Goal: Task Accomplishment & Management: Manage account settings

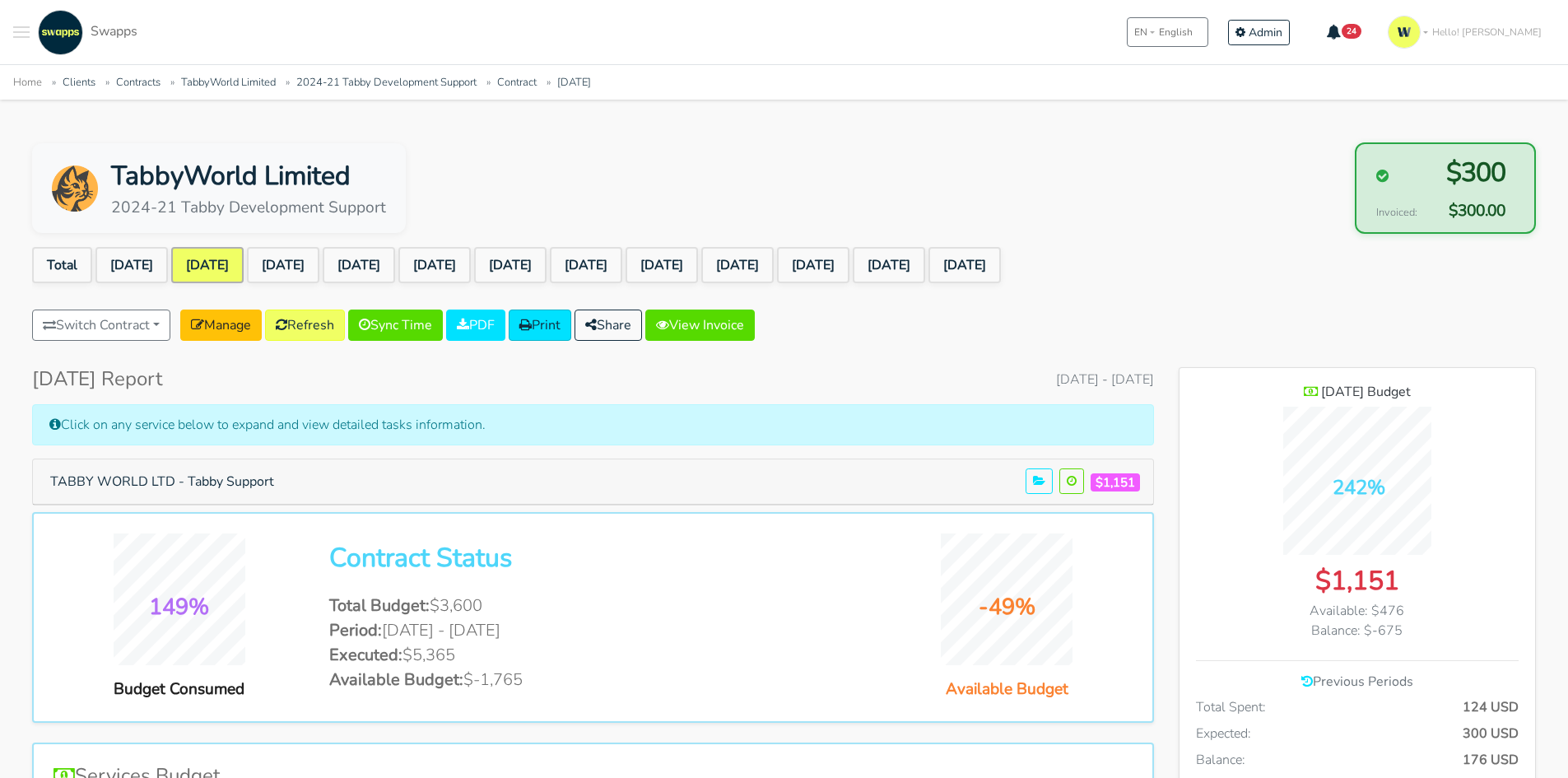
scroll to position [1306, 356]
click at [1390, 262] on ul "Total Sep 2024 Oct 2024 Nov 2024 Dec 2024 Jan 2025 Feb 2025 Mar 2025 Apr 2025 M…" at bounding box center [784, 268] width 1504 height 43
click at [148, 261] on link "[DATE]" at bounding box center [132, 265] width 73 height 36
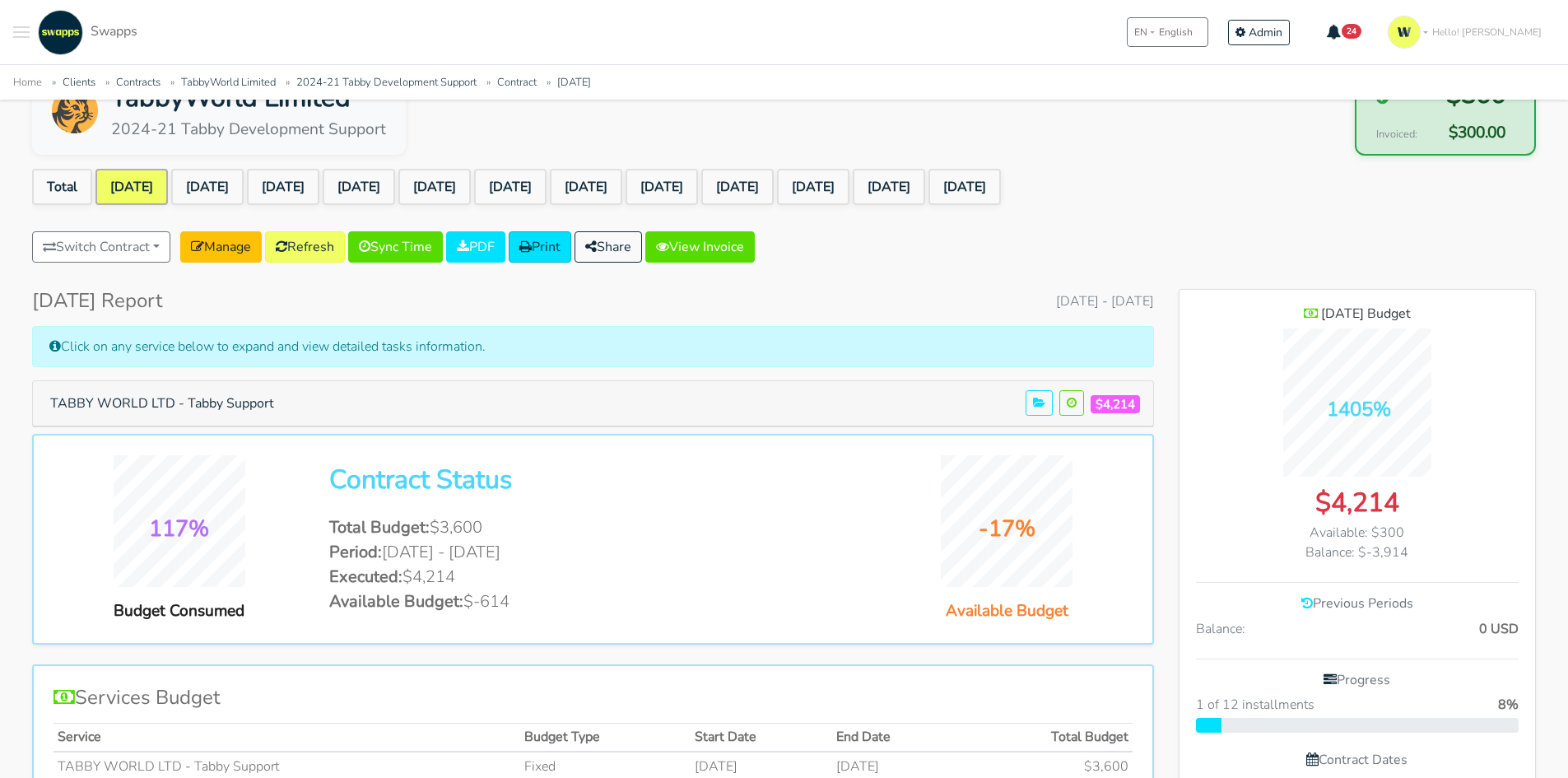
scroll to position [98, 0]
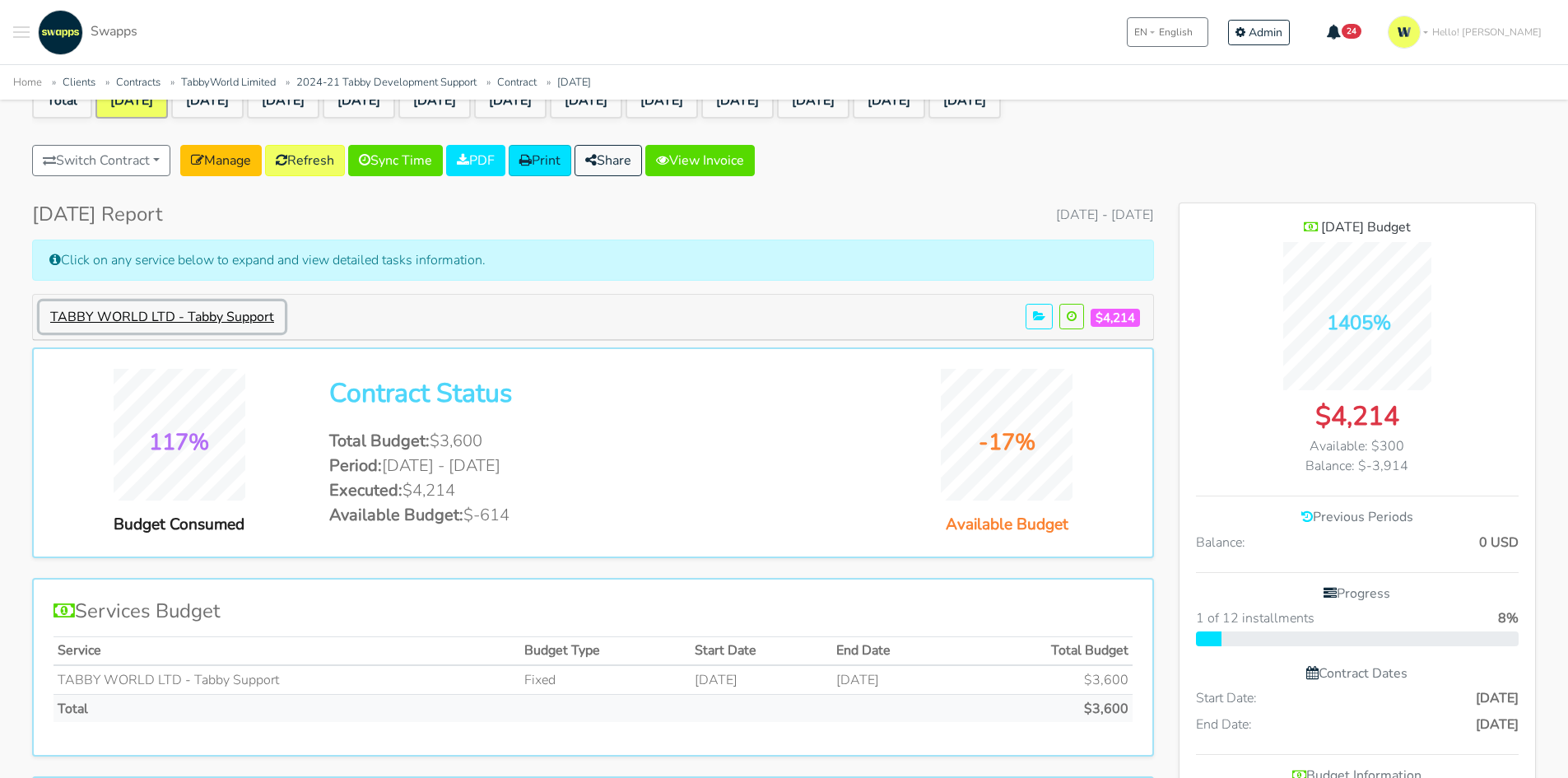
click at [205, 316] on button "TABBY WORLD LTD - Tabby Support" at bounding box center [161, 317] width 245 height 32
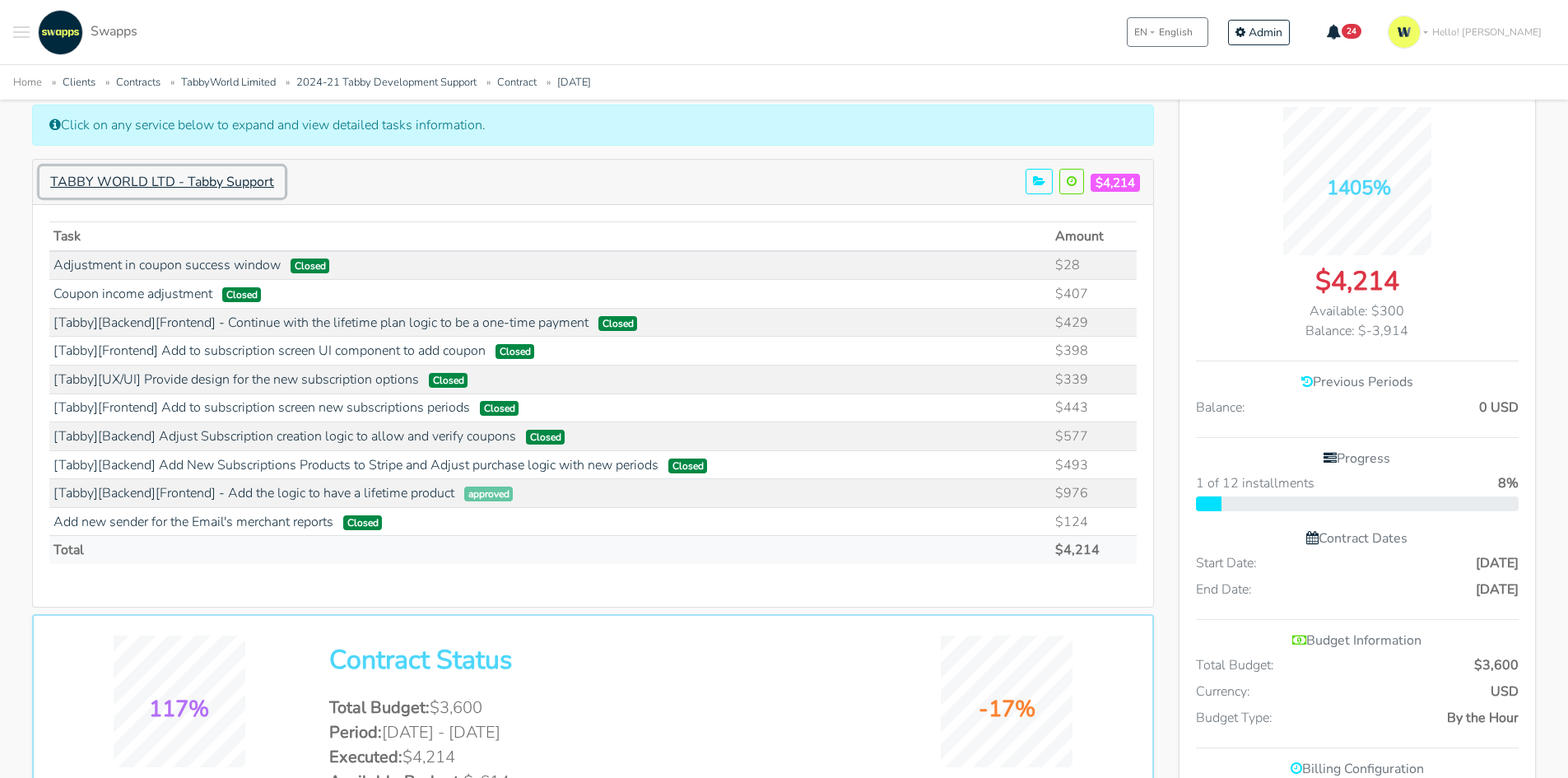
scroll to position [329, 0]
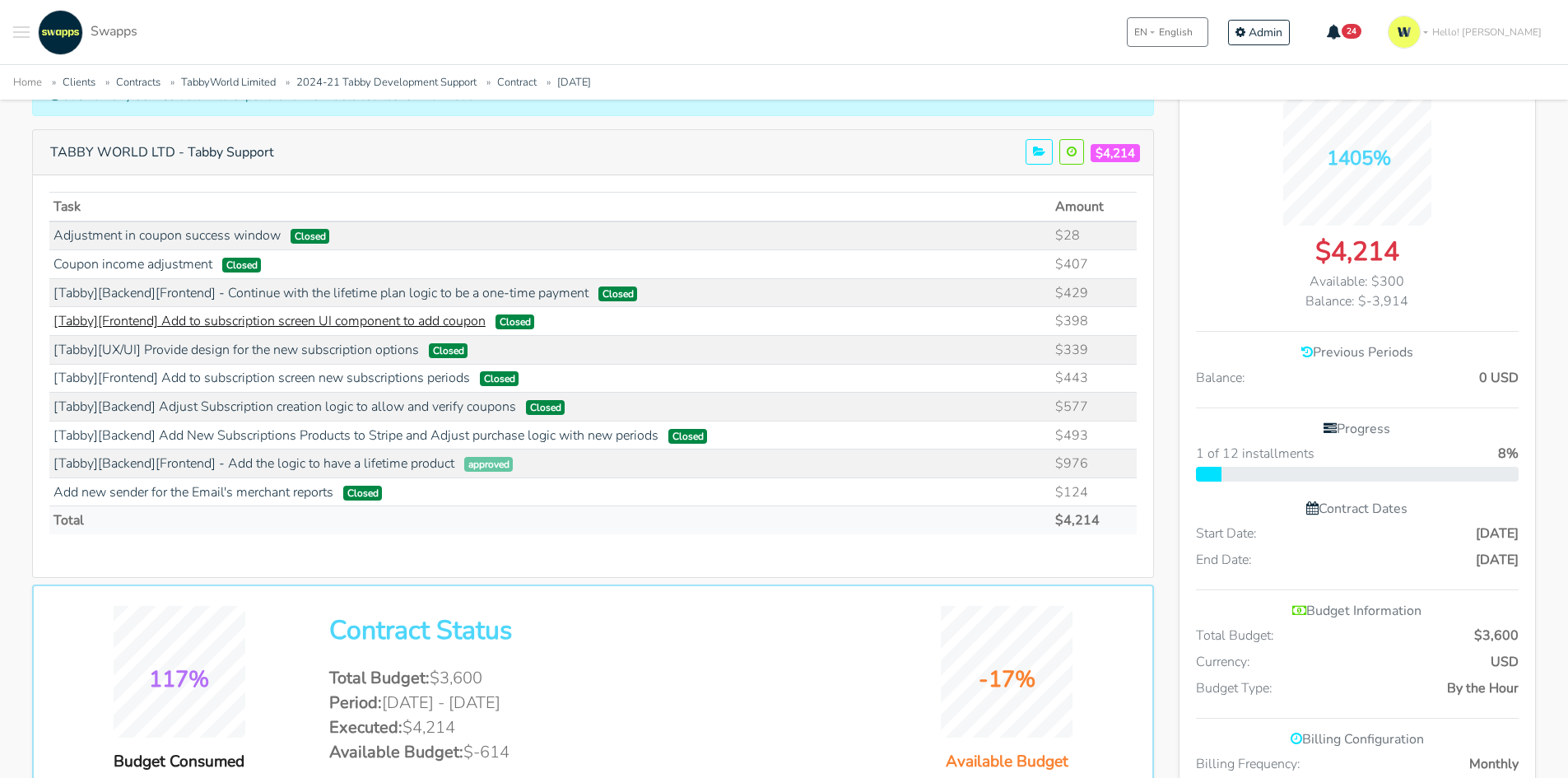
click at [234, 318] on link "[Tabby][Frontend] Add to subscription screen UI component to add coupon" at bounding box center [269, 321] width 432 height 18
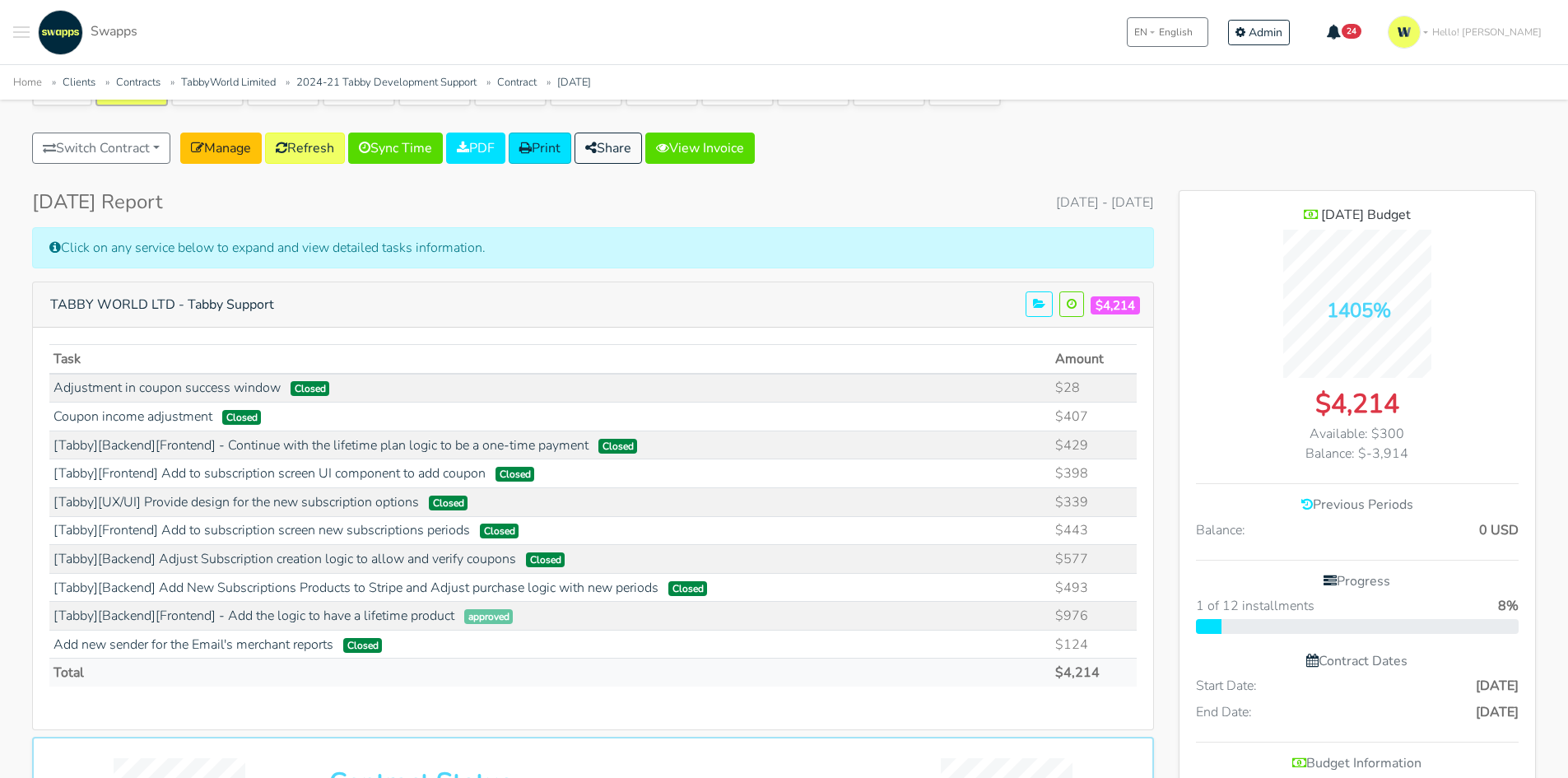
scroll to position [0, 0]
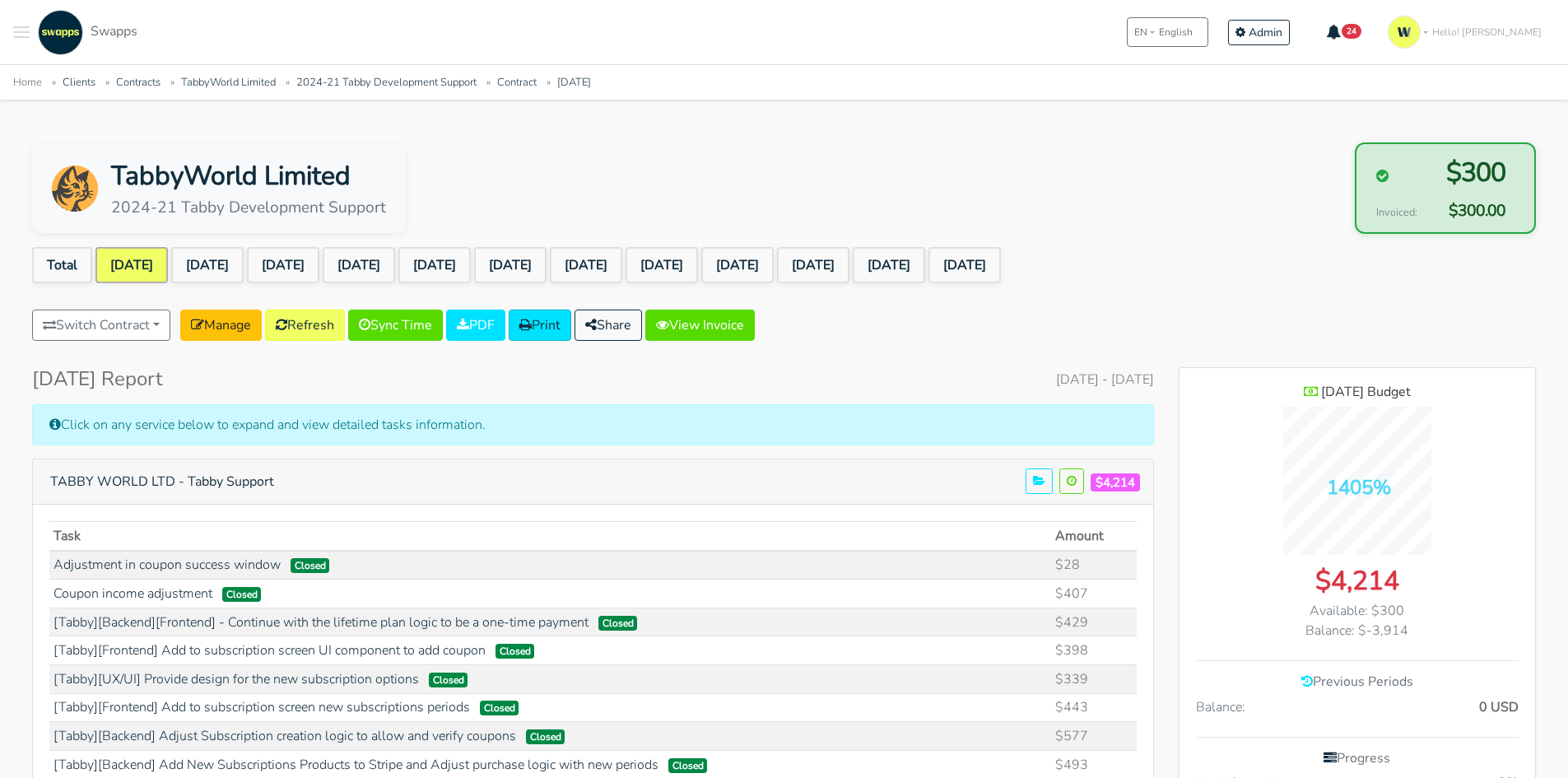
click at [154, 264] on link "[DATE]" at bounding box center [132, 265] width 73 height 36
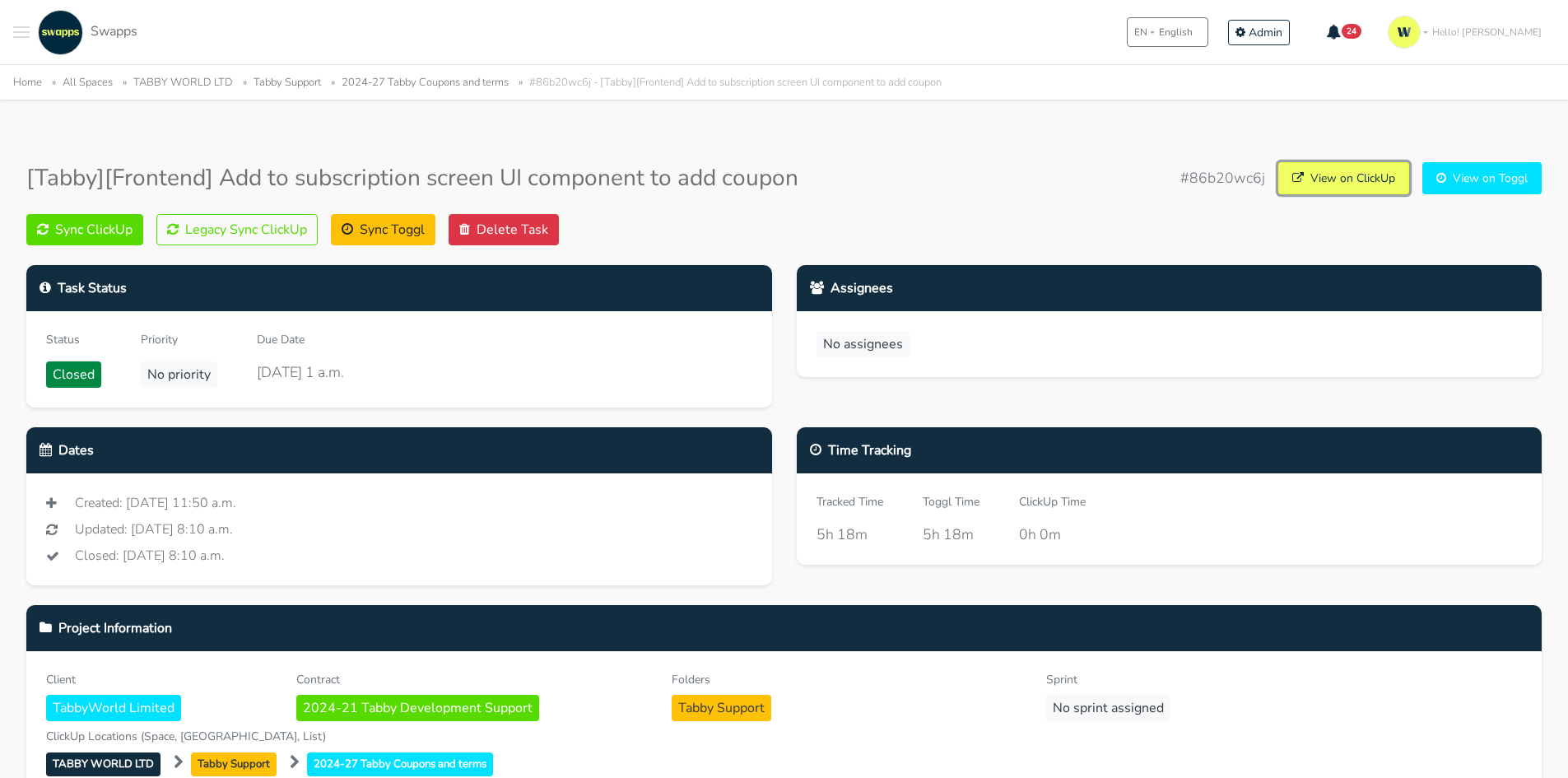
click at [1327, 171] on link "View on ClickUp" at bounding box center [1343, 179] width 131 height 32
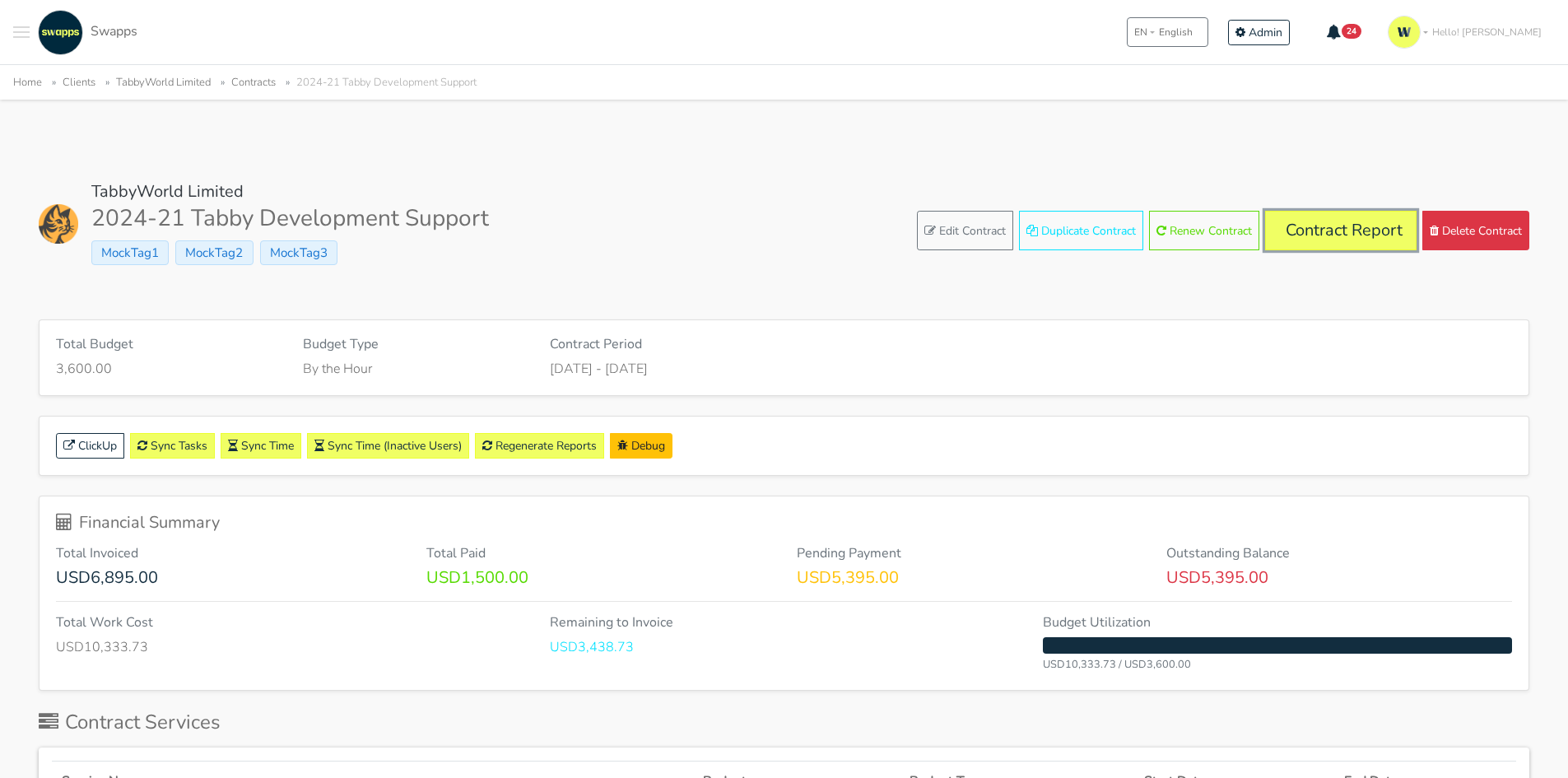
click at [1358, 248] on link "Contract Report" at bounding box center [1341, 230] width 152 height 39
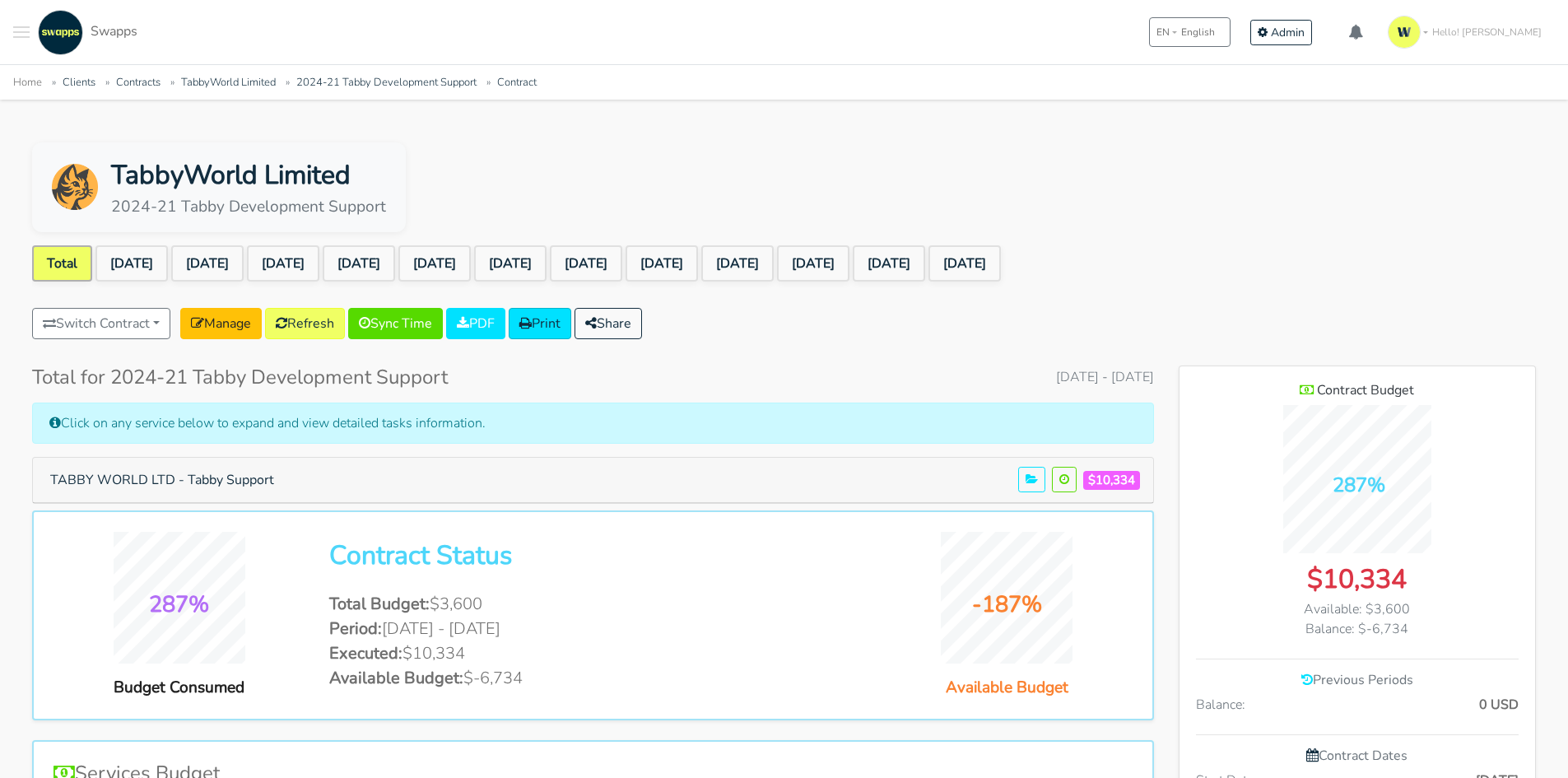
scroll to position [1306, 356]
click at [160, 269] on link "[DATE]" at bounding box center [132, 263] width 73 height 36
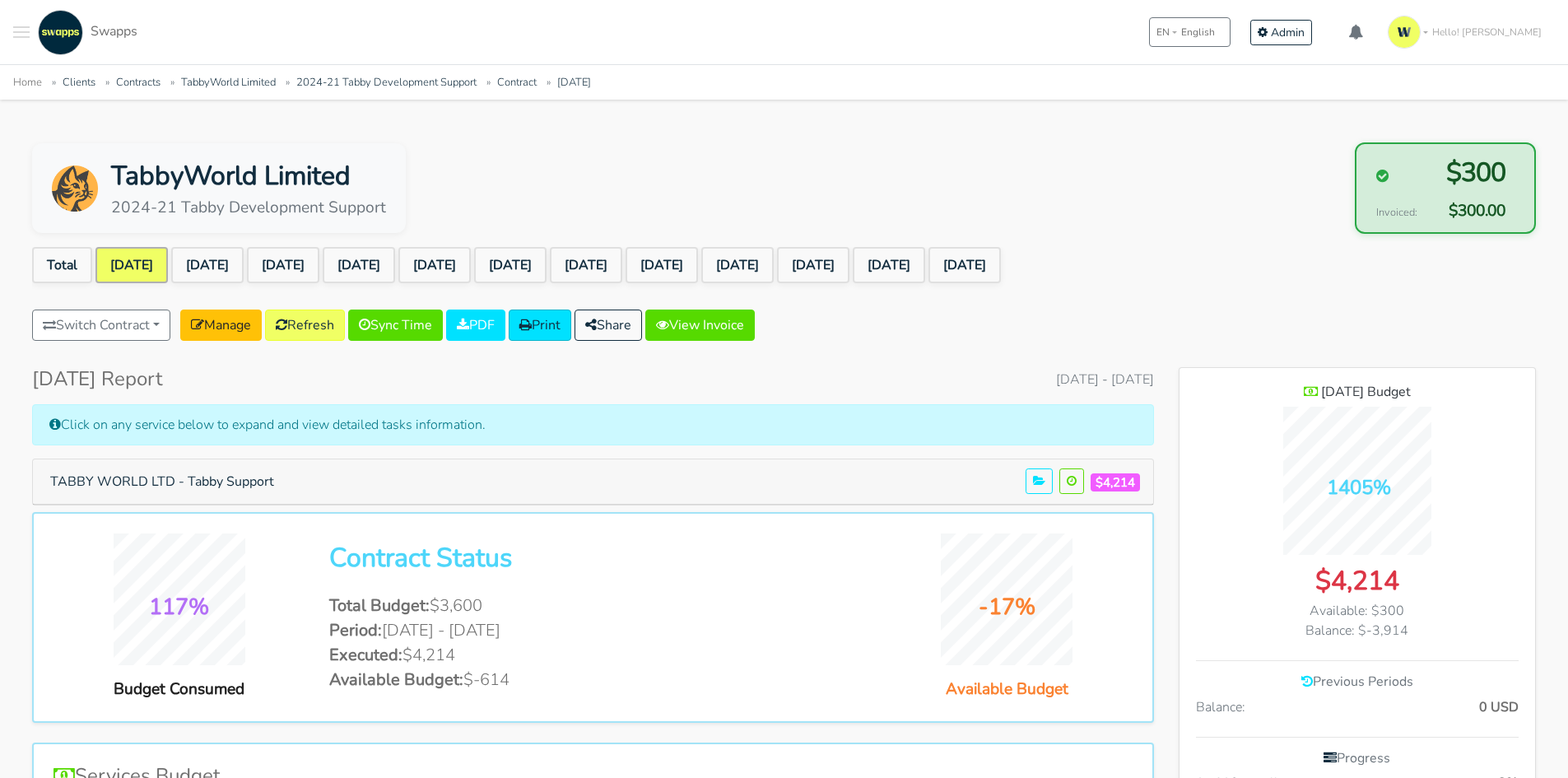
scroll to position [1306, 356]
click at [234, 259] on link "[DATE]" at bounding box center [207, 265] width 73 height 36
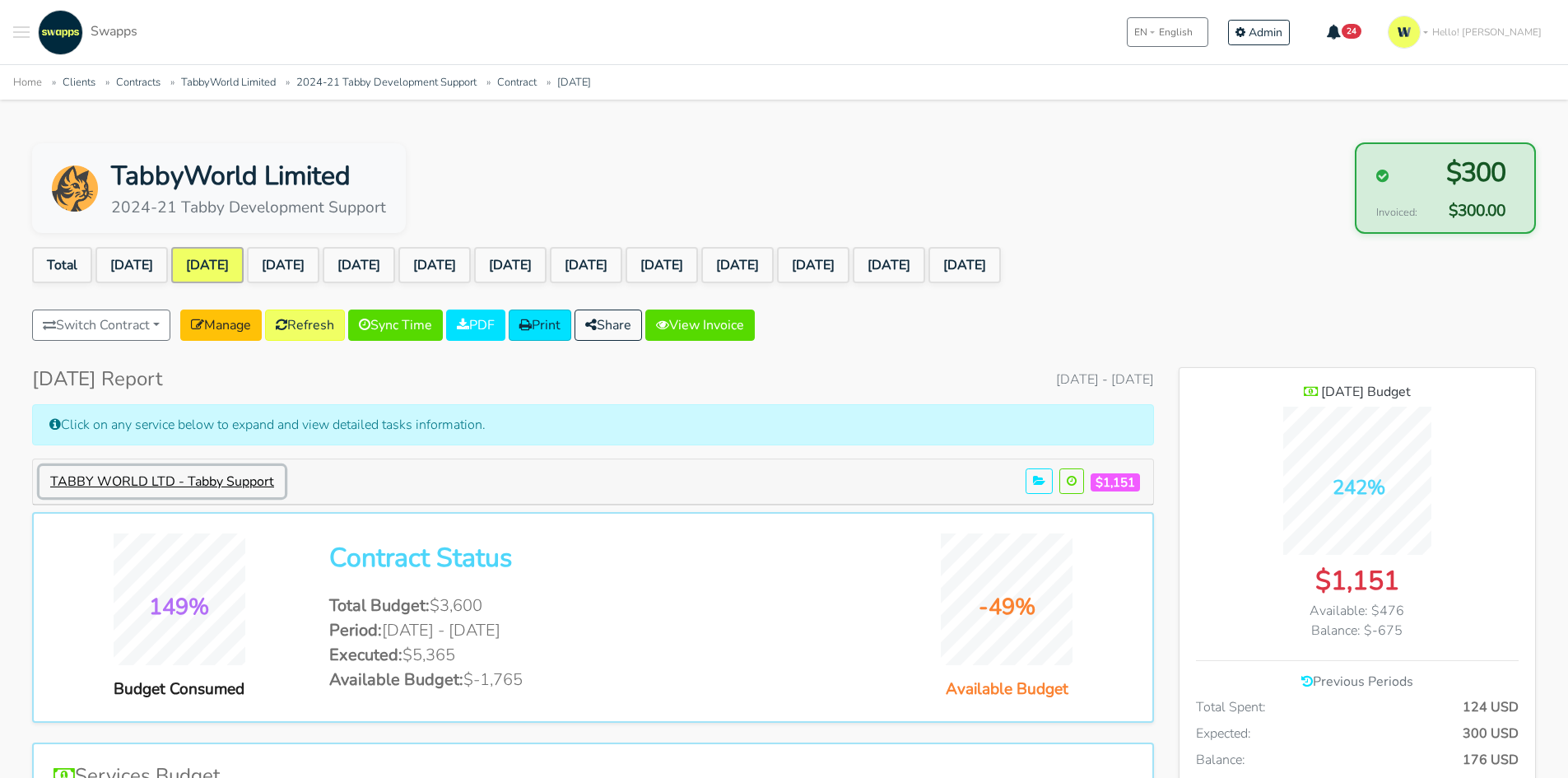
click at [135, 475] on button "TABBY WORLD LTD - Tabby Support" at bounding box center [161, 481] width 245 height 32
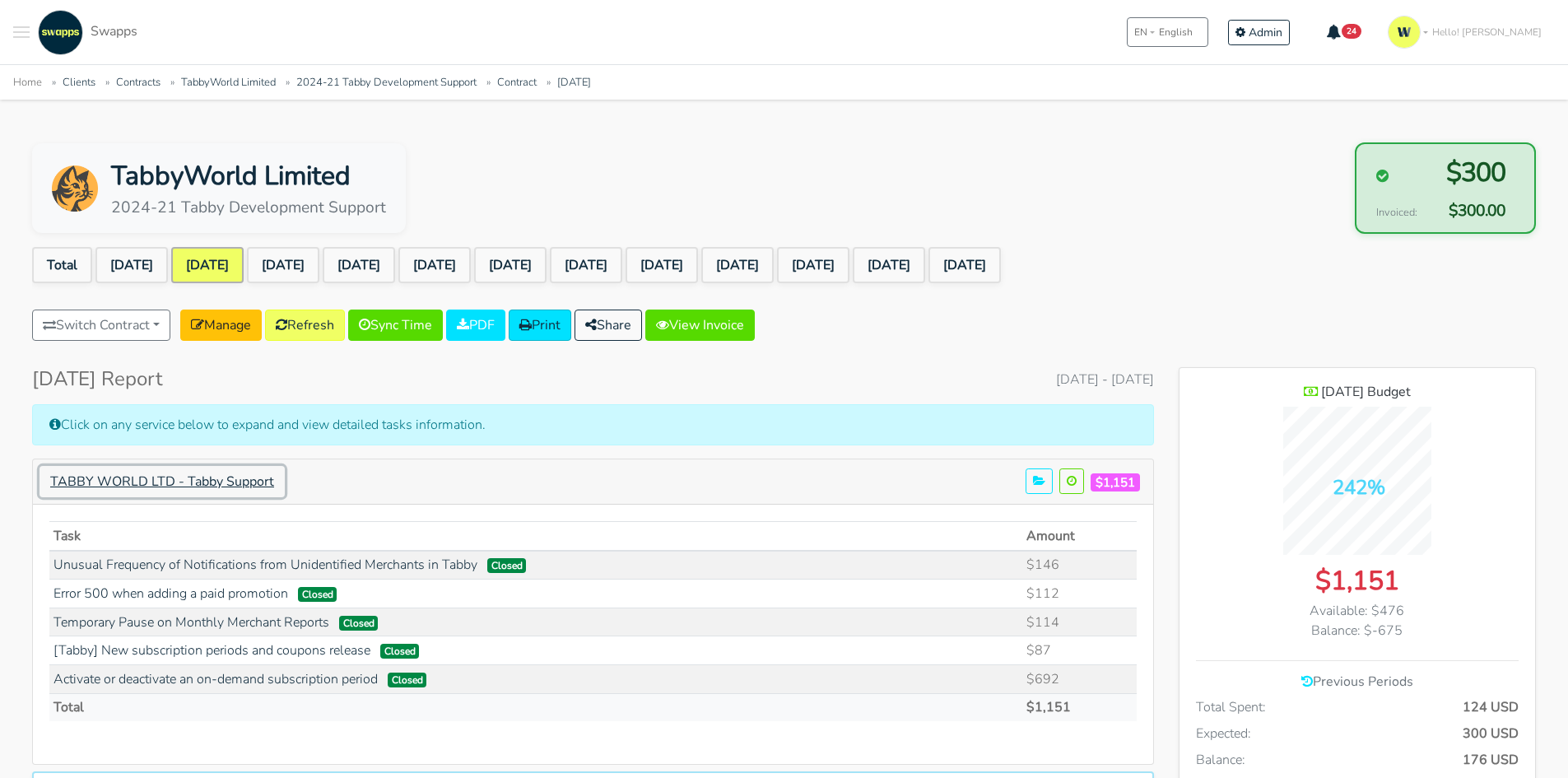
scroll to position [1565, 356]
click at [128, 260] on link "Sep 2024" at bounding box center [132, 265] width 73 height 36
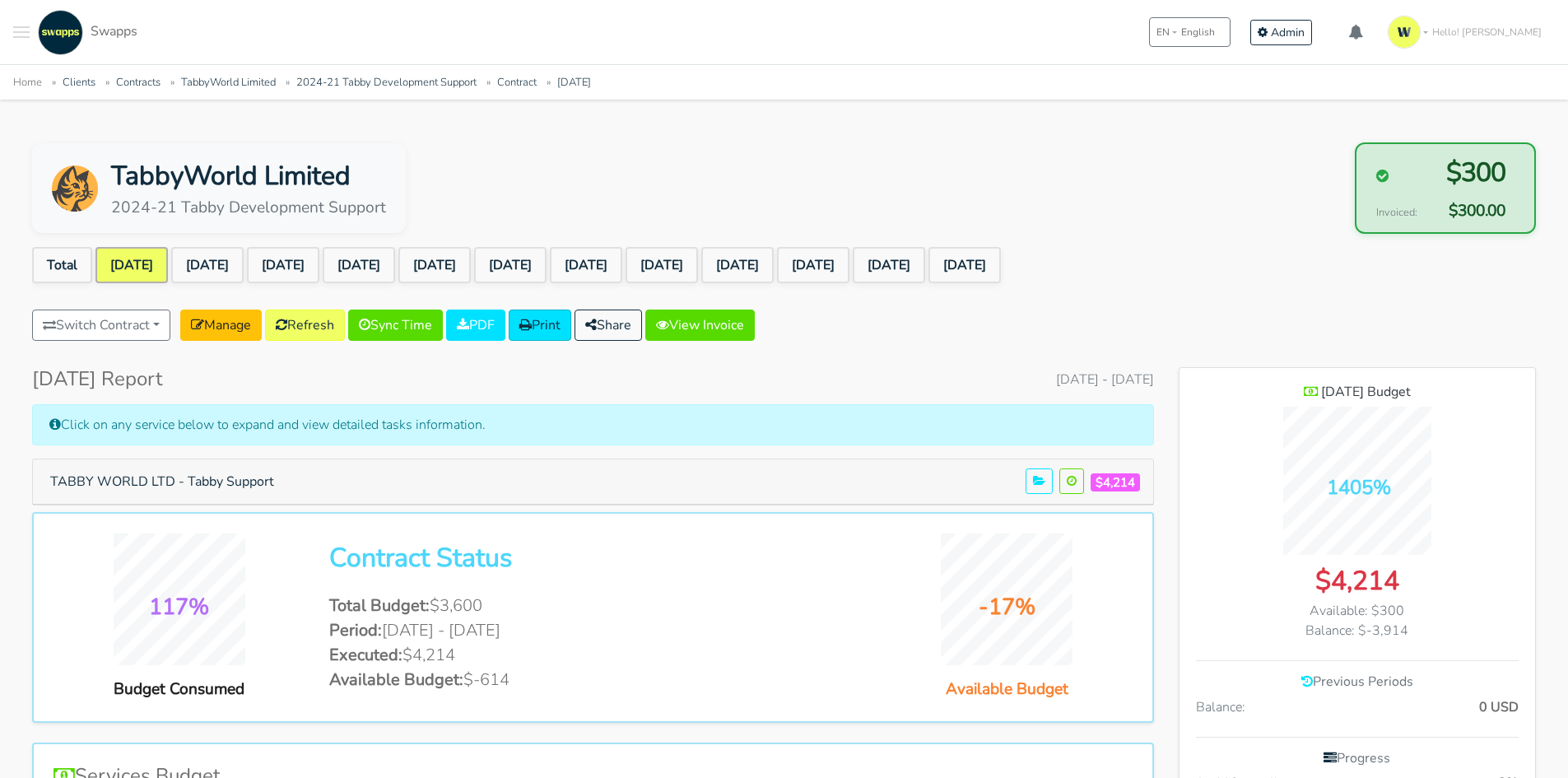
scroll to position [1306, 356]
click at [320, 261] on link "Nov 2024" at bounding box center [283, 265] width 73 height 36
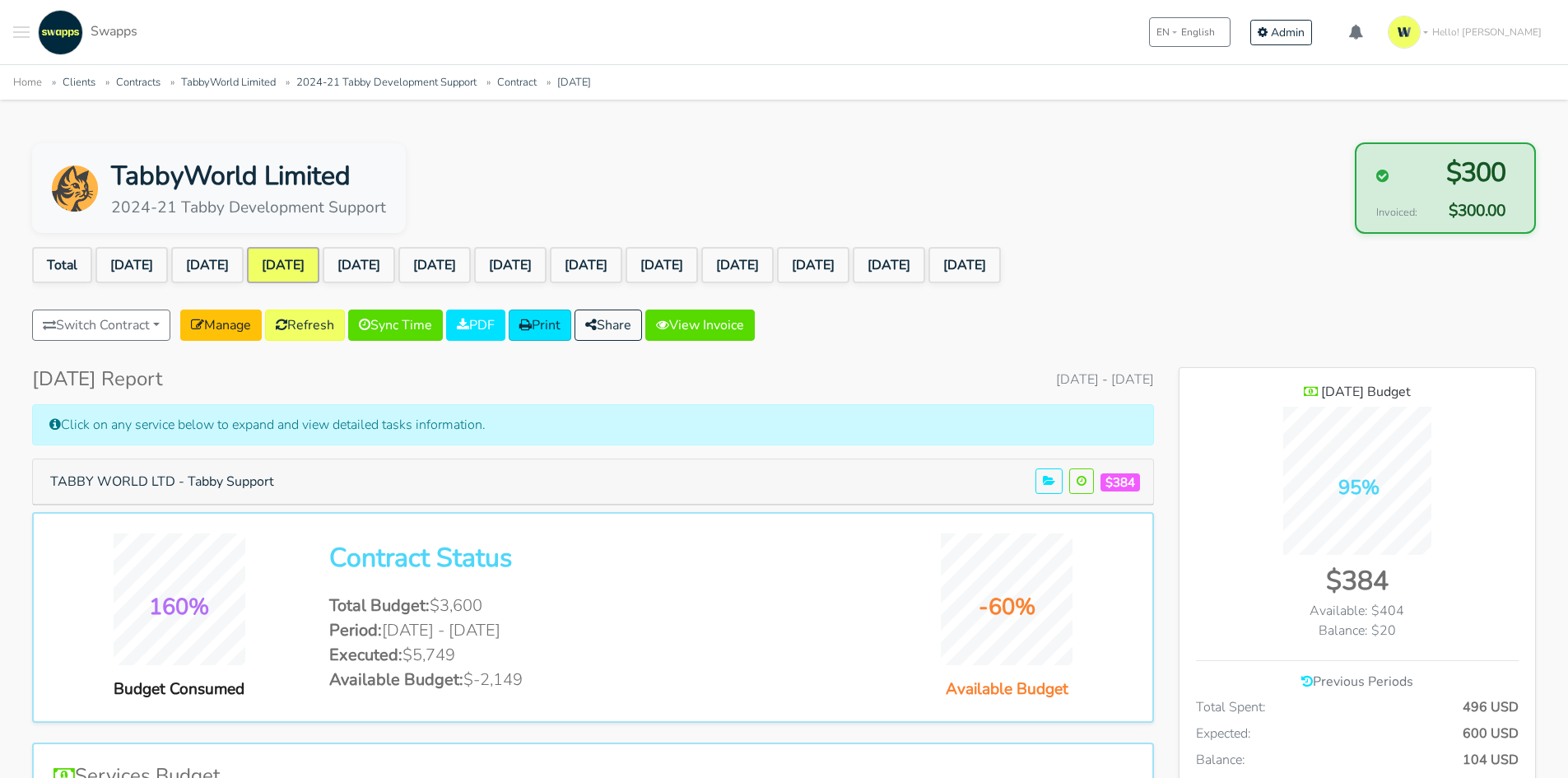
scroll to position [1306, 356]
click at [242, 81] on link "TabbyWorld Limited" at bounding box center [228, 82] width 94 height 15
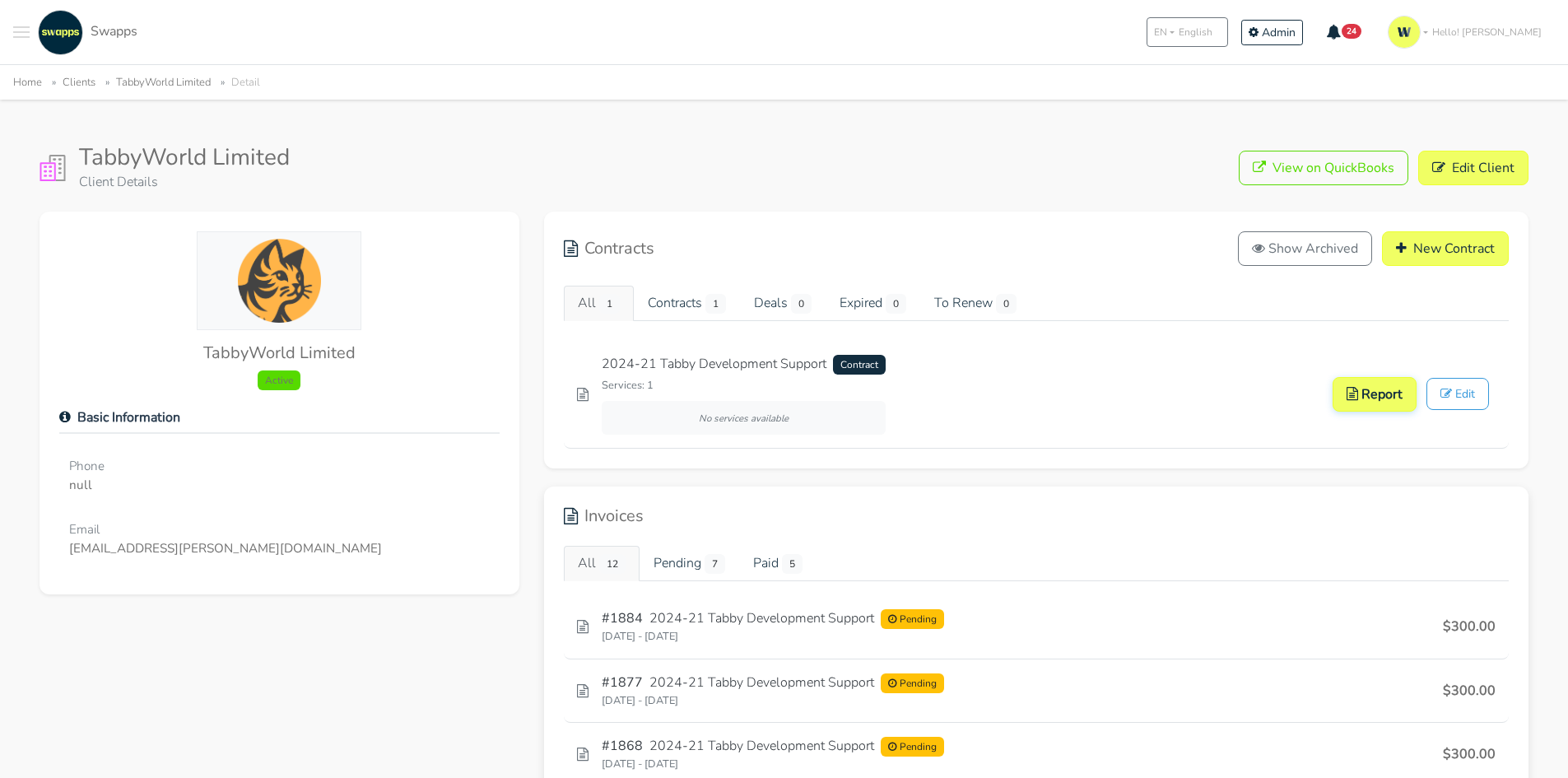
scroll to position [164, 0]
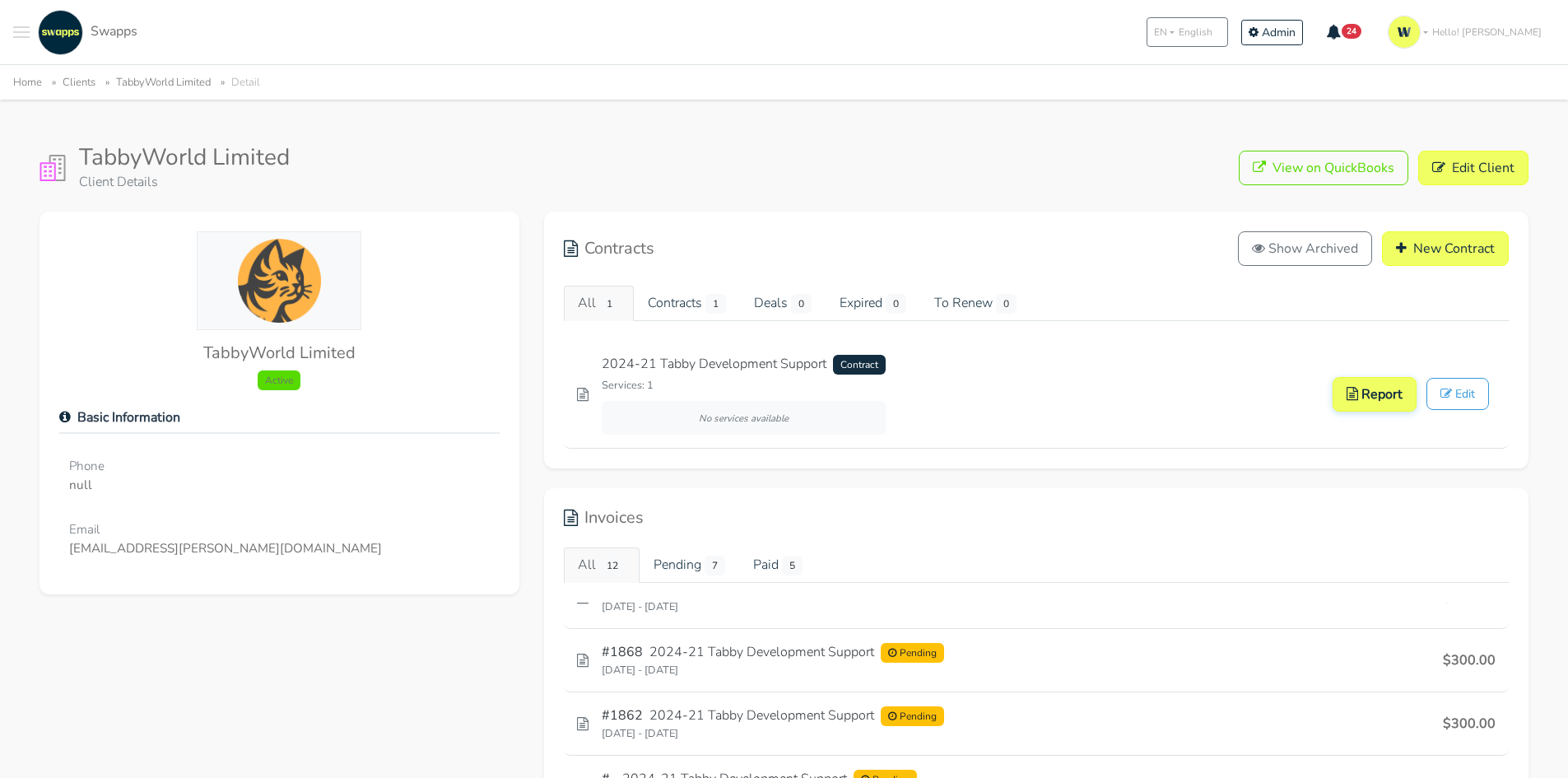
click at [18, 26] on button at bounding box center [21, 32] width 16 height 45
click at [64, 89] on span "Clients" at bounding box center [87, 90] width 85 height 17
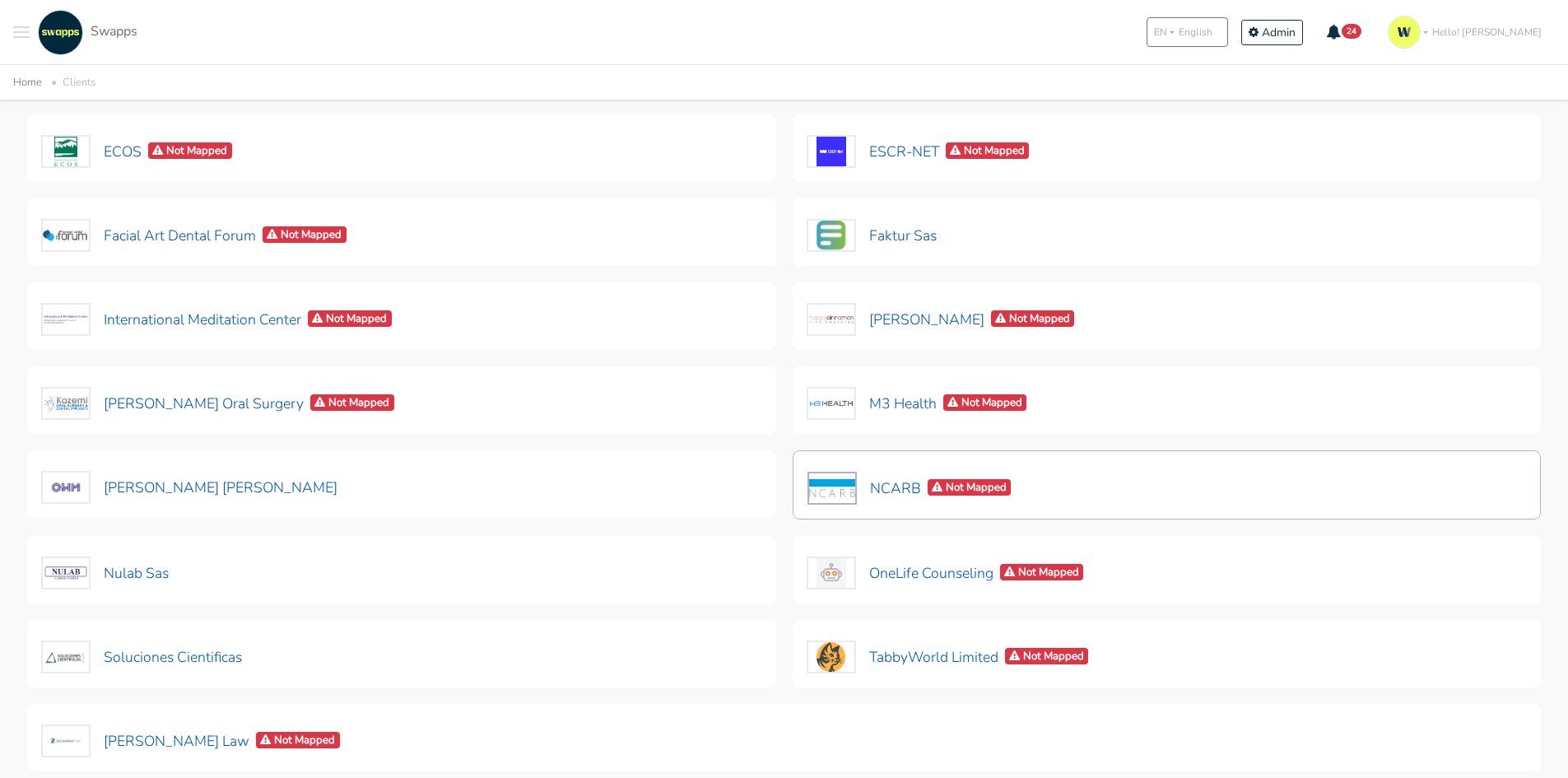
scroll to position [399, 0]
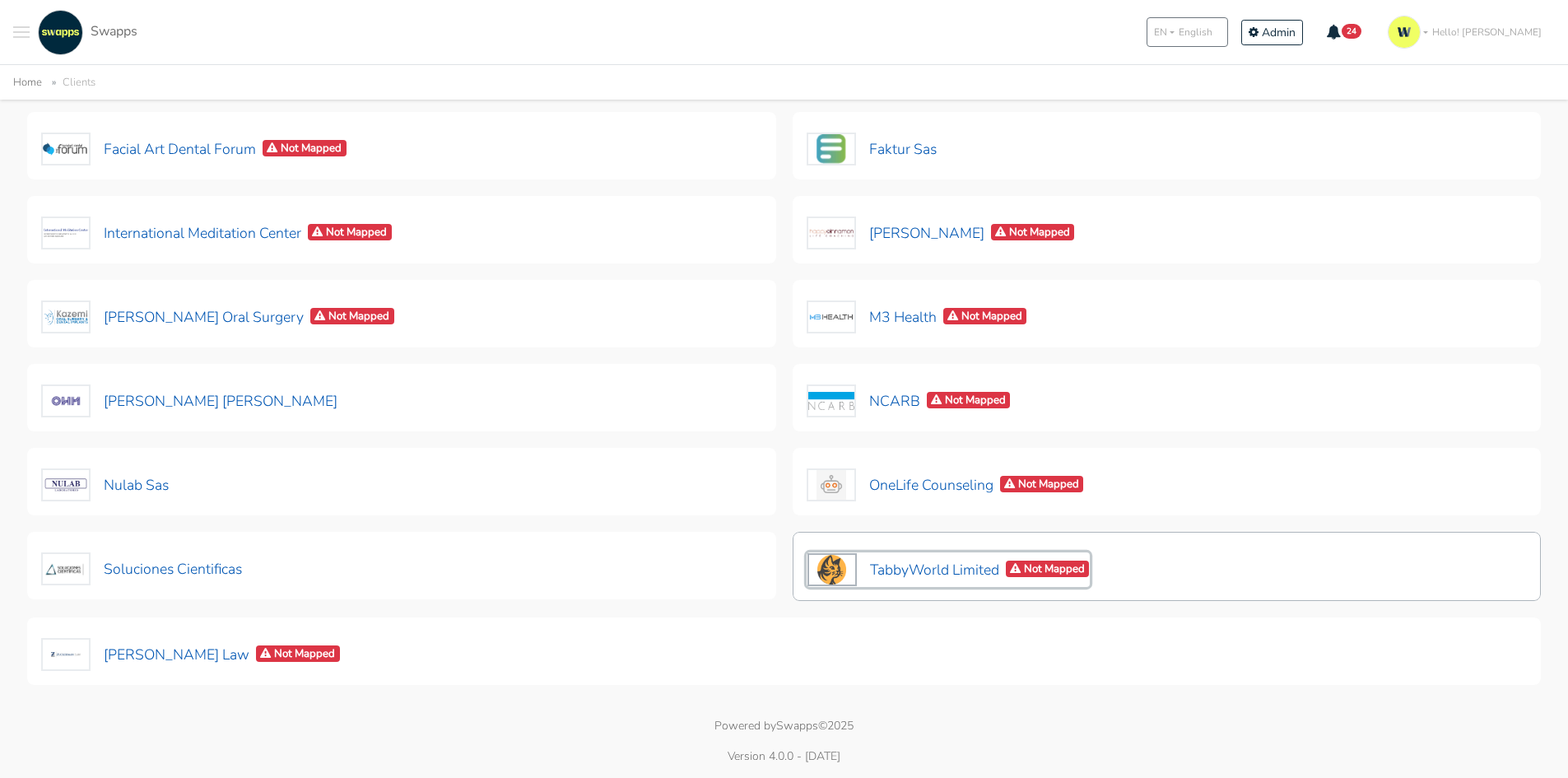
click at [922, 572] on button "TabbyWorld Limited Not Mapped" at bounding box center [949, 570] width 284 height 34
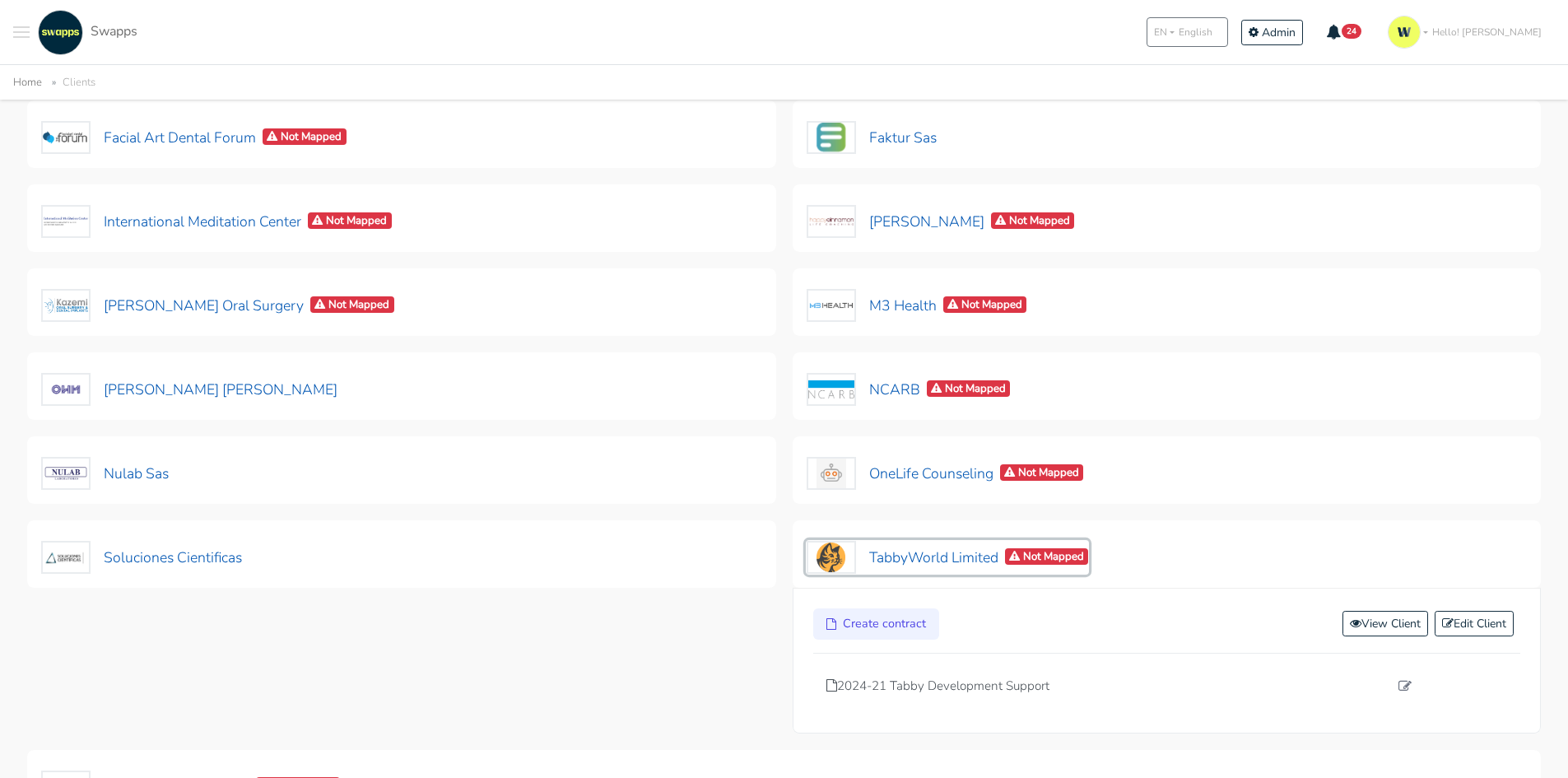
scroll to position [543, 0]
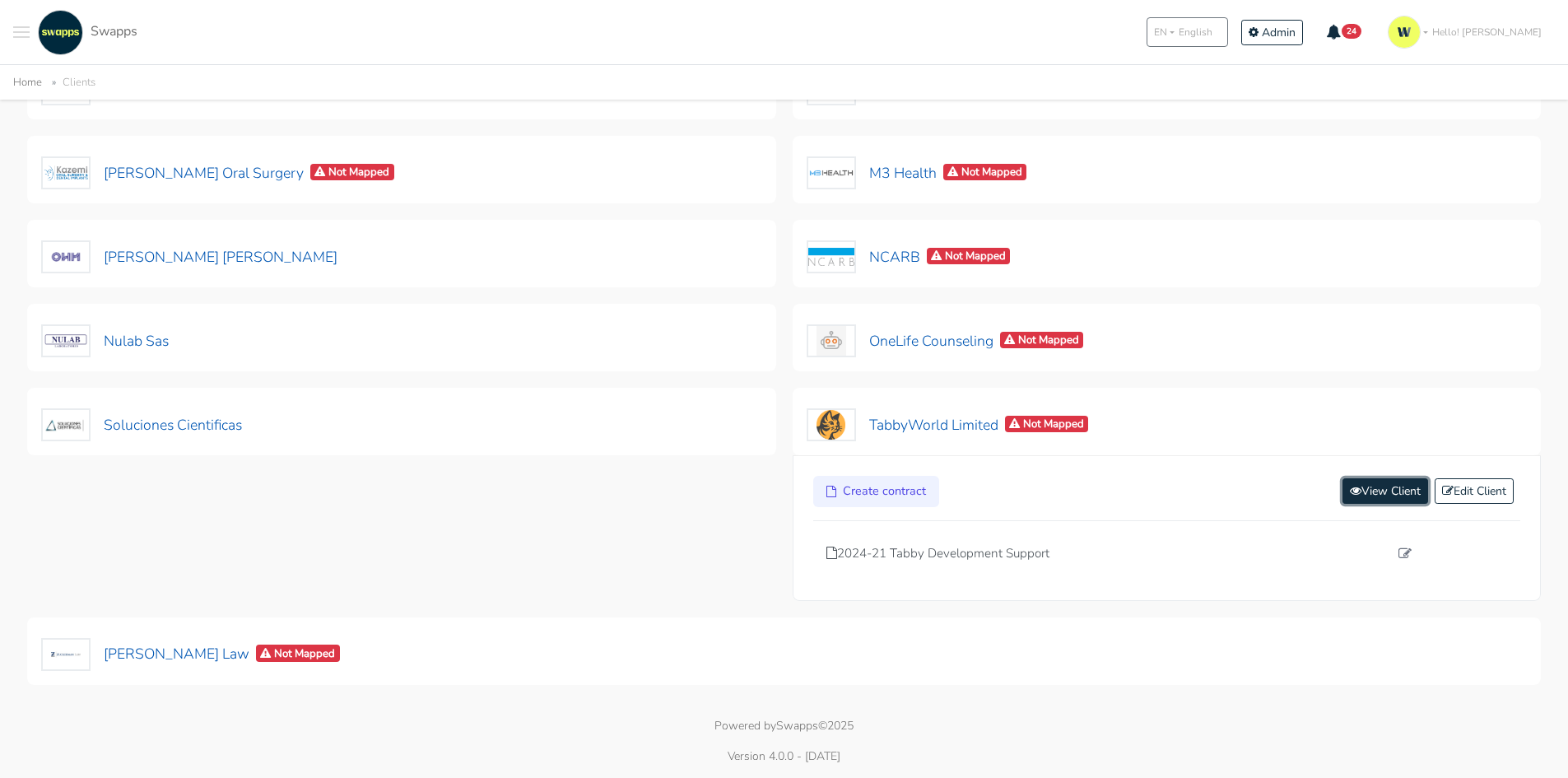
click at [1387, 494] on link "View Client" at bounding box center [1386, 491] width 86 height 26
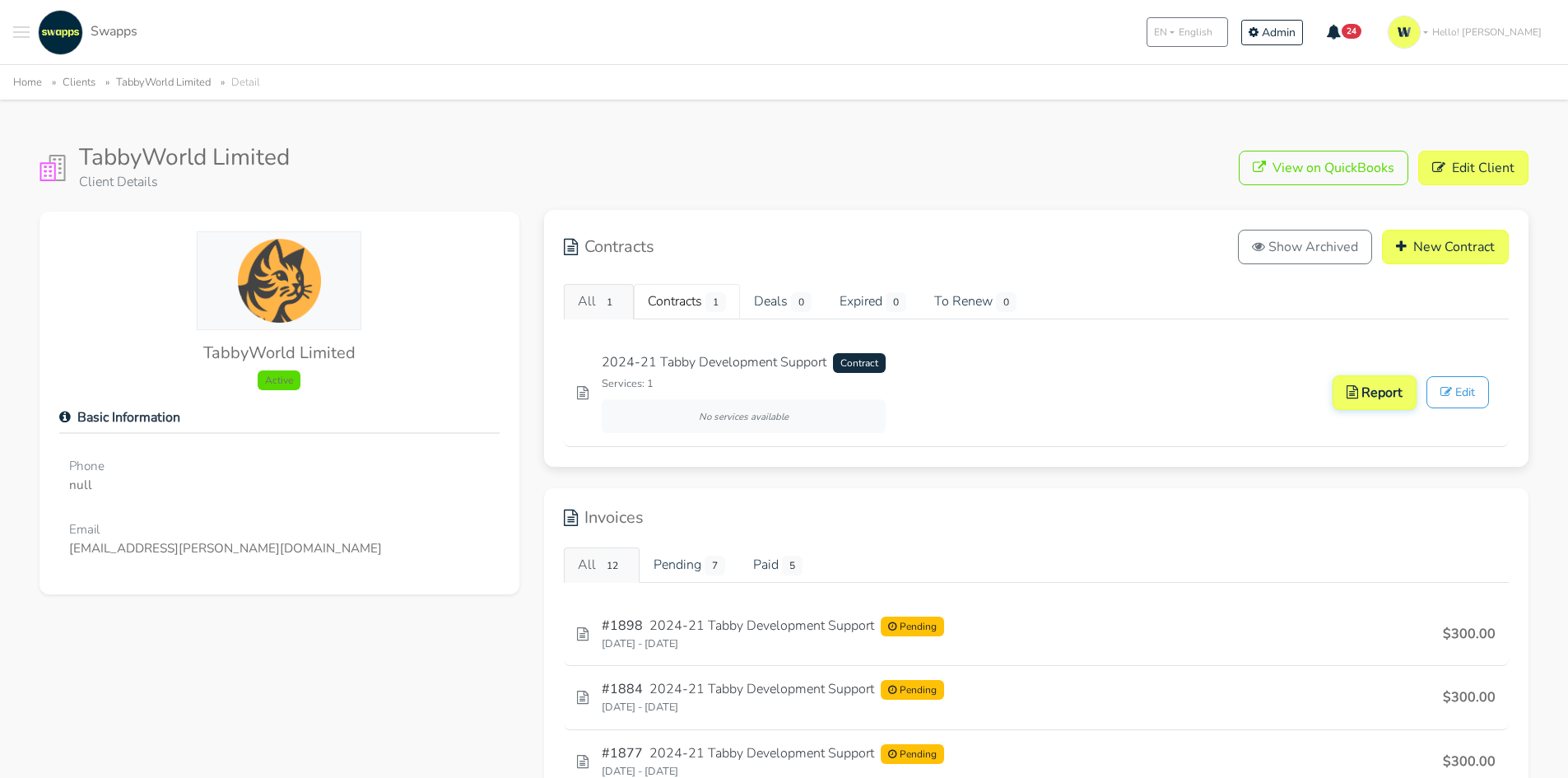
click at [702, 302] on link "Contracts 1" at bounding box center [686, 302] width 106 height 35
click at [801, 293] on link "Deals 0" at bounding box center [783, 302] width 86 height 35
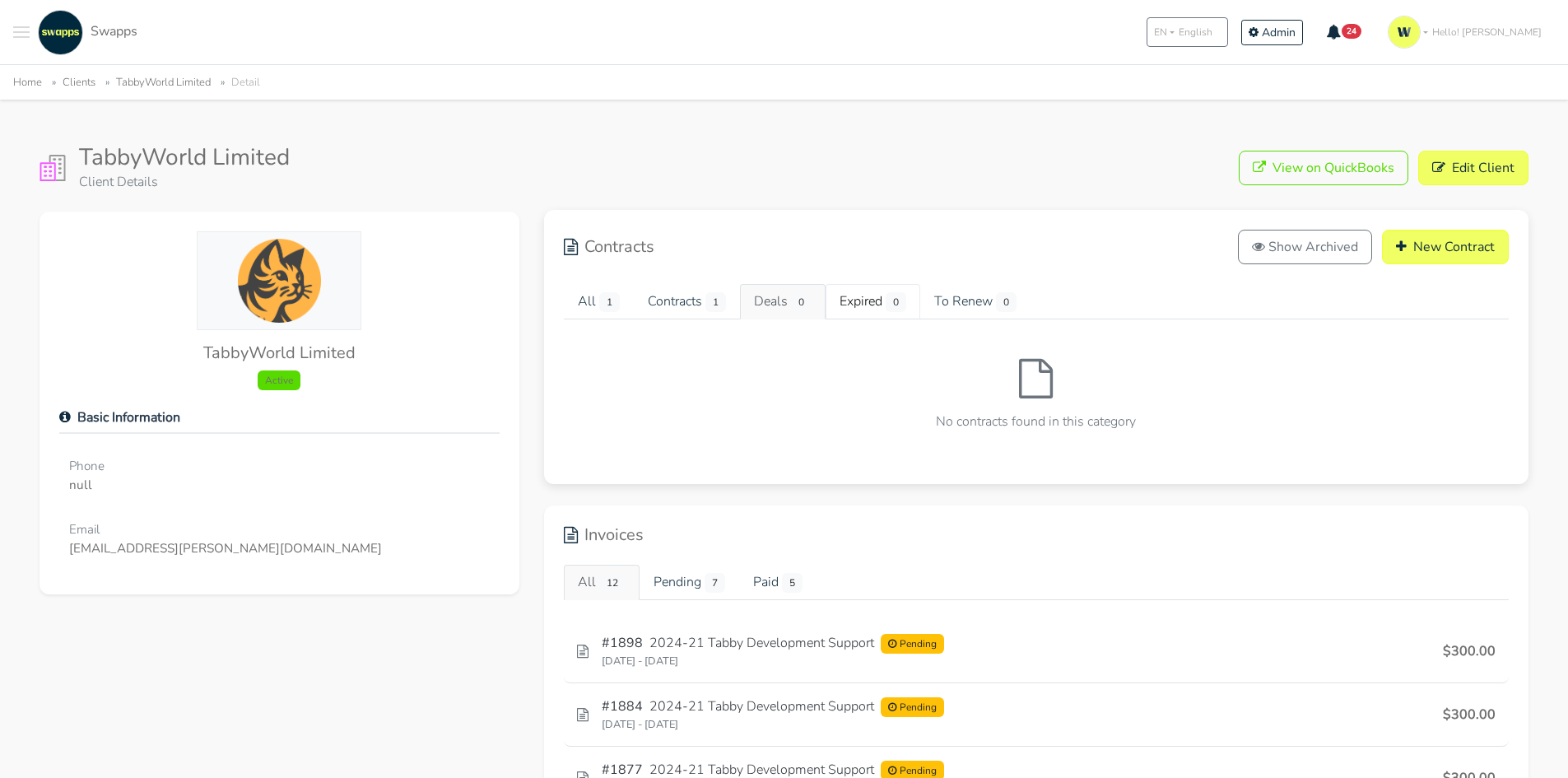
click at [883, 298] on link "Expired 0" at bounding box center [872, 302] width 94 height 35
click at [984, 307] on link "To Renew 0" at bounding box center [975, 302] width 111 height 35
click at [604, 303] on span "1" at bounding box center [610, 302] width 21 height 20
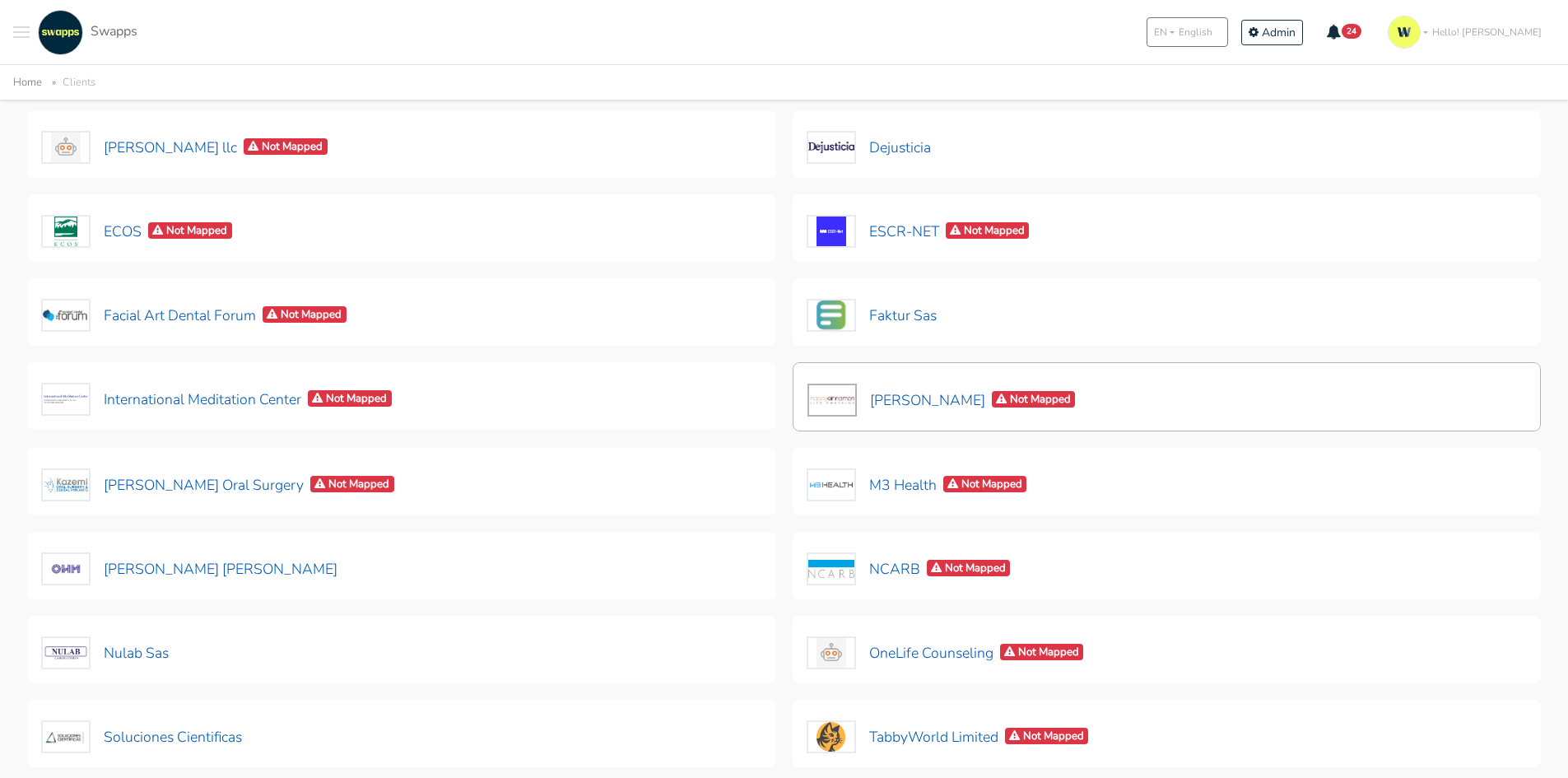
scroll to position [247, 0]
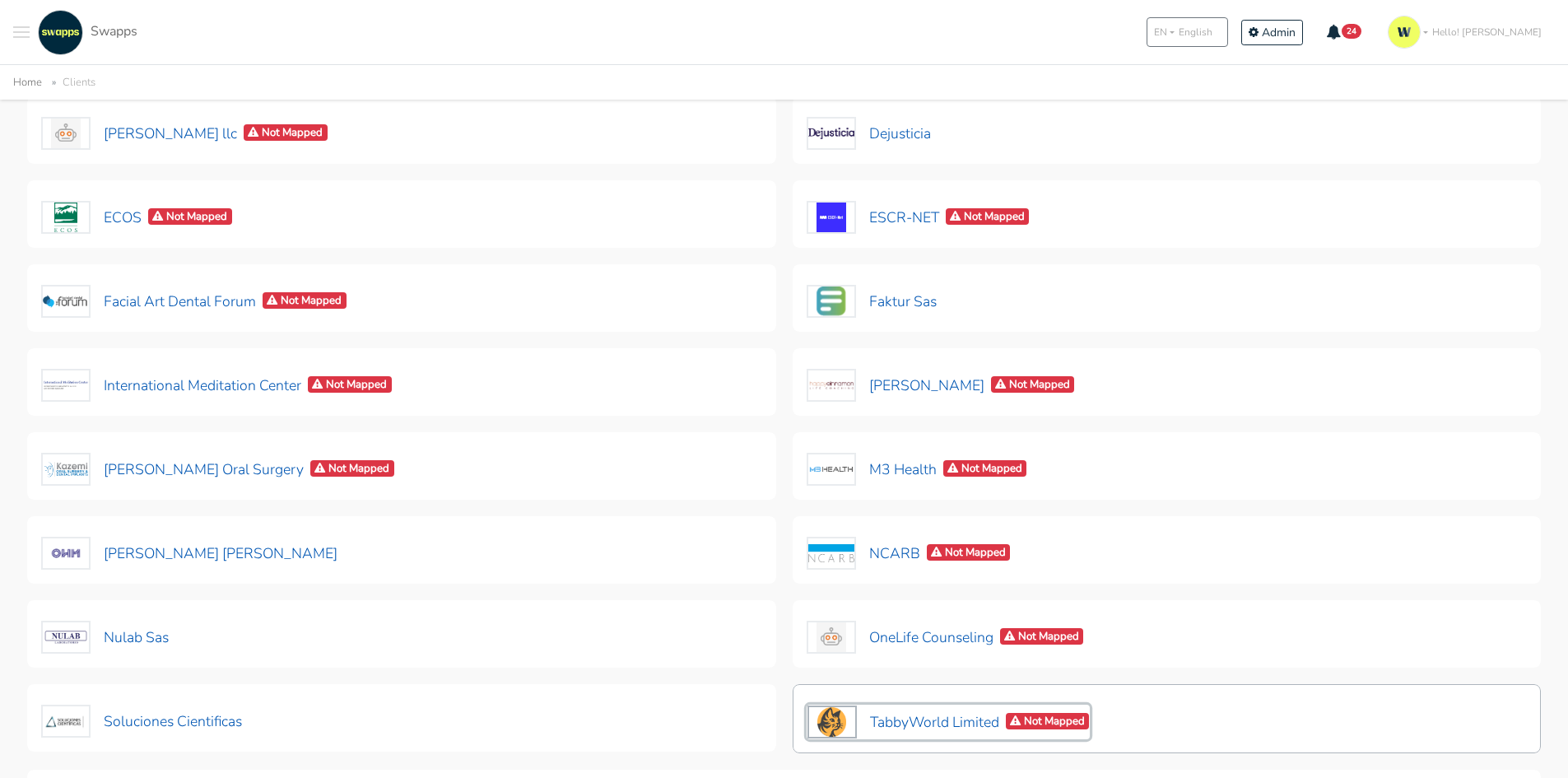
click at [930, 715] on button "TabbyWorld Limited Not Mapped" at bounding box center [949, 722] width 284 height 34
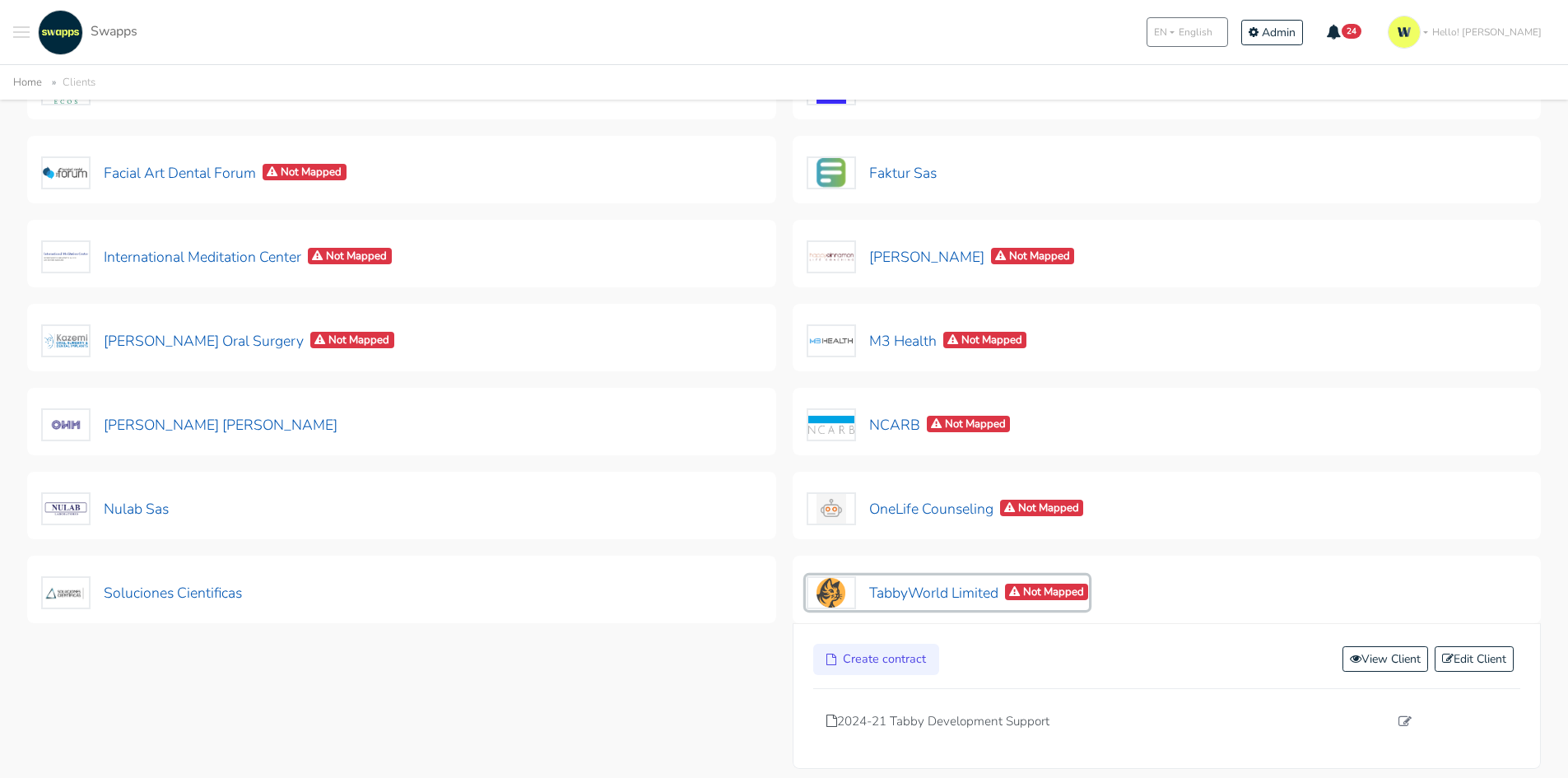
scroll to position [543, 0]
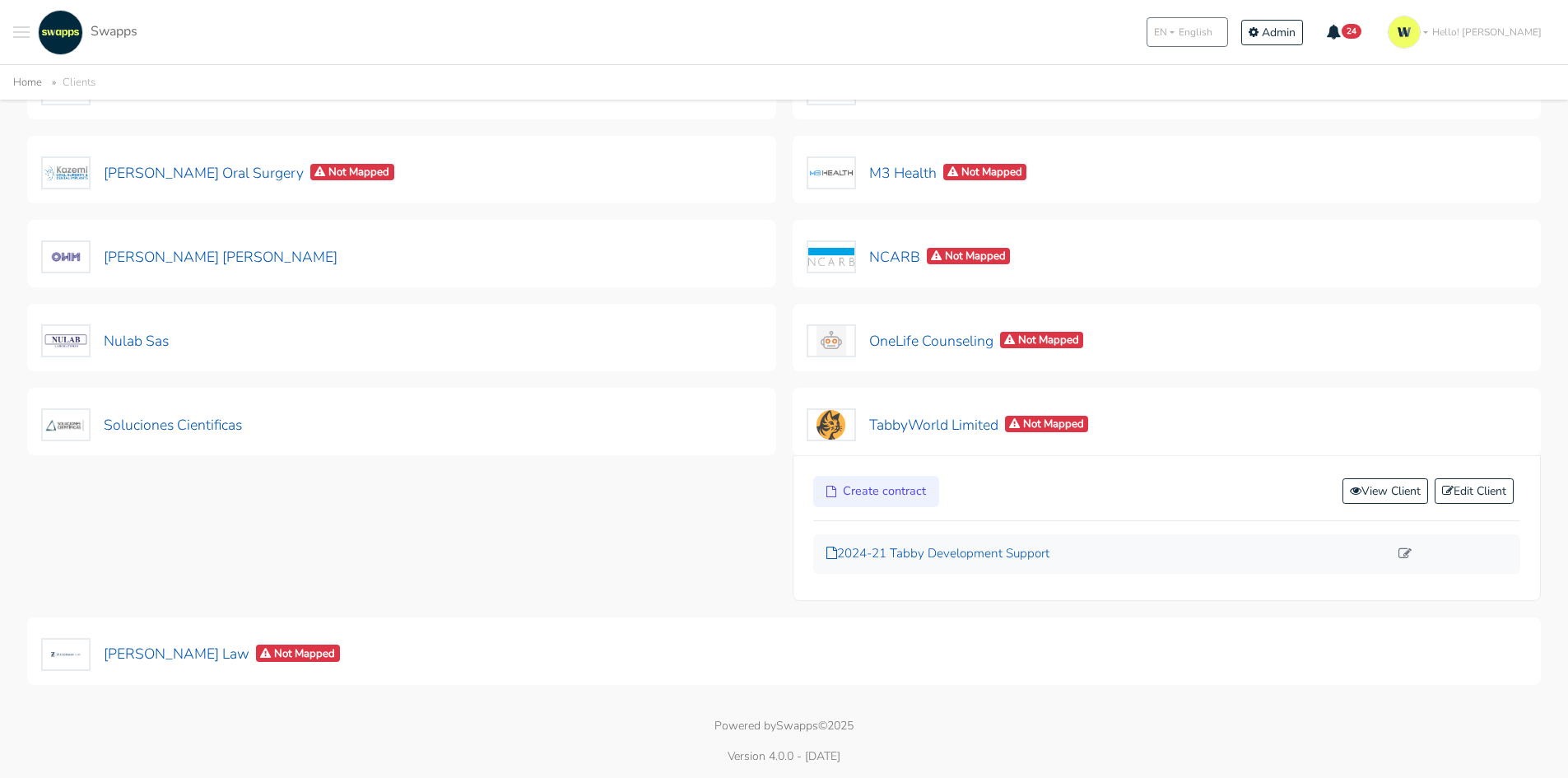
click at [920, 551] on p "2024-21 Tabby Development Support" at bounding box center [1108, 554] width 563 height 19
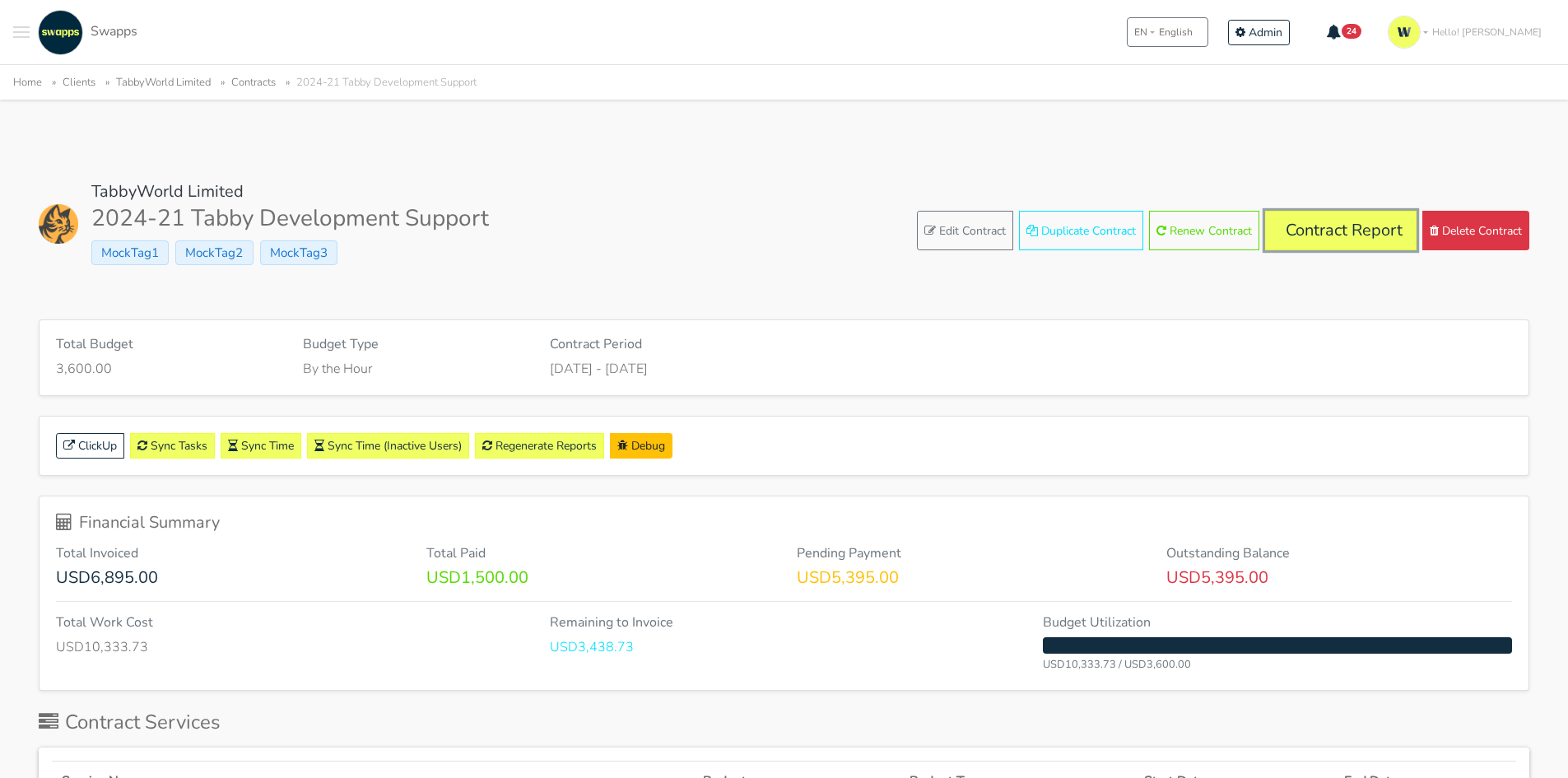
click at [1323, 230] on link "Contract Report" at bounding box center [1341, 230] width 152 height 39
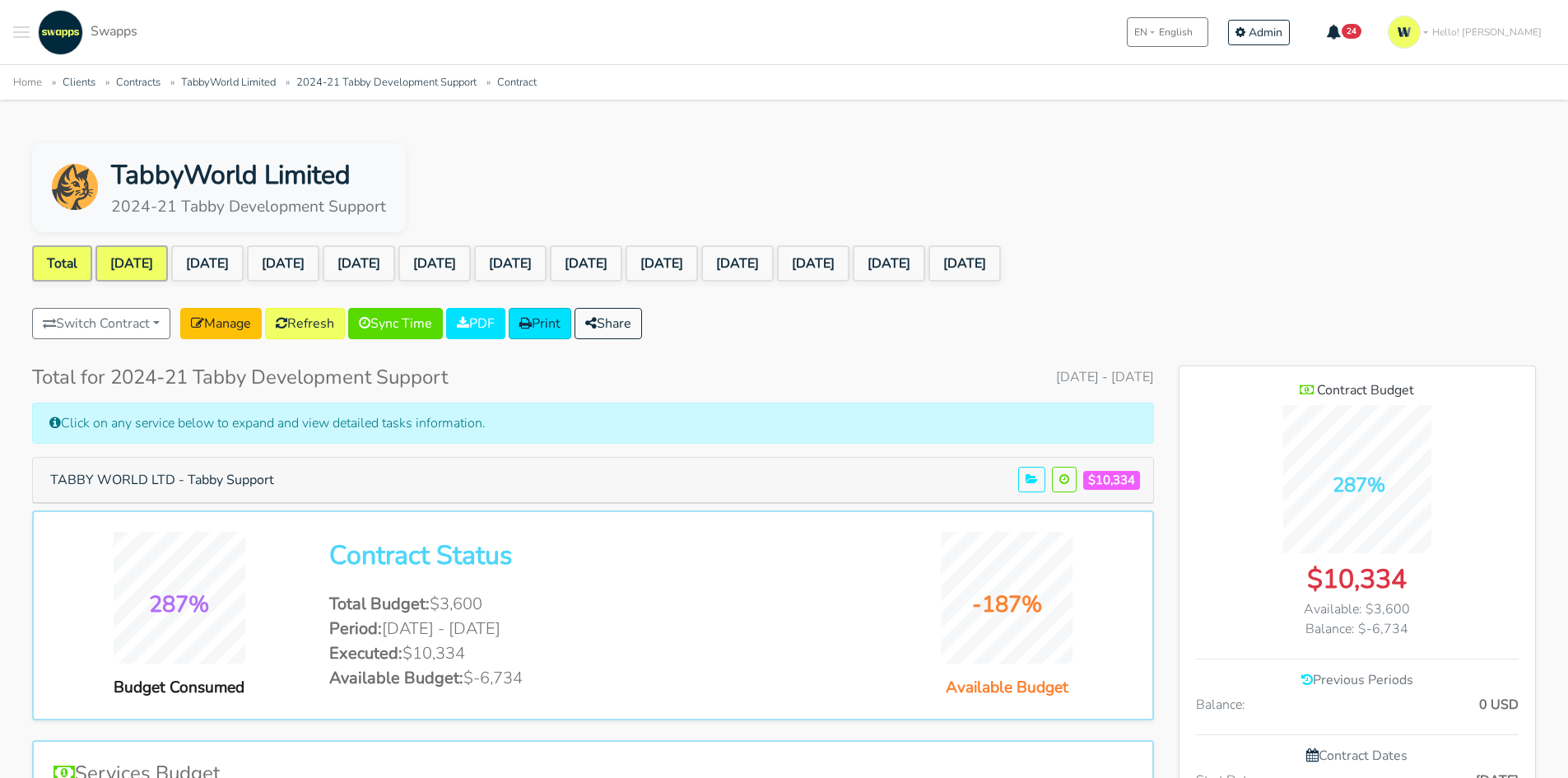
click at [146, 257] on link "[DATE]" at bounding box center [132, 263] width 73 height 36
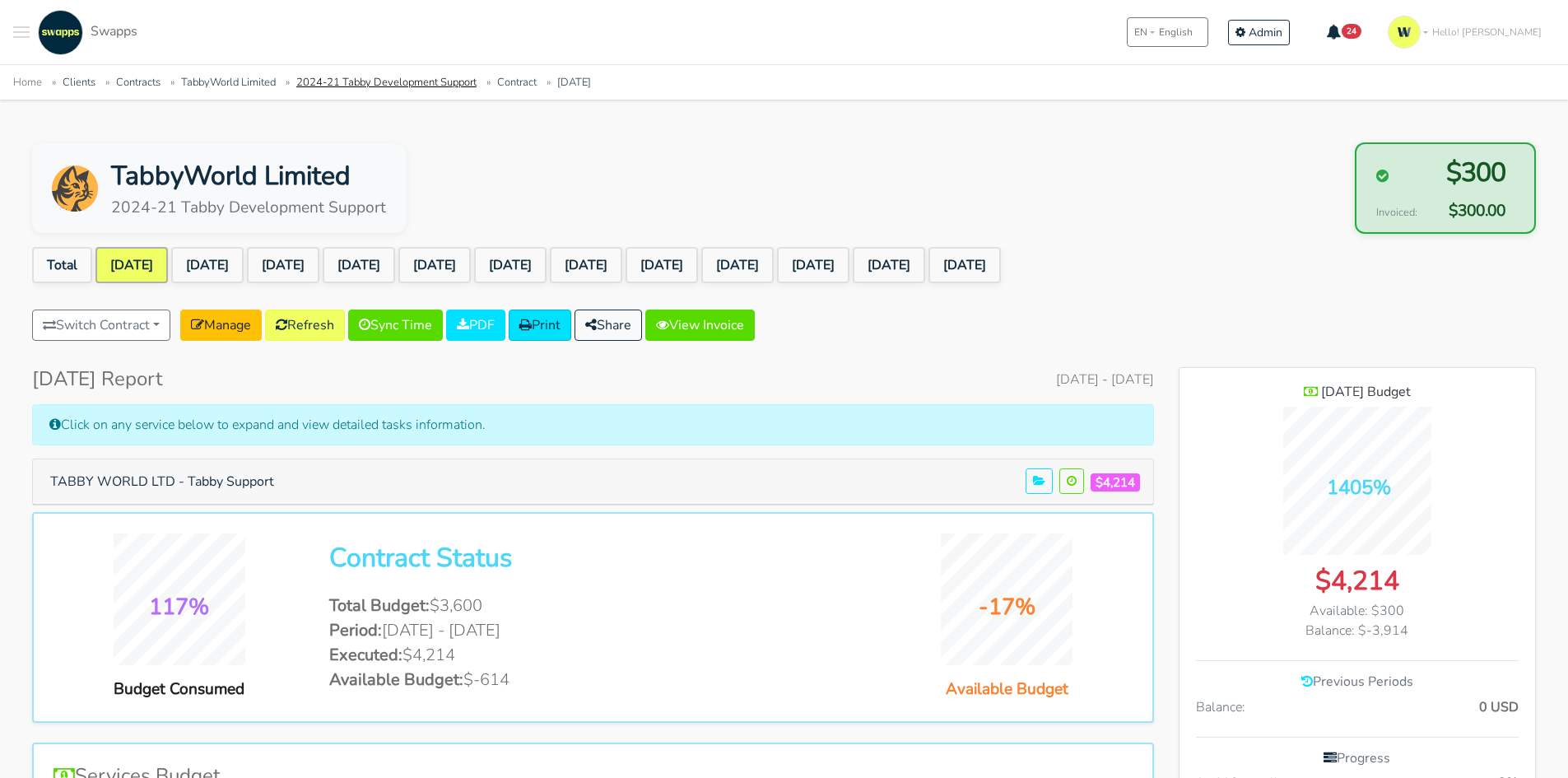
click at [359, 83] on link "2024-21 Tabby Development Support" at bounding box center [386, 82] width 180 height 15
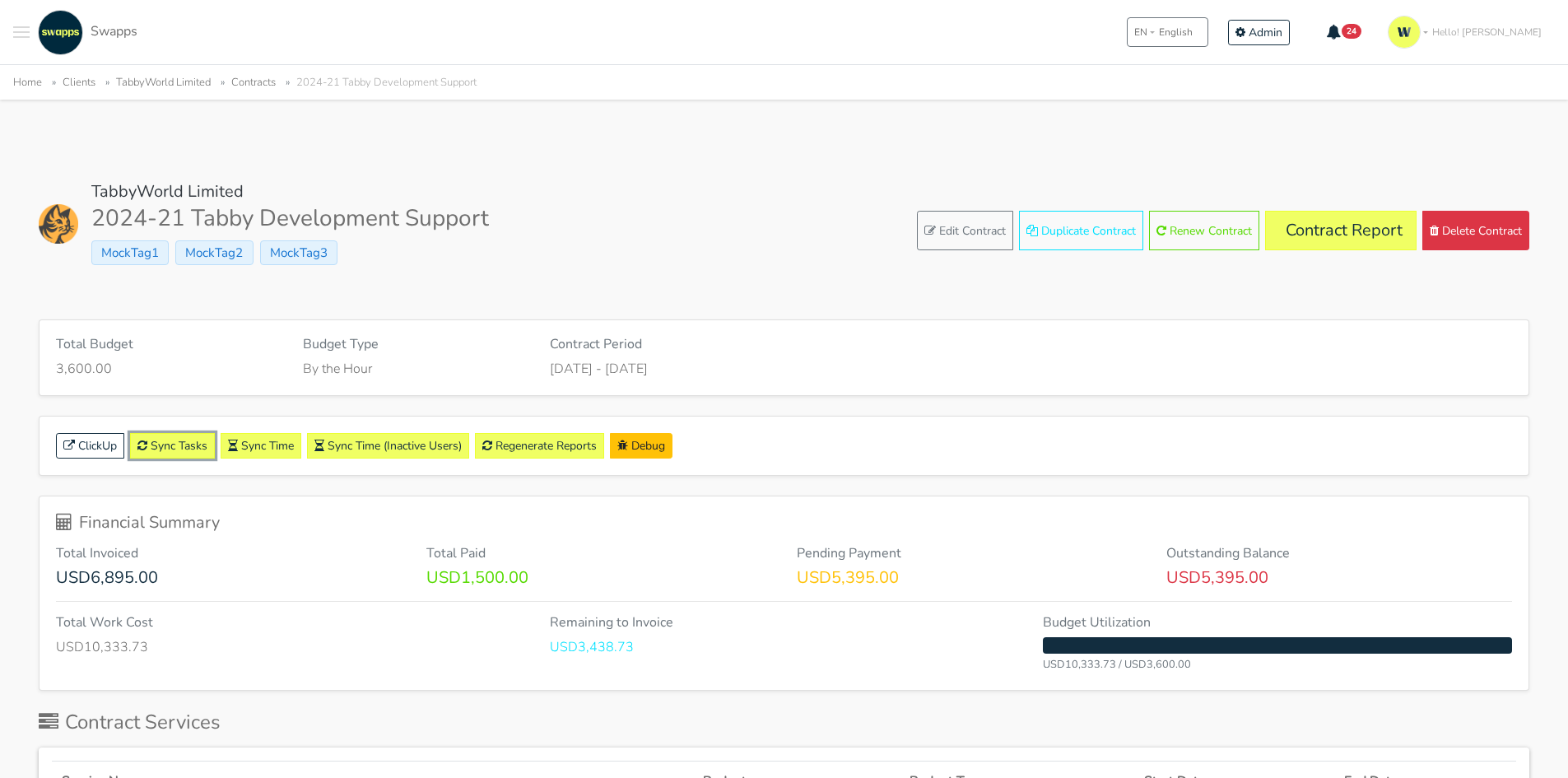
click at [177, 439] on link "Sync Tasks" at bounding box center [172, 446] width 85 height 26
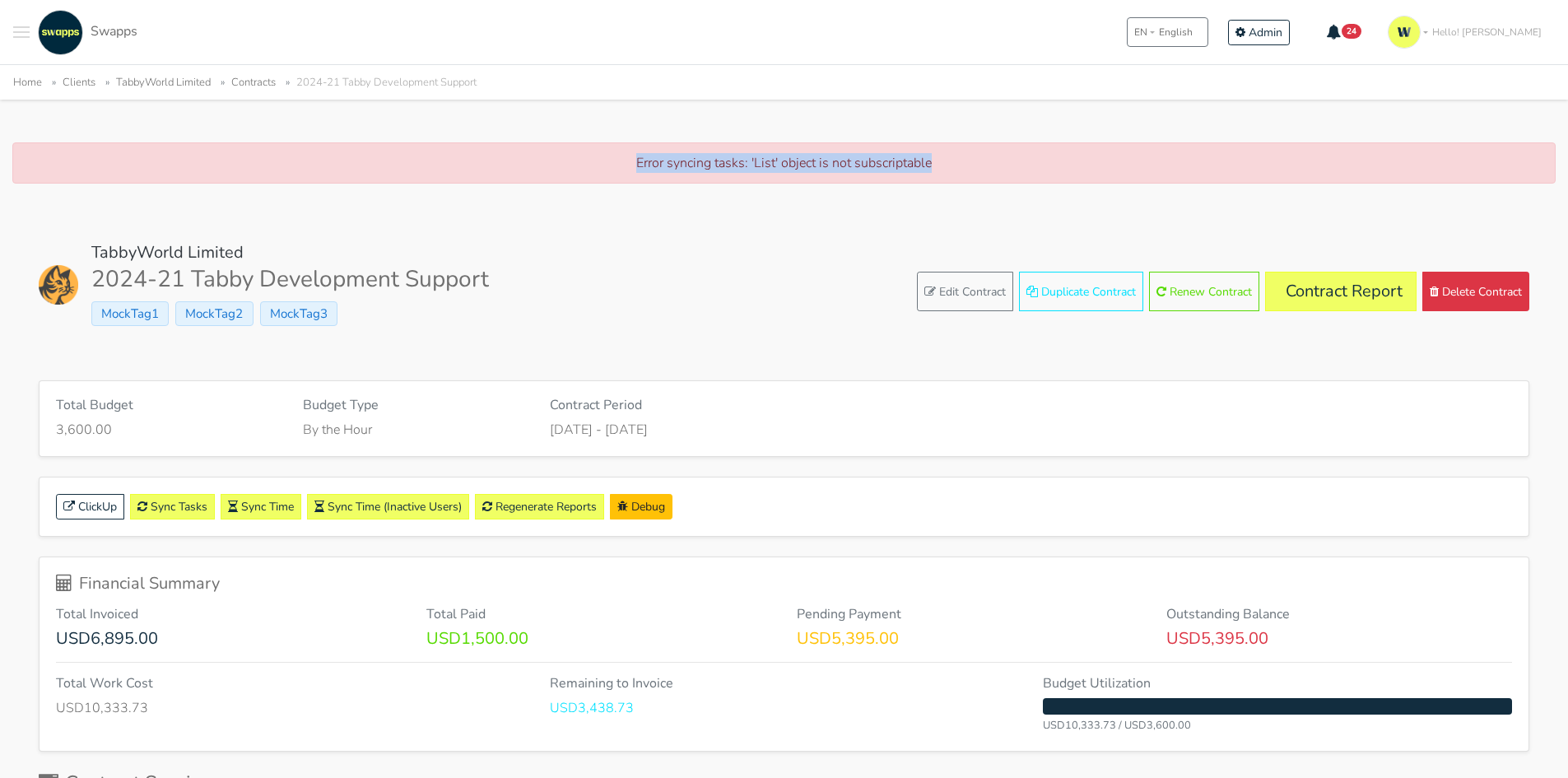
drag, startPoint x: 951, startPoint y: 166, endPoint x: 623, endPoint y: 172, distance: 328.1
click at [623, 172] on p "Error syncing tasks: 'List' object is not subscriptable" at bounding box center [784, 162] width 1509 height 20
copy p "Error syncing tasks: 'List' object is not subscriptable"
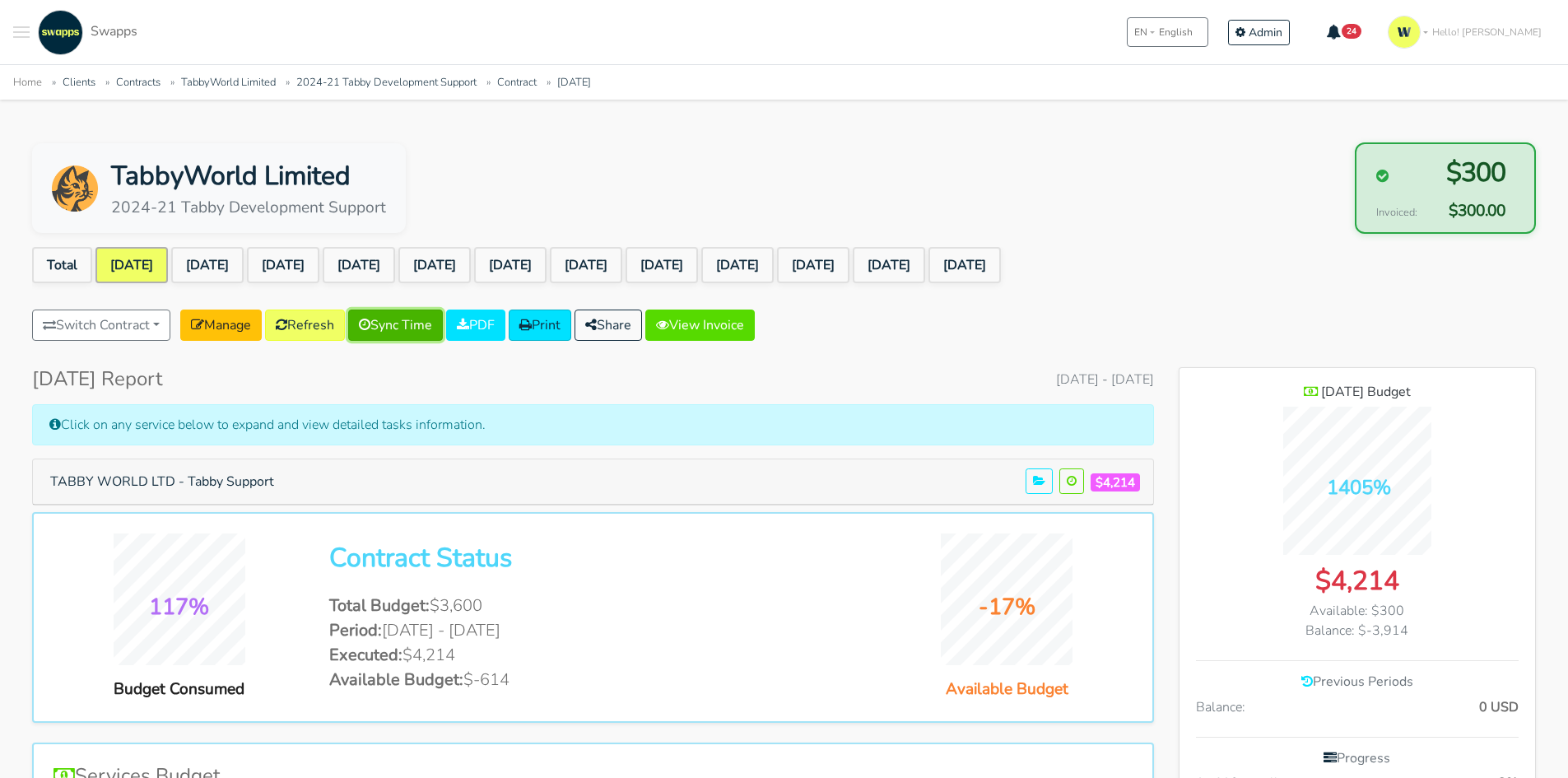
click at [416, 324] on link "Sync Time" at bounding box center [395, 325] width 94 height 32
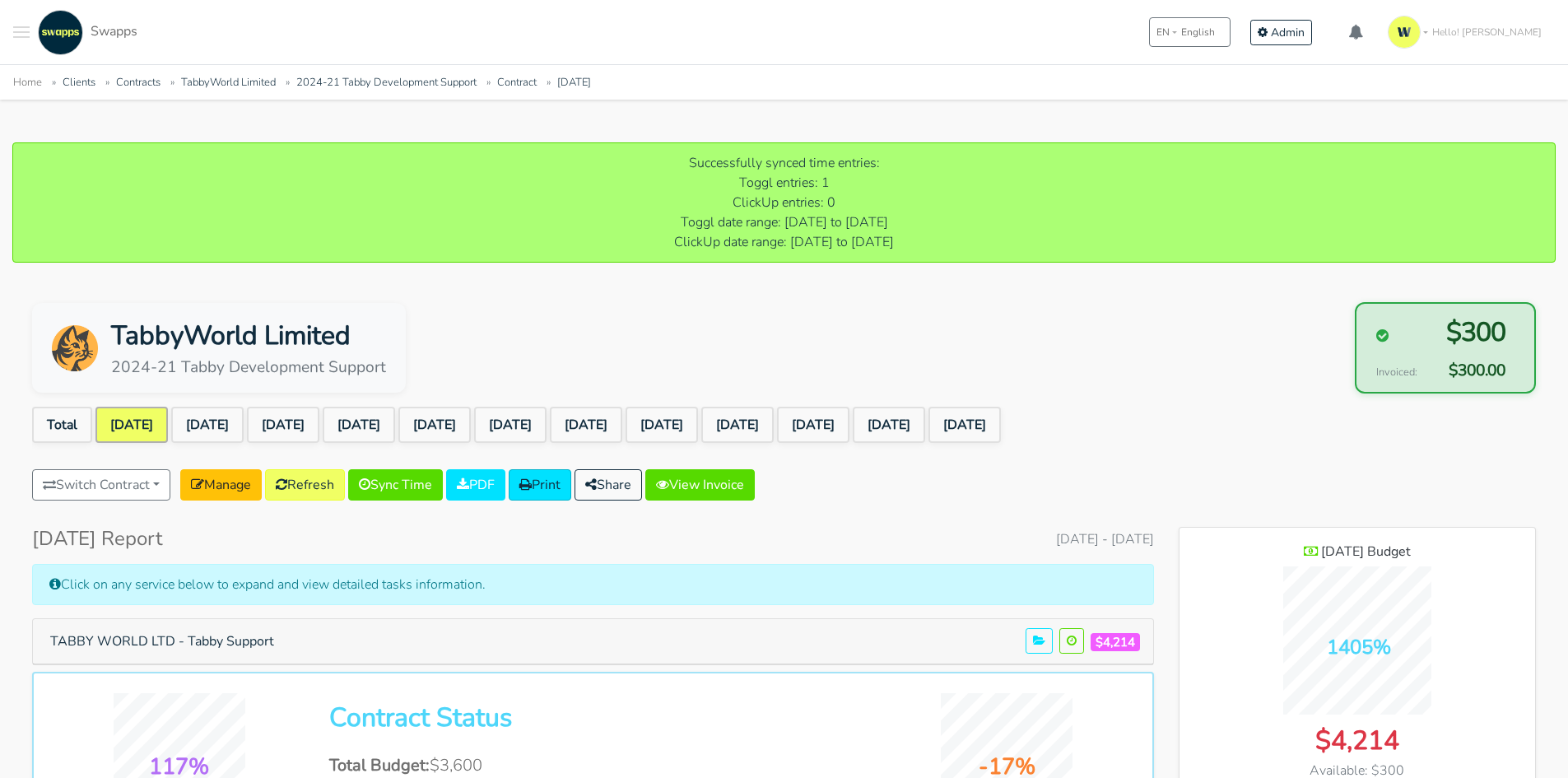
scroll to position [1306, 356]
click at [313, 486] on link "Refresh" at bounding box center [305, 485] width 80 height 32
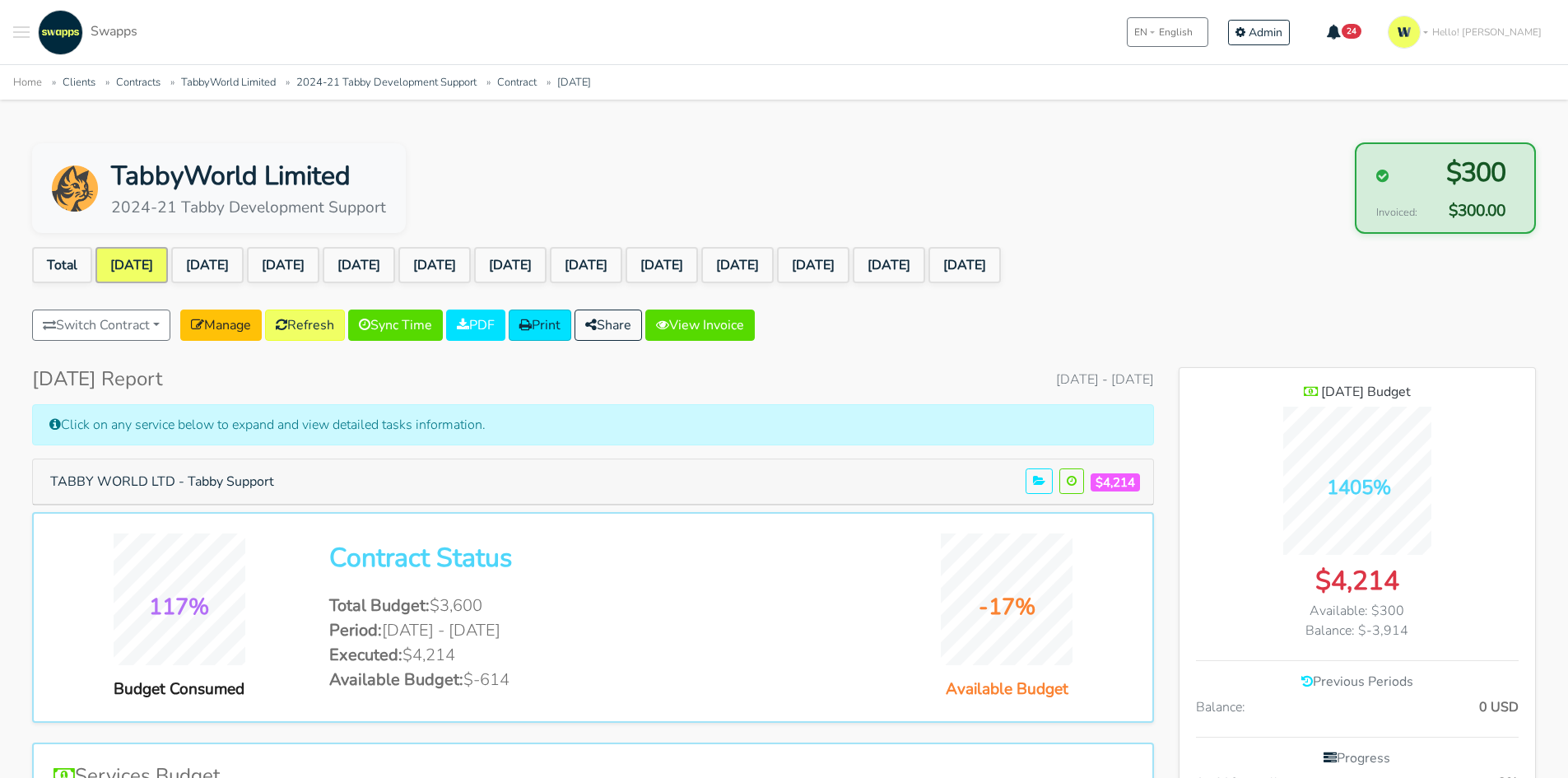
scroll to position [1306, 356]
click at [202, 80] on link "TabbyWorld Limited" at bounding box center [228, 82] width 94 height 15
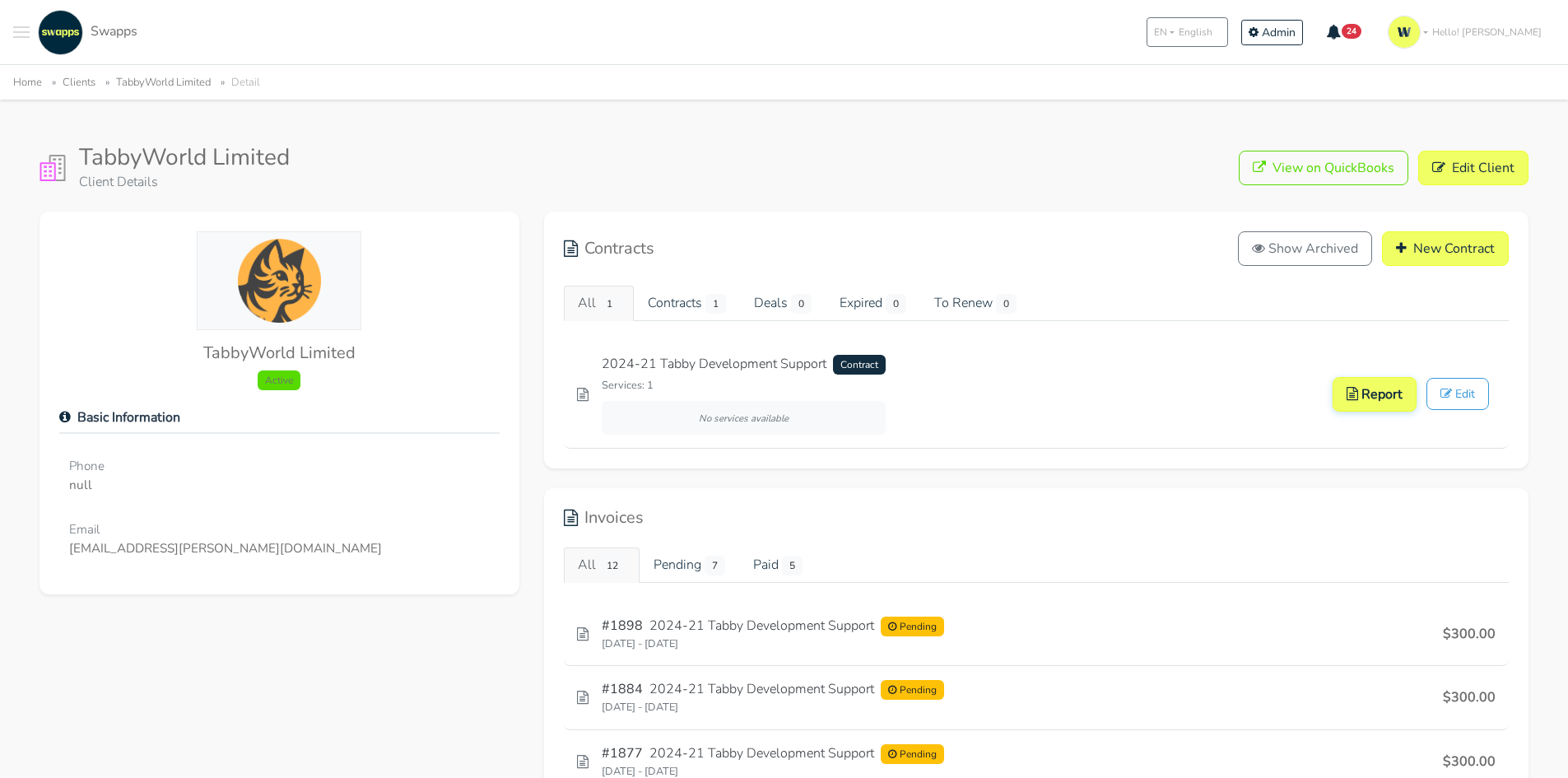
click at [86, 82] on link "Clients" at bounding box center [79, 82] width 32 height 15
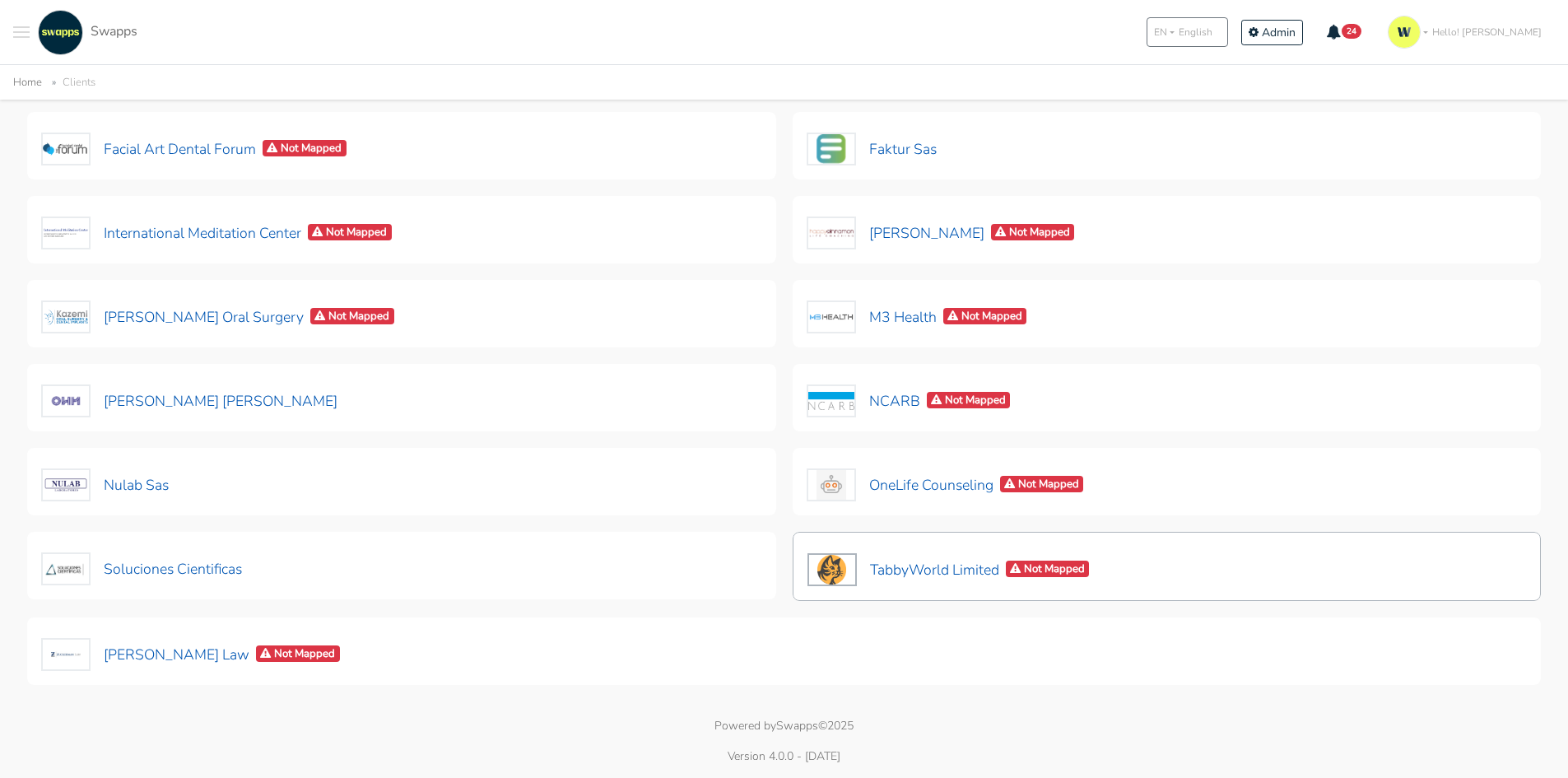
scroll to position [399, 0]
click at [921, 569] on button "TabbyWorld Limited Not Mapped" at bounding box center [949, 570] width 284 height 34
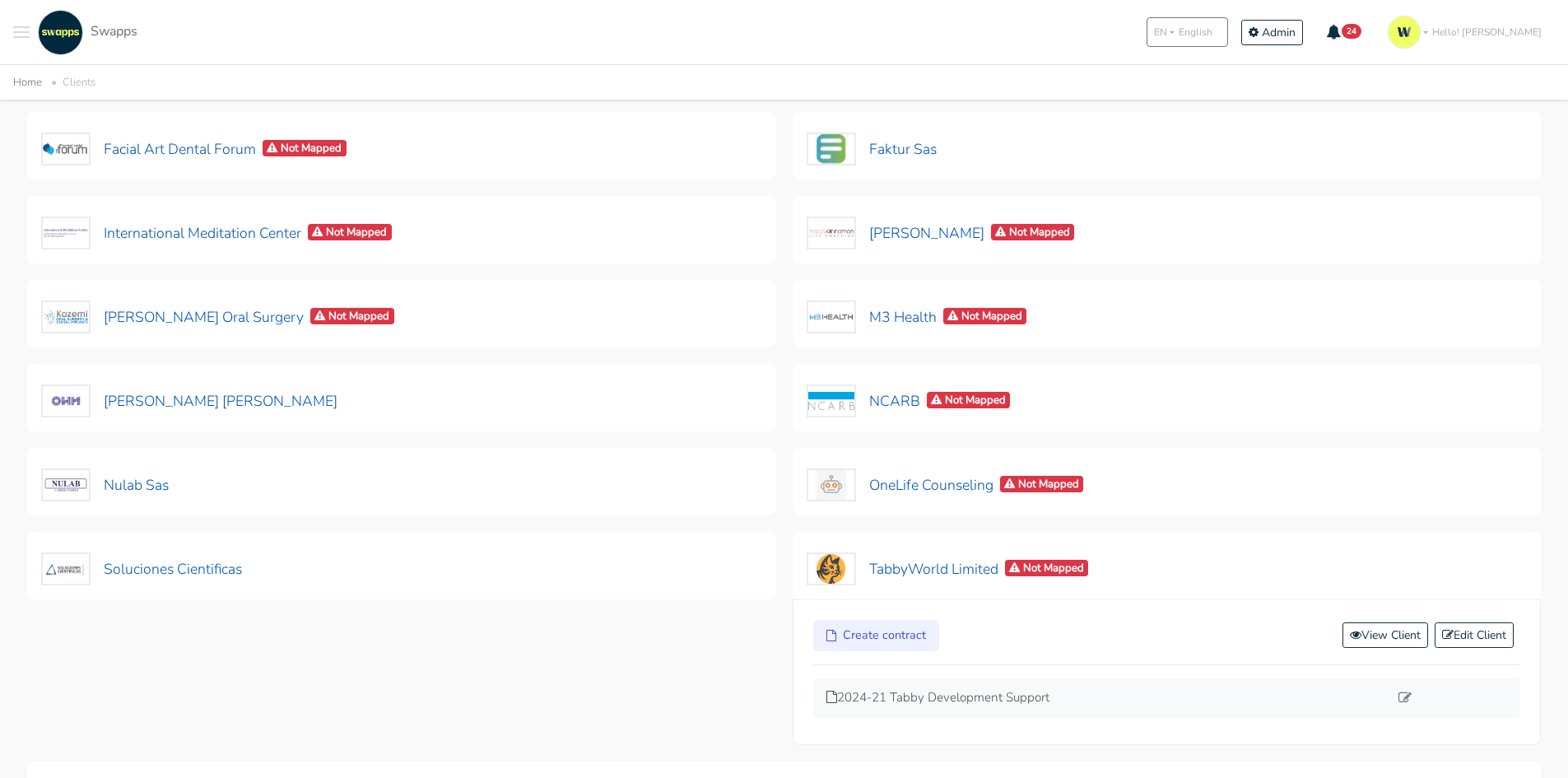
click at [909, 712] on div "2024-21 Tabby Development Support" at bounding box center [1167, 698] width 708 height 39
click at [919, 706] on p "2024-21 Tabby Development Support" at bounding box center [1108, 698] width 563 height 19
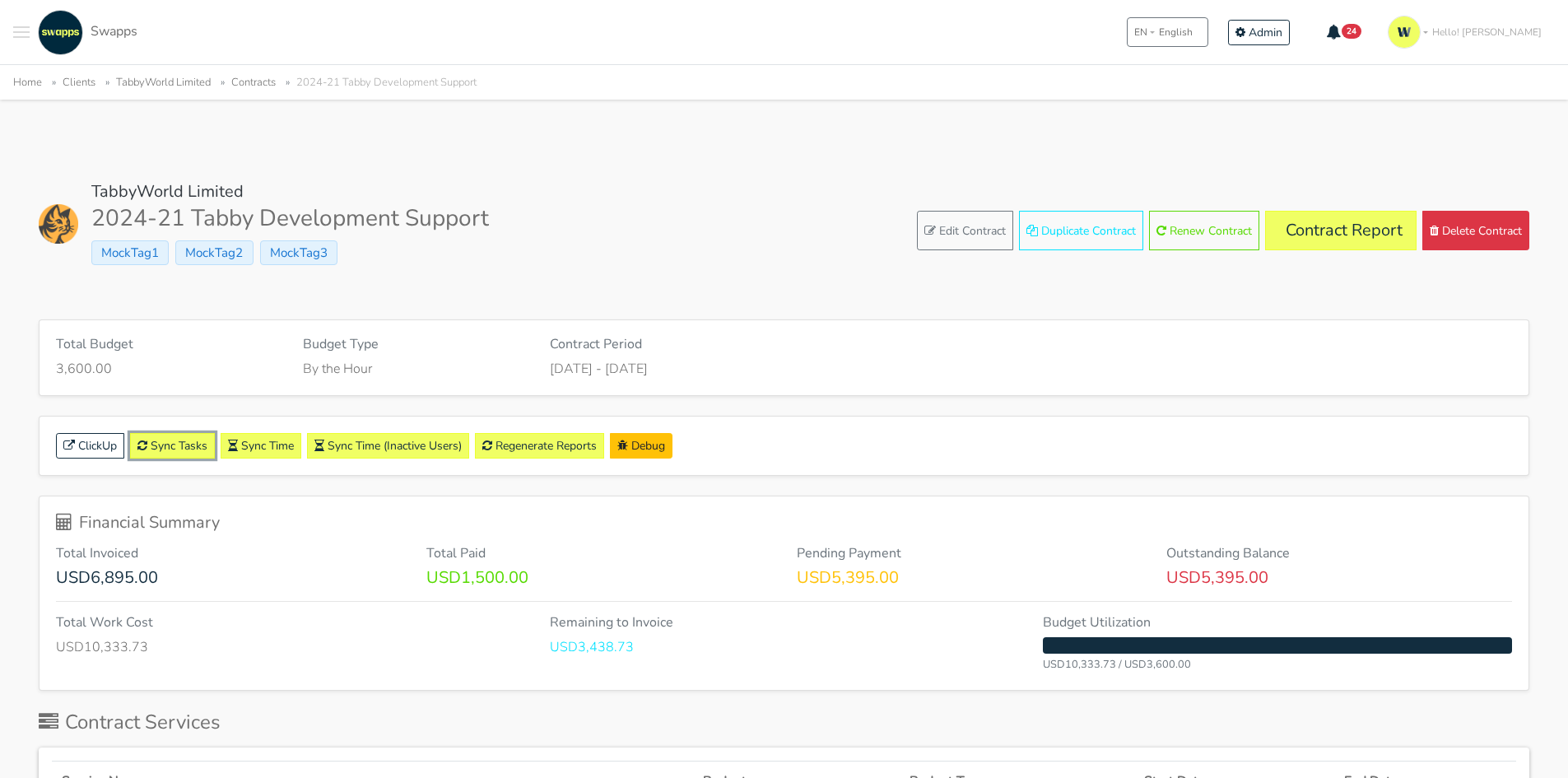
click at [167, 442] on link "Sync Tasks" at bounding box center [172, 446] width 85 height 26
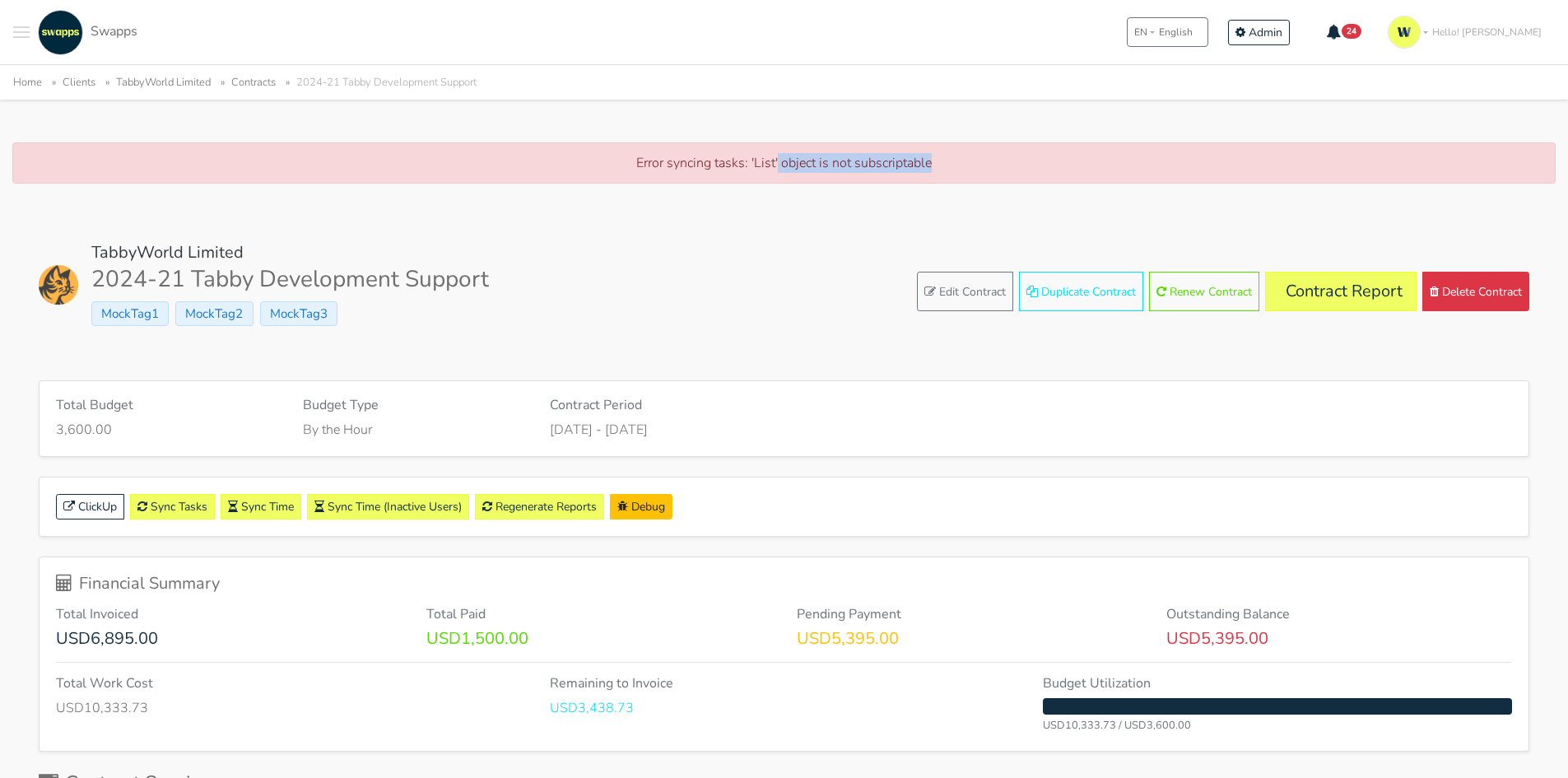
drag, startPoint x: 776, startPoint y: 169, endPoint x: 942, endPoint y: 171, distance: 166.0
click at [942, 171] on p "Error syncing tasks: 'List' object is not subscriptable" at bounding box center [784, 162] width 1509 height 20
click at [972, 283] on link "Edit Contract" at bounding box center [965, 291] width 96 height 39
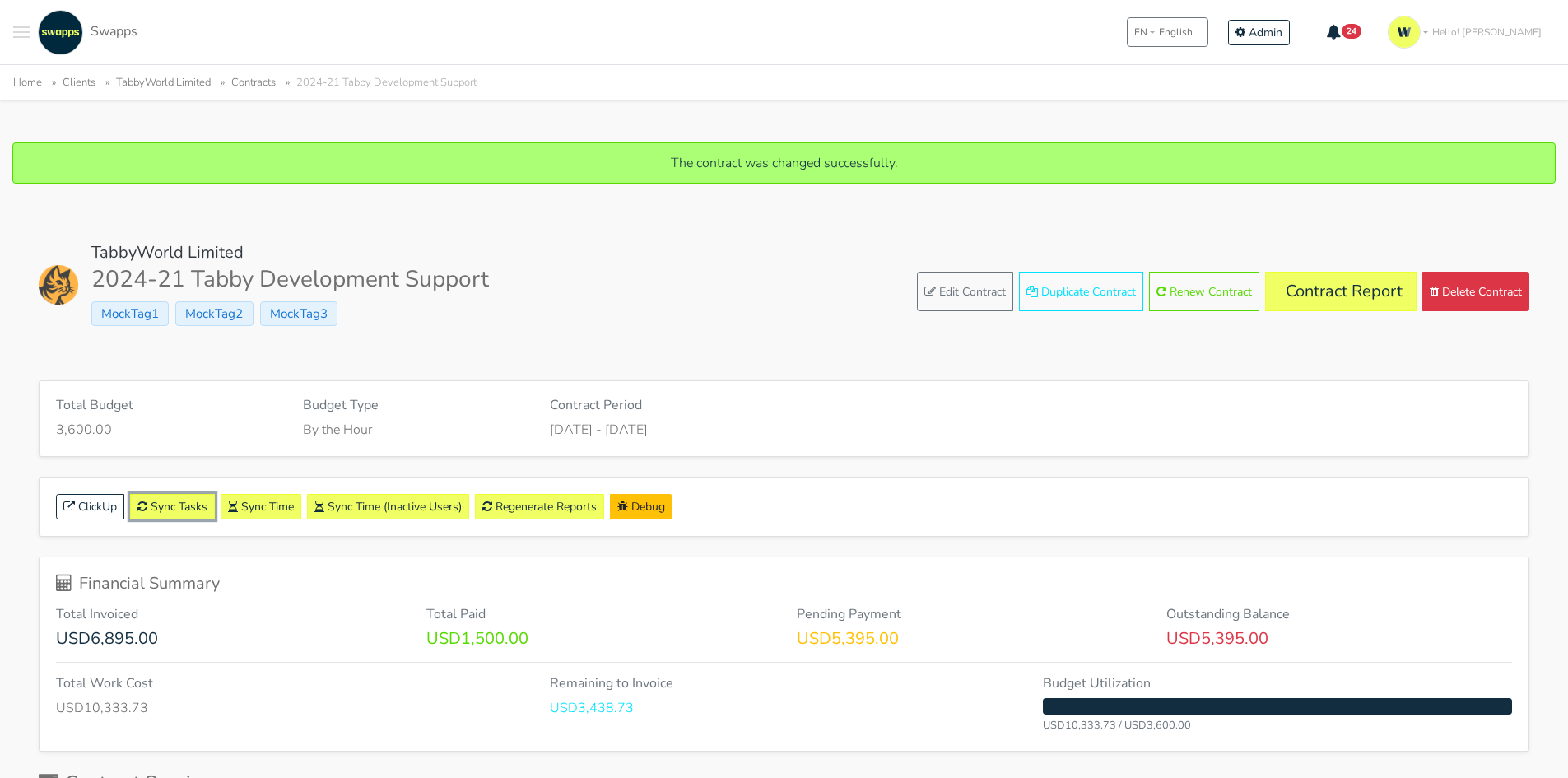
click at [199, 504] on link "Sync Tasks" at bounding box center [172, 506] width 85 height 26
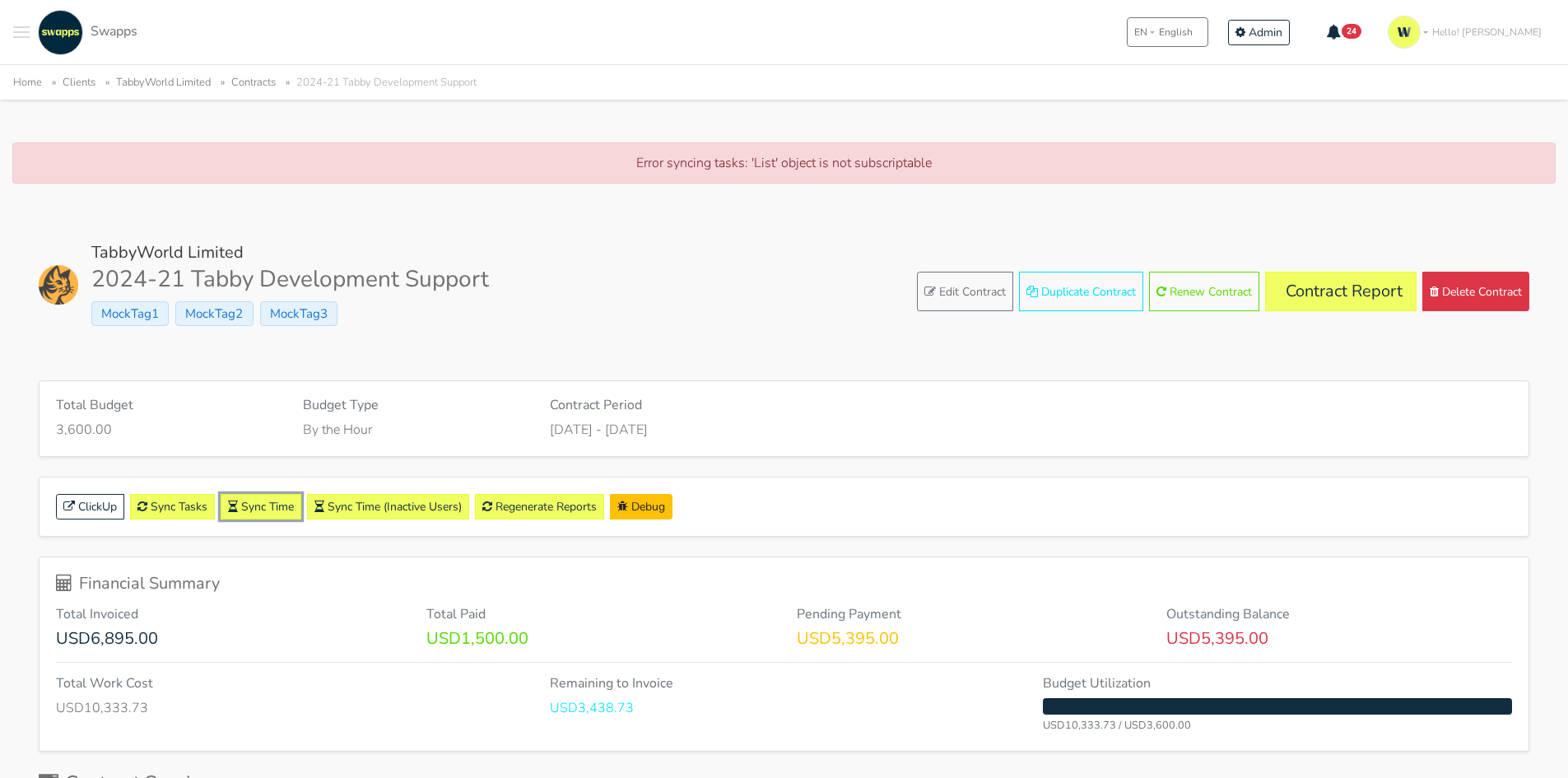
click at [270, 510] on link "Sync Time" at bounding box center [261, 506] width 81 height 26
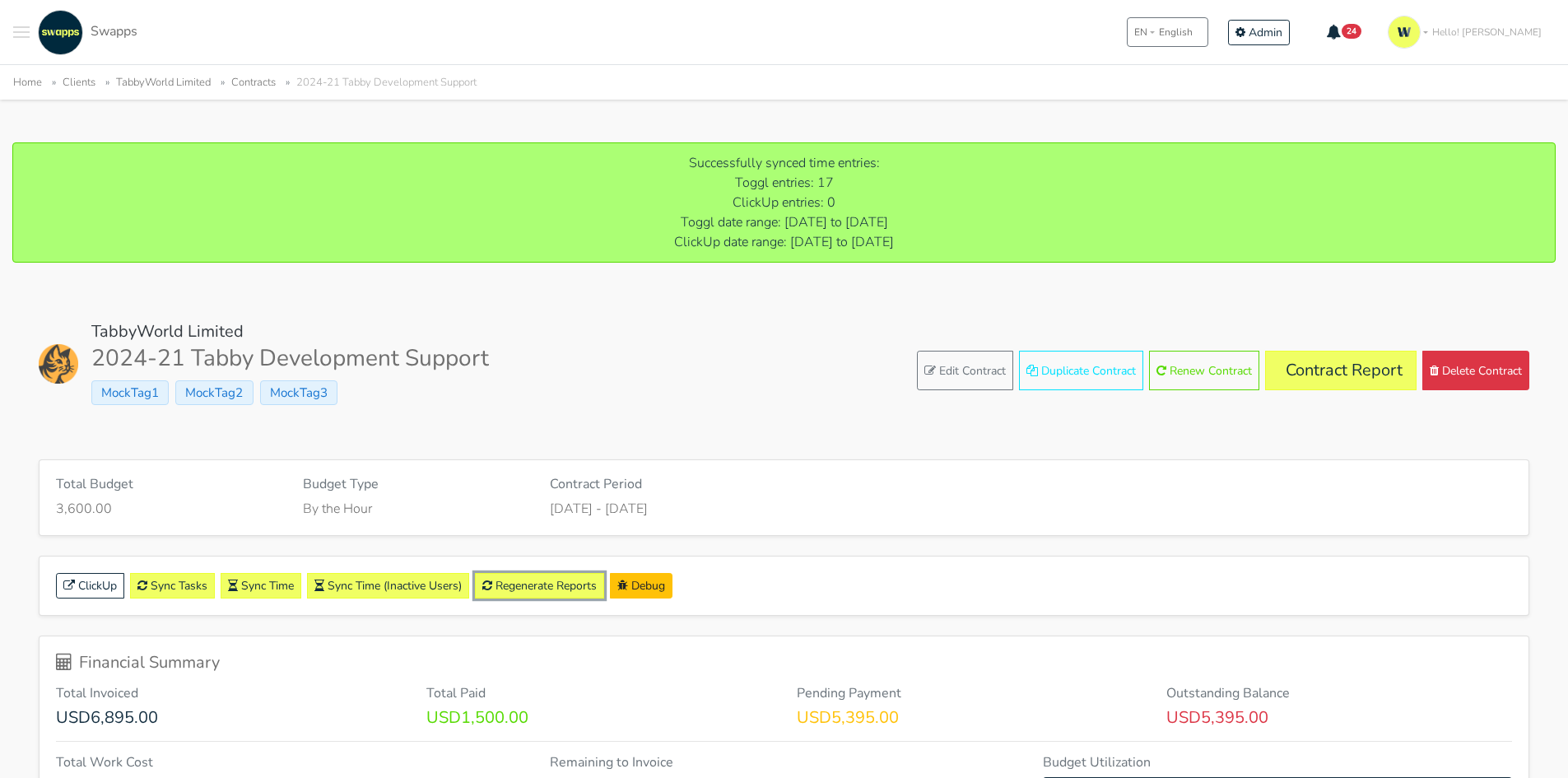
click at [549, 598] on link "Regenerate Reports" at bounding box center [539, 585] width 129 height 26
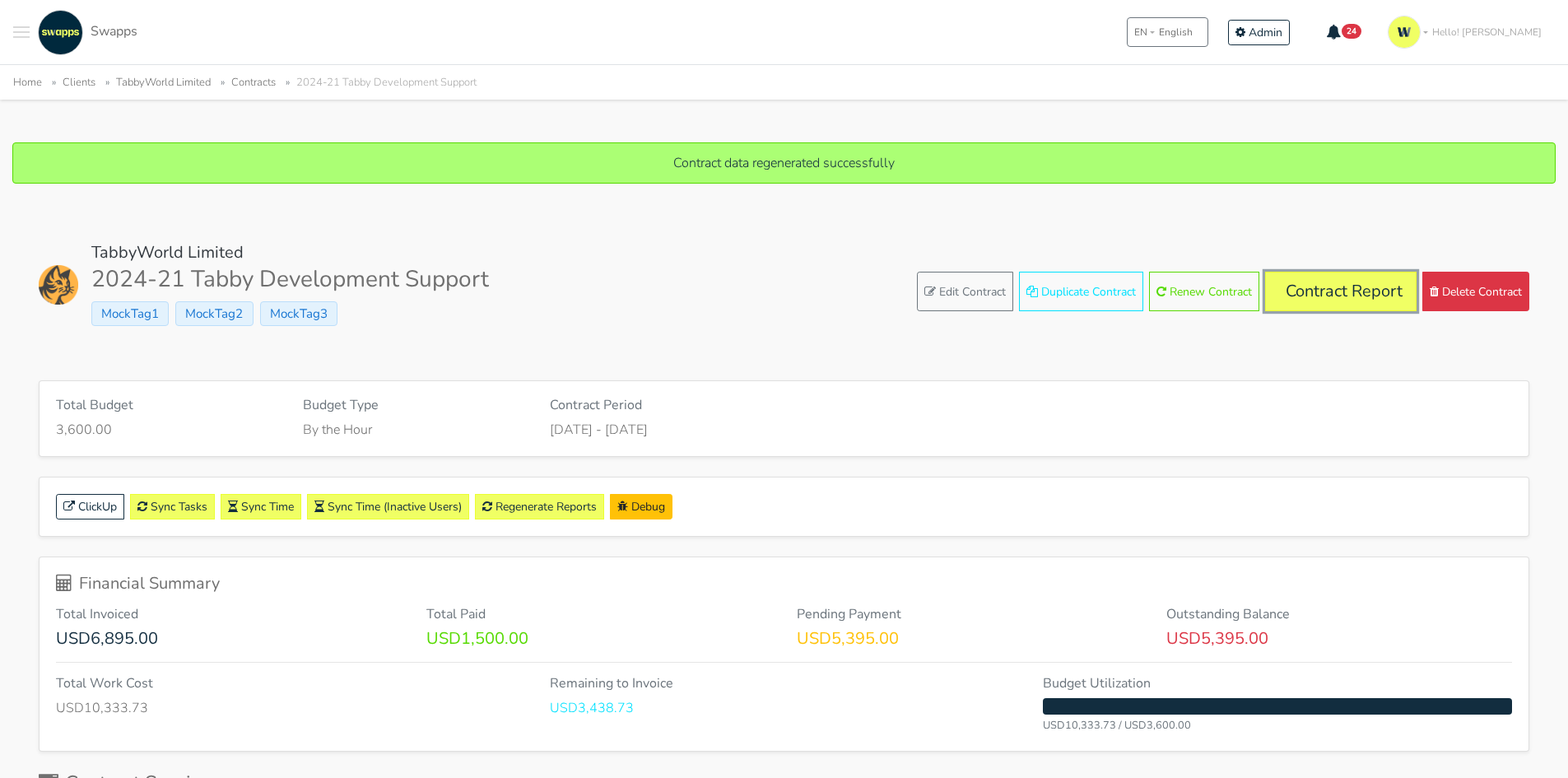
click at [1354, 272] on link "Contract Report" at bounding box center [1341, 291] width 152 height 39
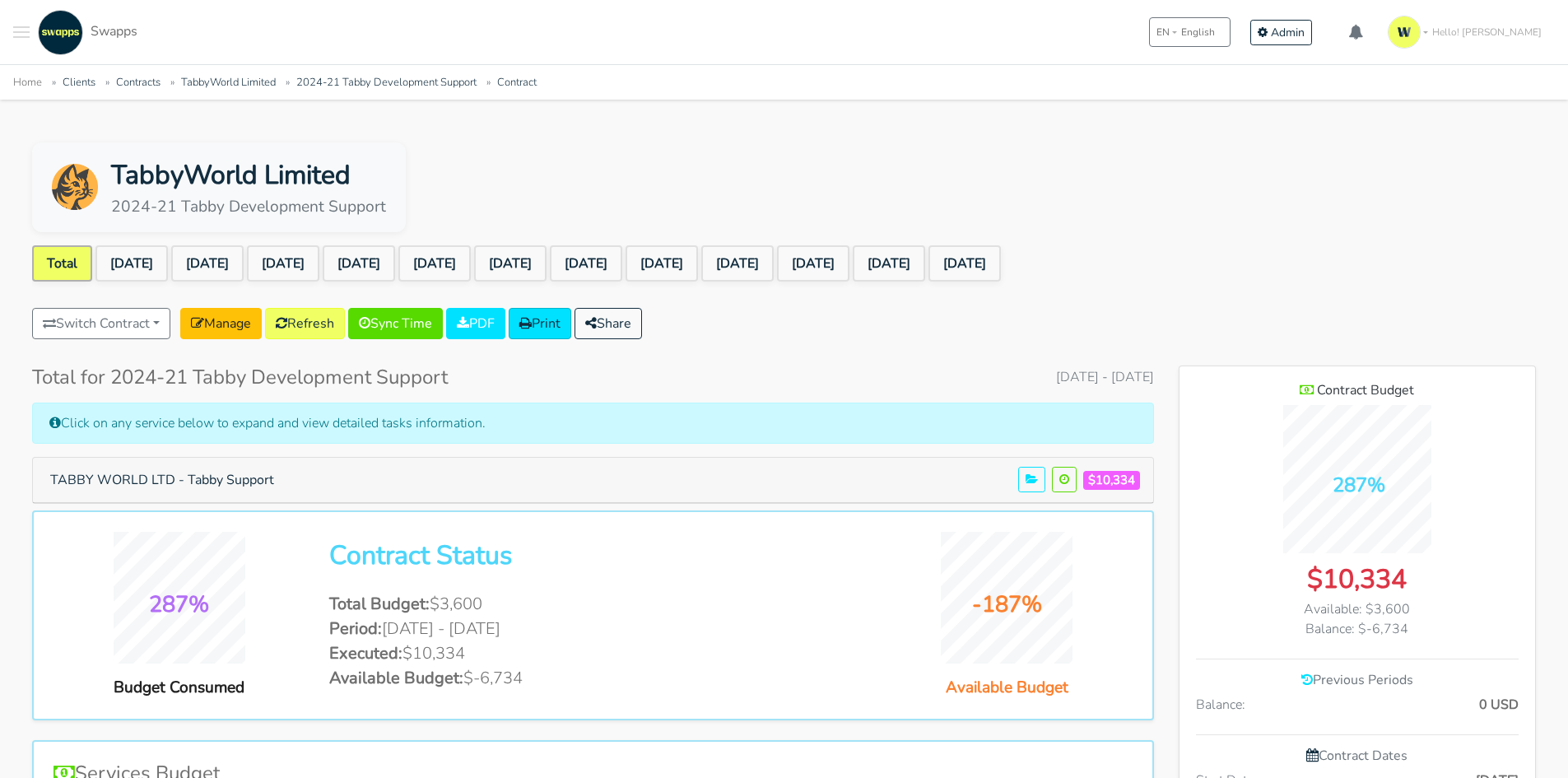
scroll to position [1306, 356]
click at [159, 324] on button "Switch Contract" at bounding box center [101, 324] width 138 height 32
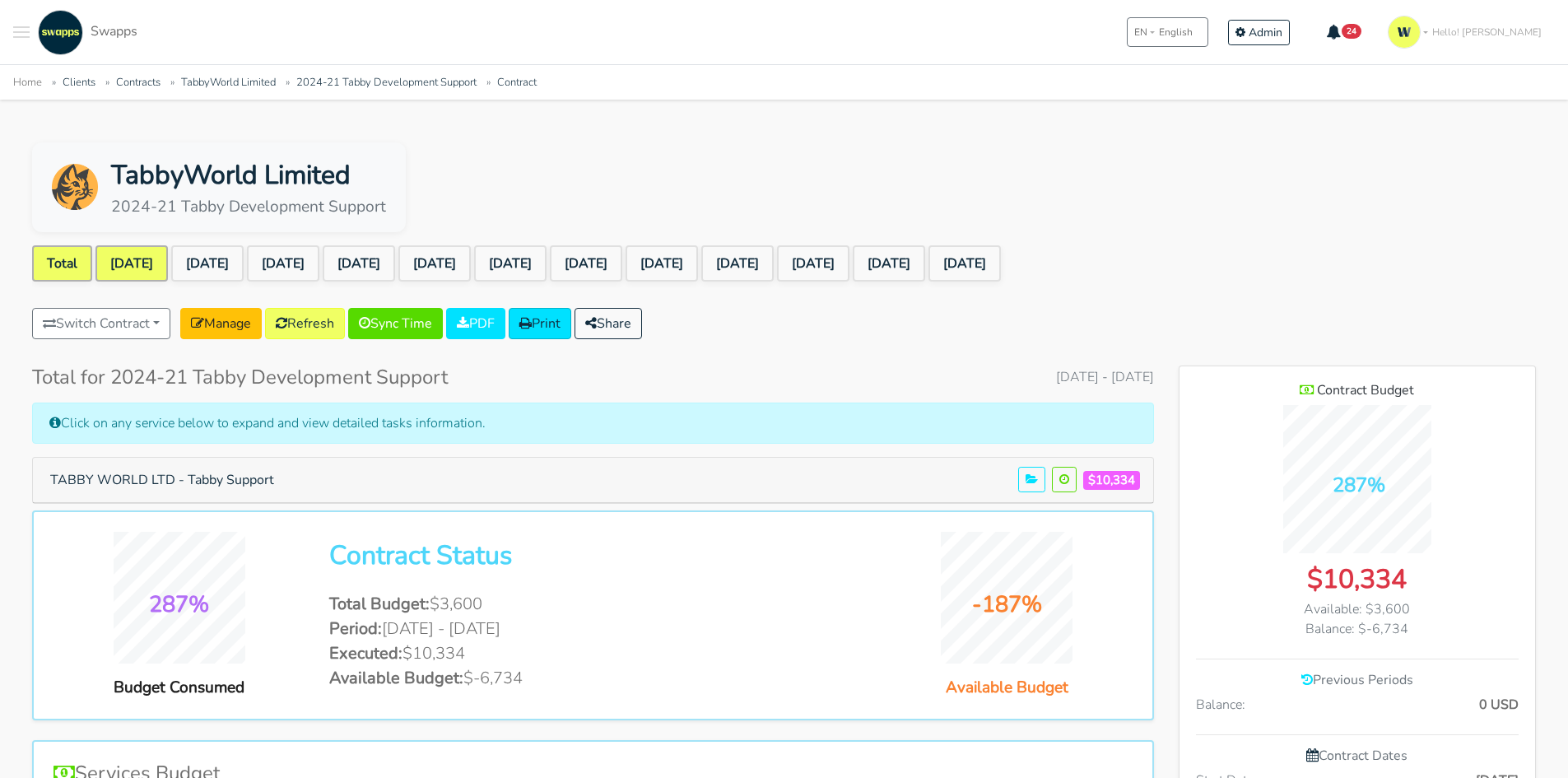
click at [164, 263] on link "Sep 2024" at bounding box center [132, 263] width 73 height 36
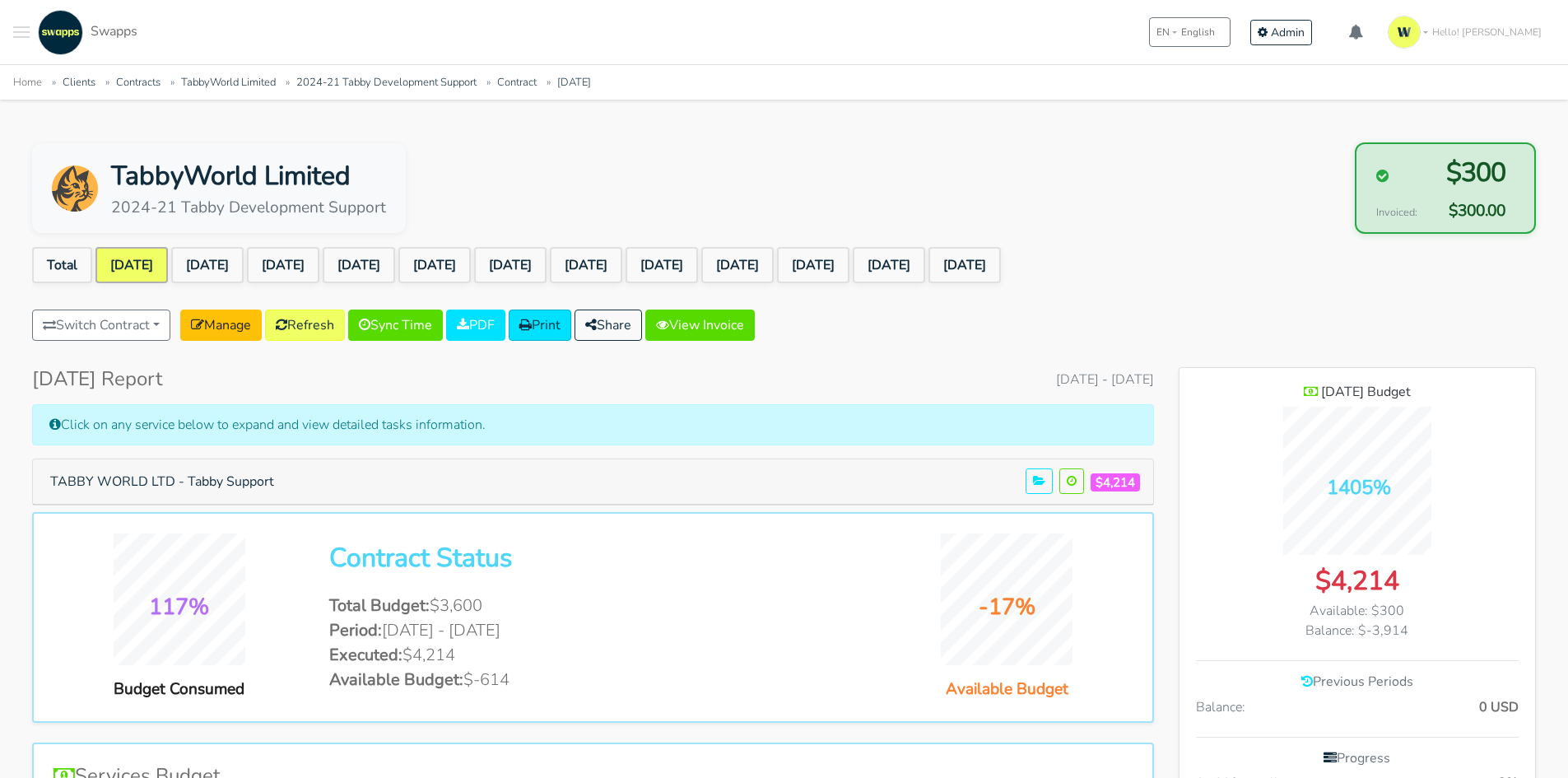
scroll to position [1306, 356]
click at [210, 475] on button "TABBY WORLD LTD - Tabby Support" at bounding box center [161, 481] width 245 height 32
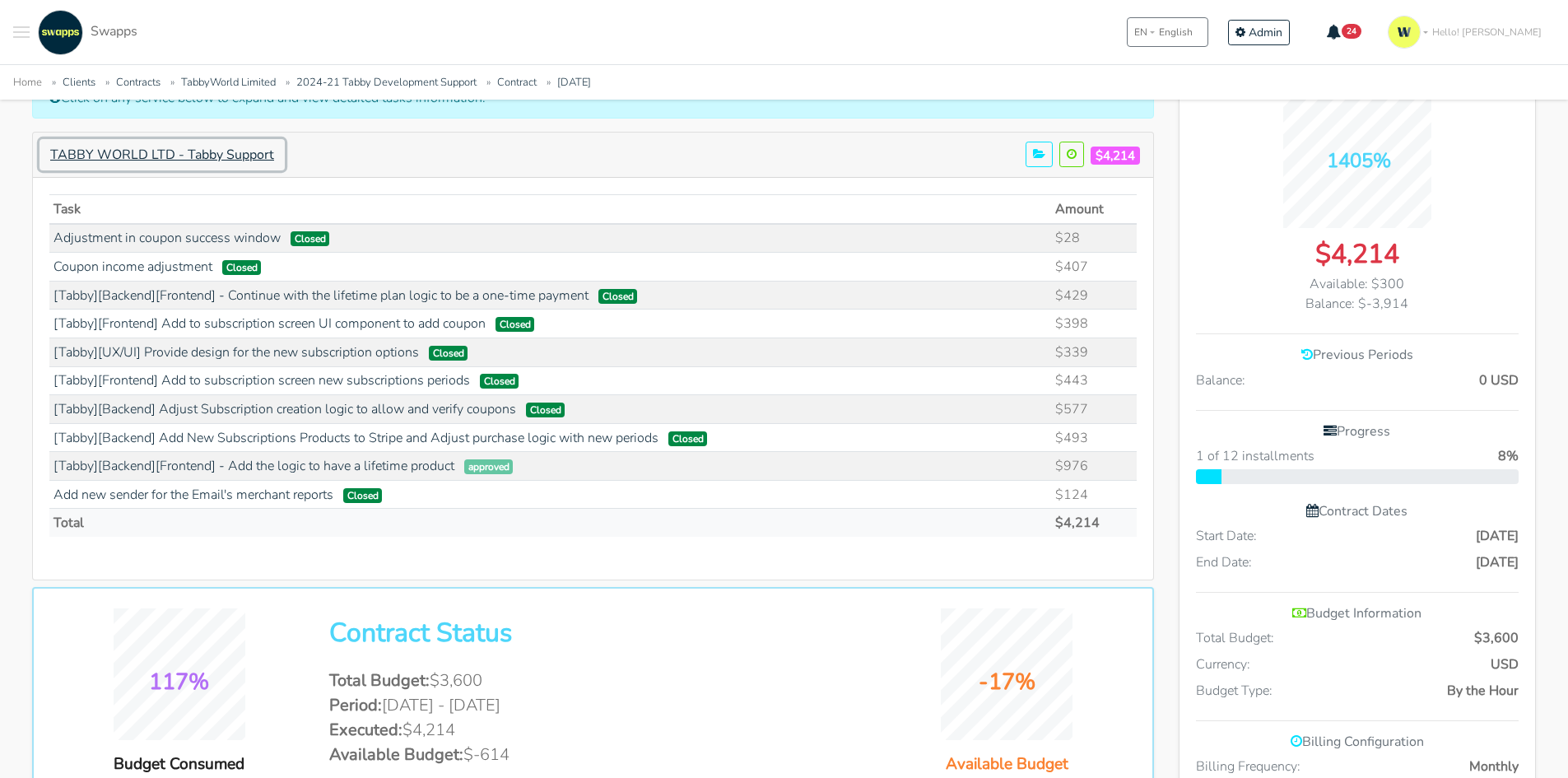
scroll to position [329, 0]
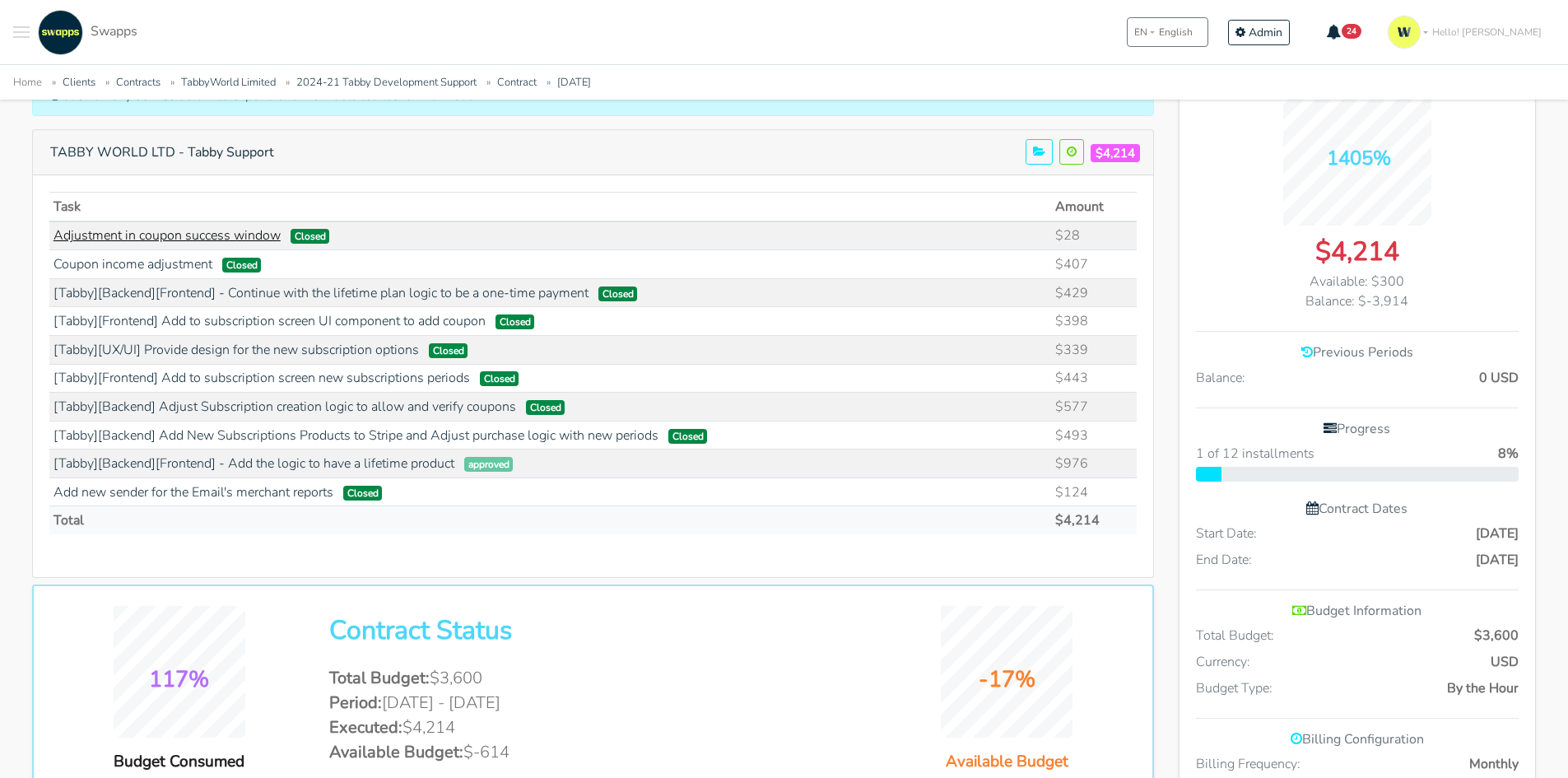
click at [132, 228] on link "Adjustment in coupon success window" at bounding box center [167, 235] width 227 height 18
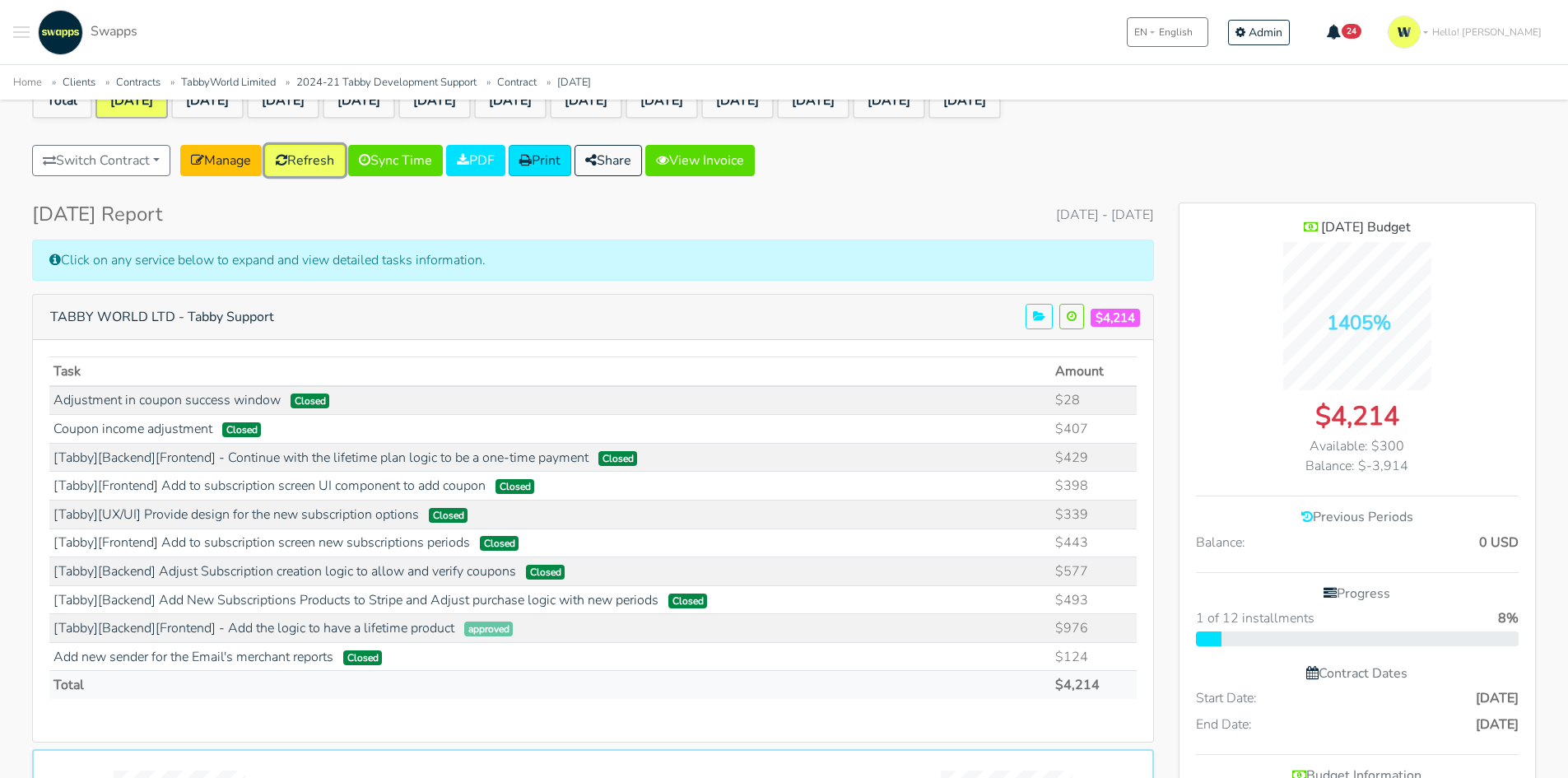
click at [306, 153] on link "Refresh" at bounding box center [305, 160] width 80 height 32
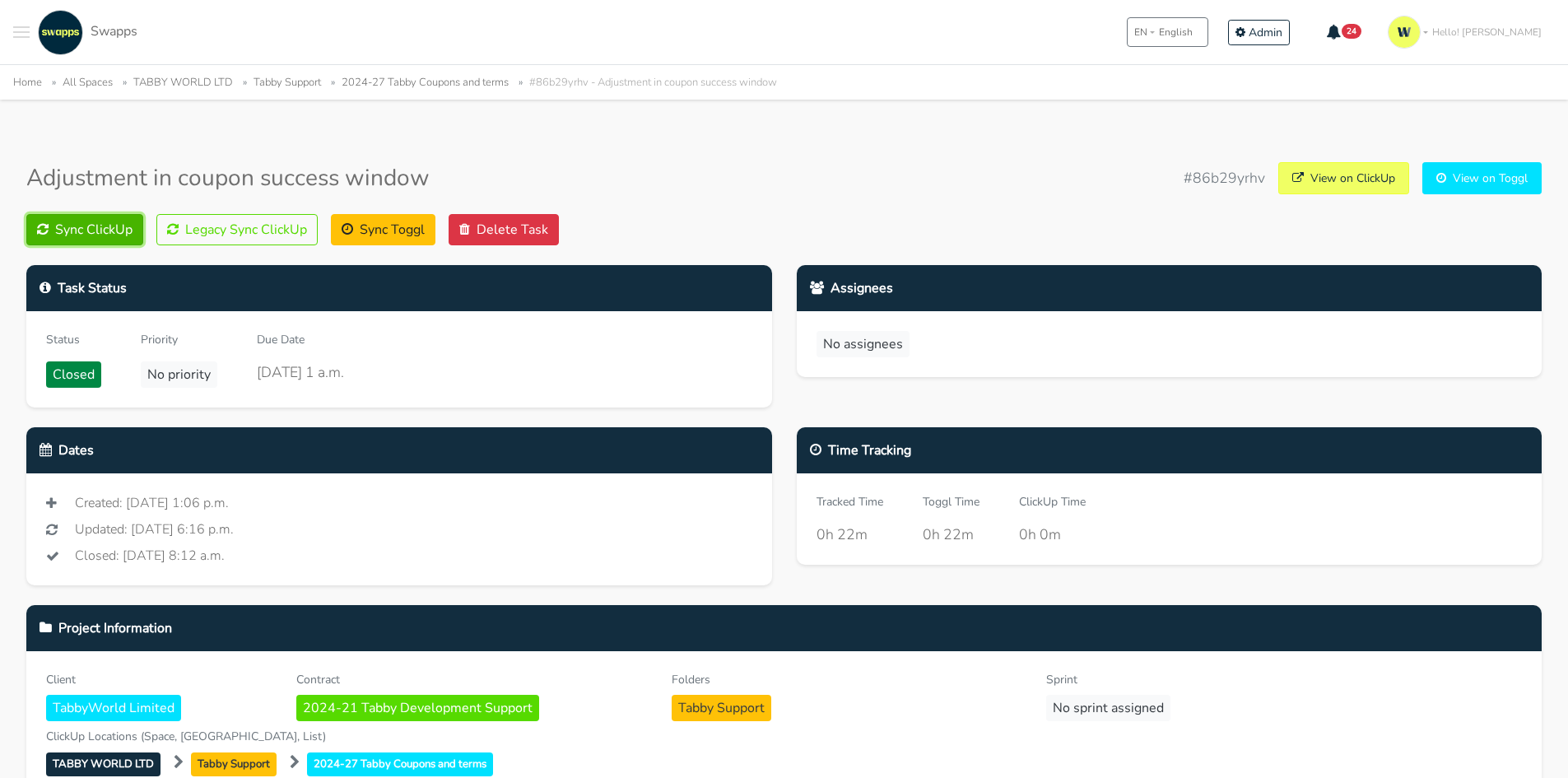
click at [105, 224] on button "Sync ClickUp" at bounding box center [85, 229] width 116 height 32
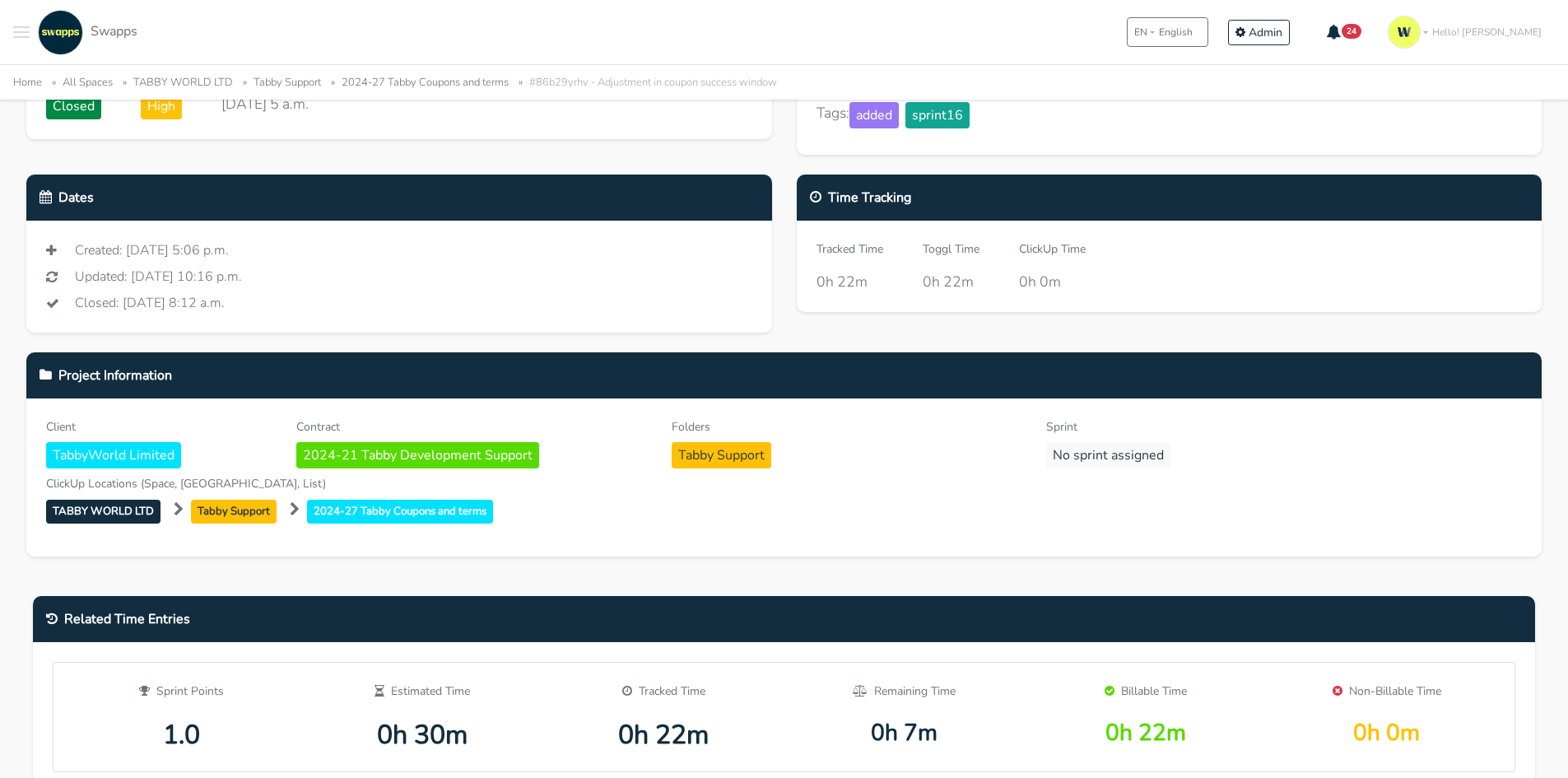
scroll to position [164, 0]
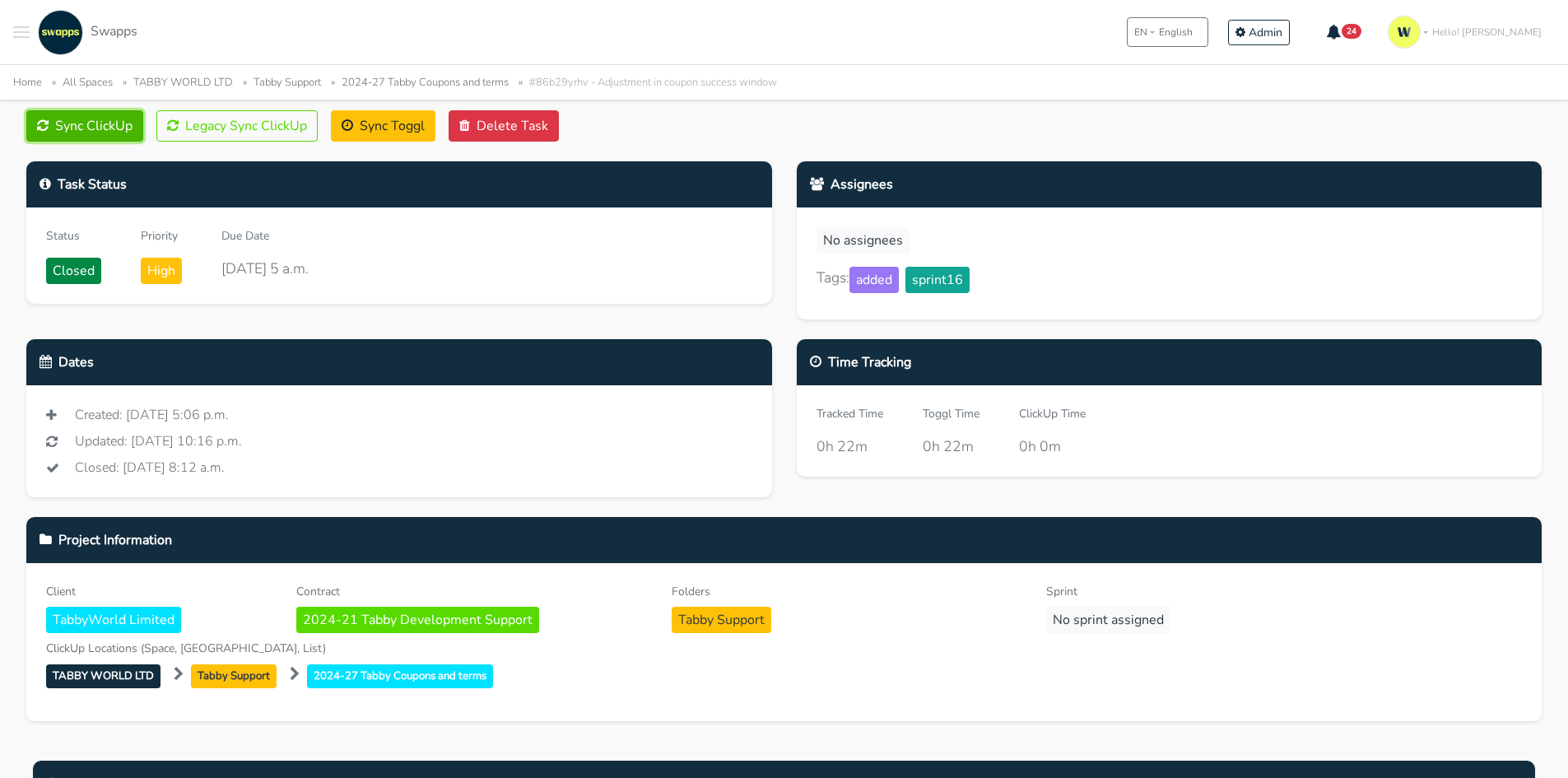
click at [87, 127] on button "Sync ClickUp" at bounding box center [85, 126] width 116 height 32
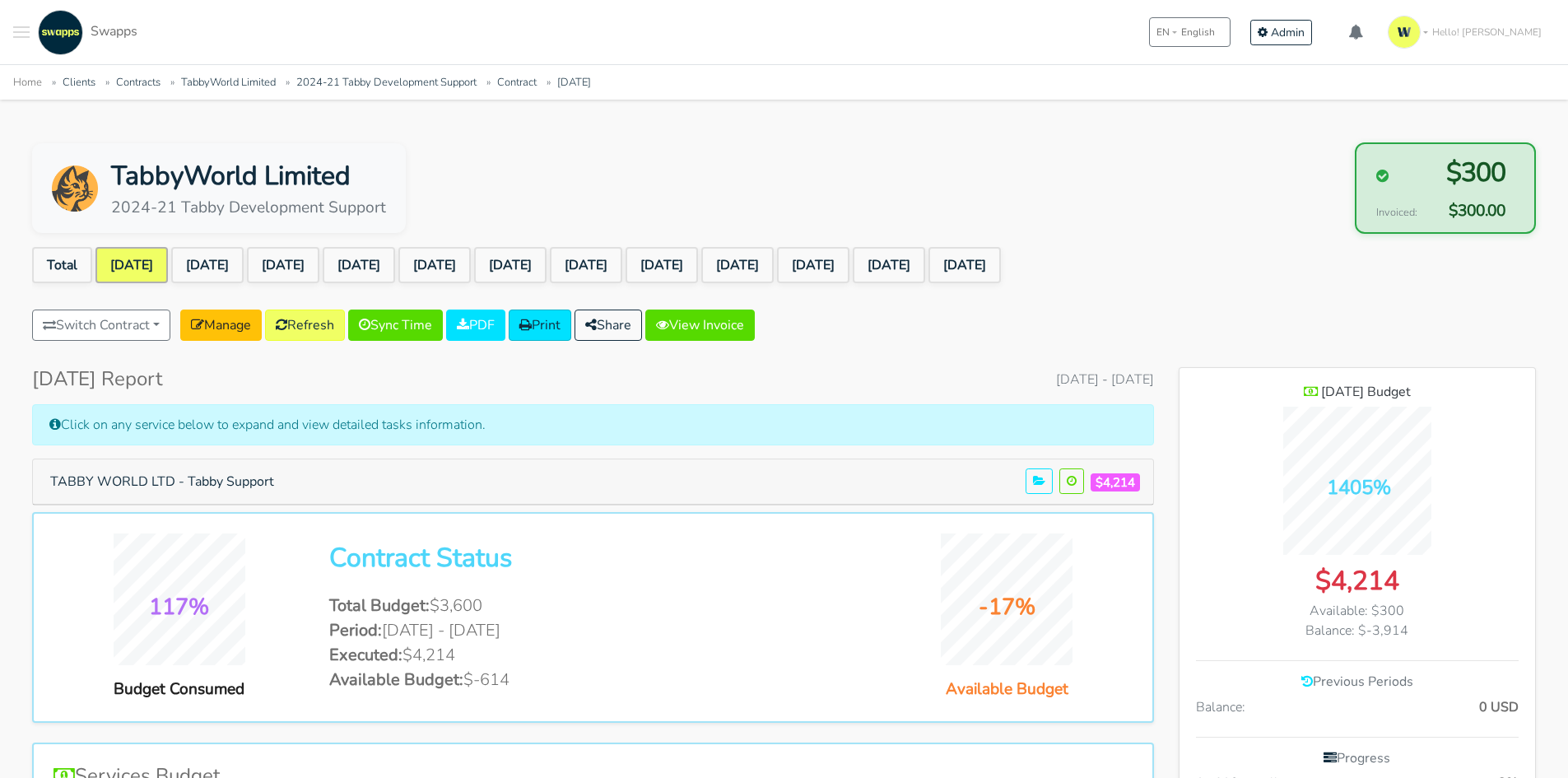
scroll to position [1306, 356]
click at [237, 478] on button "TABBY WORLD LTD - Tabby Support" at bounding box center [161, 481] width 245 height 32
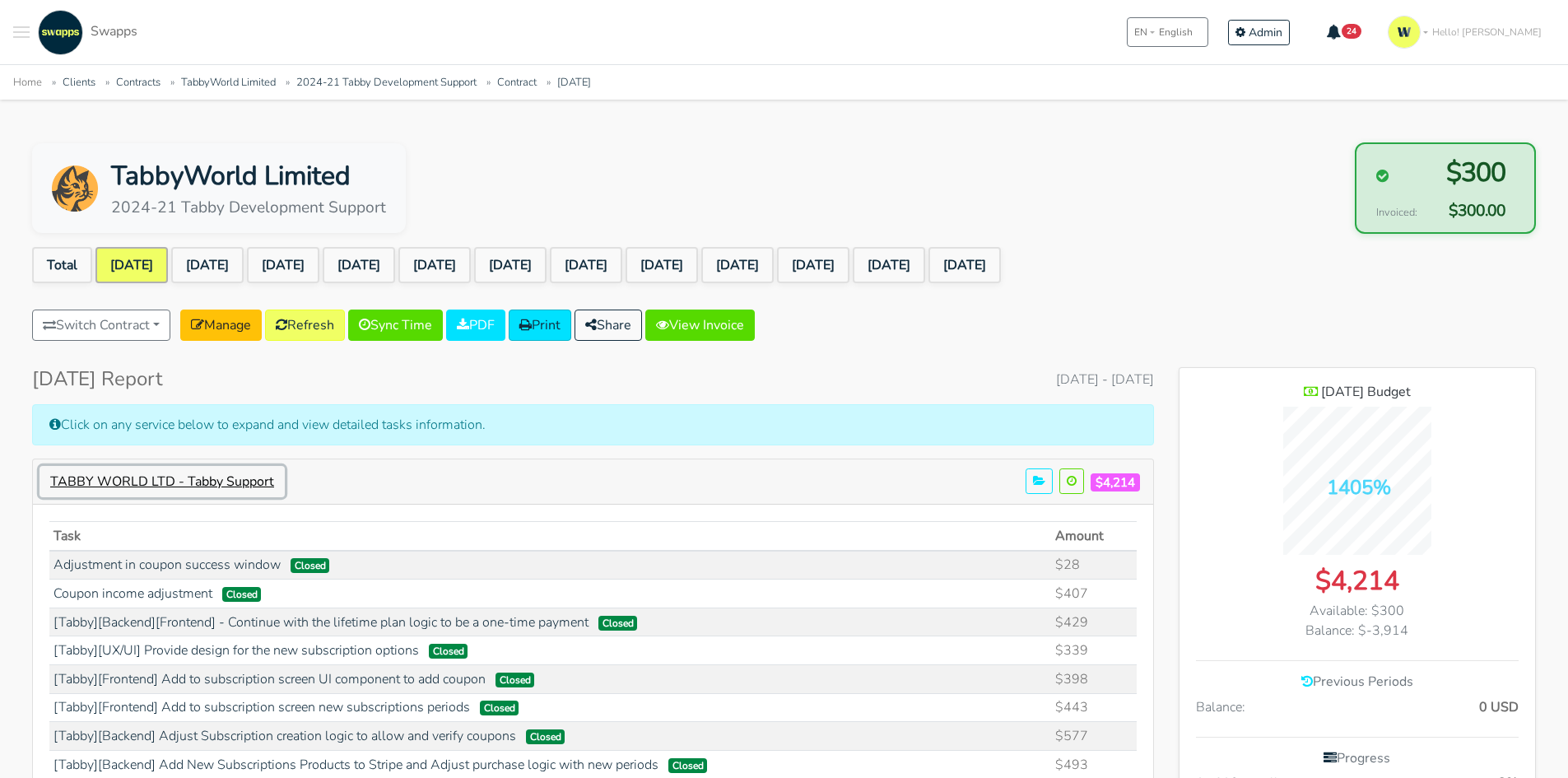
scroll to position [1707, 356]
click at [287, 324] on icon at bounding box center [282, 325] width 11 height 13
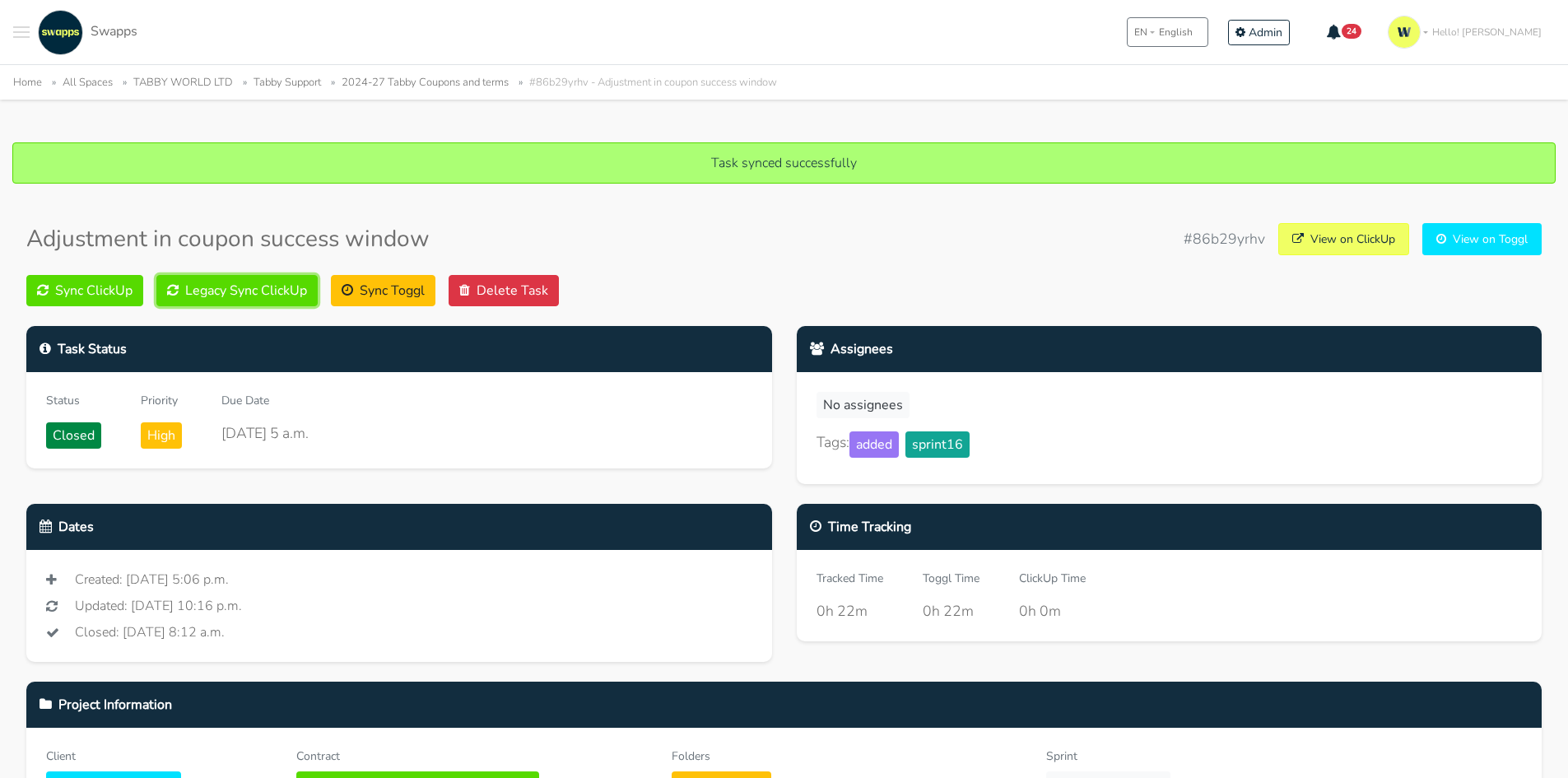
click at [265, 289] on button "Legacy Sync ClickUp" at bounding box center [237, 290] width 161 height 32
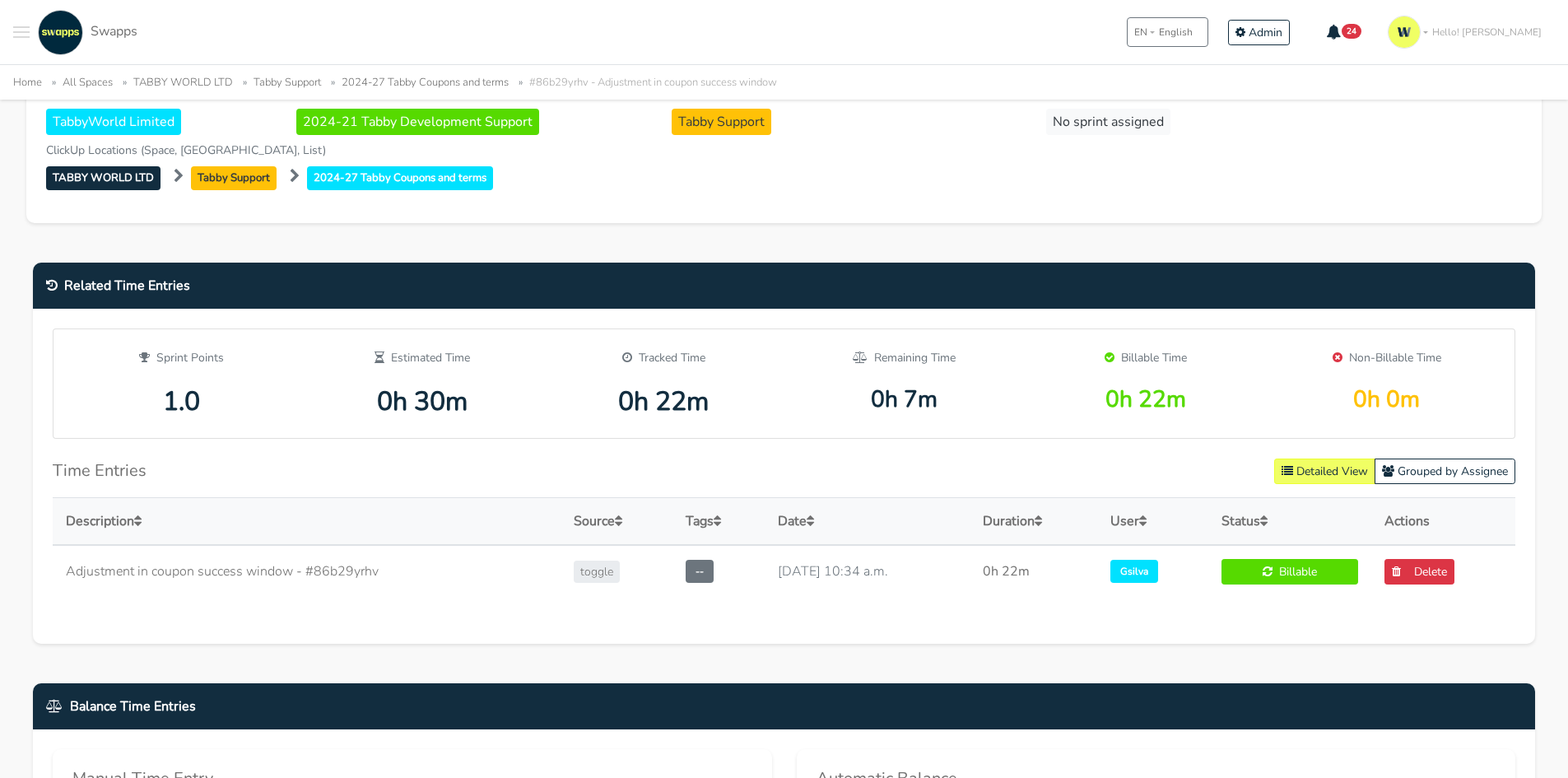
scroll to position [577, 0]
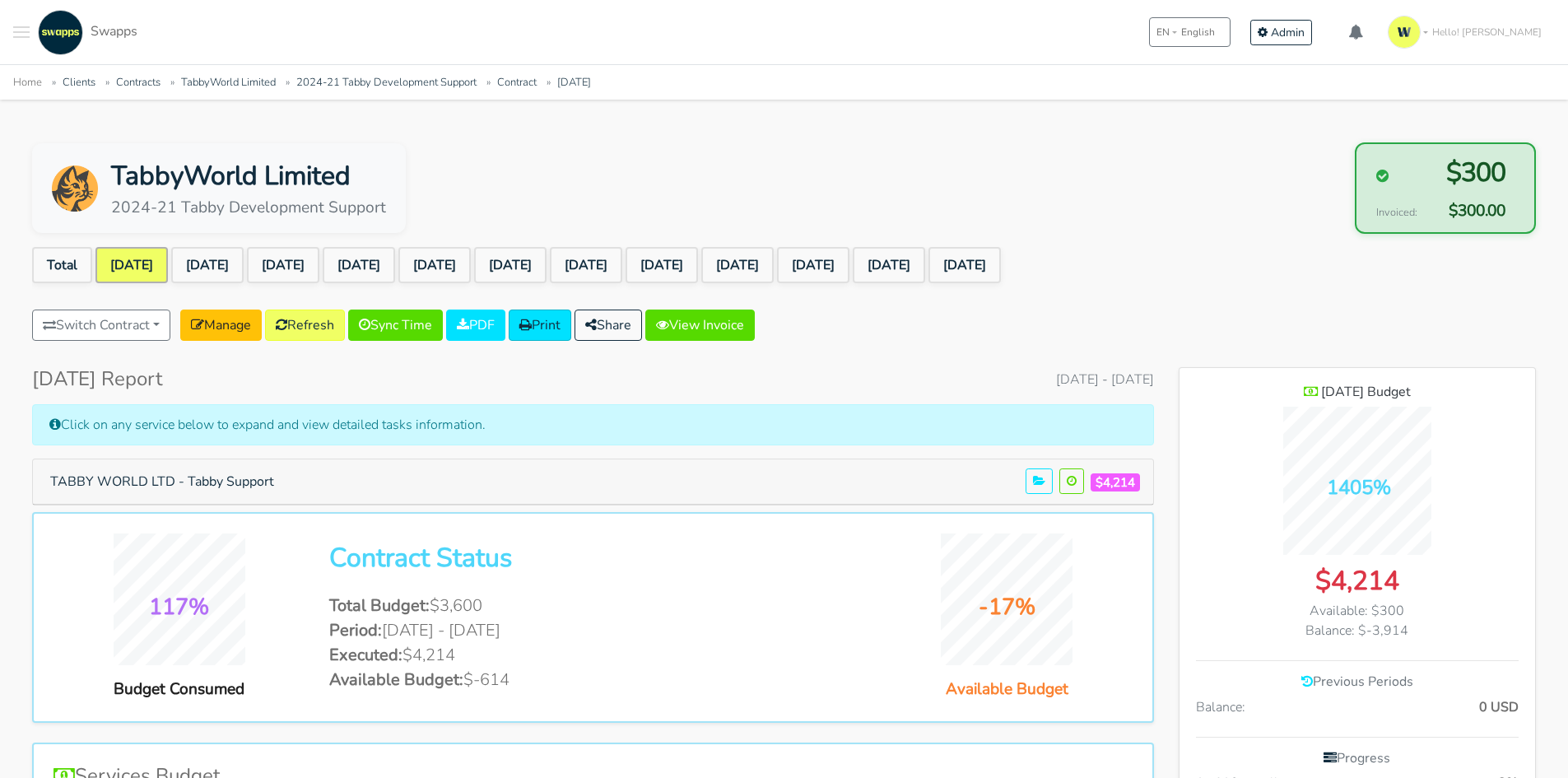
scroll to position [1306, 356]
click at [230, 482] on button "TABBY WORLD LTD - Tabby Support" at bounding box center [161, 481] width 245 height 32
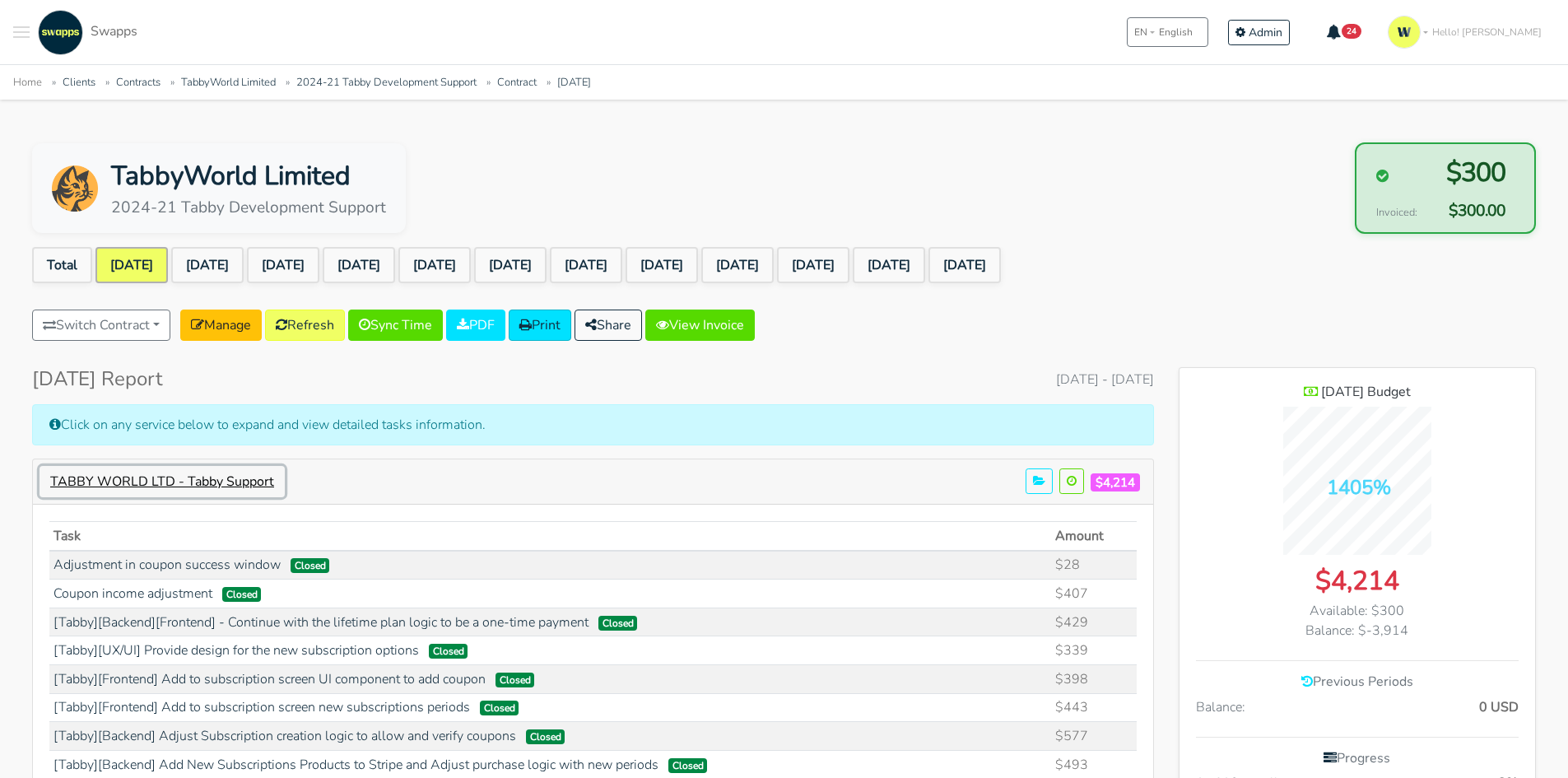
scroll to position [1707, 356]
click at [80, 83] on link "Clients" at bounding box center [79, 82] width 32 height 15
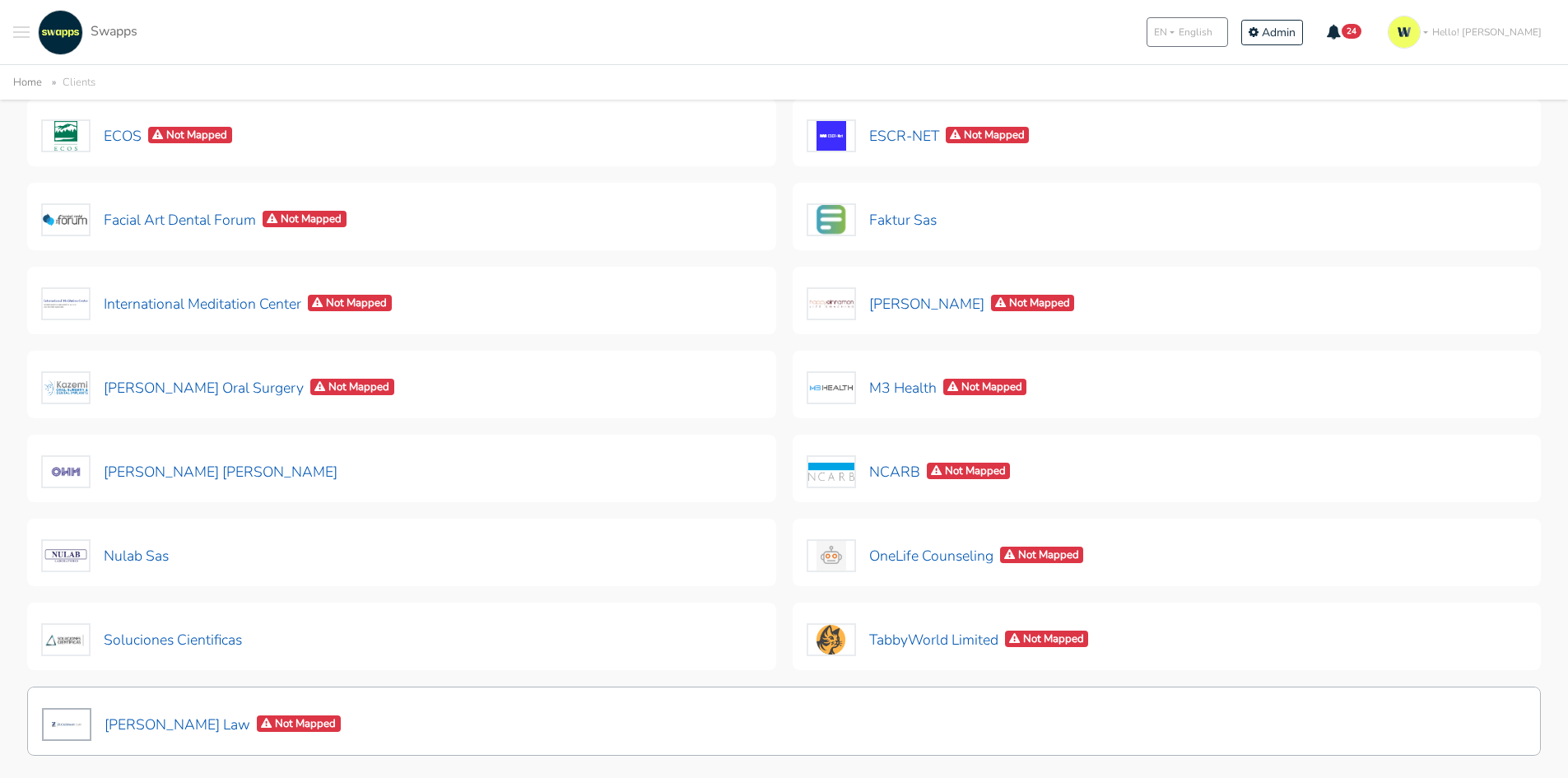
scroll to position [329, 0]
click at [908, 641] on button "TabbyWorld Limited Not Mapped" at bounding box center [949, 640] width 284 height 34
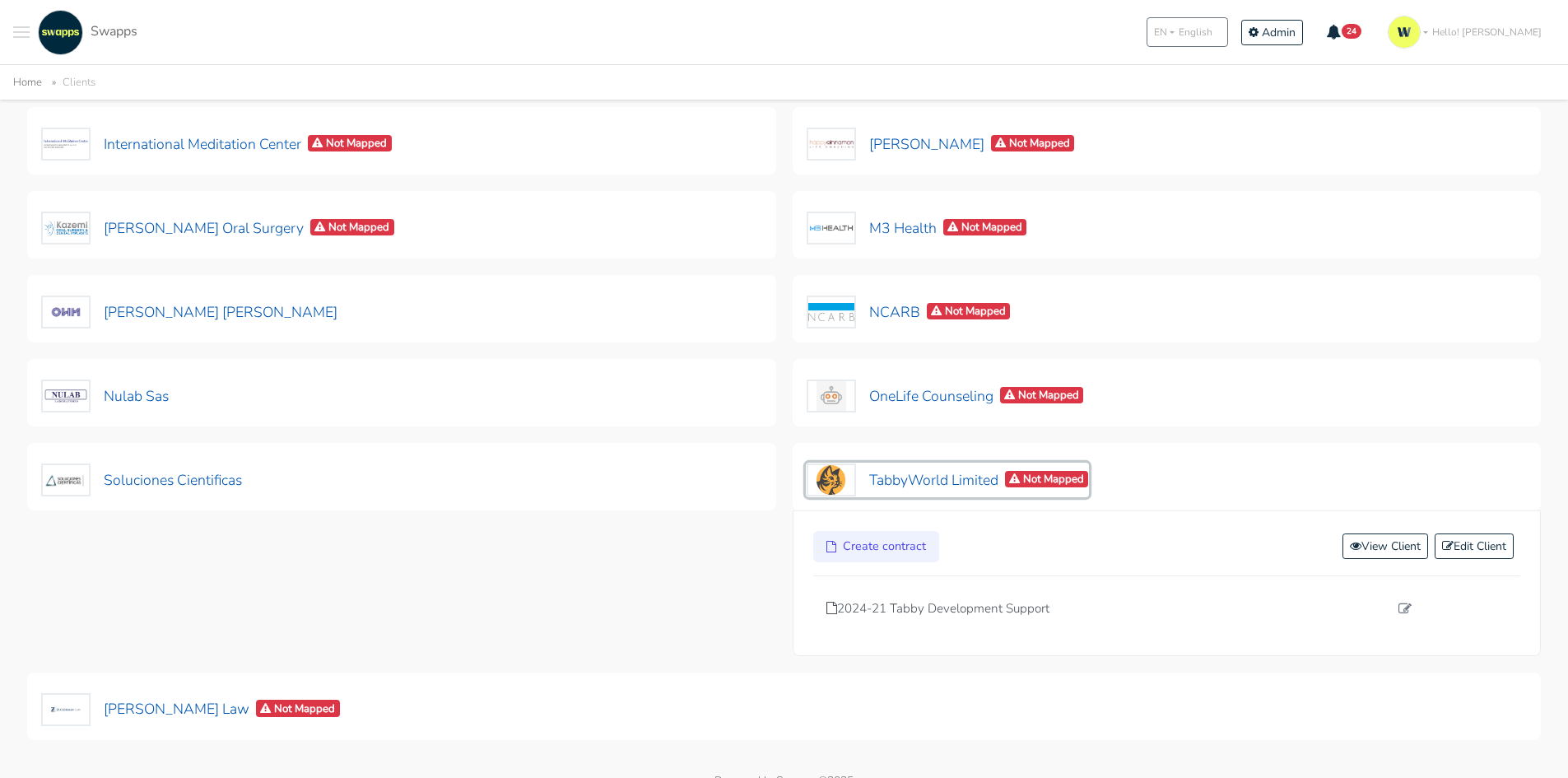
scroll to position [494, 0]
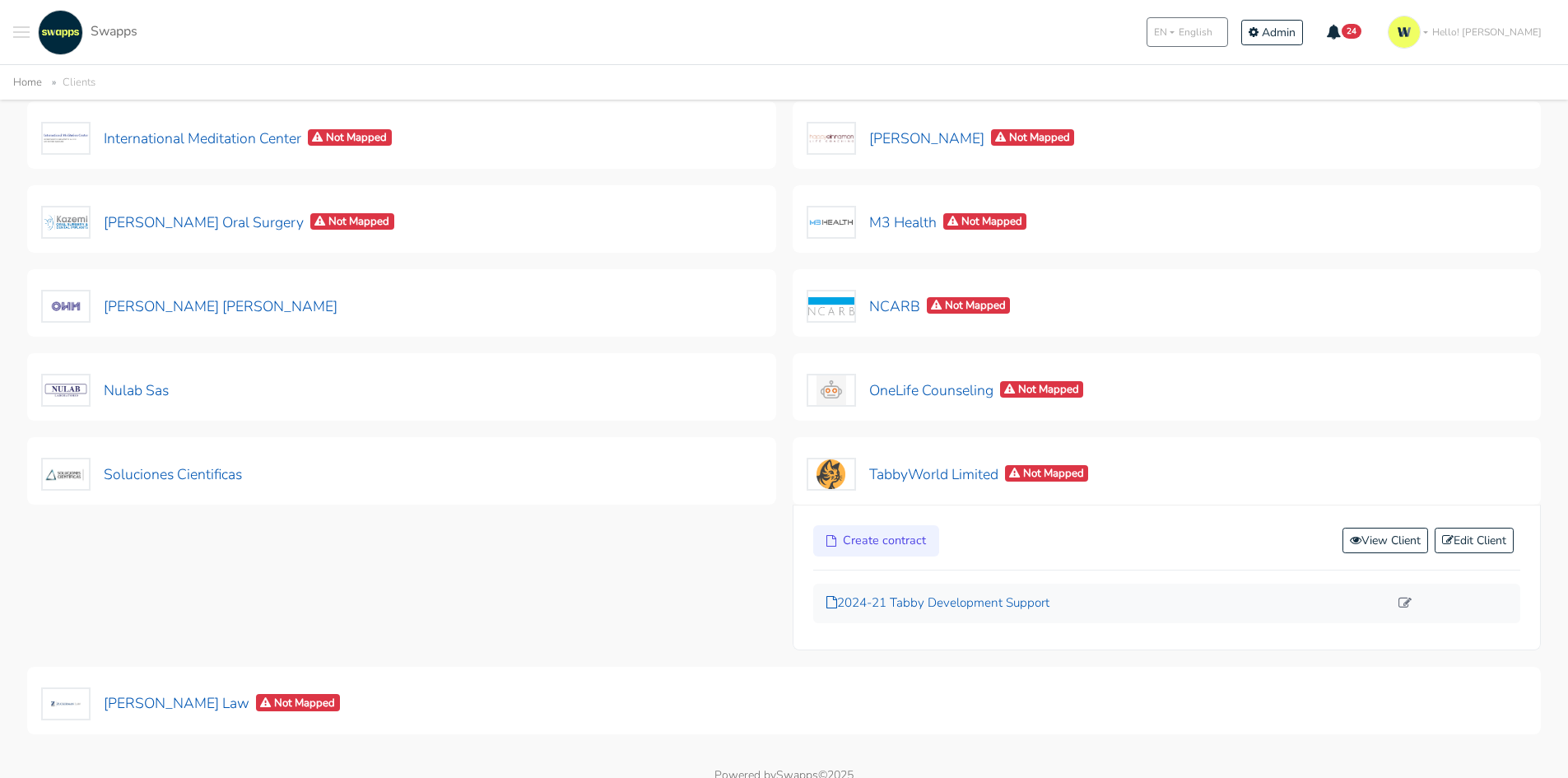
click at [974, 602] on p "2024-21 Tabby Development Support" at bounding box center [1108, 603] width 563 height 19
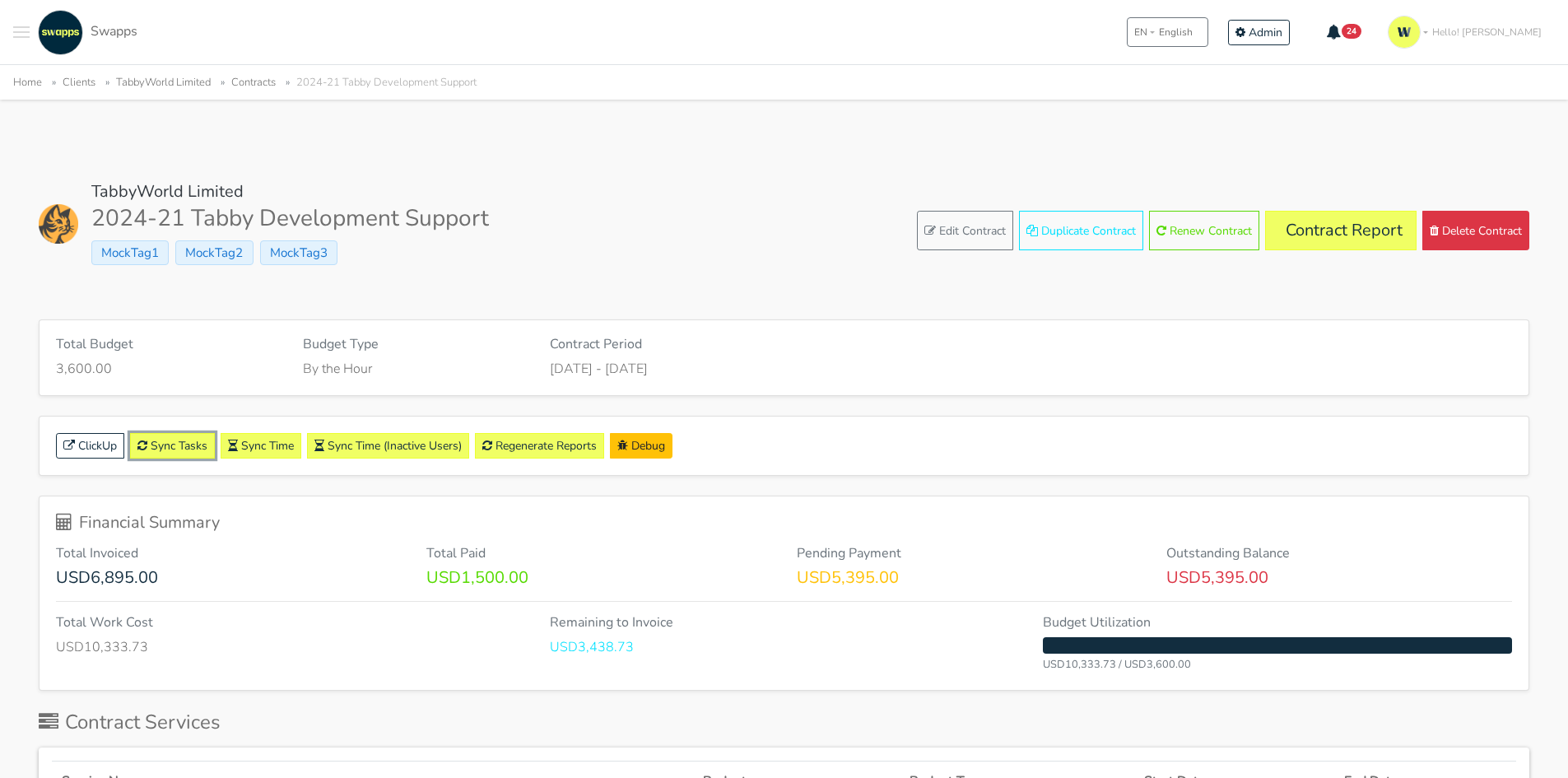
click at [170, 439] on link "Sync Tasks" at bounding box center [172, 446] width 85 height 26
click at [1346, 234] on link "Contract Report" at bounding box center [1341, 230] width 152 height 39
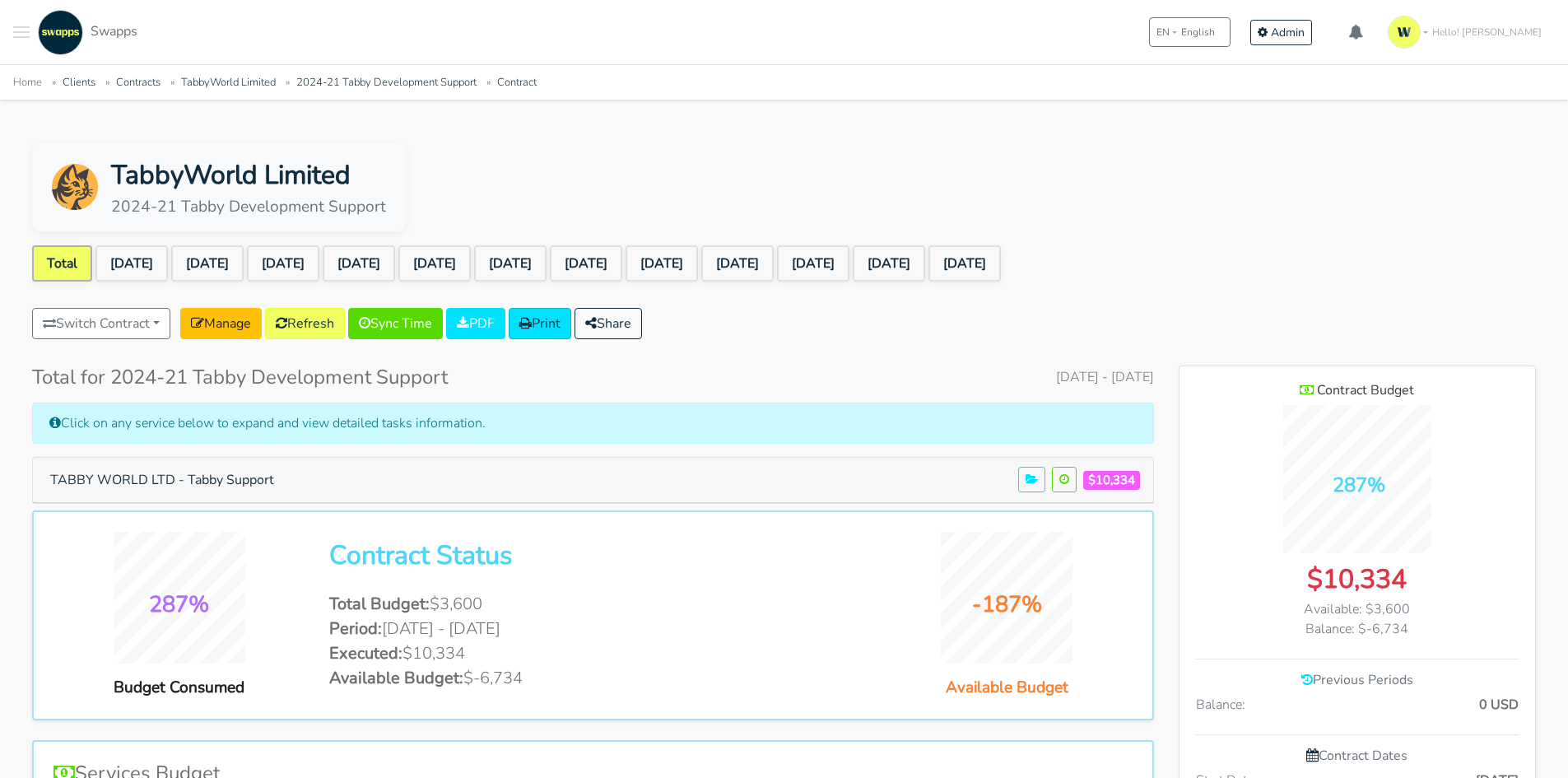
scroll to position [1306, 356]
click at [27, 24] on button "Toggle navigation menu" at bounding box center [21, 32] width 16 height 45
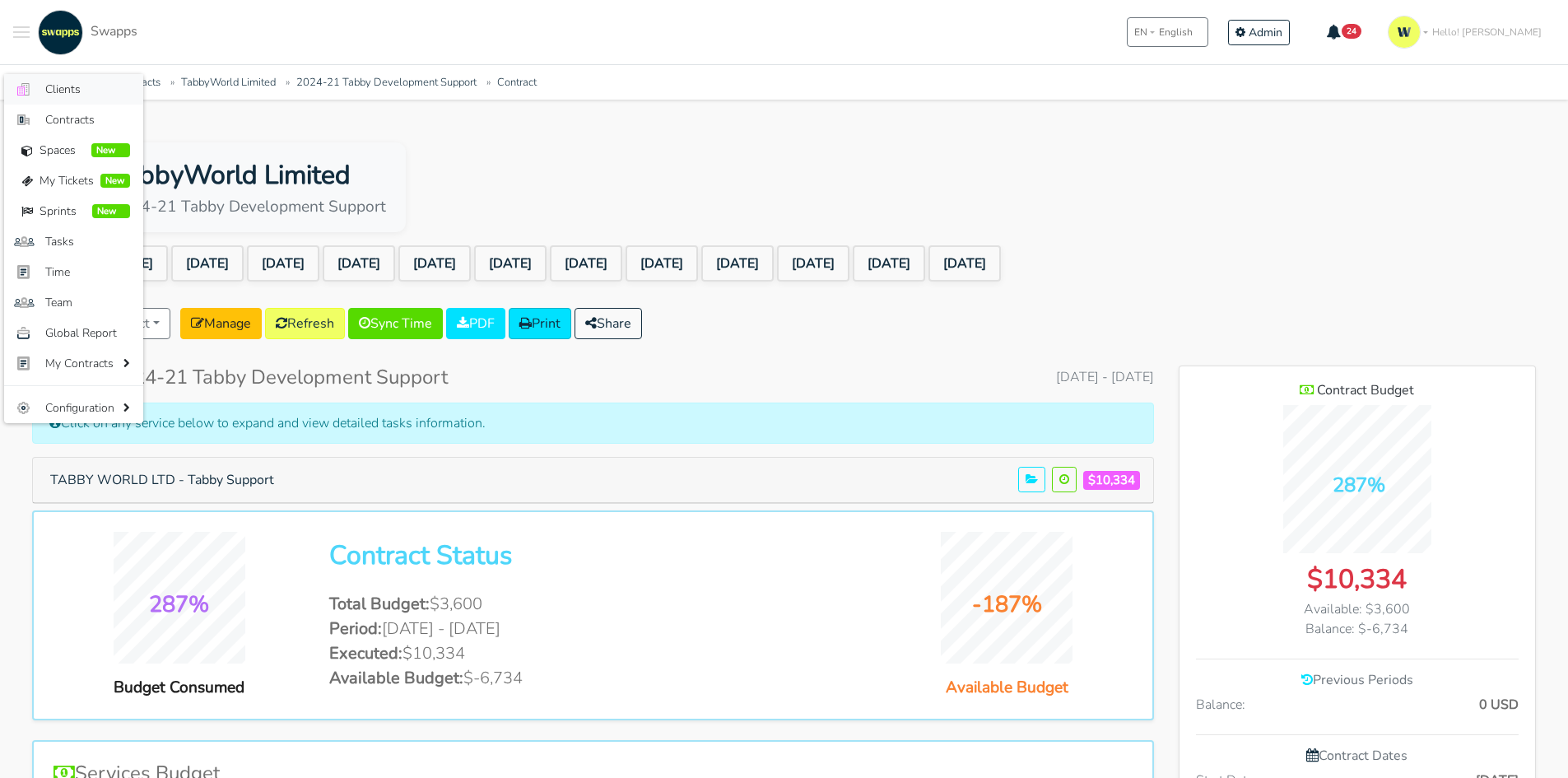
click at [63, 92] on span "Clients" at bounding box center [87, 90] width 85 height 17
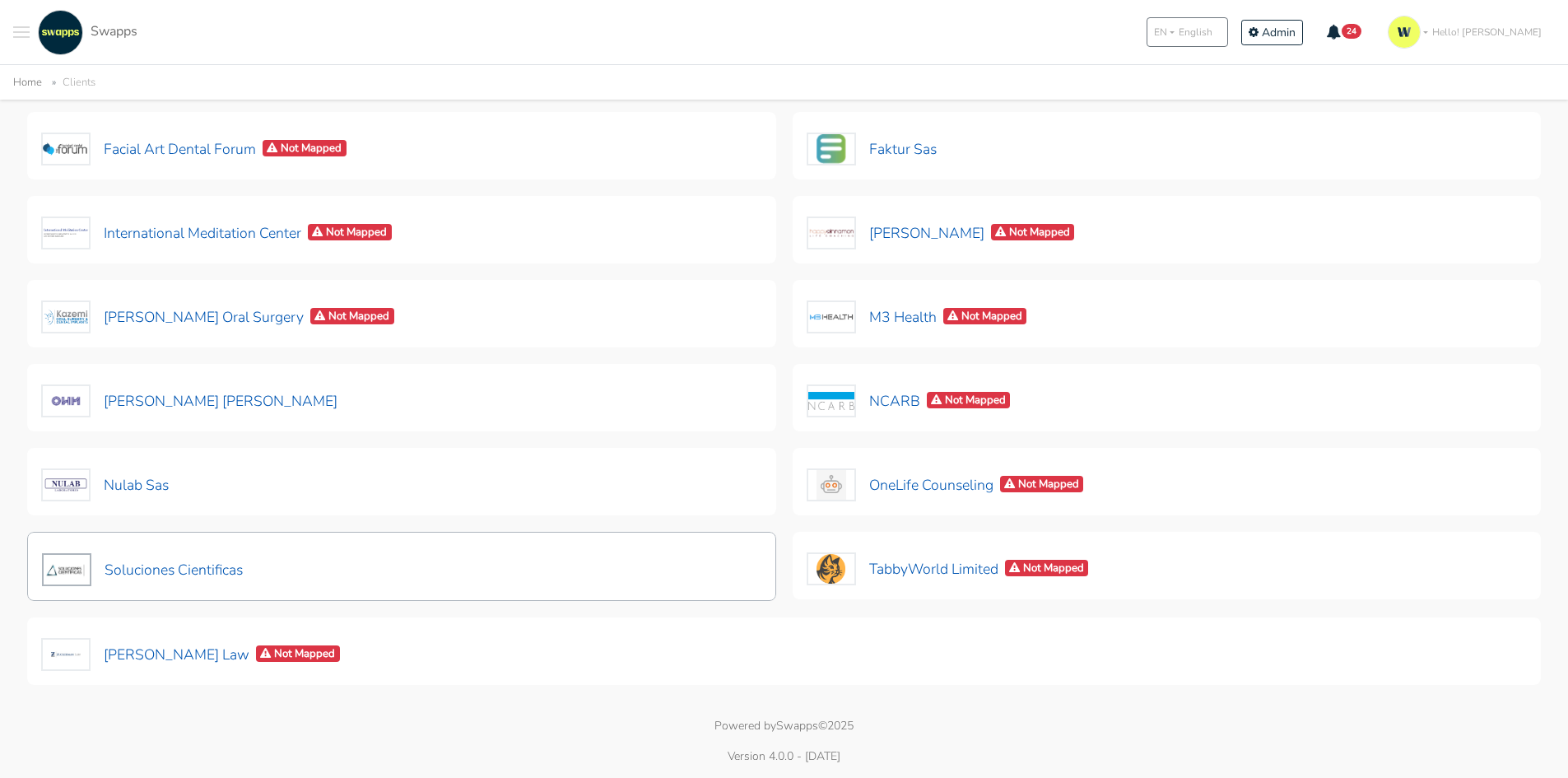
scroll to position [399, 0]
click at [943, 570] on button "TabbyWorld Limited Not Mapped" at bounding box center [949, 570] width 284 height 34
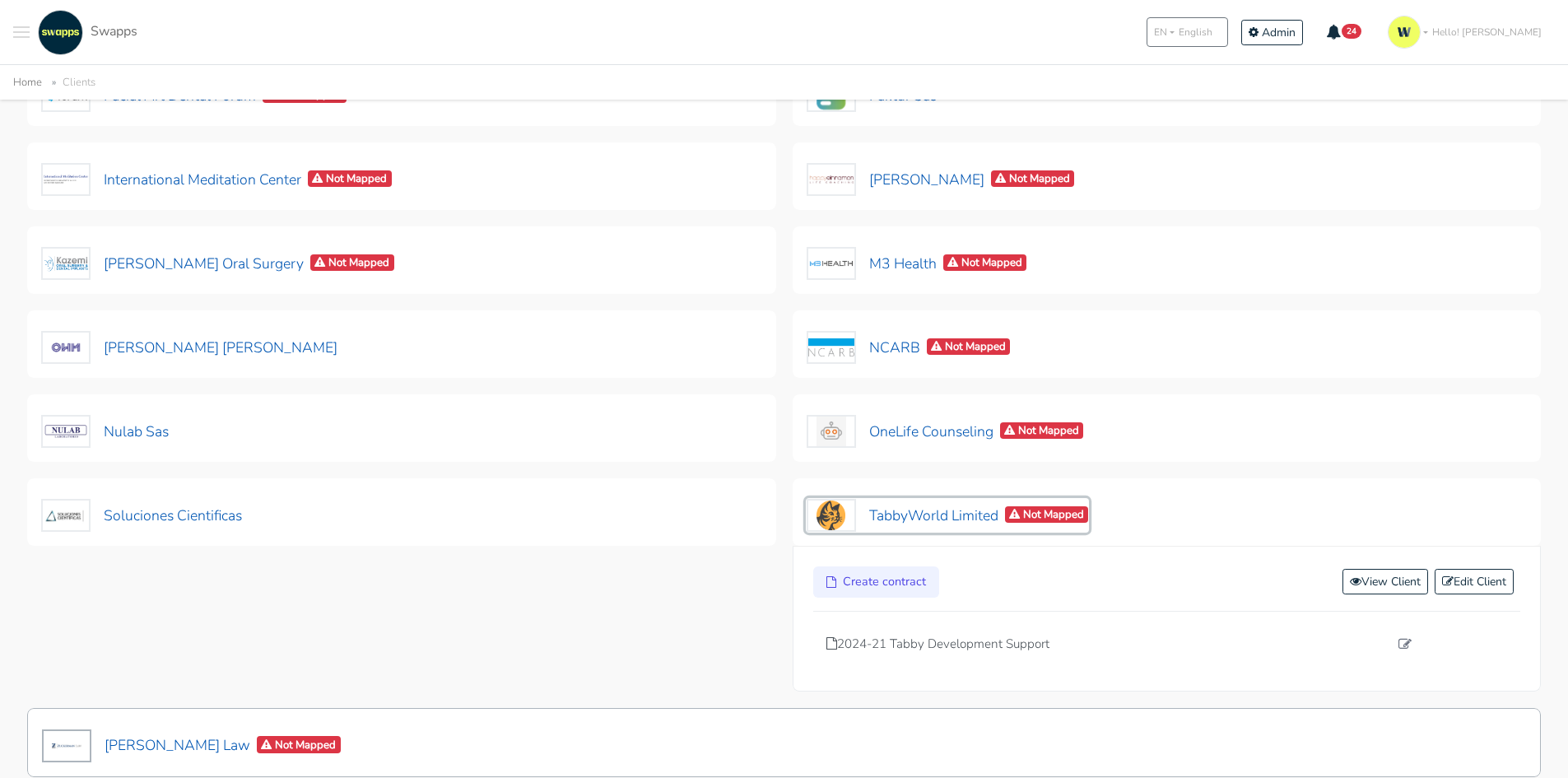
scroll to position [482, 0]
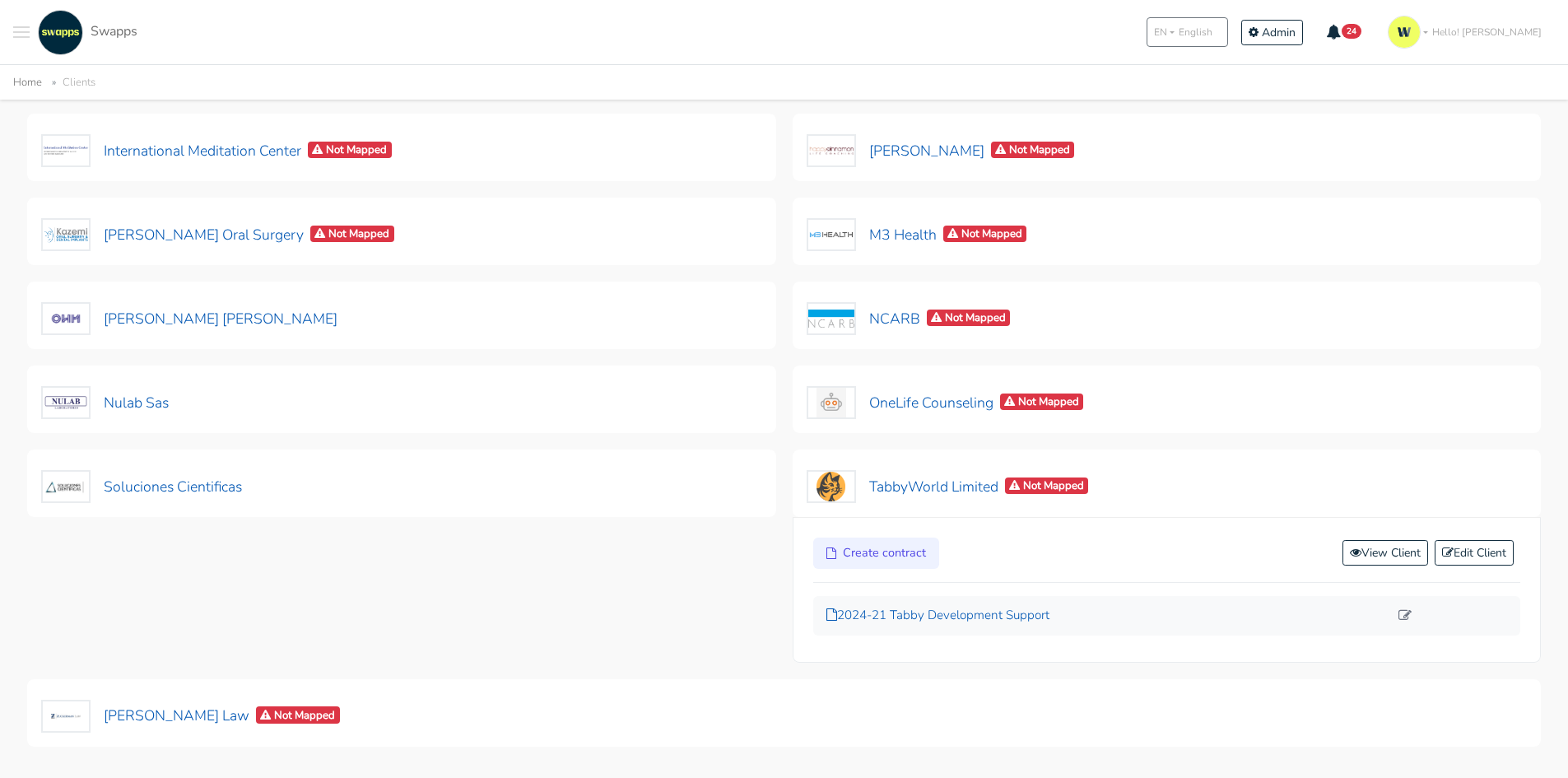
click at [1024, 622] on p "2024-21 Tabby Development Support" at bounding box center [1108, 616] width 563 height 19
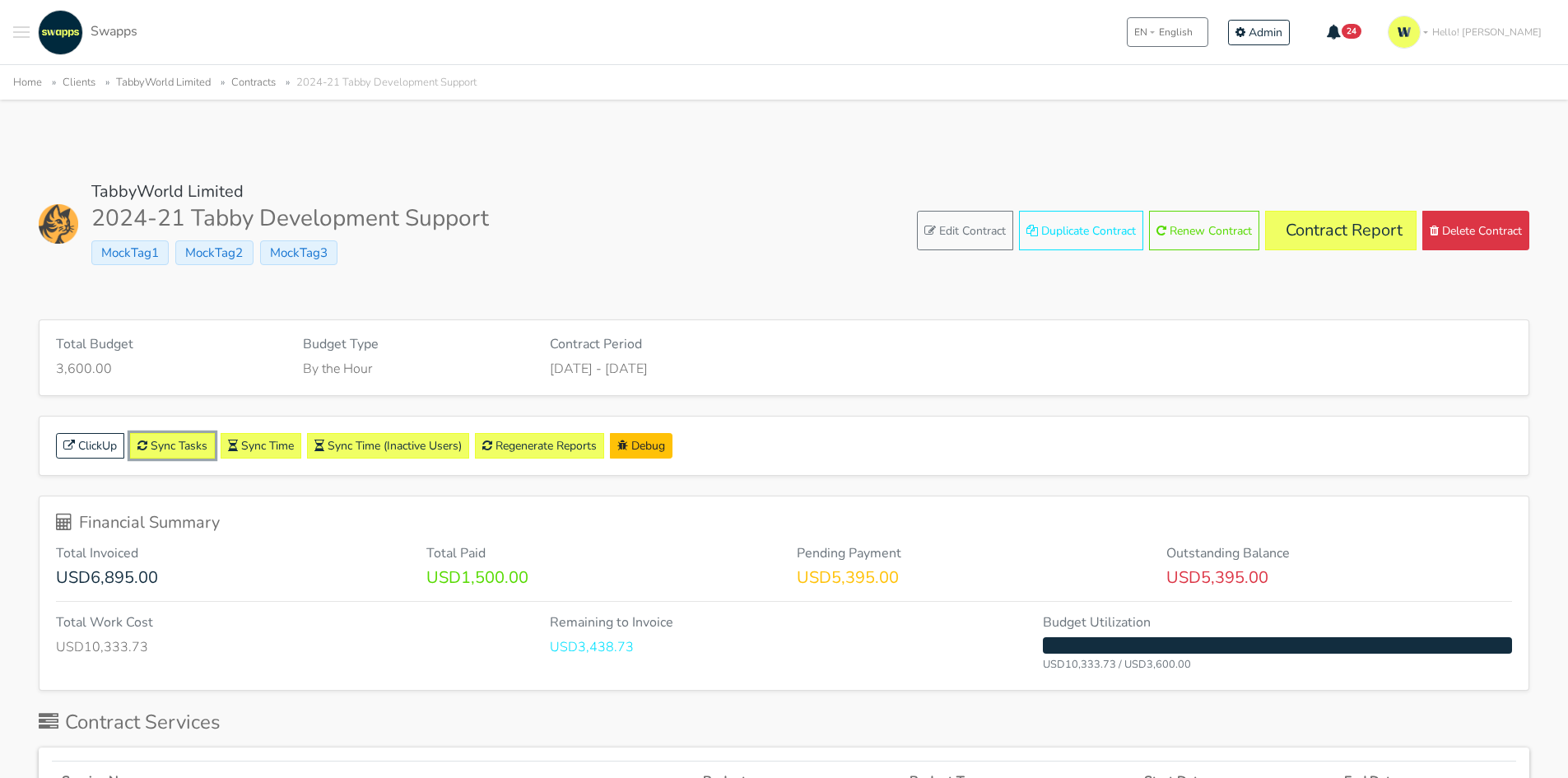
click at [182, 448] on link "Sync Tasks" at bounding box center [172, 446] width 85 height 26
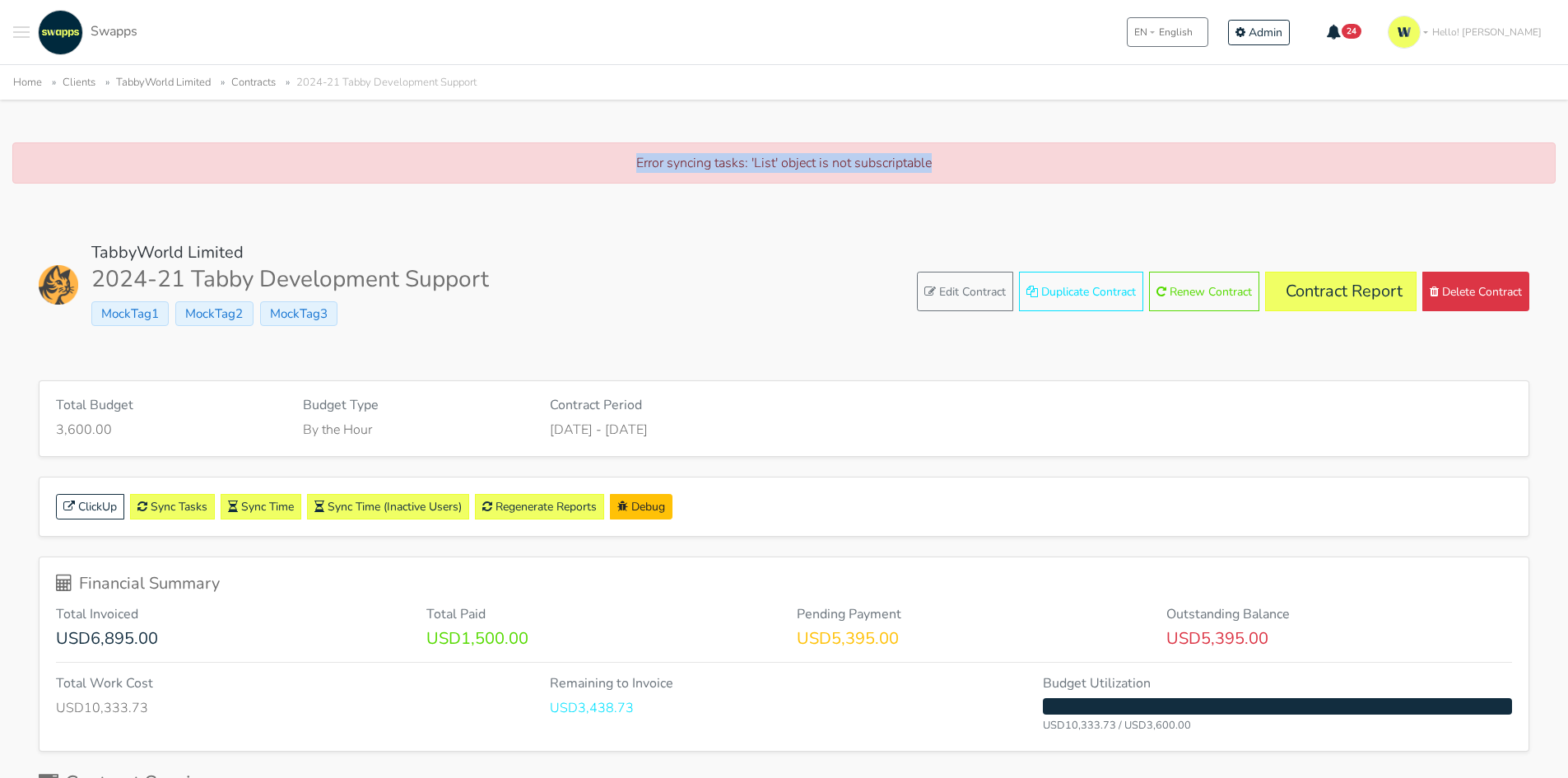
drag, startPoint x: 623, startPoint y: 163, endPoint x: 1049, endPoint y: 171, distance: 426.1
click at [1049, 171] on p "Error syncing tasks: 'List' object is not subscriptable" at bounding box center [784, 162] width 1509 height 20
click at [522, 298] on div "TabbyWorld Limited 2024-21 Tabby Development Support MockTag1 MockTag2 MockTag3…" at bounding box center [784, 291] width 1491 height 98
click at [848, 168] on p "Error syncing tasks: 'List' object is not subscriptable" at bounding box center [784, 162] width 1509 height 20
drag, startPoint x: 962, startPoint y: 158, endPoint x: 534, endPoint y: 131, distance: 428.9
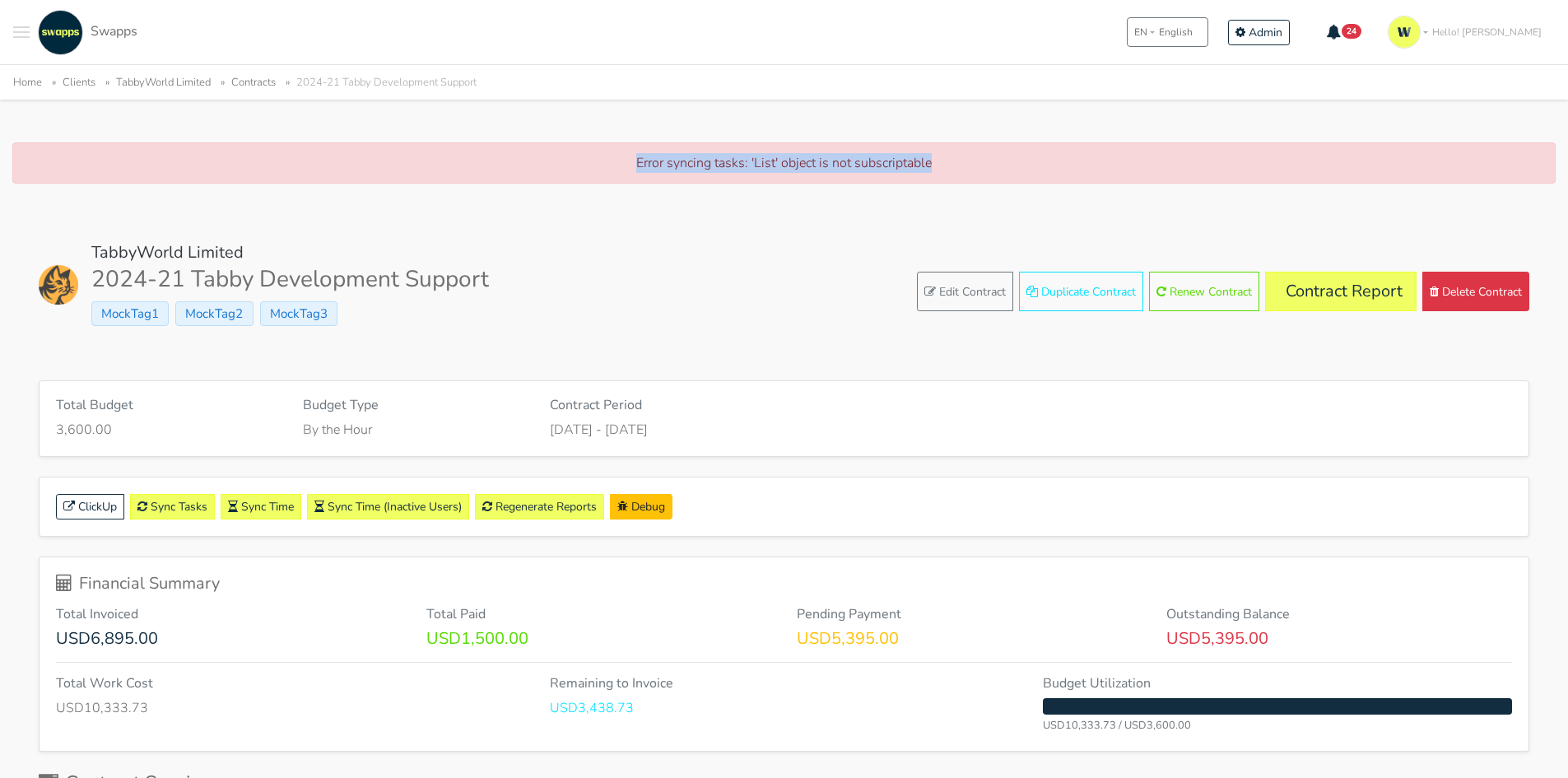
click at [600, 320] on div "TabbyWorld Limited 2024-21 Tabby Development Support MockTag1 MockTag2 MockTag3…" at bounding box center [784, 291] width 1491 height 98
click at [1280, 300] on link "Contract Report" at bounding box center [1341, 291] width 152 height 39
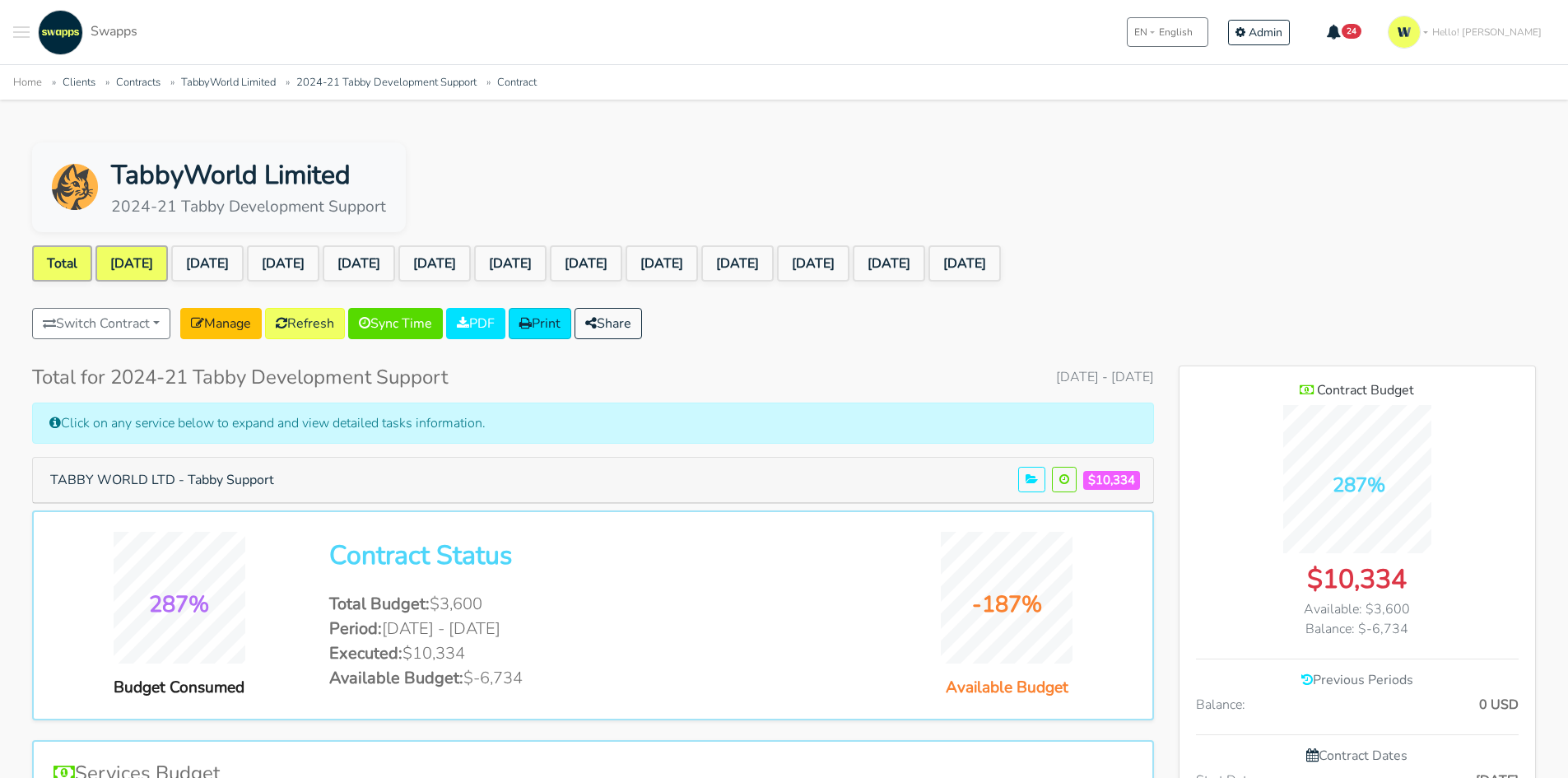
scroll to position [1306, 356]
click at [134, 268] on link "Sep 2024" at bounding box center [132, 263] width 73 height 36
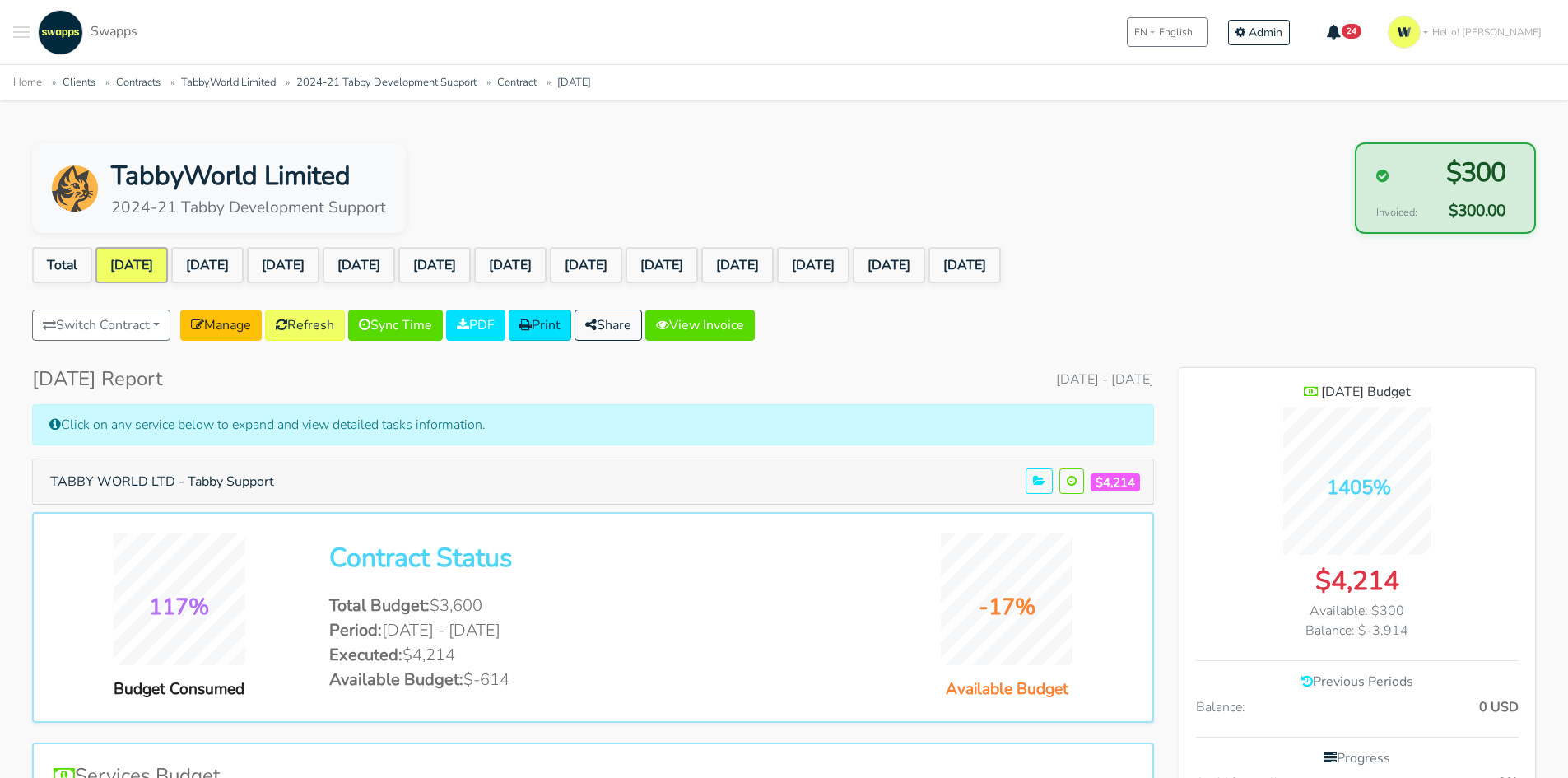
drag, startPoint x: 1337, startPoint y: 580, endPoint x: 1417, endPoint y: 579, distance: 80.0
click at [1417, 579] on div "$4,214" at bounding box center [1357, 580] width 323 height 39
click at [140, 494] on button "TABBY WORLD LTD - Tabby Support" at bounding box center [161, 481] width 245 height 32
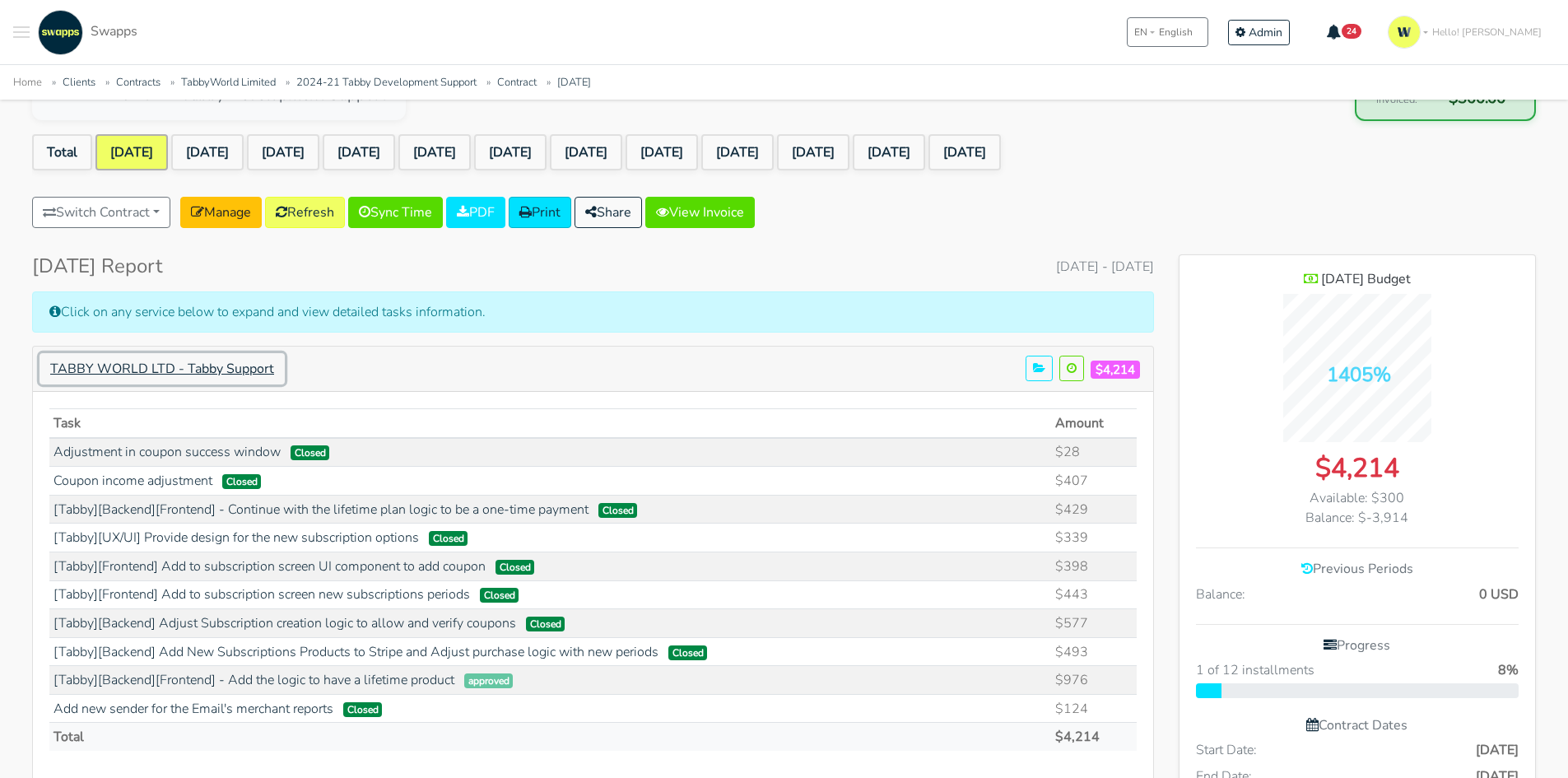
scroll to position [247, 0]
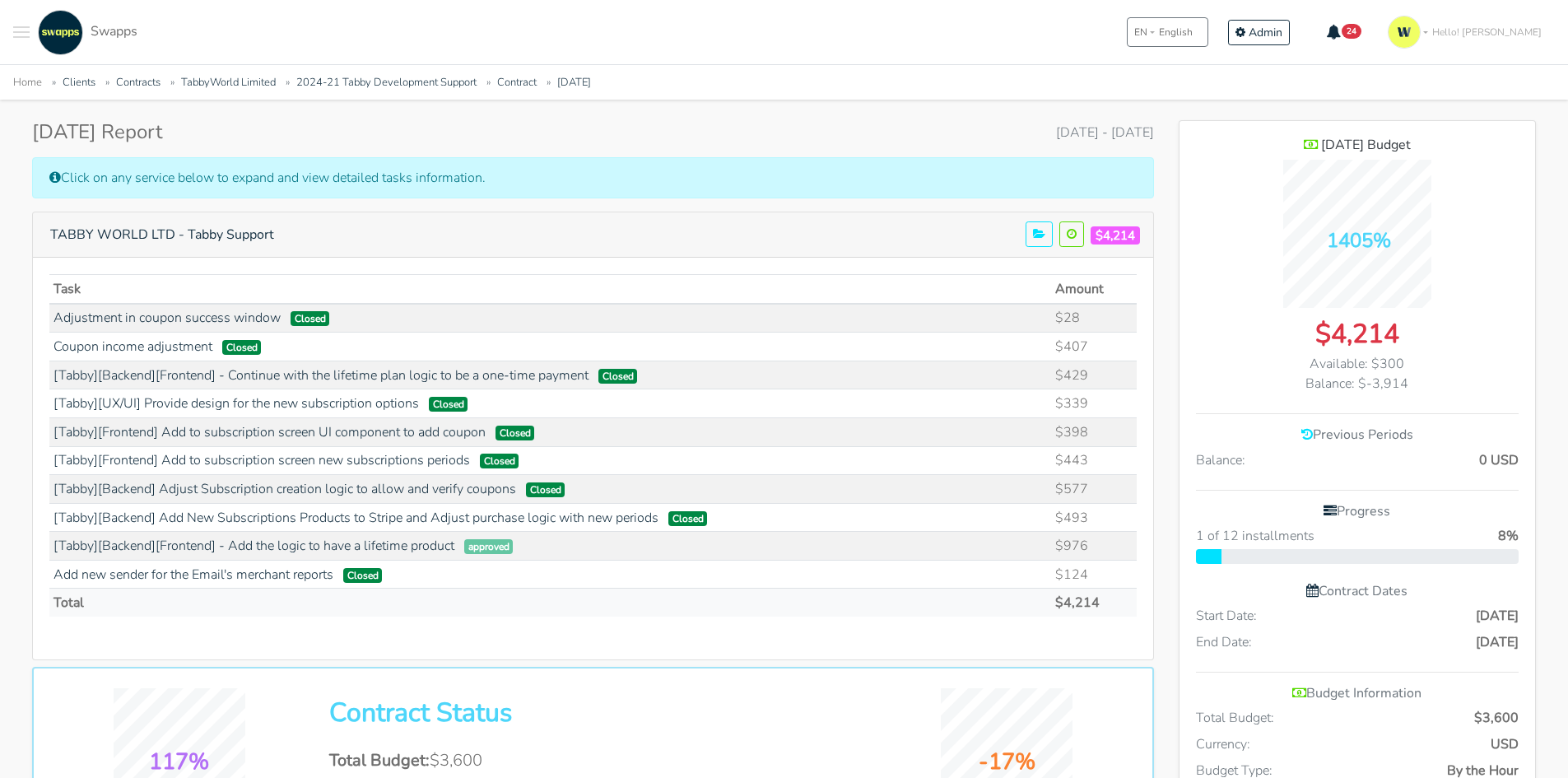
click at [282, 415] on td "[Tabby][UX/UI] Provide design for the new subscription options Closed" at bounding box center [551, 404] width 1002 height 29
click at [306, 404] on link "[Tabby][UX/UI] Provide design for the new subscription options" at bounding box center [236, 403] width 366 height 18
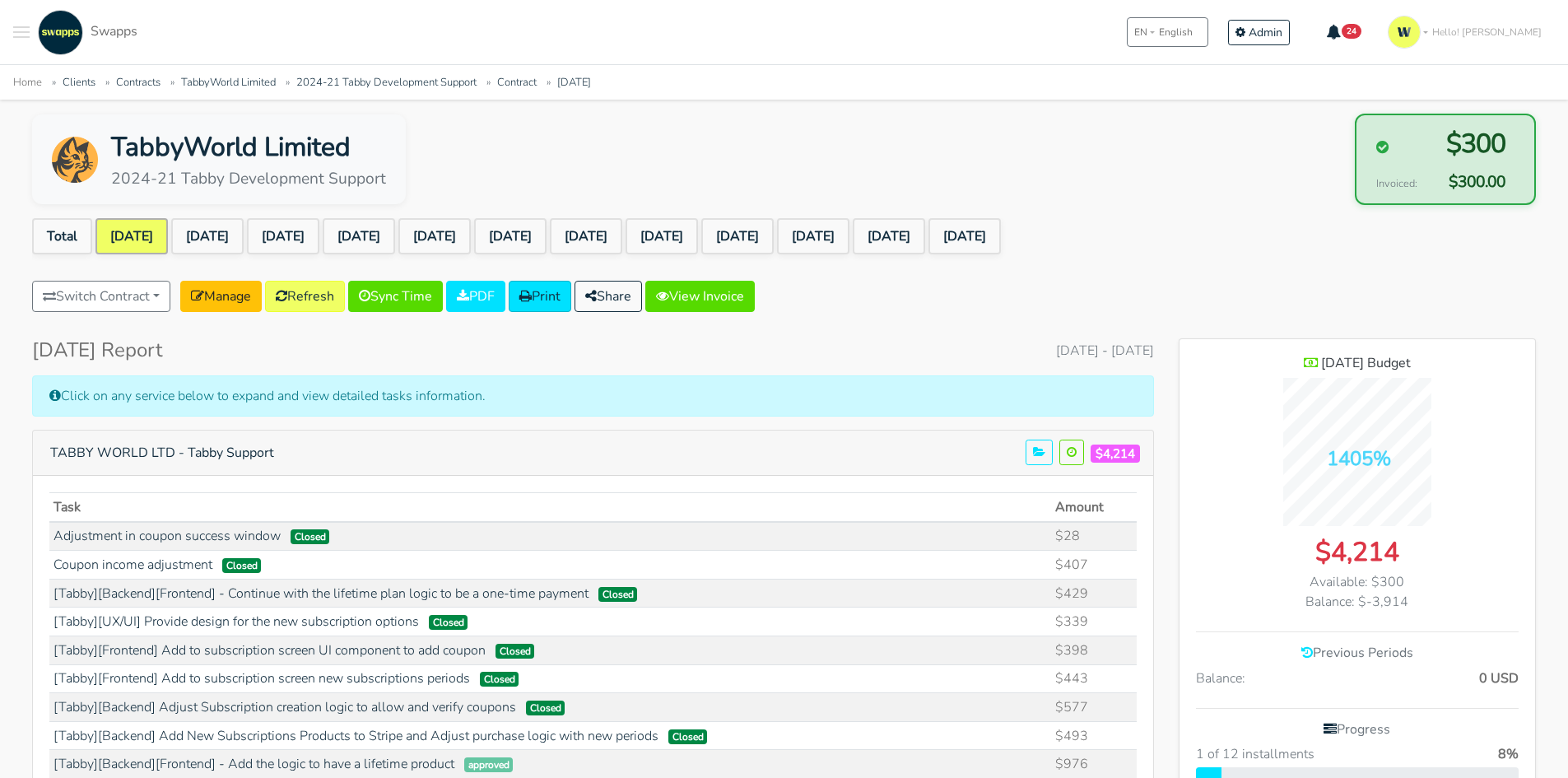
scroll to position [0, 0]
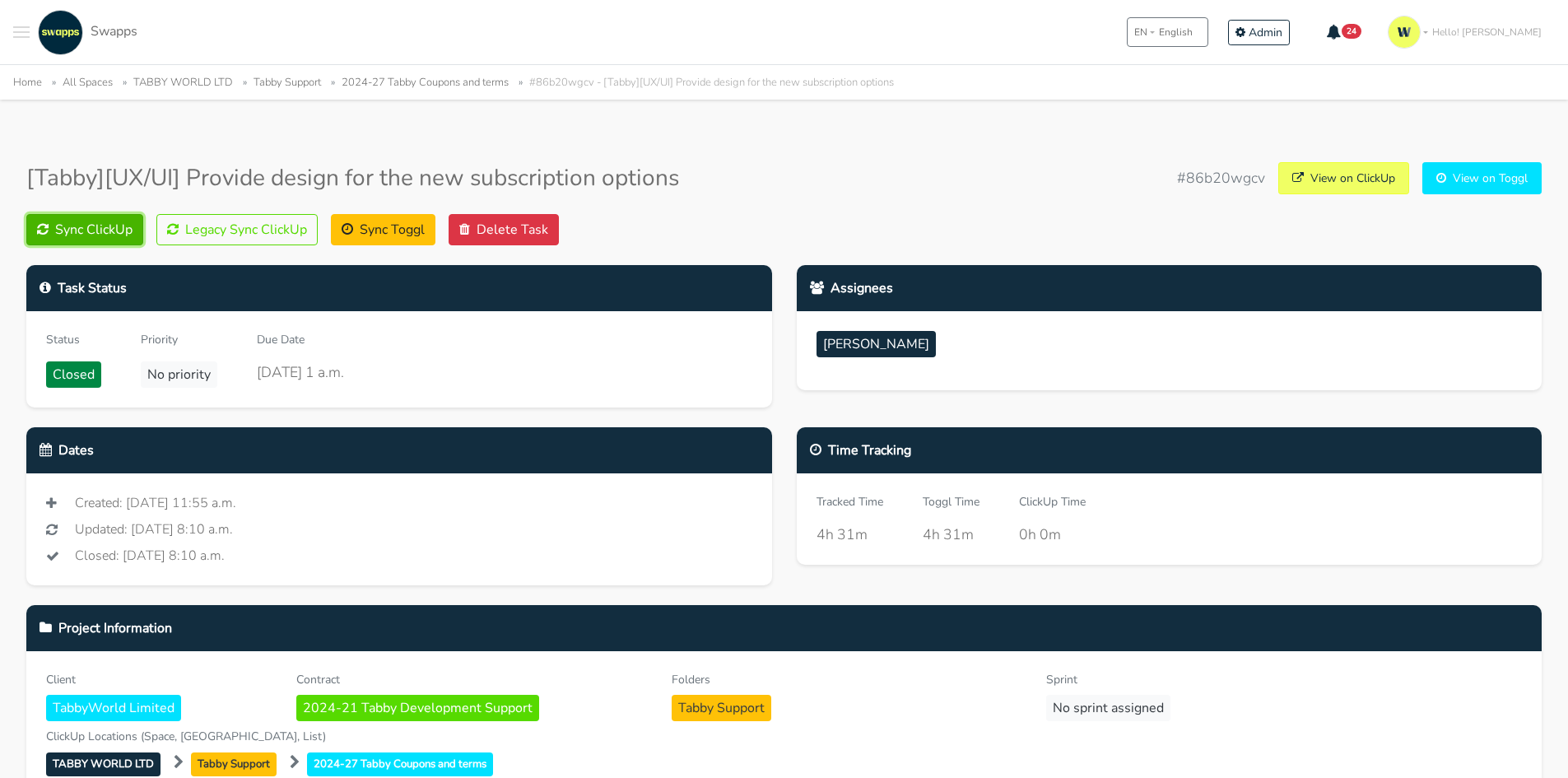
click at [107, 215] on button "Sync ClickUp" at bounding box center [85, 229] width 116 height 32
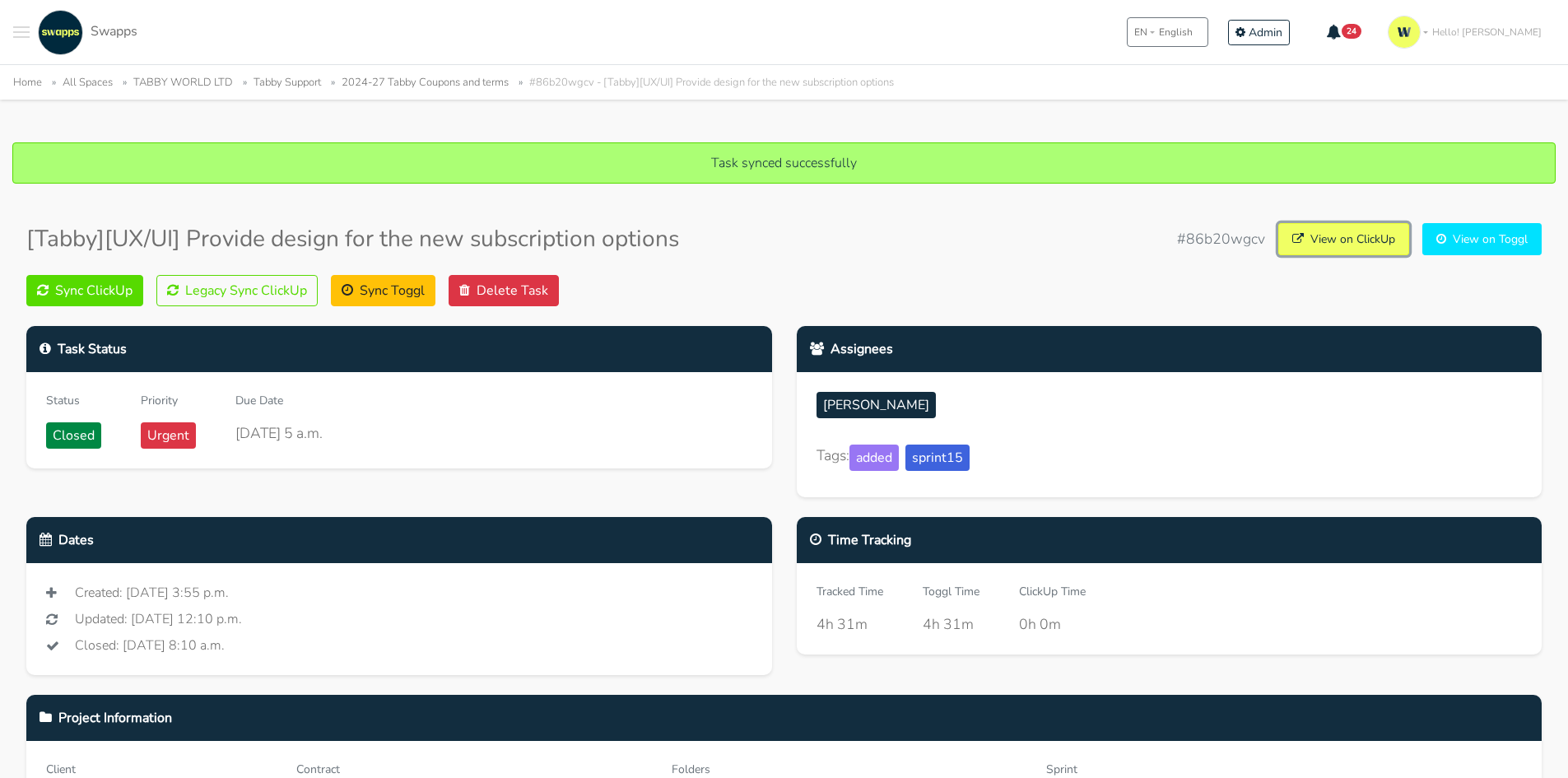
click at [1378, 230] on link "View on ClickUp" at bounding box center [1343, 240] width 131 height 32
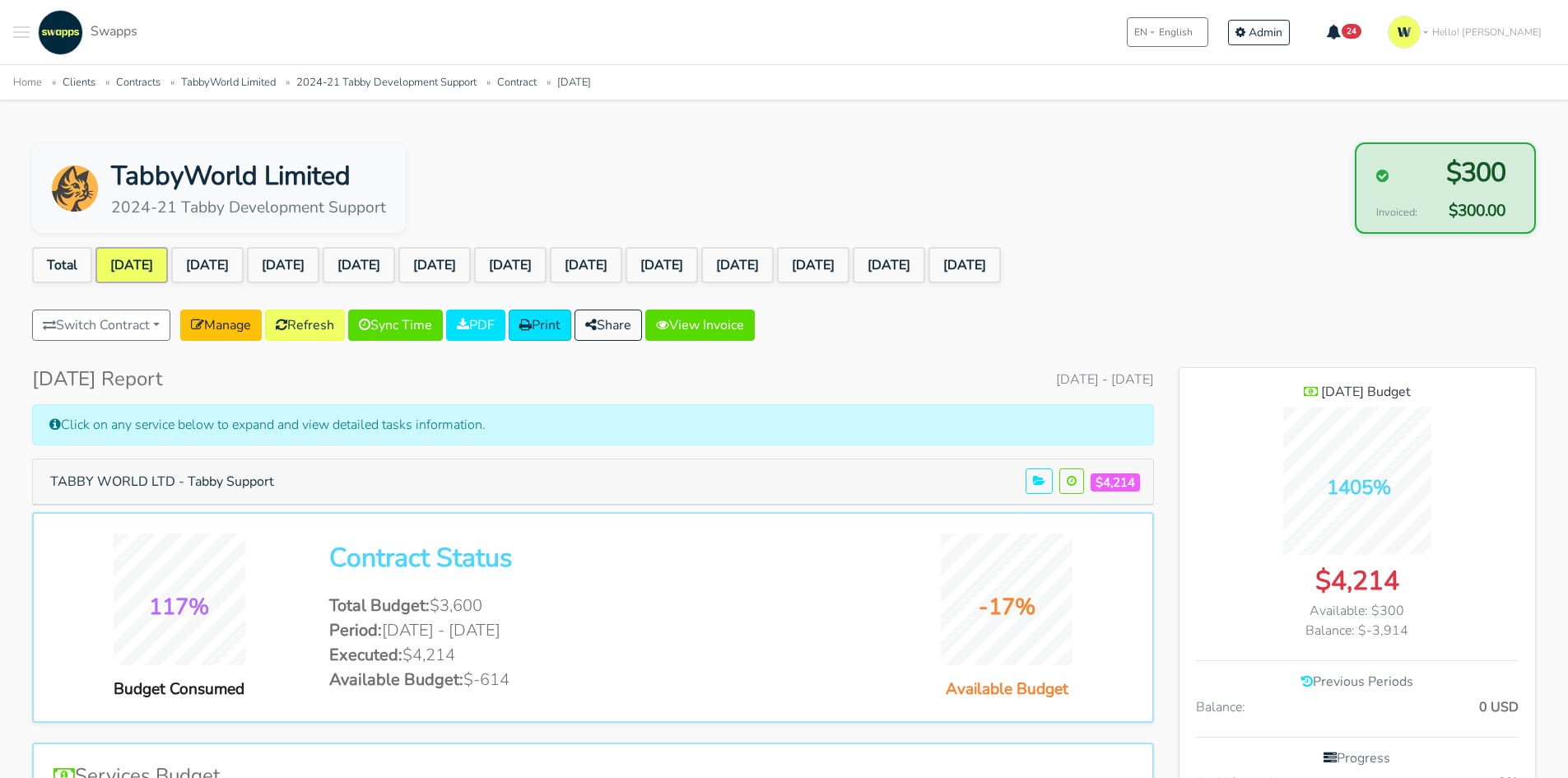
scroll to position [1306, 356]
click at [231, 480] on button "TABBY WORLD LTD - Tabby Support" at bounding box center [161, 481] width 245 height 32
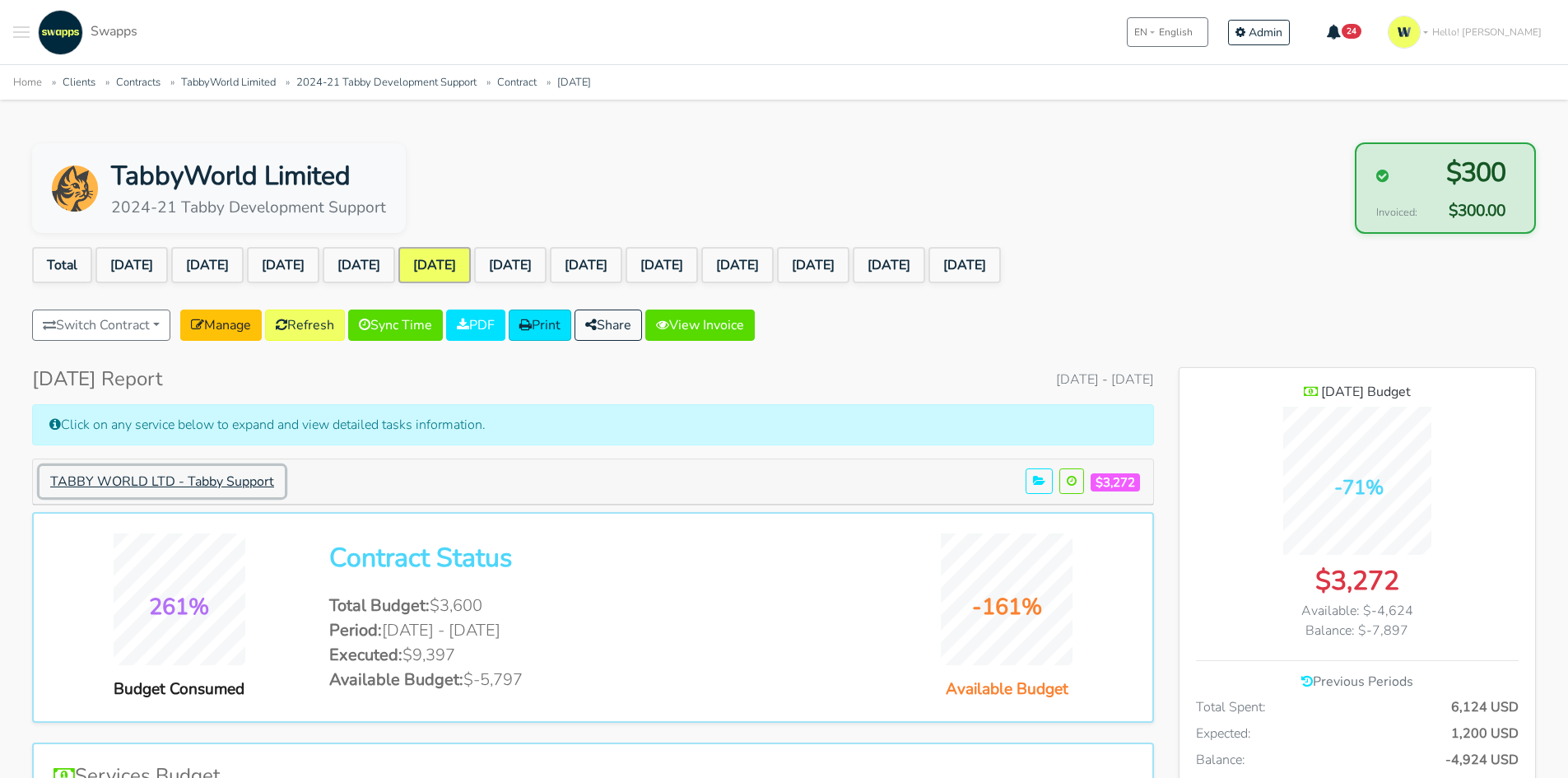
click at [231, 480] on button "TABBY WORLD LTD - Tabby Support" at bounding box center [161, 481] width 245 height 32
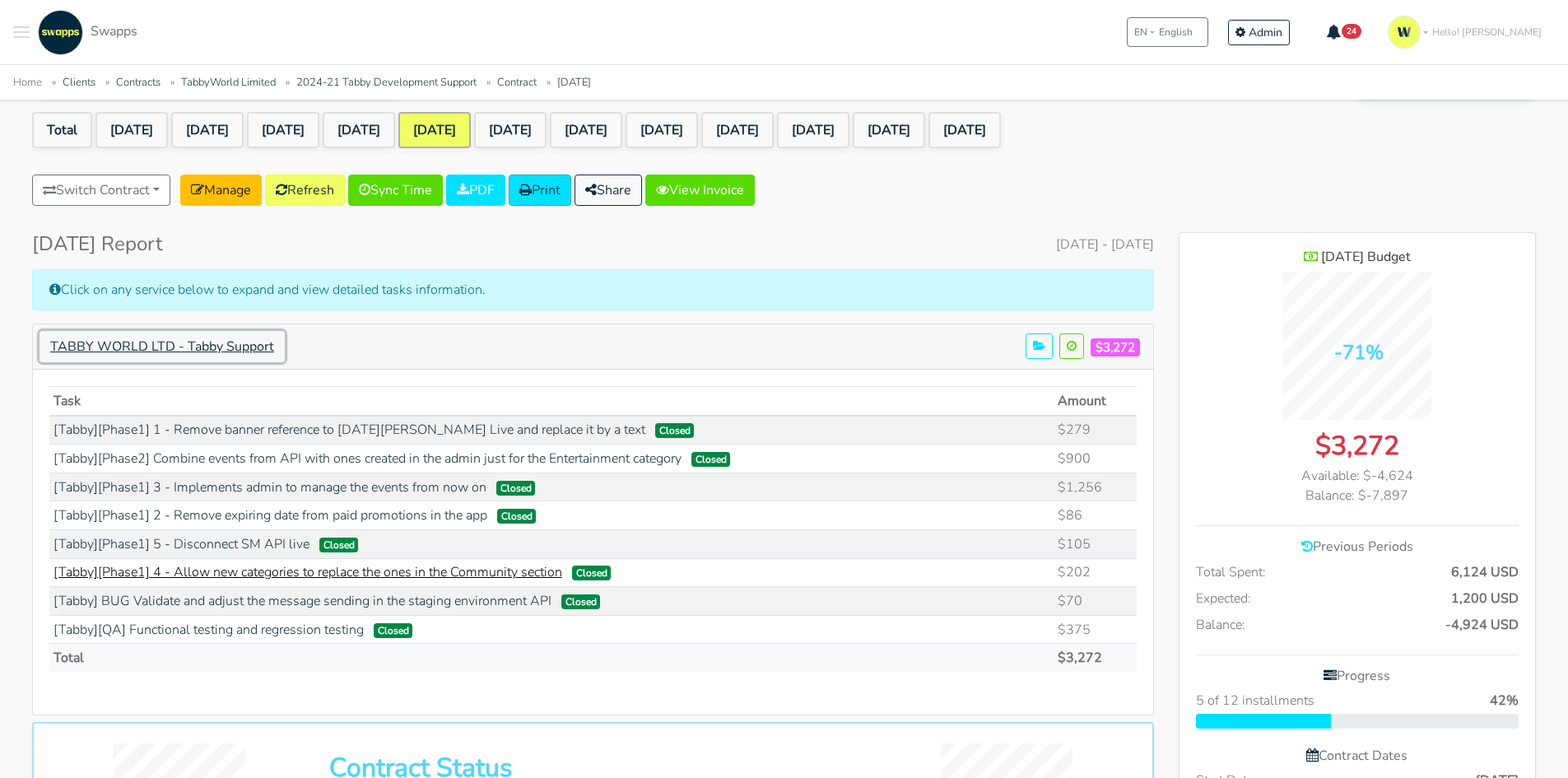
scroll to position [164, 0]
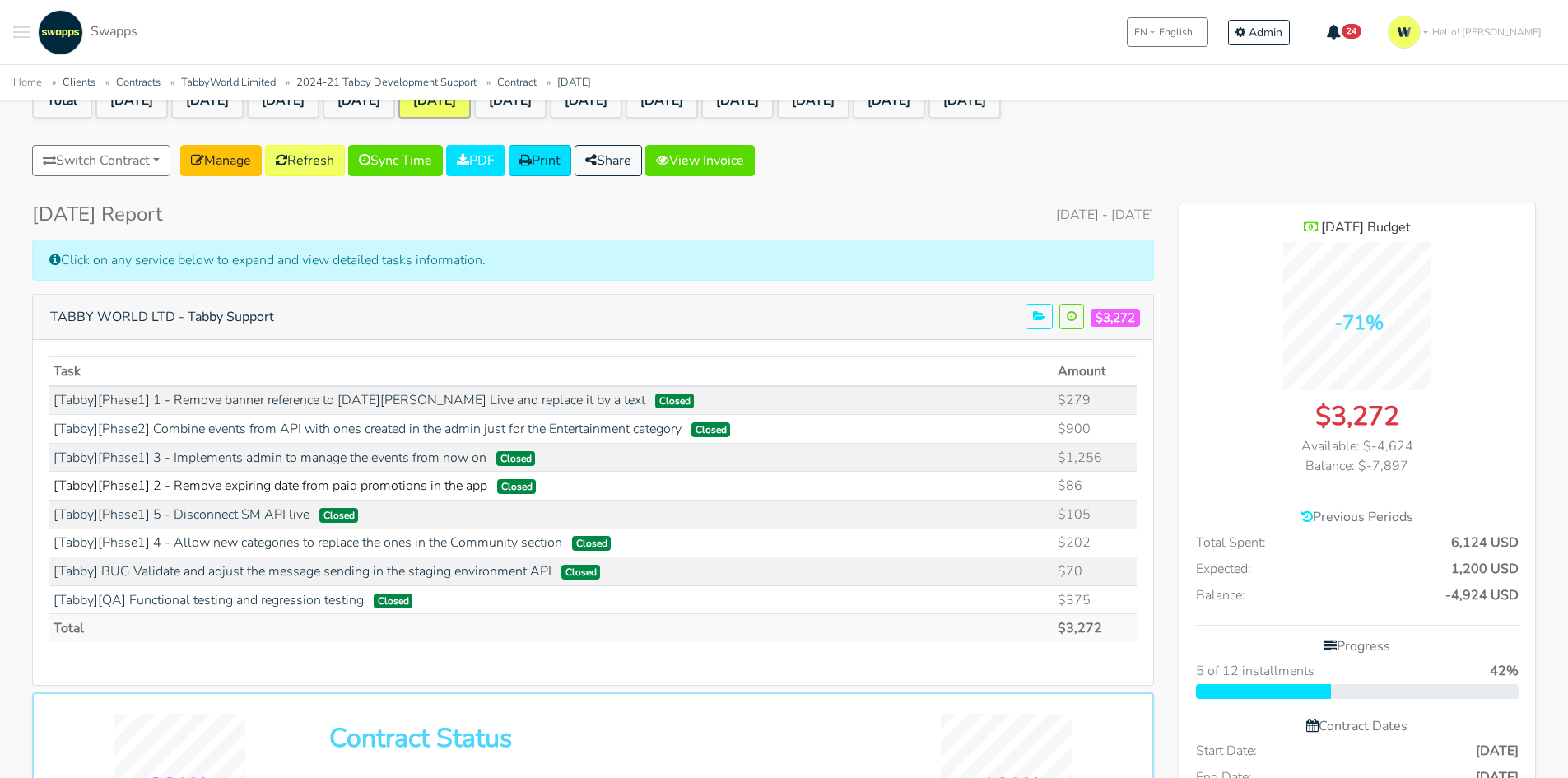
click at [416, 485] on link "[Tabby][Phase1] 2 - Remove expiring date from paid promotions in the app" at bounding box center [270, 485] width 434 height 18
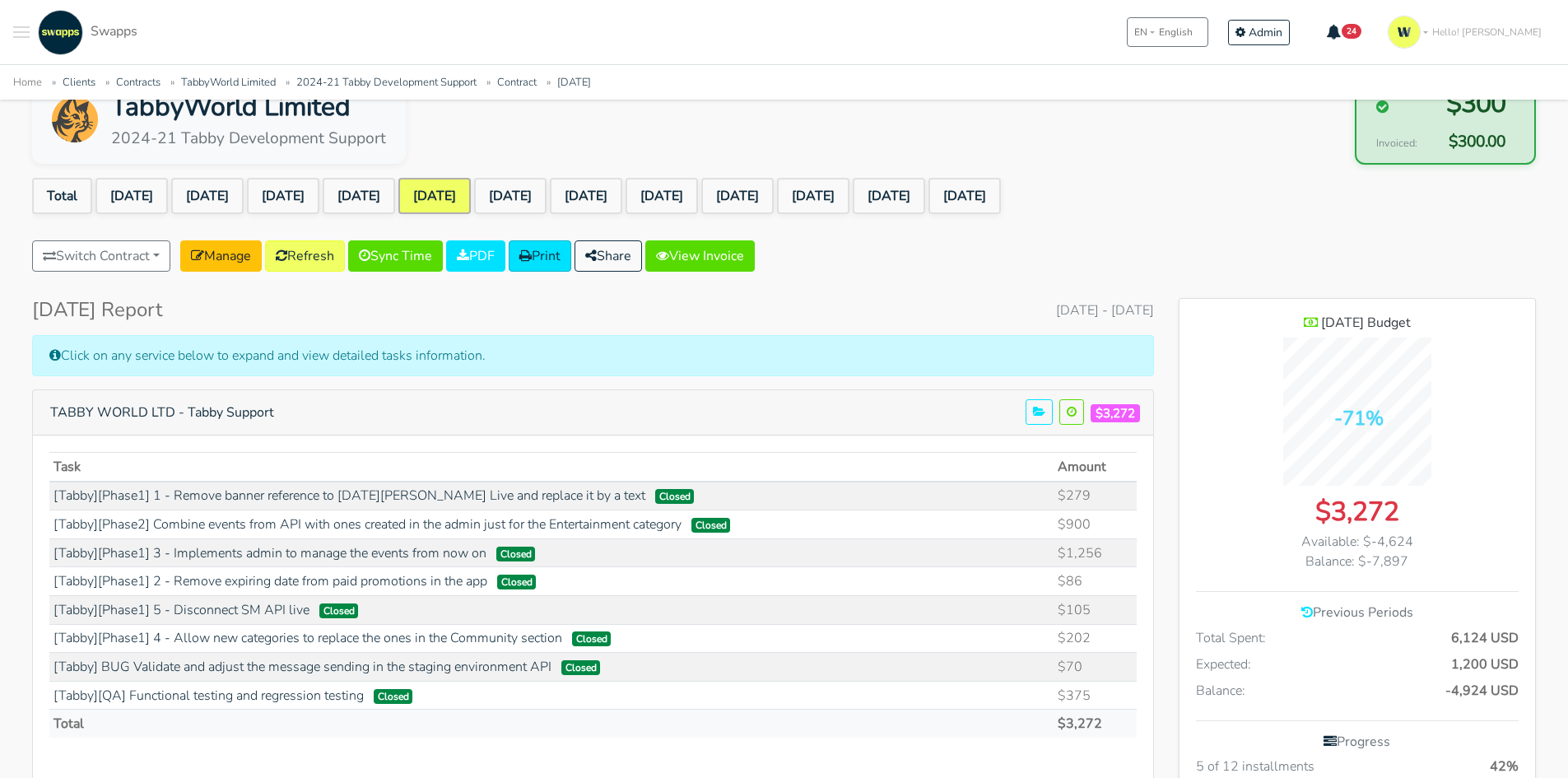
scroll to position [0, 0]
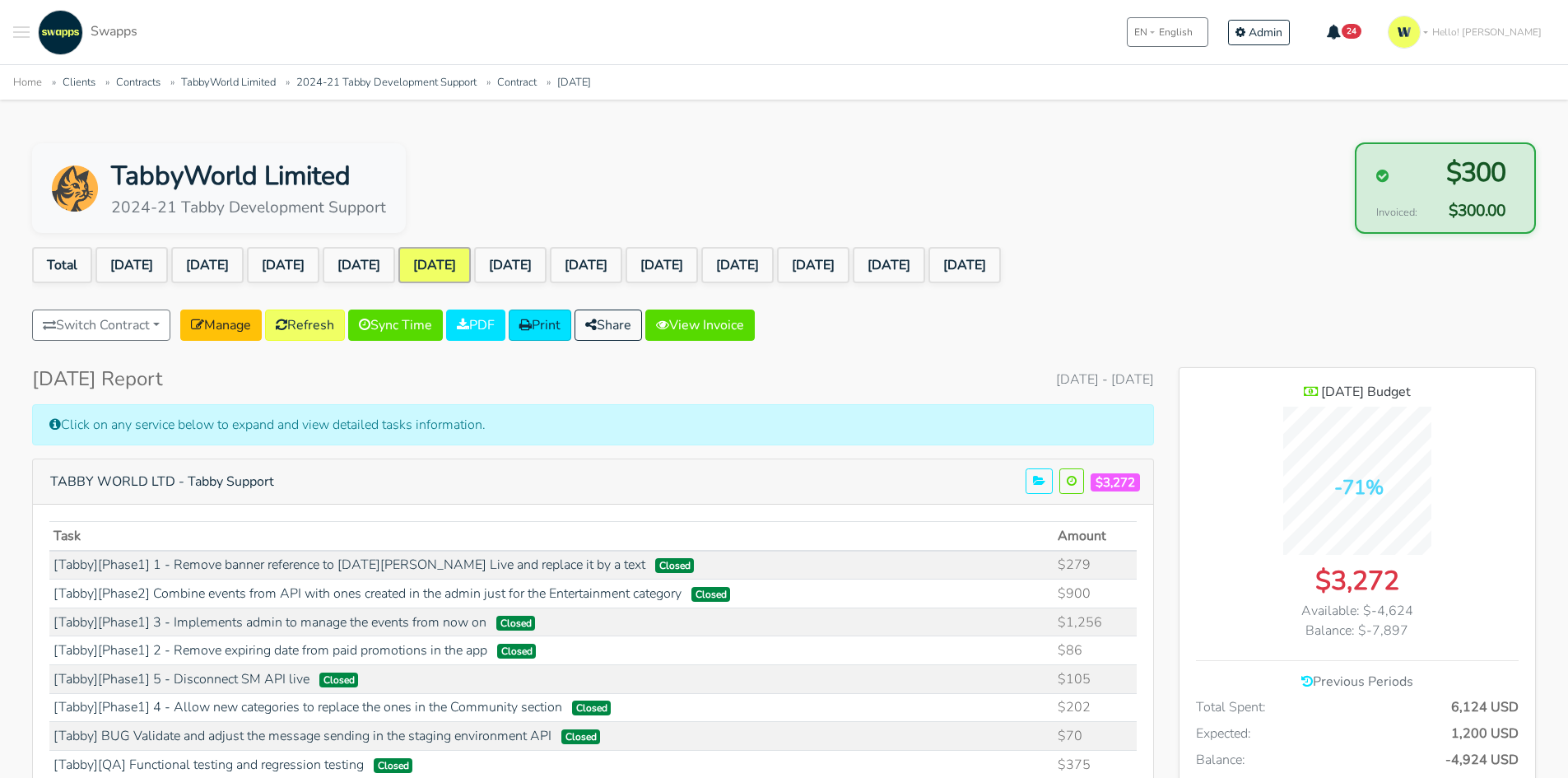
click at [8, 19] on div ".cls-1 { fill: #F15CFF; } .cls-2 { fill: #9a9a9a; } Clients Contracts Spaces Ne…" at bounding box center [784, 32] width 1568 height 64
click at [31, 37] on div ".cls-1 { fill: #F15CFF; } .cls-2 { fill: #9a9a9a; } Clients Contracts Spaces Ne…" at bounding box center [75, 32] width 124 height 45
click at [27, 36] on span "Toggle navigation menu" at bounding box center [21, 37] width 16 height 2
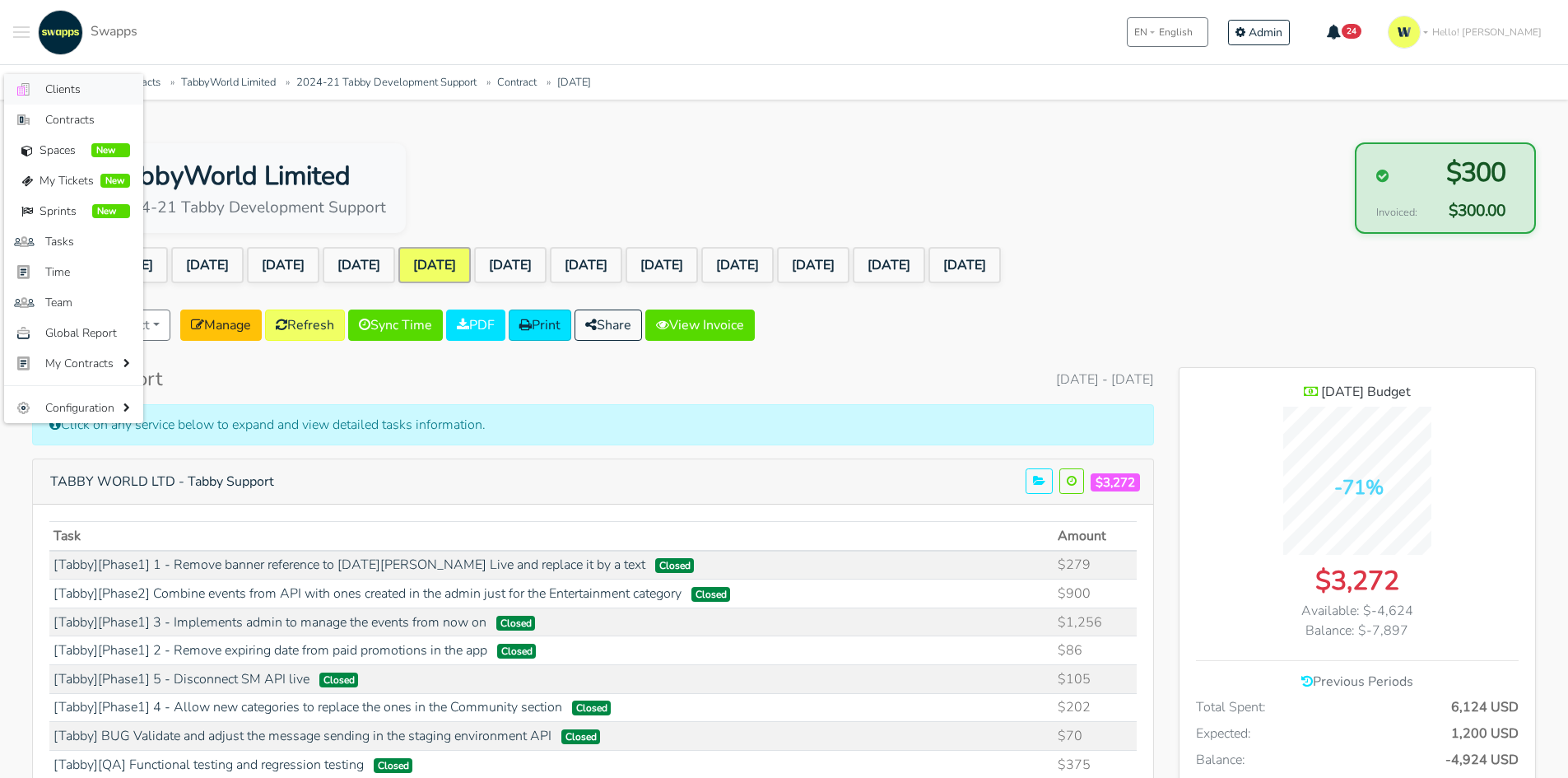
click at [82, 79] on link ".cls-1 { fill: #F15CFF; } .cls-2 { fill: #9a9a9a; } Clients" at bounding box center [73, 90] width 139 height 31
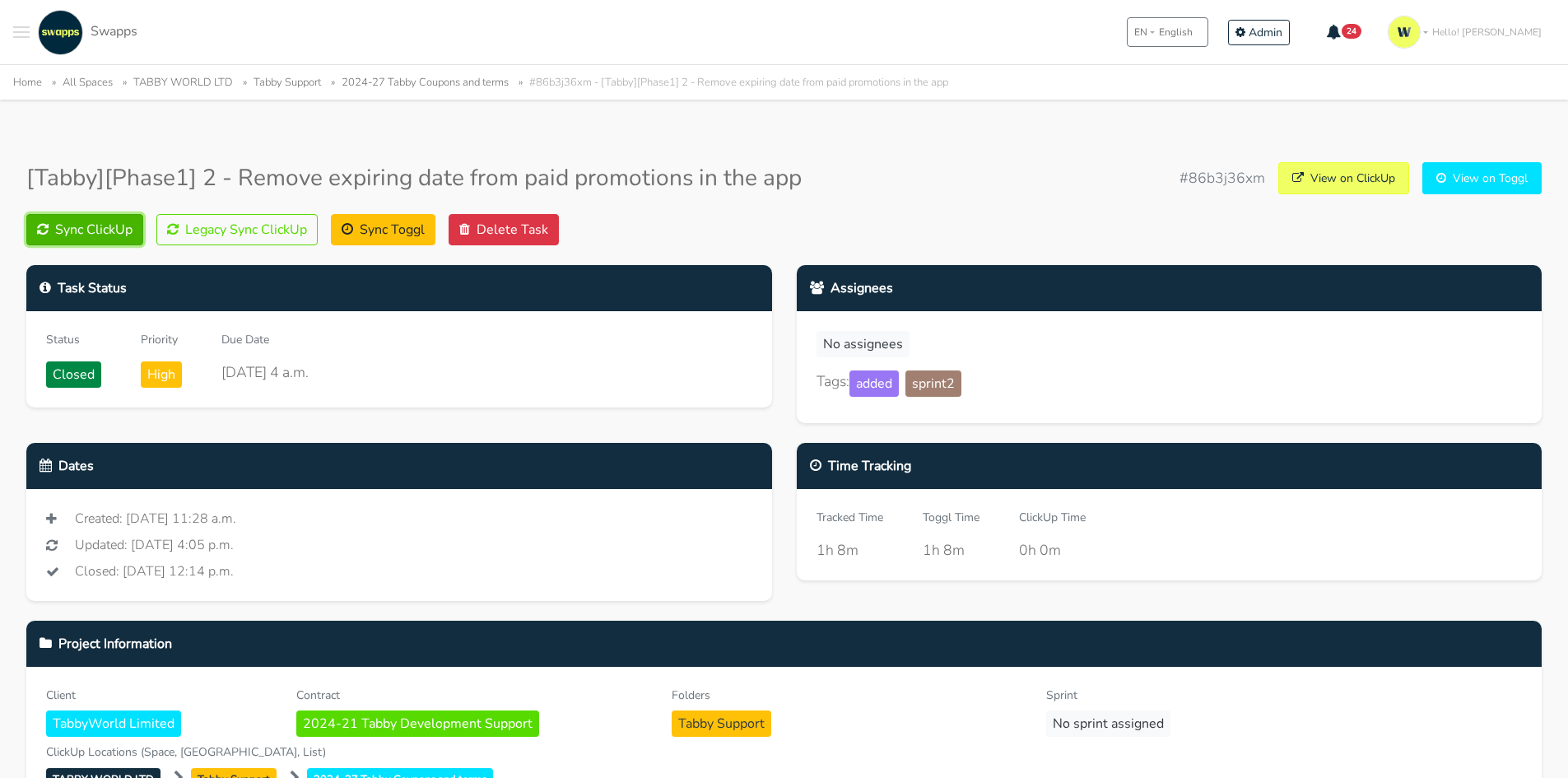
click at [86, 231] on button "Sync ClickUp" at bounding box center [85, 229] width 116 height 32
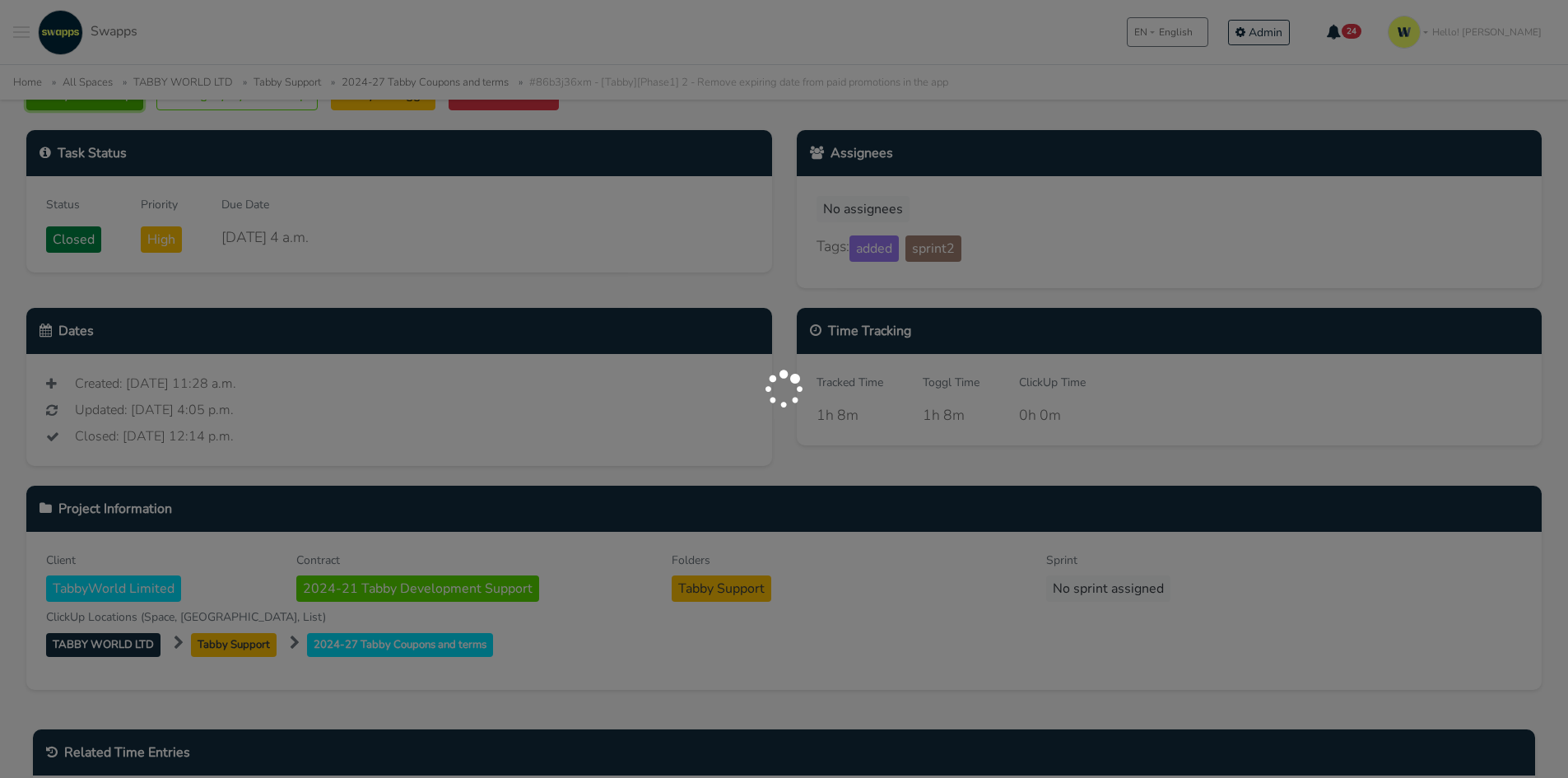
scroll to position [164, 0]
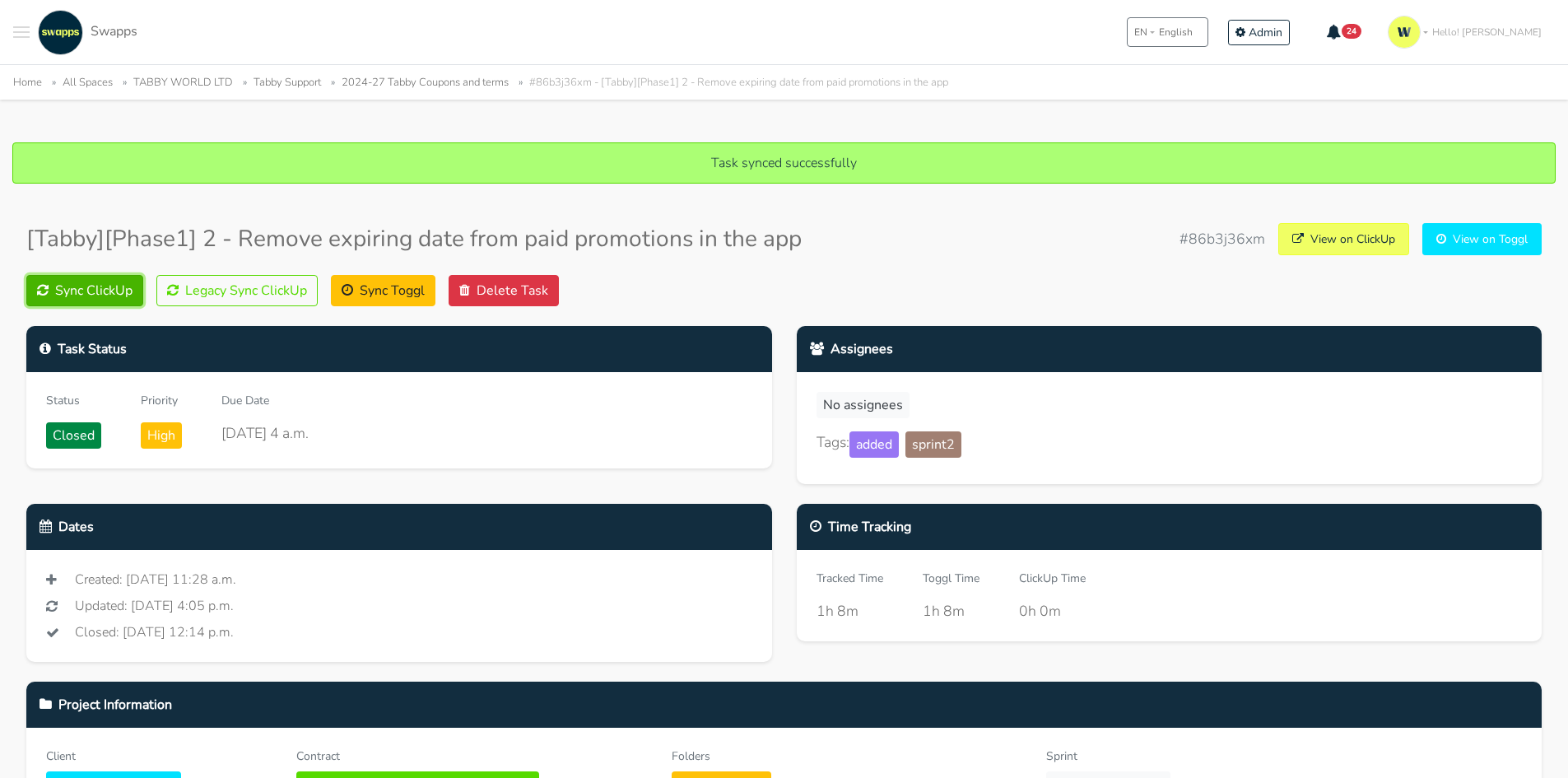
click at [68, 284] on button "Sync ClickUp" at bounding box center [85, 290] width 116 height 32
click at [267, 288] on button "Legacy Sync ClickUp" at bounding box center [237, 290] width 161 height 32
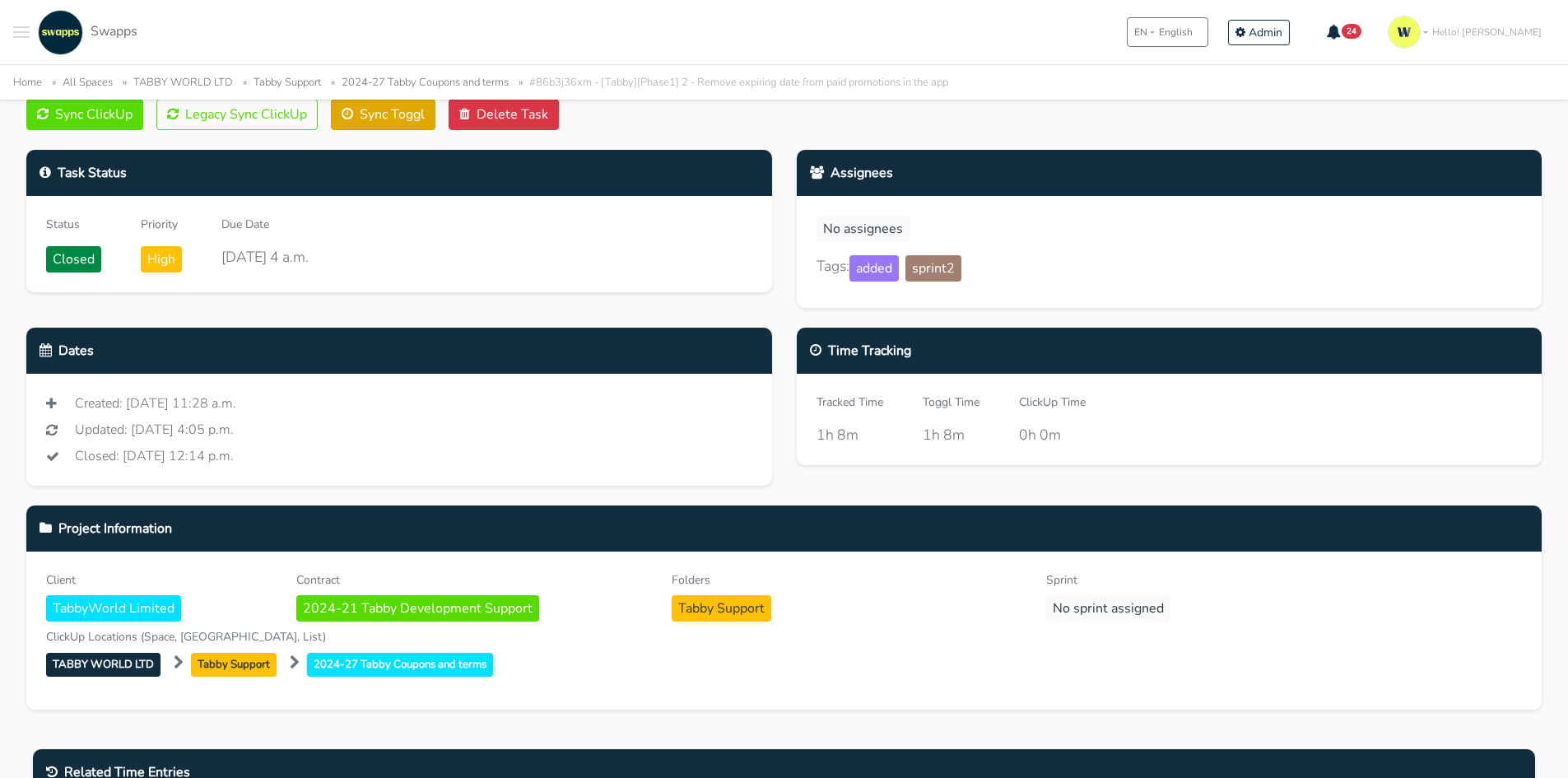
scroll to position [164, 0]
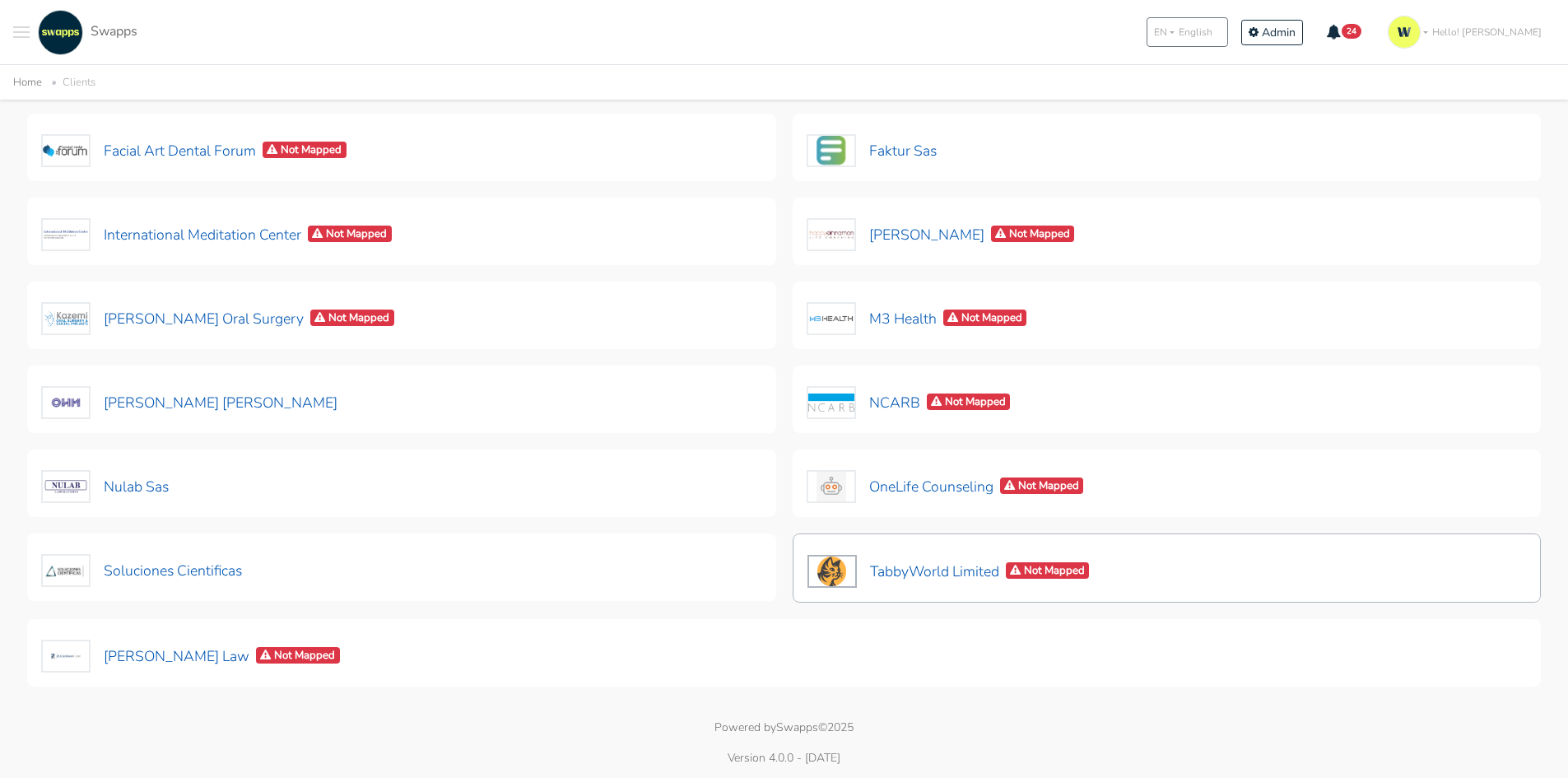
scroll to position [399, 0]
click at [915, 583] on button "TabbyWorld Limited Not Mapped" at bounding box center [949, 570] width 284 height 34
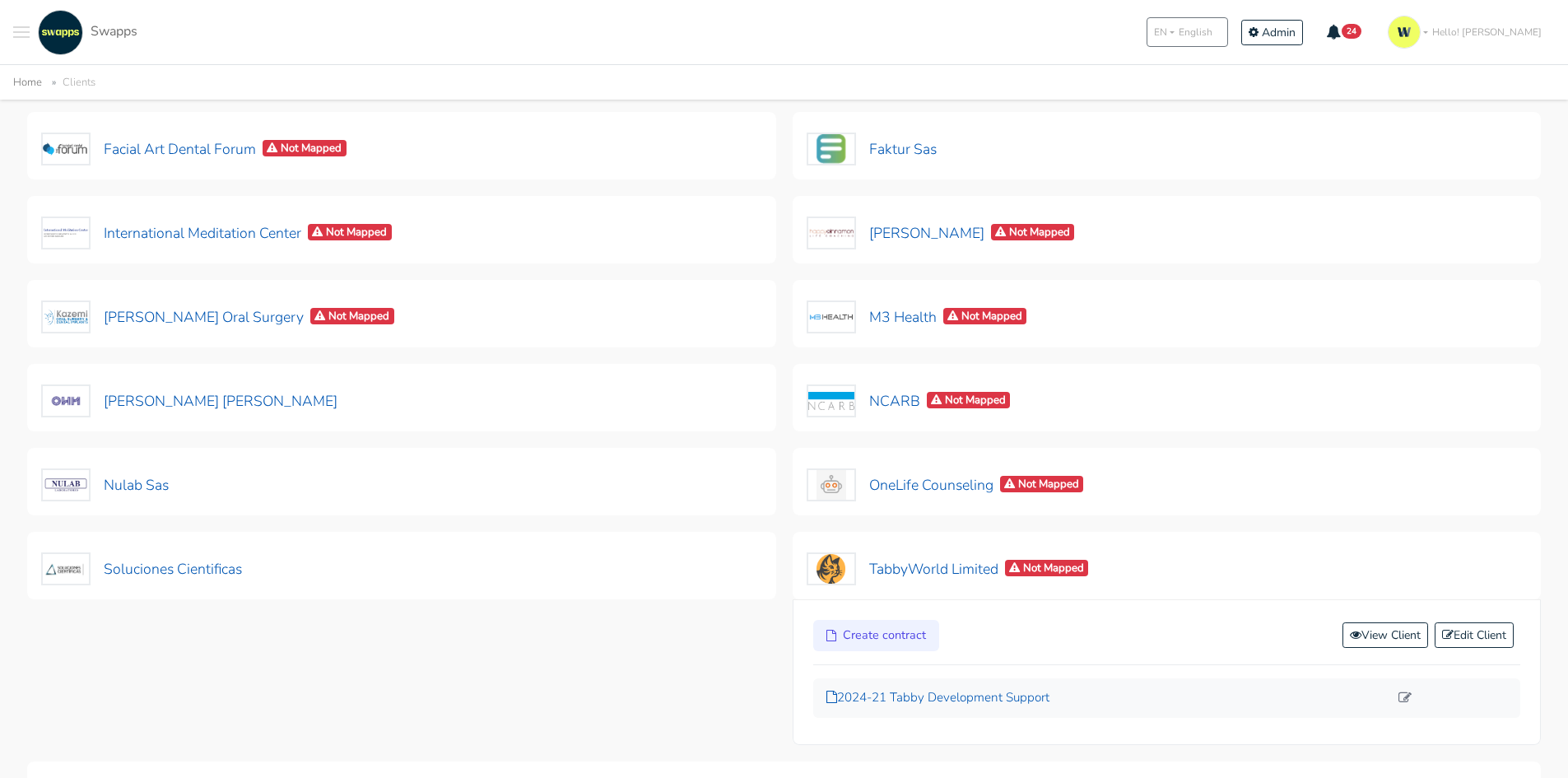
click at [914, 692] on p "2024-21 Tabby Development Support" at bounding box center [1108, 698] width 563 height 19
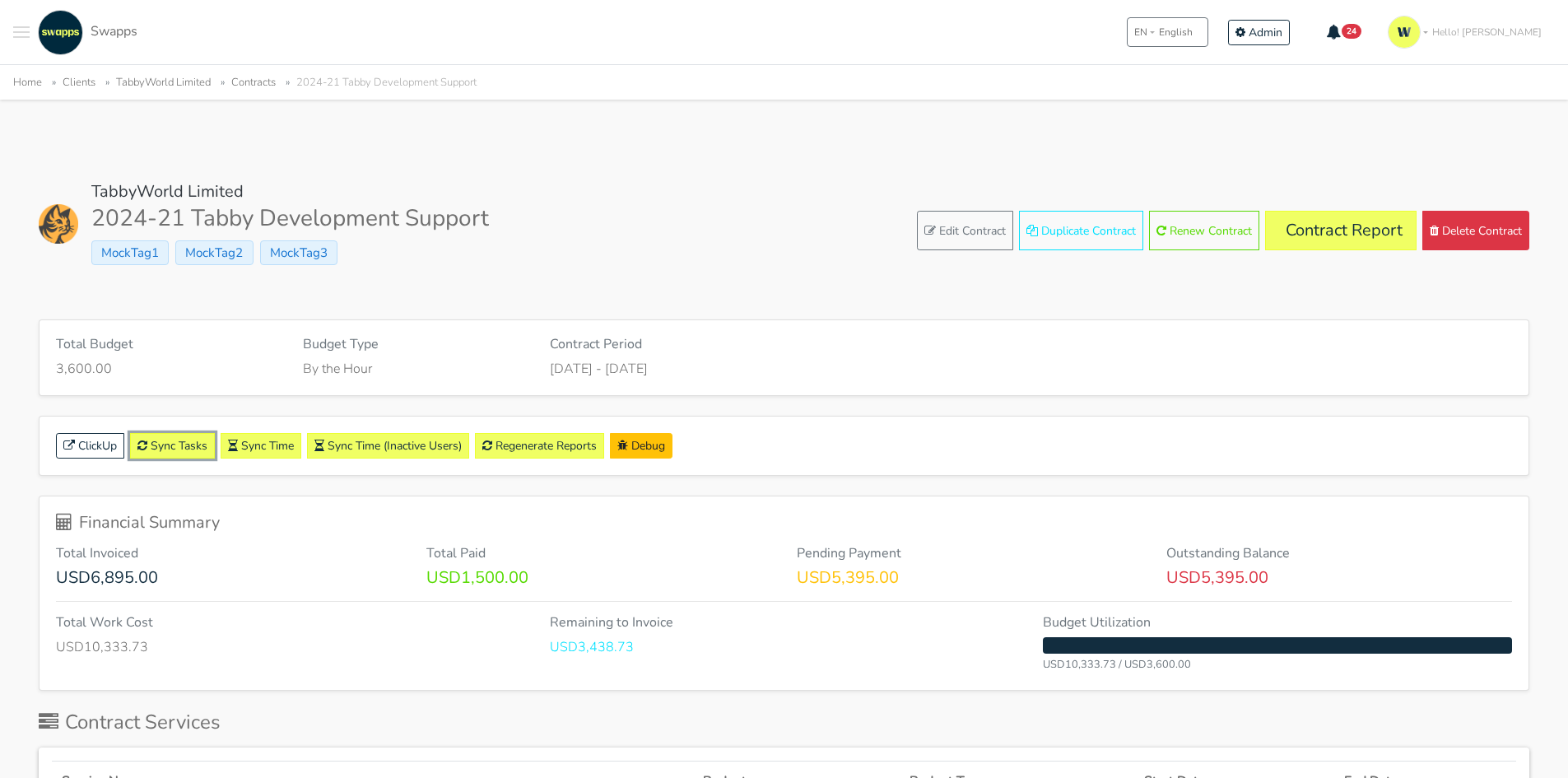
click at [164, 445] on link "Sync Tasks" at bounding box center [172, 446] width 85 height 26
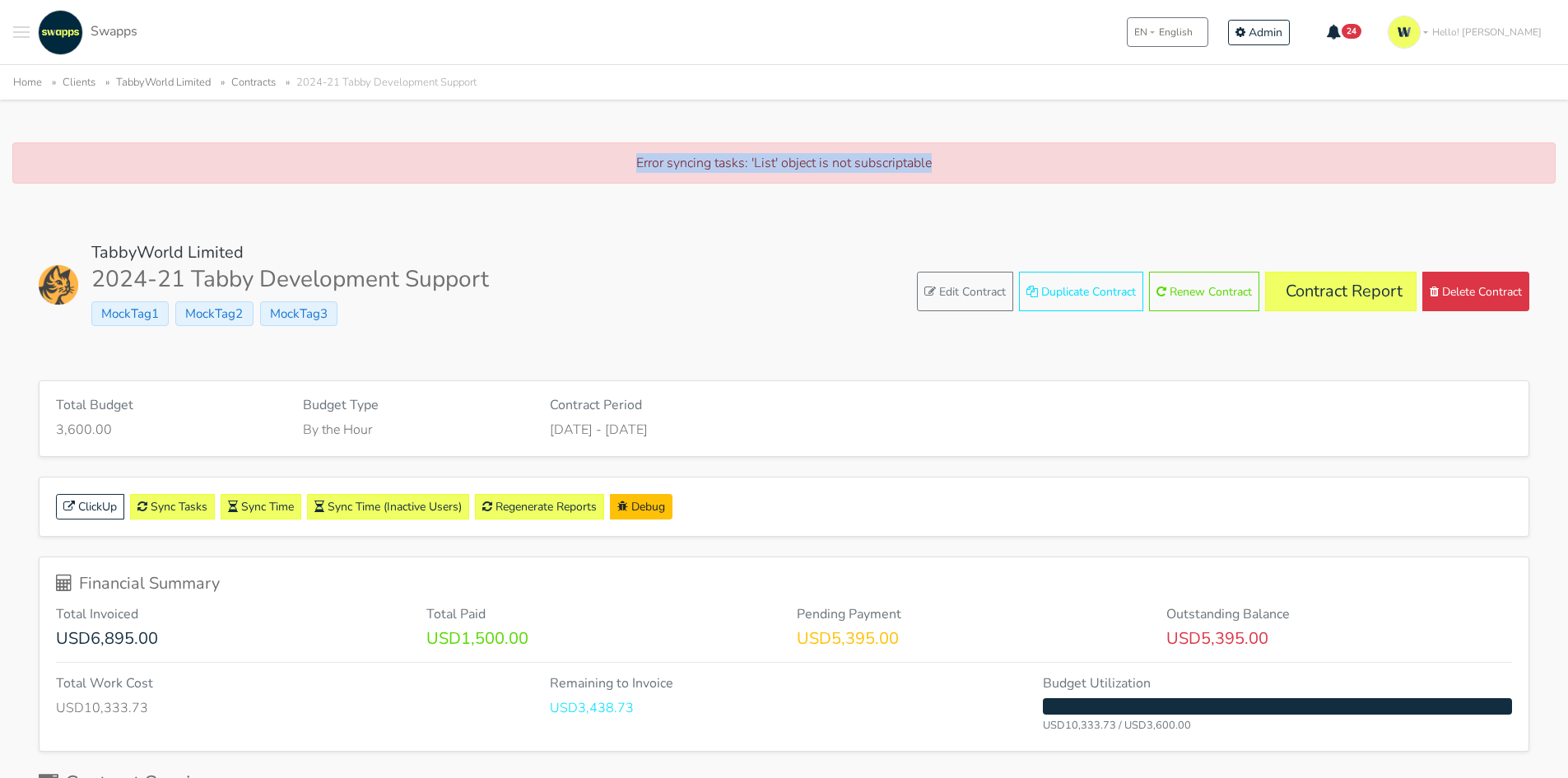
drag, startPoint x: 579, startPoint y: 149, endPoint x: 1062, endPoint y: 182, distance: 484.1
click at [1062, 182] on div "Error syncing tasks: 'List' object is not subscriptable" at bounding box center [784, 162] width 1543 height 41
click at [1007, 150] on div "Error syncing tasks: 'List' object is not subscriptable" at bounding box center [784, 162] width 1543 height 41
click at [1339, 285] on link "Contract Report" at bounding box center [1341, 291] width 152 height 39
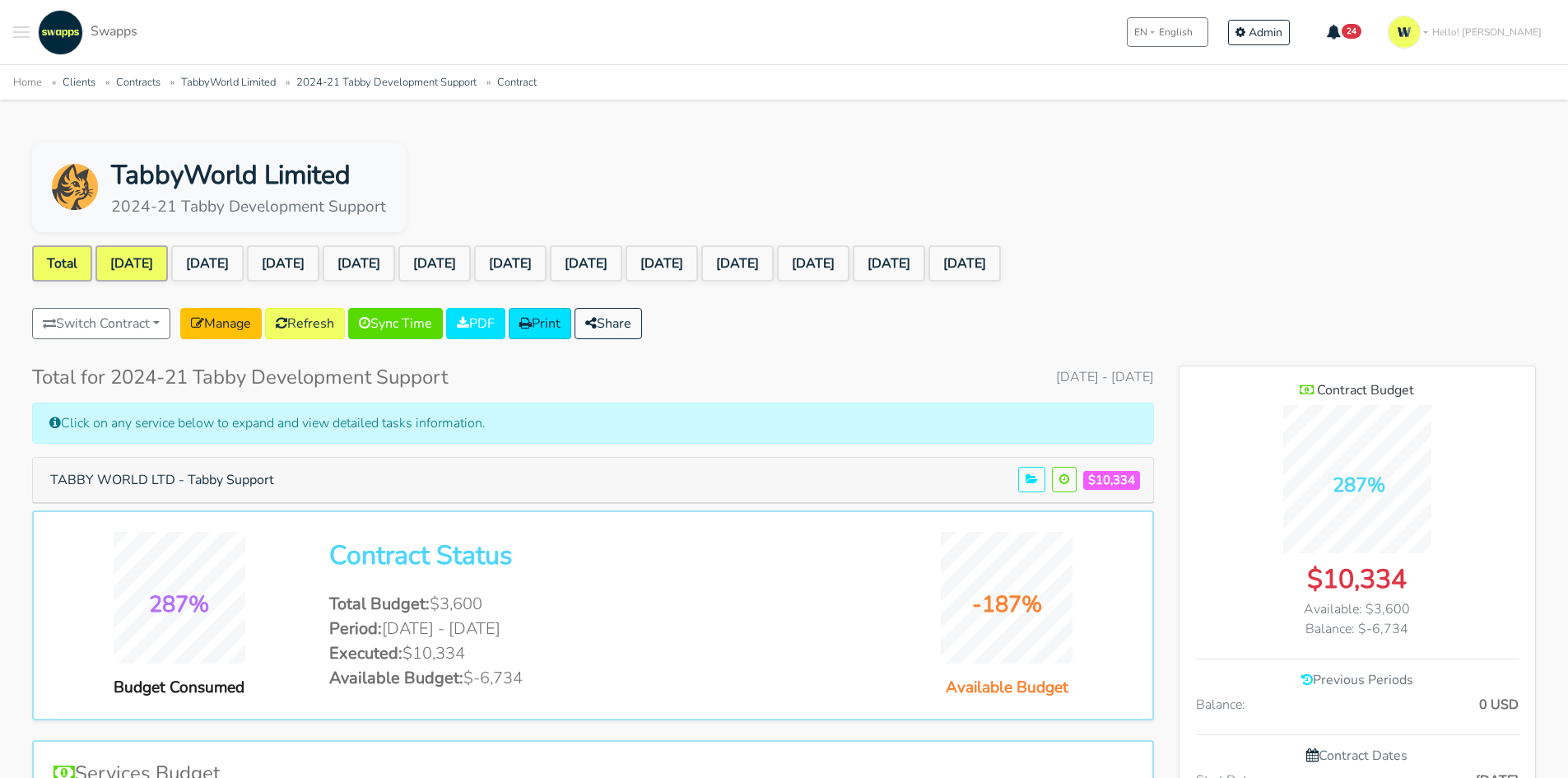
click at [147, 279] on link "Sep 2024" at bounding box center [132, 263] width 73 height 36
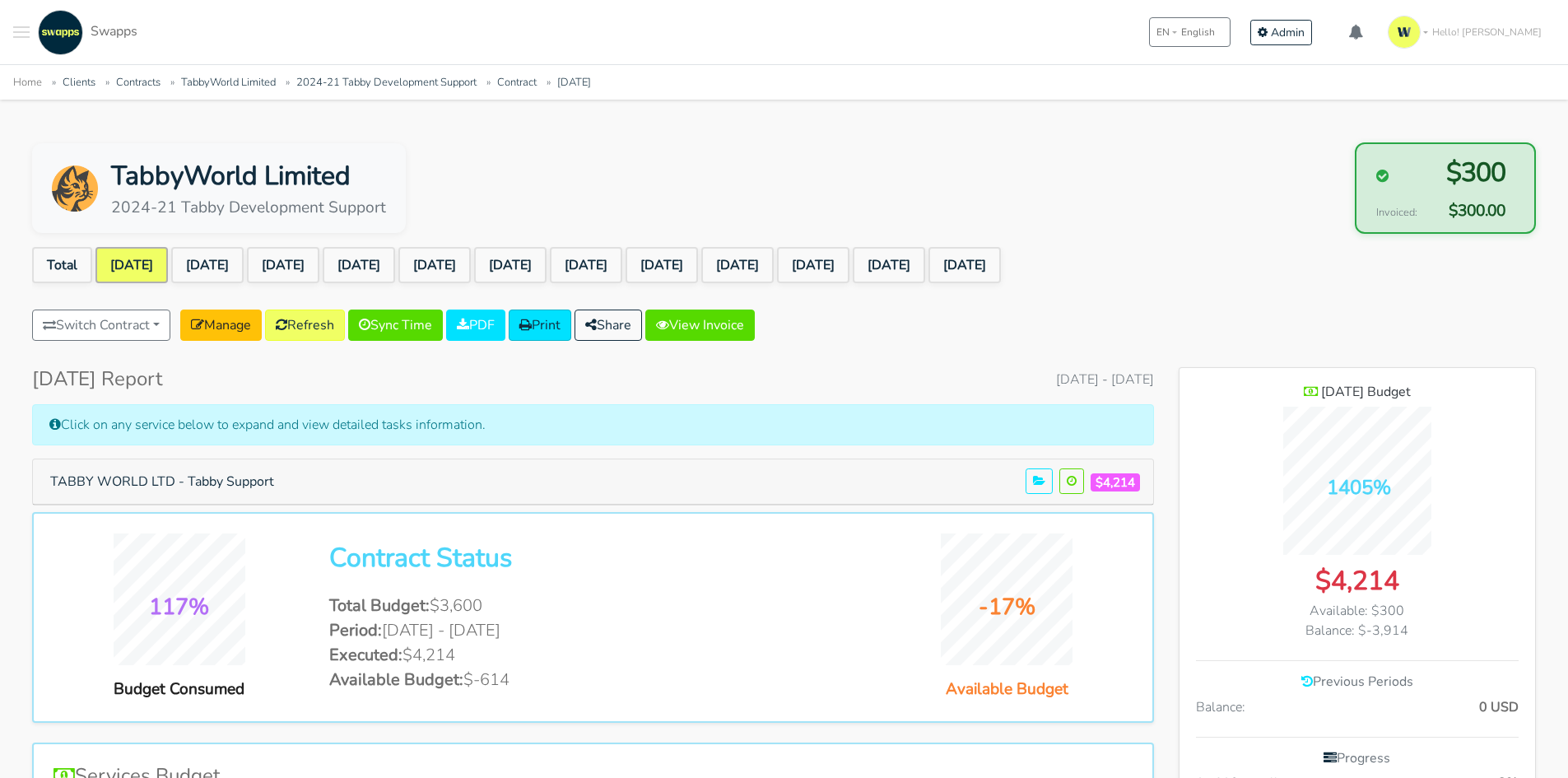
scroll to position [1306, 356]
click at [3, 30] on div ".cls-1 { fill: #F15CFF; } .cls-2 { fill: #9a9a9a; } Clients Contracts Spaces Ne…" at bounding box center [784, 32] width 1568 height 64
click at [14, 32] on span "Toggle navigation menu" at bounding box center [21, 32] width 16 height 2
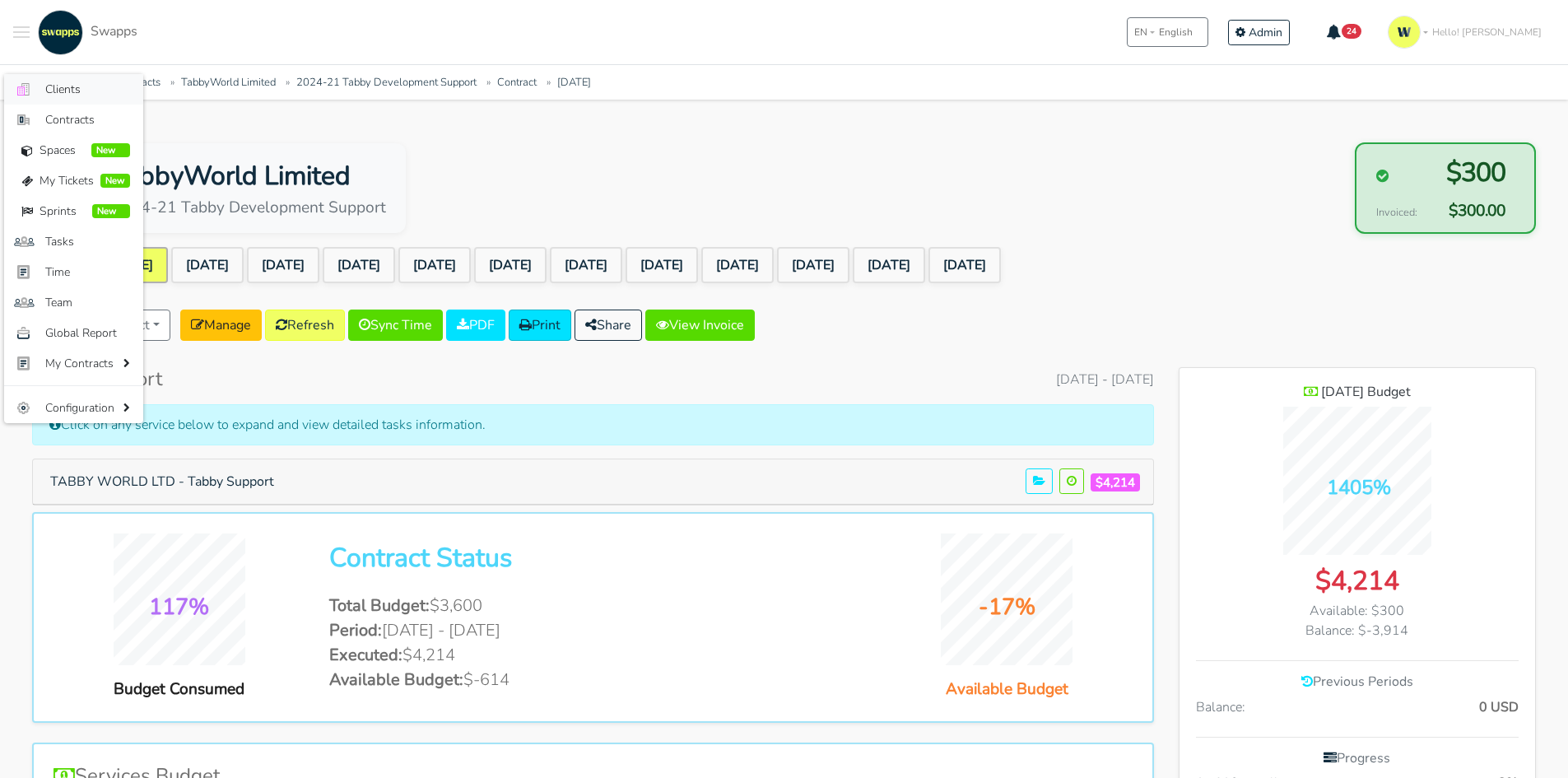
click at [86, 90] on span "Clients" at bounding box center [87, 90] width 85 height 17
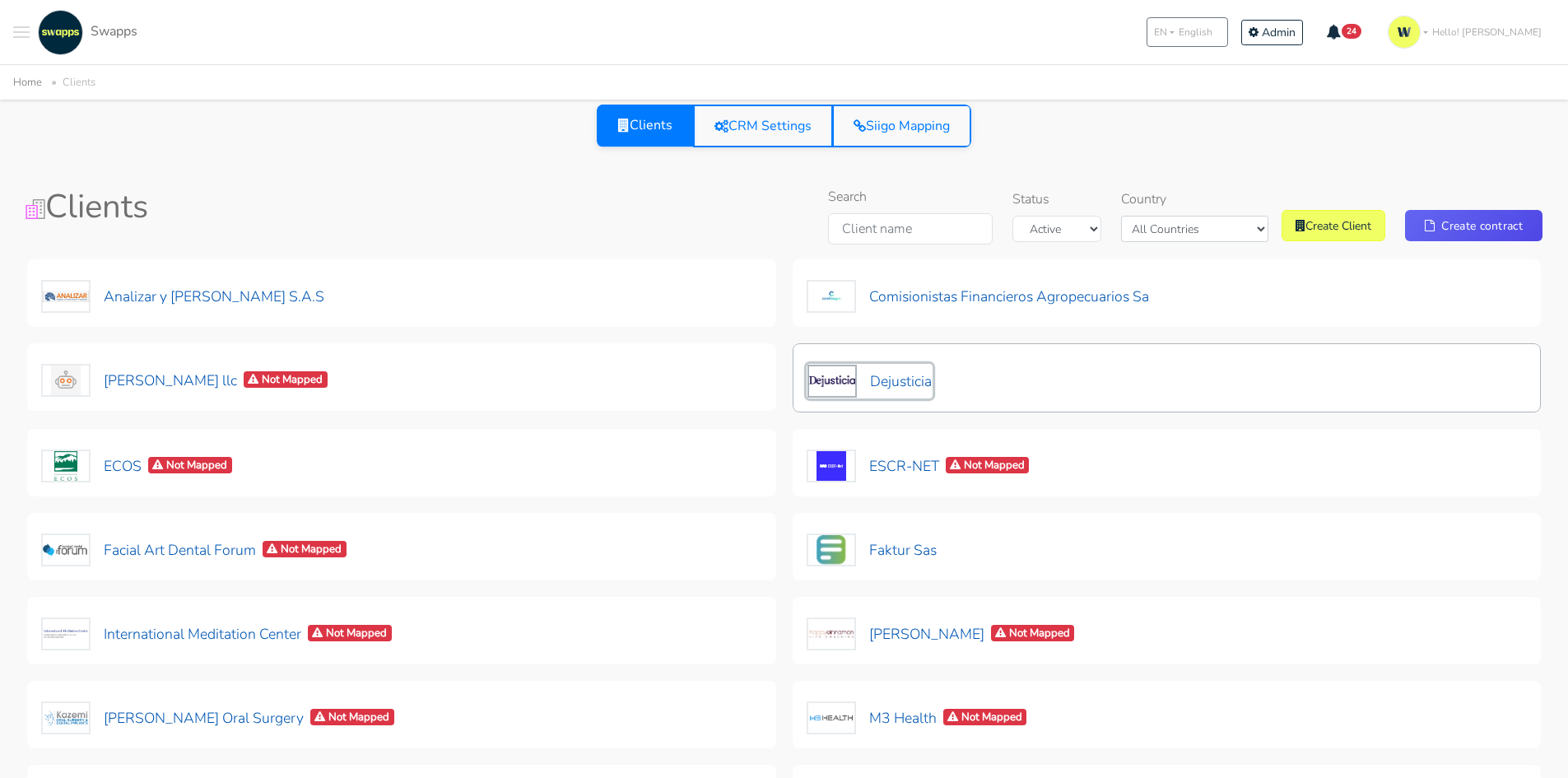
click at [881, 383] on button "Dejusticia" at bounding box center [869, 381] width 126 height 34
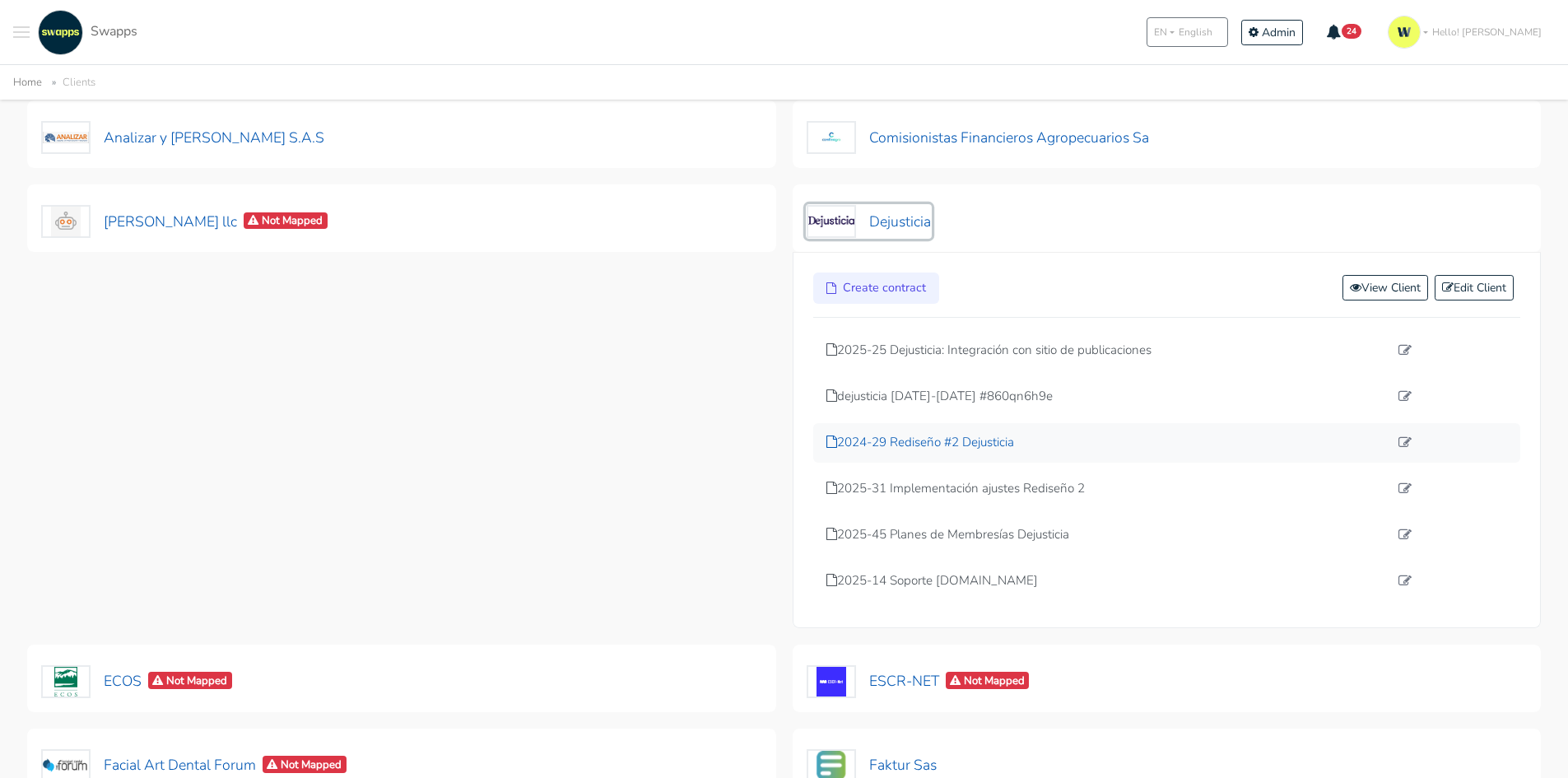
scroll to position [164, 0]
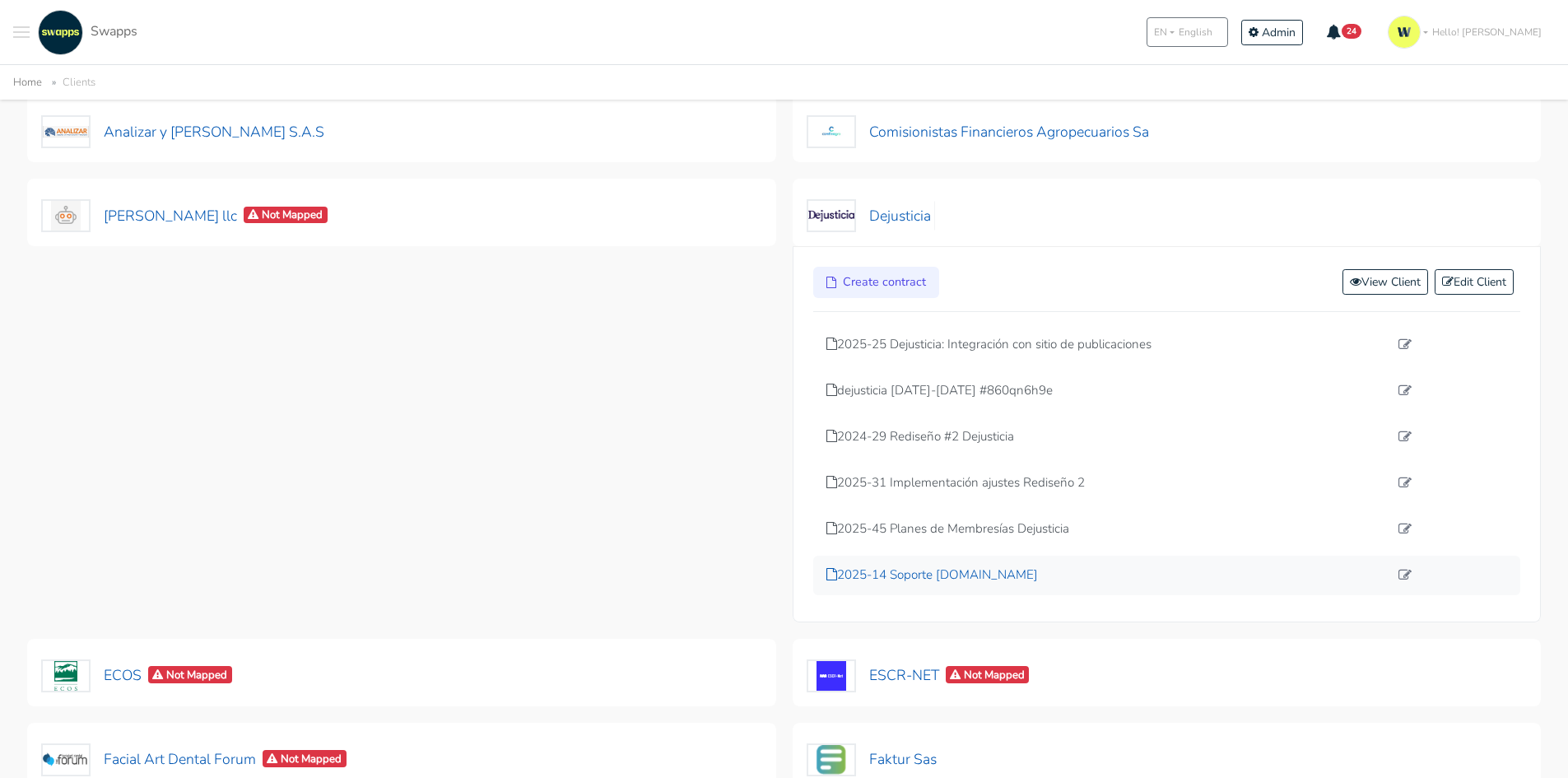
click at [981, 576] on p "2025-14 Soporte dejusticia.org" at bounding box center [1108, 575] width 563 height 19
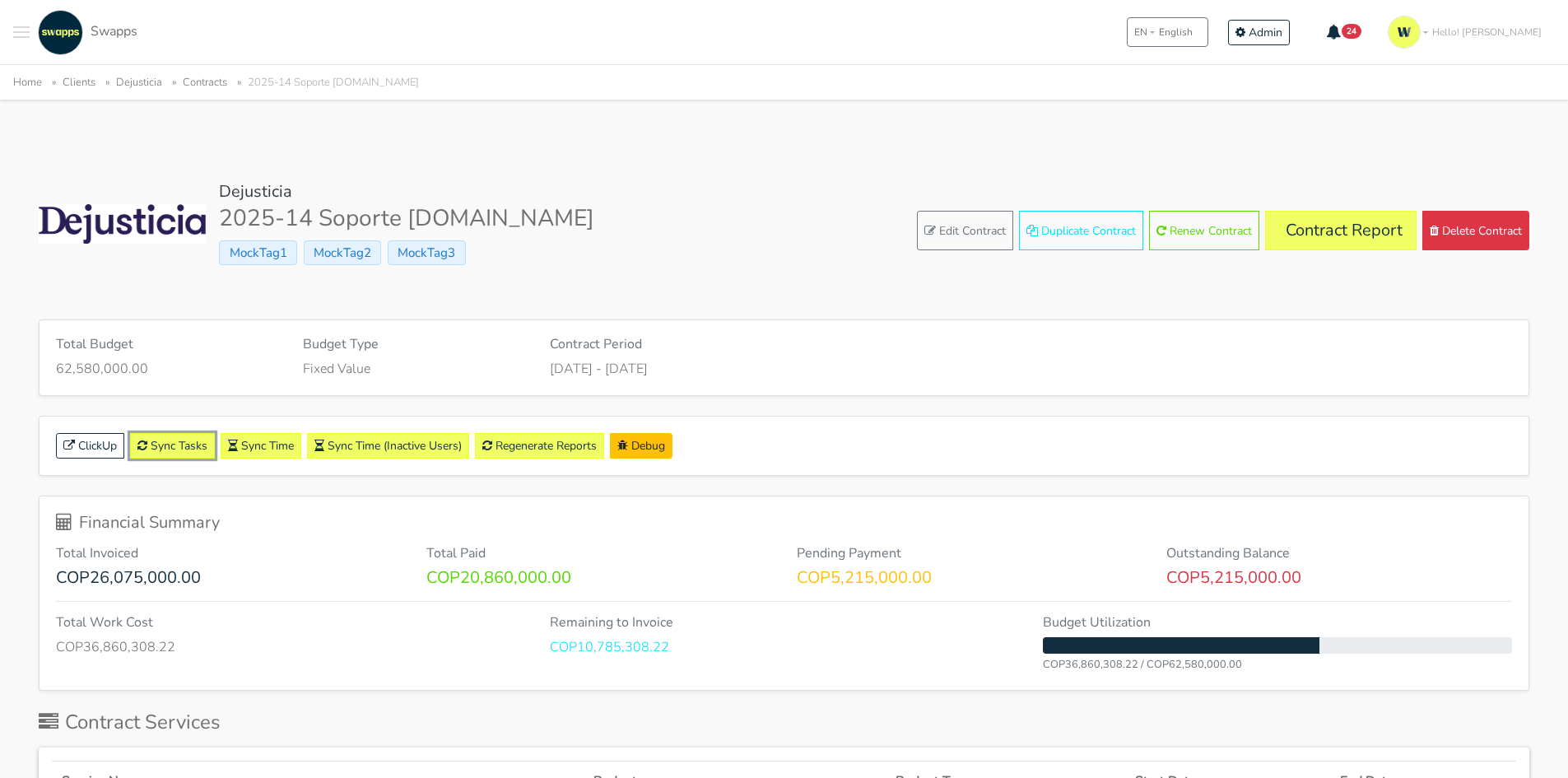
click at [173, 446] on link "Sync Tasks" at bounding box center [172, 446] width 85 height 26
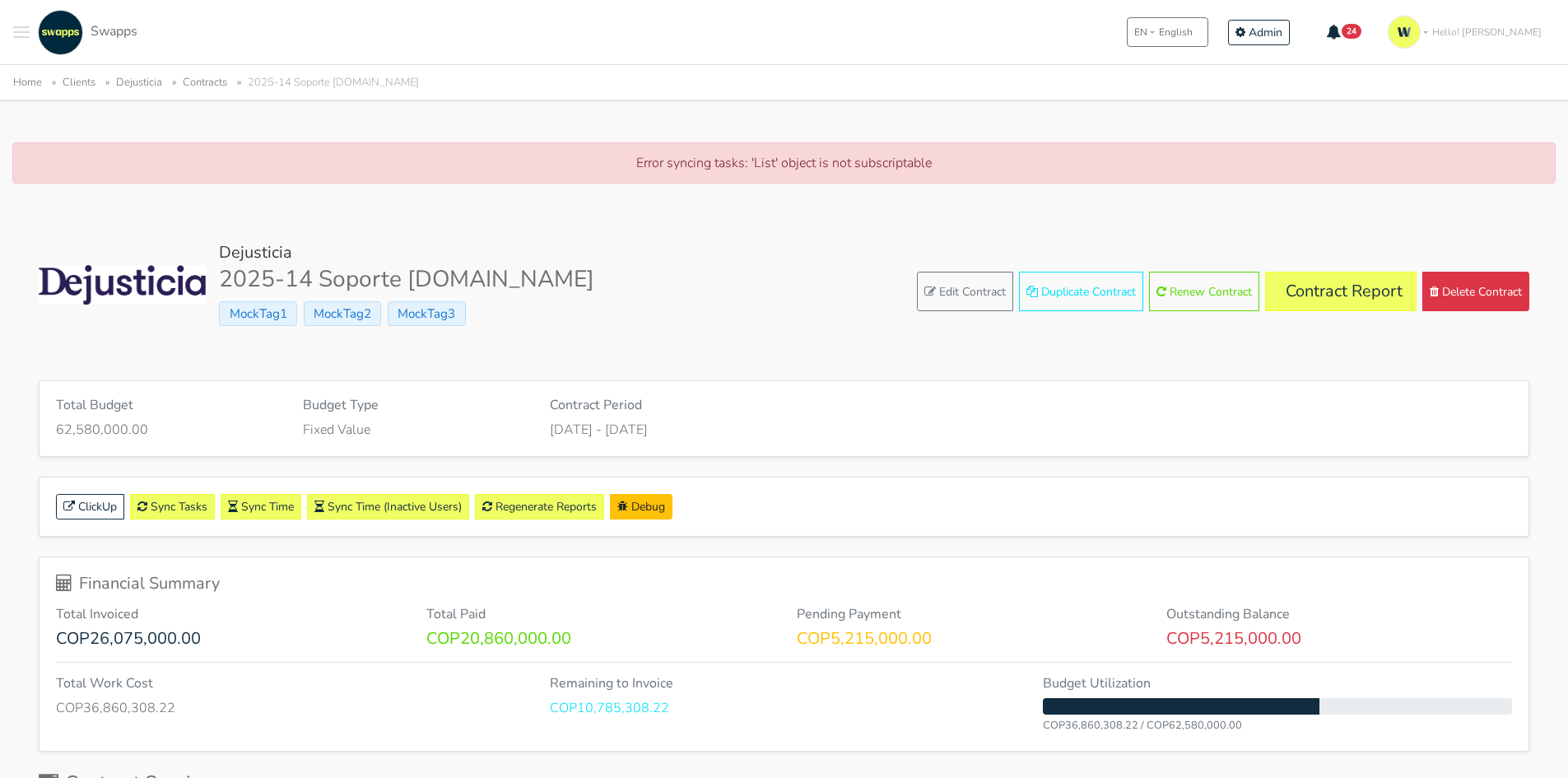
click at [860, 165] on p "Error syncing tasks: 'List' object is not subscriptable" at bounding box center [784, 162] width 1509 height 20
click at [852, 326] on div "Dejusticia 2025-14 Soporte Dejusticia.Org MockTag1 MockTag2 MockTag3 Edit Contr…" at bounding box center [784, 291] width 1491 height 98
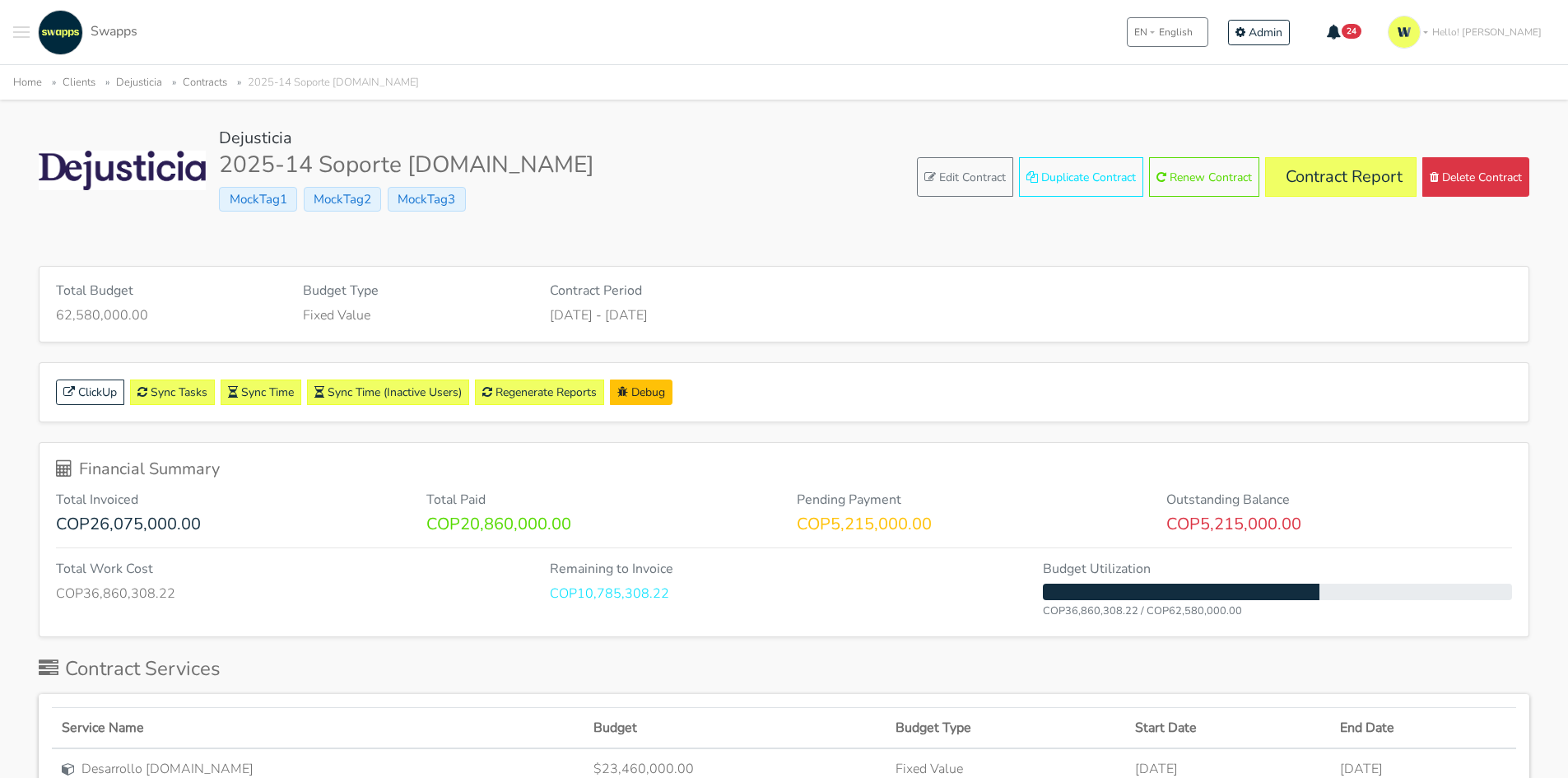
scroll to position [82, 0]
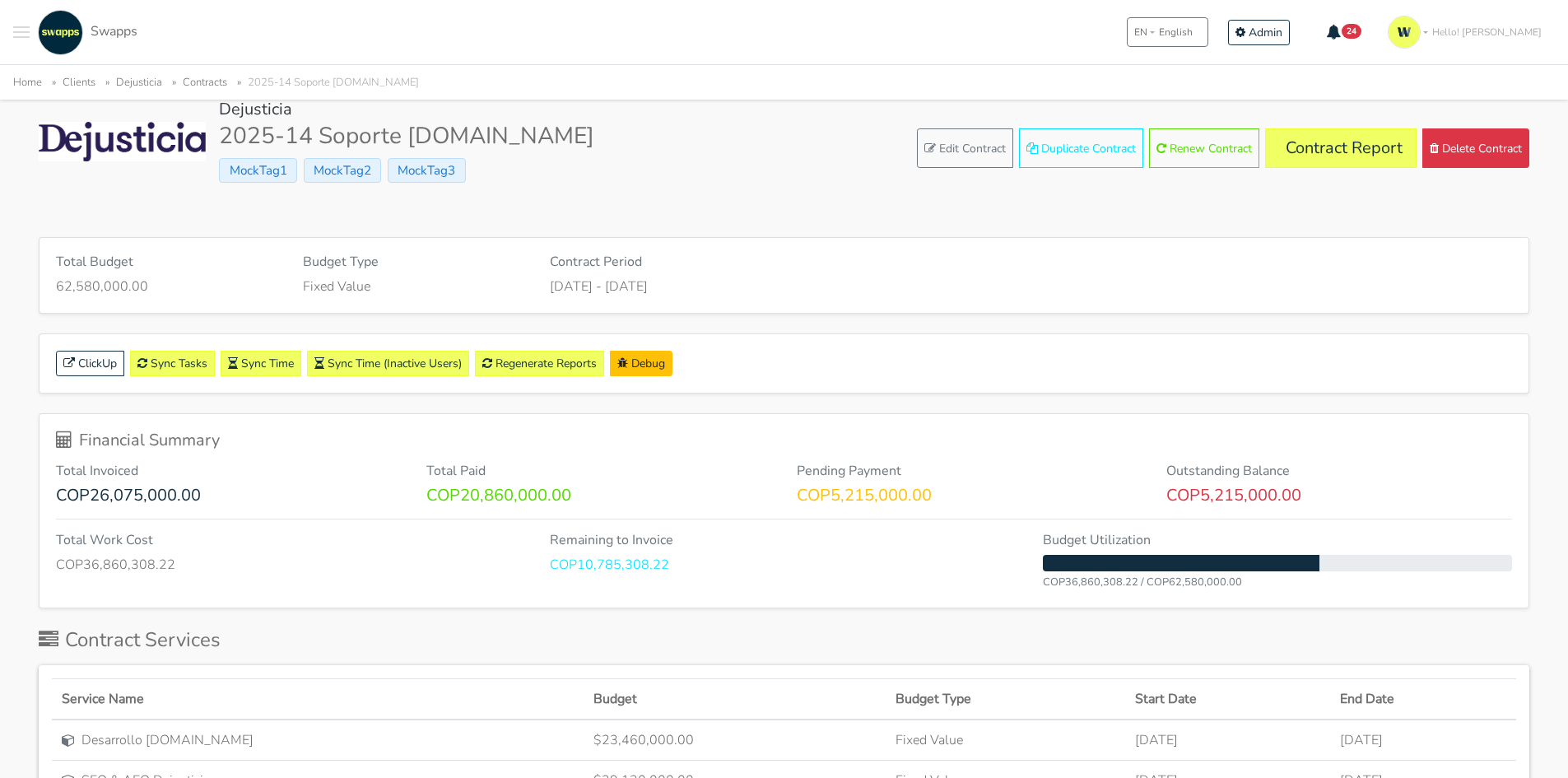
click at [19, 33] on button "Toggle navigation menu" at bounding box center [21, 32] width 16 height 45
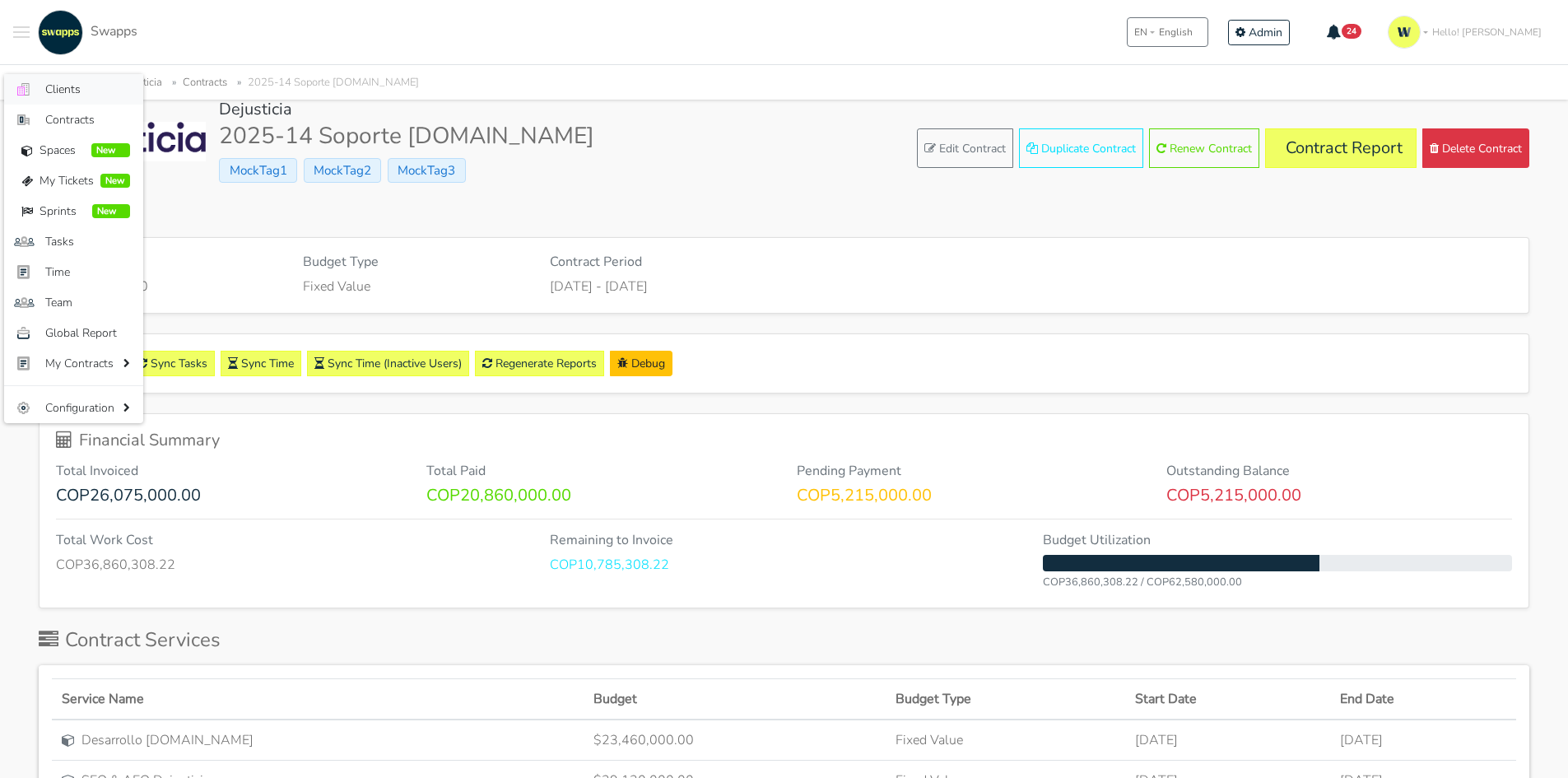
click at [41, 83] on link ".cls-1 { fill: #F15CFF; } .cls-2 { fill: #9a9a9a; } Clients" at bounding box center [73, 90] width 139 height 31
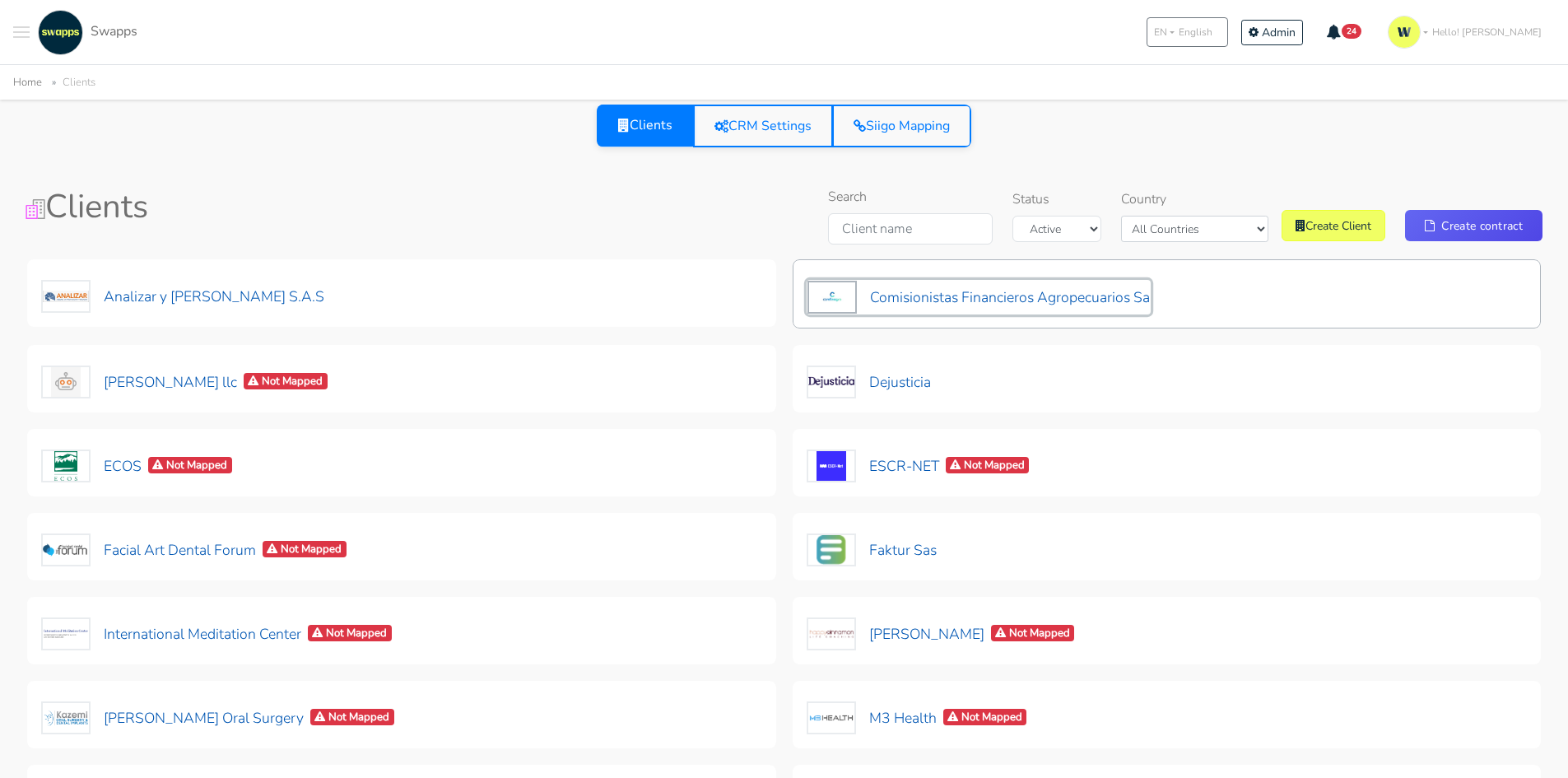
click at [969, 294] on button "Comisionistas Financieros Agropecuarios Sa" at bounding box center [978, 297] width 345 height 34
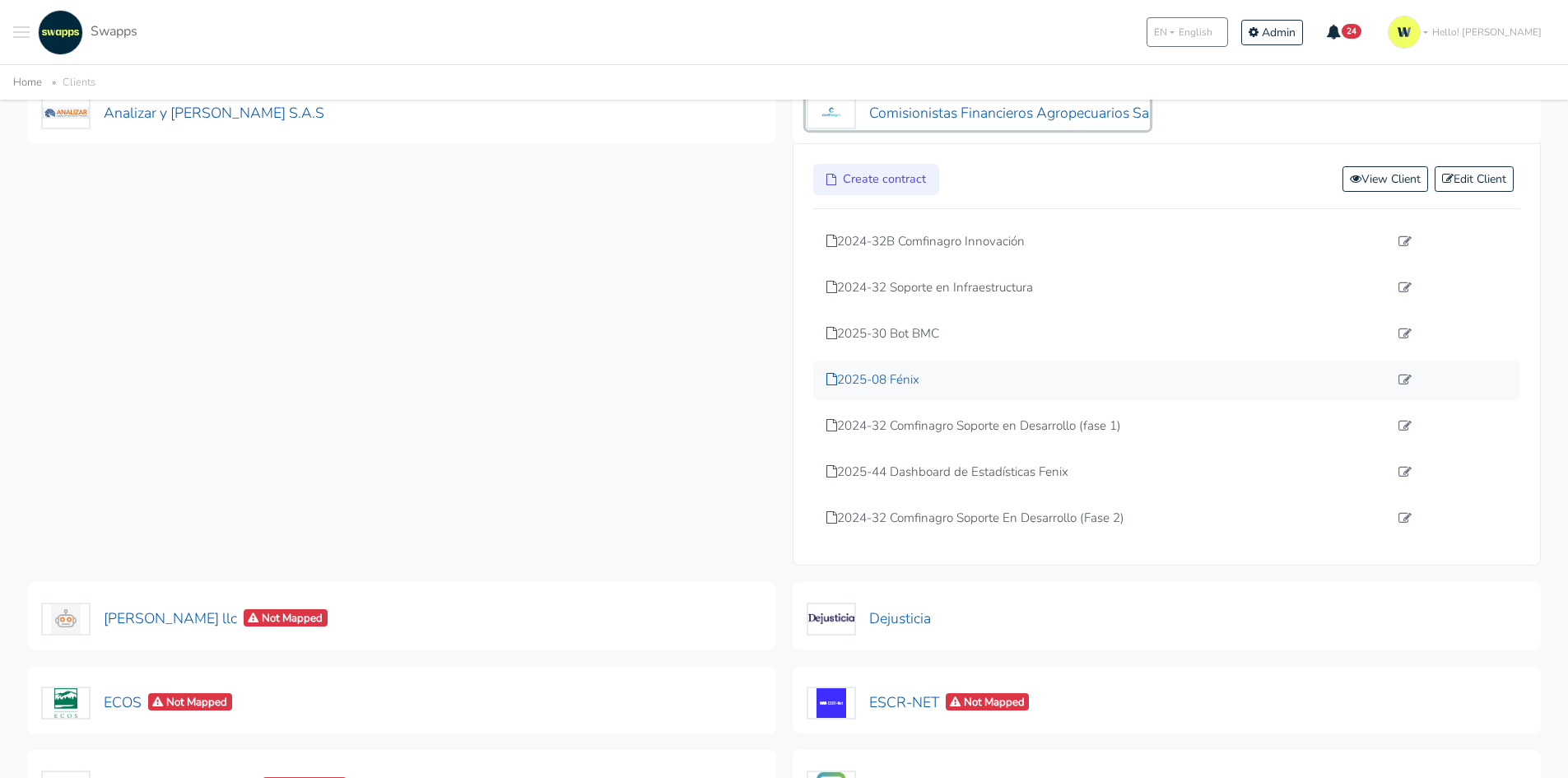
scroll to position [247, 0]
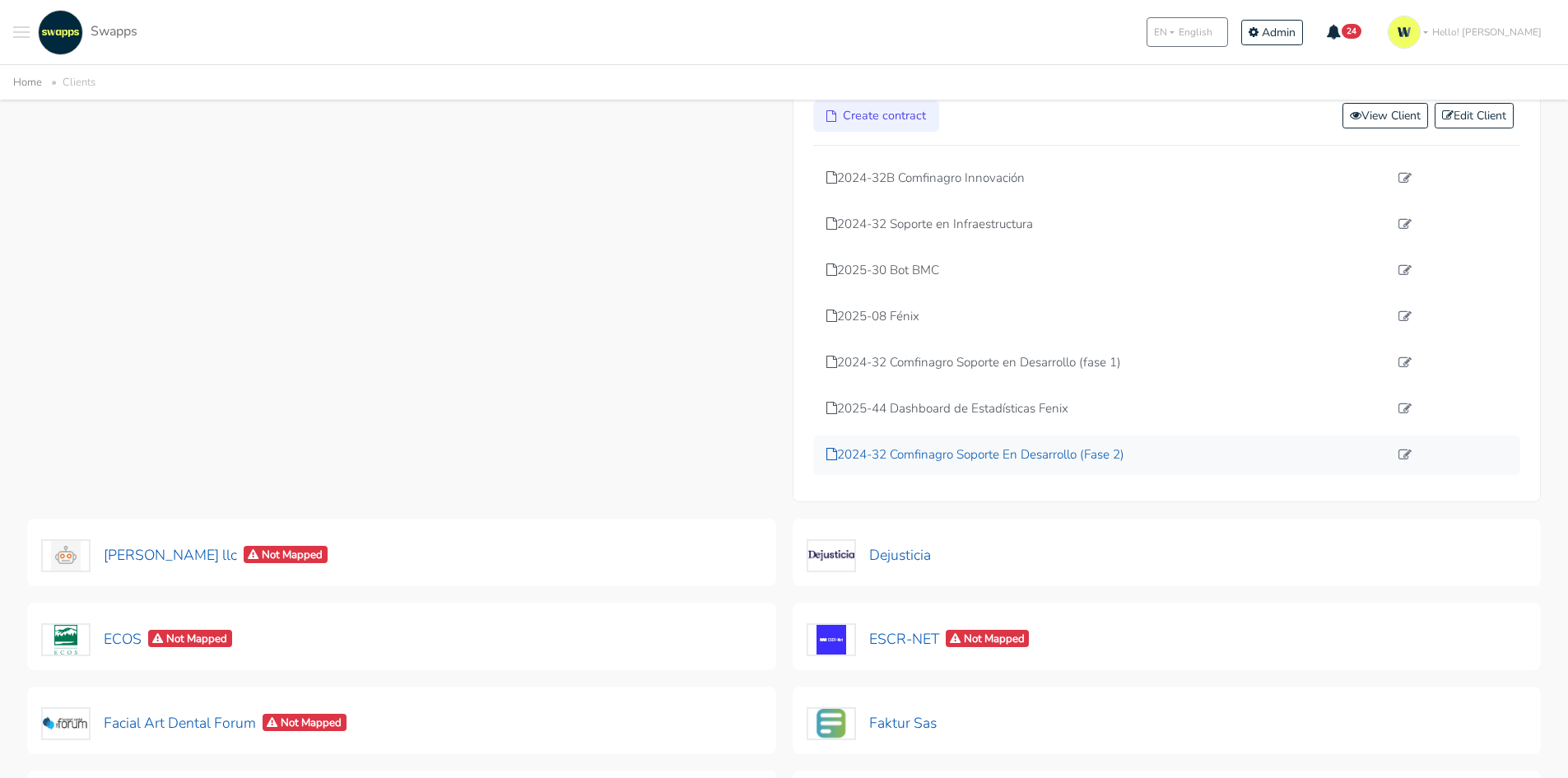
click at [1061, 458] on p "2024-32 Comfinagro Soporte En Desarrollo (Fase 2)" at bounding box center [1108, 455] width 563 height 19
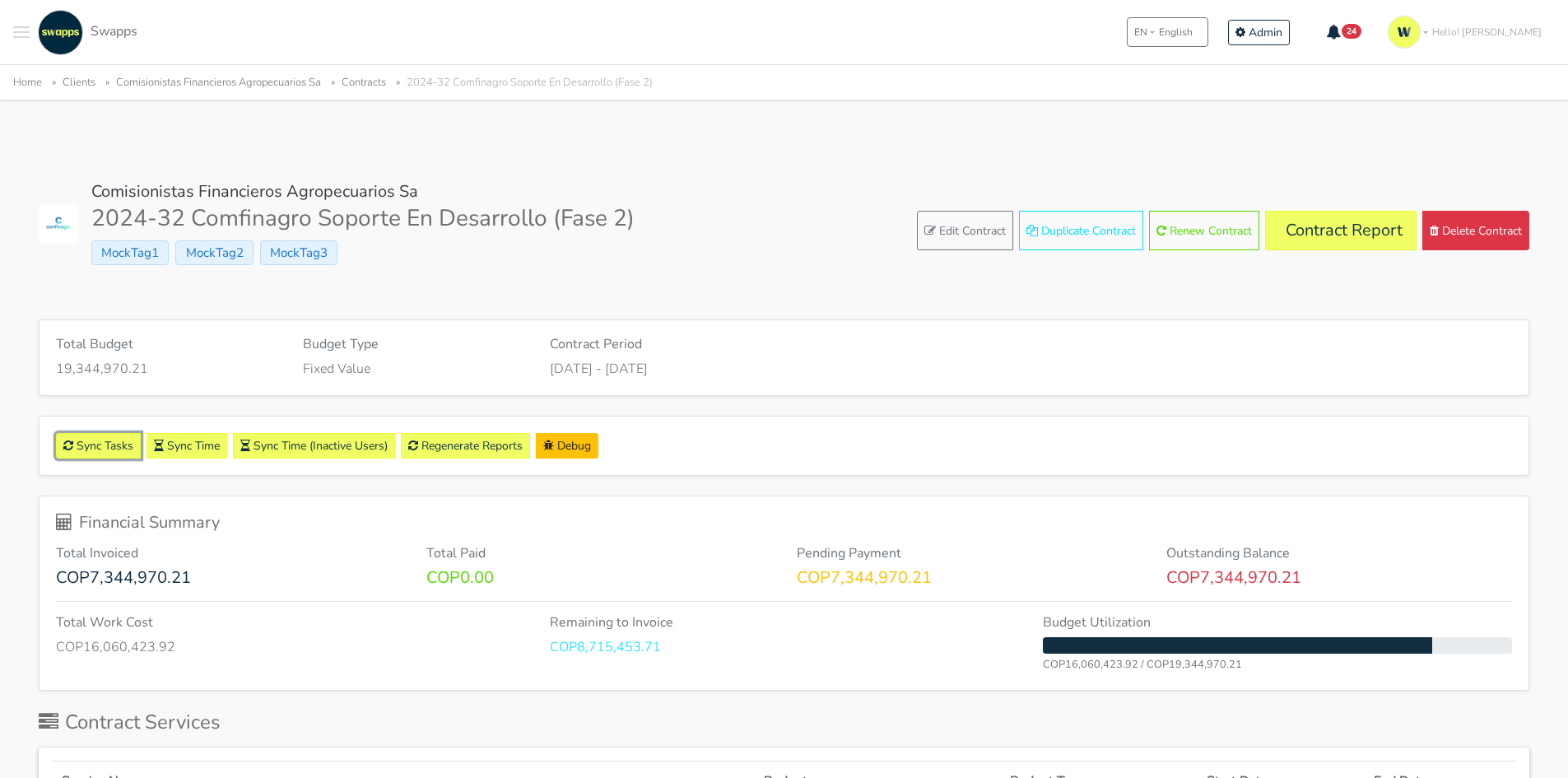
click at [99, 437] on link "Sync Tasks" at bounding box center [98, 446] width 85 height 26
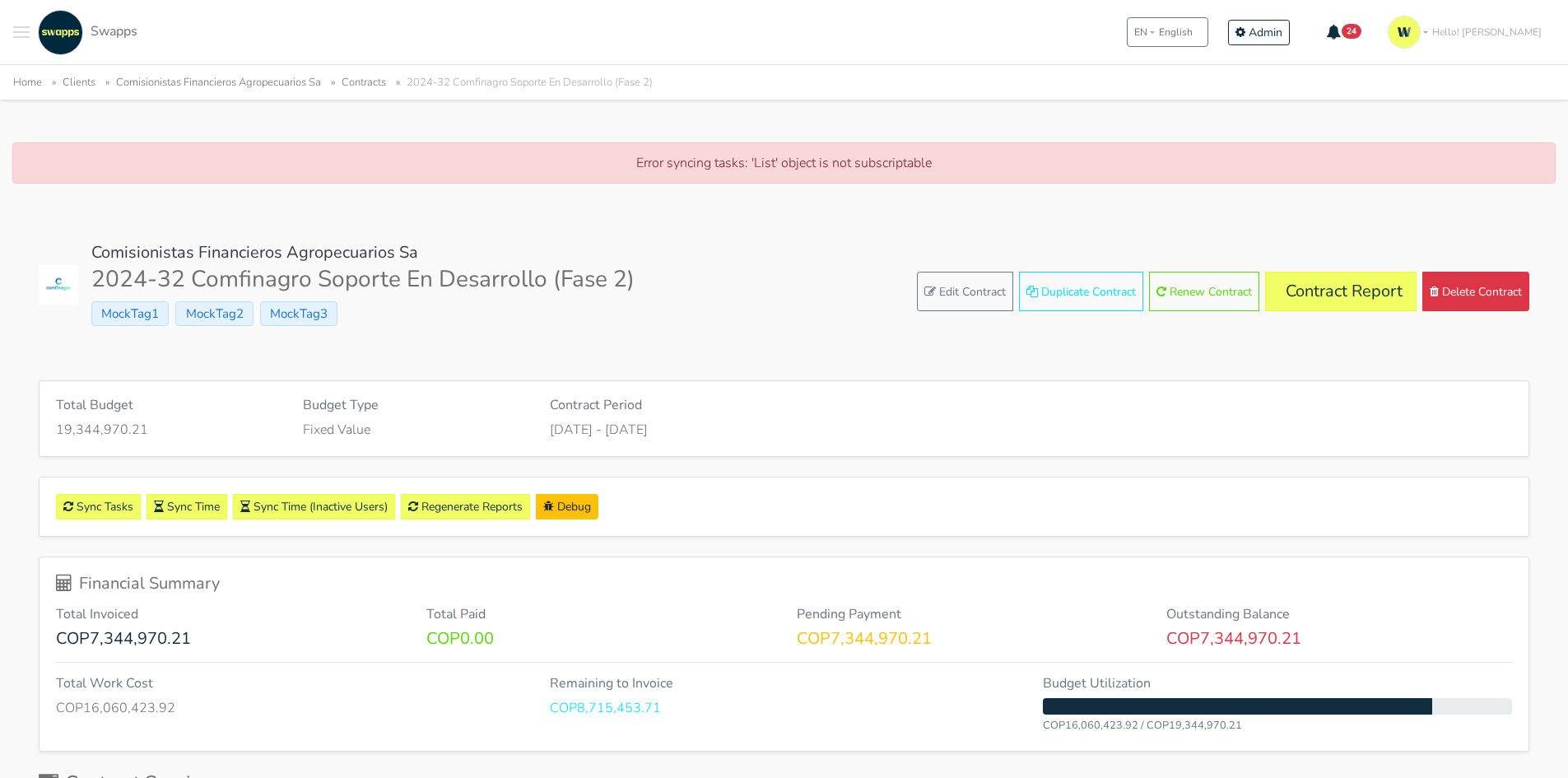
click at [22, 35] on button "Toggle navigation menu" at bounding box center [21, 32] width 16 height 45
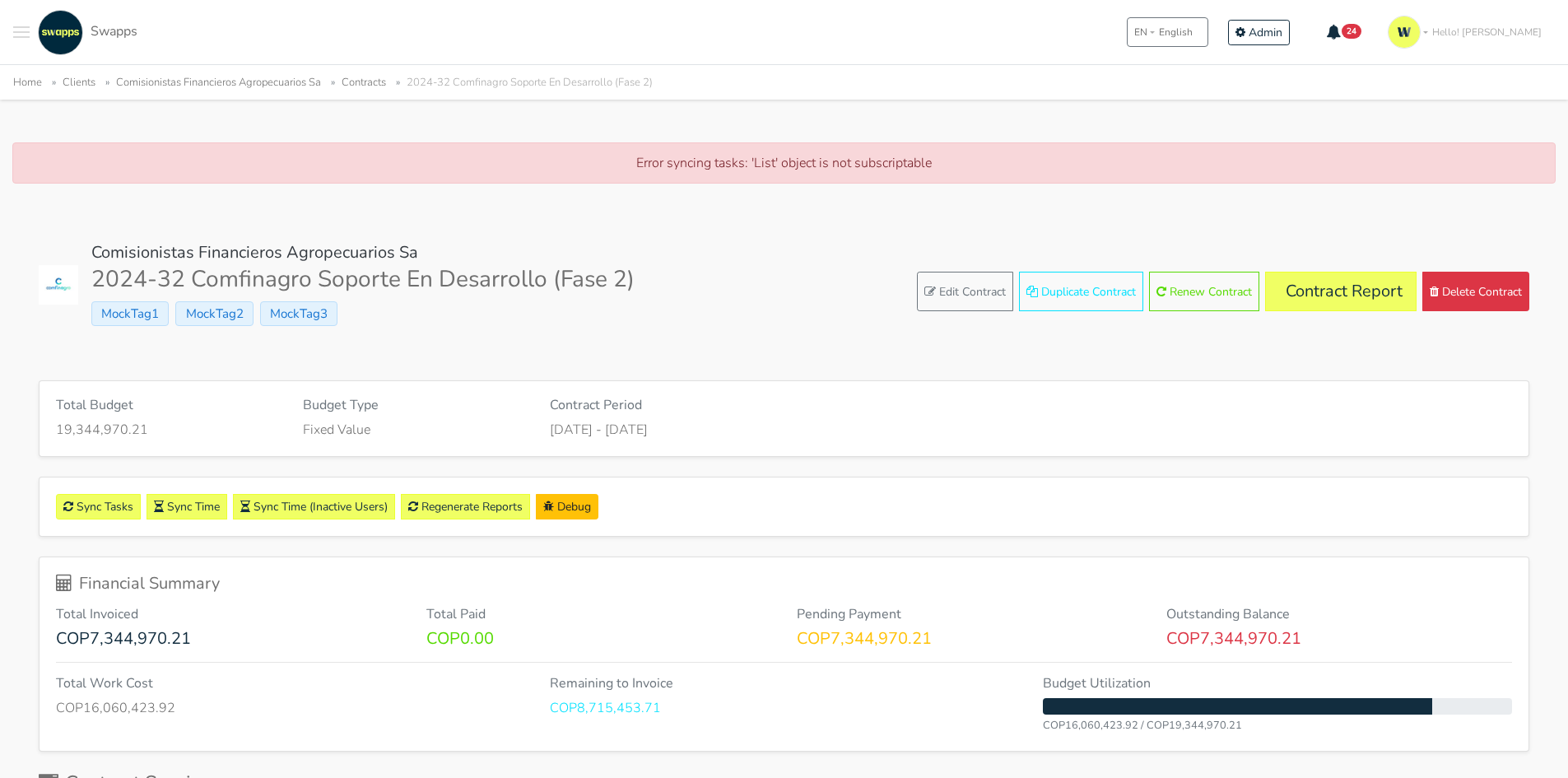
click at [22, 32] on span "Toggle navigation menu" at bounding box center [21, 32] width 16 height 2
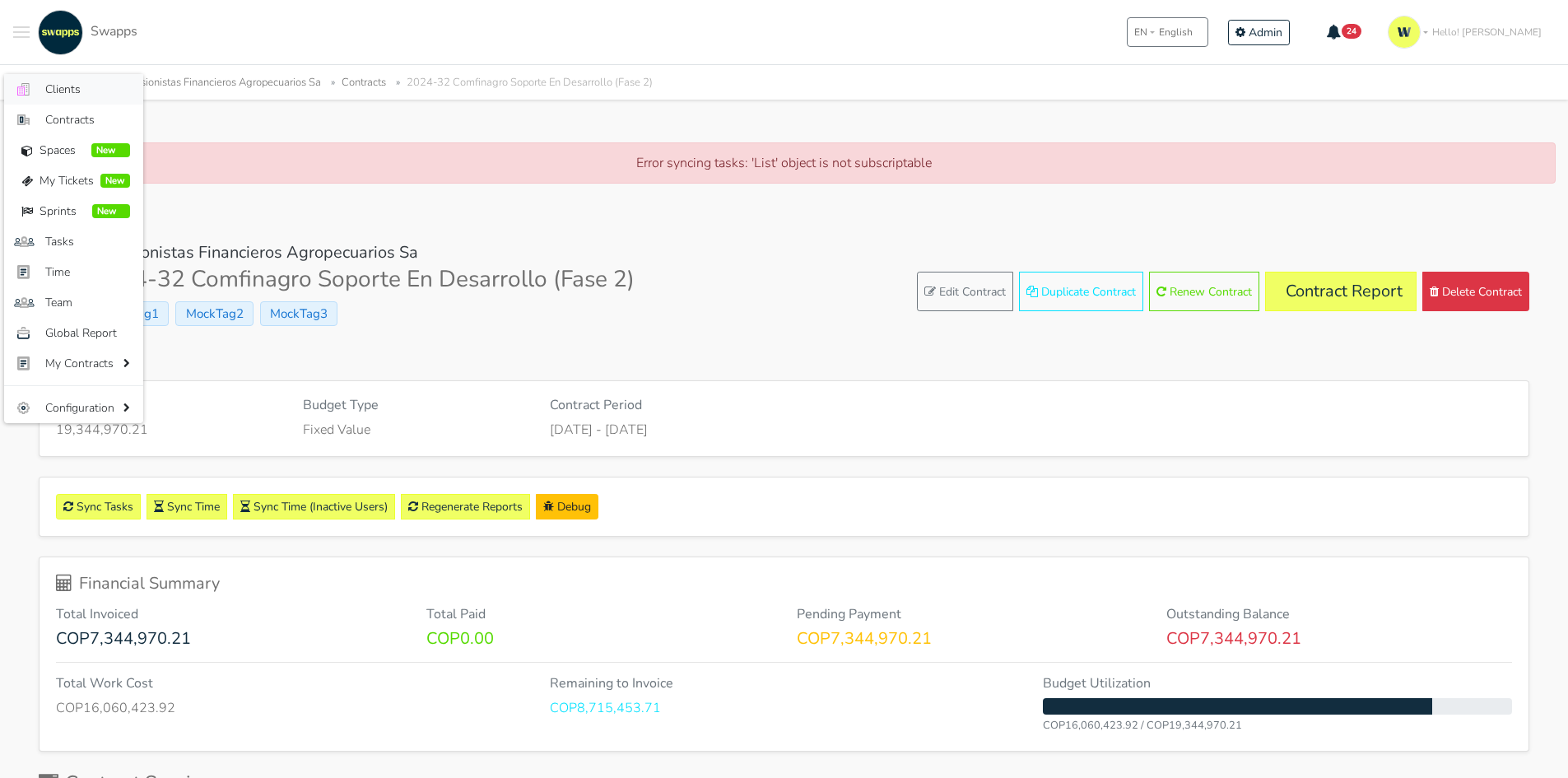
click at [82, 89] on span "Clients" at bounding box center [87, 90] width 85 height 17
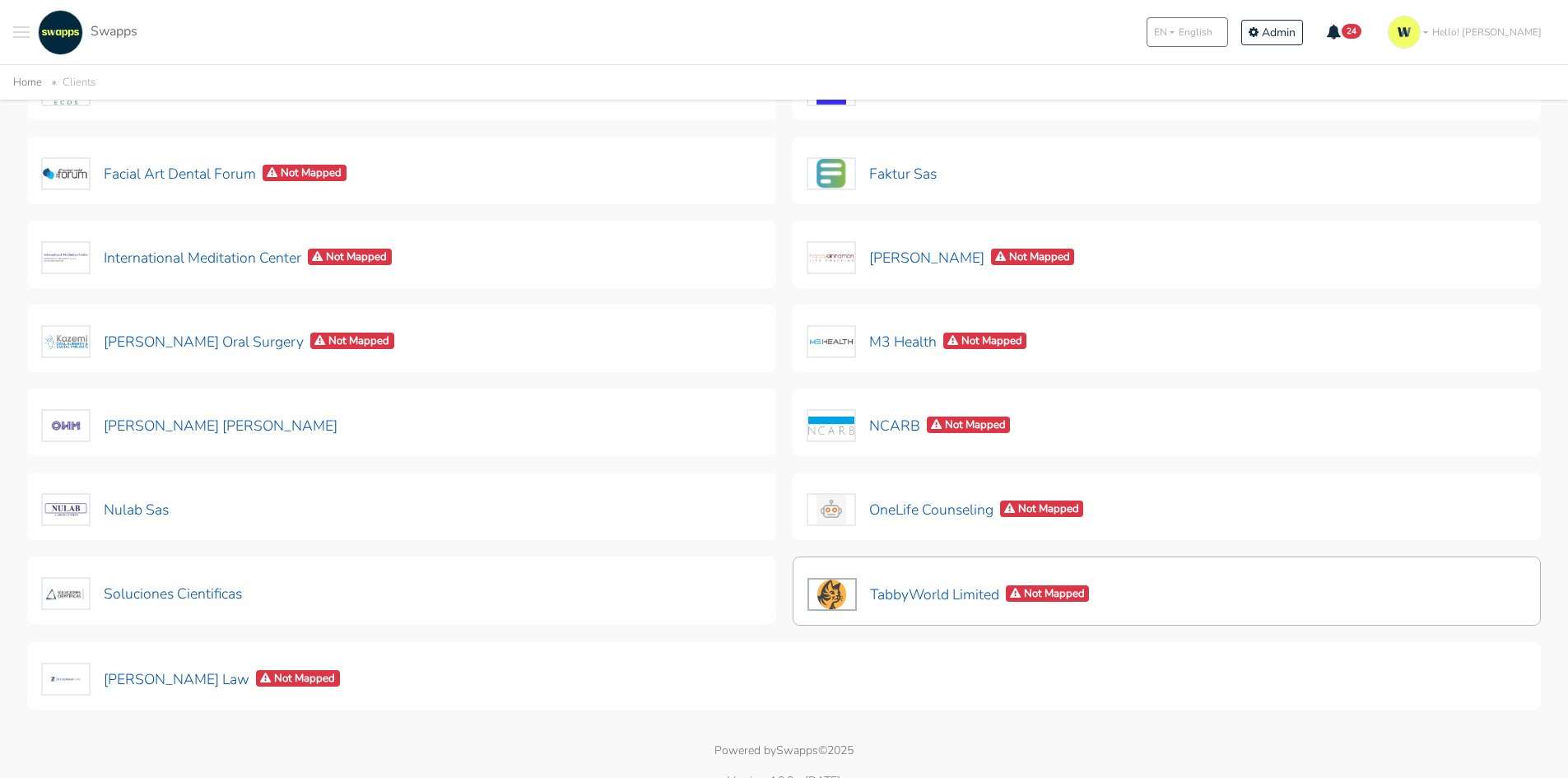
scroll to position [399, 0]
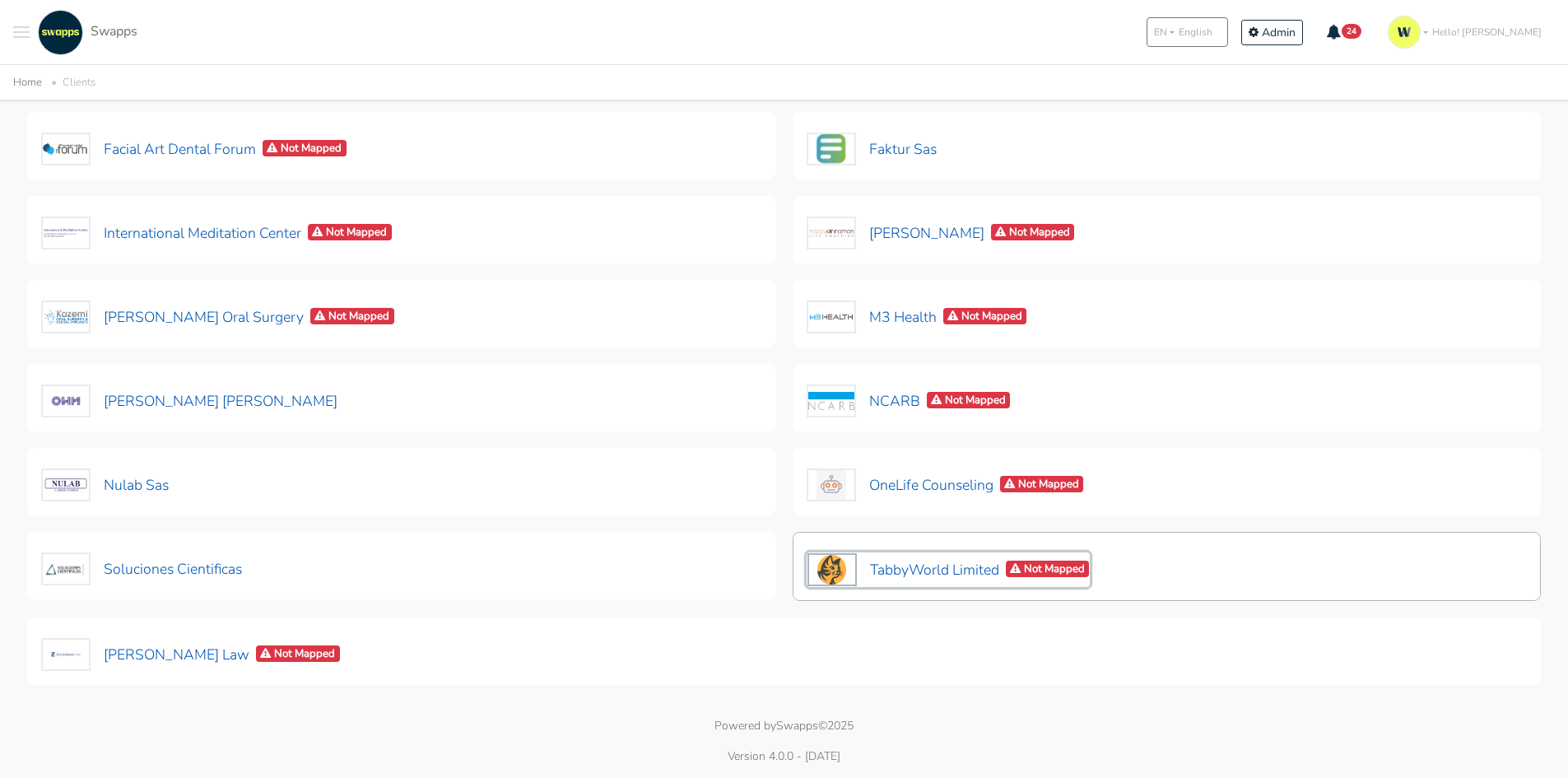
click at [930, 565] on button "TabbyWorld Limited Not Mapped" at bounding box center [949, 570] width 284 height 34
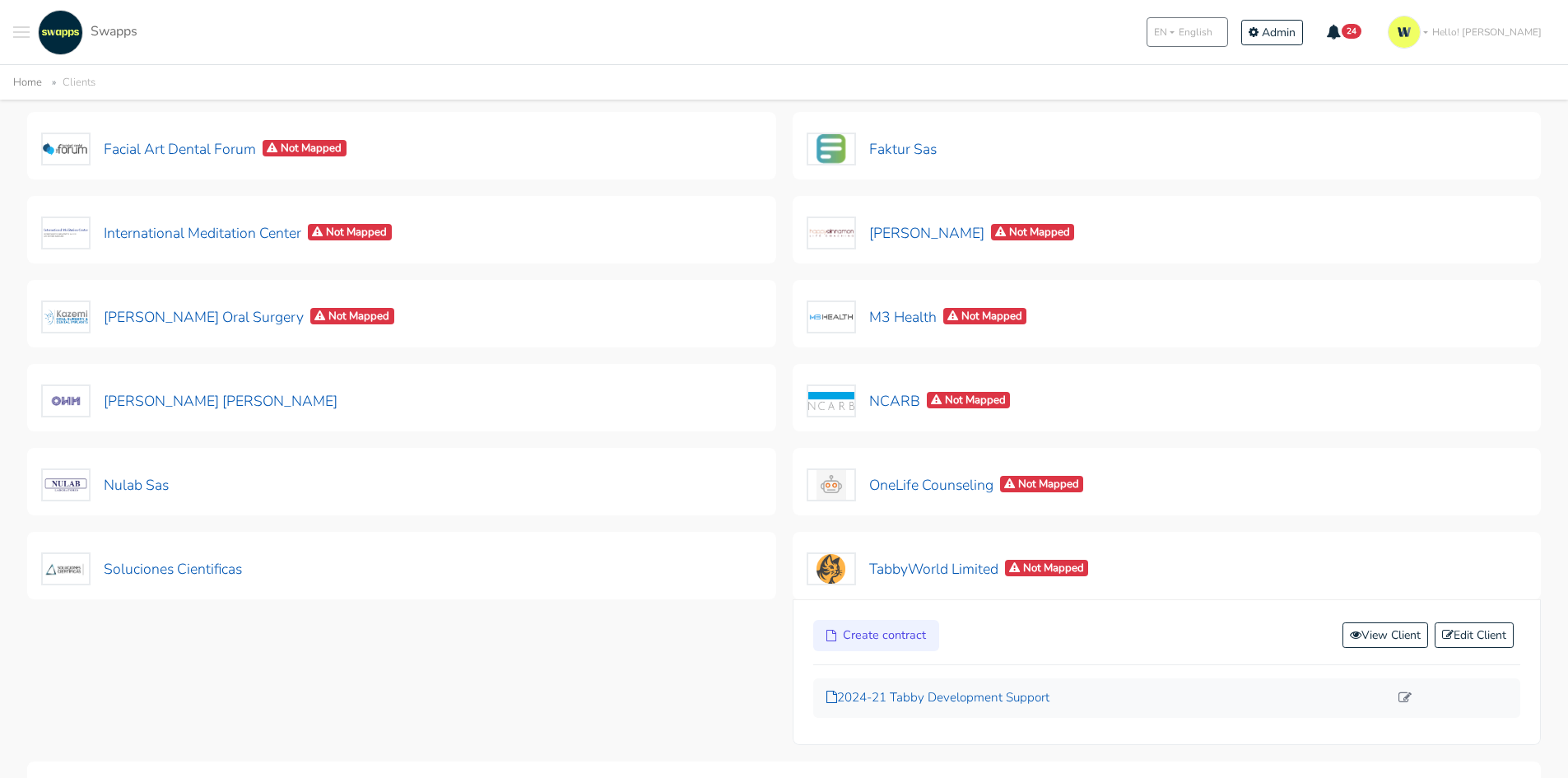
click at [1018, 704] on p "2024-21 Tabby Development Support" at bounding box center [1108, 698] width 563 height 19
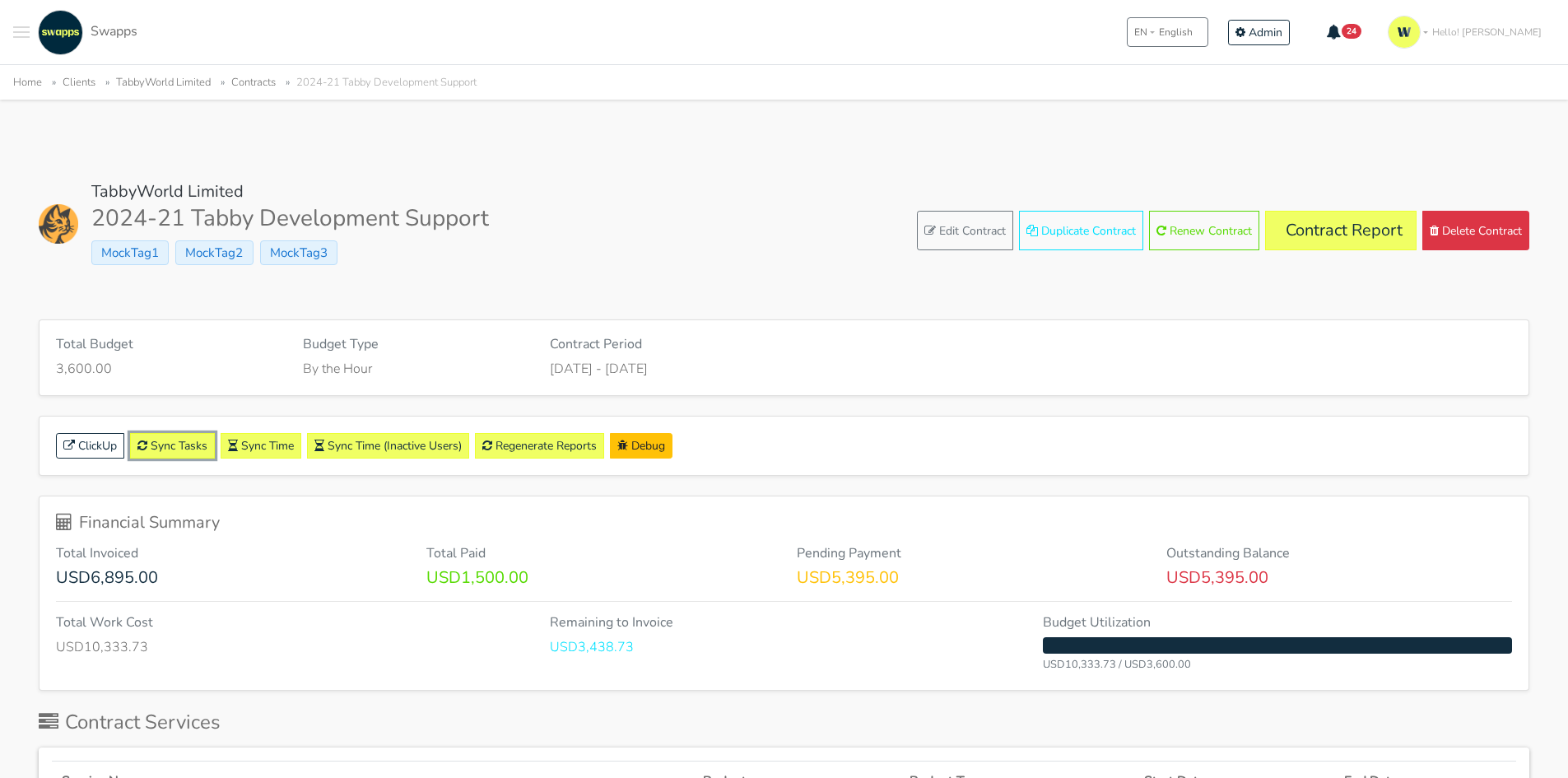
click at [187, 444] on link "Sync Tasks" at bounding box center [172, 446] width 85 height 26
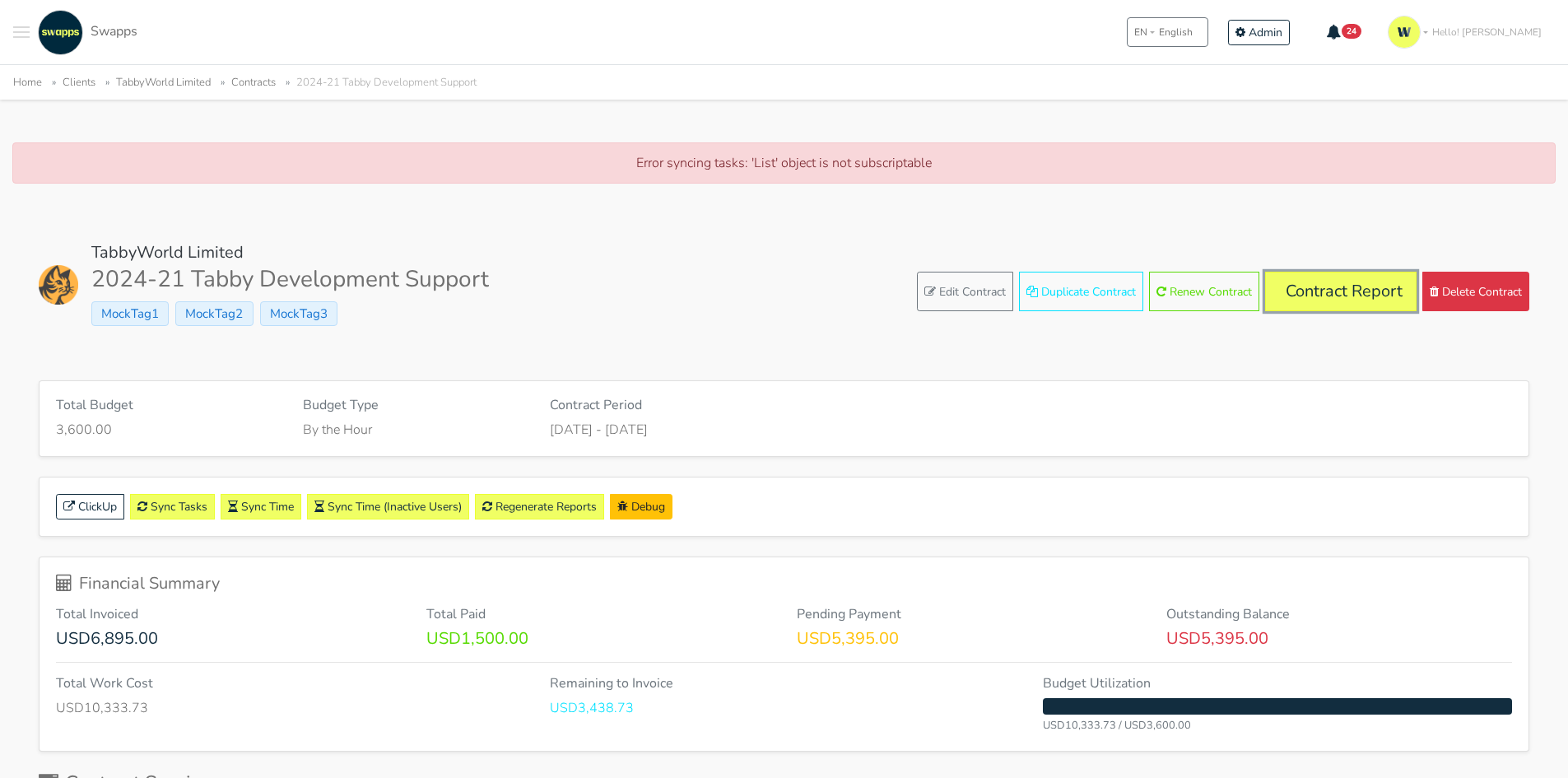
click at [1341, 287] on link "Contract Report" at bounding box center [1341, 291] width 152 height 39
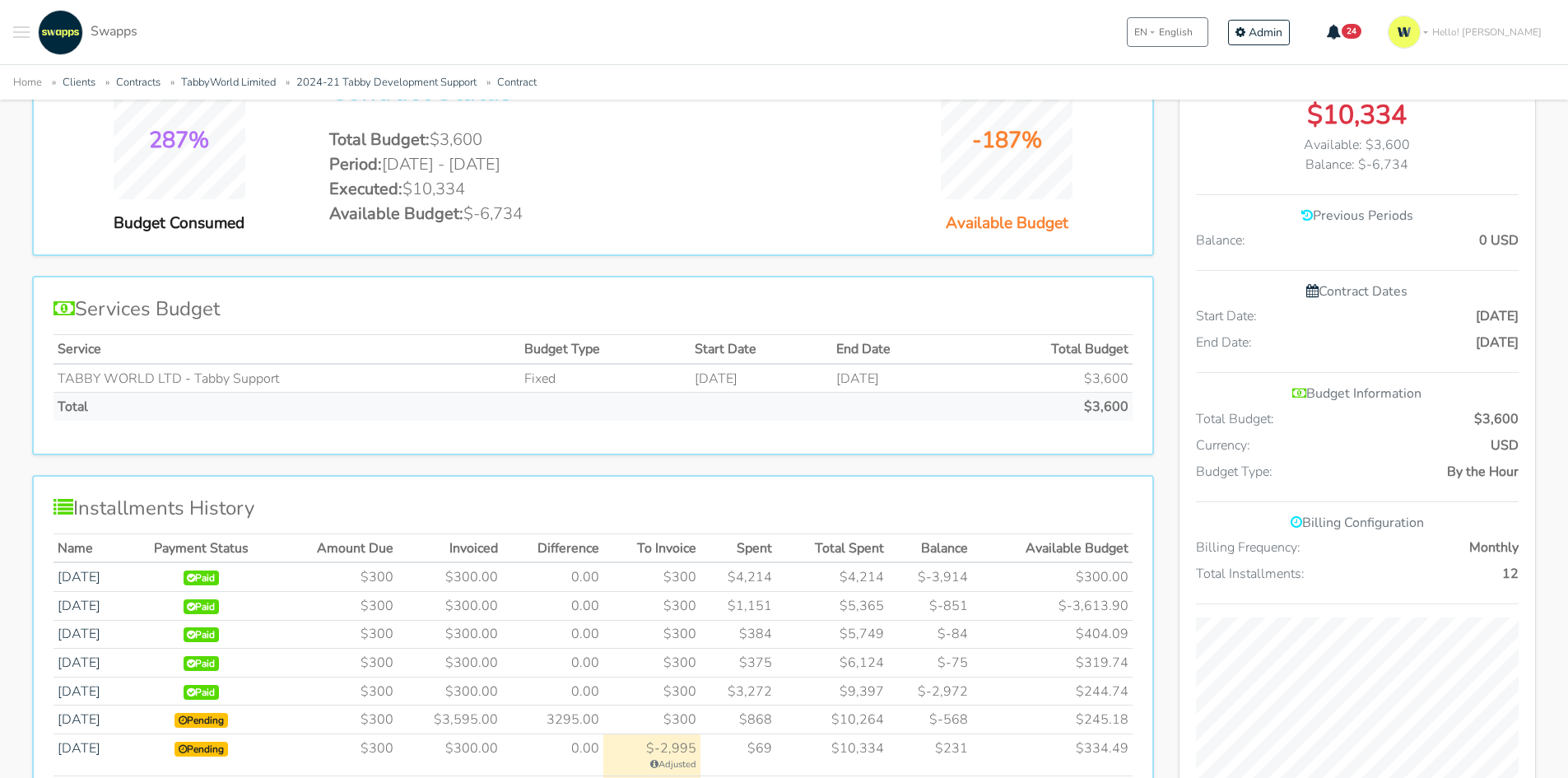
scroll to position [247, 0]
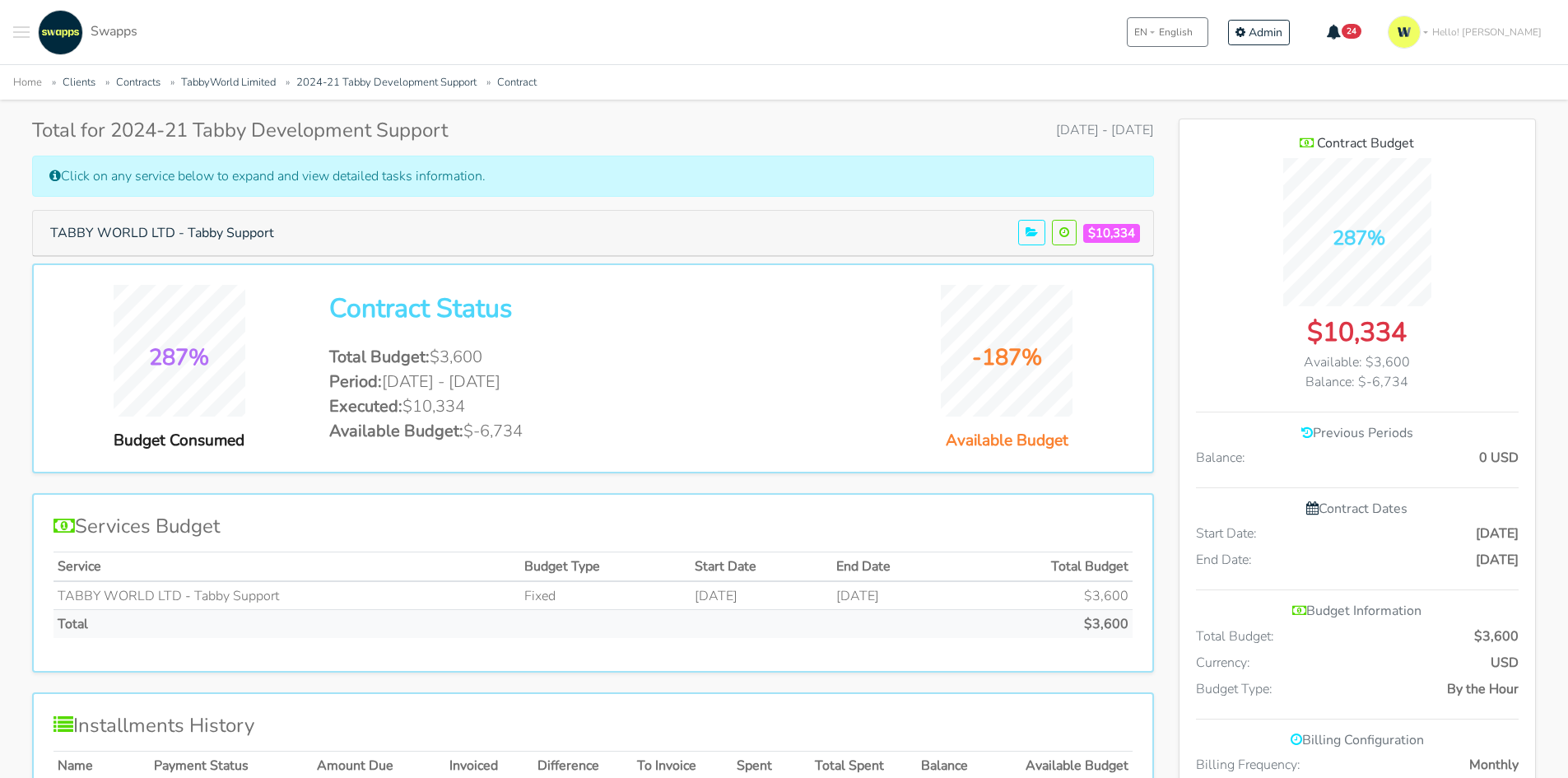
drag, startPoint x: 380, startPoint y: 358, endPoint x: 512, endPoint y: 366, distance: 132.2
click at [509, 352] on li "Total Budget: $3,600" at bounding box center [593, 357] width 527 height 25
drag, startPoint x: 476, startPoint y: 438, endPoint x: 703, endPoint y: 434, distance: 227.0
click at [703, 434] on li "Available Budget: $-6,734" at bounding box center [593, 431] width 527 height 25
click at [877, 381] on div "-187% Available Budget" at bounding box center [1007, 368] width 276 height 168
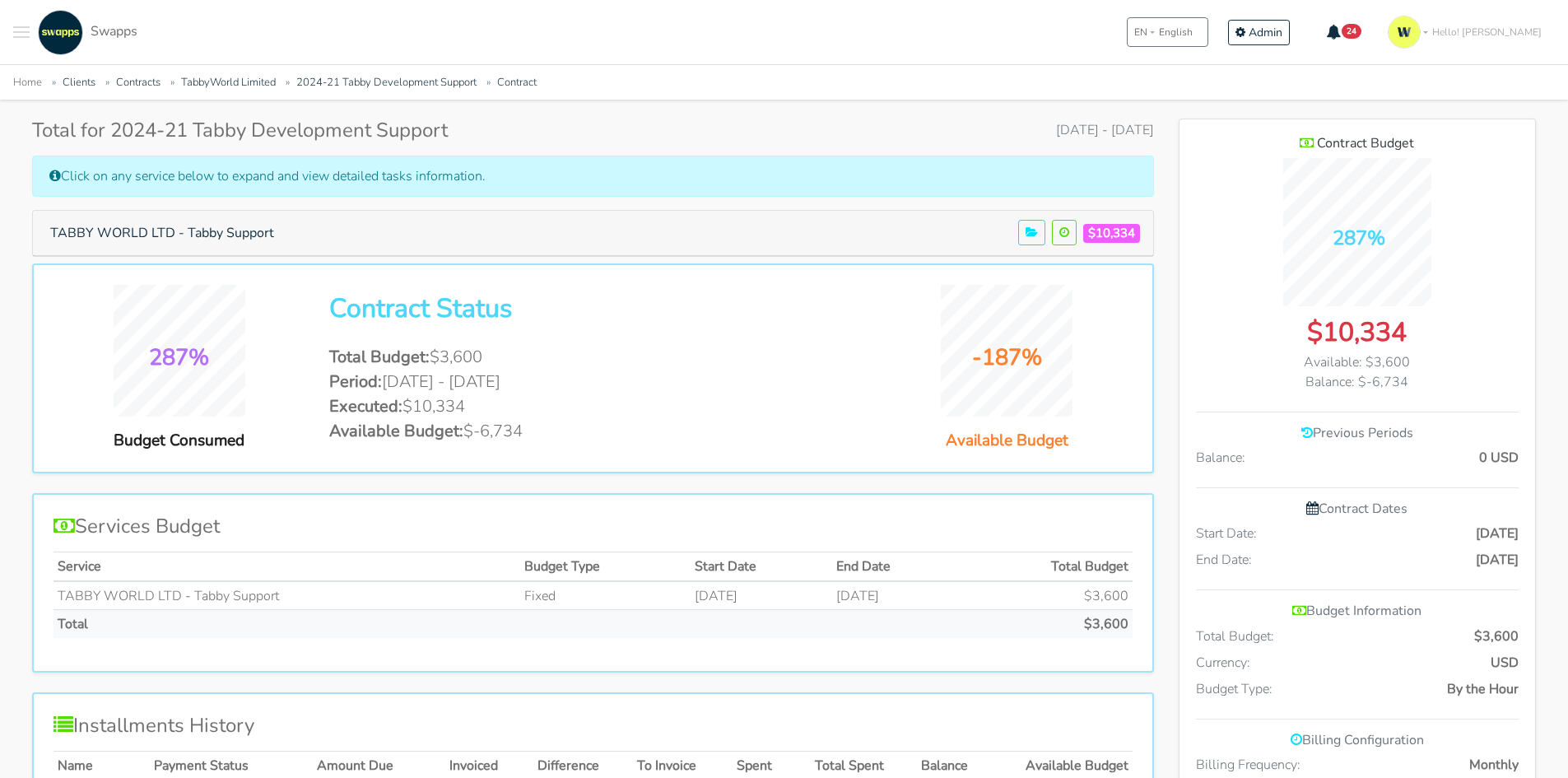
click at [597, 420] on li "Available Budget: $-6,734" at bounding box center [593, 431] width 527 height 25
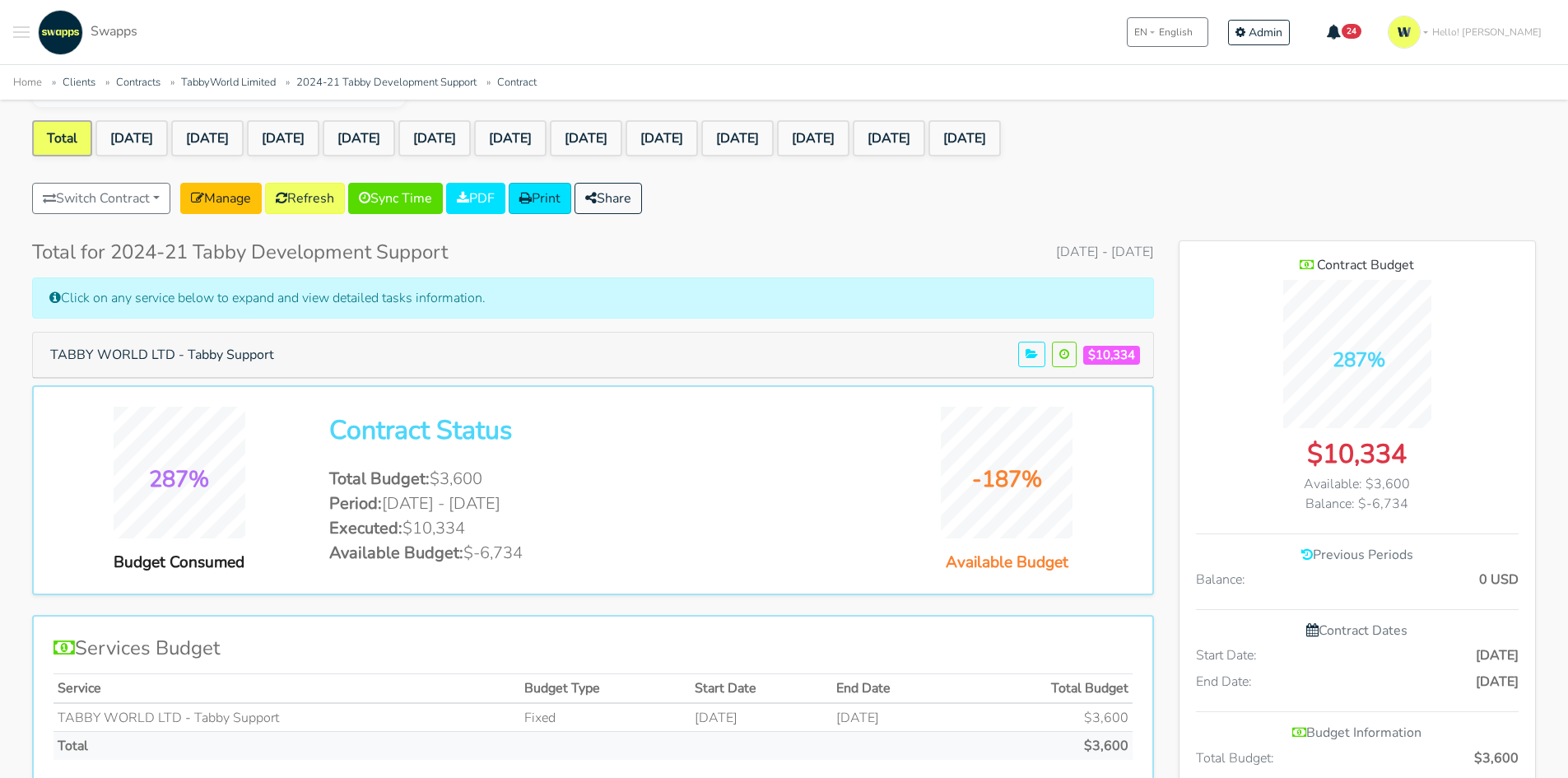
scroll to position [0, 0]
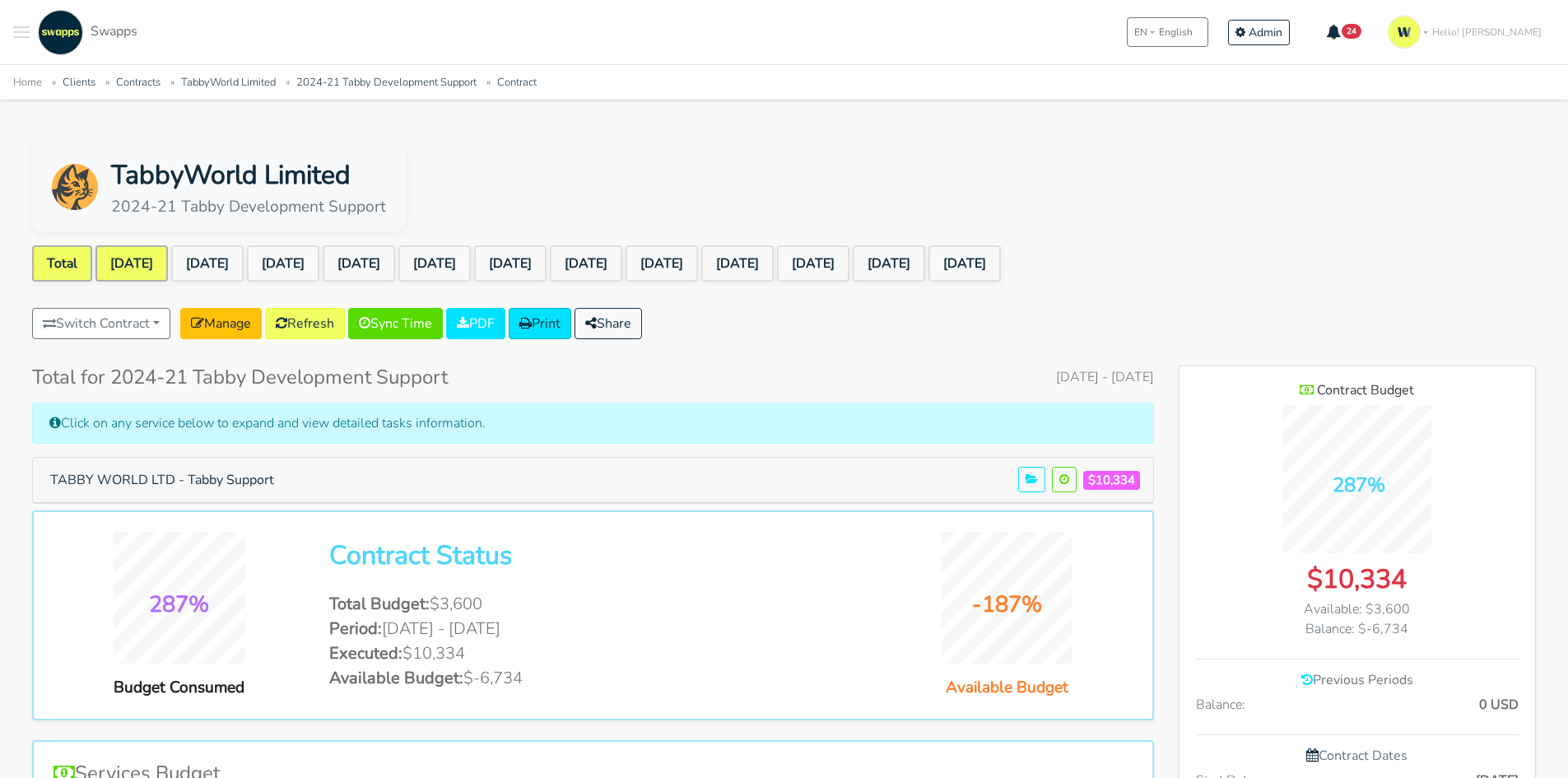
click at [131, 272] on link "Sep 2024" at bounding box center [132, 263] width 73 height 36
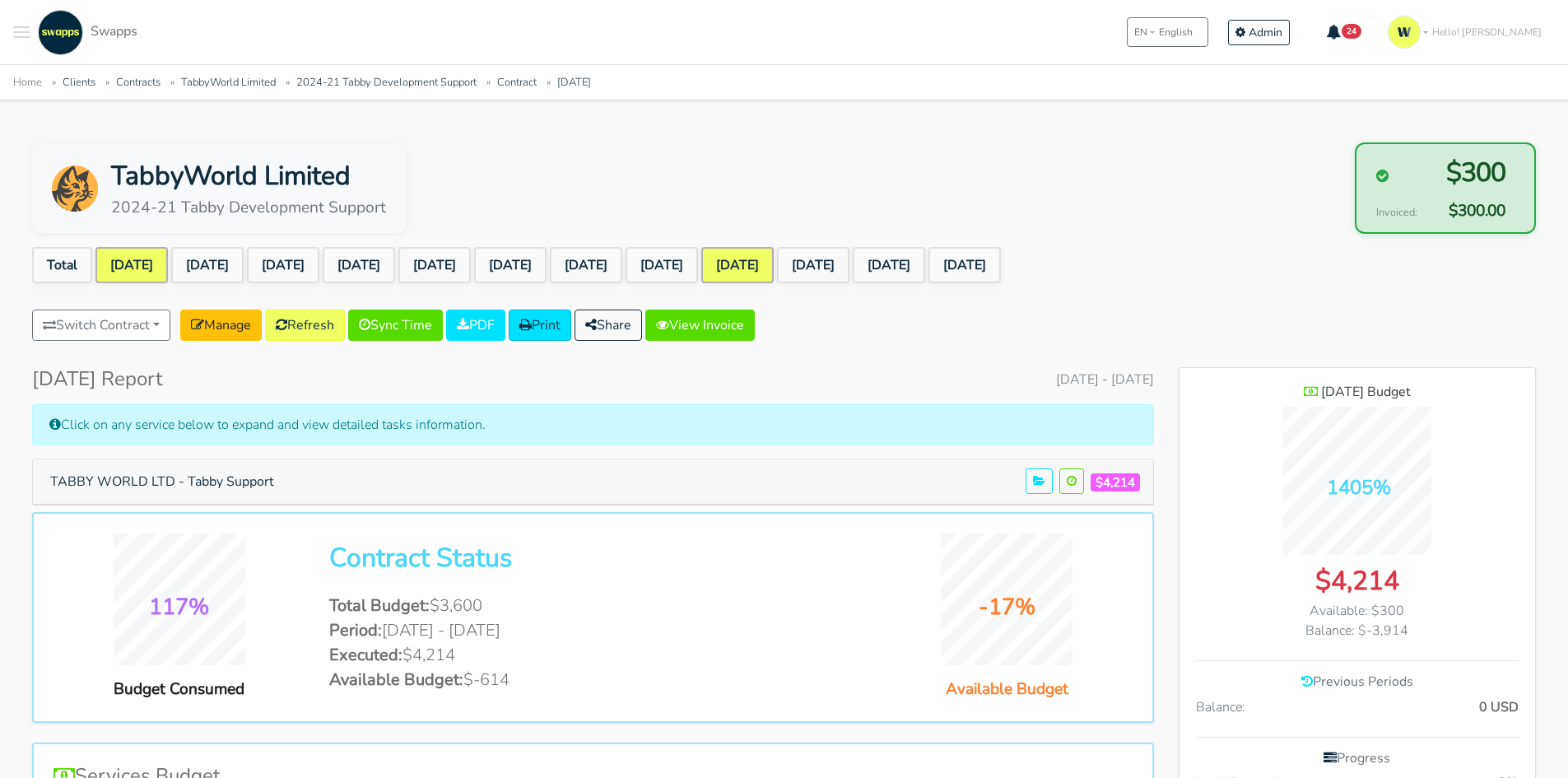
scroll to position [1306, 356]
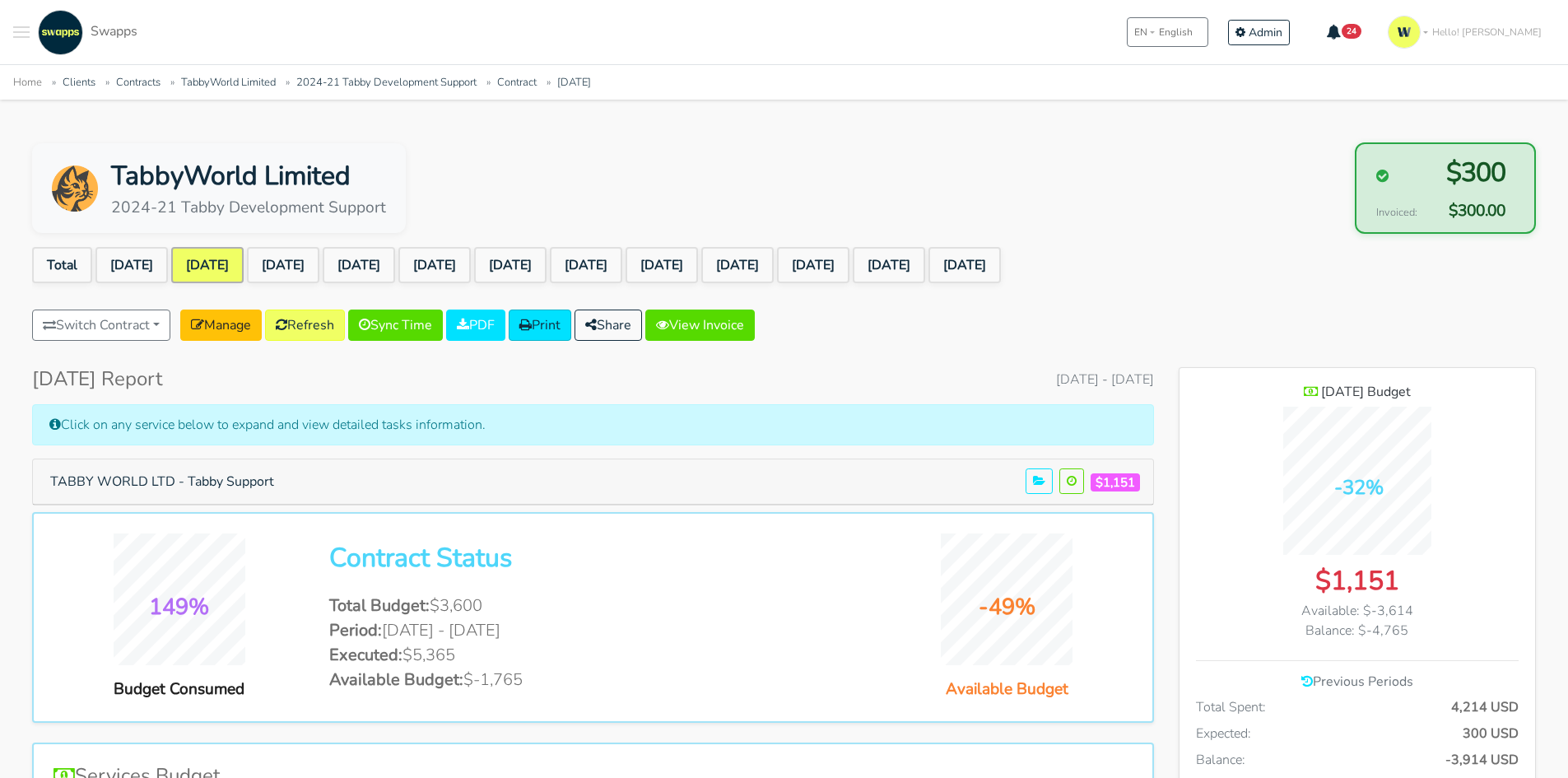
scroll to position [1306, 356]
click at [21, 29] on button "Toggle navigation menu" at bounding box center [21, 32] width 16 height 45
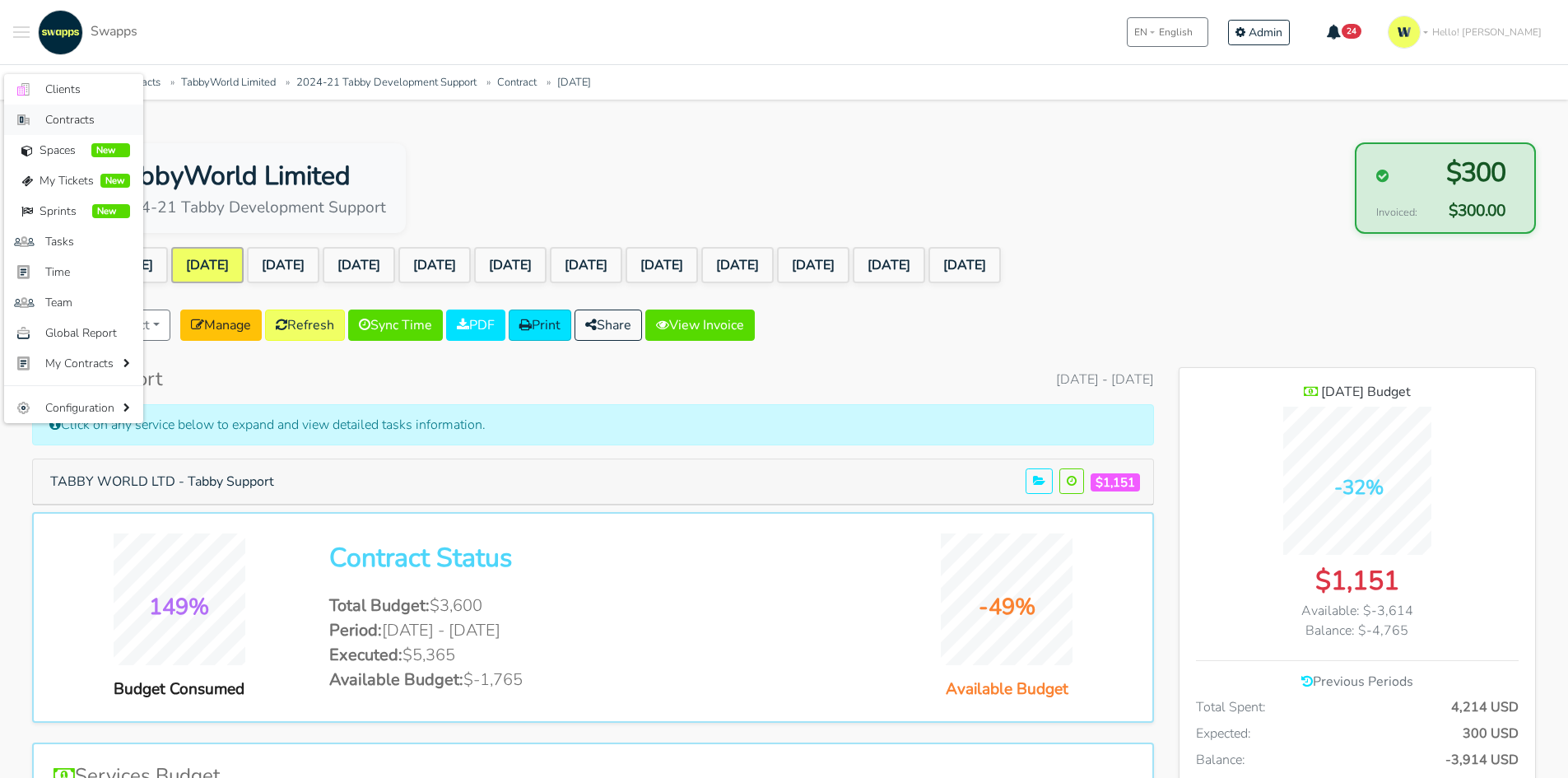
click at [83, 105] on link "Contracts" at bounding box center [73, 120] width 139 height 31
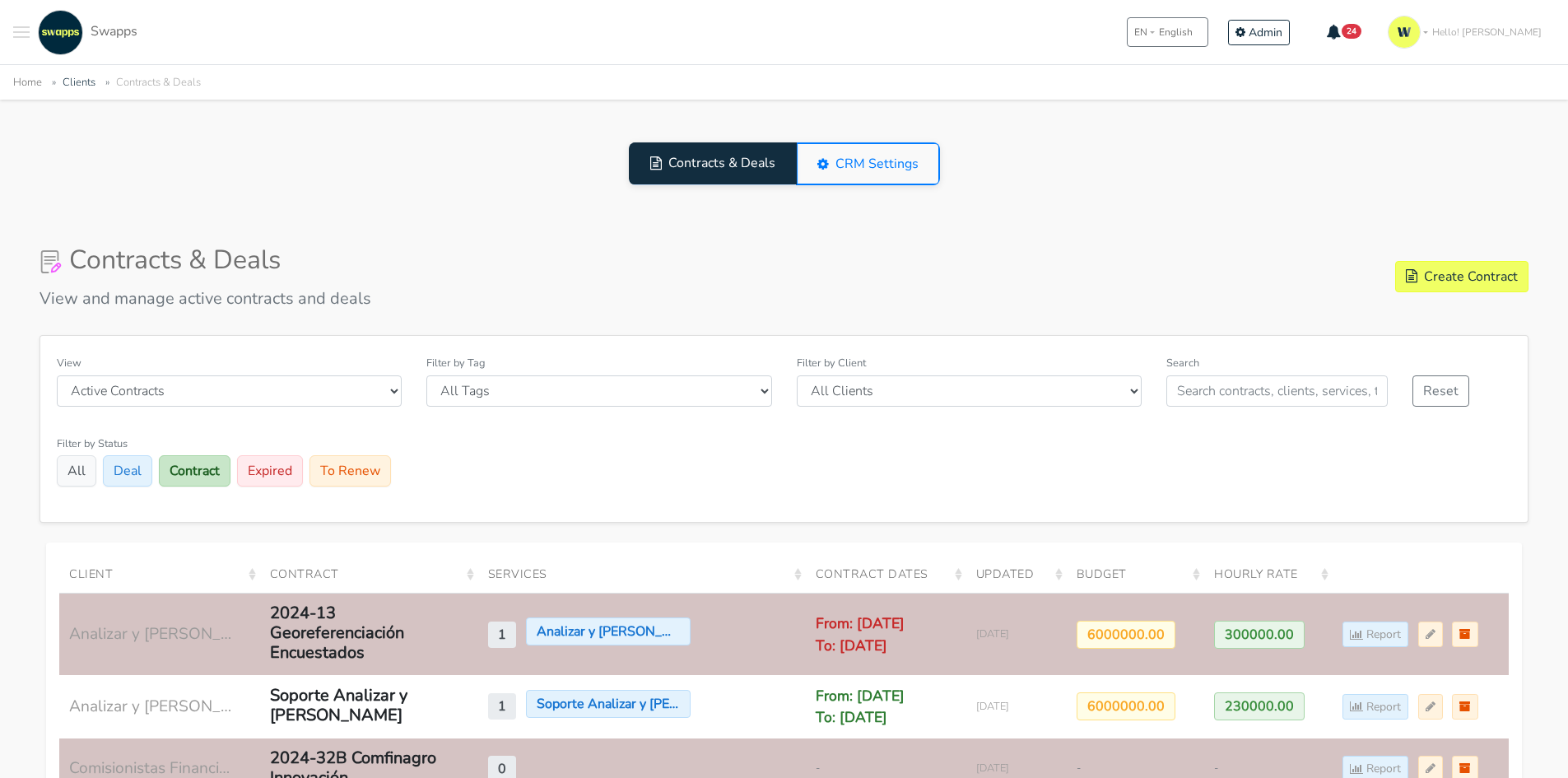
click at [21, 32] on span "Toggle navigation menu" at bounding box center [21, 32] width 16 height 2
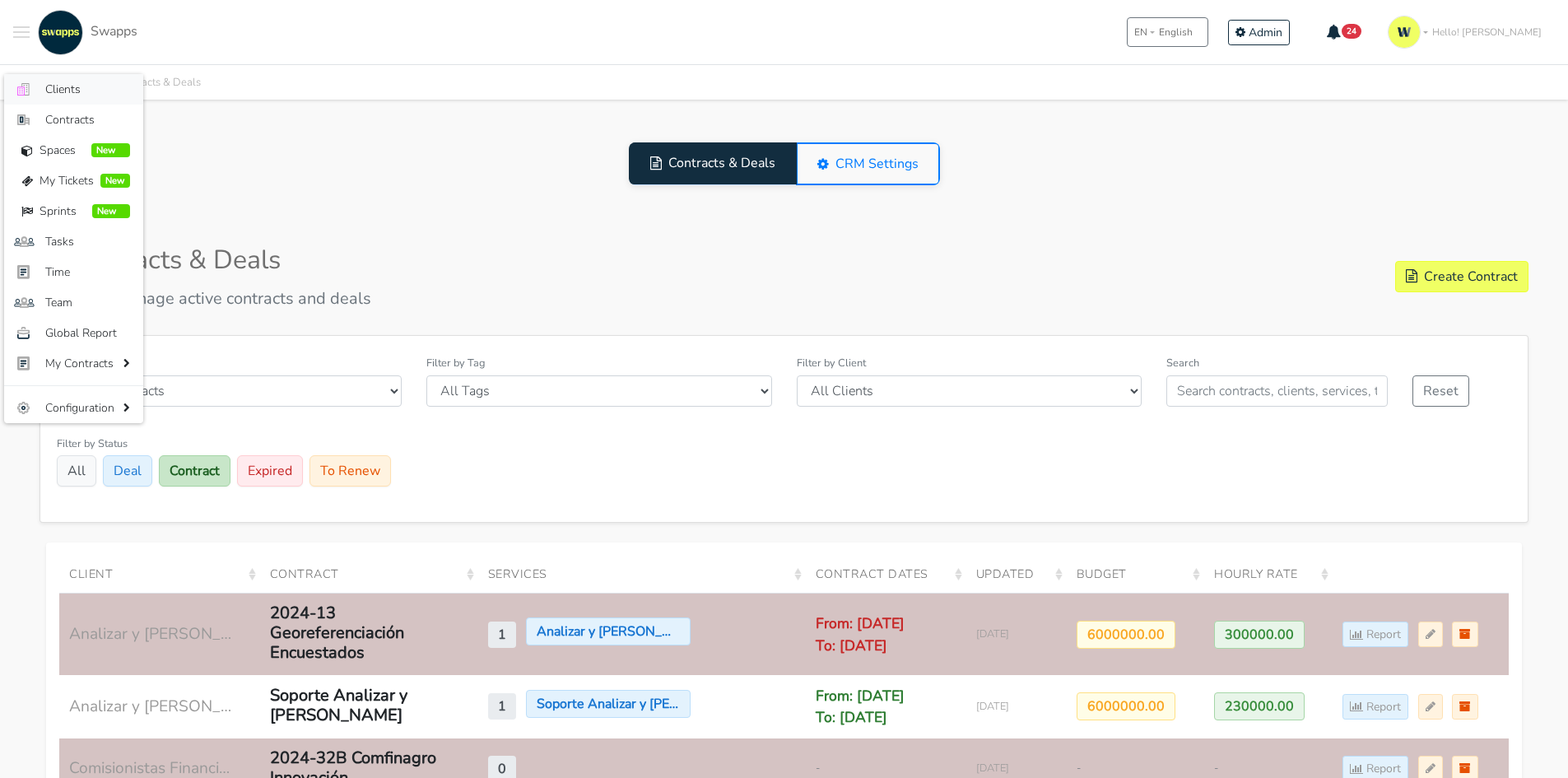
click at [67, 93] on span "Clients" at bounding box center [87, 90] width 85 height 17
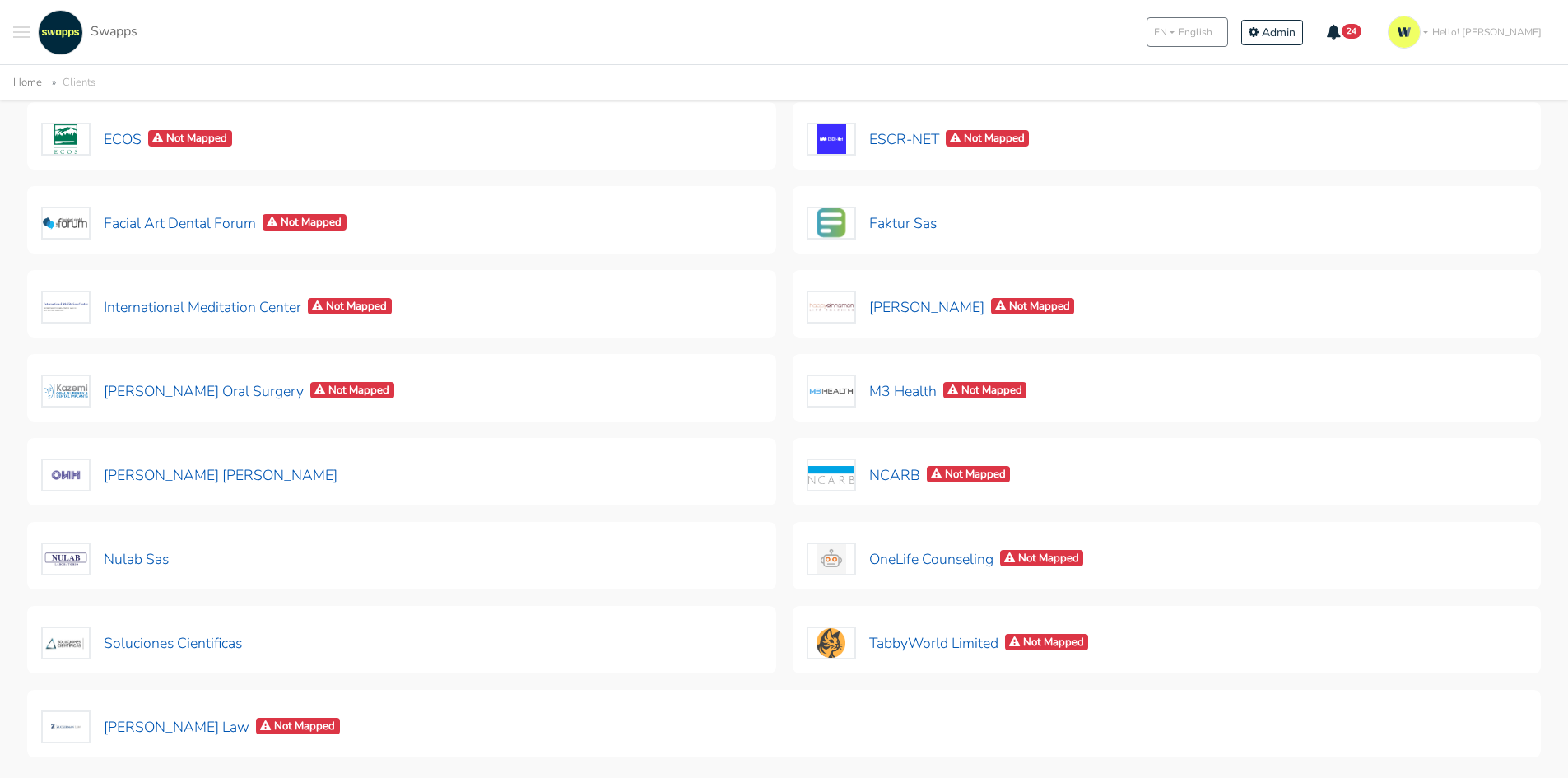
scroll to position [398, 0]
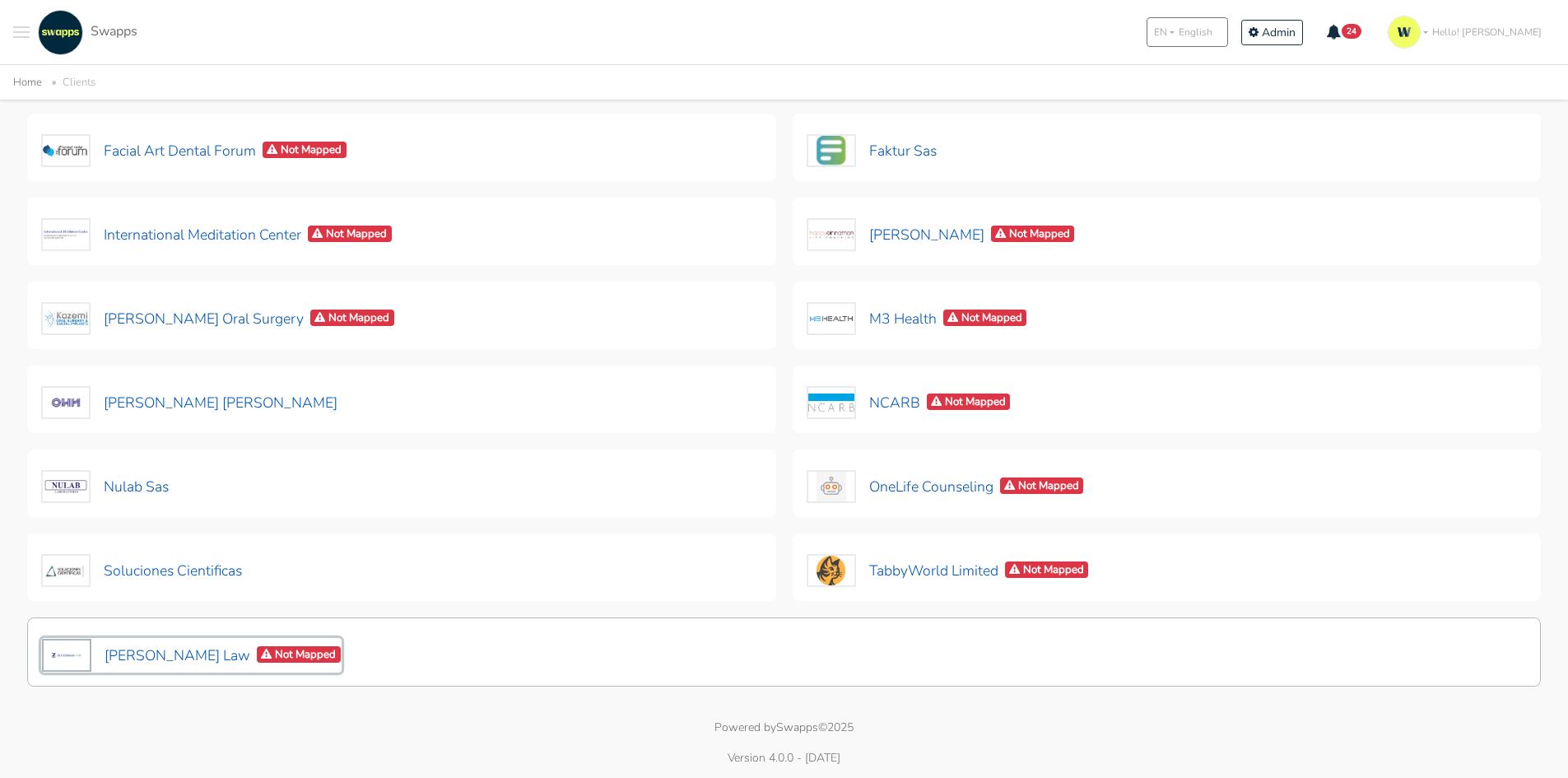
click at [168, 642] on button "Zuckerman Law Not Mapped" at bounding box center [191, 655] width 301 height 34
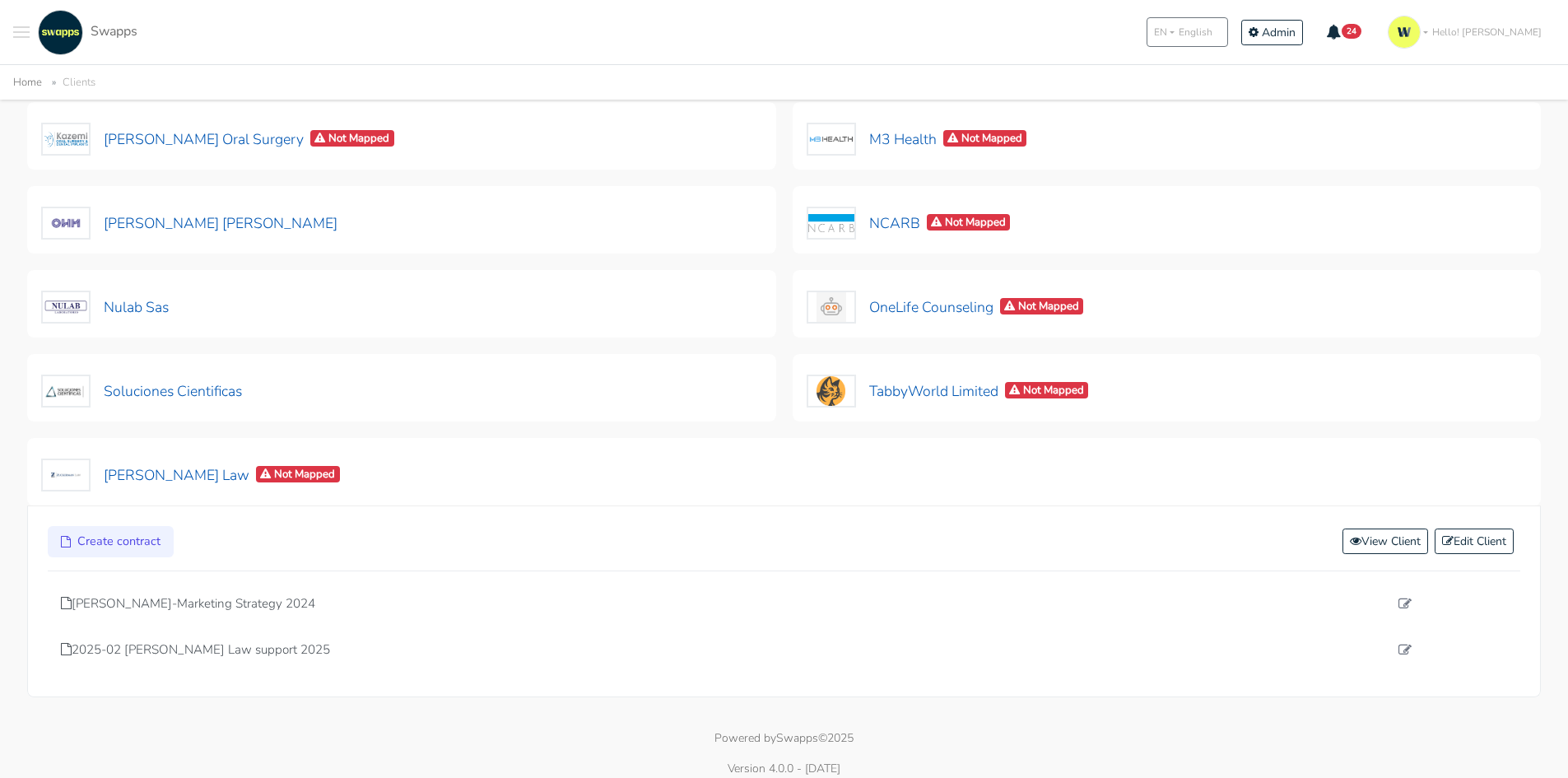
scroll to position [590, 0]
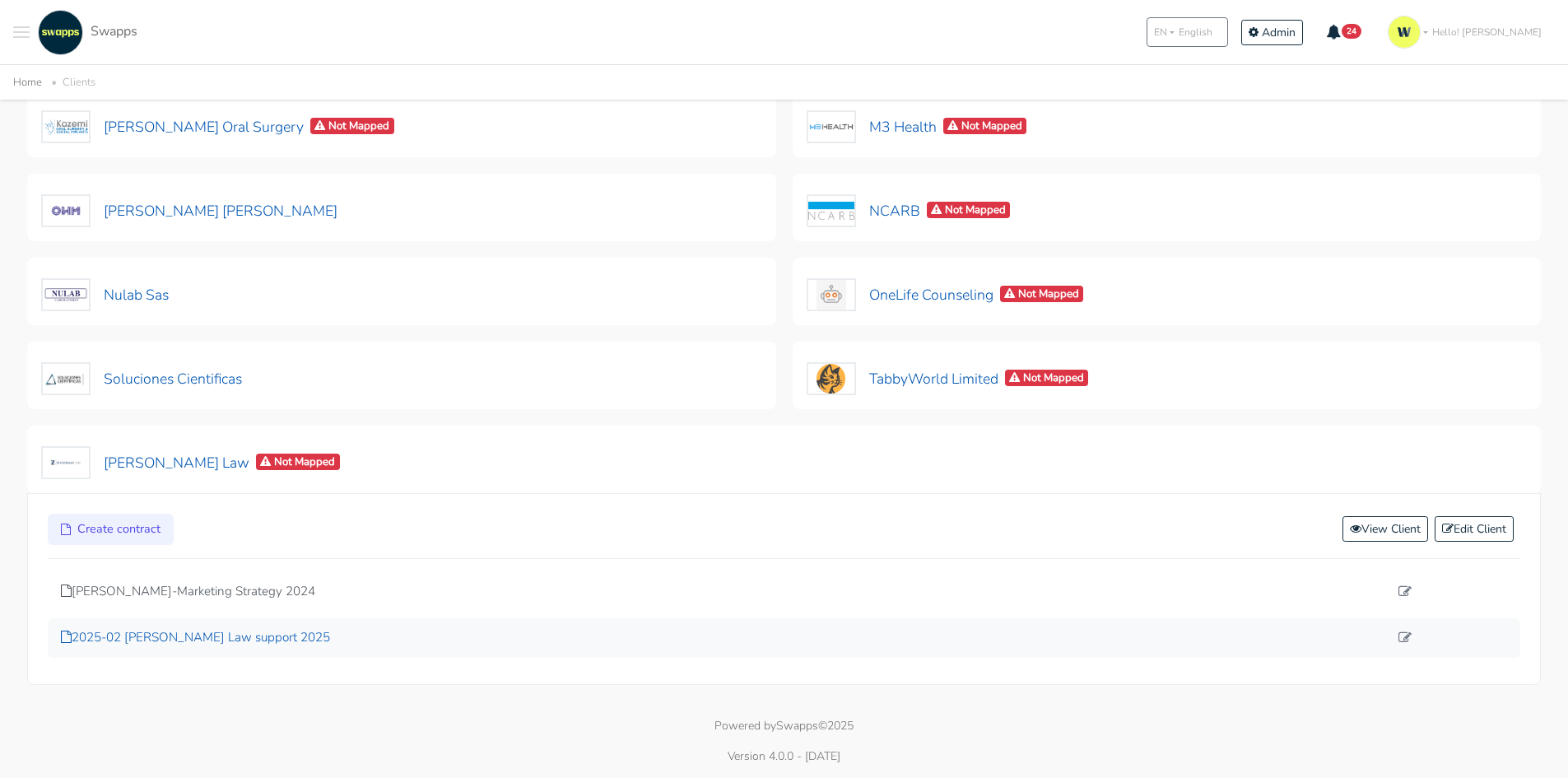
click at [213, 644] on p "2025-02 Zuckerman Law support 2025" at bounding box center [724, 638] width 1328 height 19
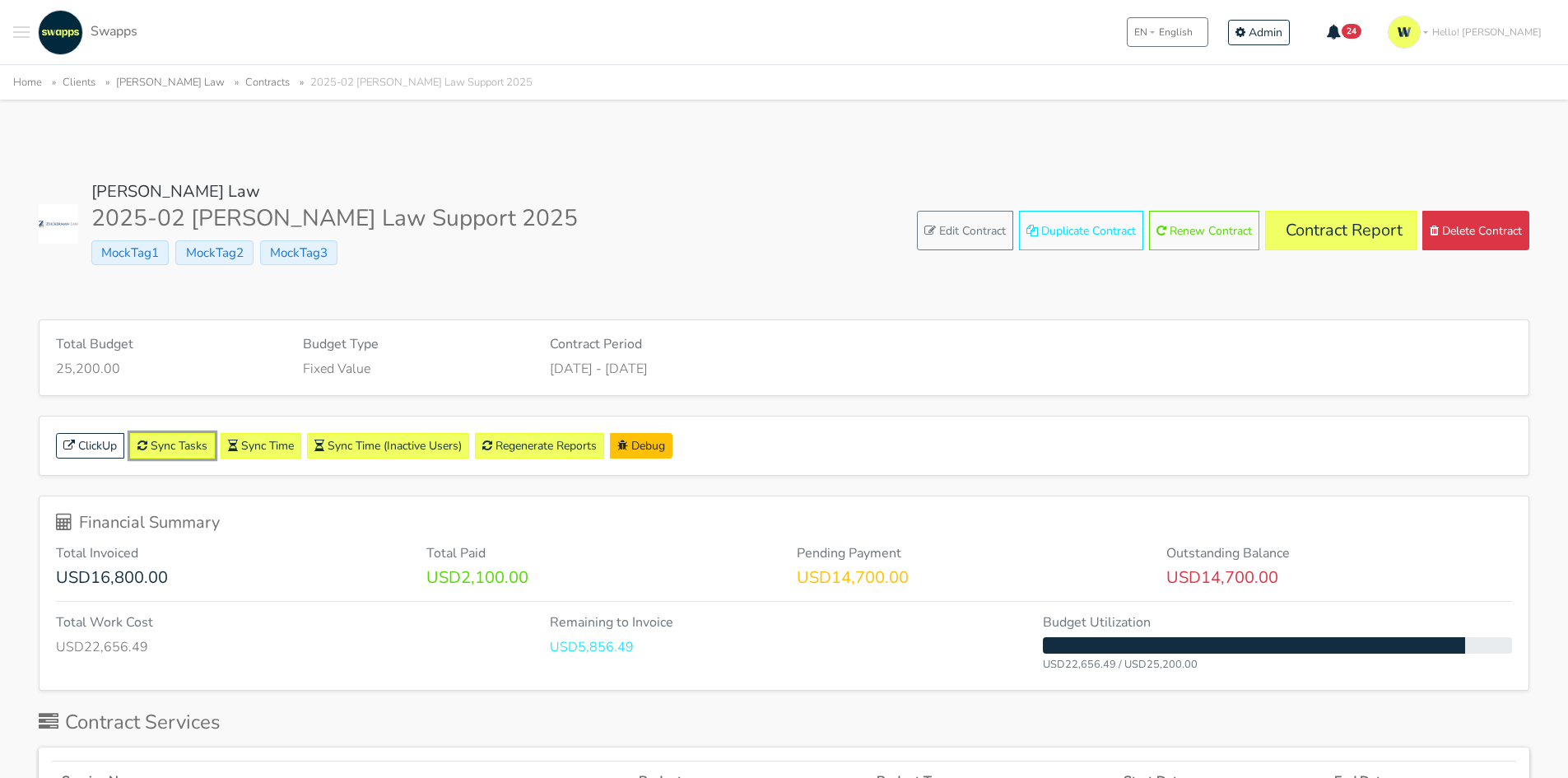
click at [184, 452] on link "Sync Tasks" at bounding box center [172, 446] width 85 height 26
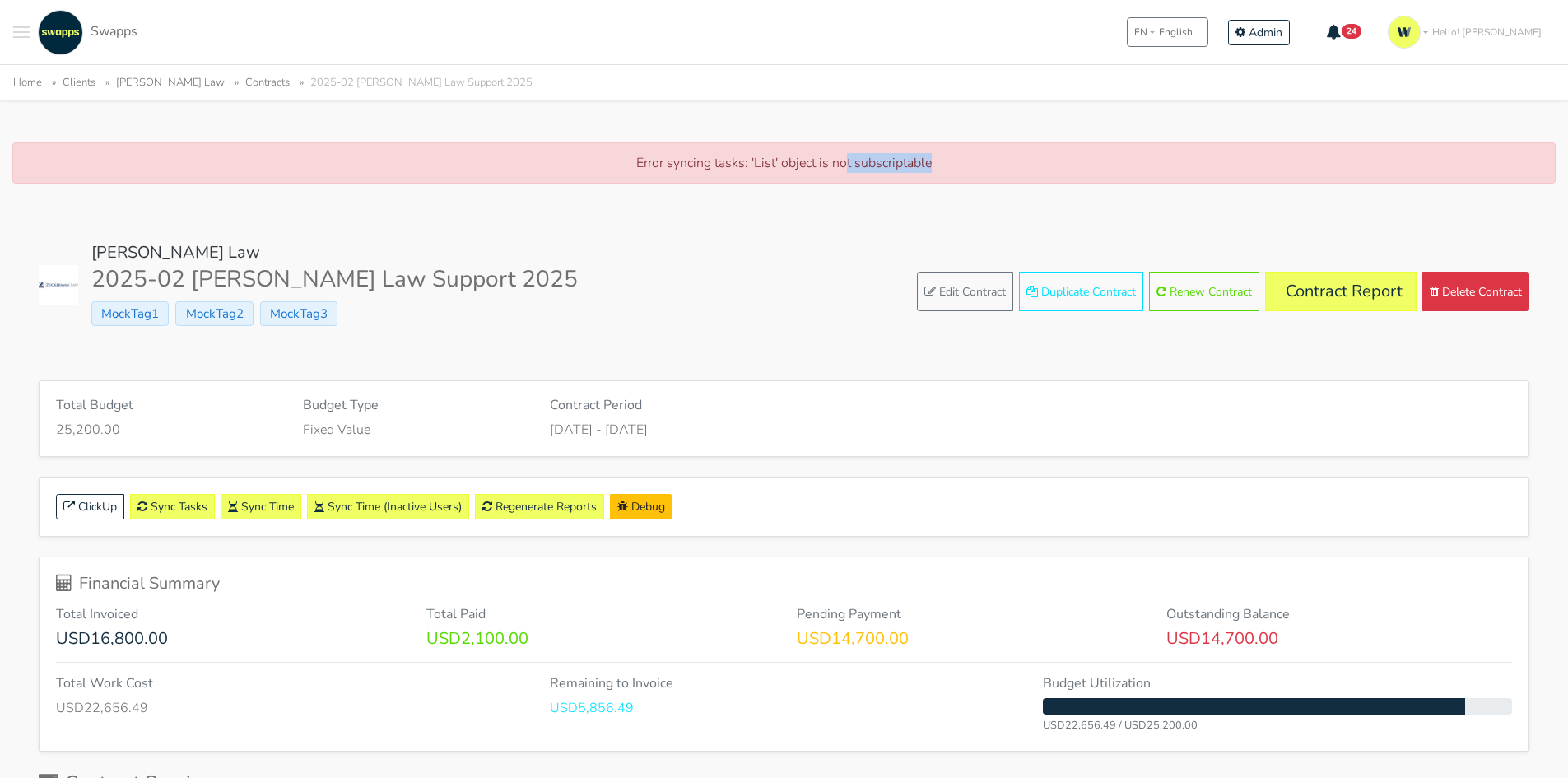
drag, startPoint x: 845, startPoint y: 156, endPoint x: 1029, endPoint y: 177, distance: 185.2
click at [1029, 177] on div "Error syncing tasks: 'List' object is not subscriptable" at bounding box center [784, 162] width 1543 height 41
click at [26, 39] on button "Toggle navigation menu" at bounding box center [21, 32] width 16 height 45
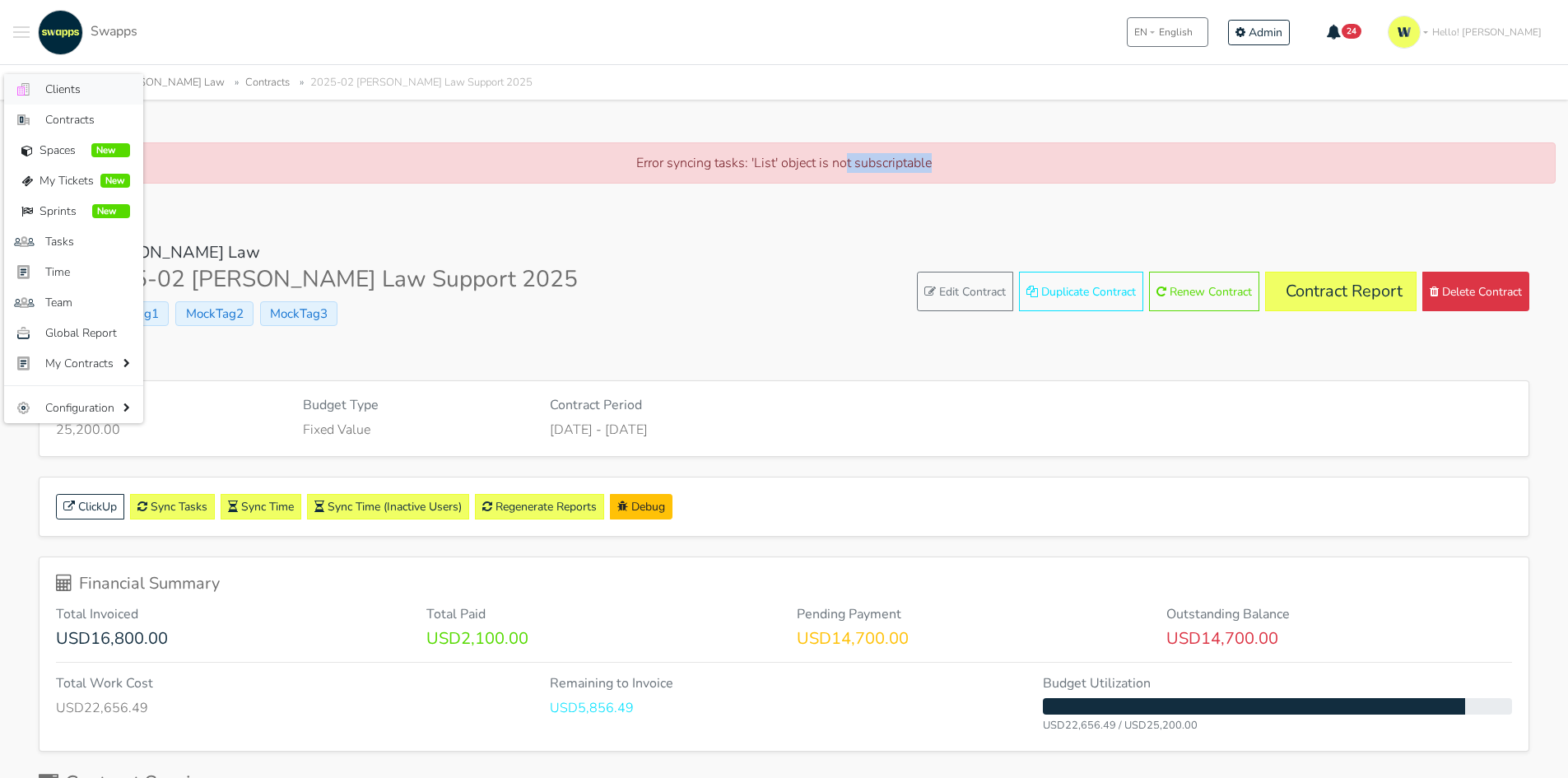
click at [95, 104] on link ".cls-1 { fill: #F15CFF; } .cls-2 { fill: #9a9a9a; } Clients" at bounding box center [73, 90] width 139 height 31
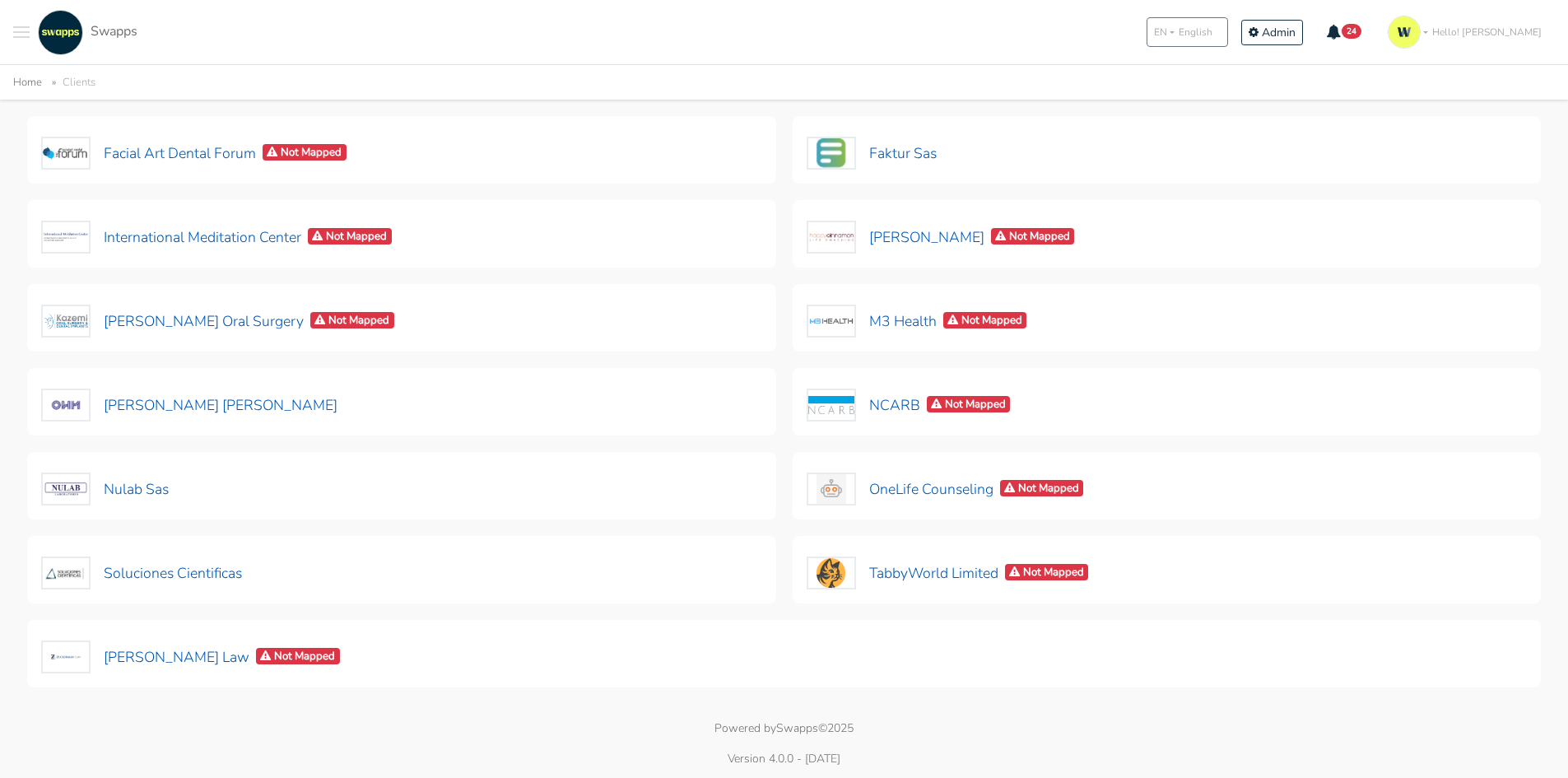
scroll to position [398, 0]
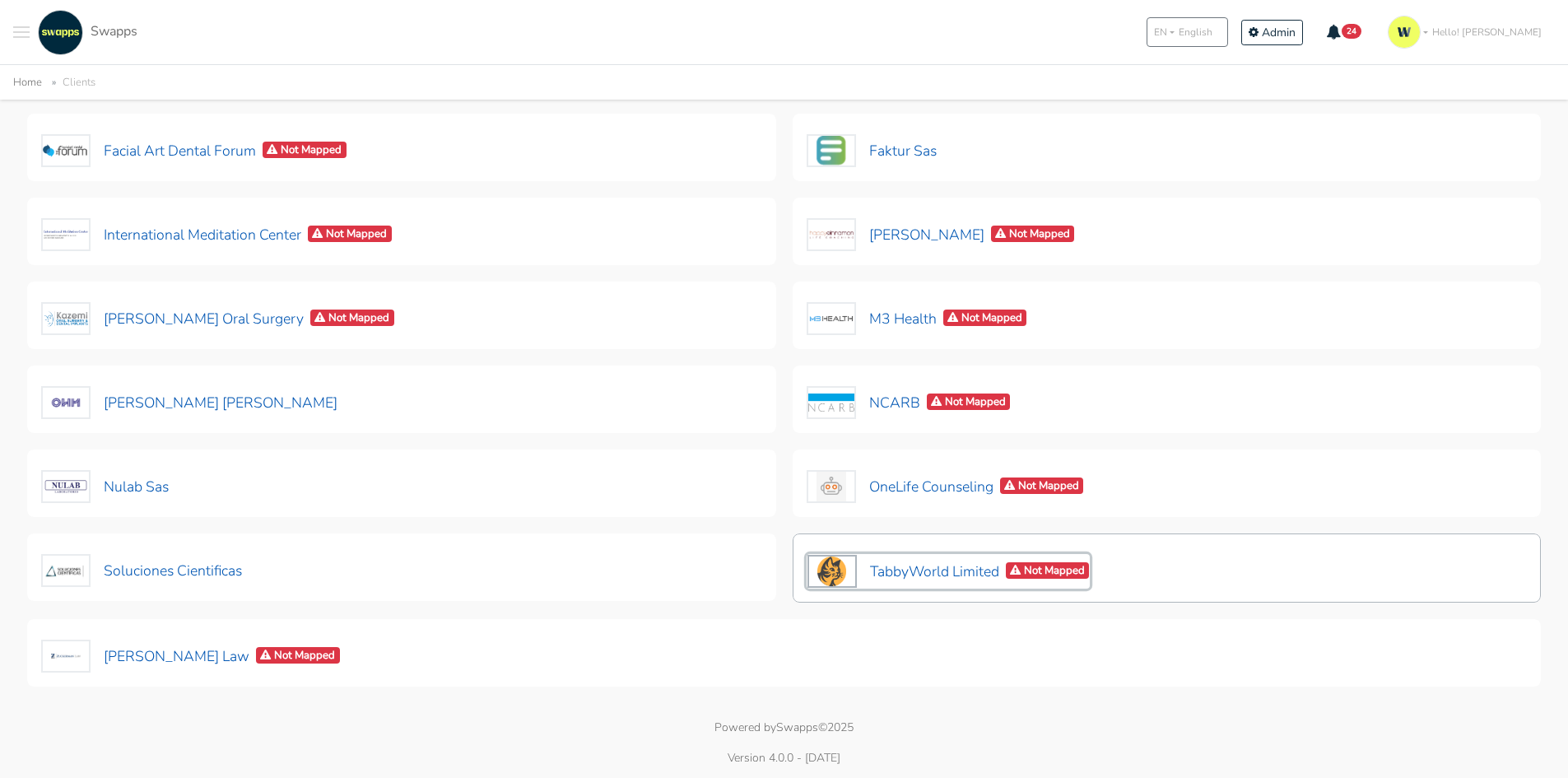
click at [927, 570] on button "TabbyWorld Limited Not Mapped" at bounding box center [949, 571] width 284 height 34
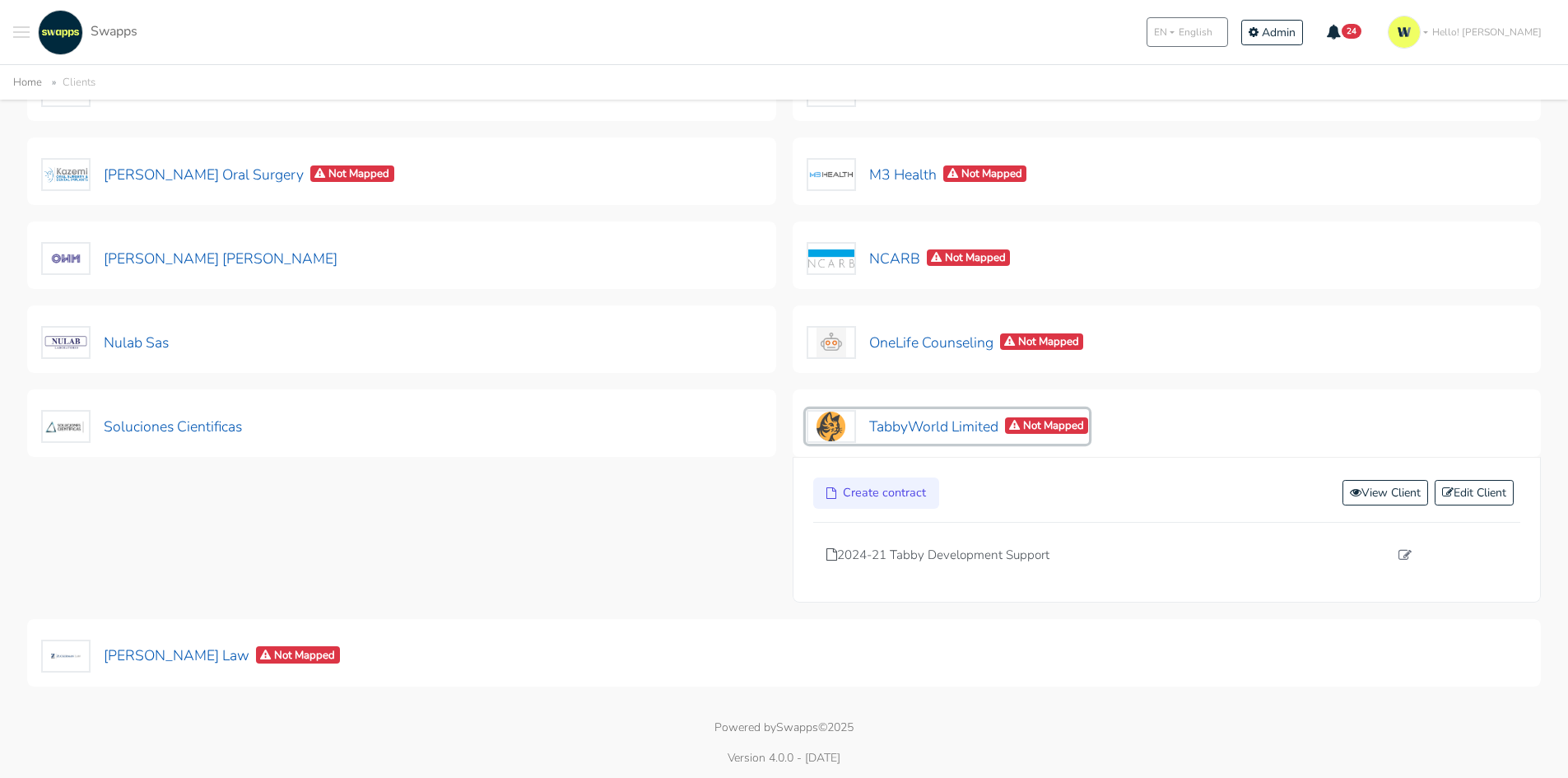
scroll to position [543, 0]
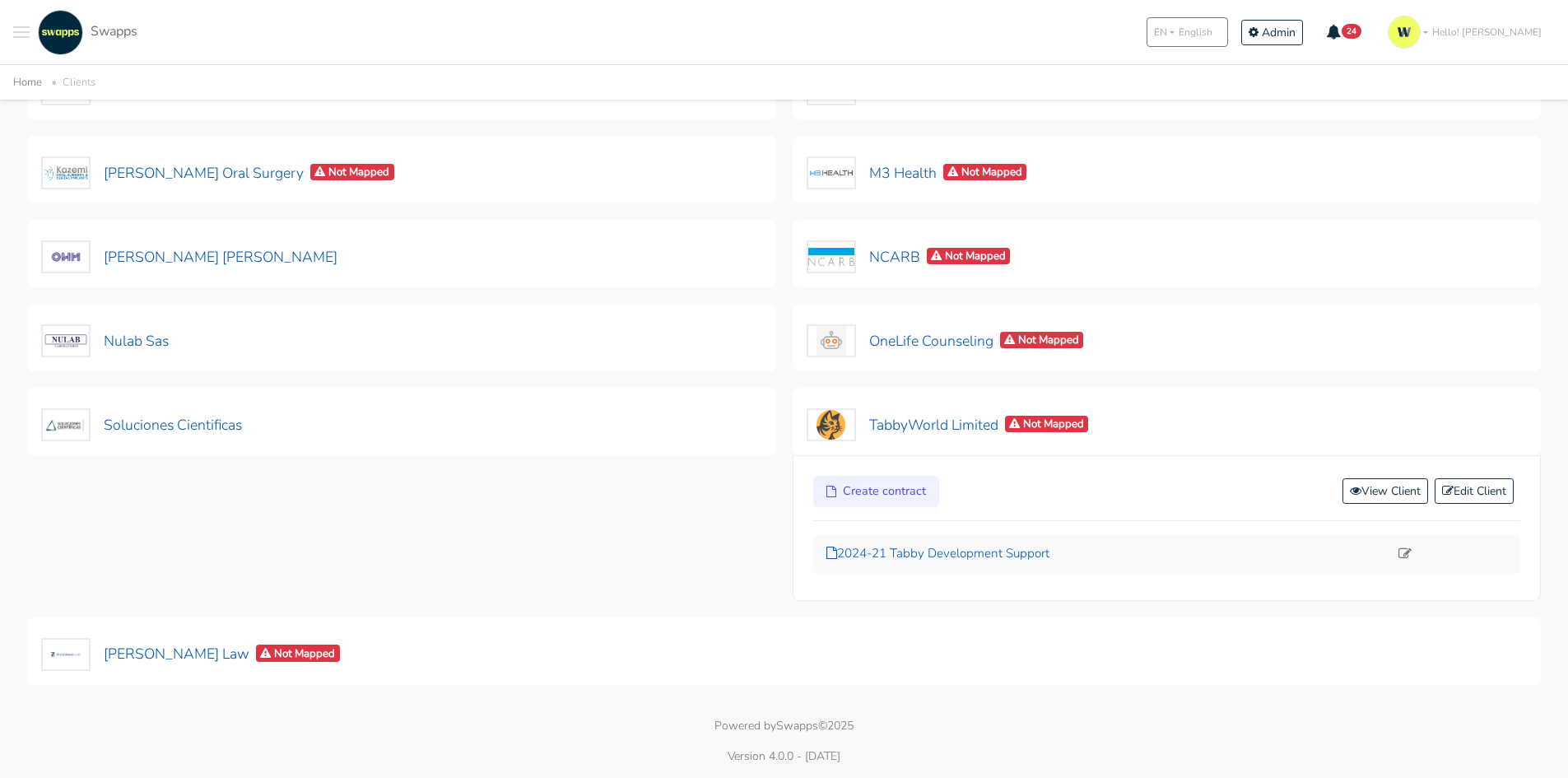
click at [957, 553] on p "2024-21 Tabby Development Support" at bounding box center [1108, 554] width 563 height 19
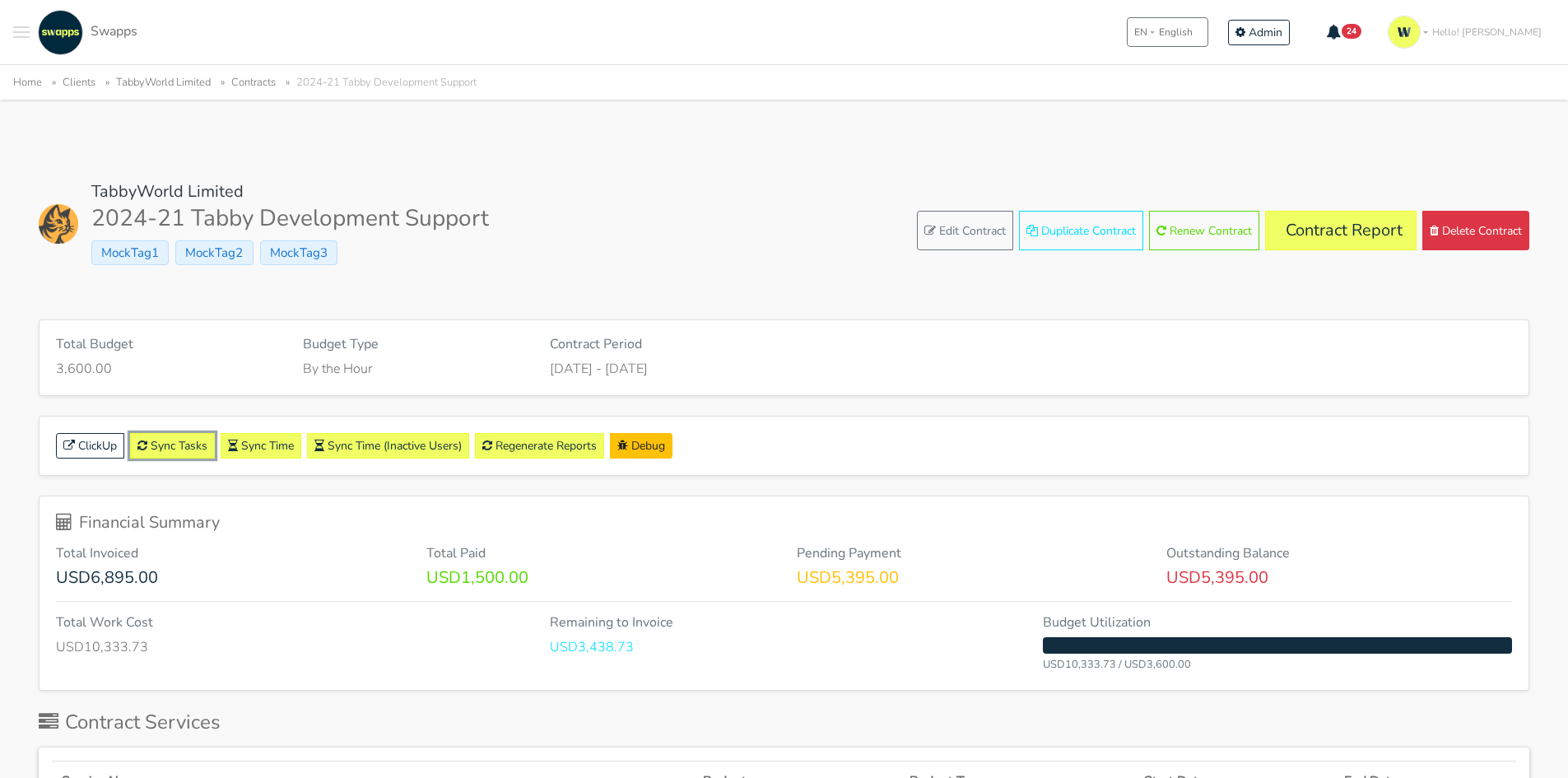
click at [172, 444] on link "Sync Tasks" at bounding box center [172, 446] width 85 height 26
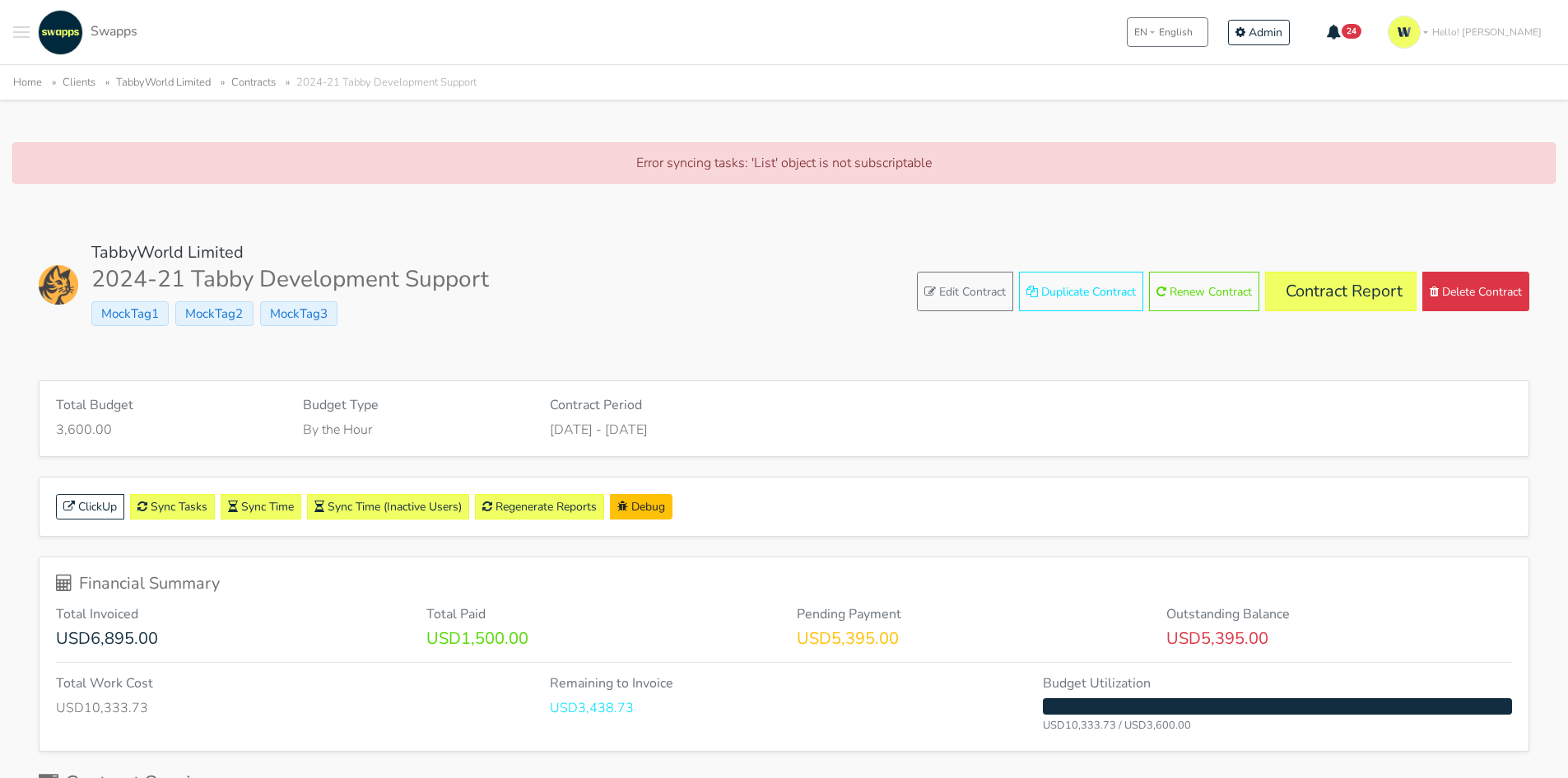
click at [24, 32] on span "Toggle navigation menu" at bounding box center [21, 32] width 16 height 2
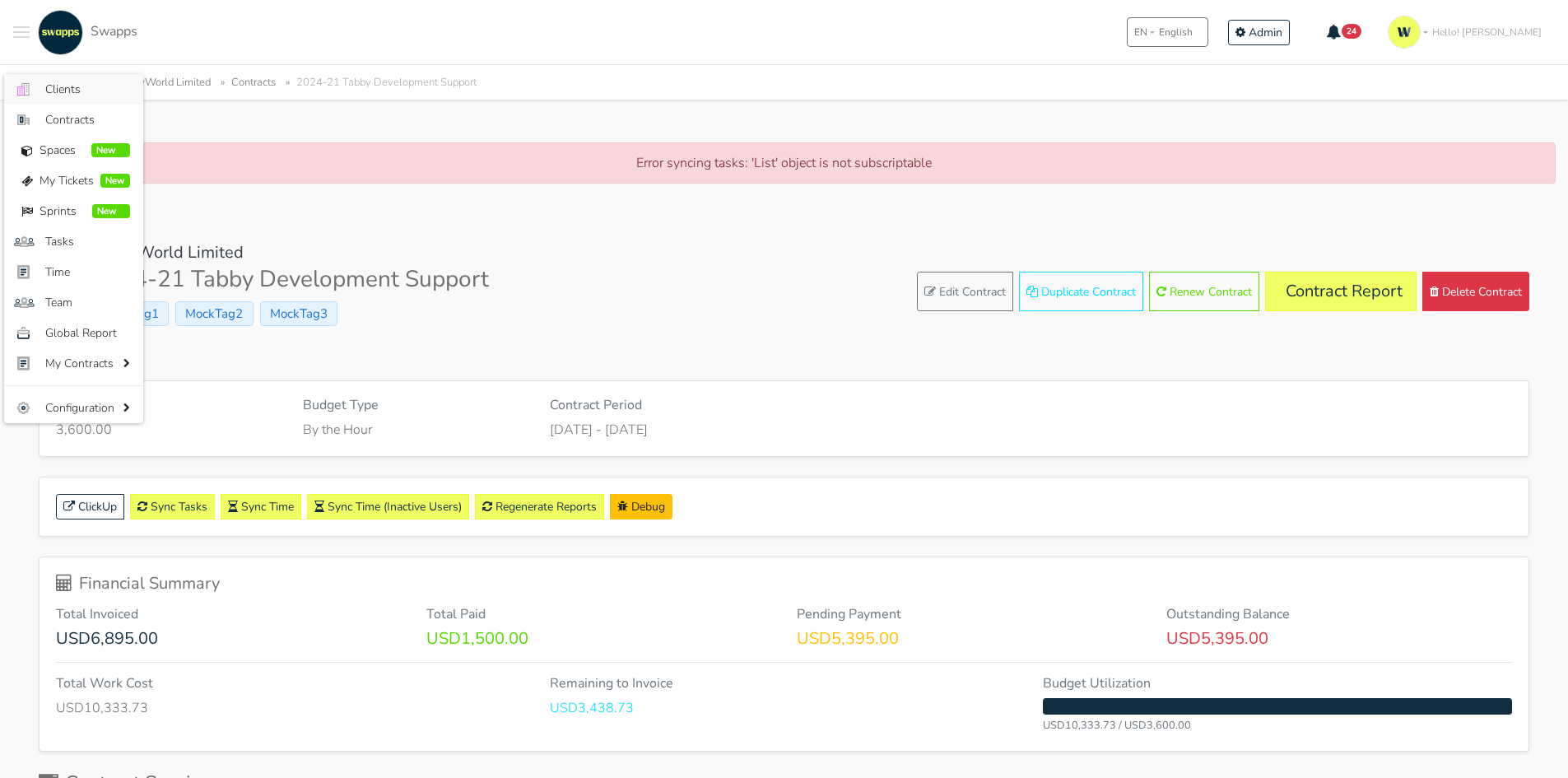
click at [74, 100] on link ".cls-1 { fill: #F15CFF; } .cls-2 { fill: #9a9a9a; } Clients" at bounding box center [73, 90] width 139 height 31
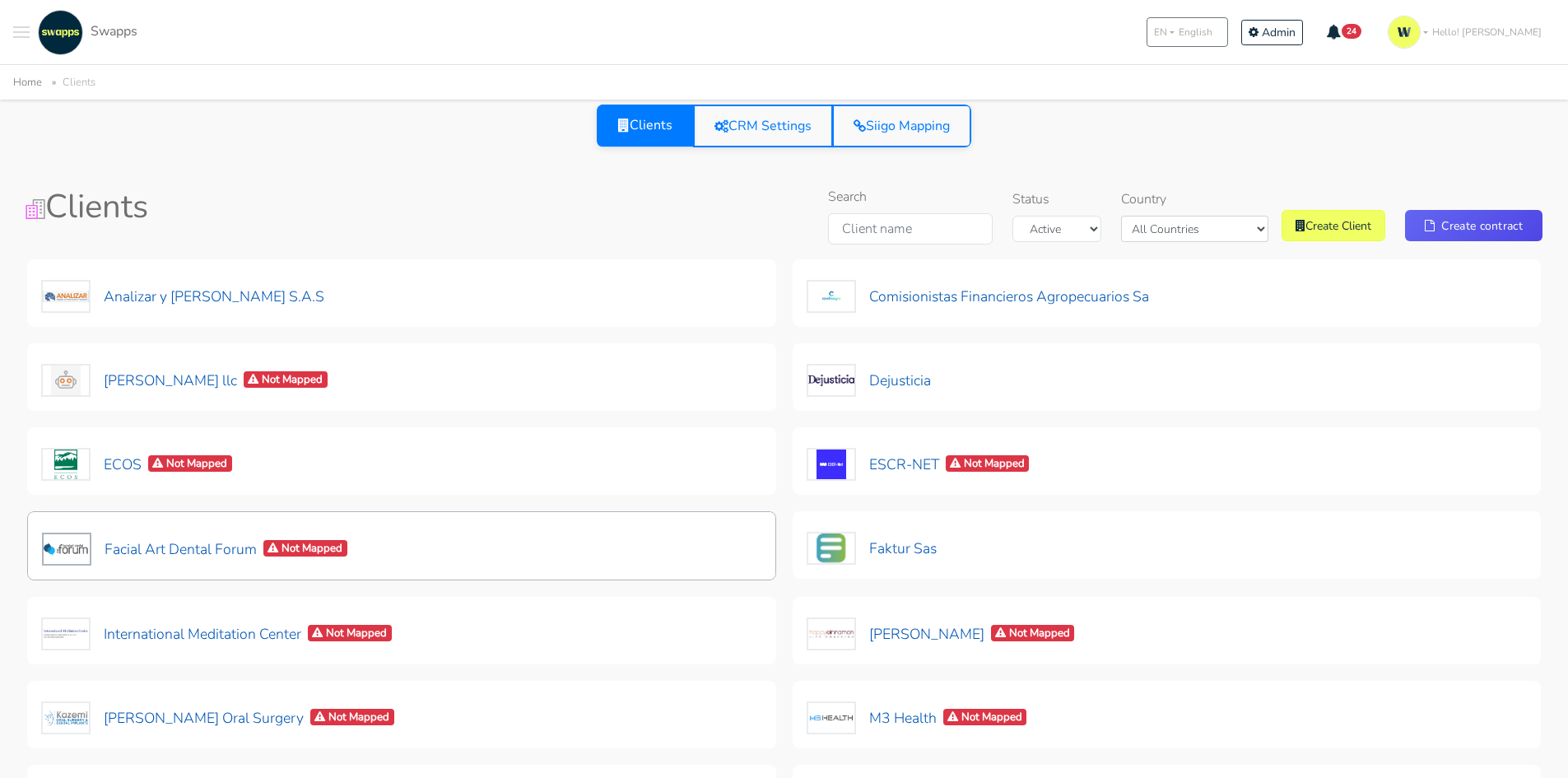
click at [1264, 151] on div "Clients CRM Settings Siigo Mapping" at bounding box center [784, 137] width 1555 height 63
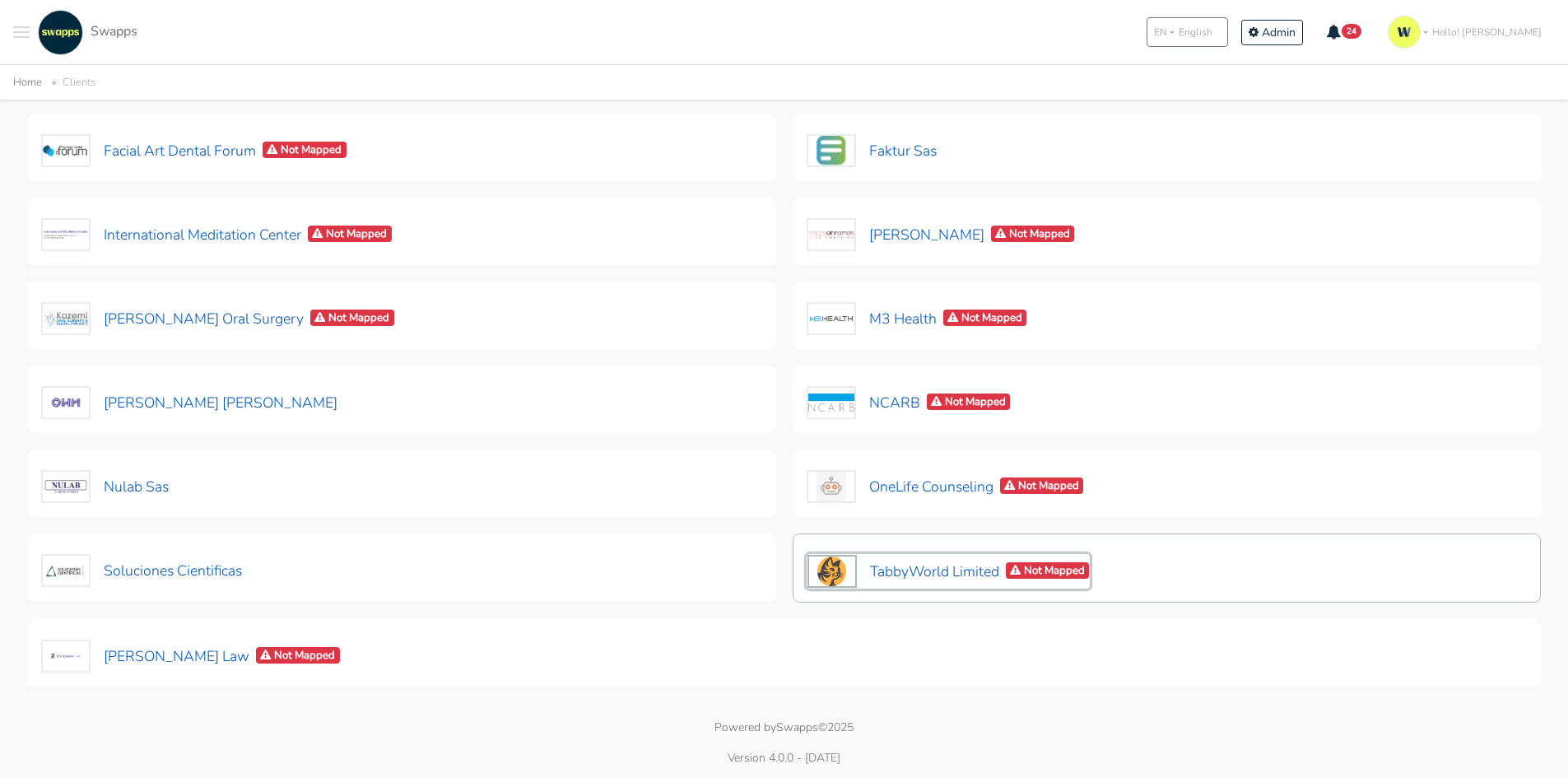
click at [958, 567] on button "TabbyWorld Limited Not Mapped" at bounding box center [949, 571] width 284 height 34
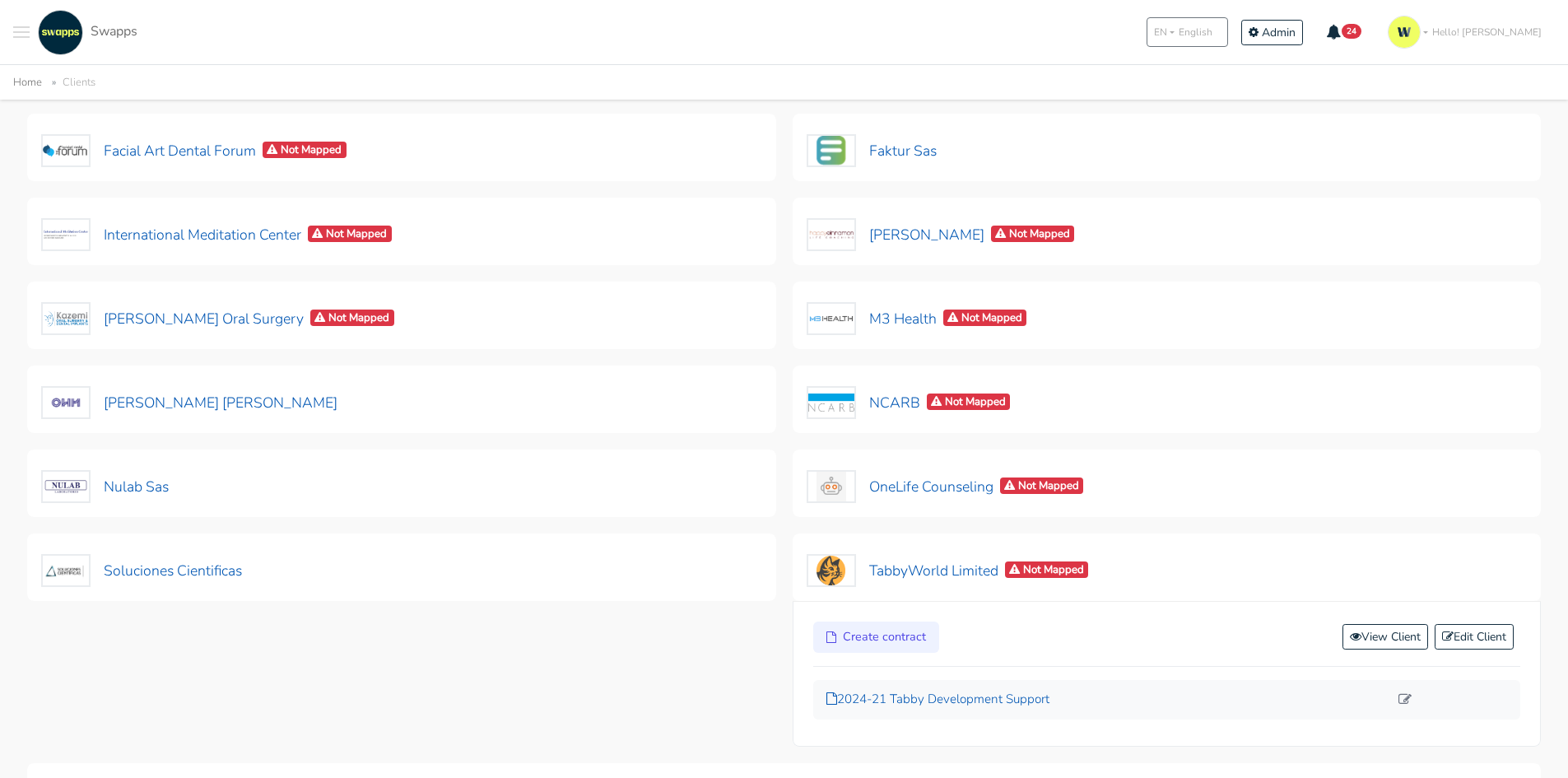
click at [1020, 704] on p "2024-21 Tabby Development Support" at bounding box center [1108, 700] width 563 height 19
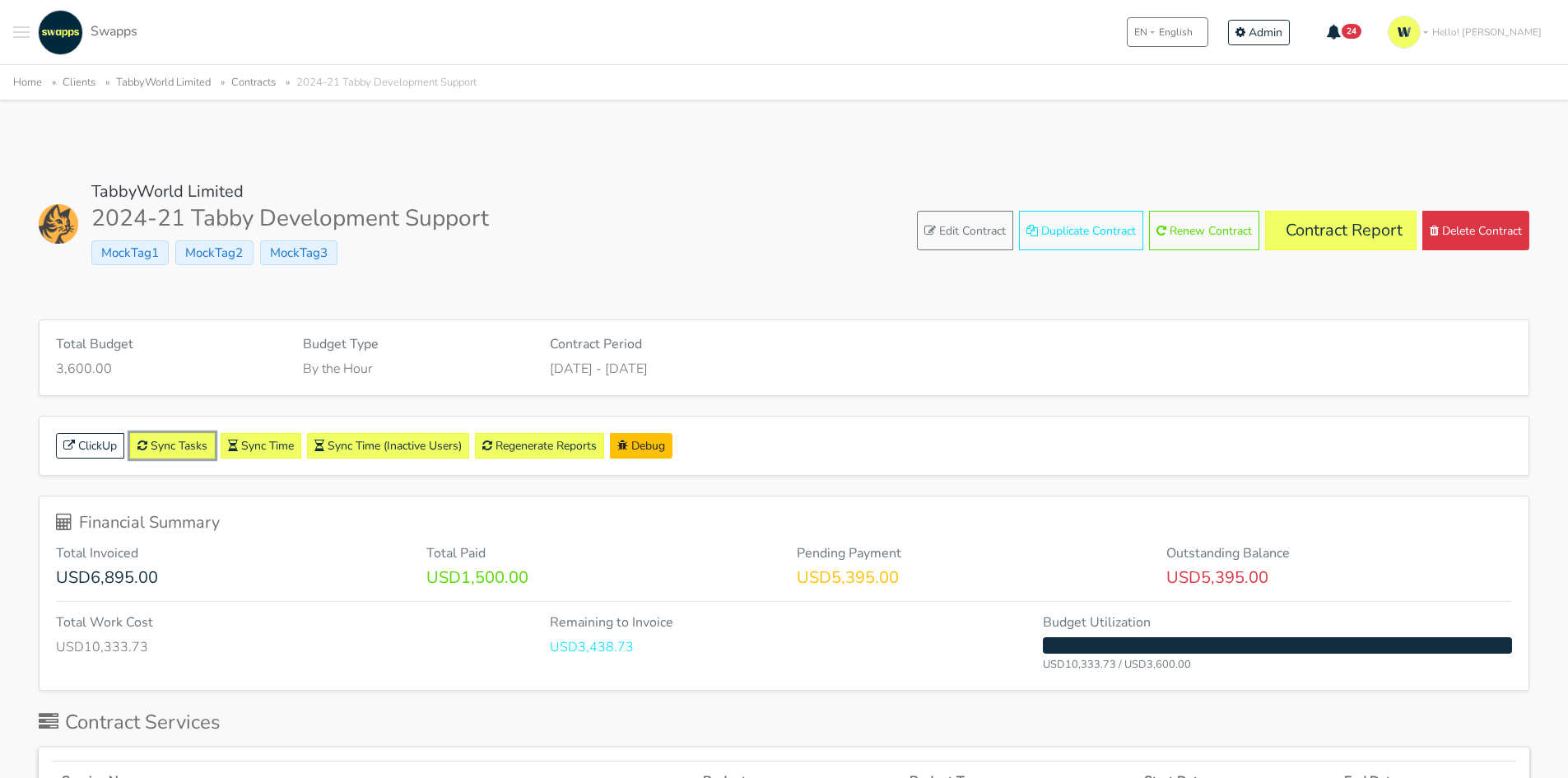
click at [203, 444] on link "Sync Tasks" at bounding box center [172, 446] width 85 height 26
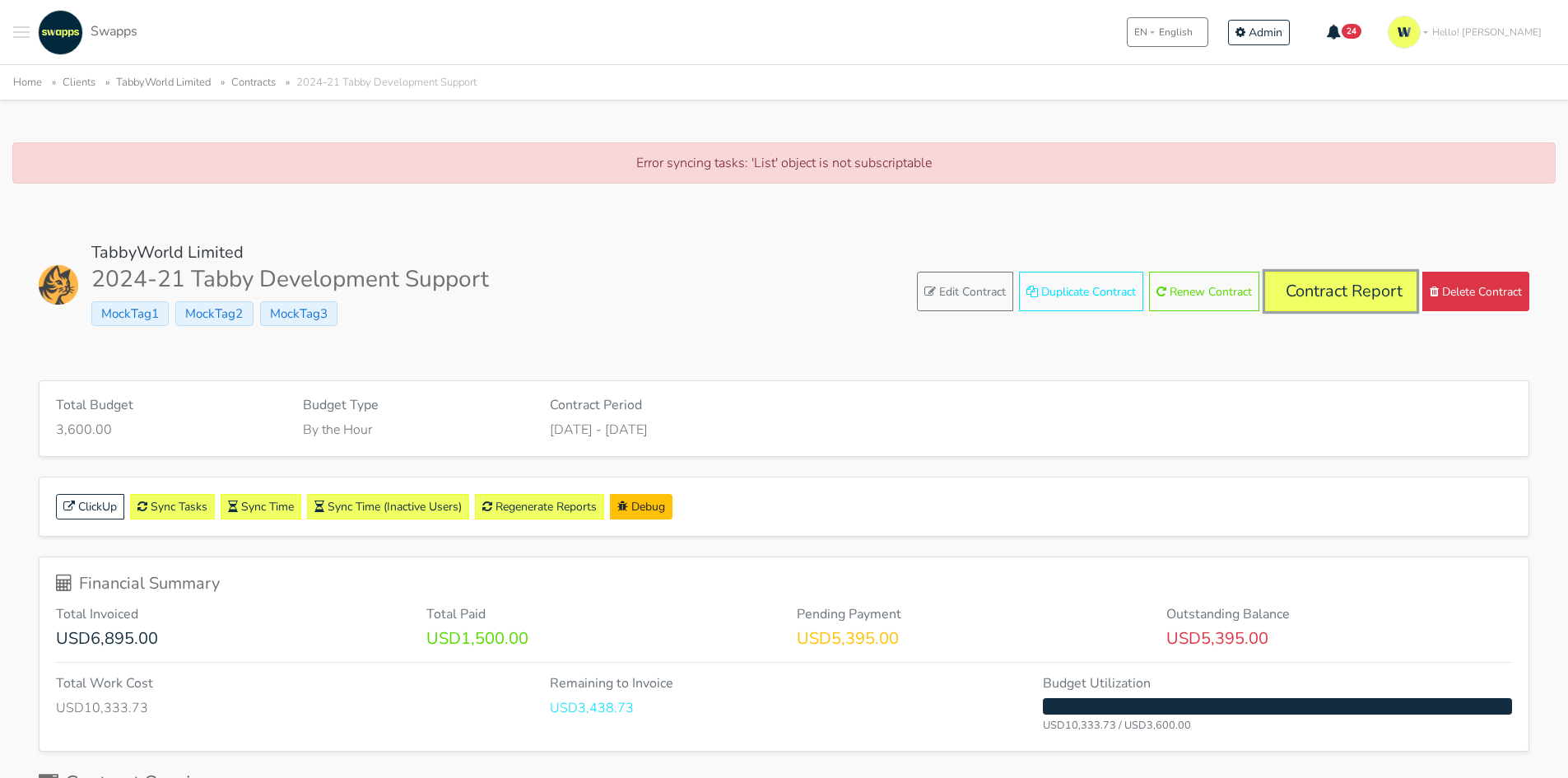
click at [1325, 292] on link "Contract Report" at bounding box center [1341, 291] width 152 height 39
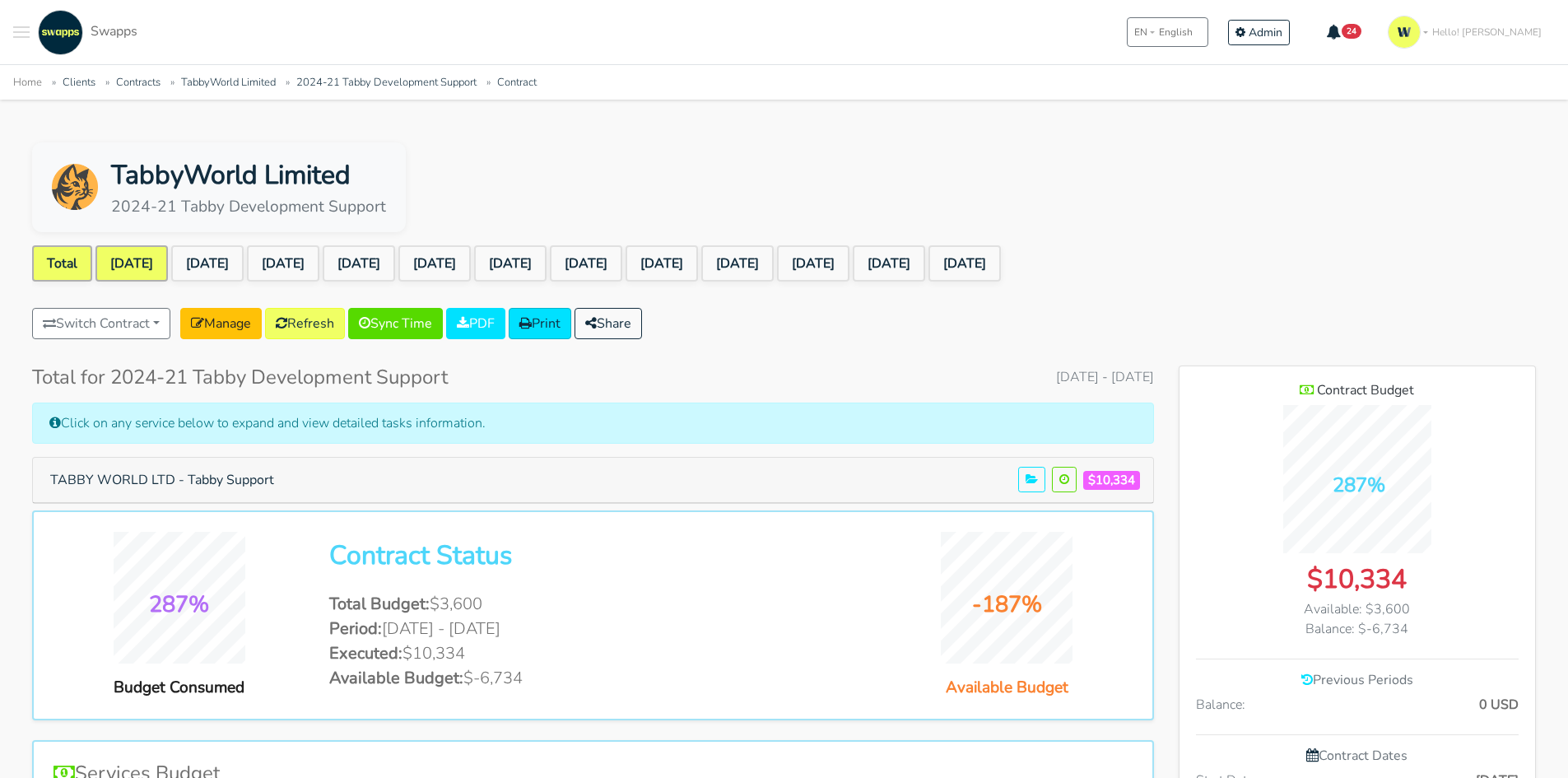
click at [135, 264] on link "Sep 2024" at bounding box center [132, 263] width 73 height 36
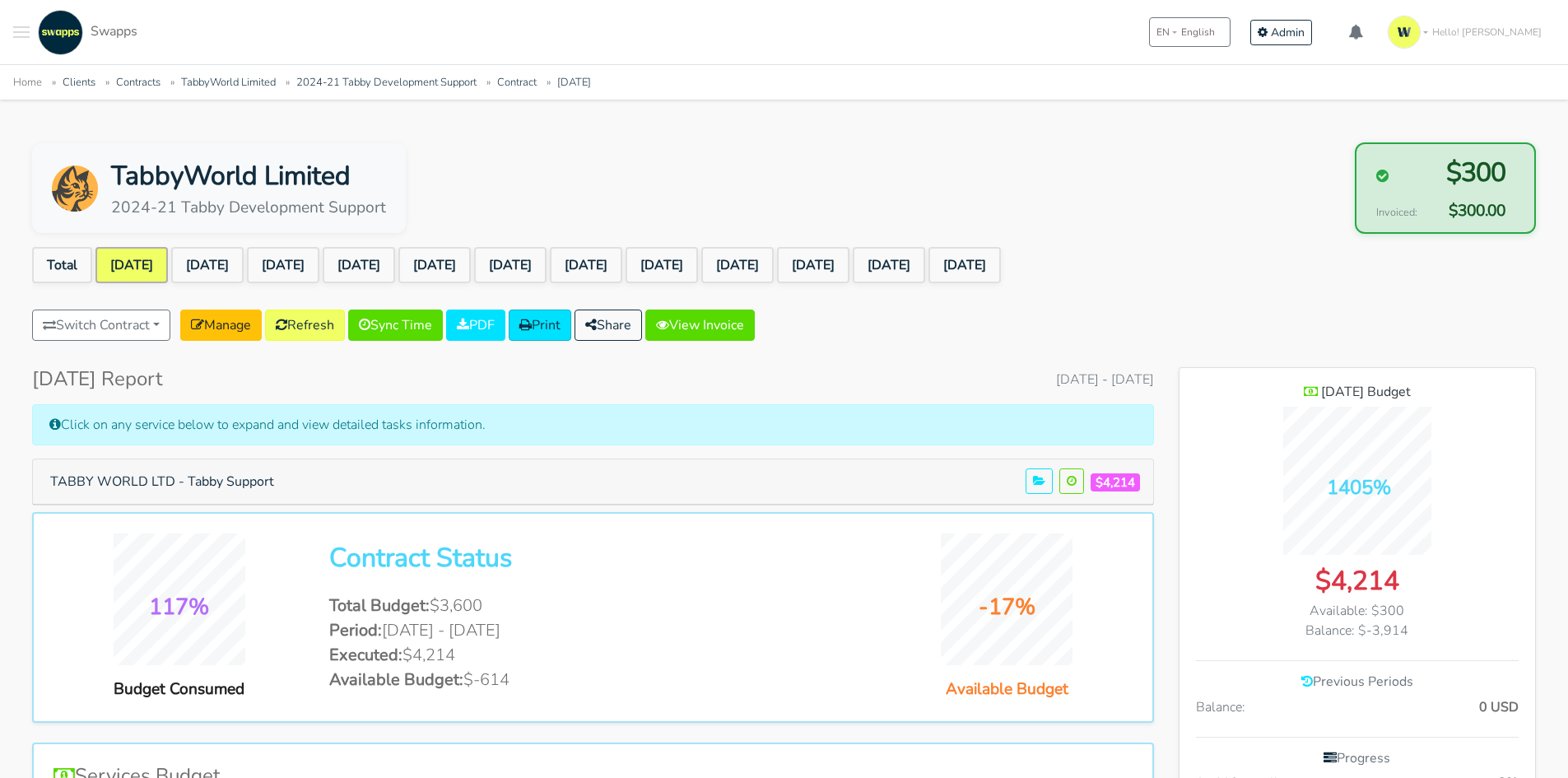
scroll to position [1306, 356]
click at [171, 482] on button "TABBY WORLD LTD - Tabby Support" at bounding box center [161, 481] width 245 height 32
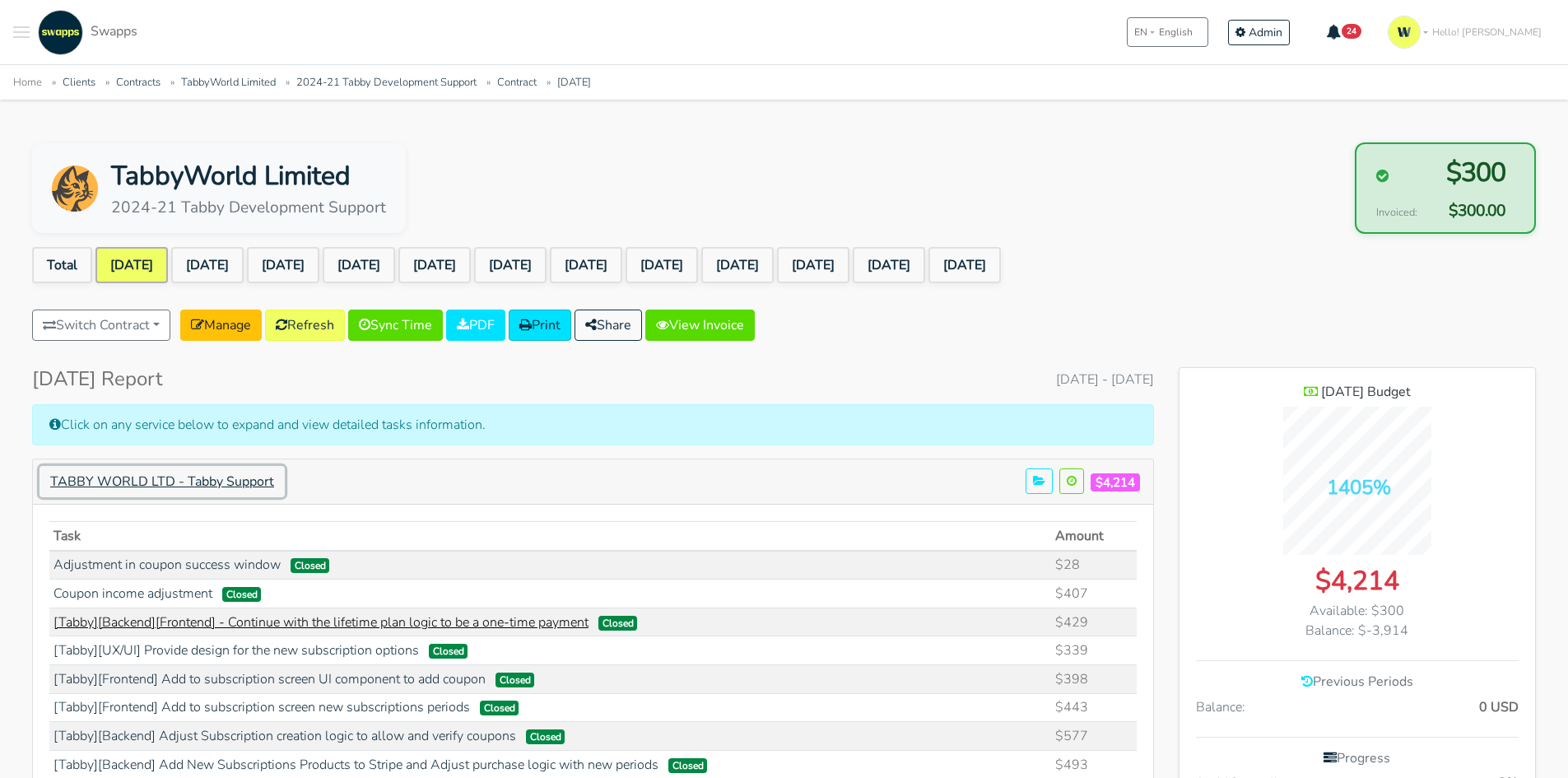
scroll to position [1707, 356]
click at [463, 625] on link "[Tabby][Backend][Frontend] - Continue with the lifetime plan logic to be a one-…" at bounding box center [321, 622] width 535 height 18
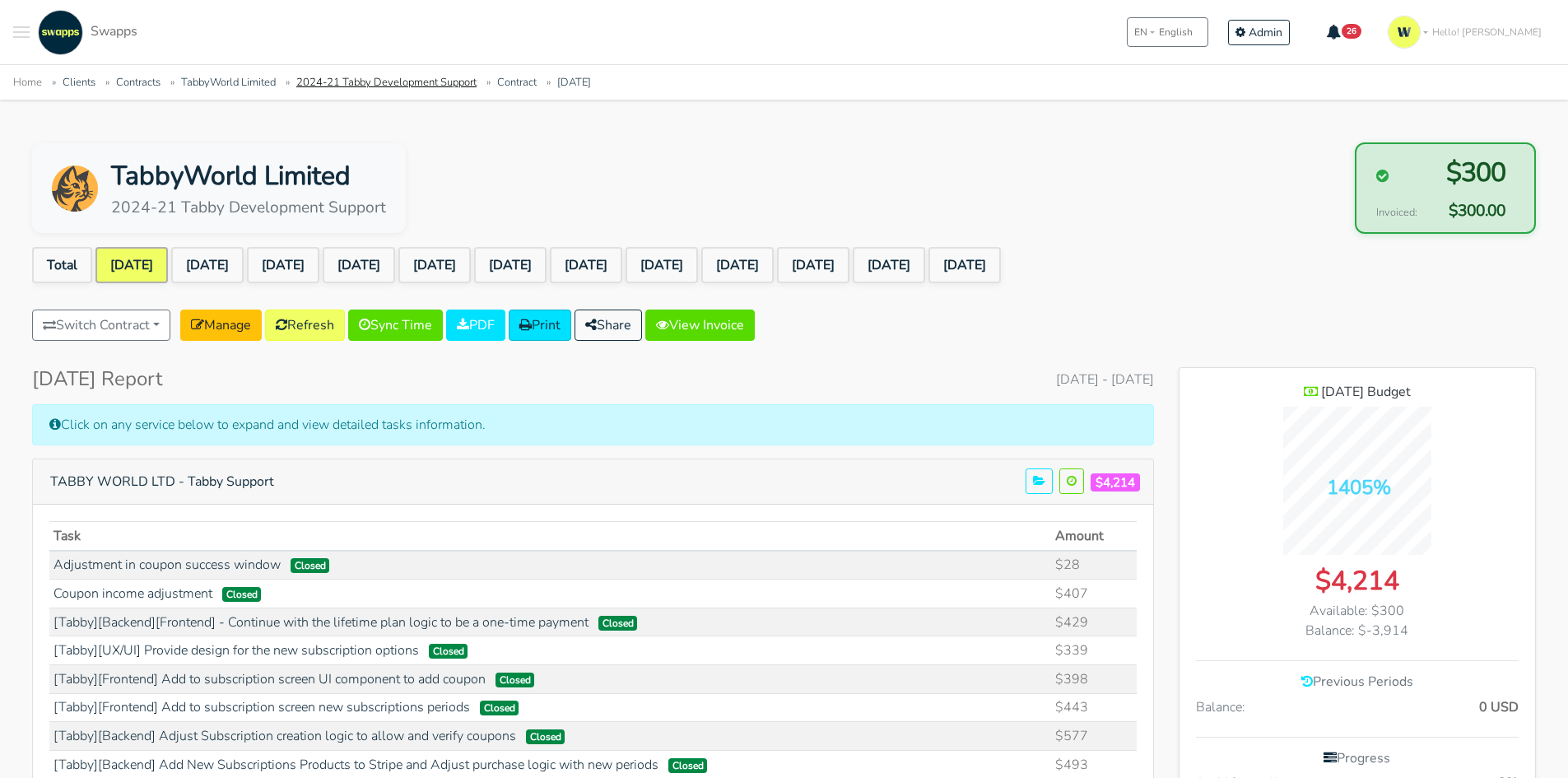
click at [404, 84] on link "2024-21 Tabby Development Support" at bounding box center [386, 82] width 180 height 15
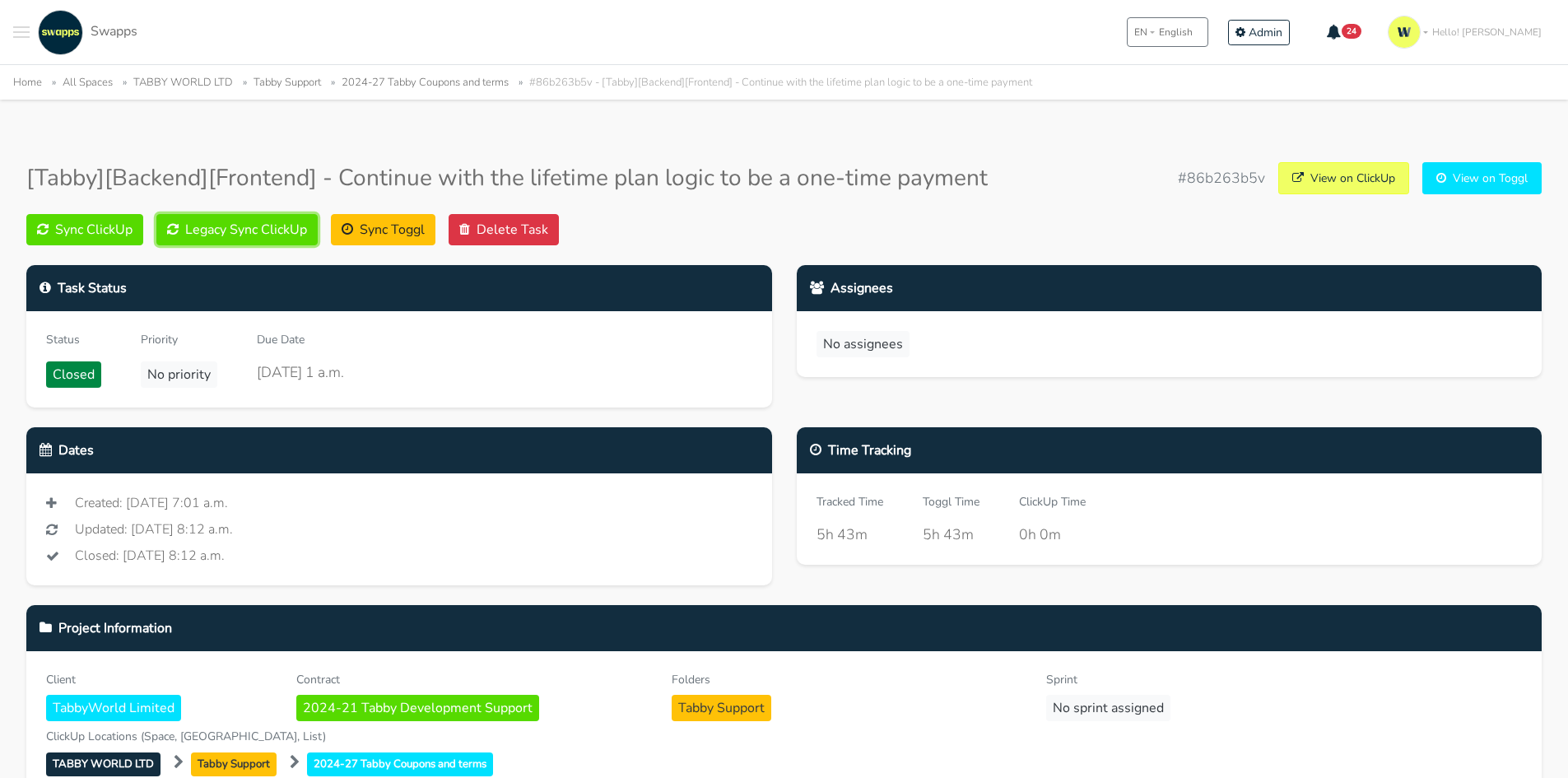
click at [242, 235] on button "Legacy Sync ClickUp" at bounding box center [237, 229] width 161 height 32
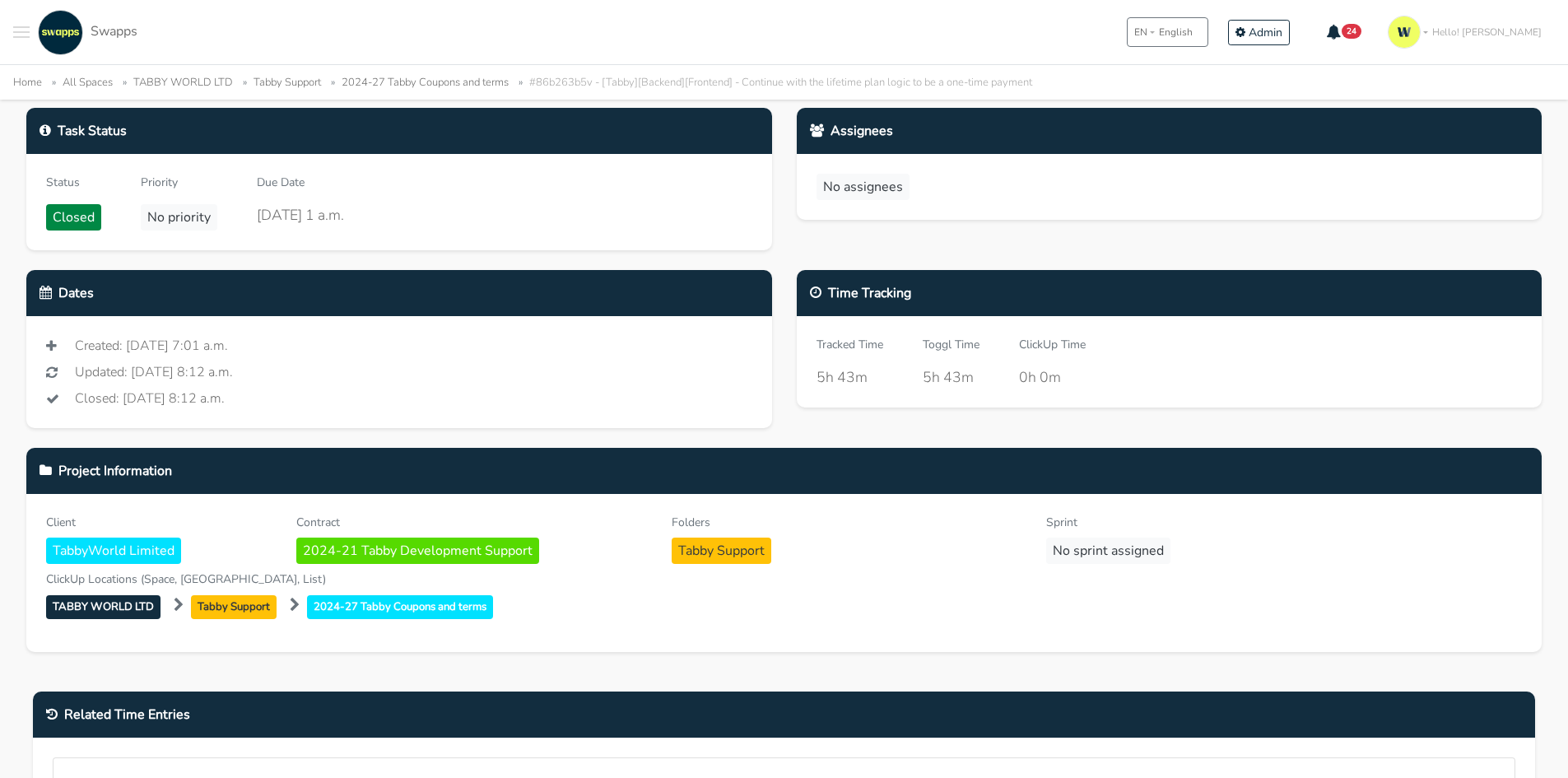
scroll to position [247, 0]
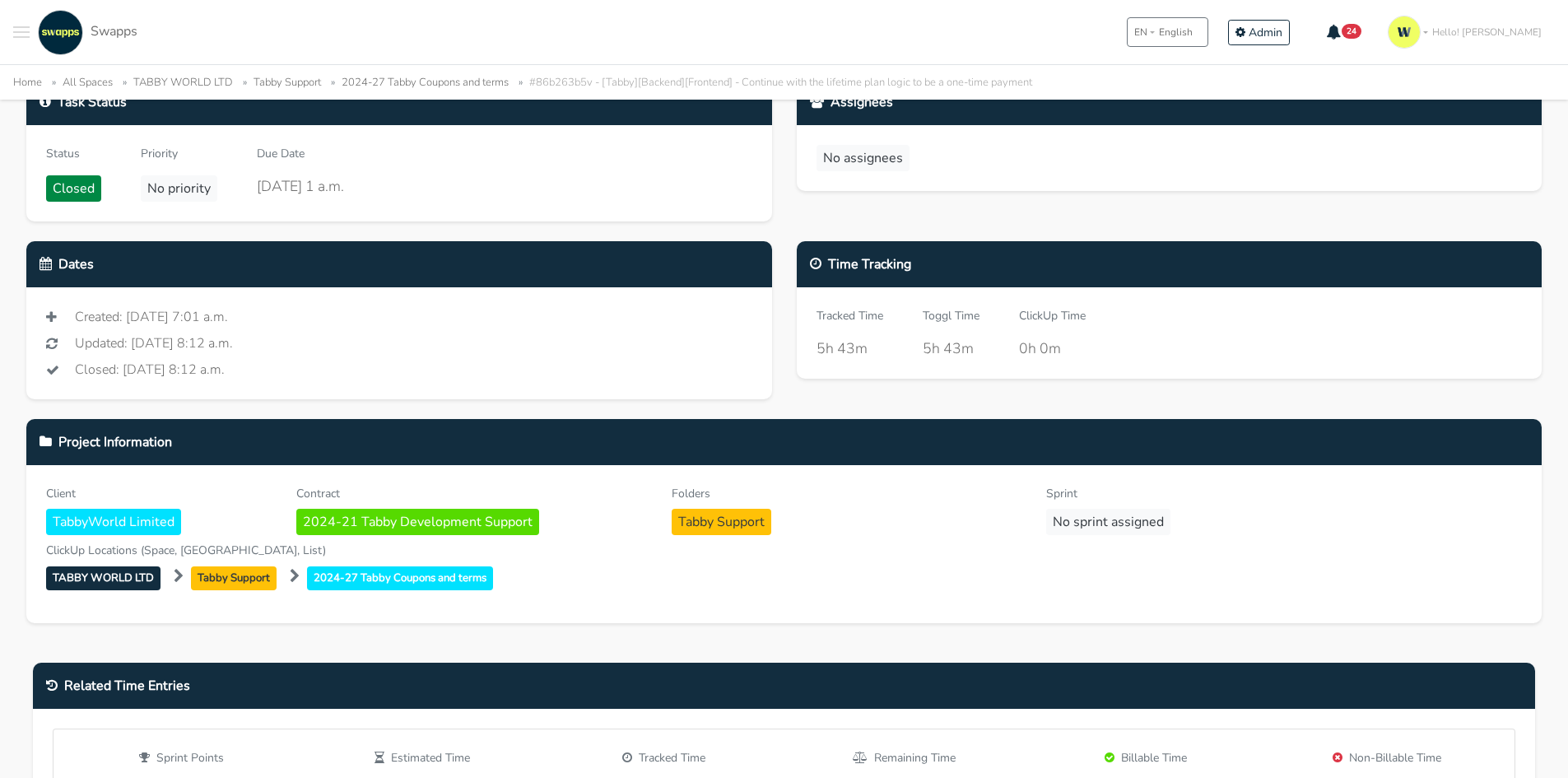
click at [217, 580] on span "Tabby Support" at bounding box center [234, 578] width 86 height 24
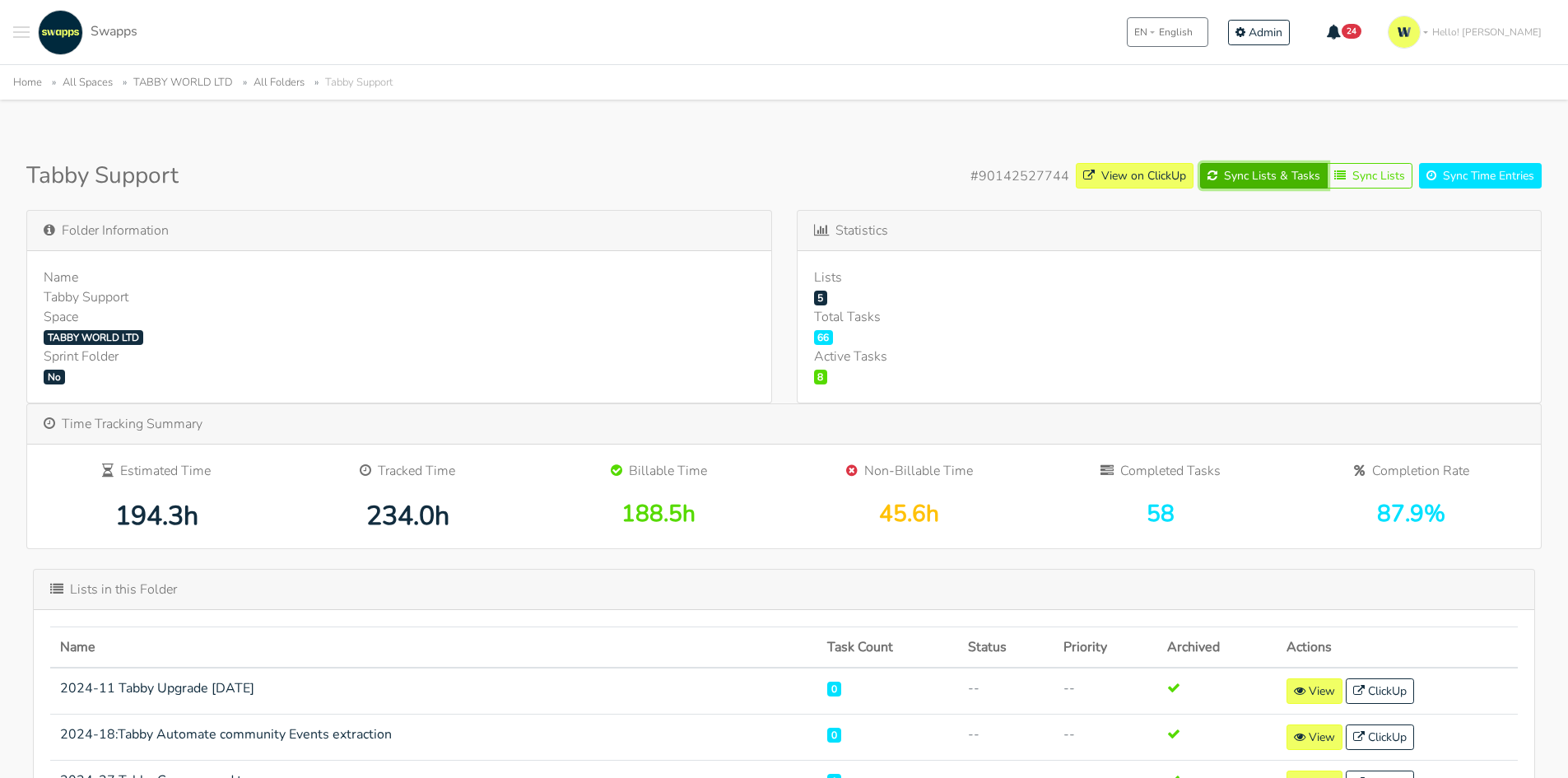
click at [1265, 172] on button "Sync Lists & Tasks" at bounding box center [1264, 176] width 128 height 26
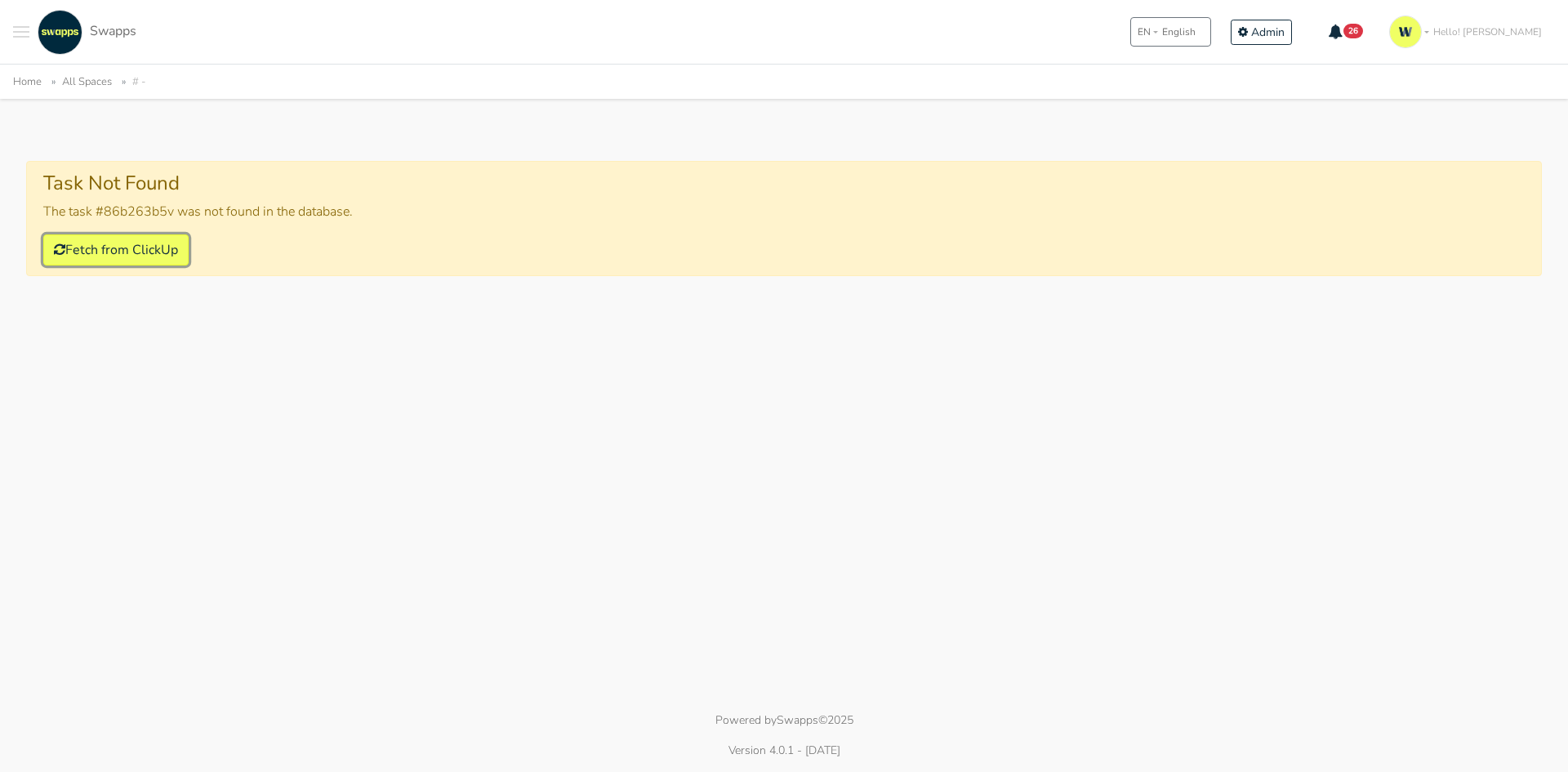
click at [122, 262] on button "Fetch from ClickUp" at bounding box center [116, 250] width 146 height 31
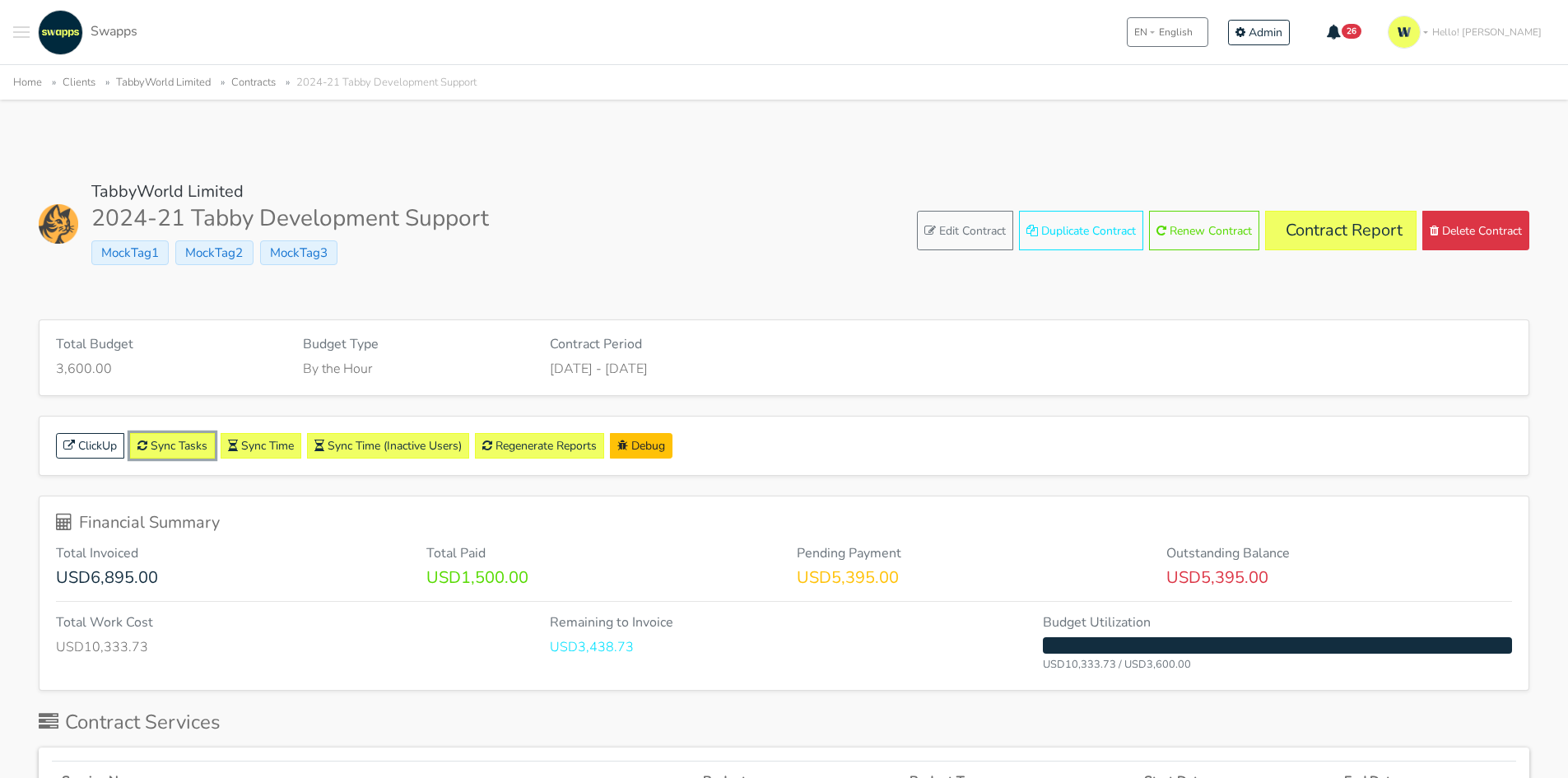
click at [179, 446] on link "Sync Tasks" at bounding box center [172, 446] width 85 height 26
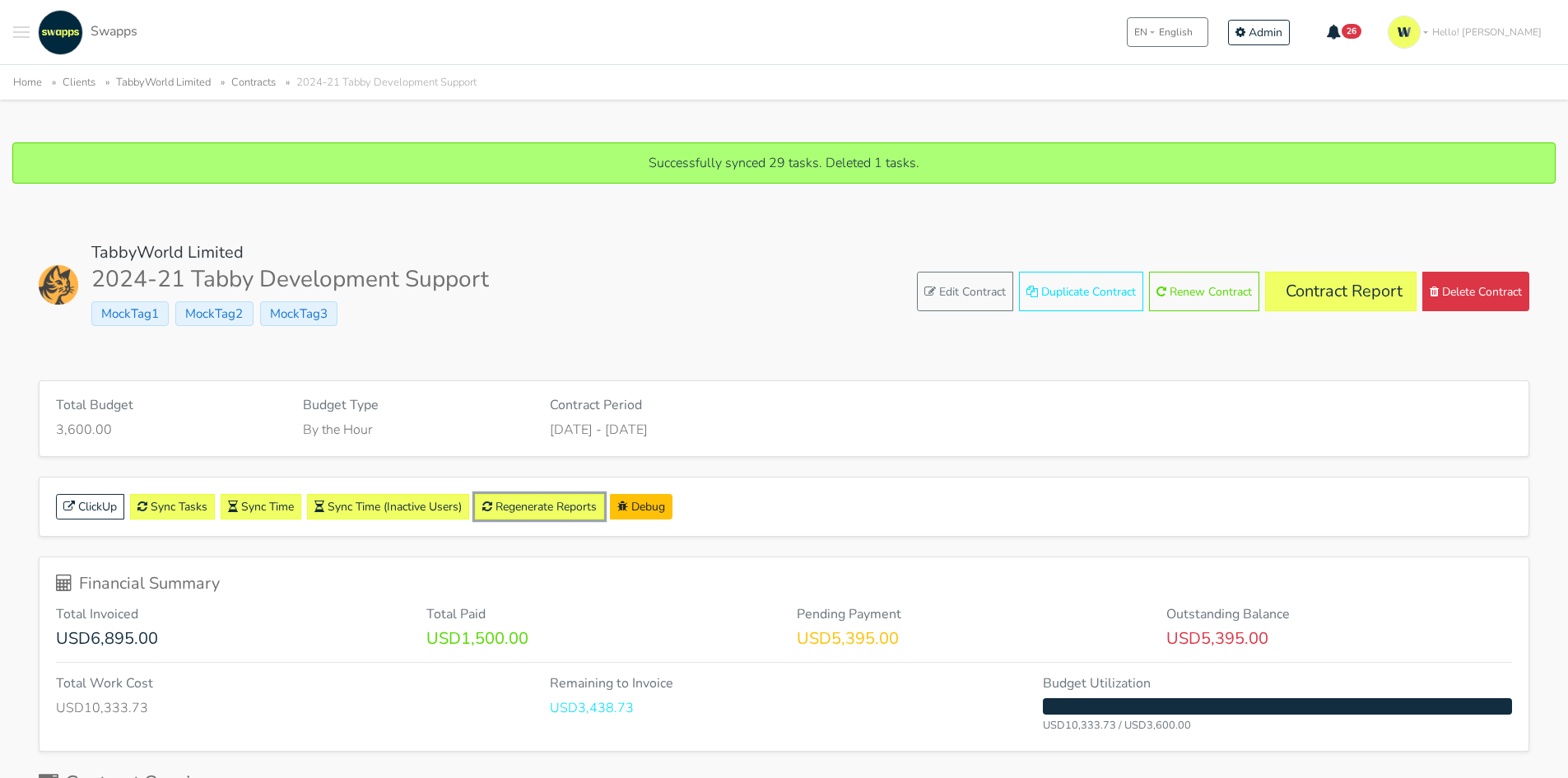
click at [585, 506] on link "Regenerate Reports" at bounding box center [539, 506] width 129 height 26
click at [1369, 292] on link "Contract Report" at bounding box center [1341, 291] width 152 height 39
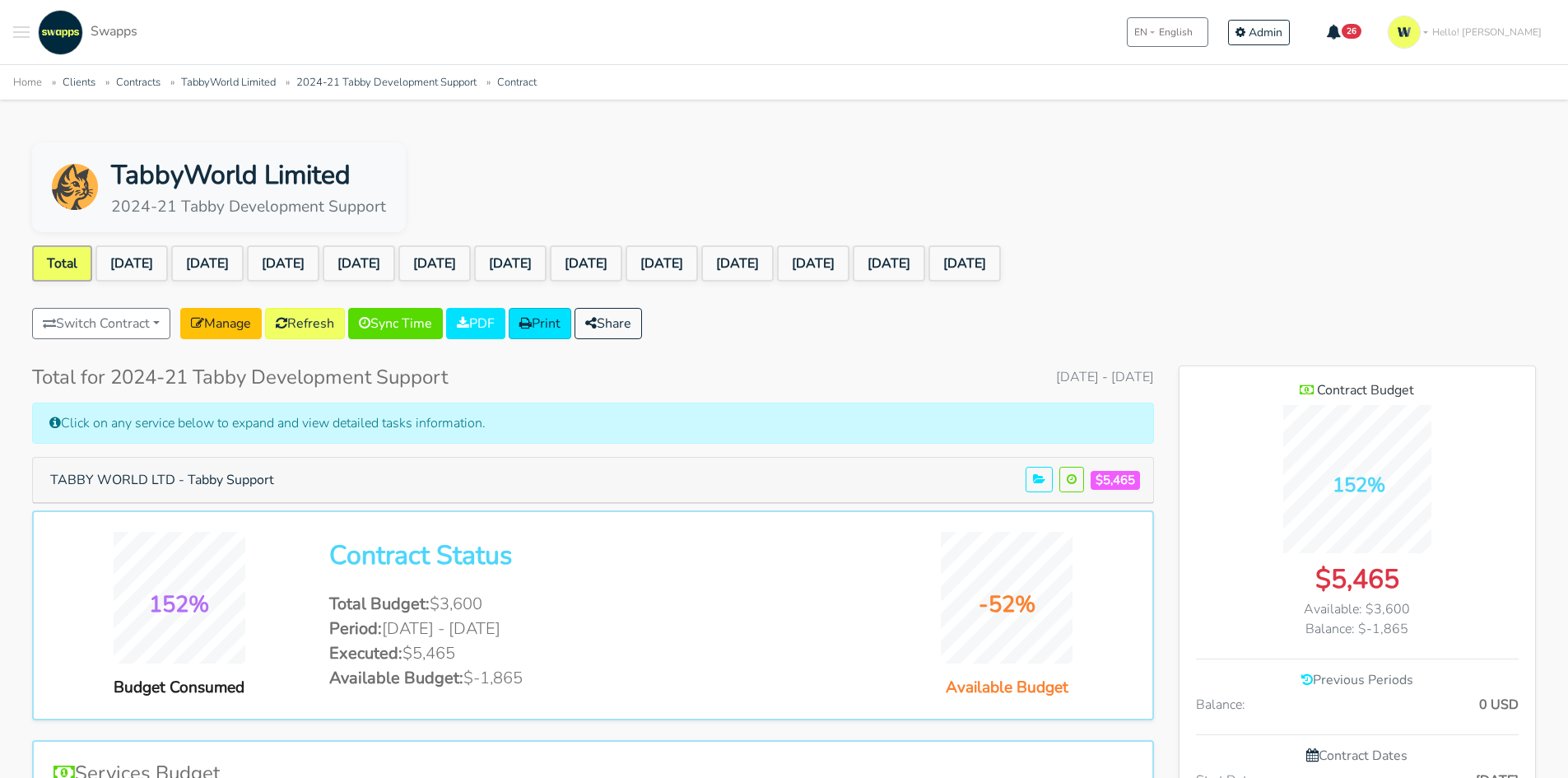
click at [153, 253] on link "[DATE]" at bounding box center [132, 263] width 73 height 36
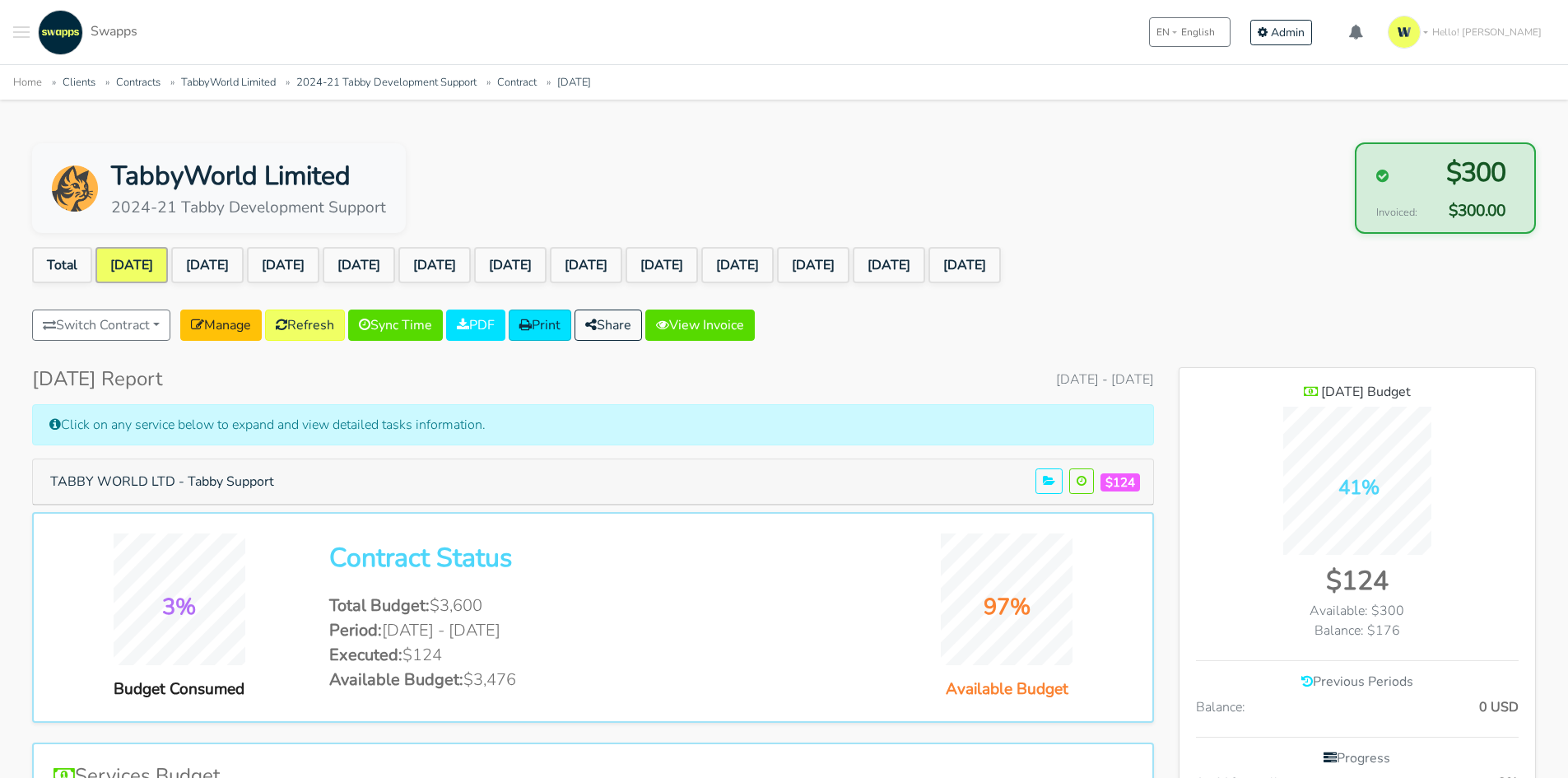
scroll to position [1306, 356]
click at [257, 487] on button "TABBY WORLD LTD - Tabby Support" at bounding box center [161, 481] width 245 height 32
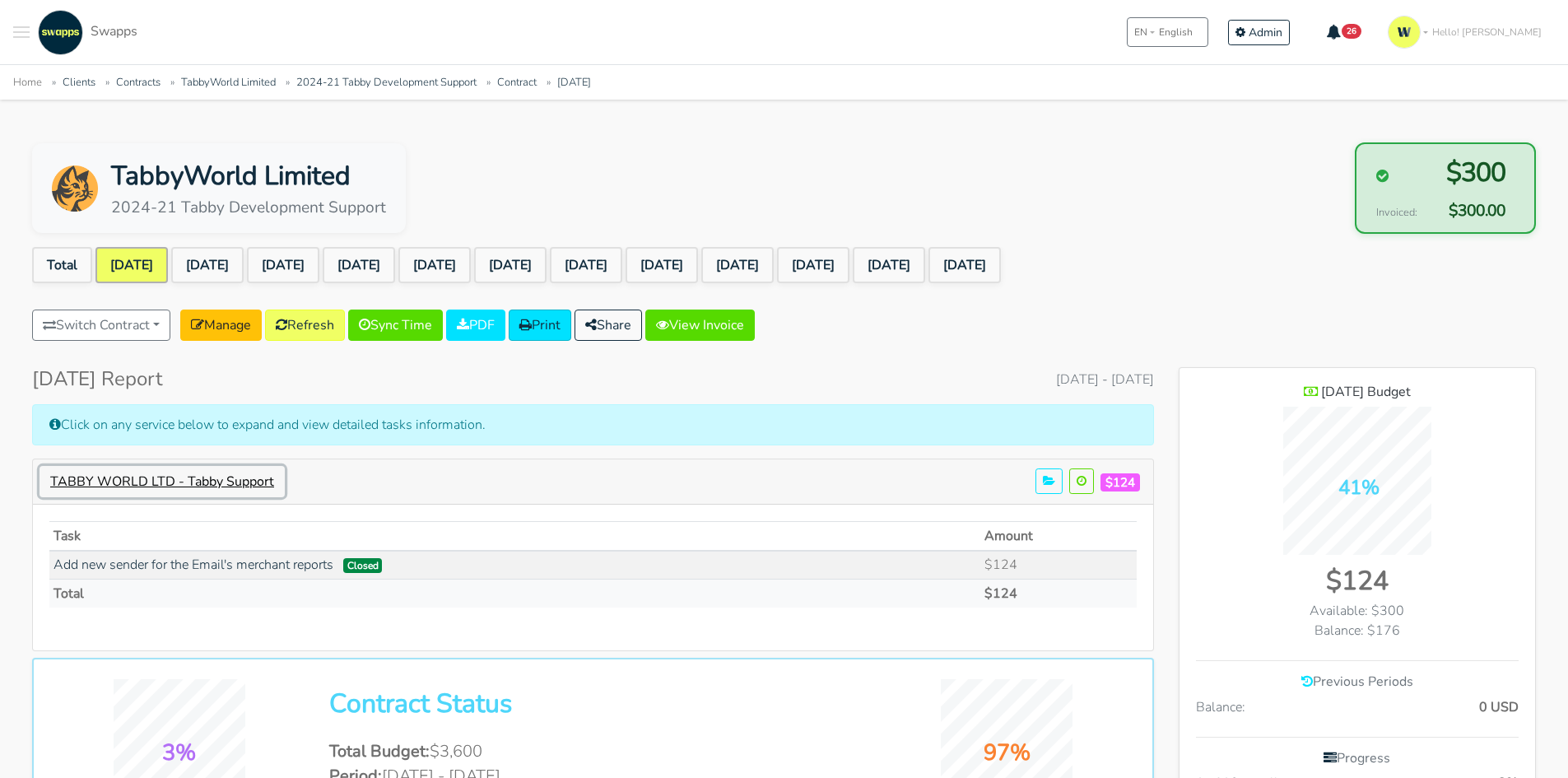
scroll to position [1450, 356]
click at [232, 266] on link "[DATE]" at bounding box center [207, 265] width 73 height 36
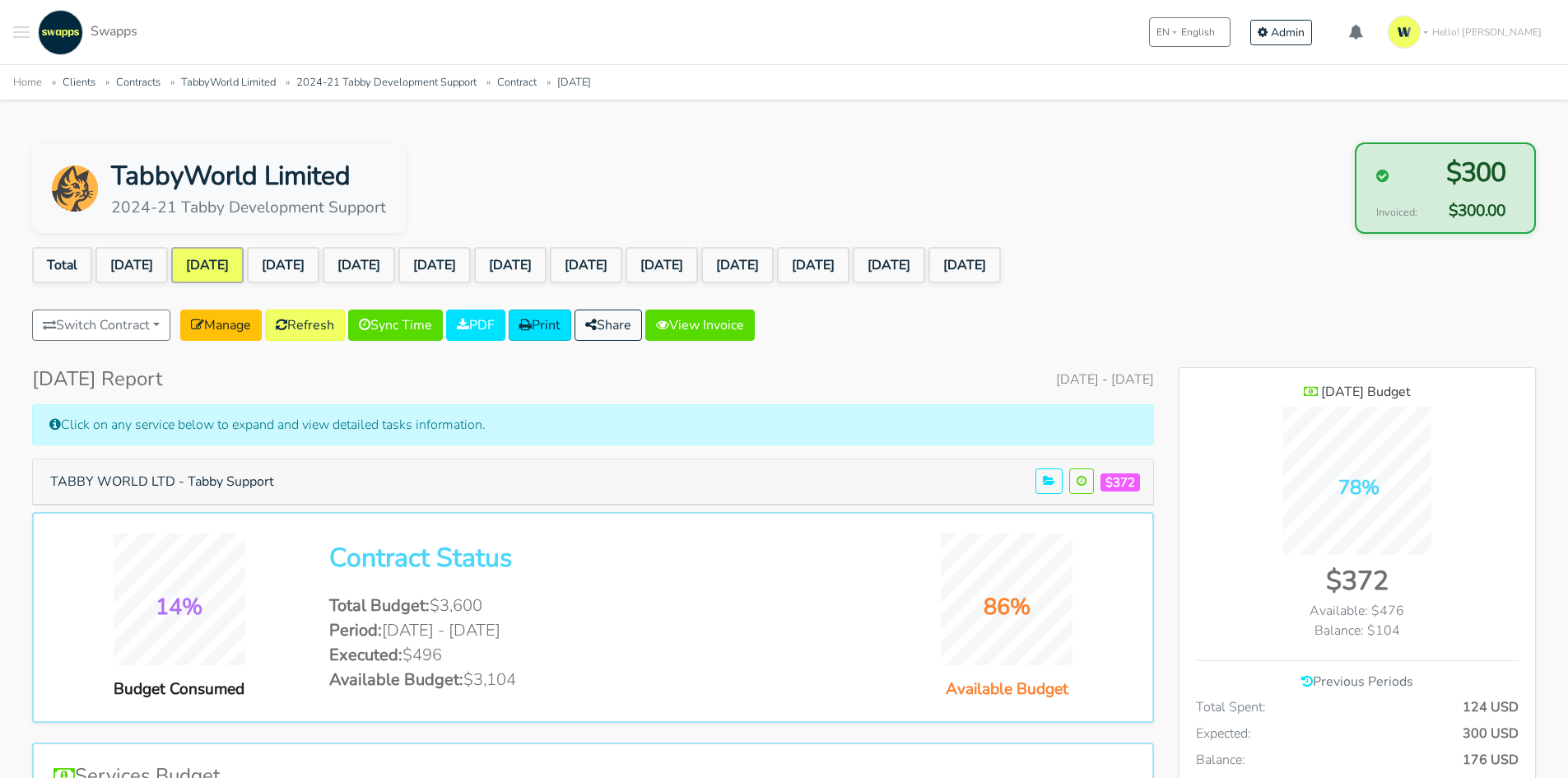
scroll to position [1306, 356]
click at [236, 483] on button "TABBY WORLD LTD - Tabby Support" at bounding box center [161, 481] width 245 height 32
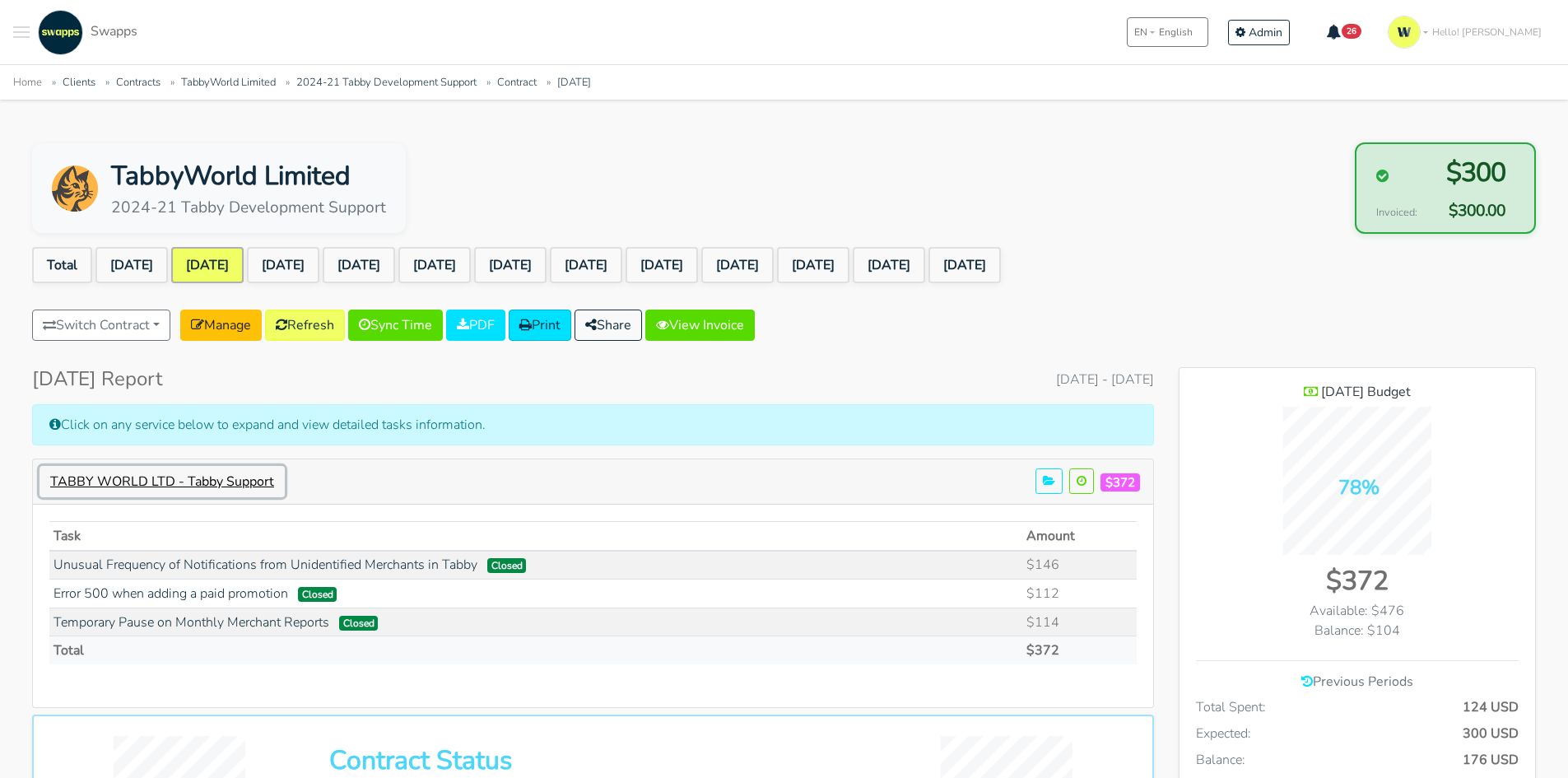
scroll to position [1508, 356]
click at [320, 271] on link "[DATE]" at bounding box center [283, 265] width 73 height 36
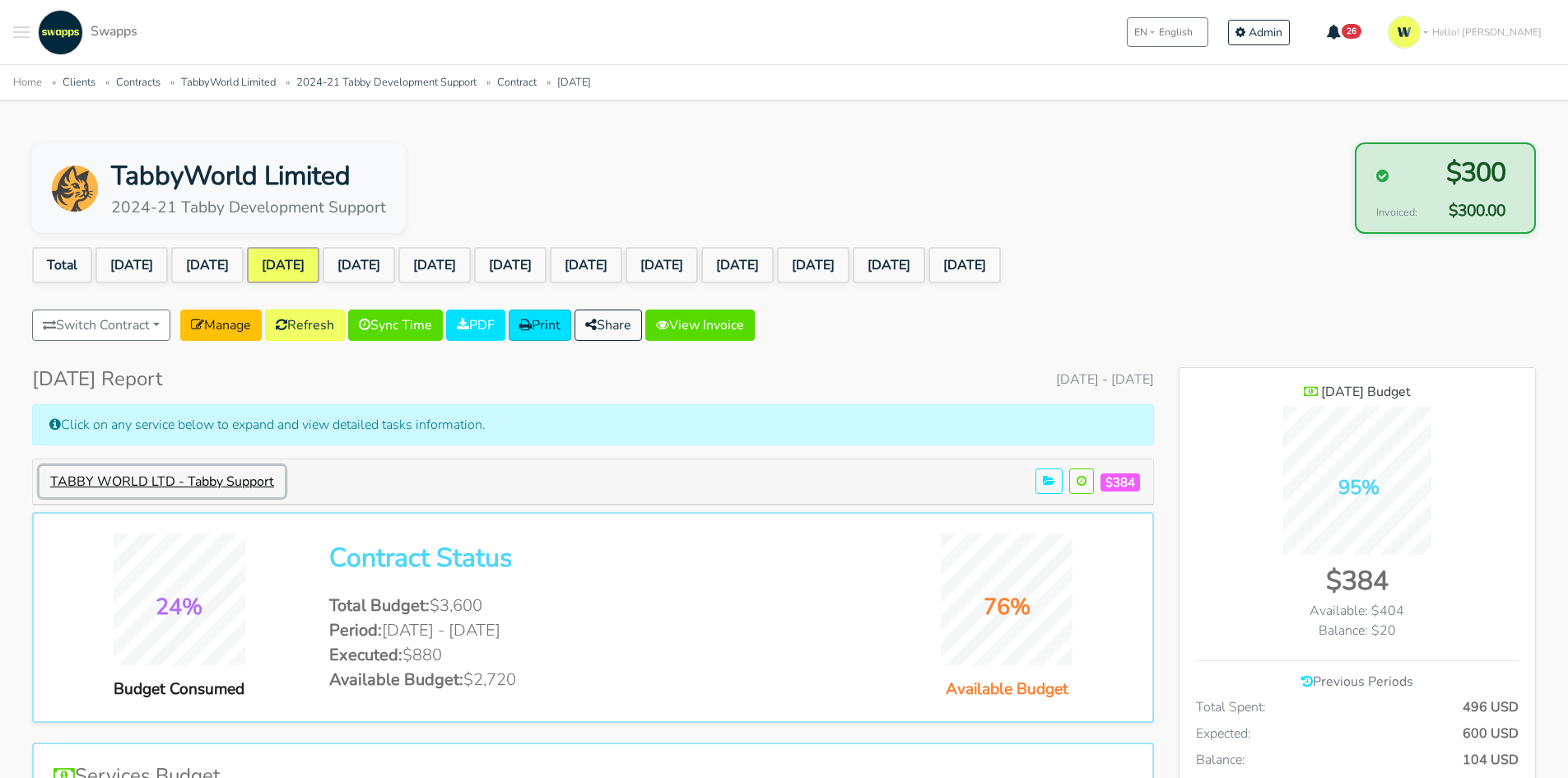
click at [153, 473] on button "TABBY WORLD LTD - Tabby Support" at bounding box center [161, 481] width 245 height 32
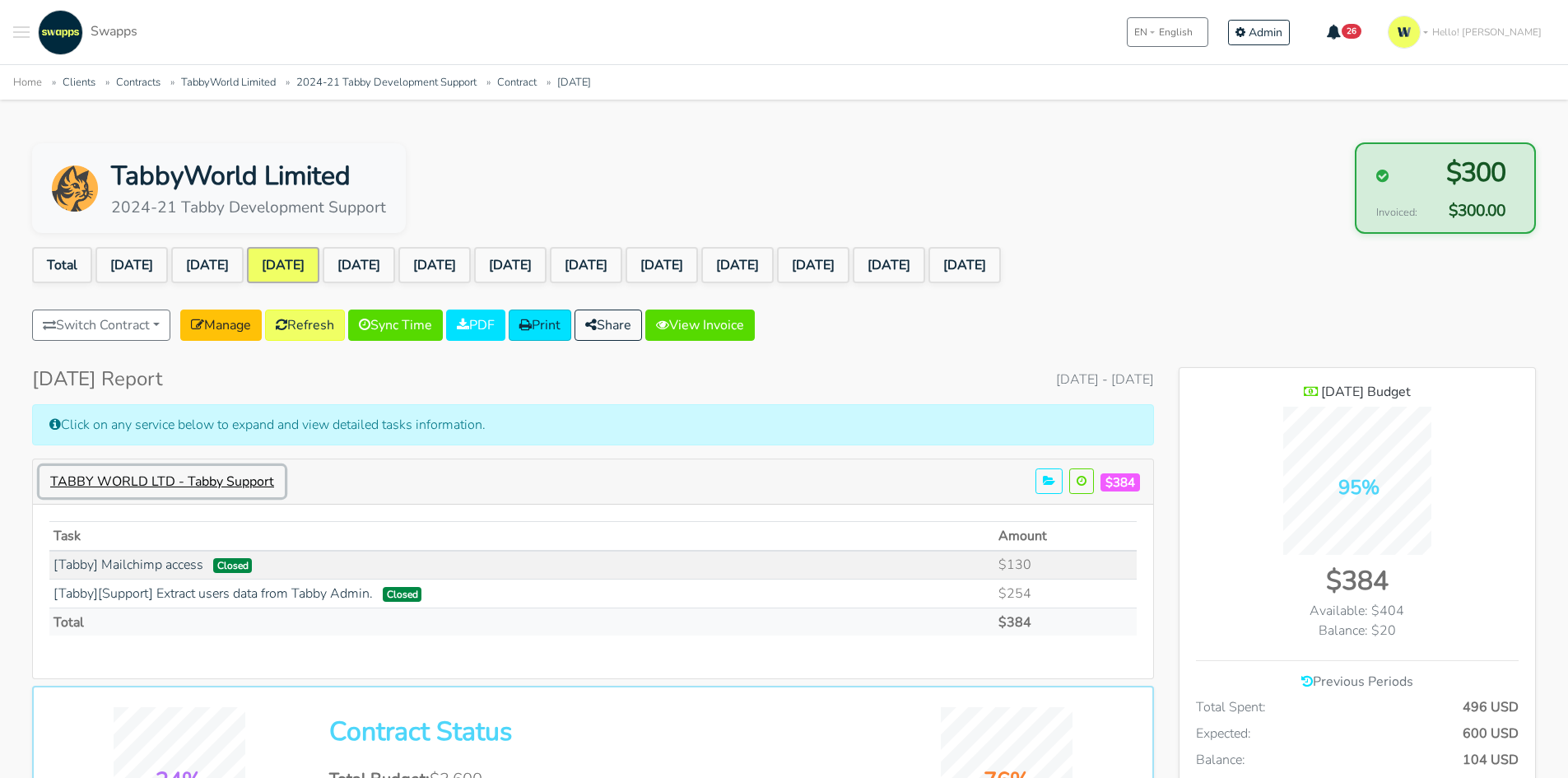
scroll to position [1480, 356]
click at [395, 251] on link "[DATE]" at bounding box center [359, 265] width 73 height 36
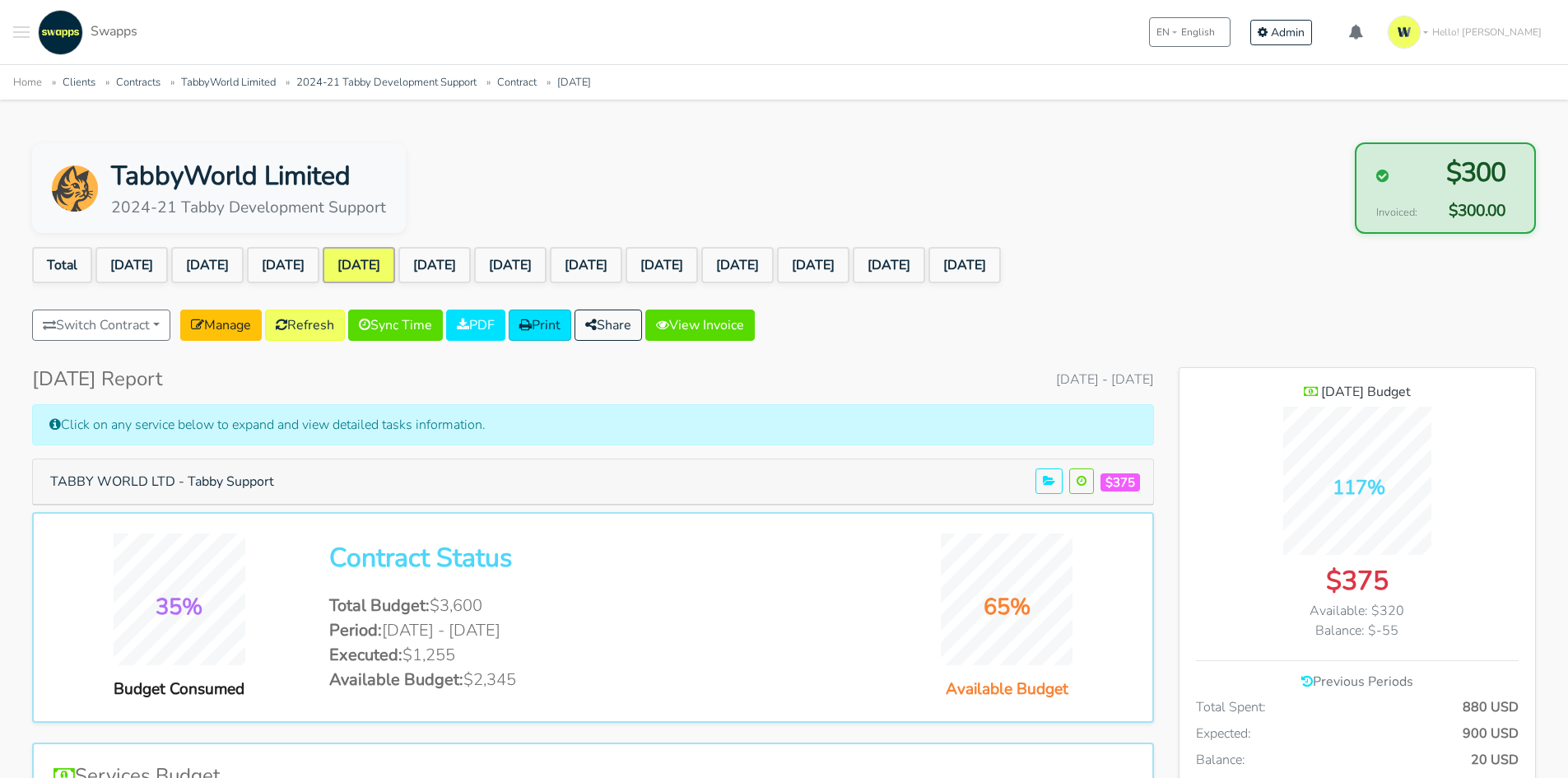
scroll to position [1306, 356]
click at [242, 479] on button "TABBY WORLD LTD - Tabby Support" at bounding box center [161, 481] width 245 height 32
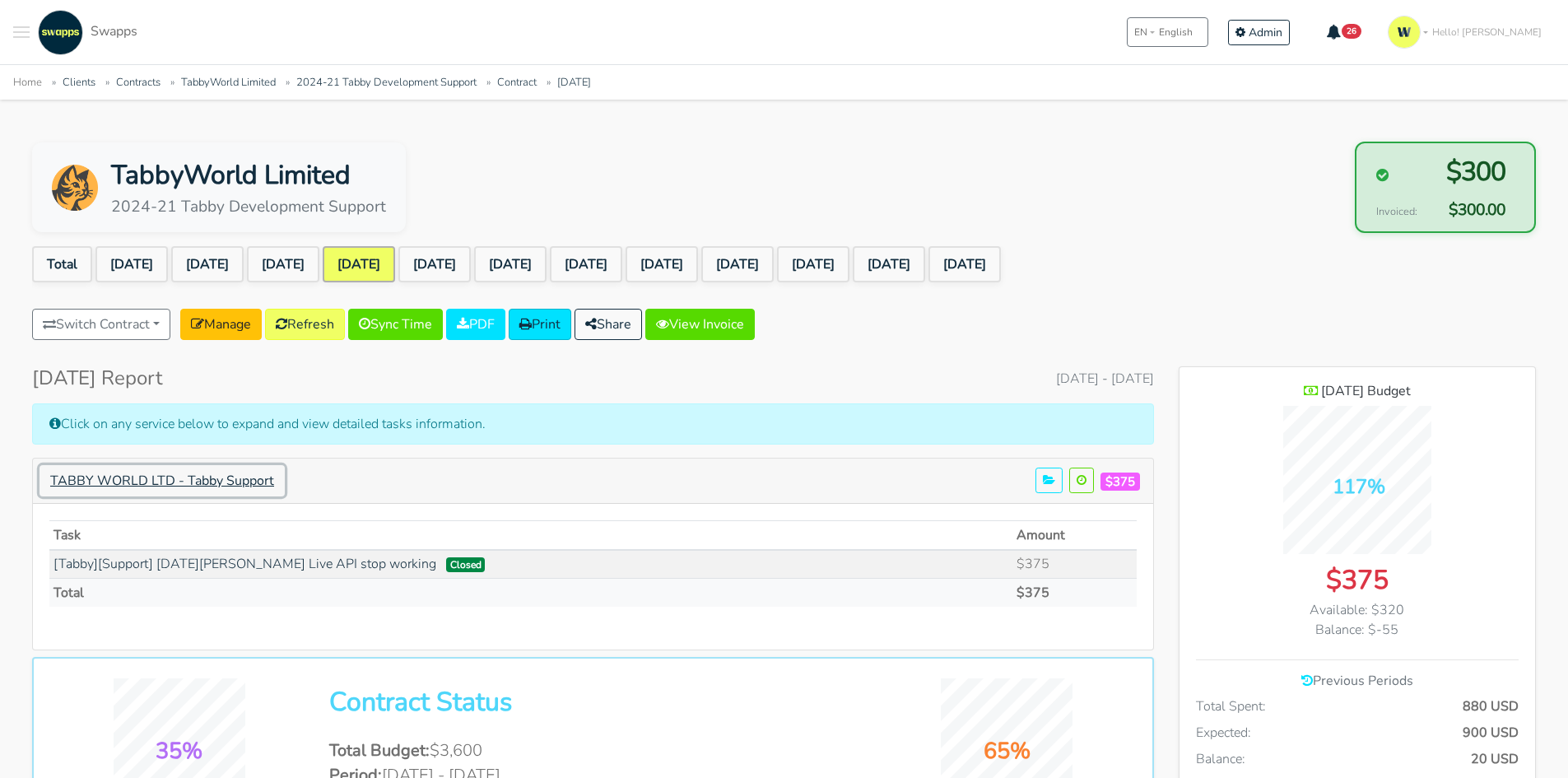
scroll to position [0, 0]
click at [470, 256] on link "[DATE]" at bounding box center [434, 265] width 73 height 36
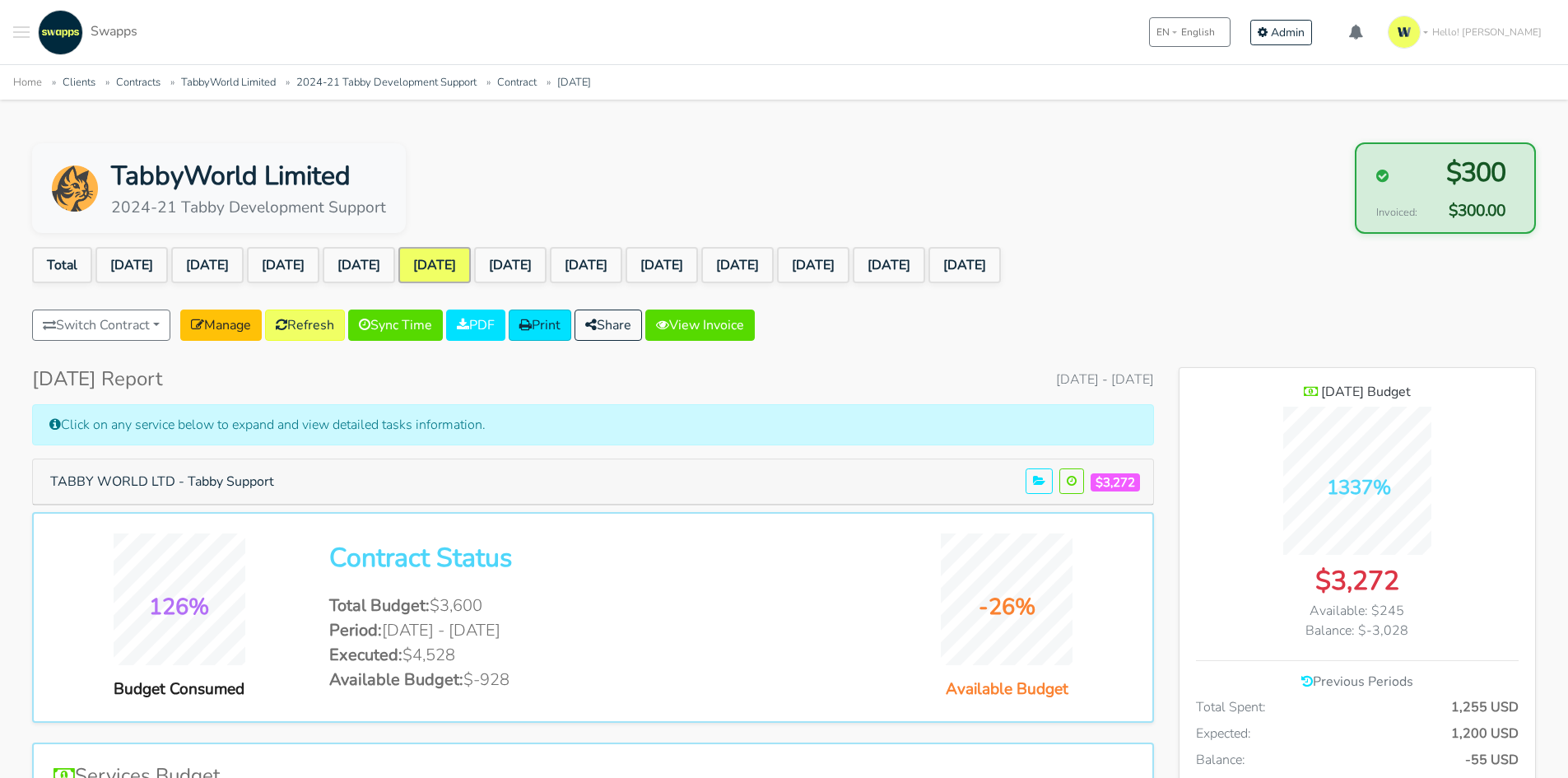
scroll to position [1306, 356]
click at [197, 486] on button "TABBY WORLD LTD - Tabby Support" at bounding box center [161, 481] width 245 height 32
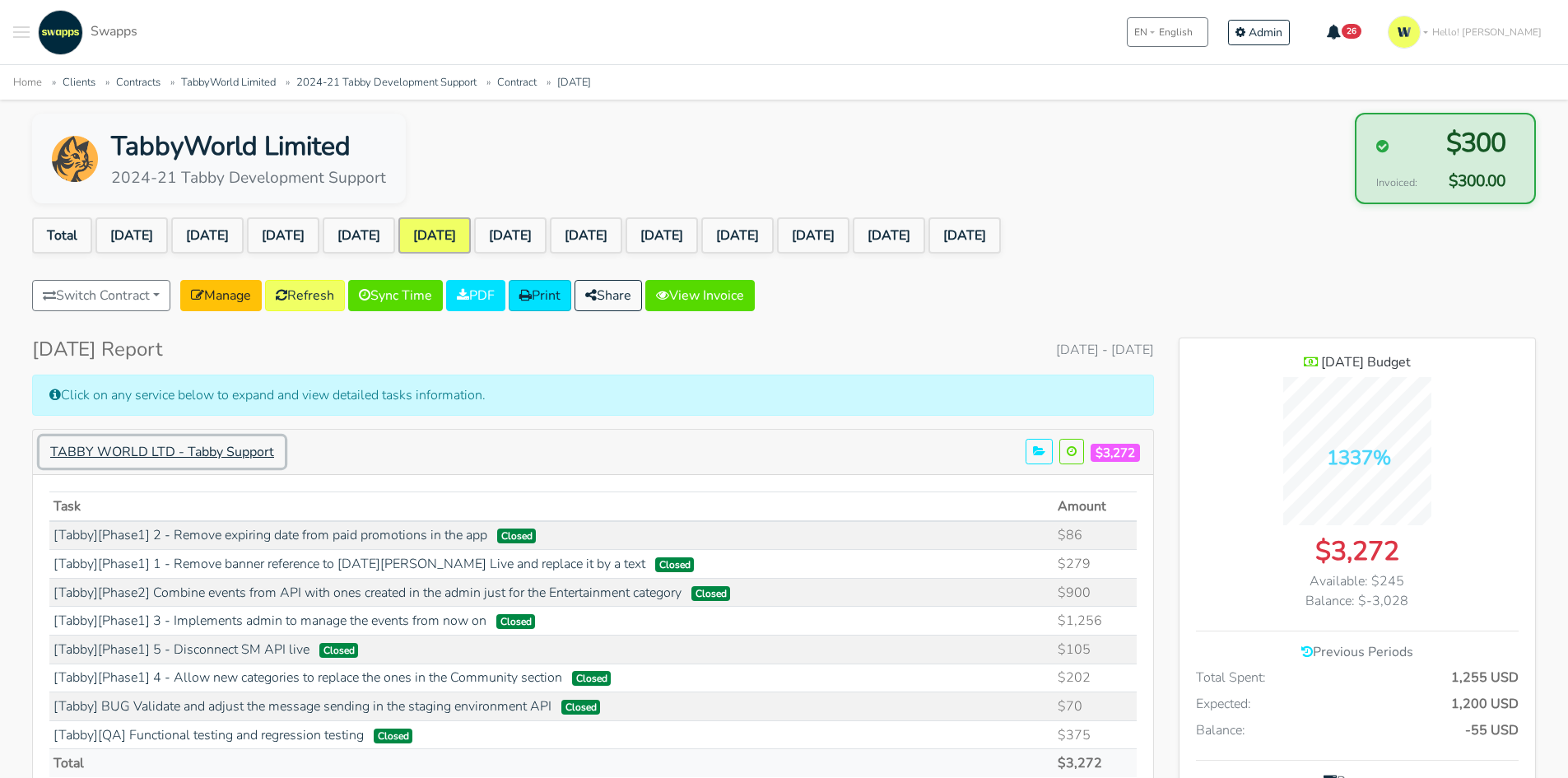
scroll to position [0, 0]
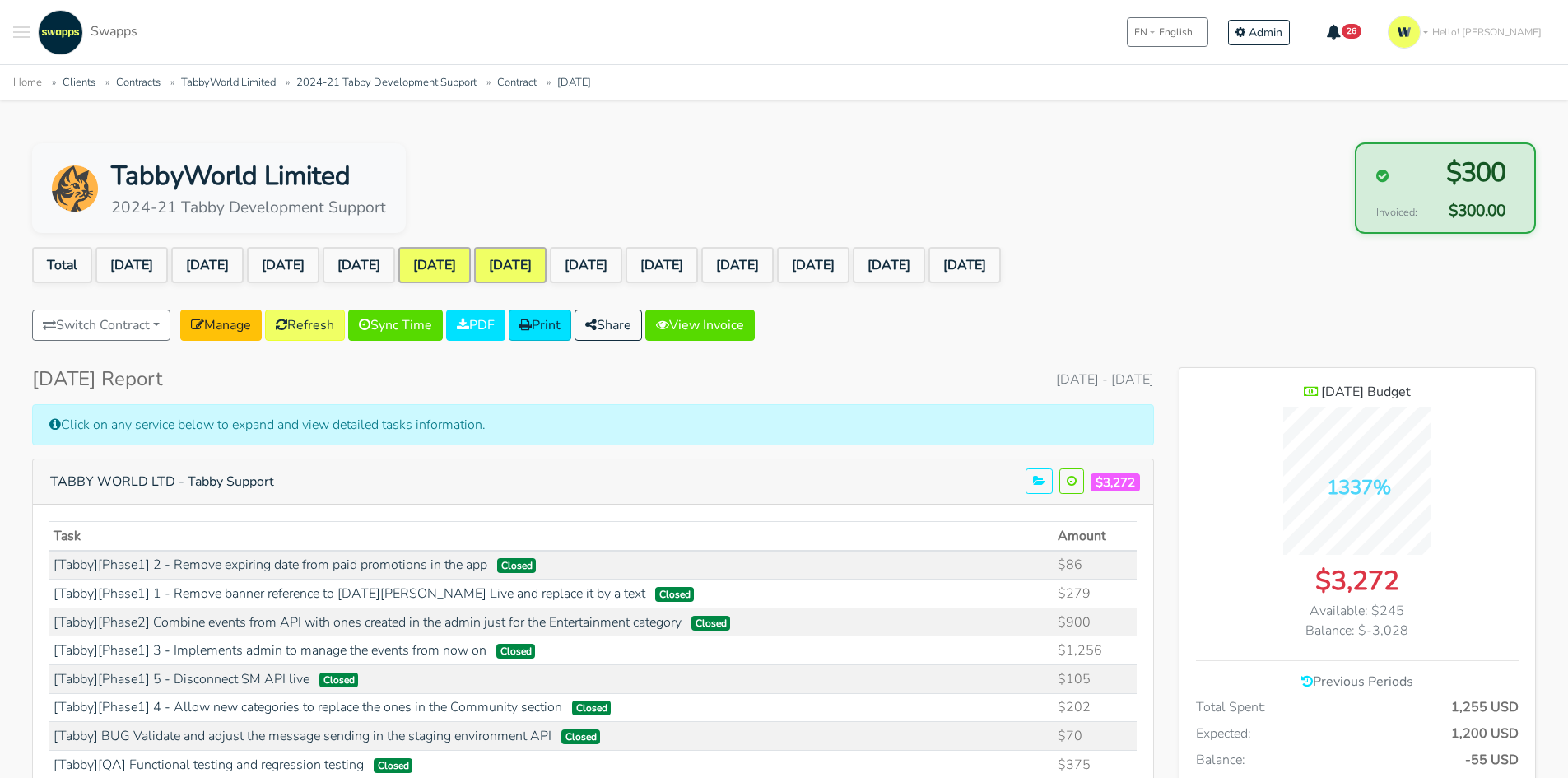
click at [547, 265] on link "[DATE]" at bounding box center [511, 265] width 73 height 36
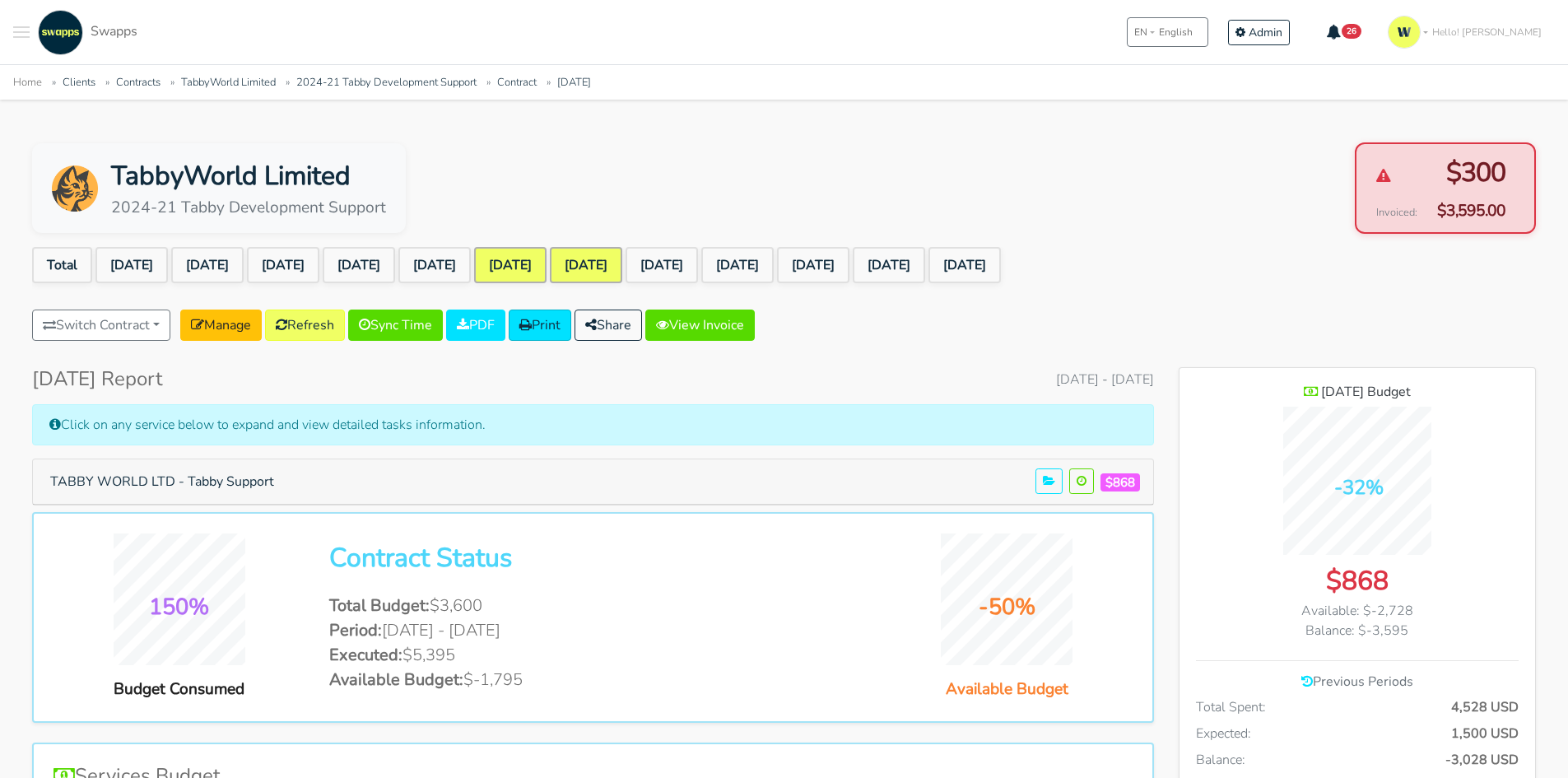
click at [622, 267] on link "[DATE]" at bounding box center [586, 265] width 73 height 36
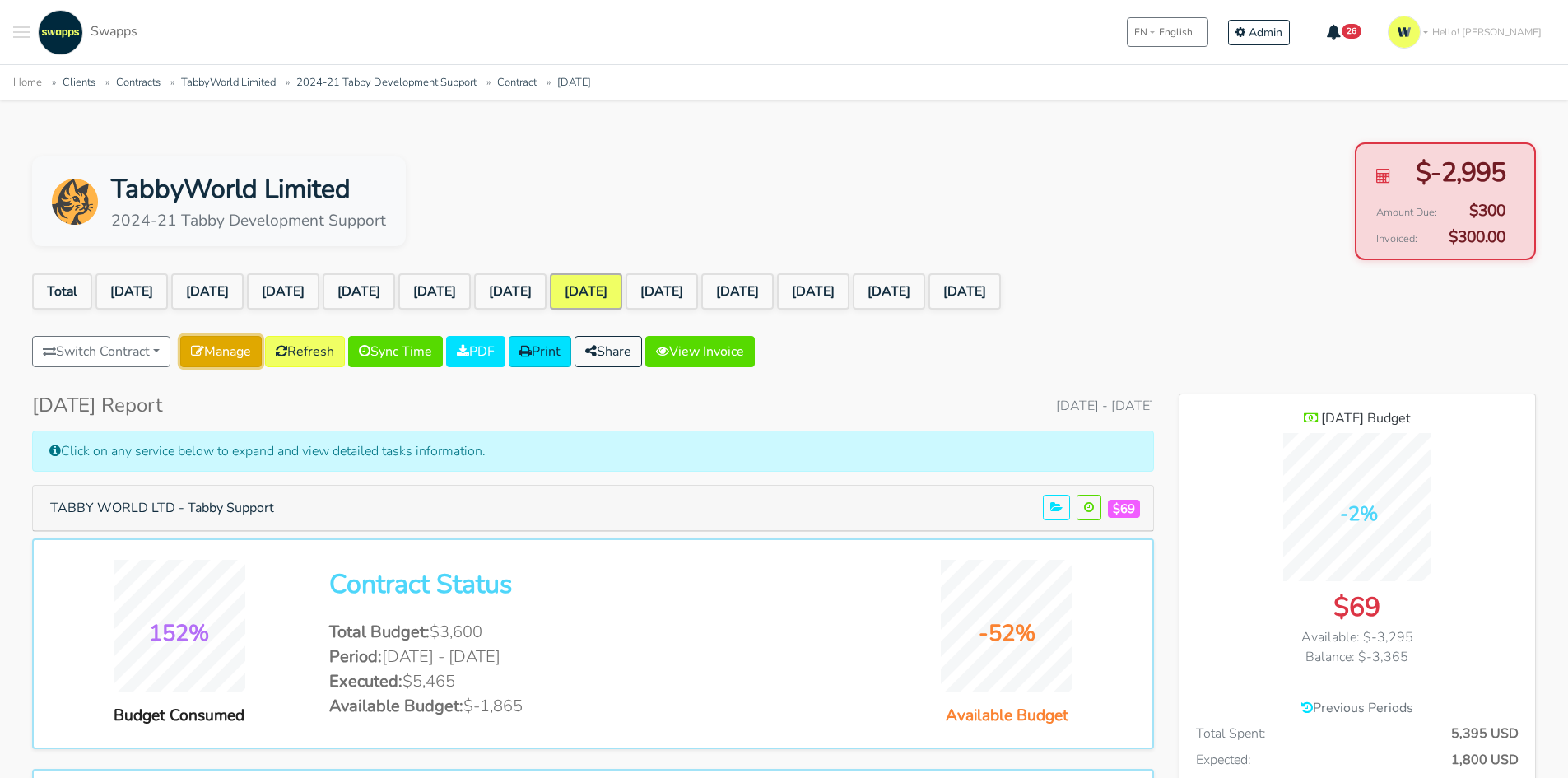
click at [220, 348] on link "Manage" at bounding box center [220, 351] width 81 height 32
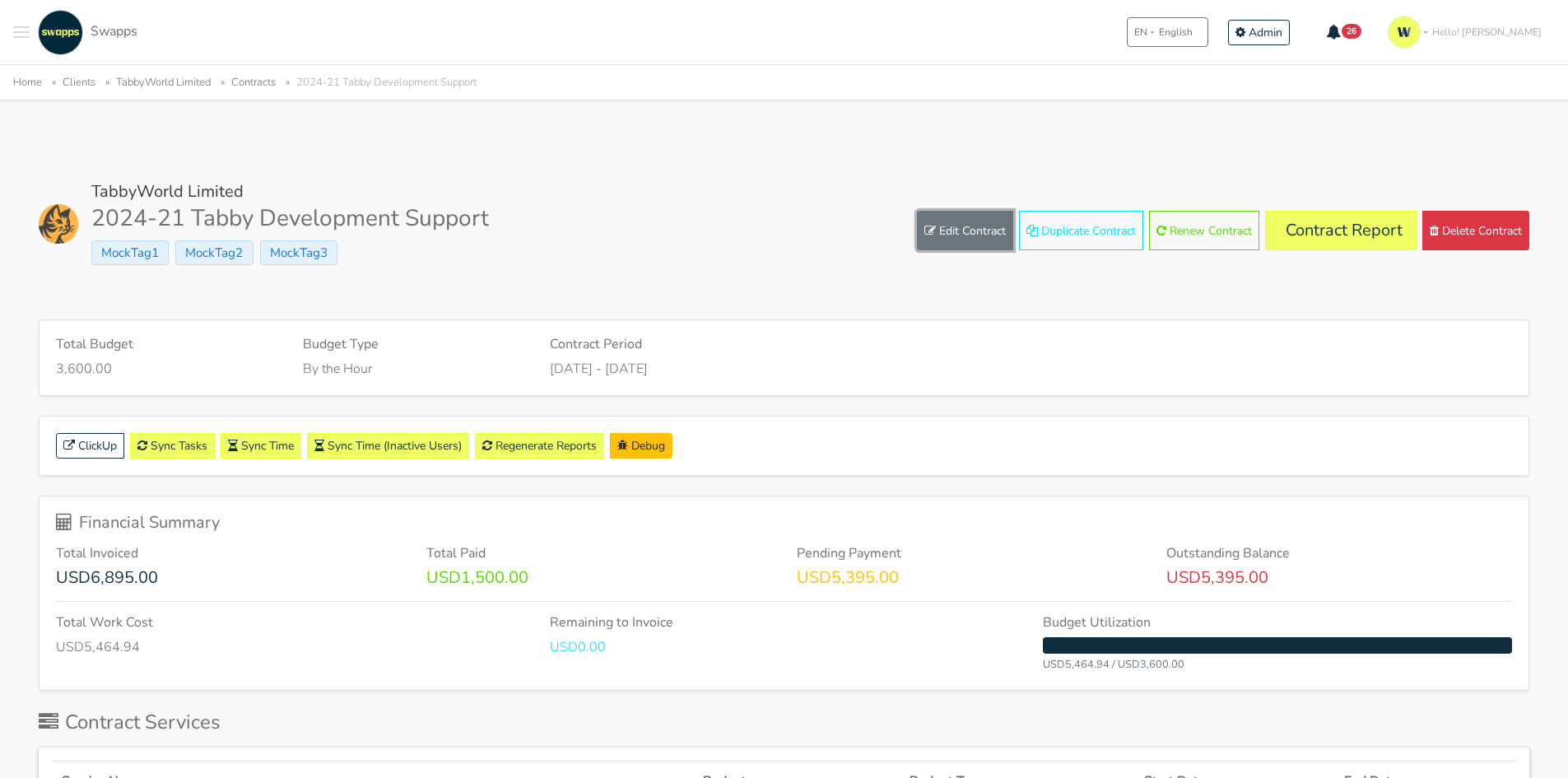
click at [974, 233] on link "Edit Contract" at bounding box center [965, 230] width 96 height 39
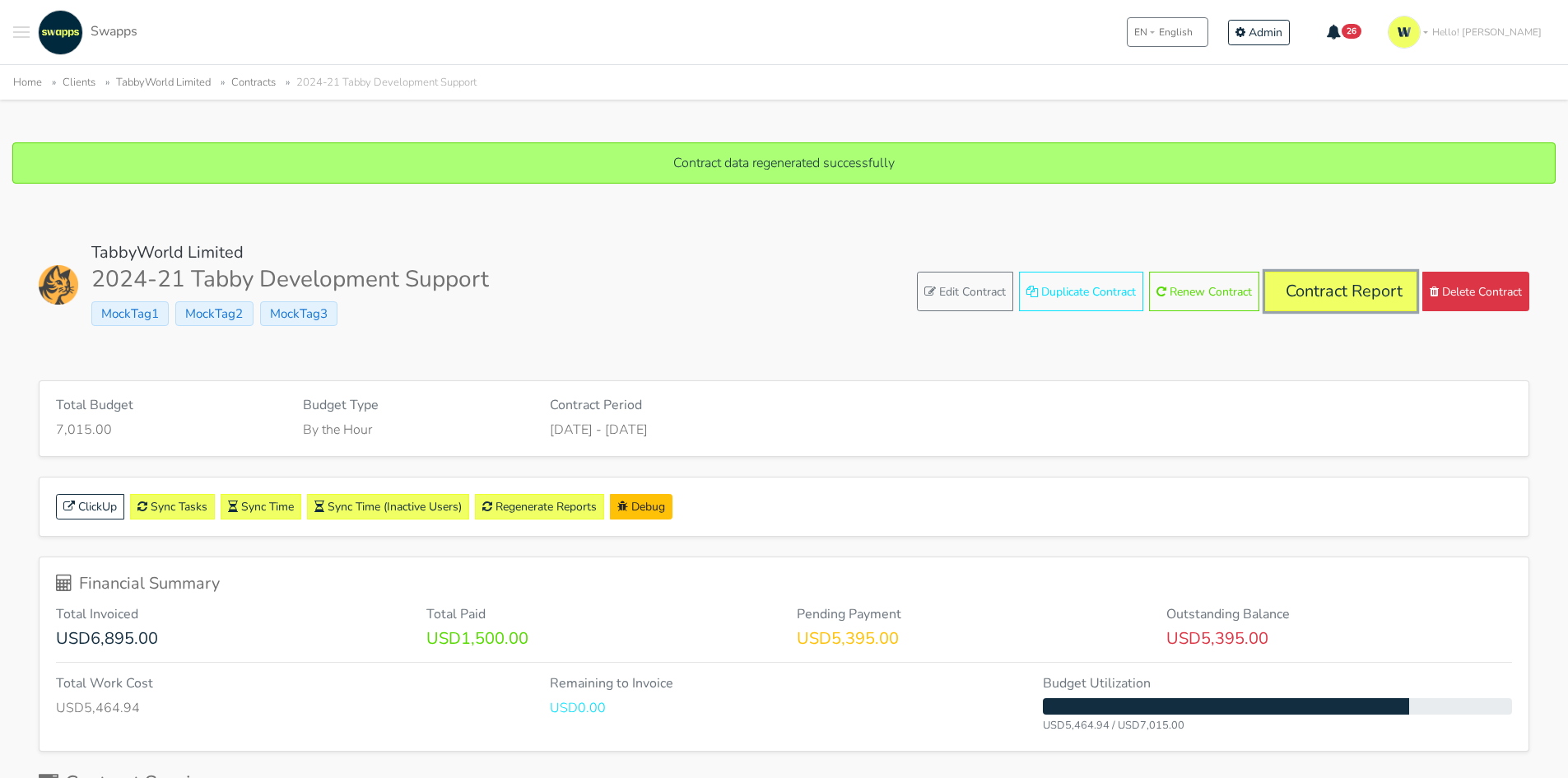
click at [1328, 295] on link "Contract Report" at bounding box center [1341, 291] width 152 height 39
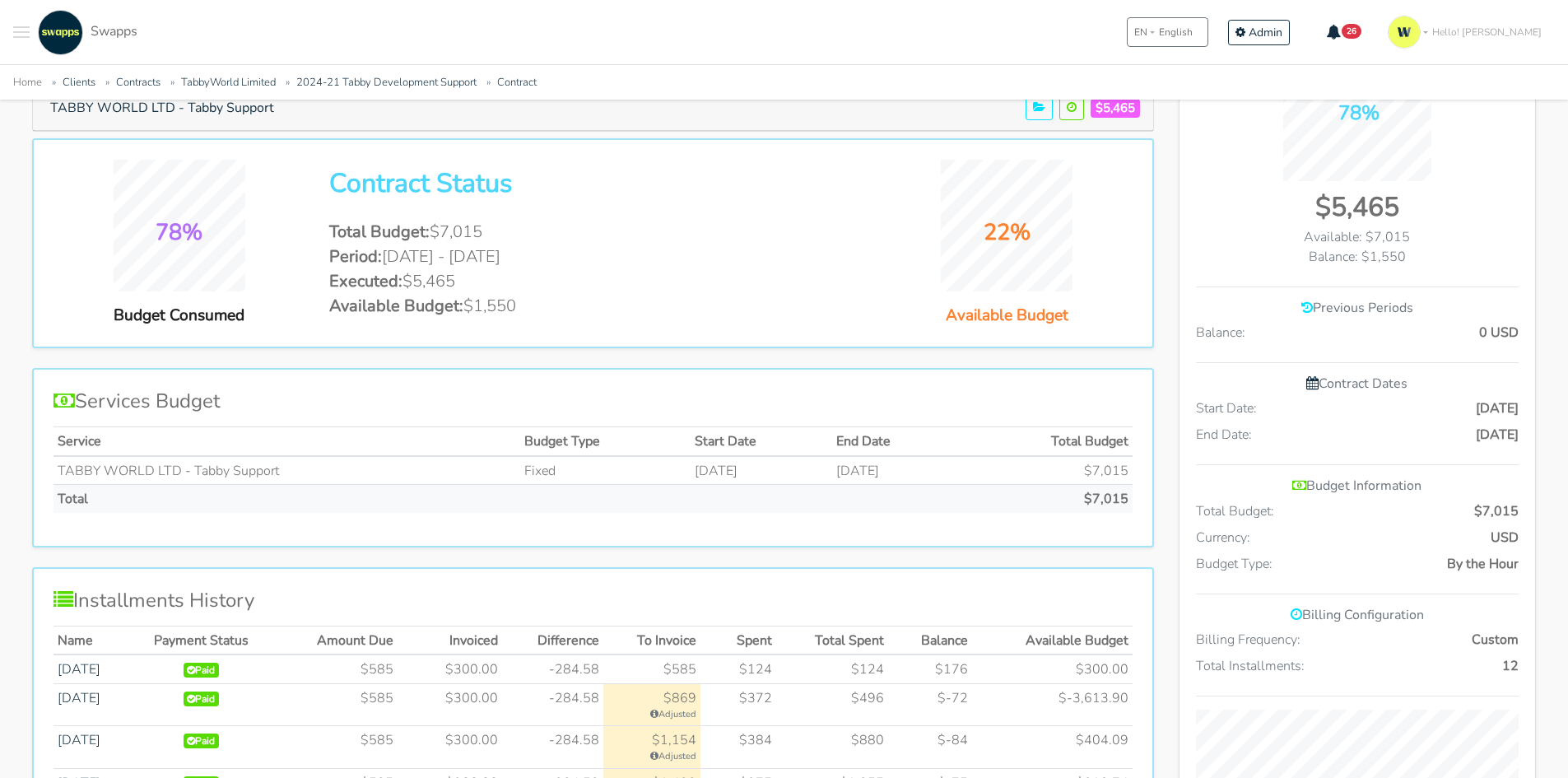
scroll to position [329, 0]
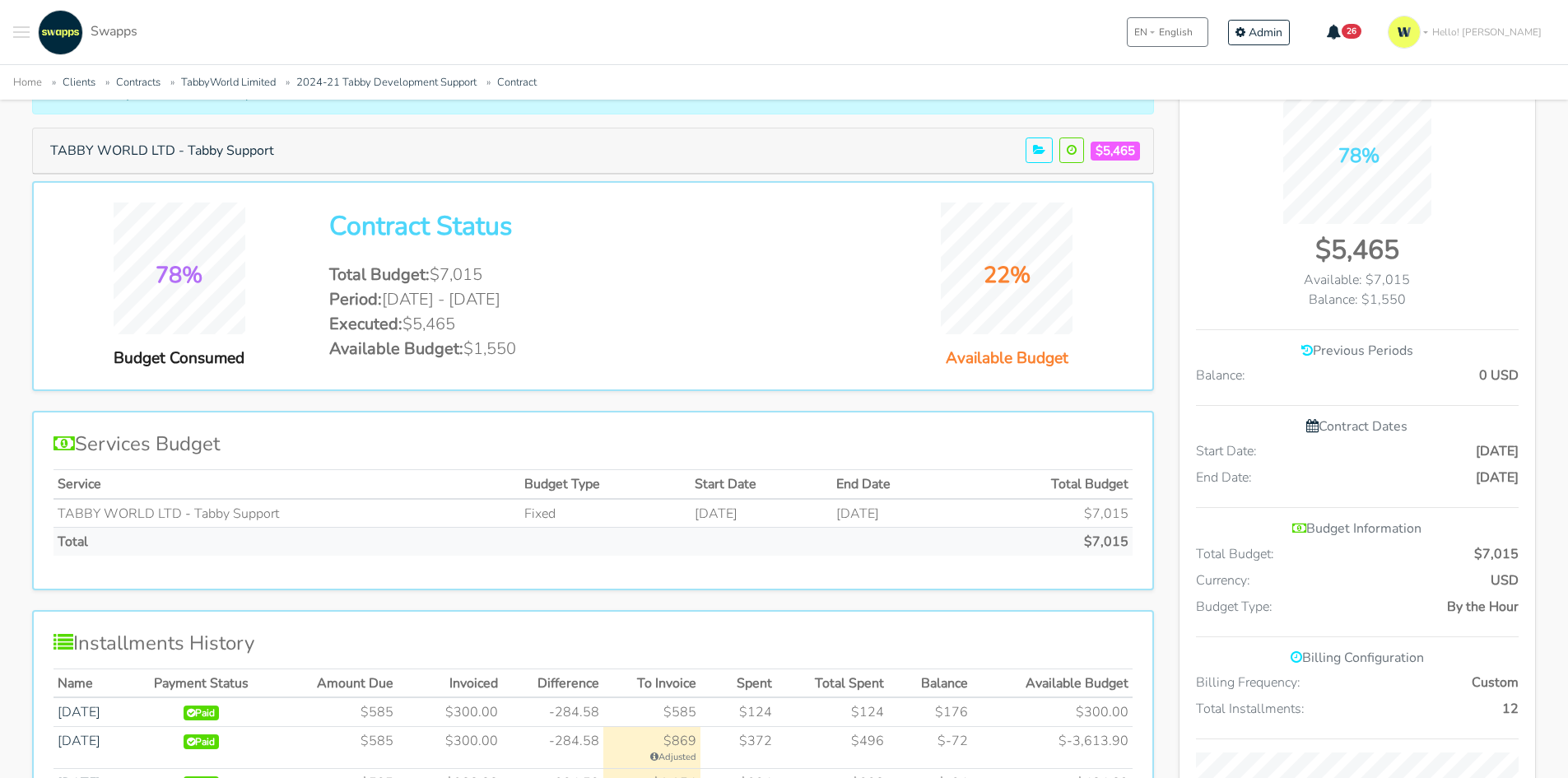
click at [477, 326] on li "Executed: $5,465" at bounding box center [593, 325] width 527 height 25
click at [542, 343] on li "Available Budget: $1,550" at bounding box center [593, 349] width 527 height 25
drag, startPoint x: 543, startPoint y: 350, endPoint x: 434, endPoint y: 347, distance: 109.0
click at [434, 347] on li "Available Budget: $1,550" at bounding box center [593, 349] width 527 height 25
click at [535, 347] on li "Available Budget: $1,550" at bounding box center [593, 349] width 527 height 25
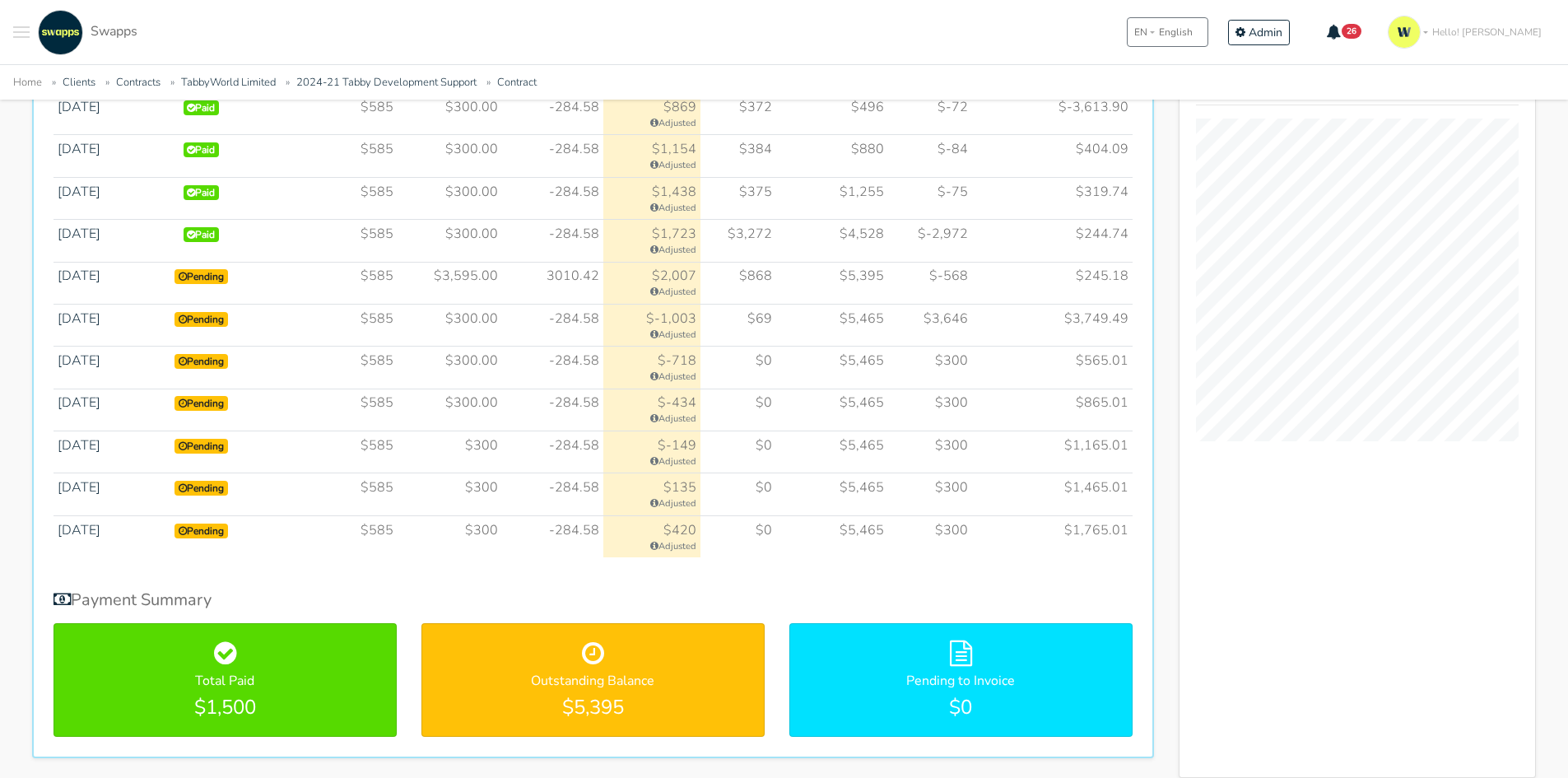
scroll to position [988, 0]
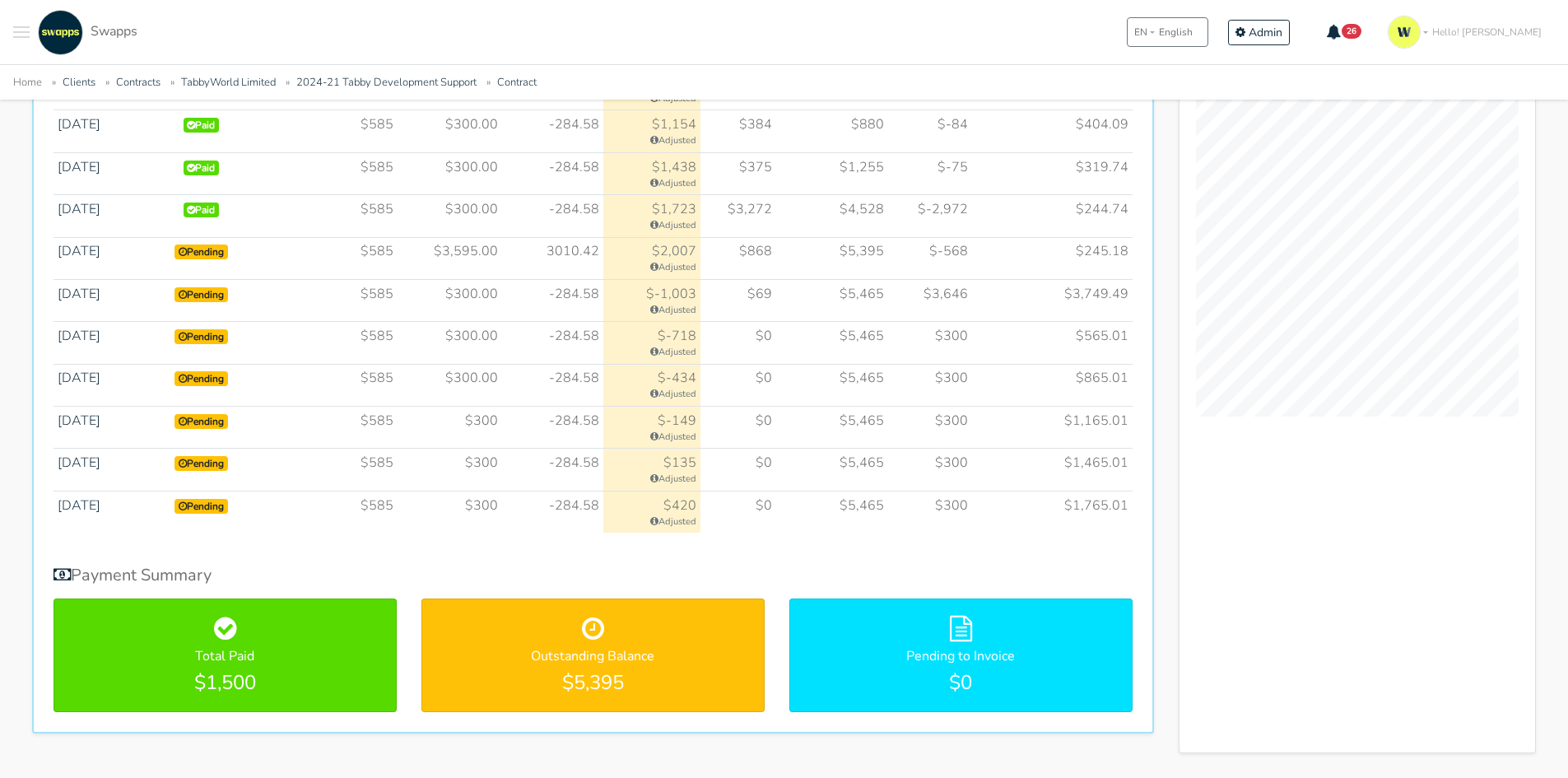
drag, startPoint x: 484, startPoint y: 254, endPoint x: 508, endPoint y: 296, distance: 48.4
click at [508, 296] on tbody "Sep 2024 Paid $585 $300.00" at bounding box center [593, 285] width 1079 height 494
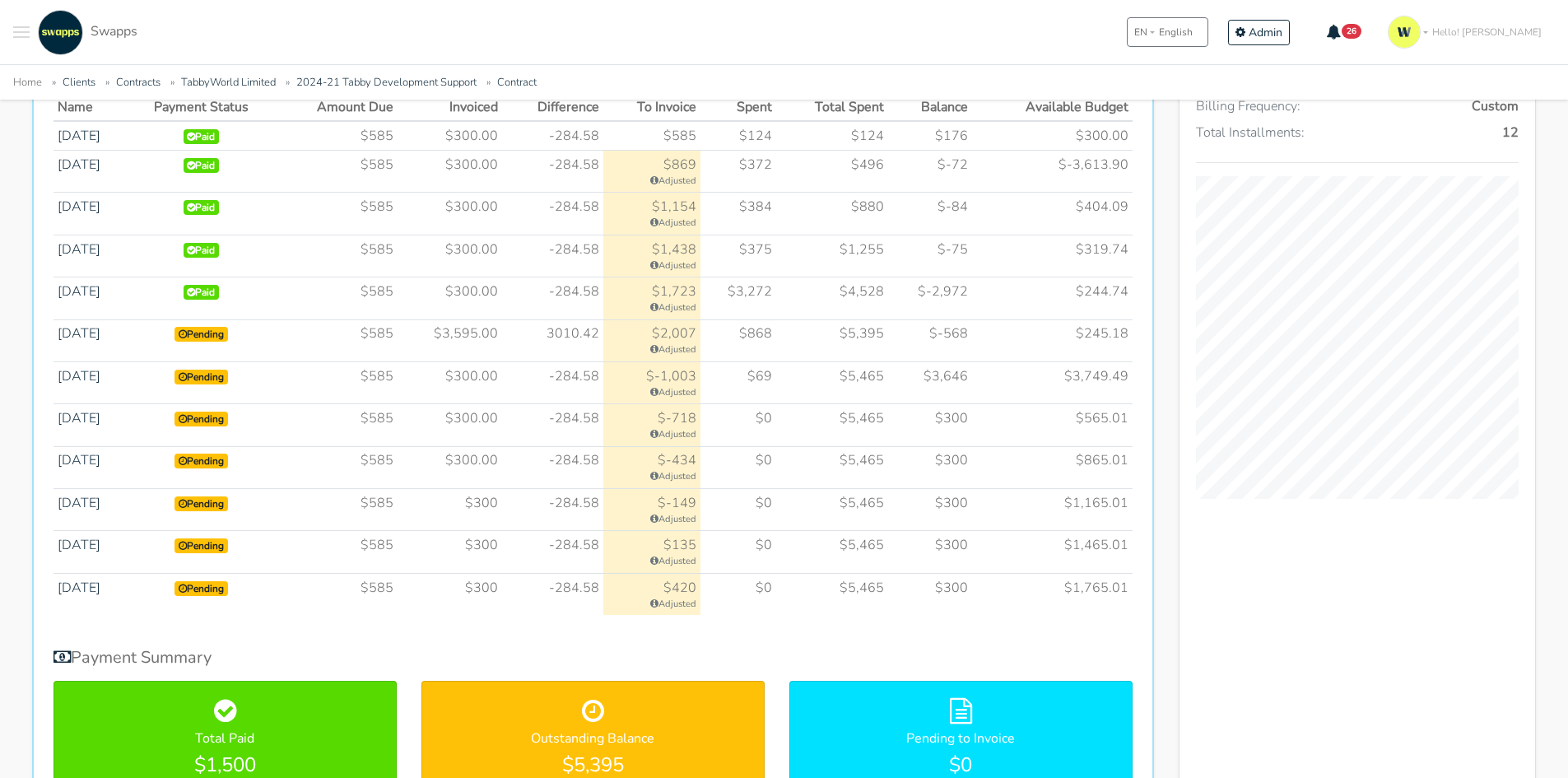
click at [224, 337] on span "Pending" at bounding box center [201, 334] width 53 height 15
drag, startPoint x: 468, startPoint y: 334, endPoint x: 510, endPoint y: 368, distance: 54.0
click at [510, 368] on tbody "Sep 2024 Paid $585 $300.00" at bounding box center [593, 368] width 1079 height 494
click at [731, 641] on div "Installments History Name Payment Status Amount Due Invoiced Difference To Invo…" at bounding box center [594, 424] width 1122 height 782
click at [451, 347] on td "$3,595.00" at bounding box center [450, 341] width 105 height 42
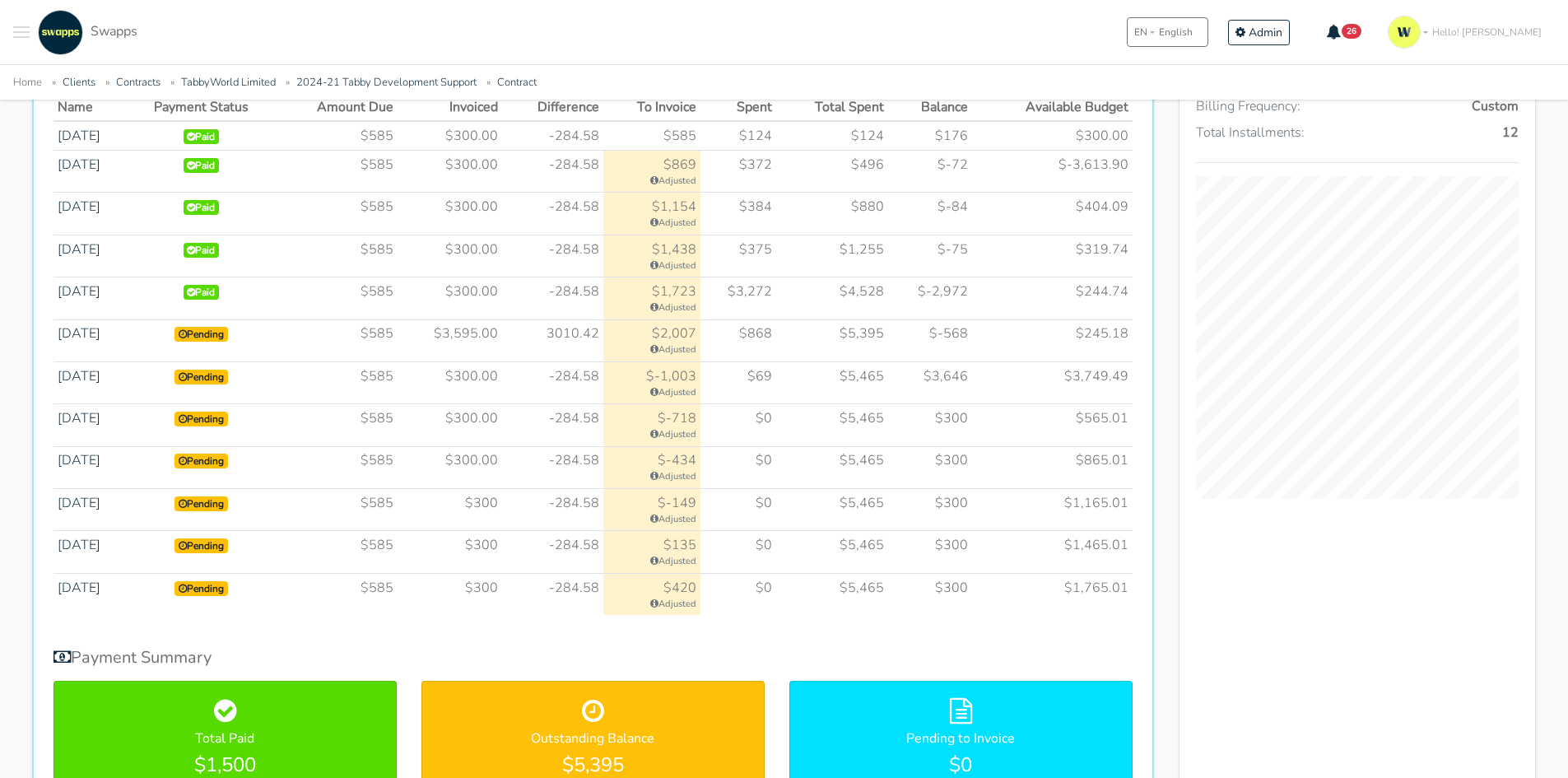
drag, startPoint x: 460, startPoint y: 329, endPoint x: 501, endPoint y: 382, distance: 67.0
click at [501, 382] on tbody "Sep 2024 Paid $585 $300.00" at bounding box center [593, 368] width 1079 height 494
click at [492, 504] on td "$300" at bounding box center [450, 510] width 105 height 42
click at [518, 541] on td "-284.58" at bounding box center [553, 552] width 101 height 42
click at [502, 595] on td "$300" at bounding box center [450, 594] width 105 height 42
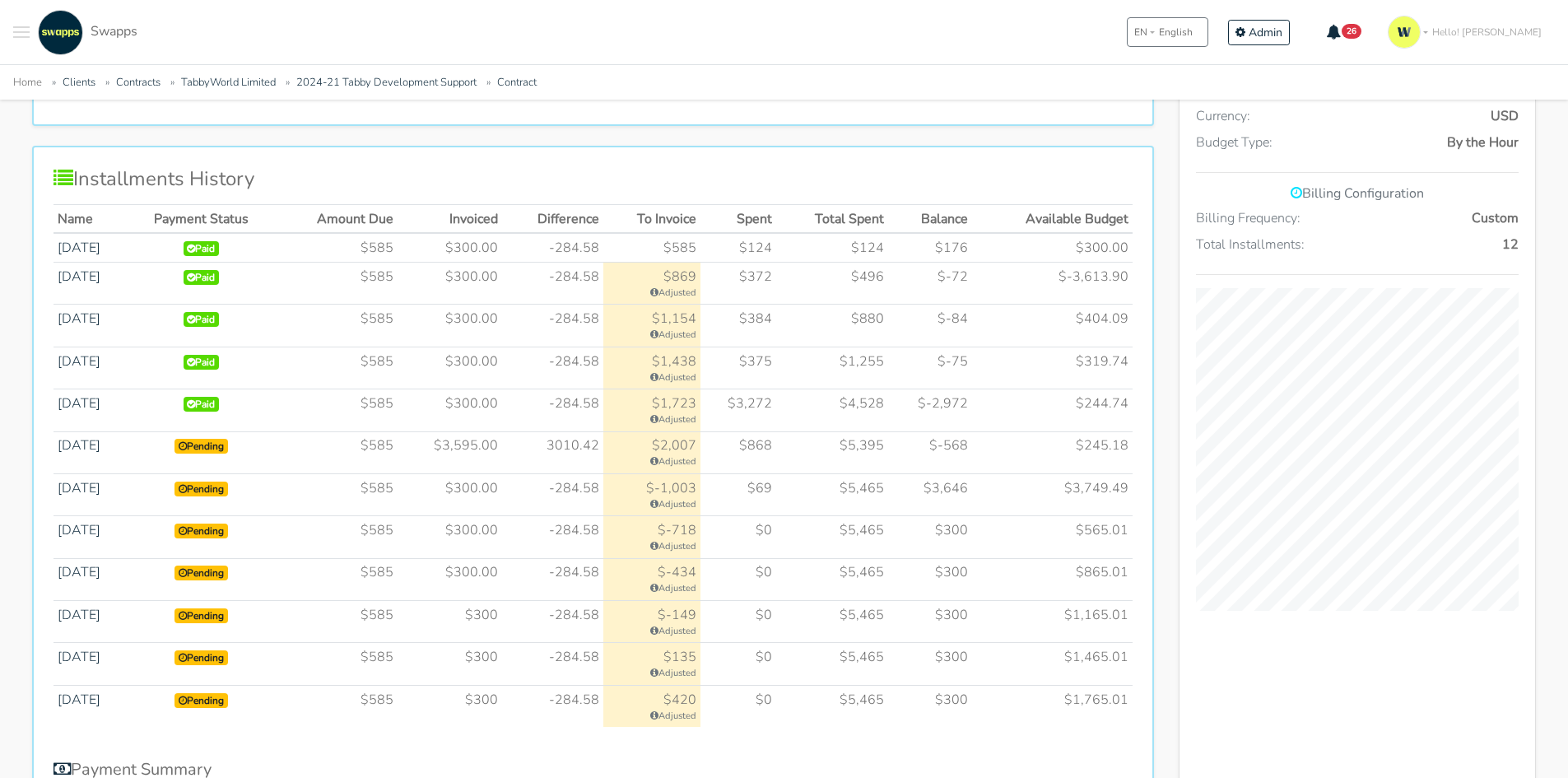
scroll to position [823, 0]
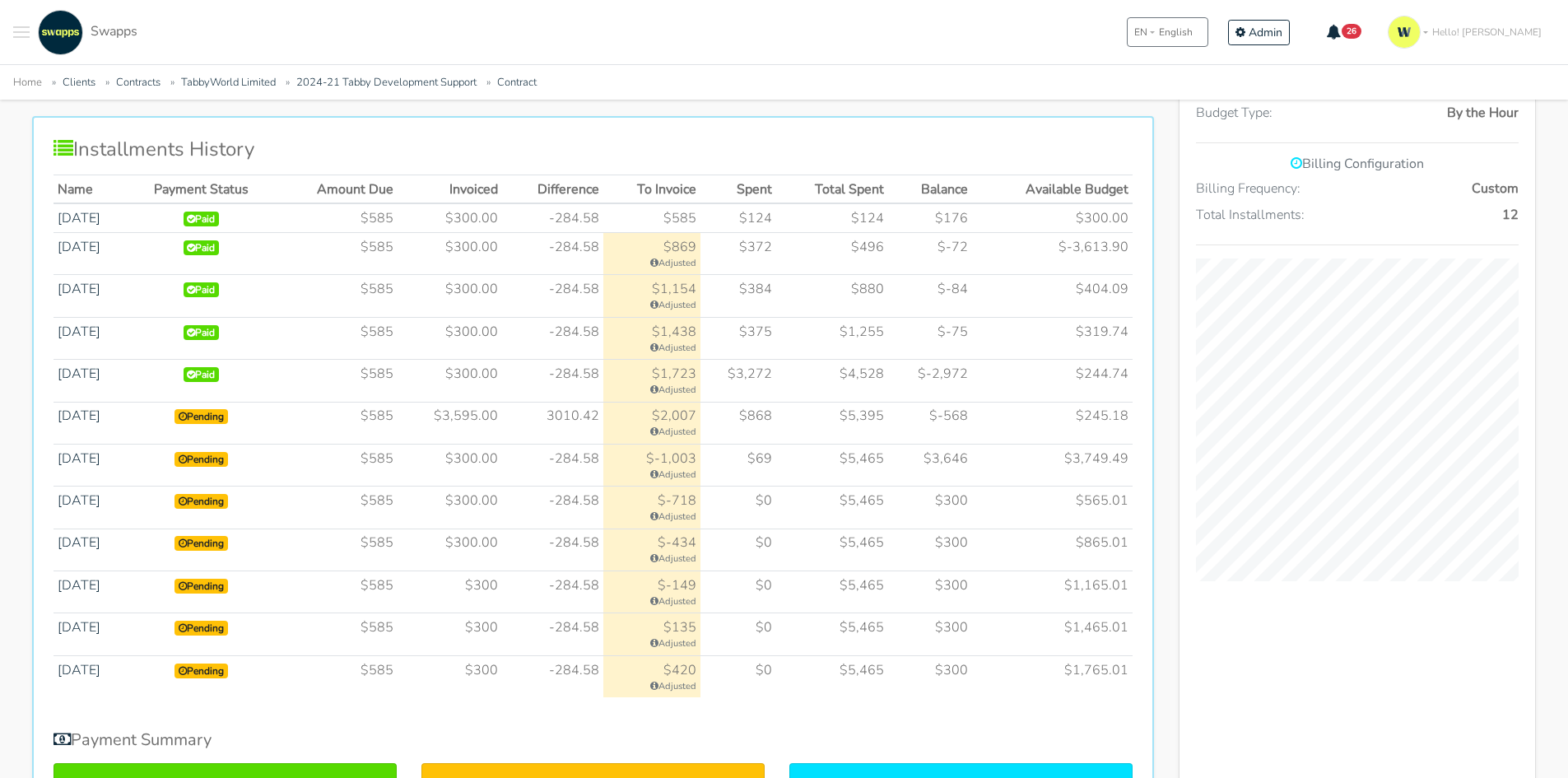
drag, startPoint x: 467, startPoint y: 415, endPoint x: 500, endPoint y: 463, distance: 58.2
click at [500, 463] on tbody "Sep 2024 Paid $585 $300.00" at bounding box center [593, 450] width 1079 height 494
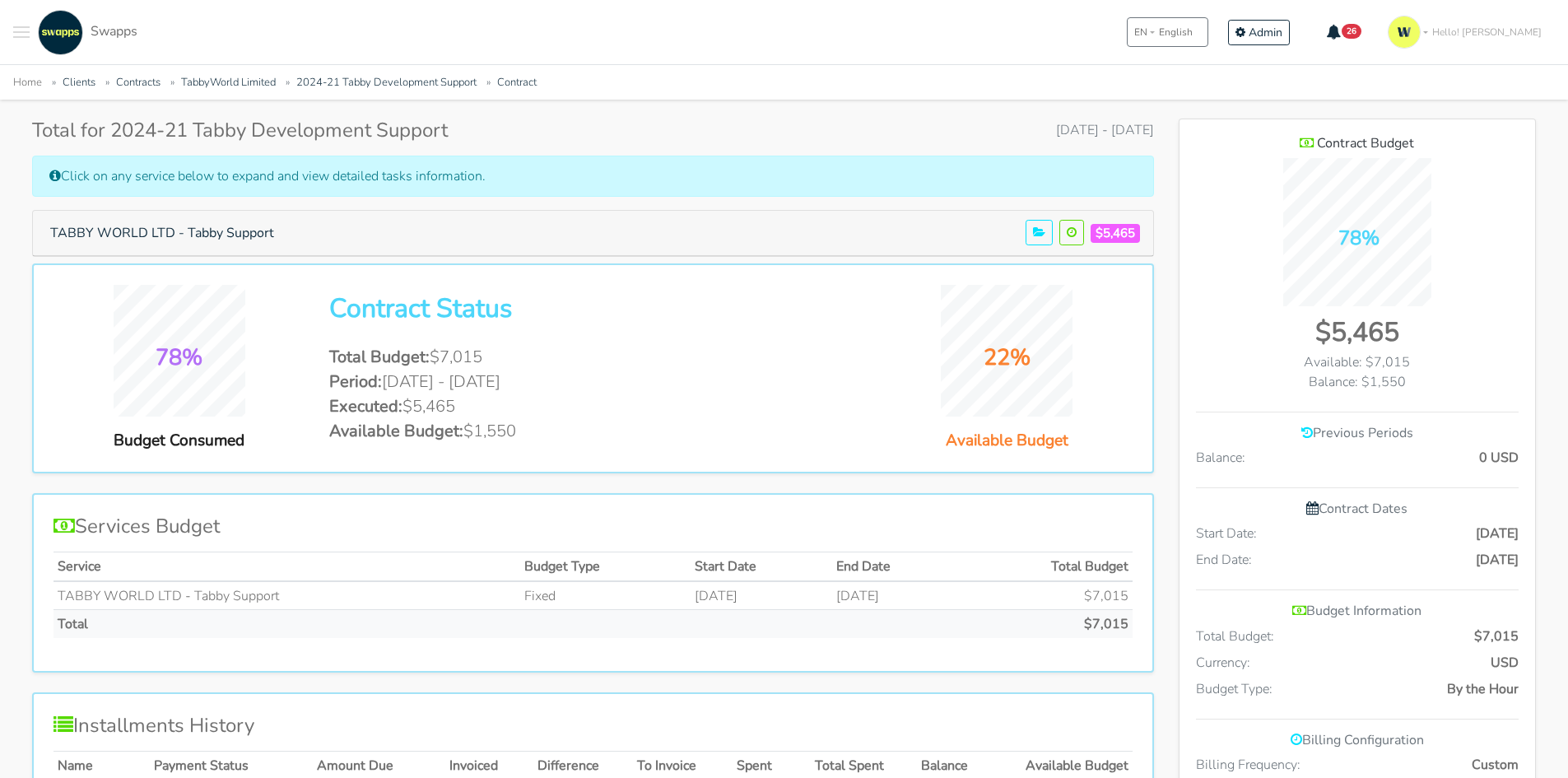
scroll to position [0, 0]
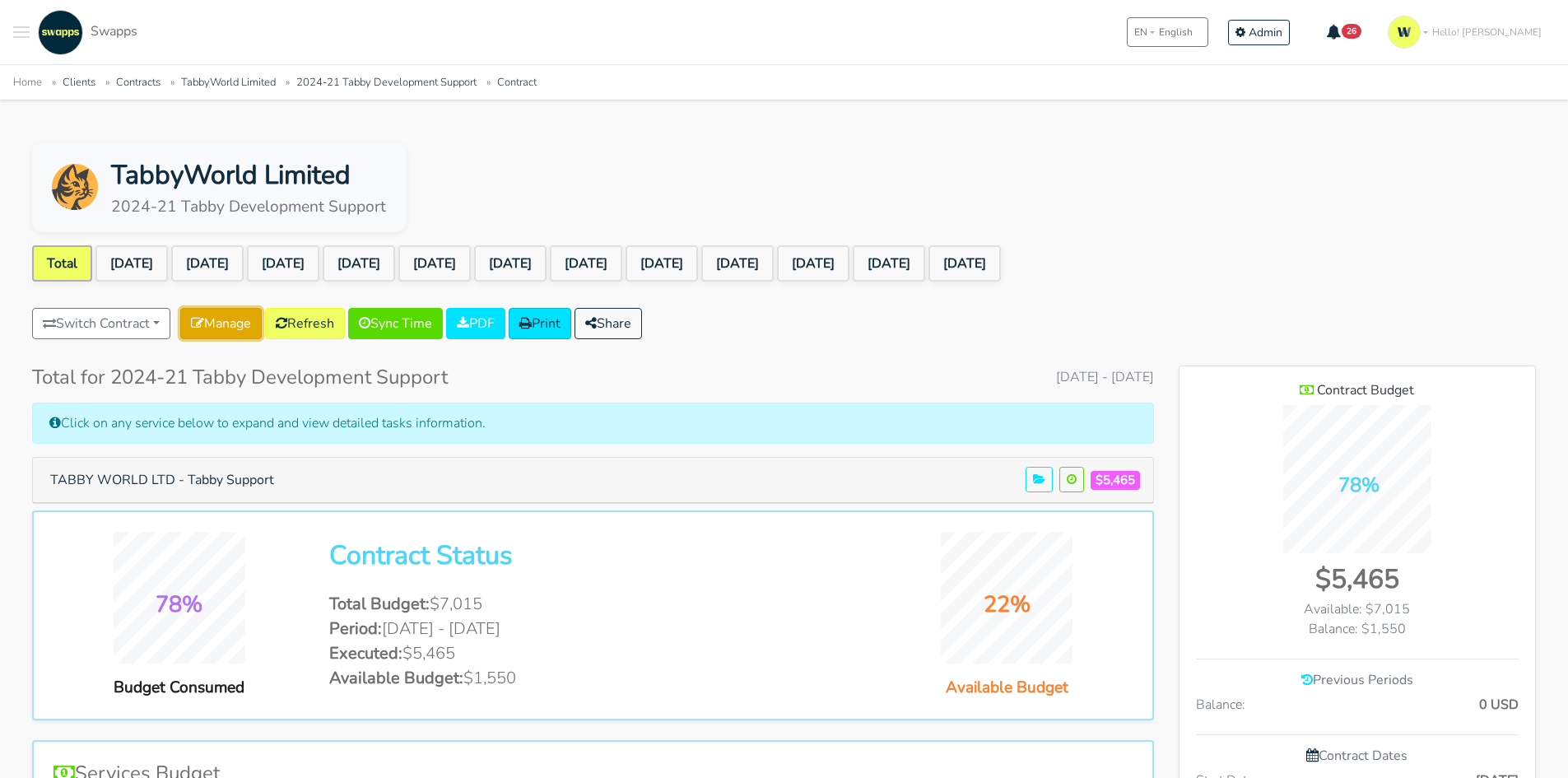
click at [224, 323] on link "Manage" at bounding box center [220, 324] width 81 height 32
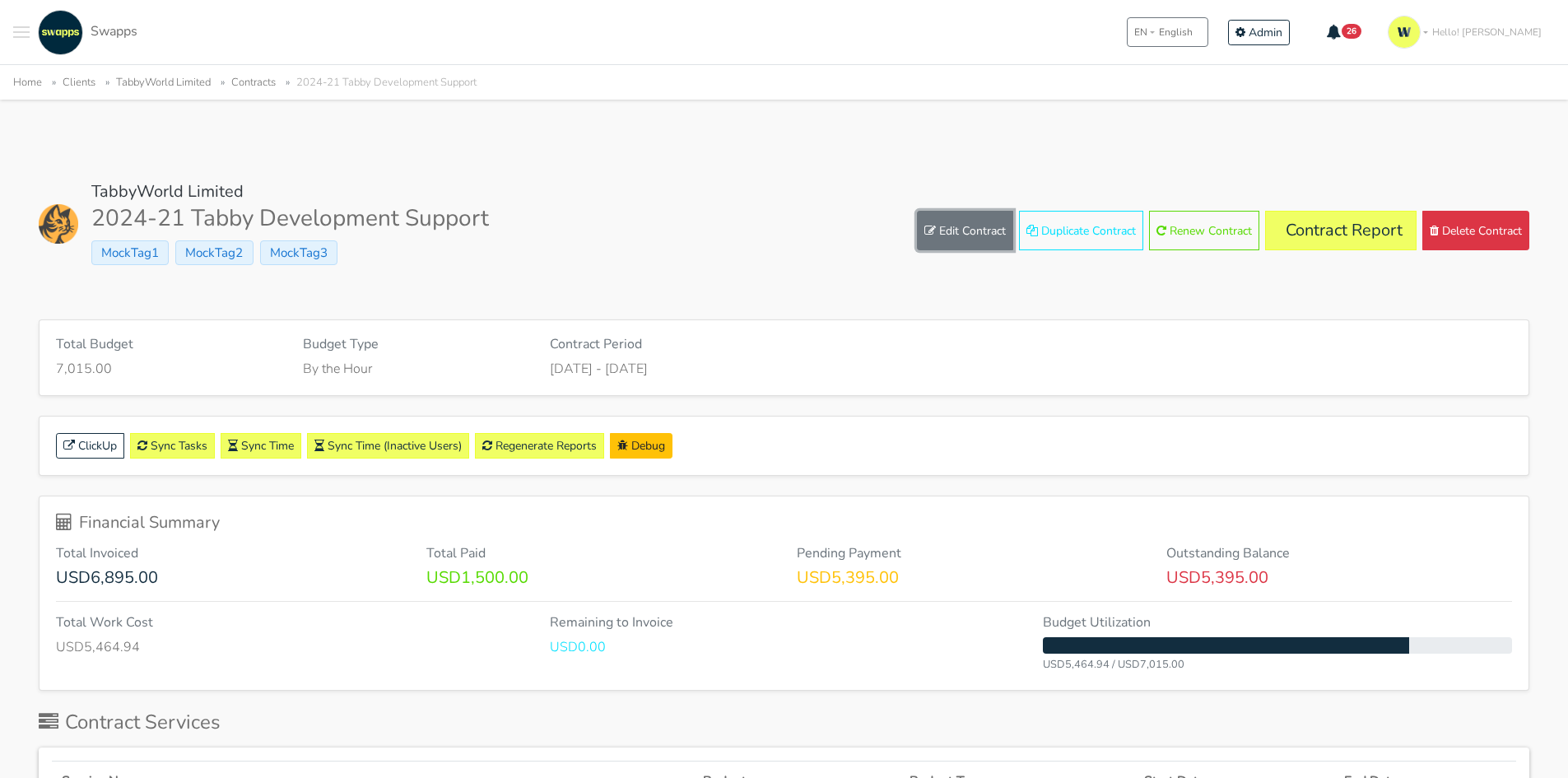
click at [955, 230] on link "Edit Contract" at bounding box center [965, 230] width 96 height 39
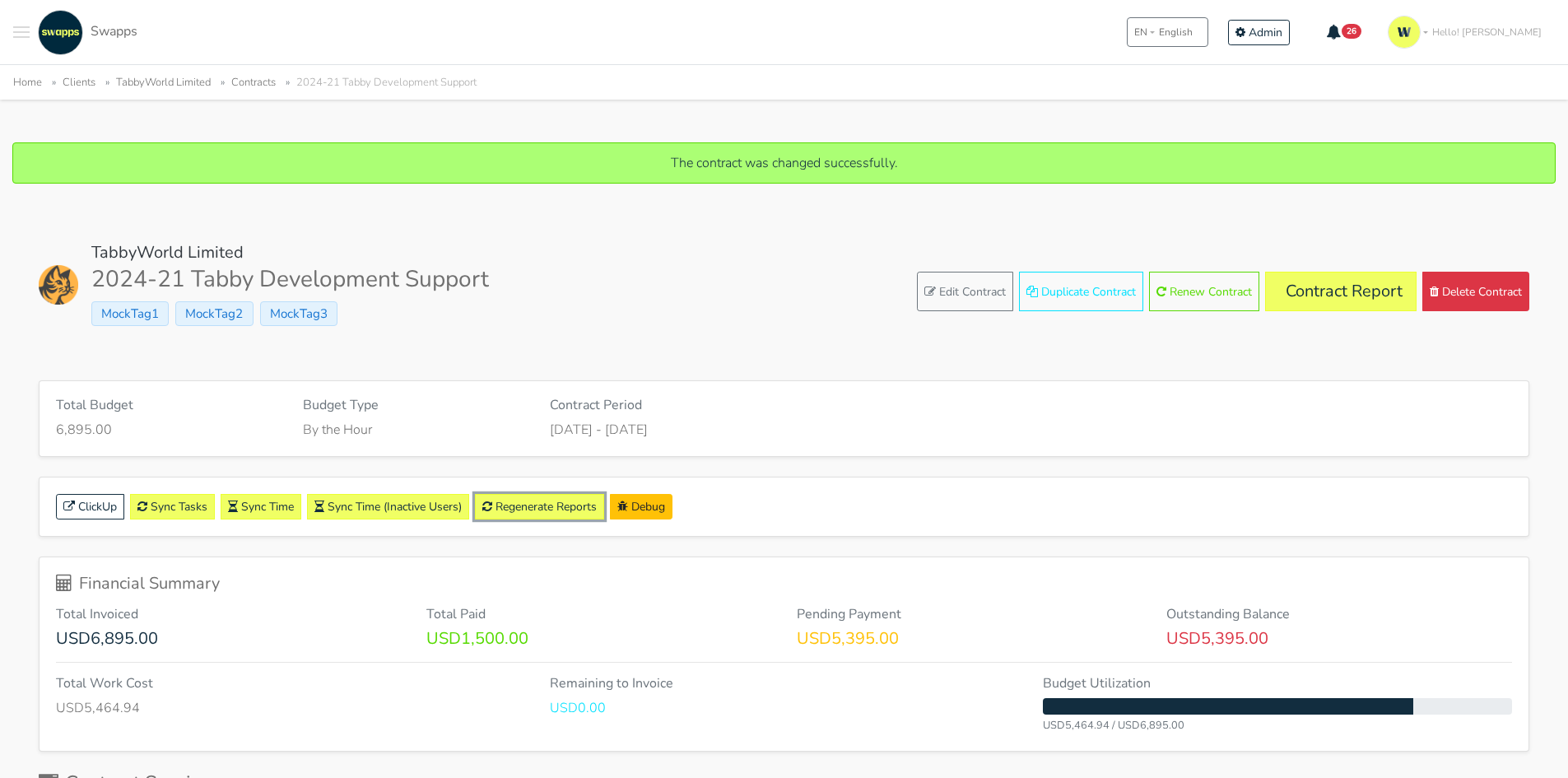
click at [566, 509] on link "Regenerate Reports" at bounding box center [539, 506] width 129 height 26
click at [1349, 290] on link "Contract Report" at bounding box center [1341, 291] width 152 height 39
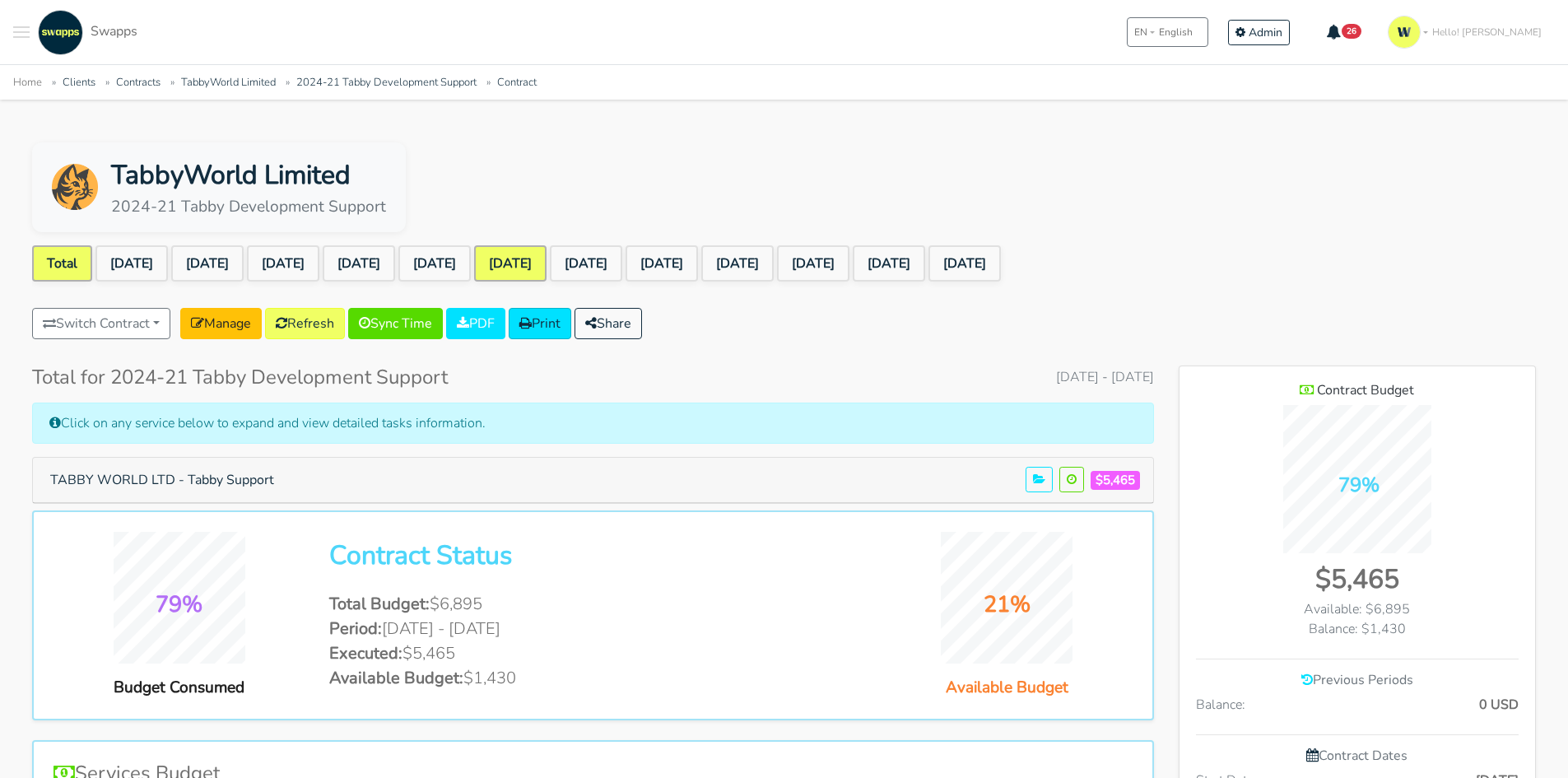
click at [547, 266] on link "[DATE]" at bounding box center [511, 263] width 73 height 36
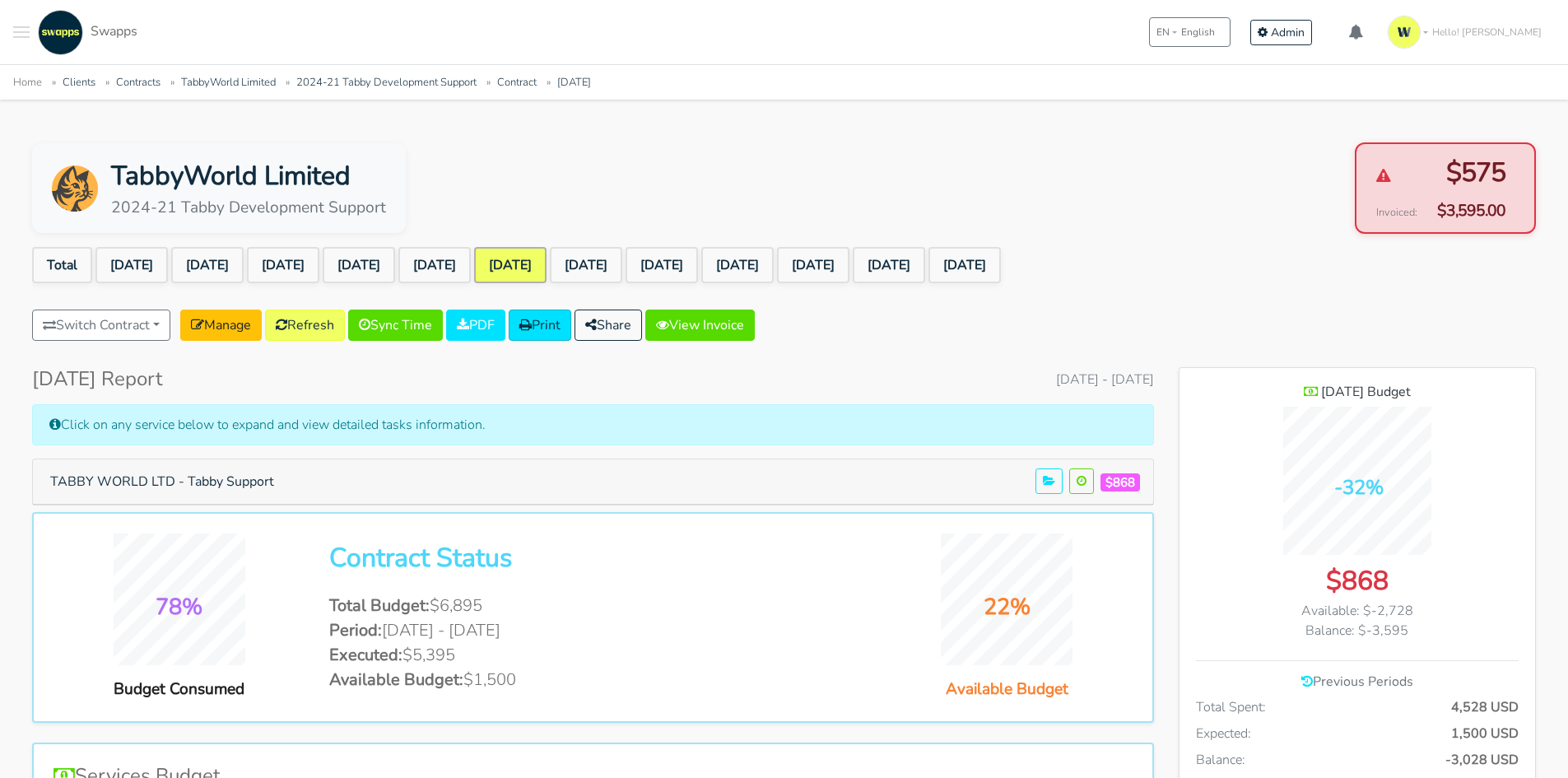
scroll to position [1375, 356]
click at [622, 267] on link "[DATE]" at bounding box center [586, 265] width 73 height 36
click at [547, 263] on link "[DATE]" at bounding box center [511, 265] width 73 height 36
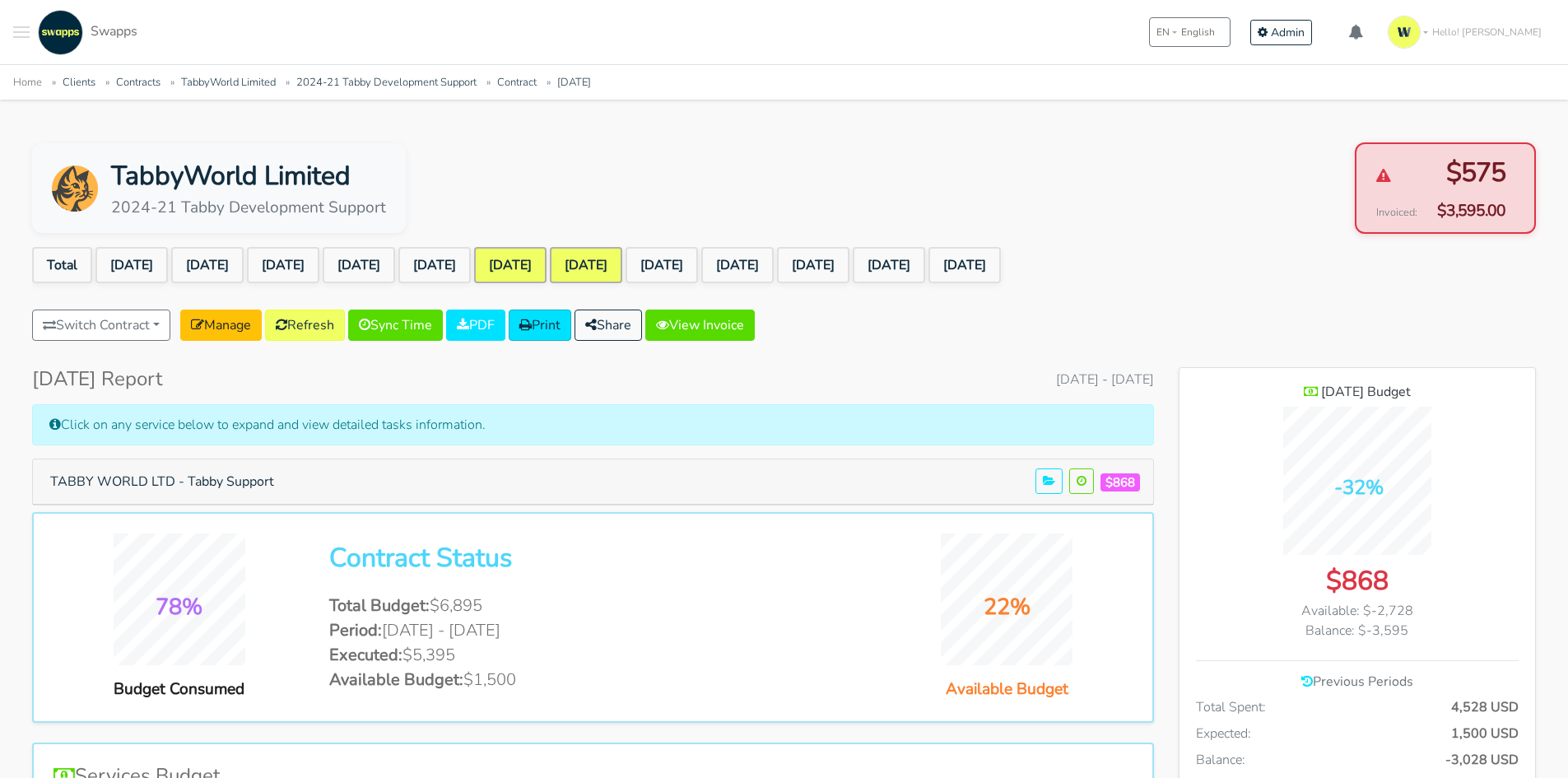
scroll to position [1375, 356]
click at [470, 255] on link "[DATE]" at bounding box center [434, 265] width 73 height 36
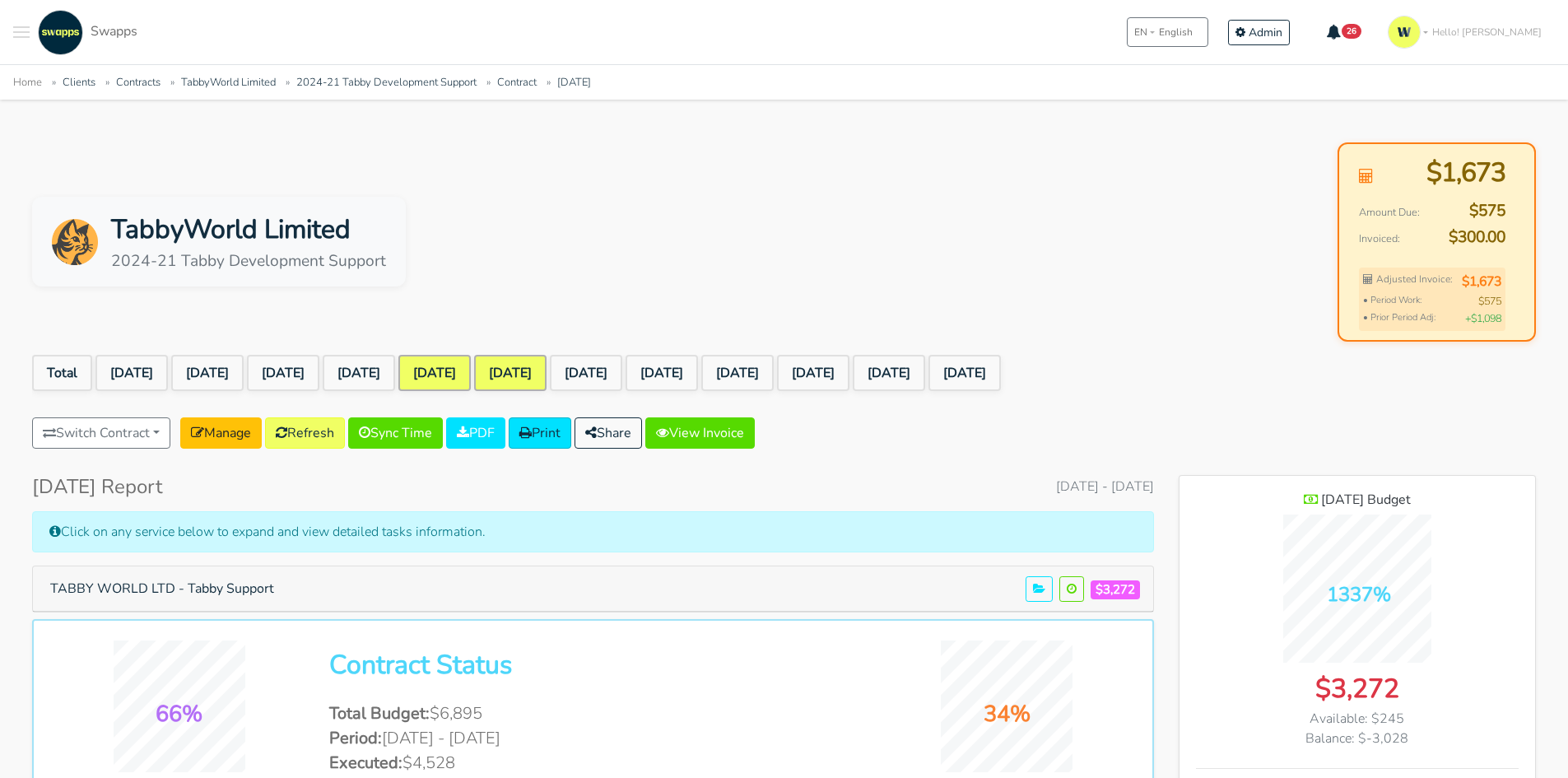
click at [547, 373] on link "[DATE]" at bounding box center [511, 373] width 73 height 36
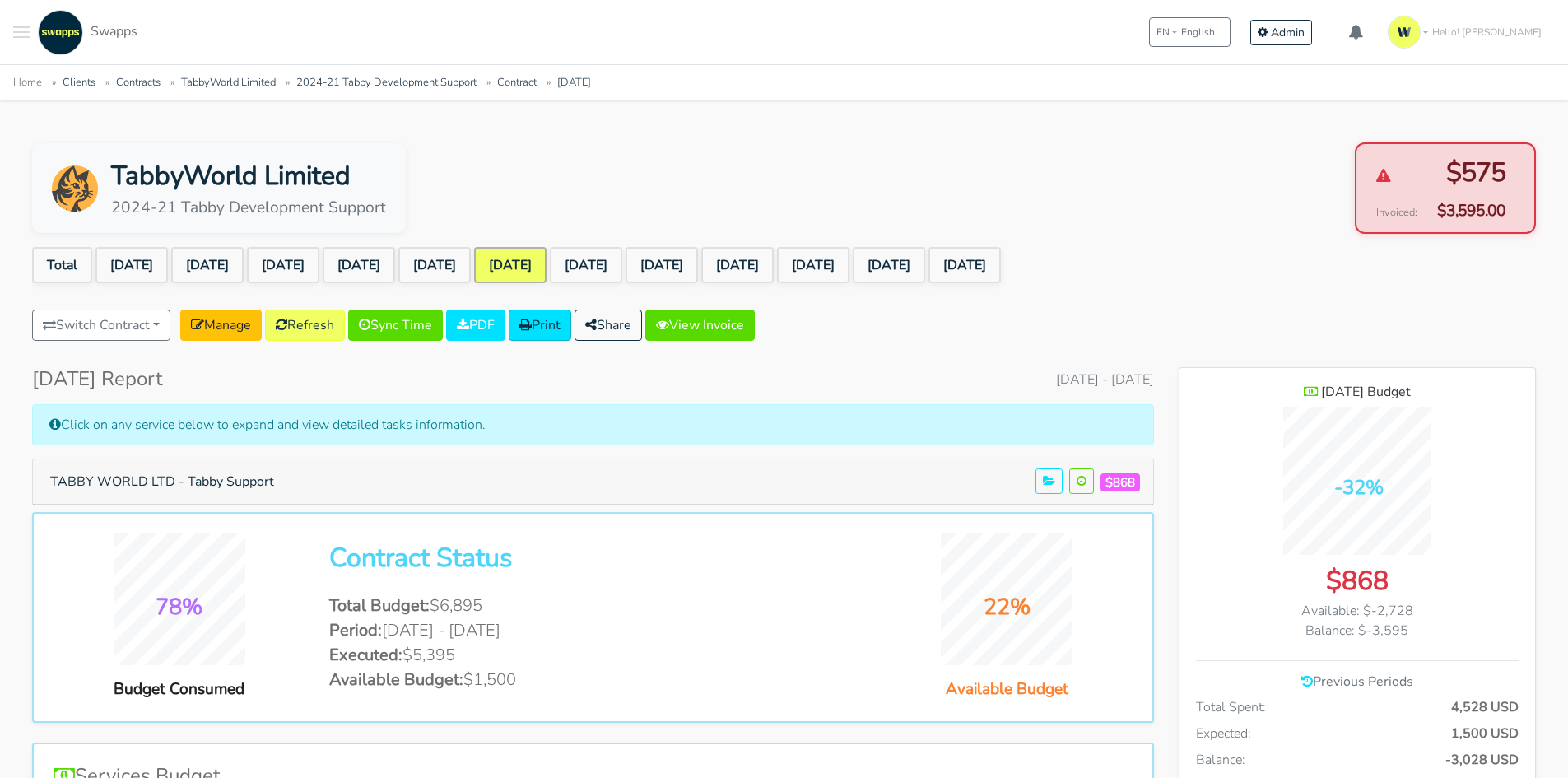
scroll to position [1375, 356]
click at [622, 272] on link "[DATE]" at bounding box center [586, 265] width 73 height 36
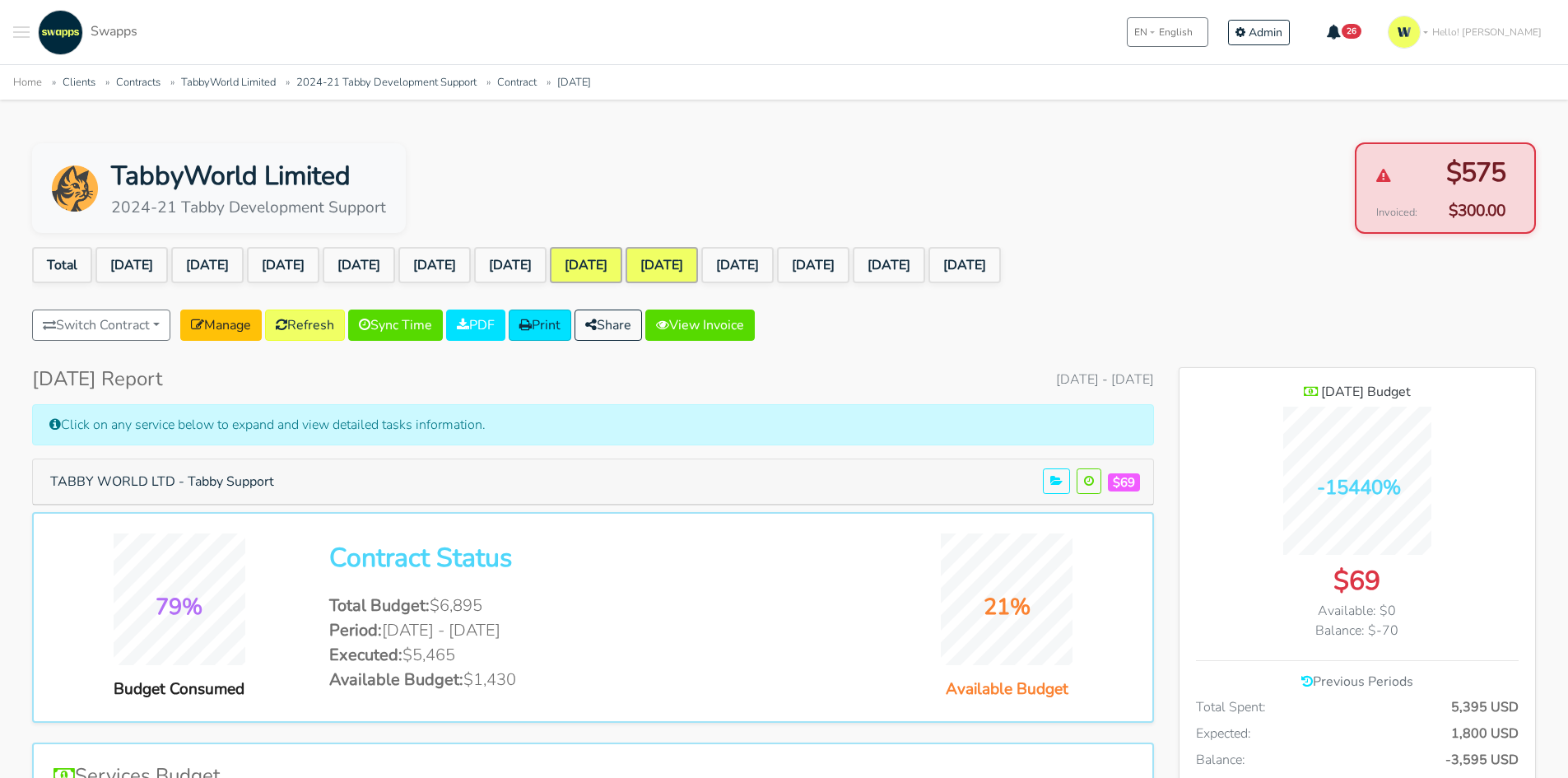
click at [698, 270] on link "[DATE]" at bounding box center [661, 265] width 73 height 36
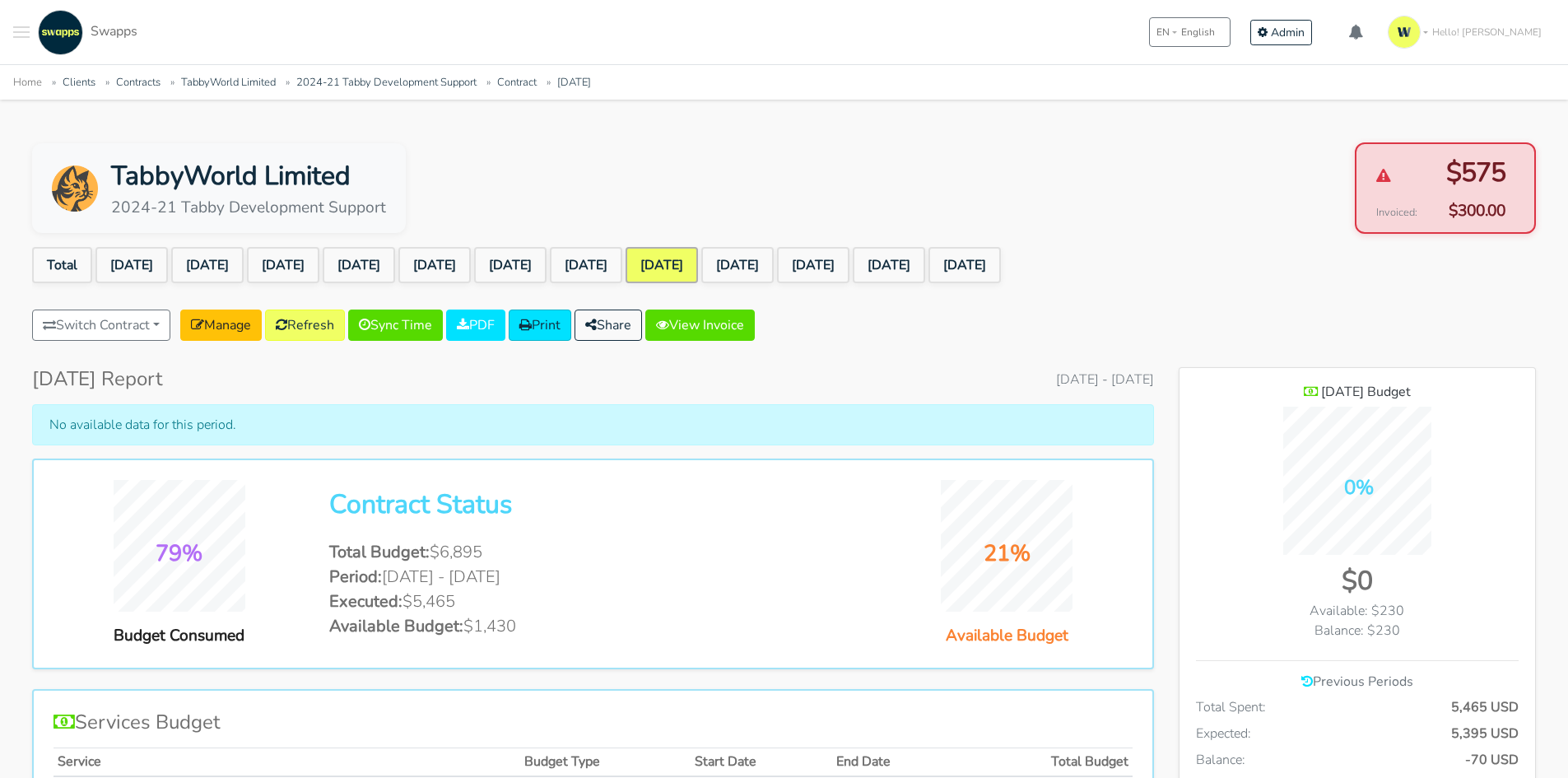
scroll to position [1321, 356]
click at [774, 267] on link "[DATE]" at bounding box center [738, 265] width 73 height 36
click at [849, 266] on link "[DATE]" at bounding box center [813, 265] width 73 height 36
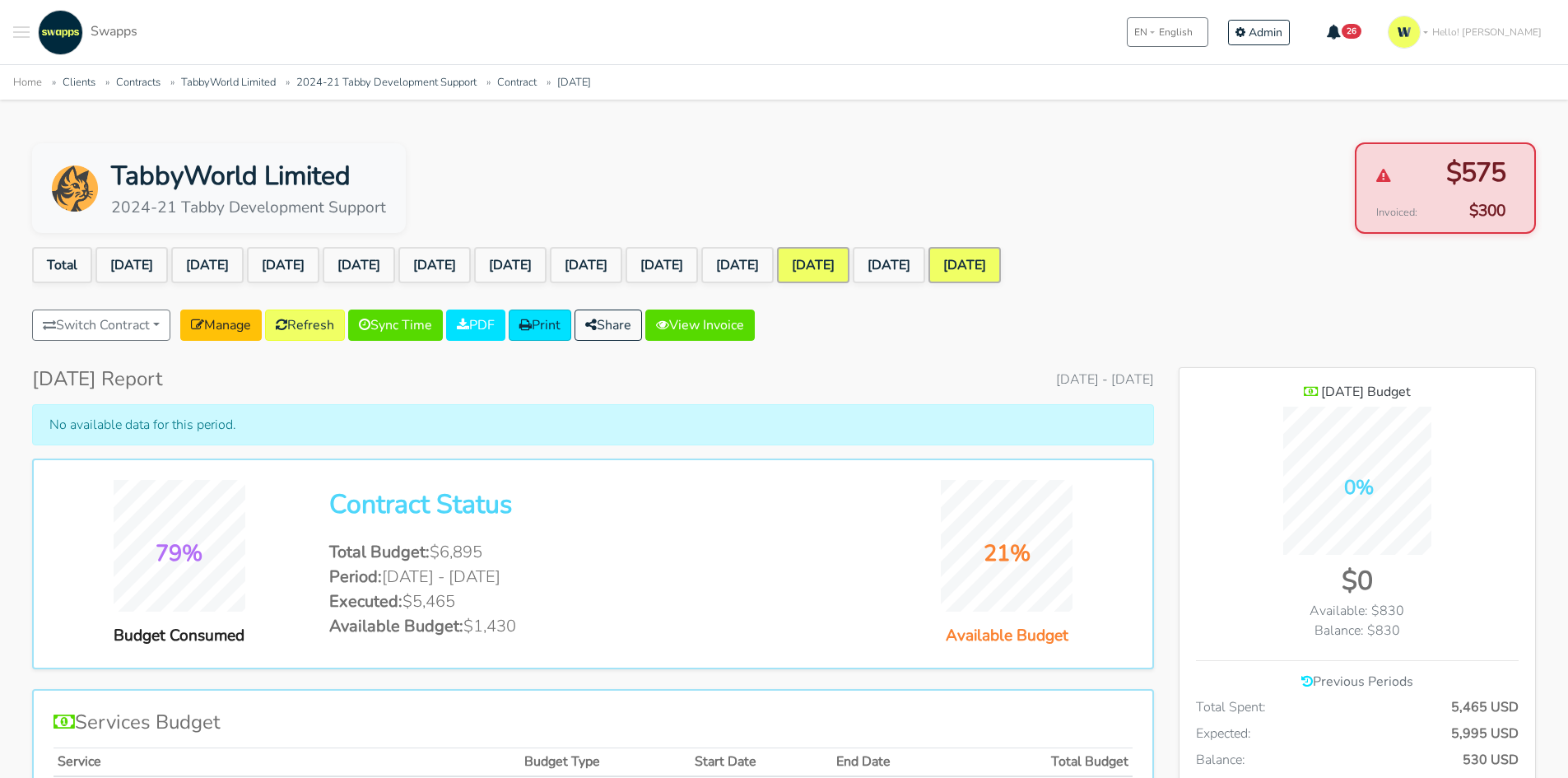
click at [1001, 270] on link "[DATE]" at bounding box center [965, 265] width 73 height 36
click at [57, 261] on link "Total" at bounding box center [62, 265] width 60 height 36
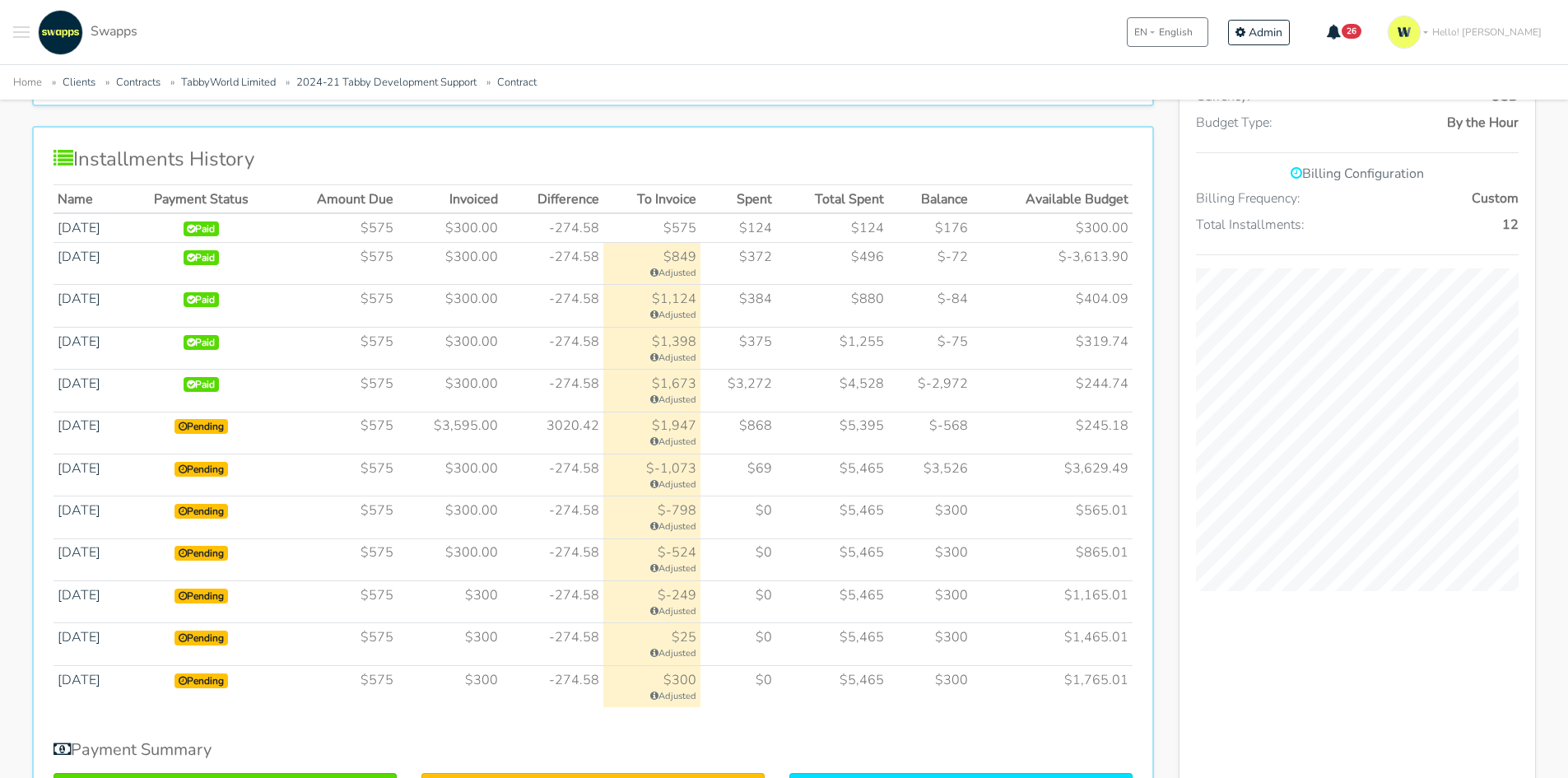
scroll to position [823, 0]
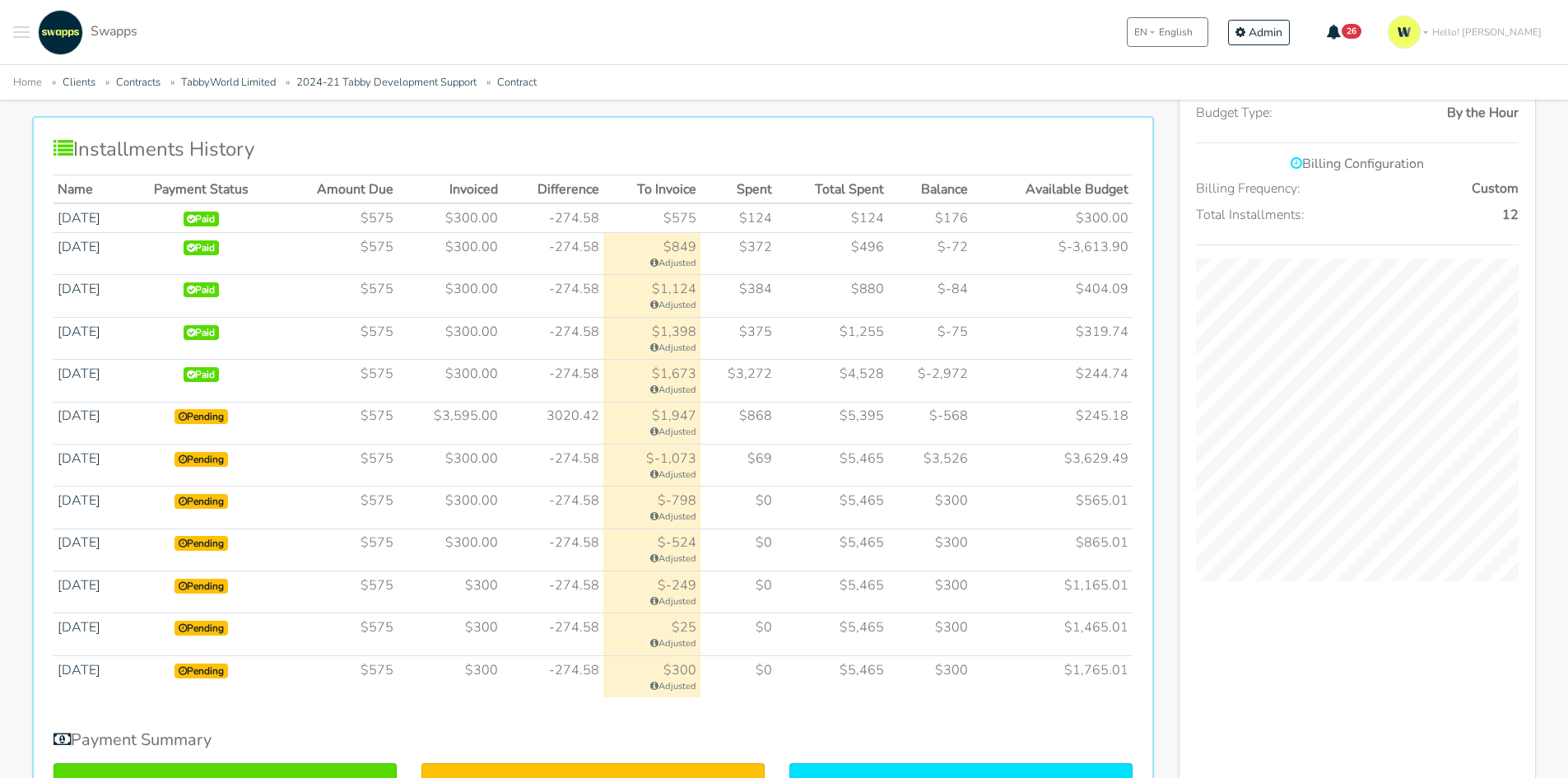
click at [482, 407] on td "$3,595.00" at bounding box center [450, 423] width 105 height 42
drag, startPoint x: 474, startPoint y: 470, endPoint x: 488, endPoint y: 475, distance: 14.9
click at [486, 472] on td "$300.00" at bounding box center [450, 465] width 105 height 42
click at [502, 583] on td "$300" at bounding box center [450, 593] width 105 height 42
click at [495, 639] on td "$300" at bounding box center [450, 635] width 105 height 42
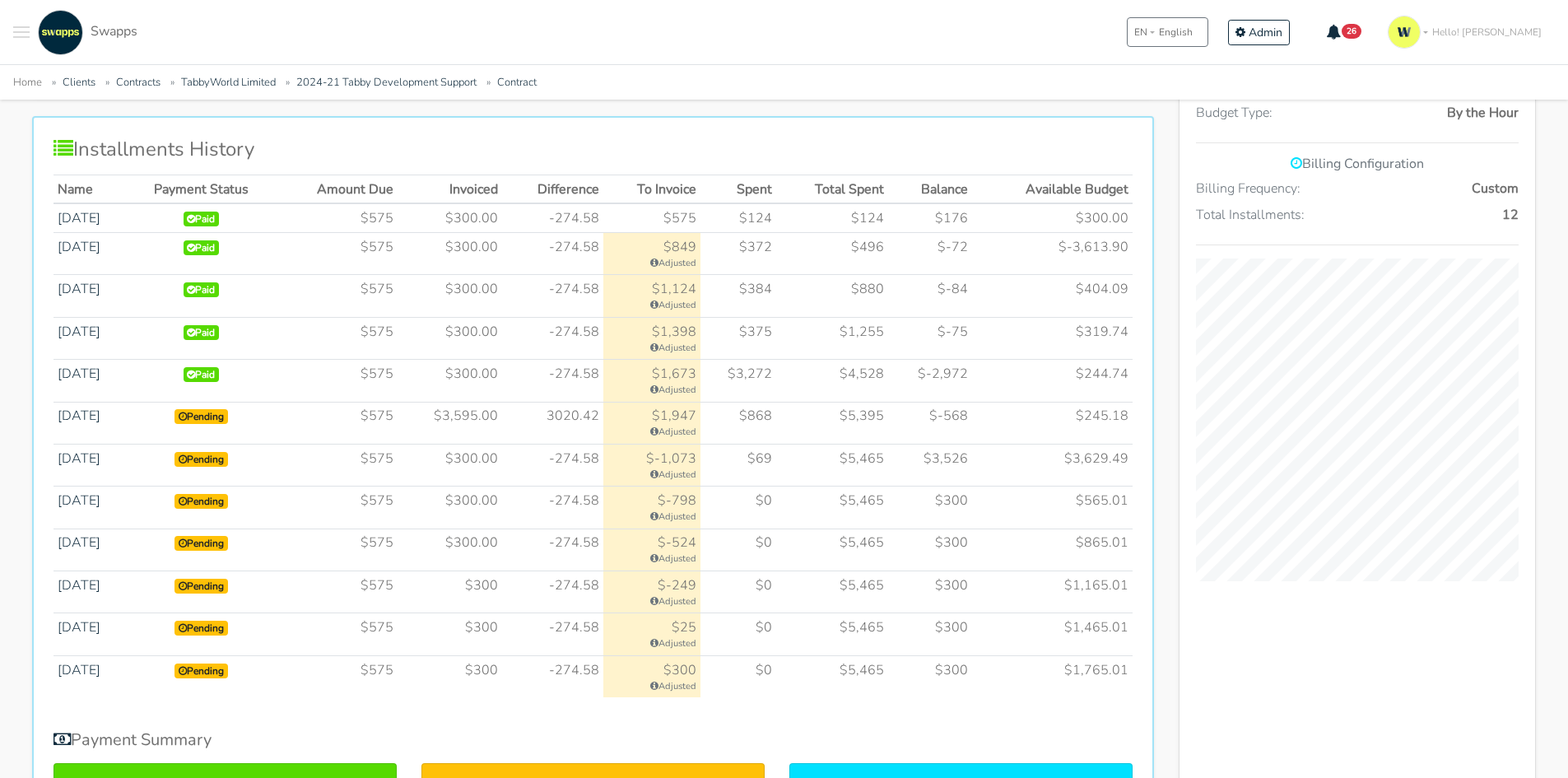
click at [500, 670] on td "$300" at bounding box center [450, 677] width 105 height 42
click at [1136, 683] on div "Installments History Name Payment Status Amount Due Invoiced Difference To Invo…" at bounding box center [594, 507] width 1122 height 782
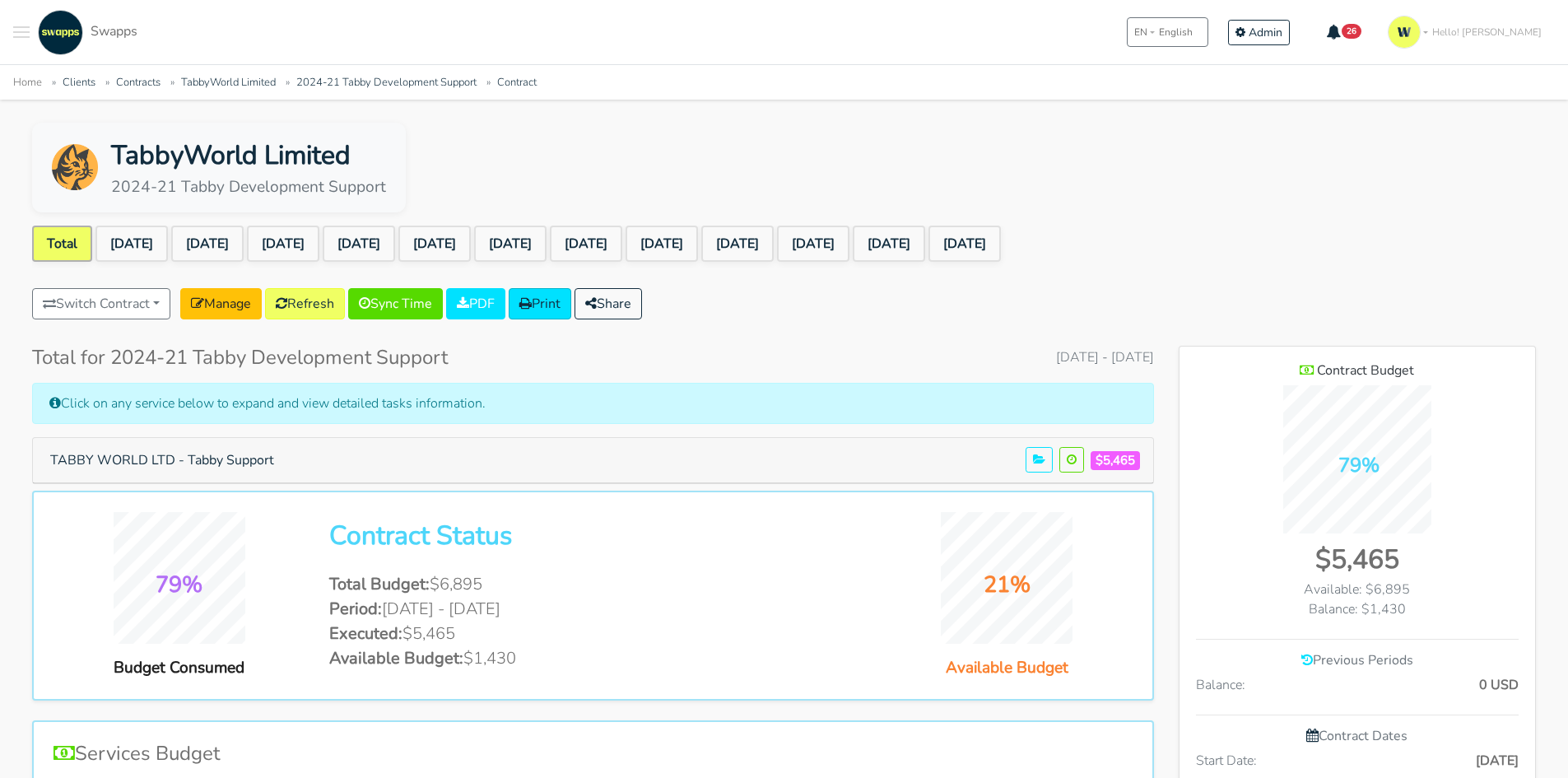
scroll to position [0, 0]
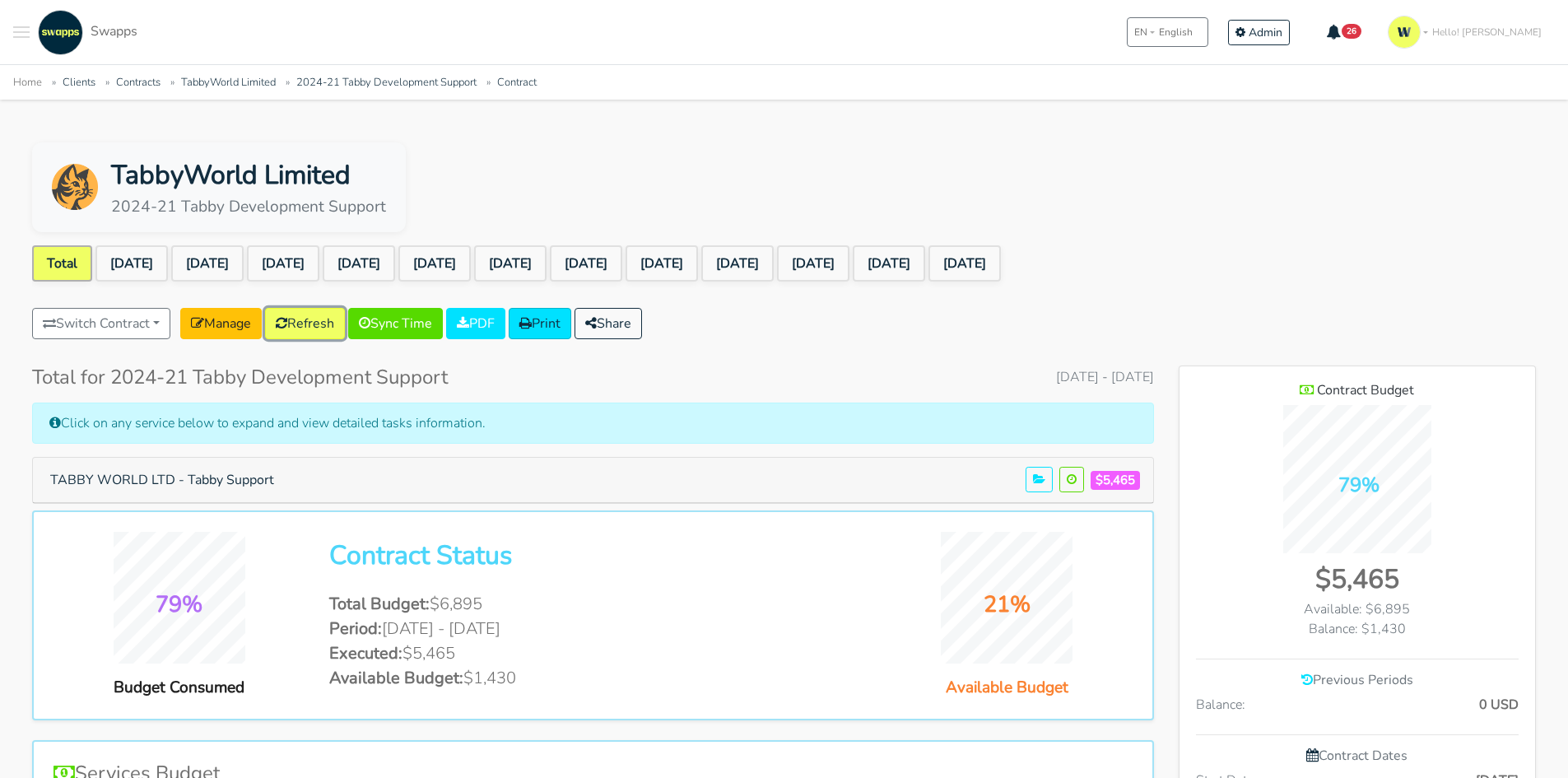
click at [303, 323] on link "Refresh" at bounding box center [305, 324] width 80 height 32
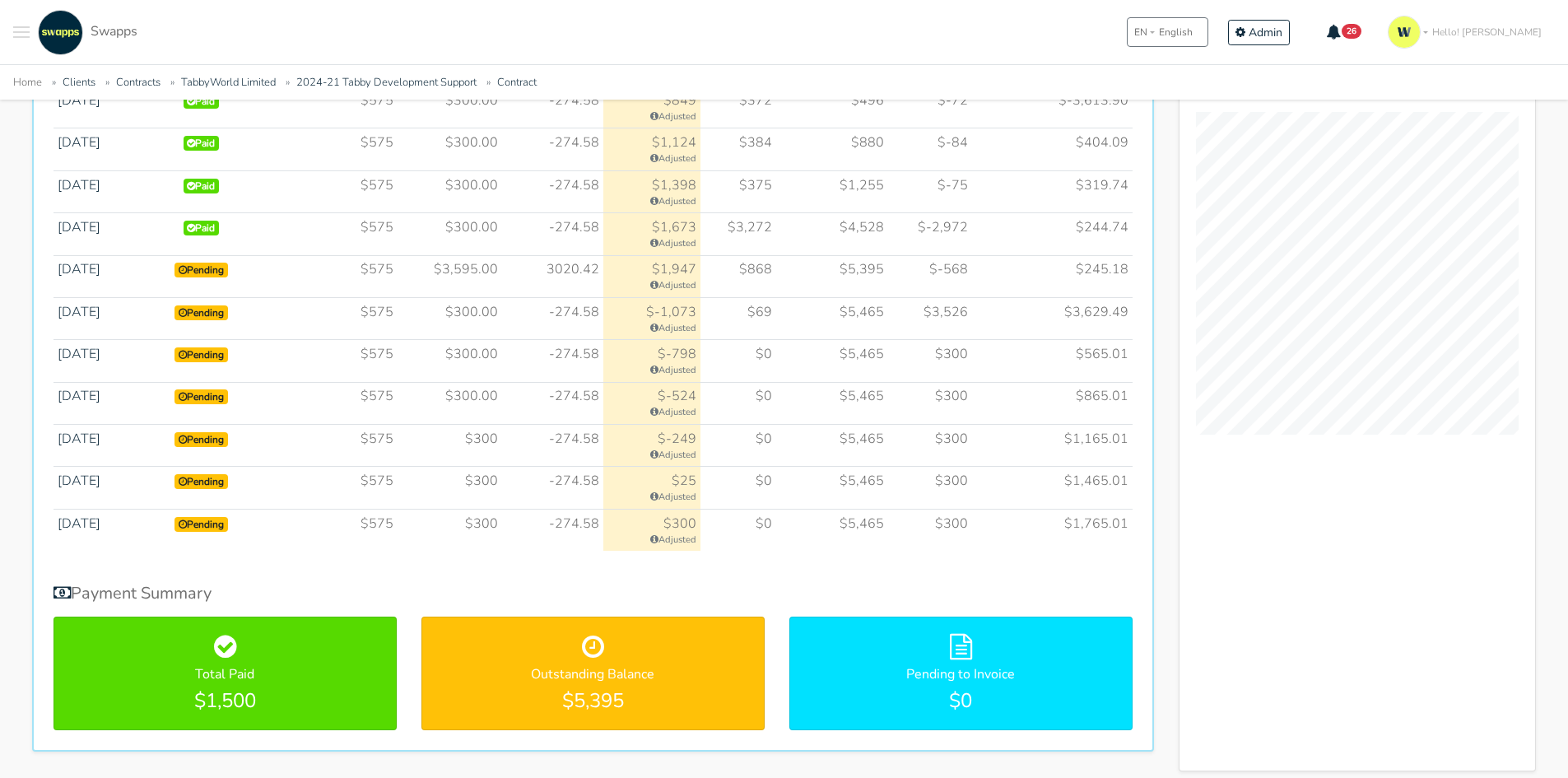
scroll to position [988, 0]
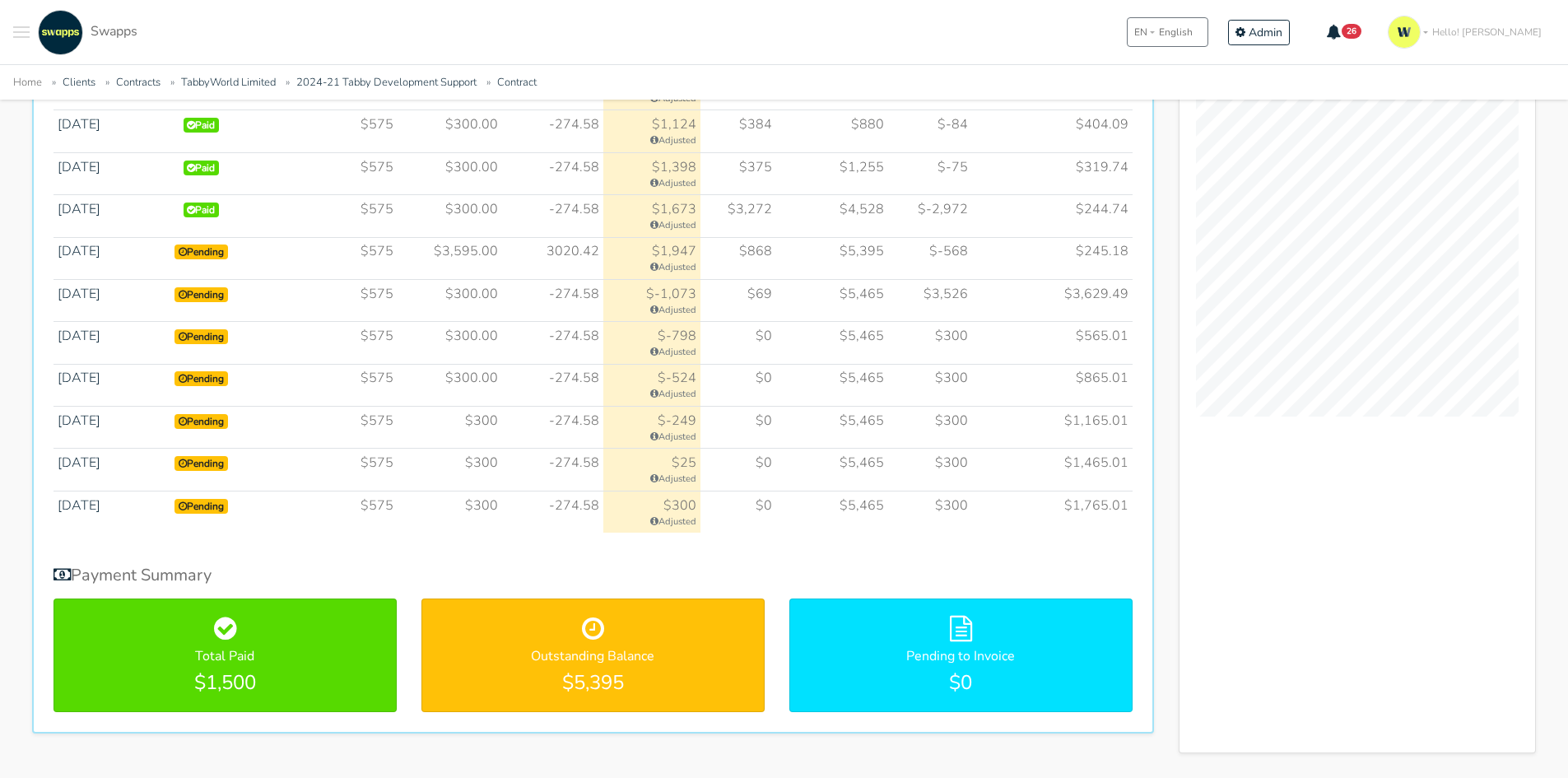
click at [240, 241] on td "Pending" at bounding box center [200, 258] width 148 height 42
click at [228, 245] on span "Pending" at bounding box center [201, 252] width 53 height 15
click at [100, 256] on link "[DATE]" at bounding box center [78, 251] width 43 height 18
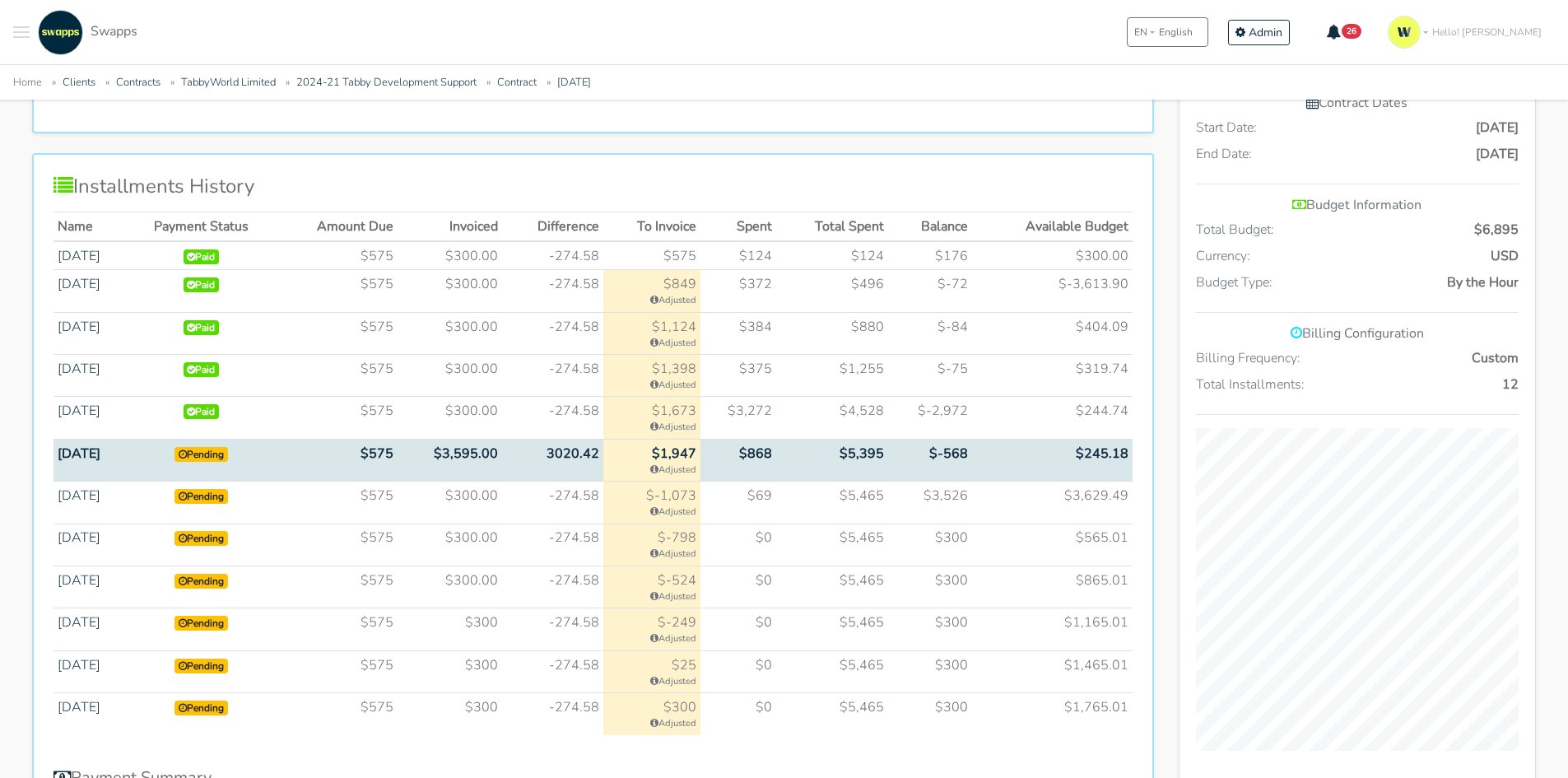
scroll to position [817, 0]
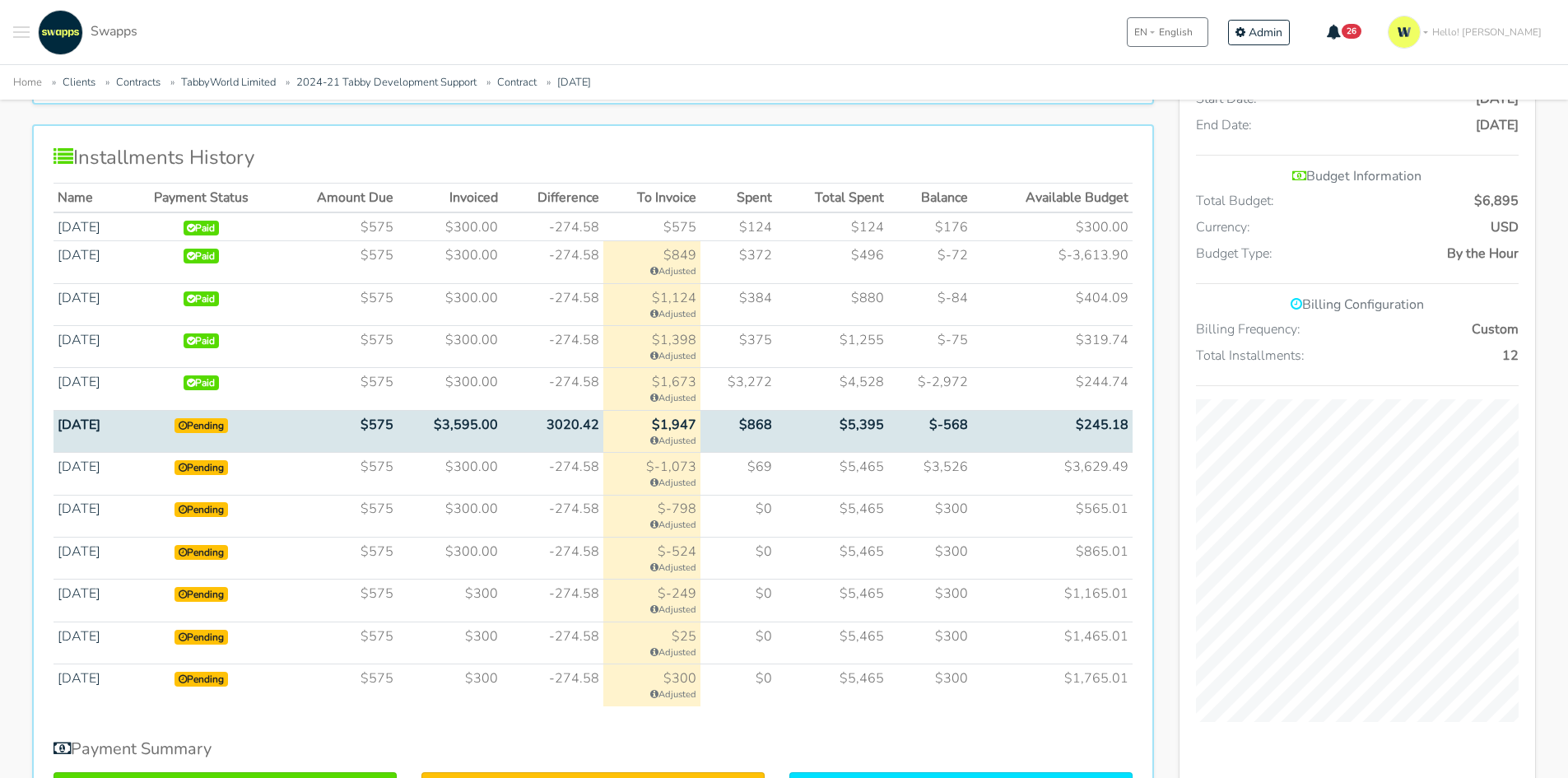
click at [228, 425] on span "Pending" at bounding box center [201, 426] width 53 height 15
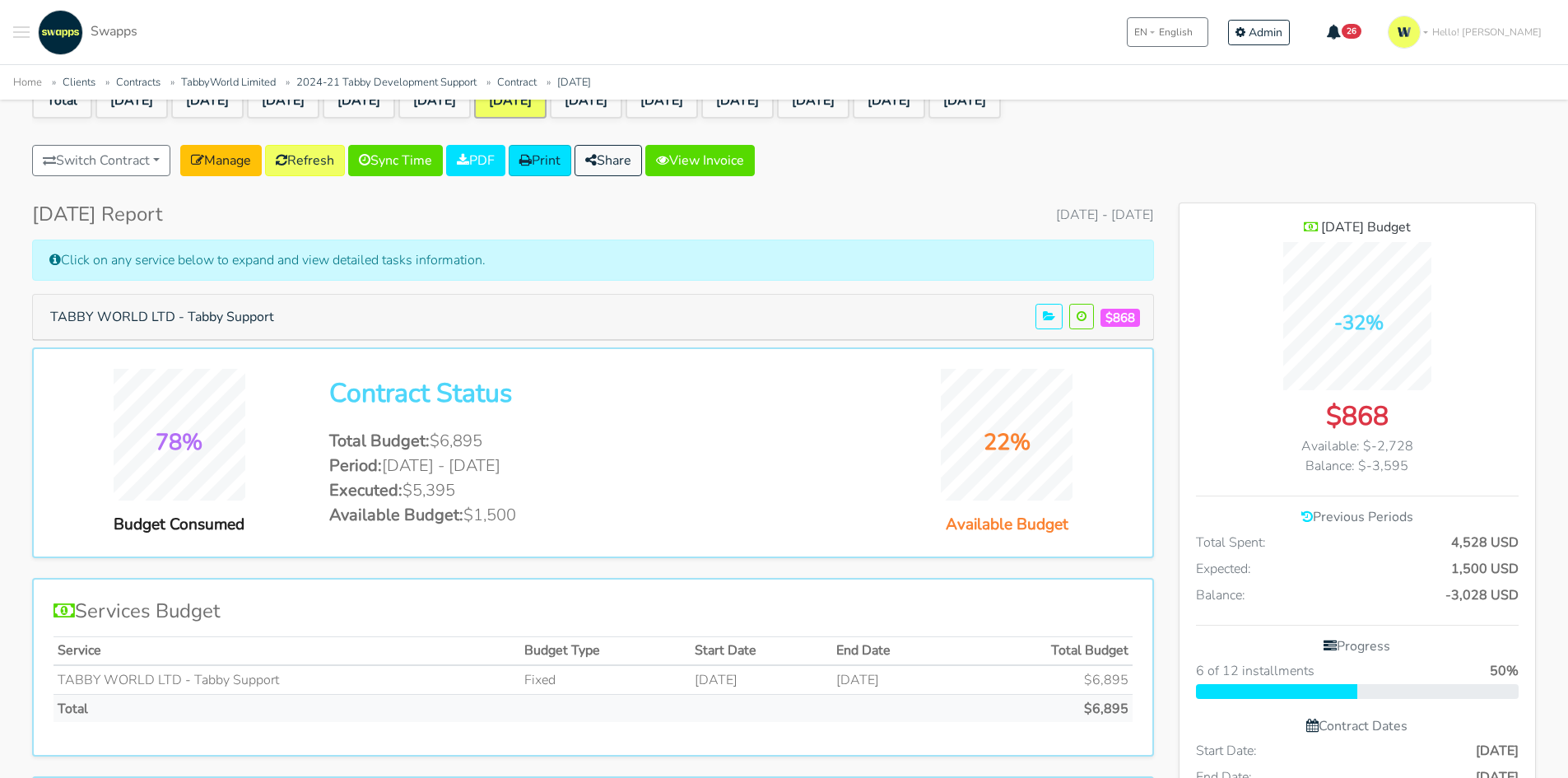
scroll to position [82, 0]
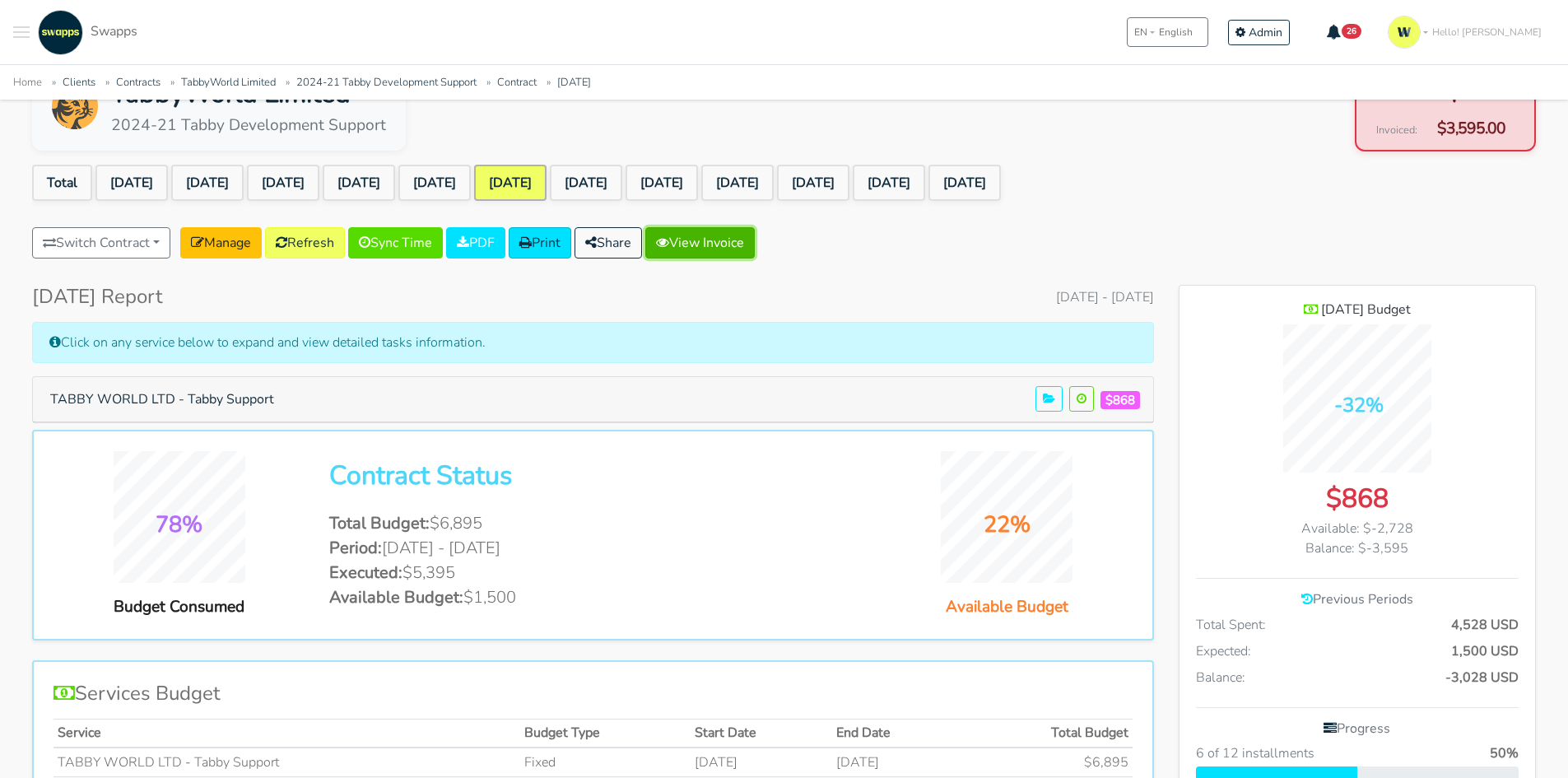
click at [736, 243] on link "View Invoice" at bounding box center [700, 242] width 110 height 32
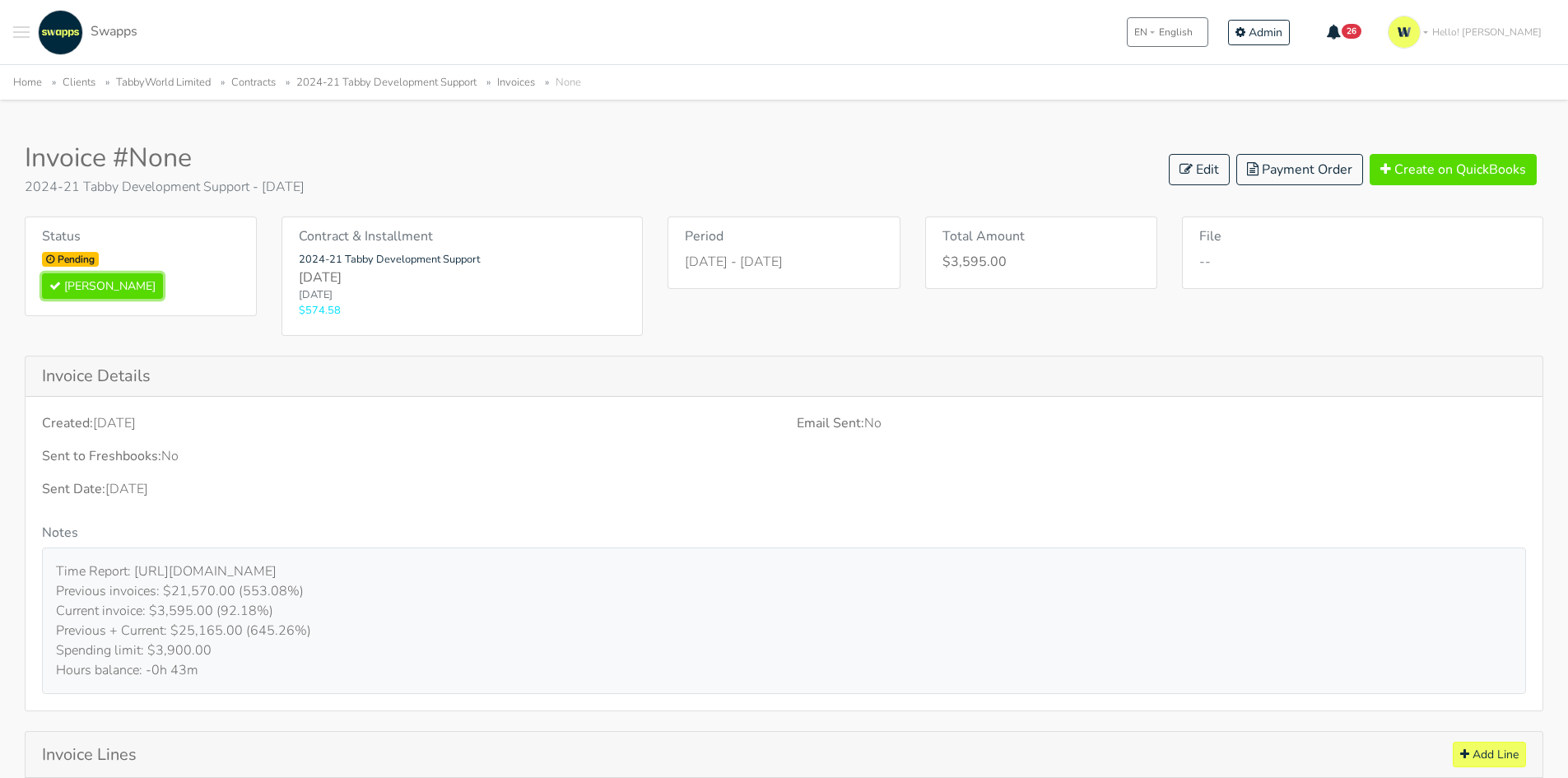
click at [85, 296] on button "[PERSON_NAME]" at bounding box center [102, 285] width 121 height 26
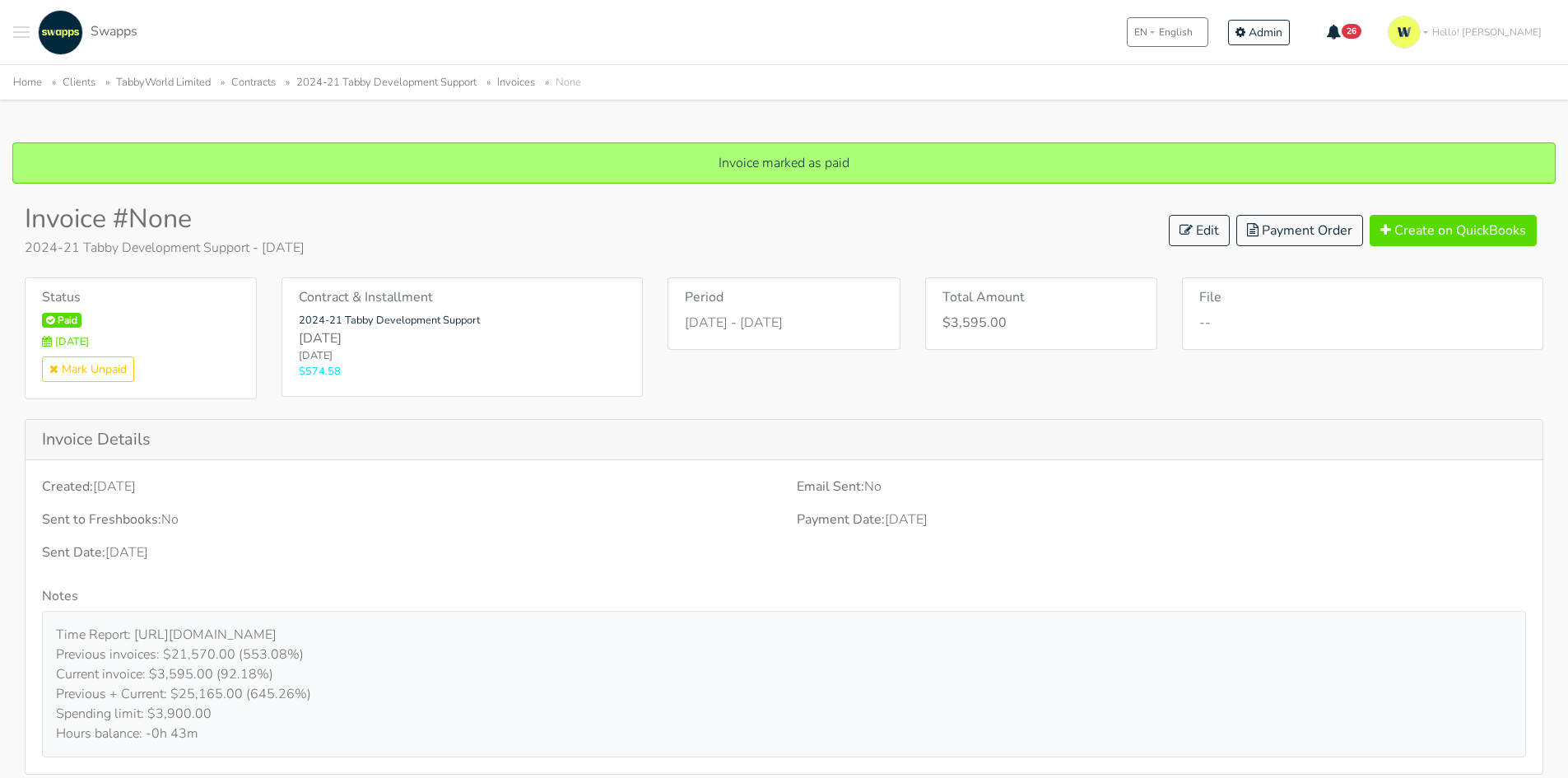
click at [371, 85] on link "2024-21 Tabby Development Support" at bounding box center [386, 82] width 180 height 15
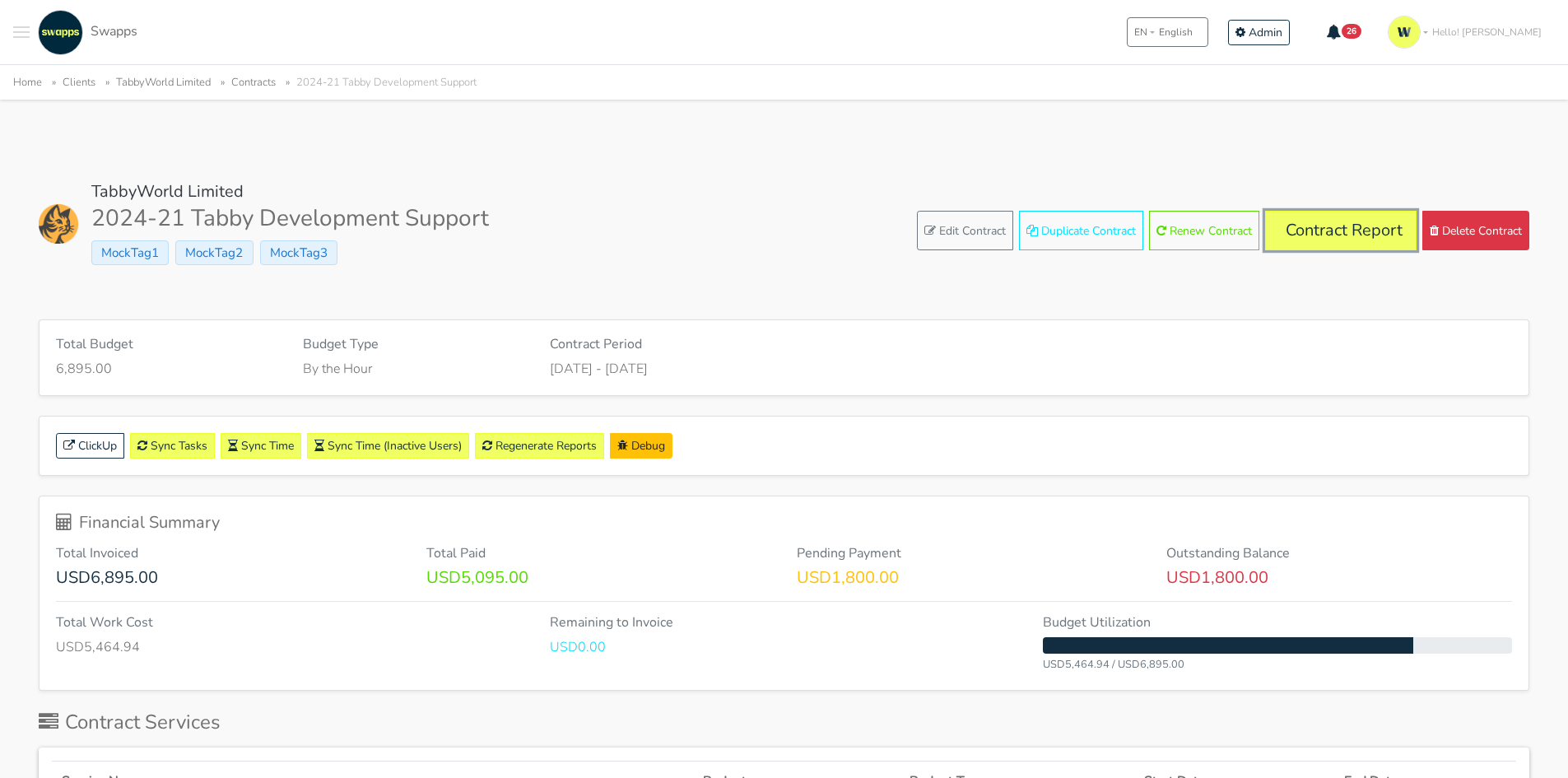
click at [1342, 232] on link "Contract Report" at bounding box center [1341, 230] width 152 height 39
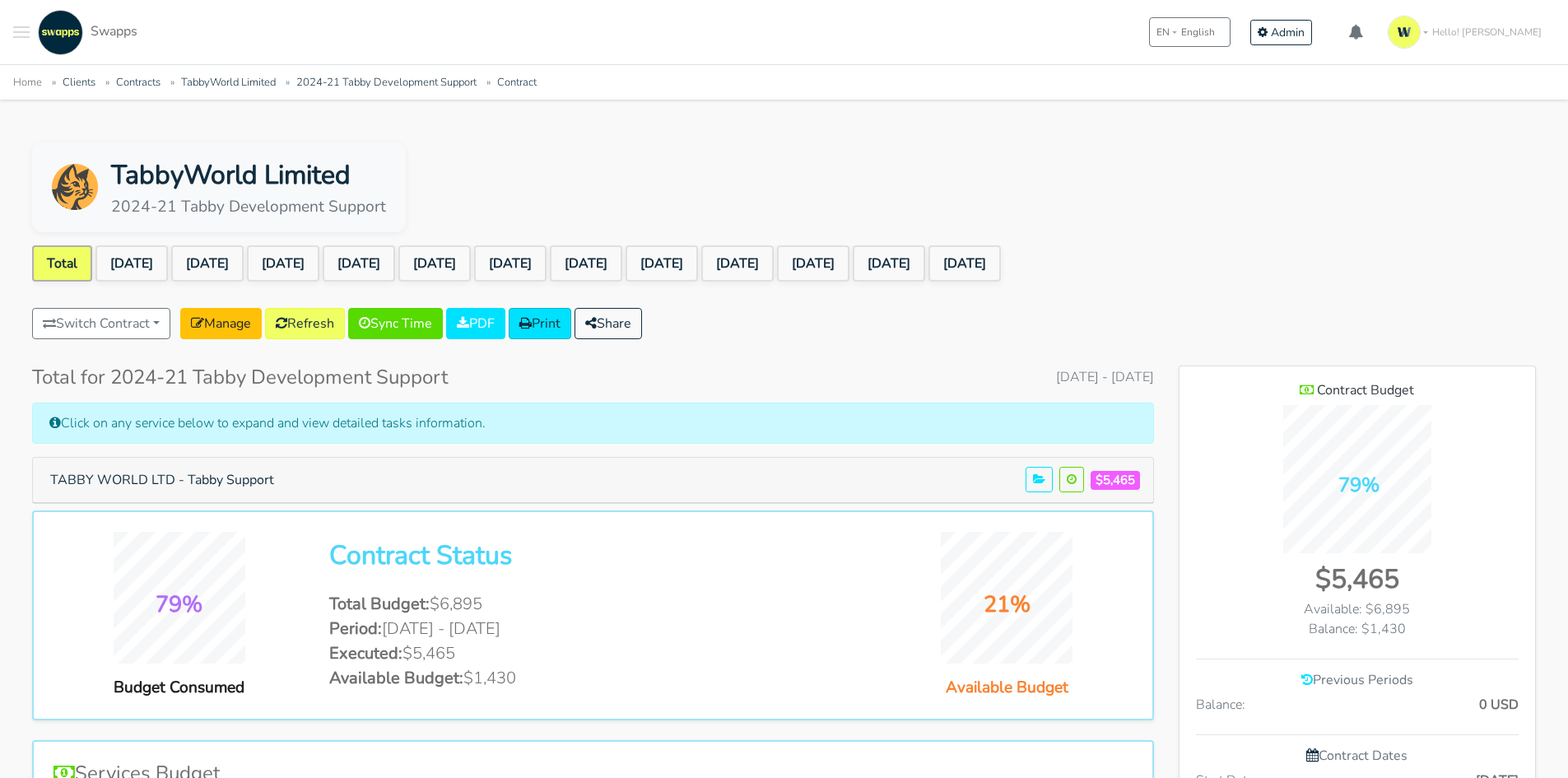
scroll to position [1375, 356]
click at [622, 252] on link "[DATE]" at bounding box center [586, 263] width 73 height 36
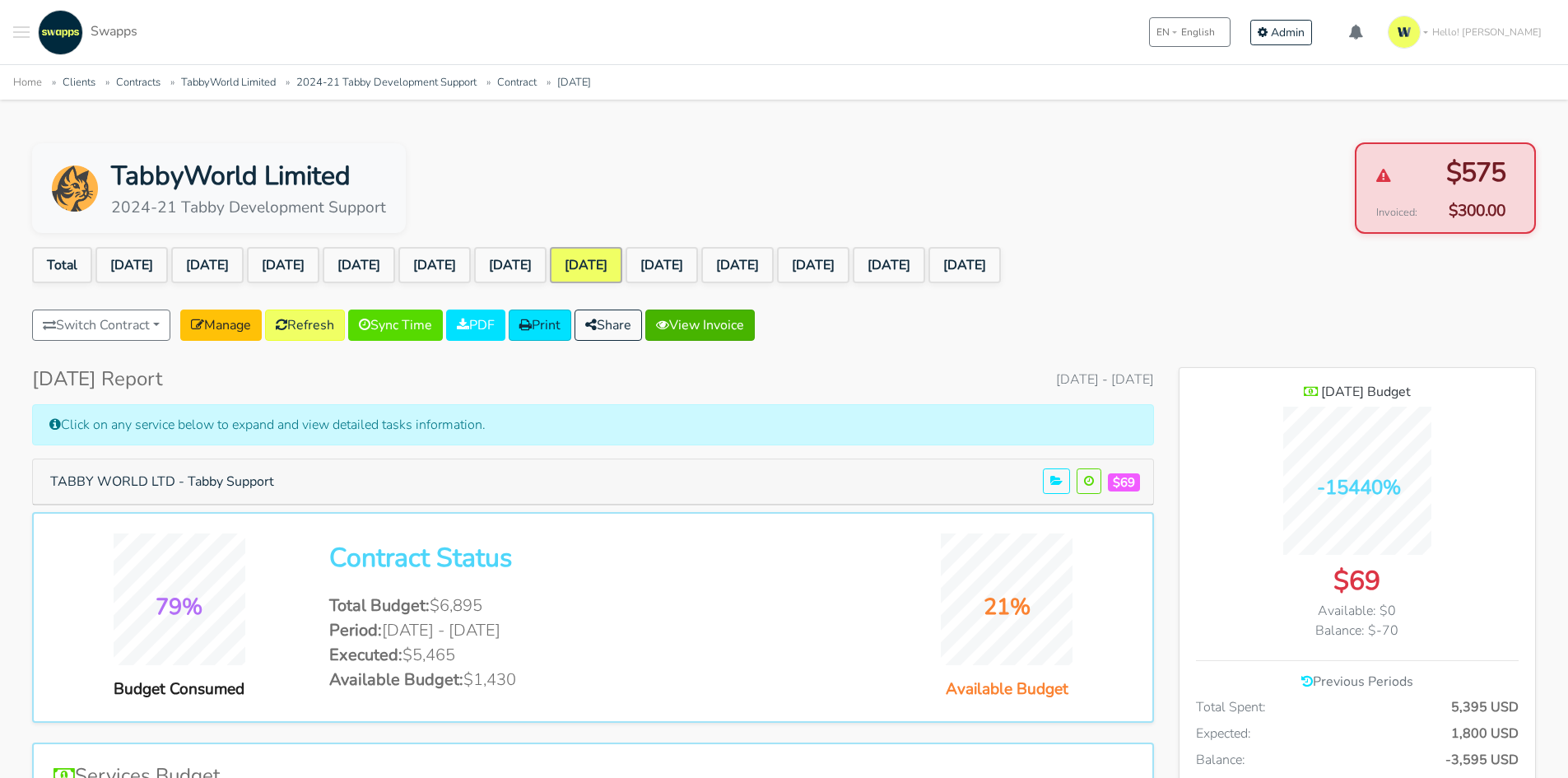
scroll to position [1375, 356]
click at [739, 318] on link "View Invoice" at bounding box center [700, 325] width 110 height 32
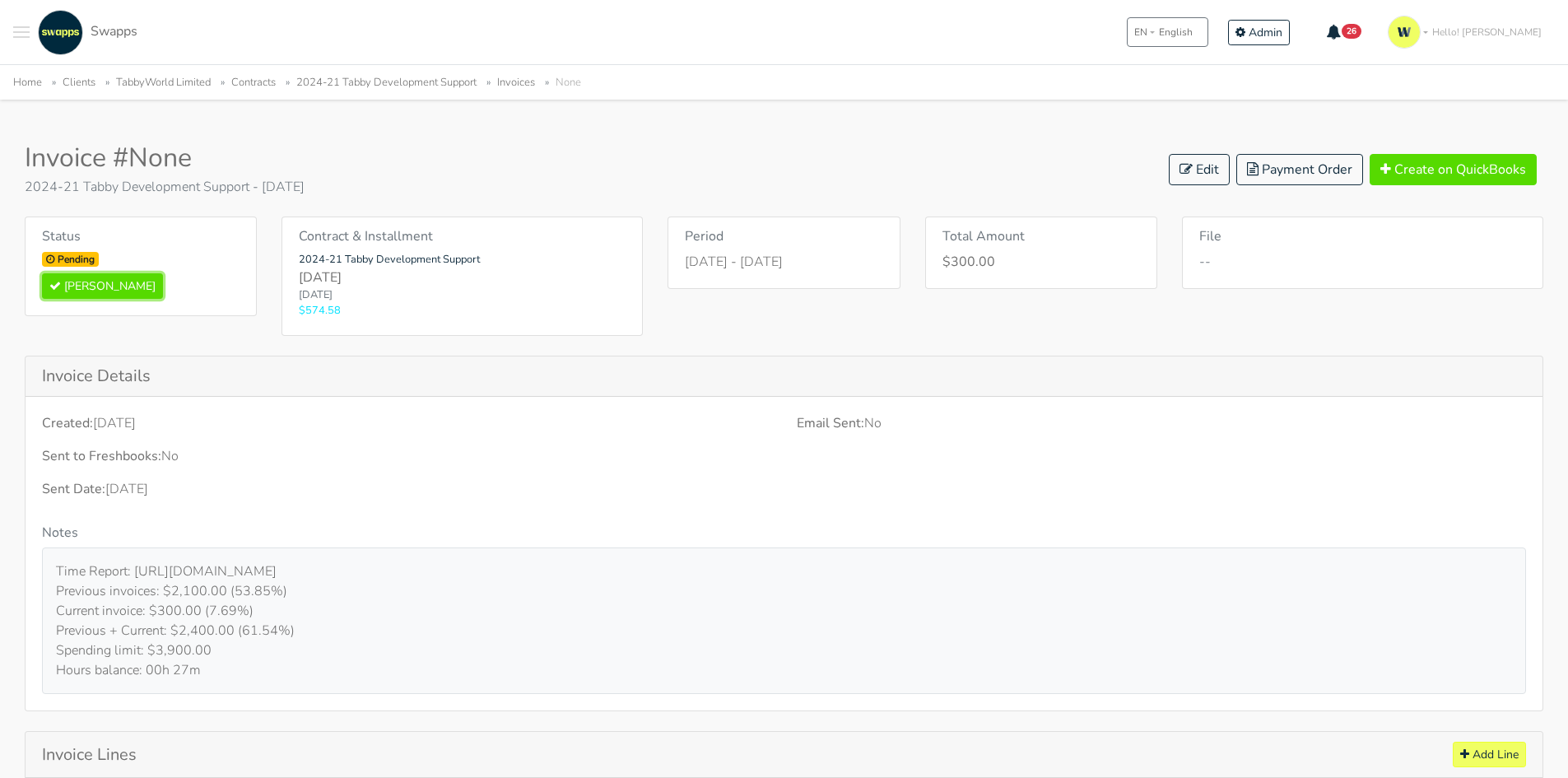
click at [73, 286] on button "Mark Paid" at bounding box center [102, 285] width 121 height 26
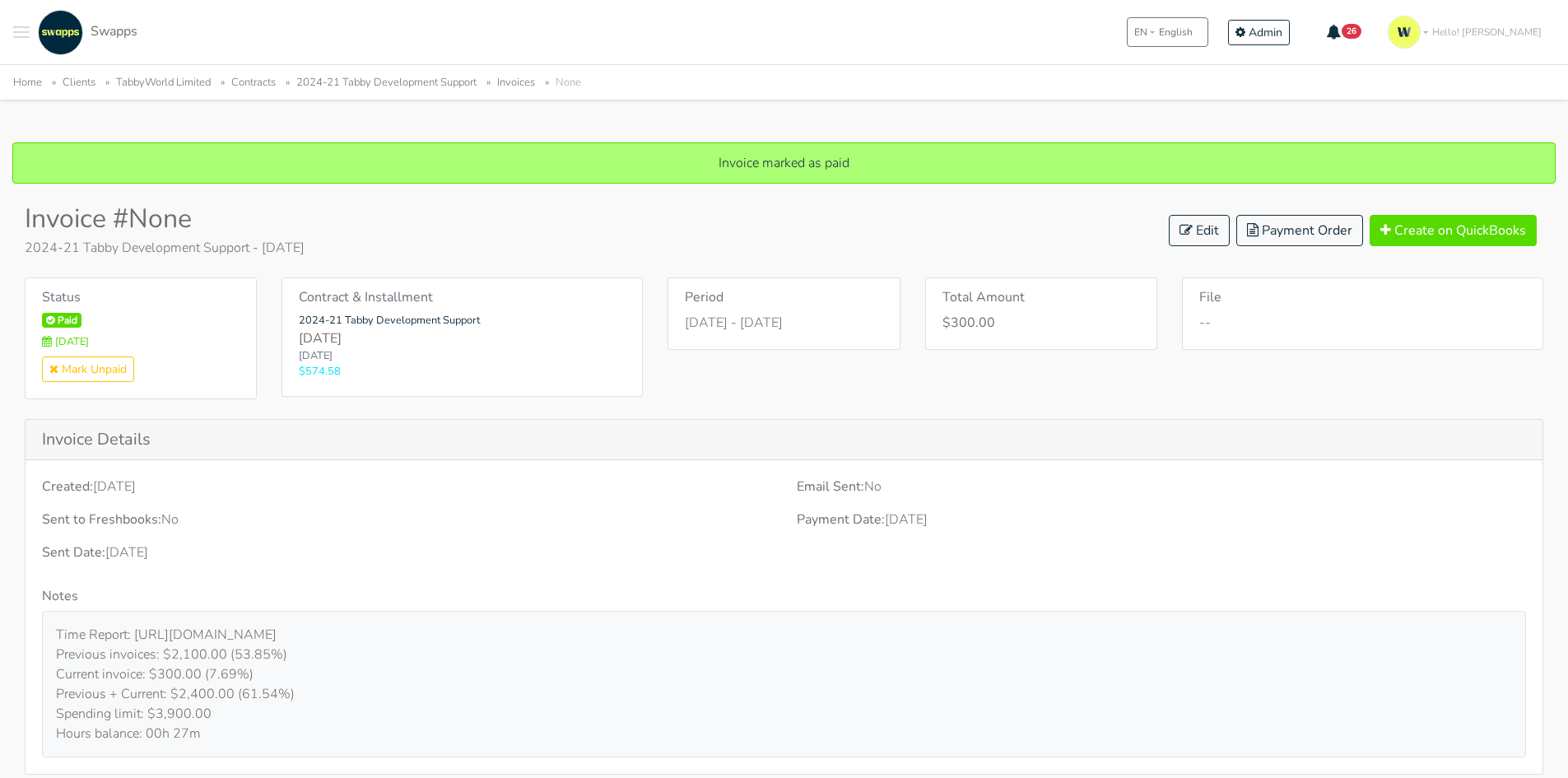
click at [453, 86] on link "2024-21 Tabby Development Support" at bounding box center [386, 82] width 180 height 15
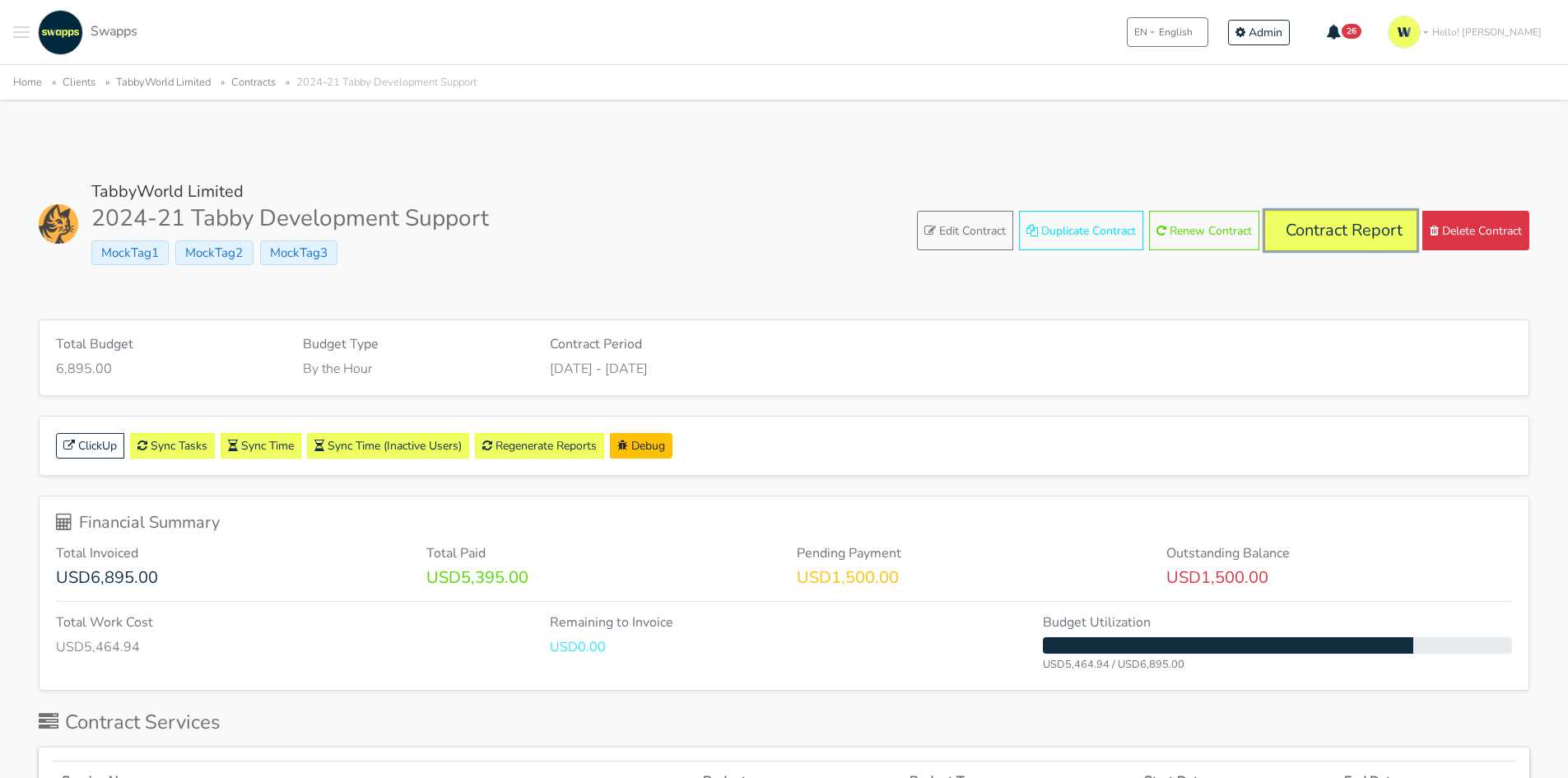
click at [1318, 234] on link "Contract Report" at bounding box center [1341, 230] width 152 height 39
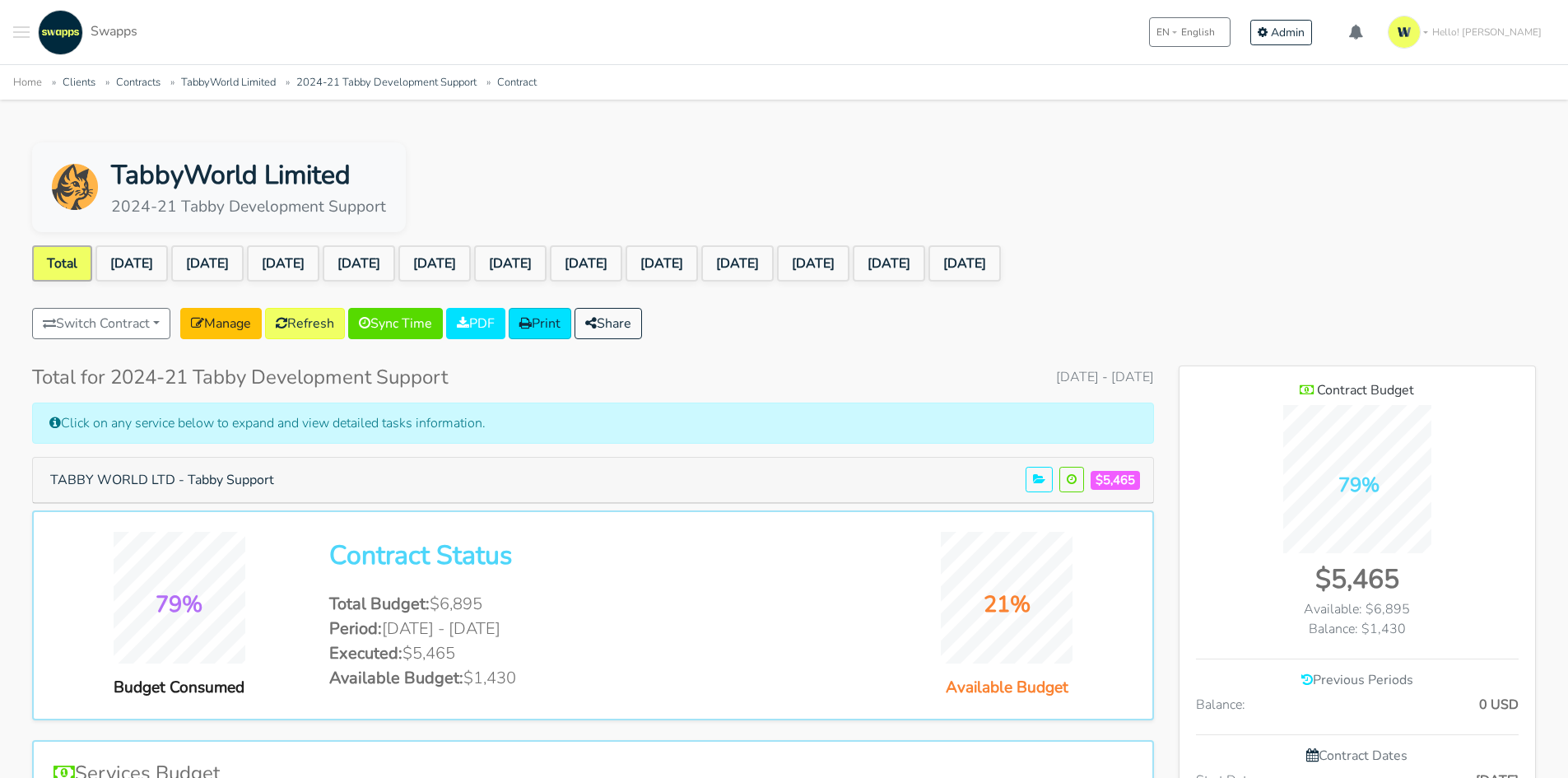
scroll to position [1375, 356]
click at [698, 257] on link "[DATE]" at bounding box center [661, 263] width 73 height 36
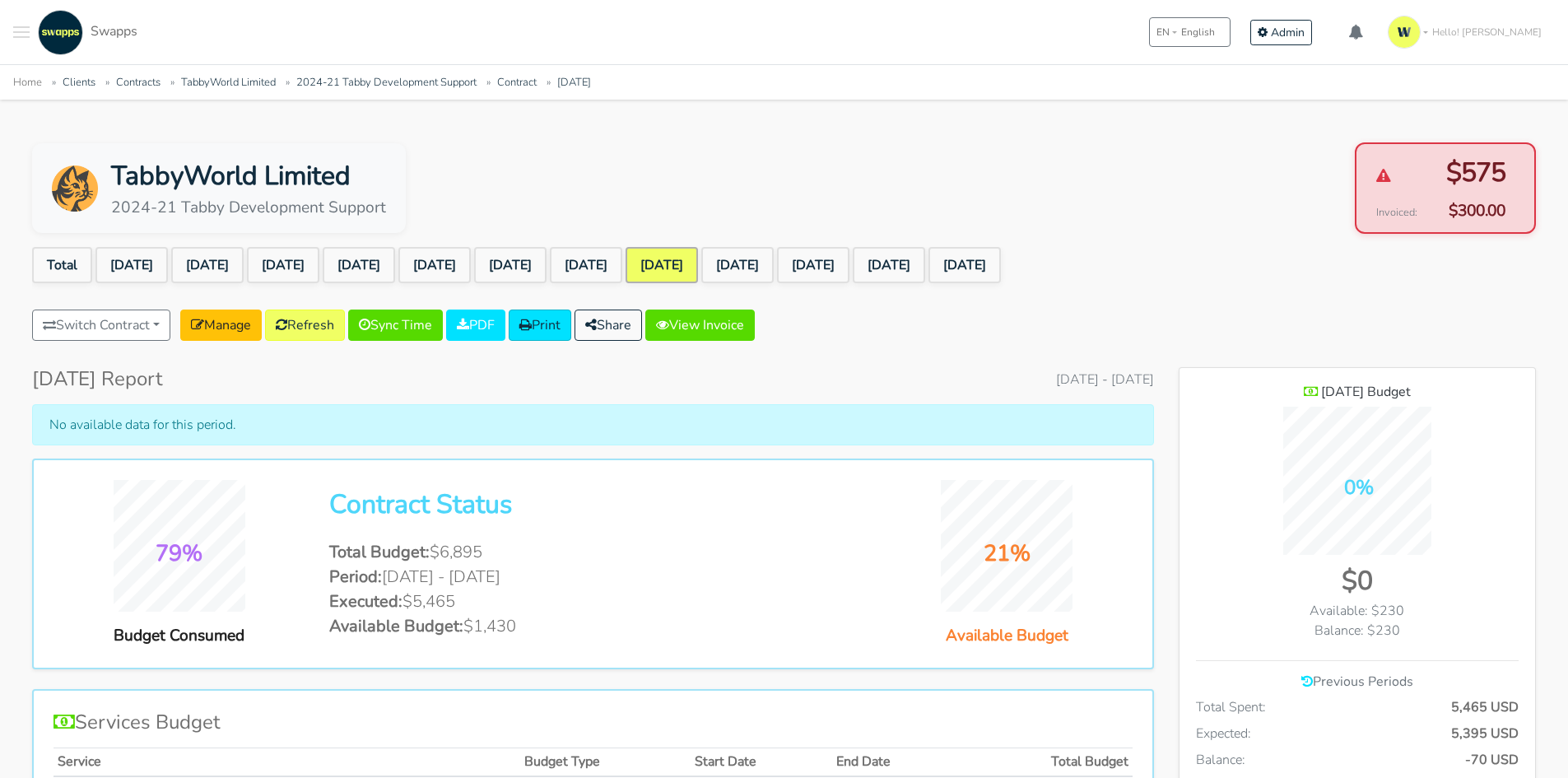
scroll to position [1321, 356]
click at [740, 326] on link "View Invoice" at bounding box center [700, 325] width 110 height 32
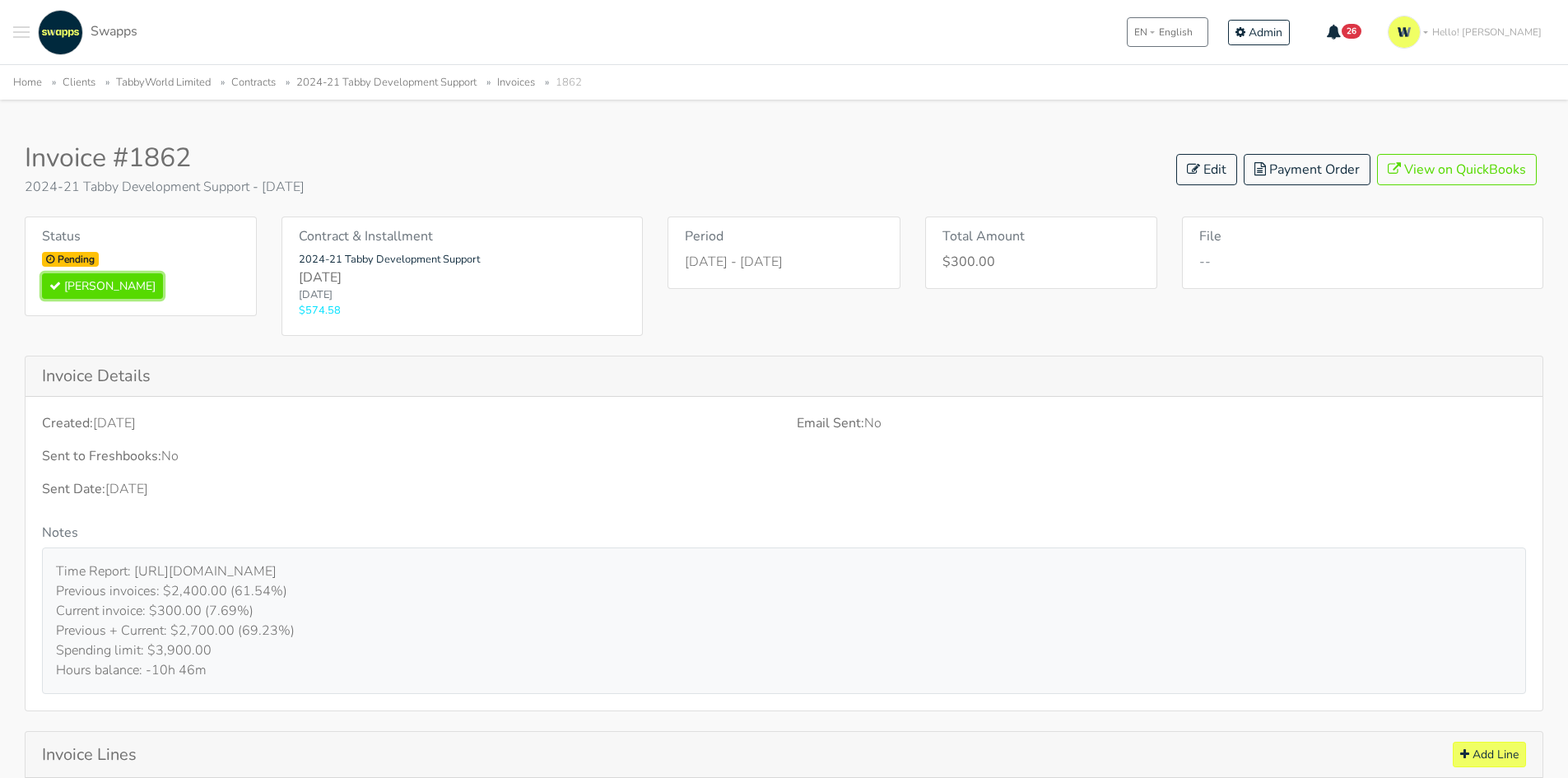
click at [115, 284] on button "Mark Paid" at bounding box center [102, 285] width 121 height 26
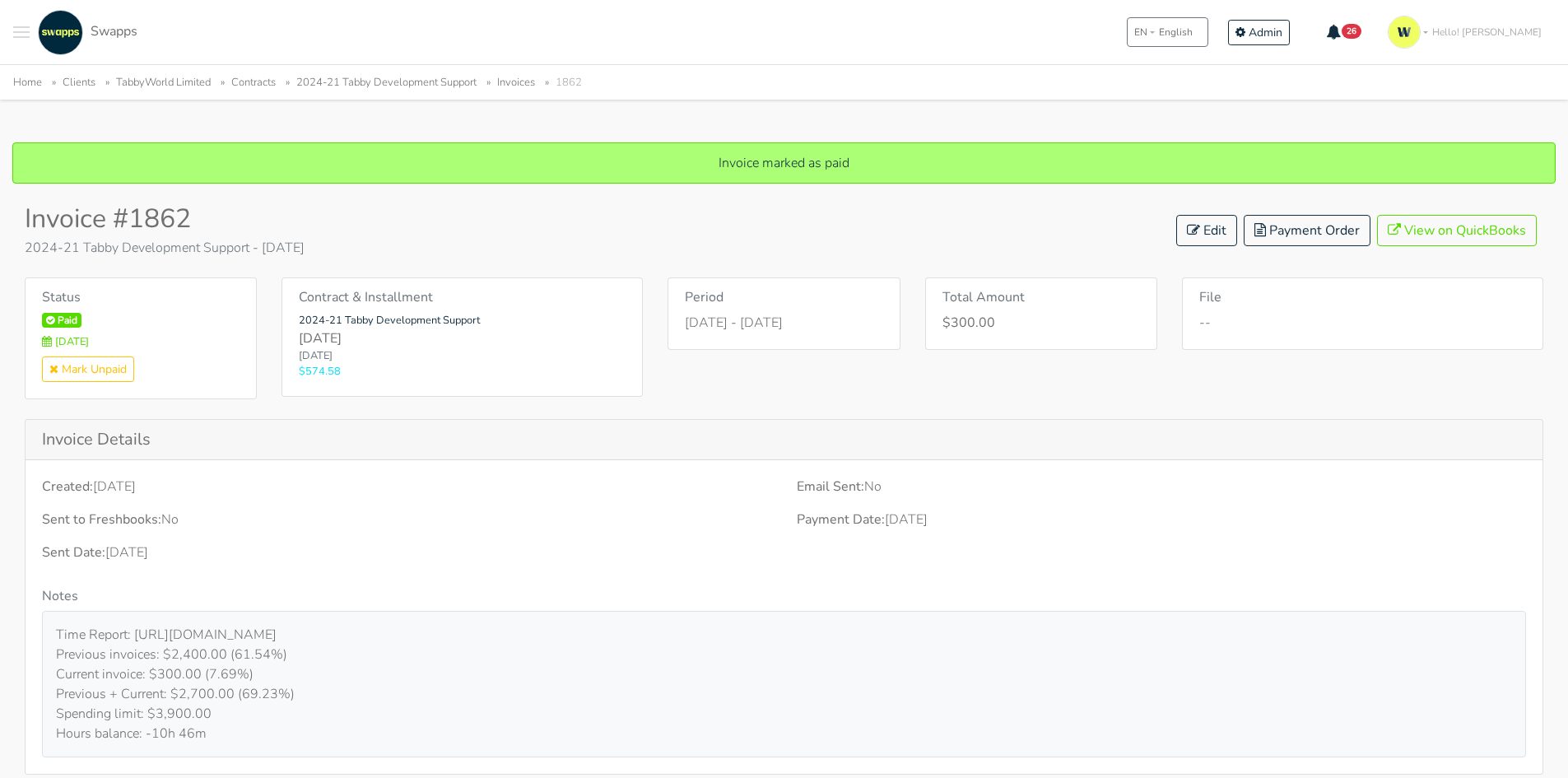
click at [529, 79] on link "Invoices" at bounding box center [516, 82] width 38 height 15
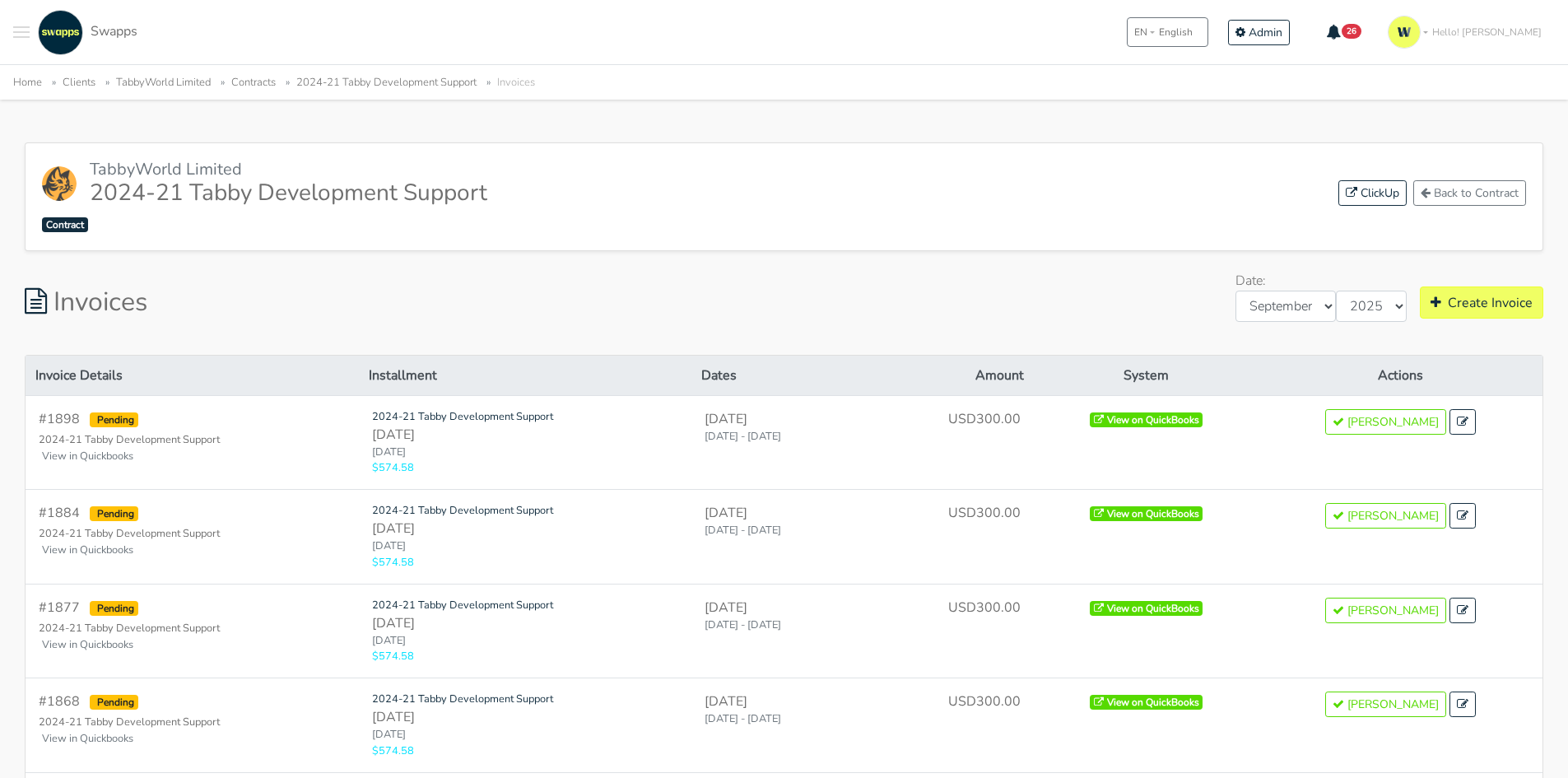
click at [432, 88] on link "2024-21 Tabby Development Support" at bounding box center [386, 82] width 180 height 15
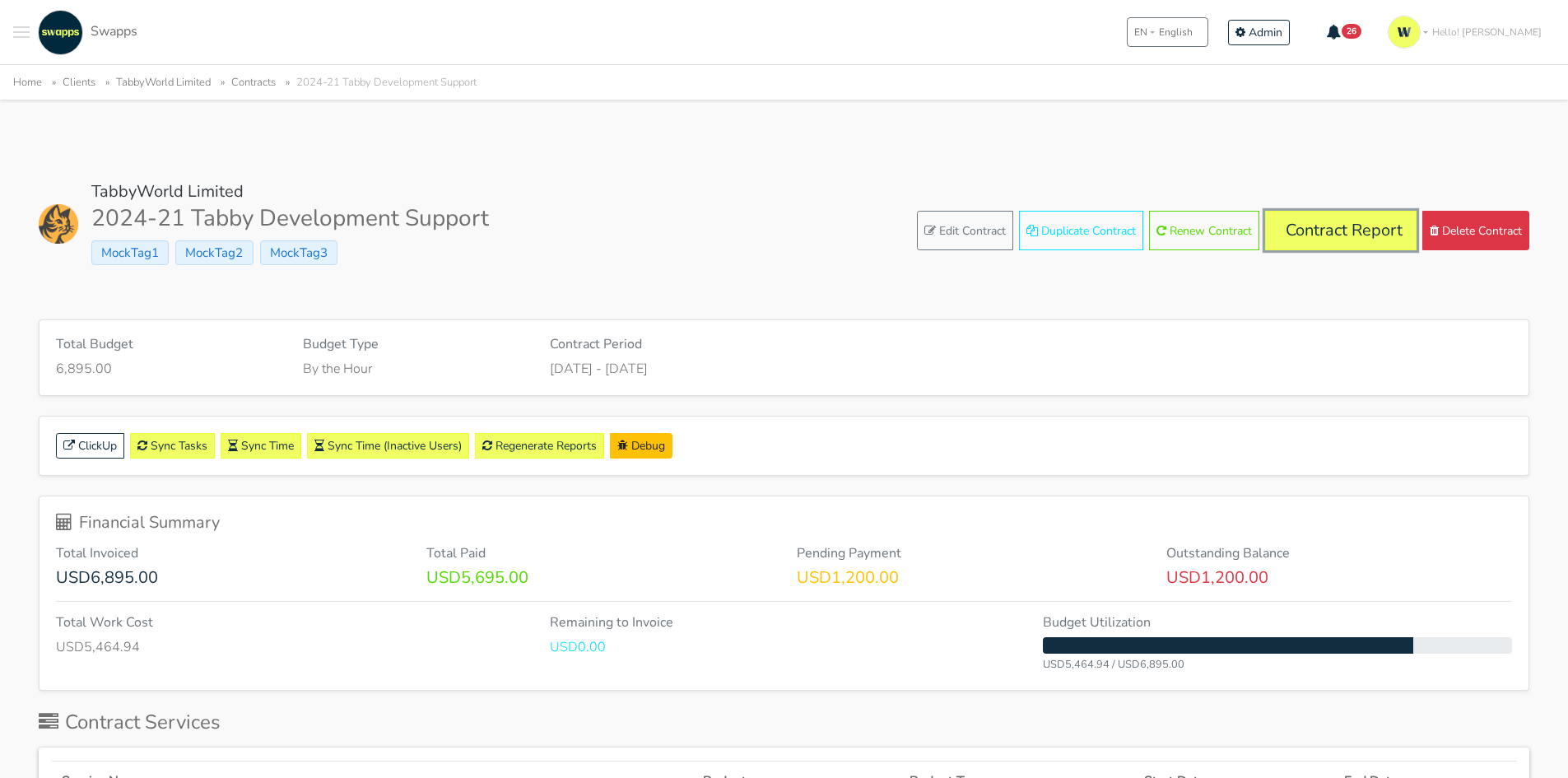
click at [1353, 243] on link "Contract Report" at bounding box center [1341, 230] width 152 height 39
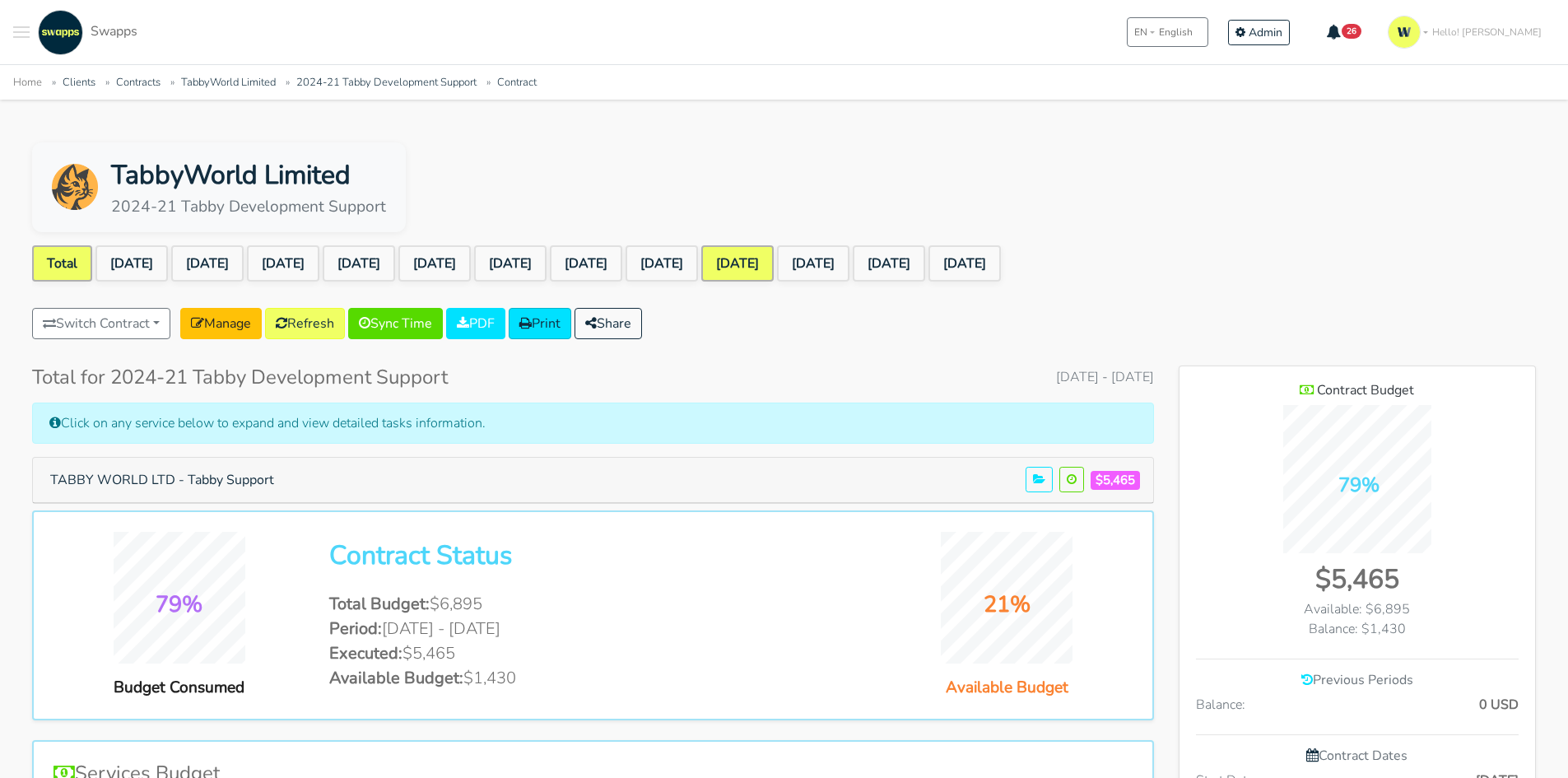
click at [774, 256] on link "[DATE]" at bounding box center [738, 263] width 73 height 36
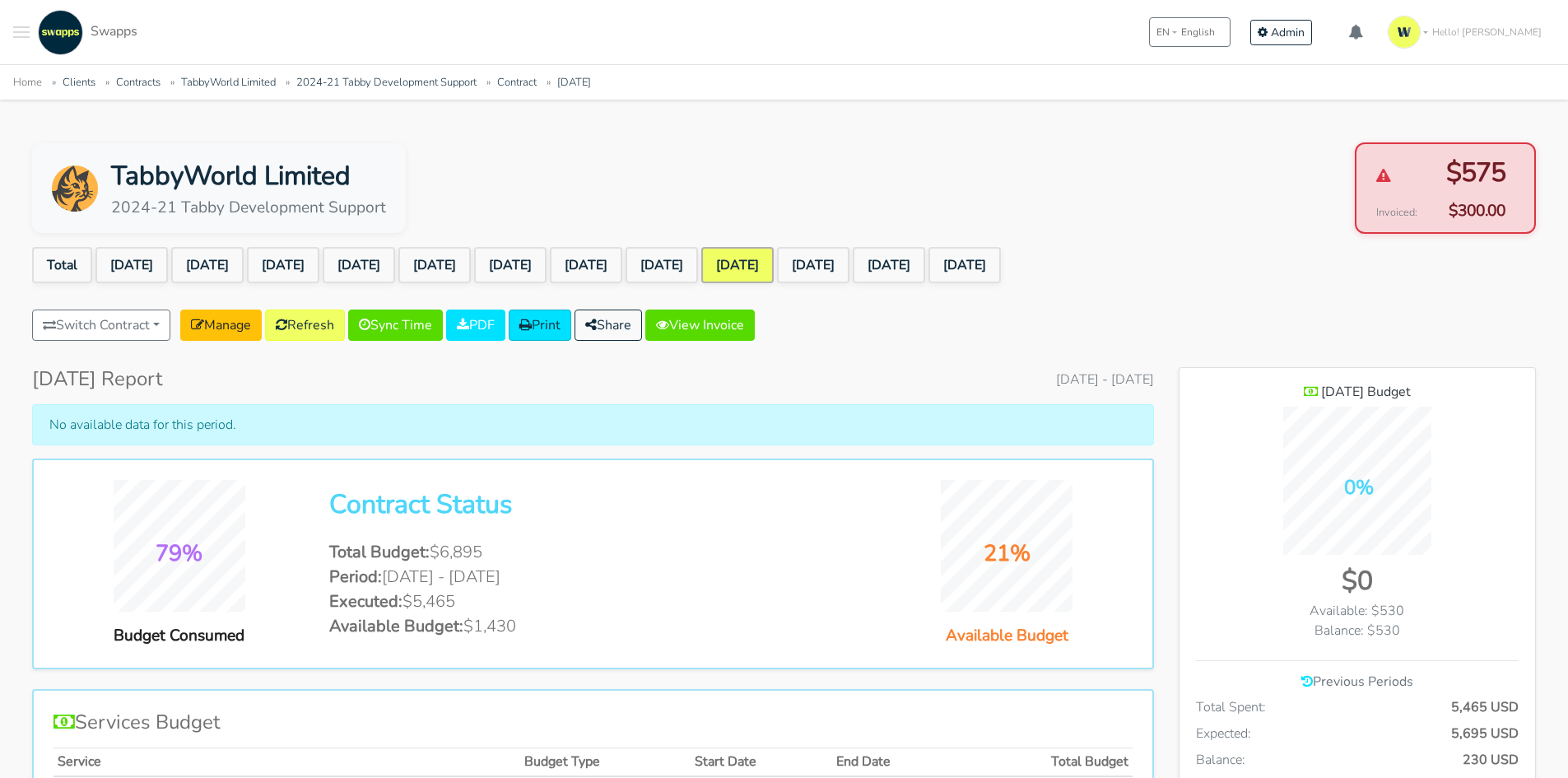
scroll to position [1321, 356]
click at [741, 322] on link "View Invoice" at bounding box center [700, 325] width 110 height 32
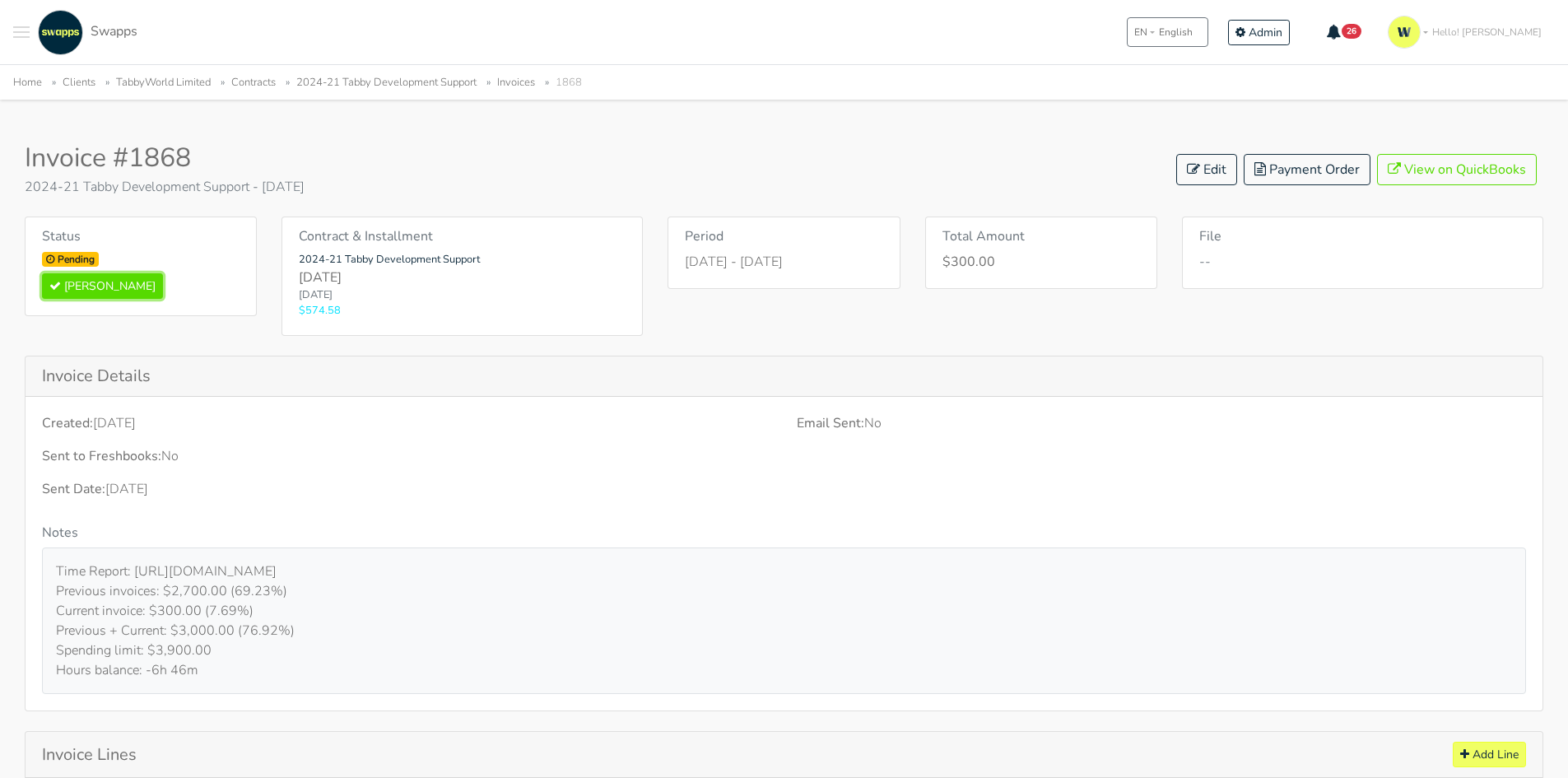
click at [94, 290] on button "Mark Paid" at bounding box center [102, 285] width 121 height 26
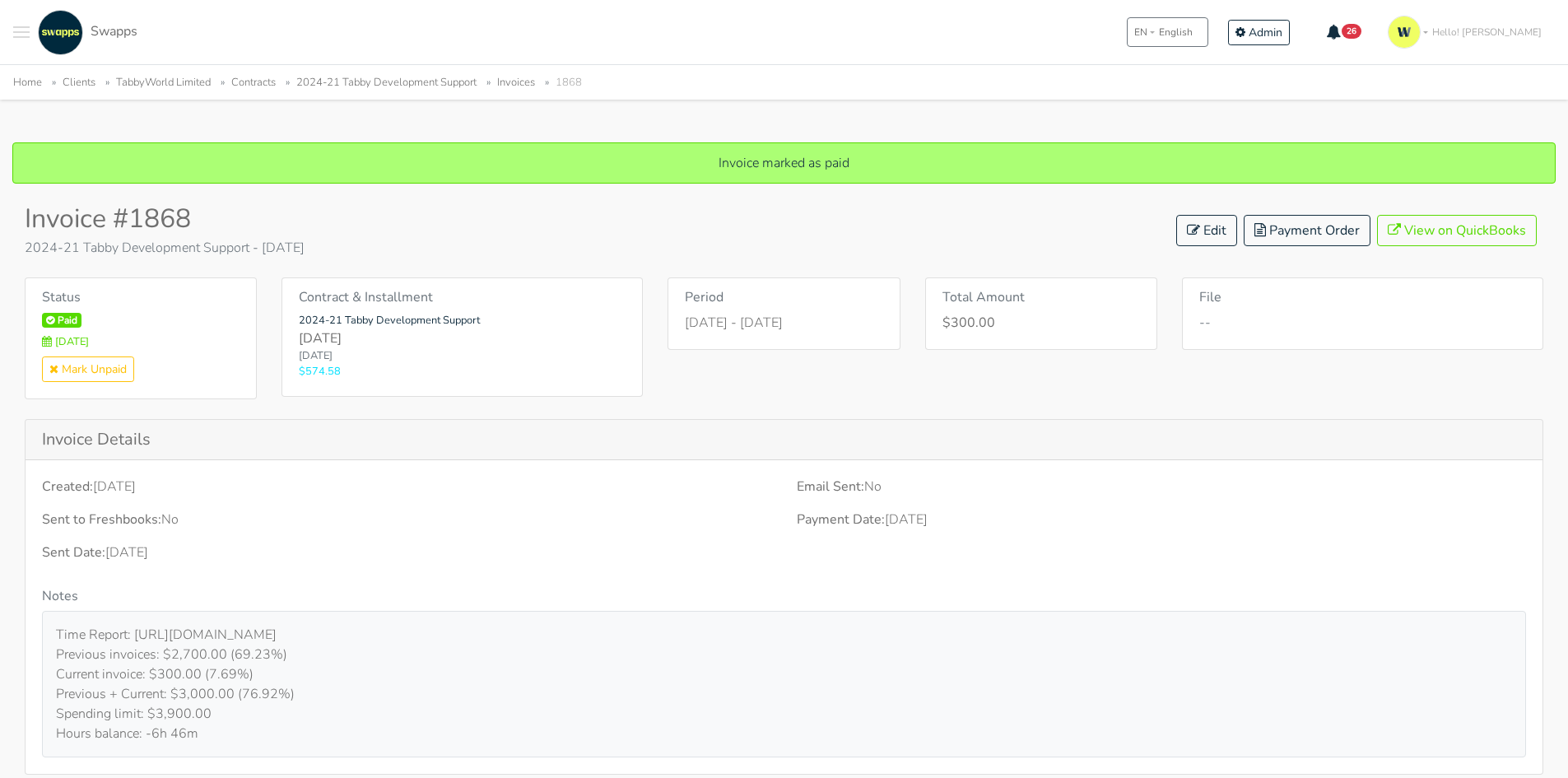
click at [465, 74] on link "2024-21 Tabby Development Support" at bounding box center [386, 82] width 180 height 15
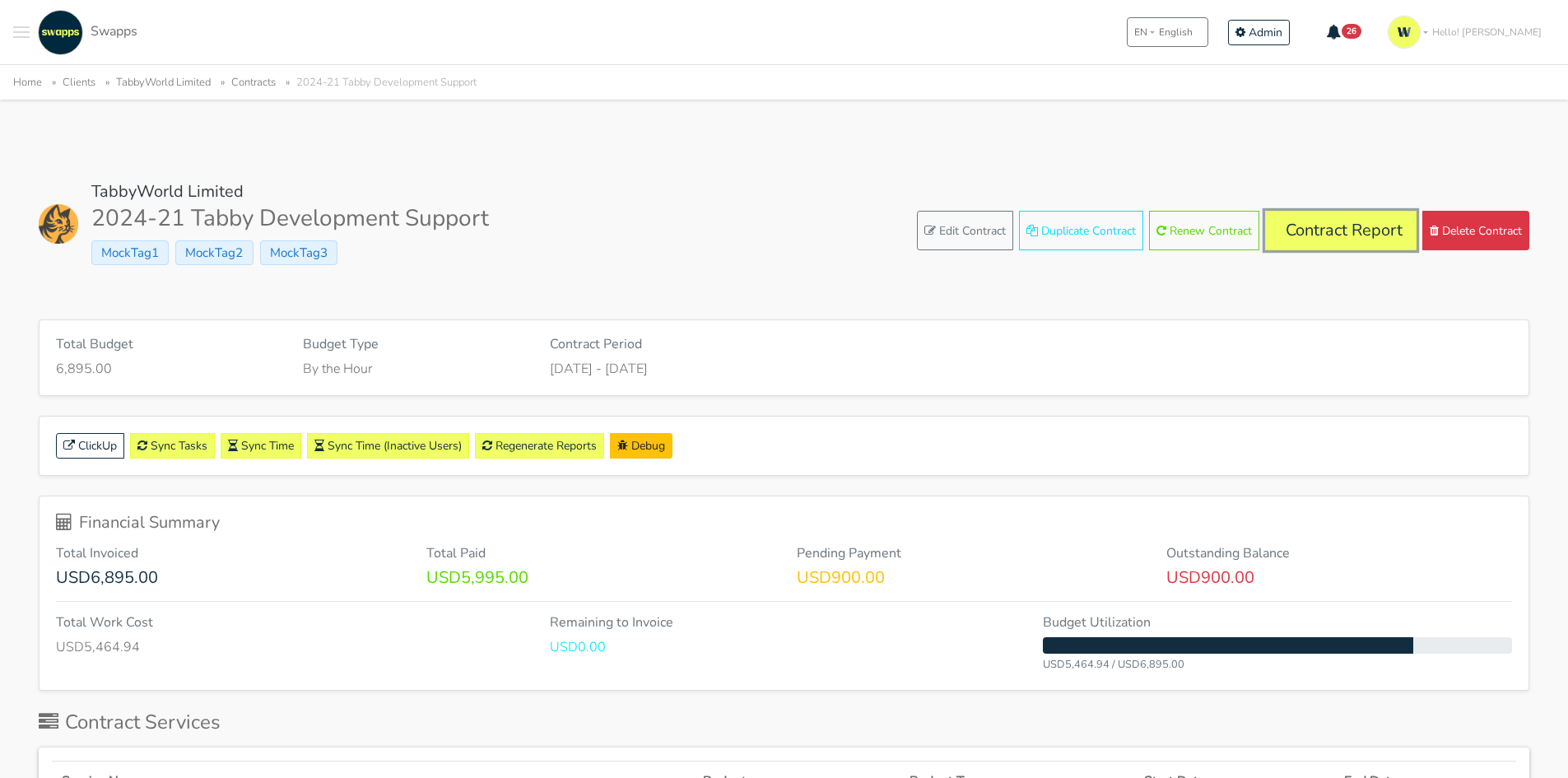
click at [1373, 225] on link "Contract Report" at bounding box center [1341, 230] width 152 height 39
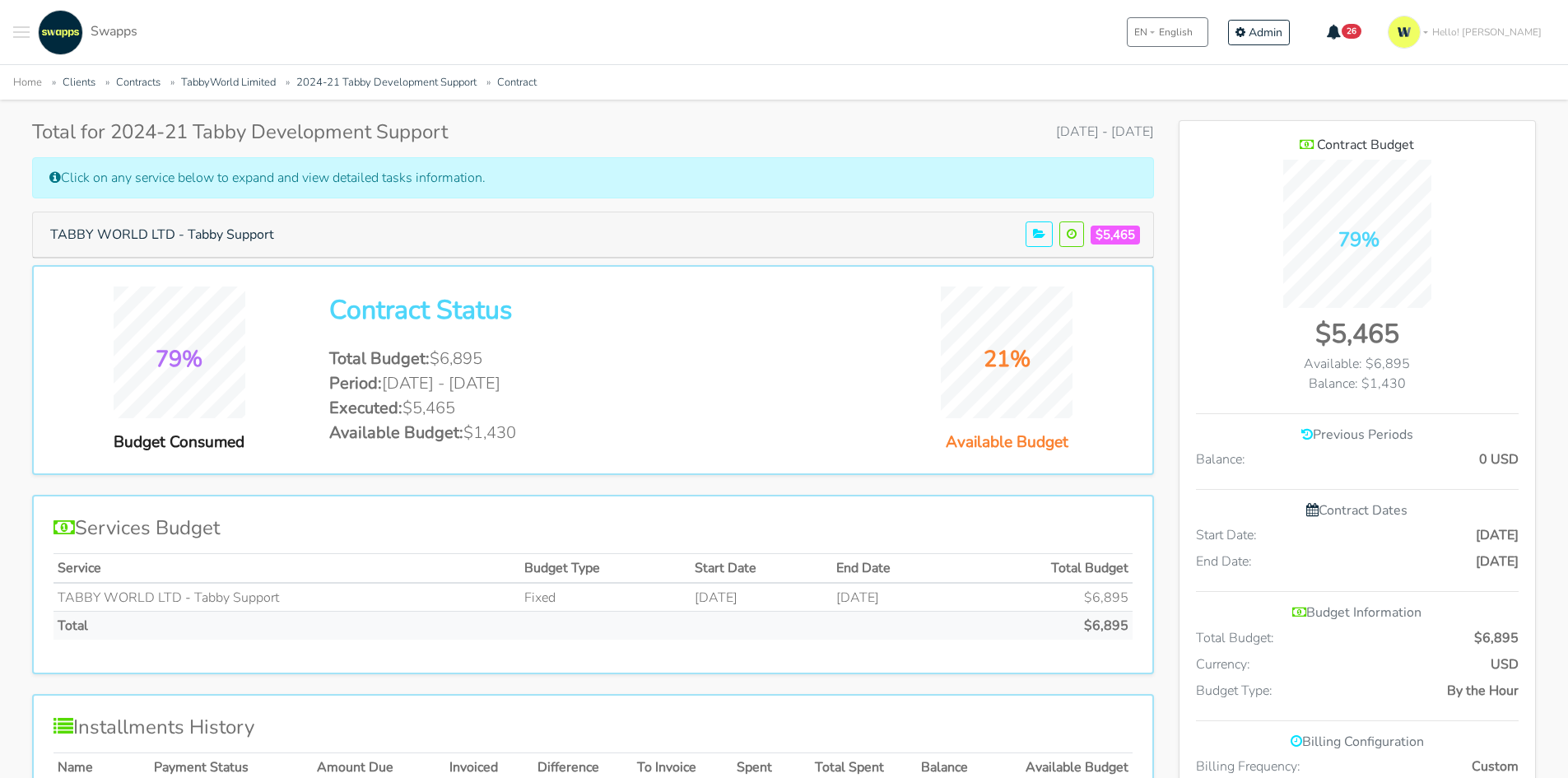
scroll to position [247, 0]
click at [493, 440] on li "Available Budget: $1,430" at bounding box center [593, 431] width 527 height 25
drag, startPoint x: 548, startPoint y: 434, endPoint x: 470, endPoint y: 434, distance: 78.0
click at [470, 434] on li "Available Budget: $1,430" at bounding box center [593, 431] width 527 height 25
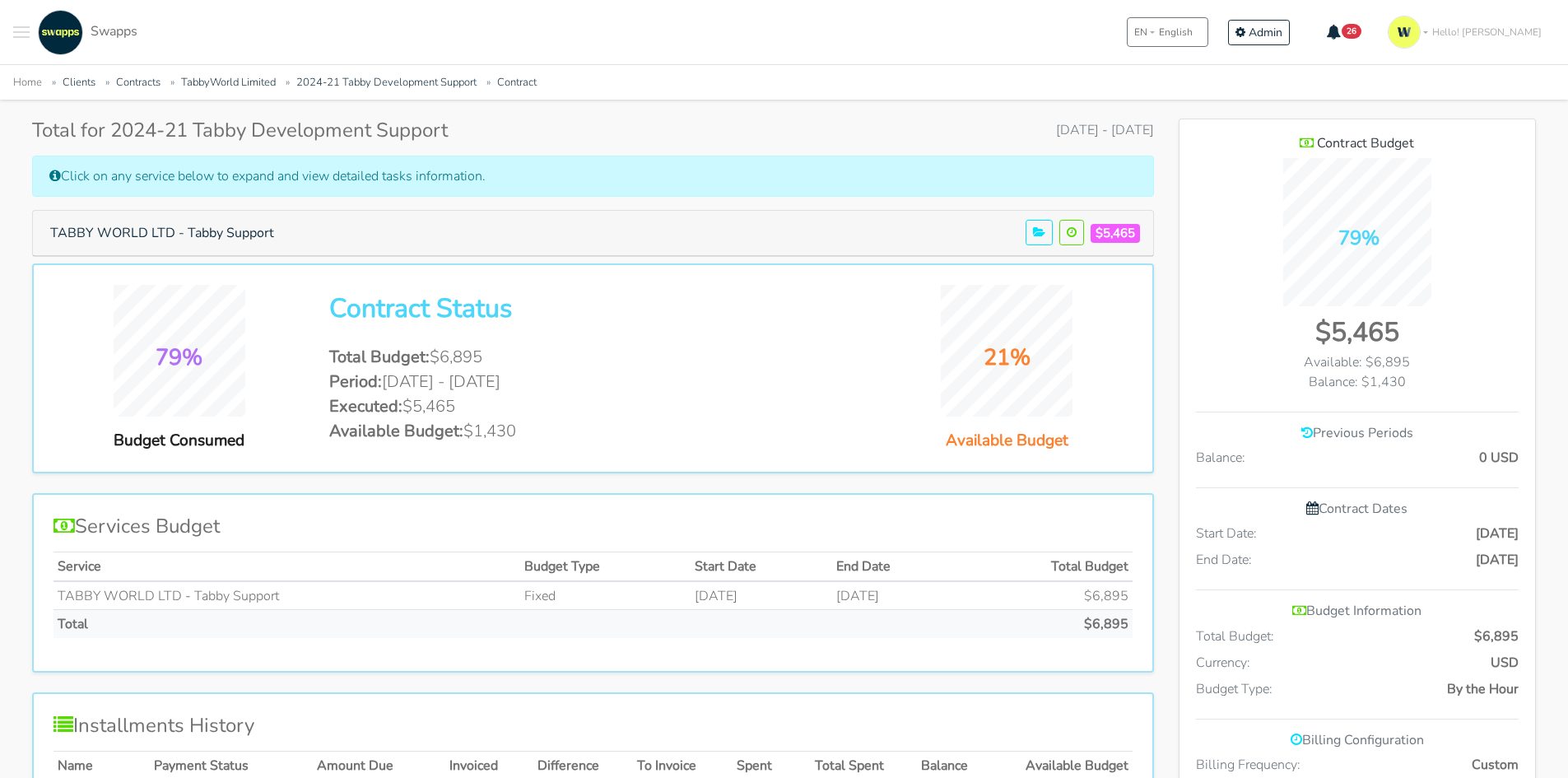
drag, startPoint x: 500, startPoint y: 434, endPoint x: 541, endPoint y: 432, distance: 41.0
click at [541, 432] on li "Available Budget: $1,430" at bounding box center [593, 431] width 527 height 25
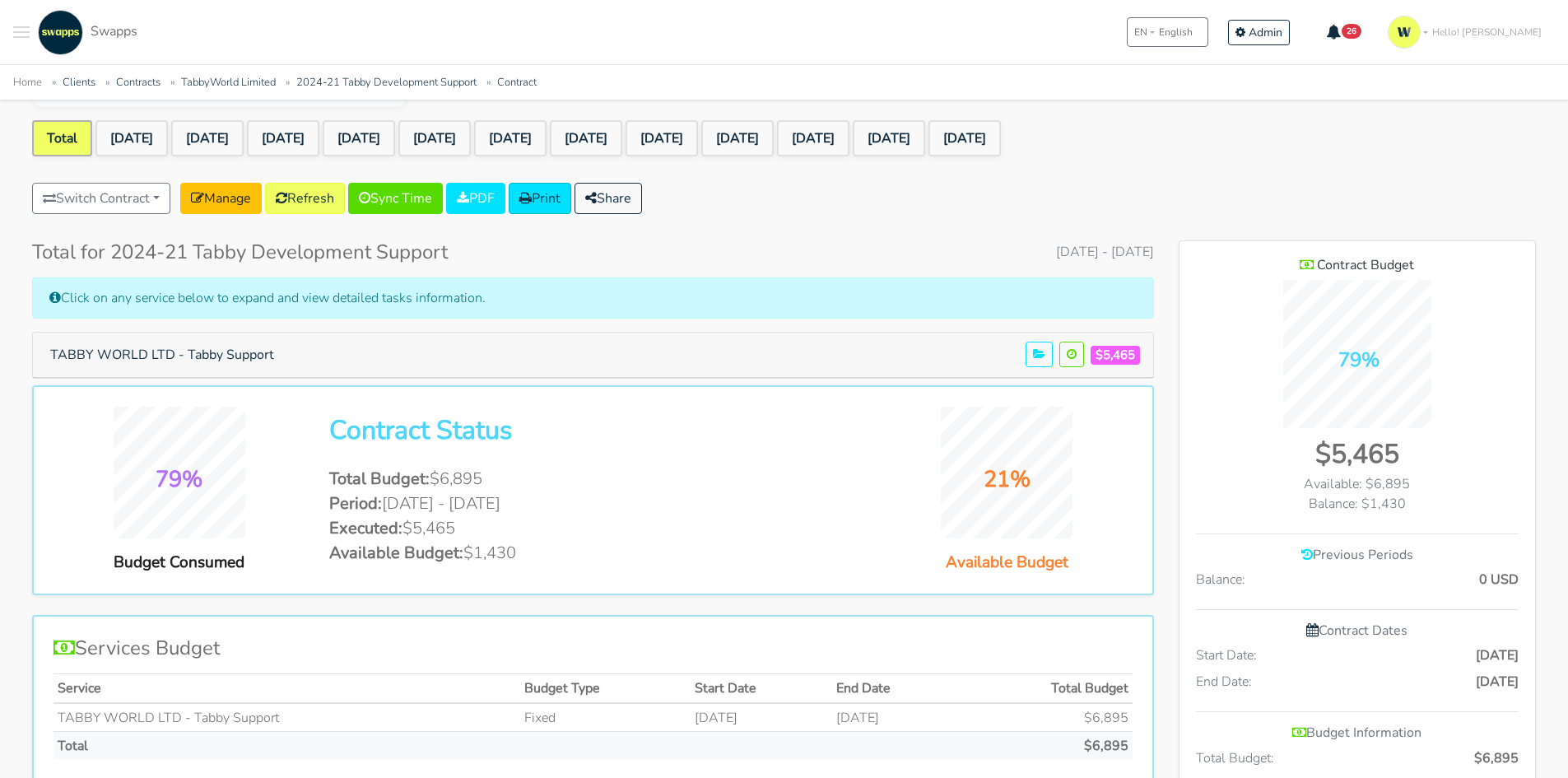
scroll to position [0, 0]
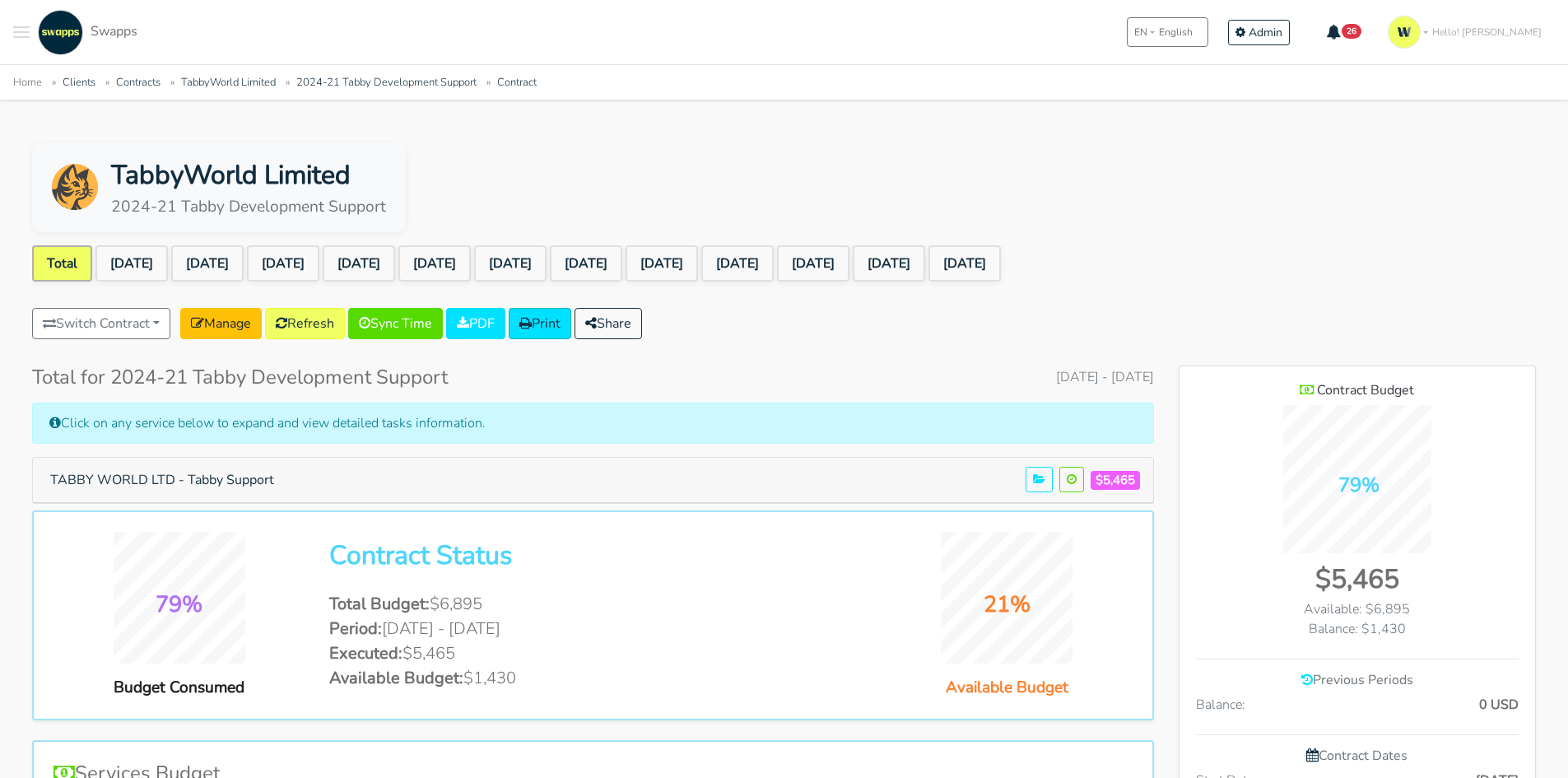
click at [1010, 333] on div "Switch Contract 2023-43 Notificaciones Faktur - Comprobantes Faktur Sas NCARB E…" at bounding box center [784, 327] width 1504 height 38
click at [547, 255] on link "[DATE]" at bounding box center [511, 263] width 73 height 36
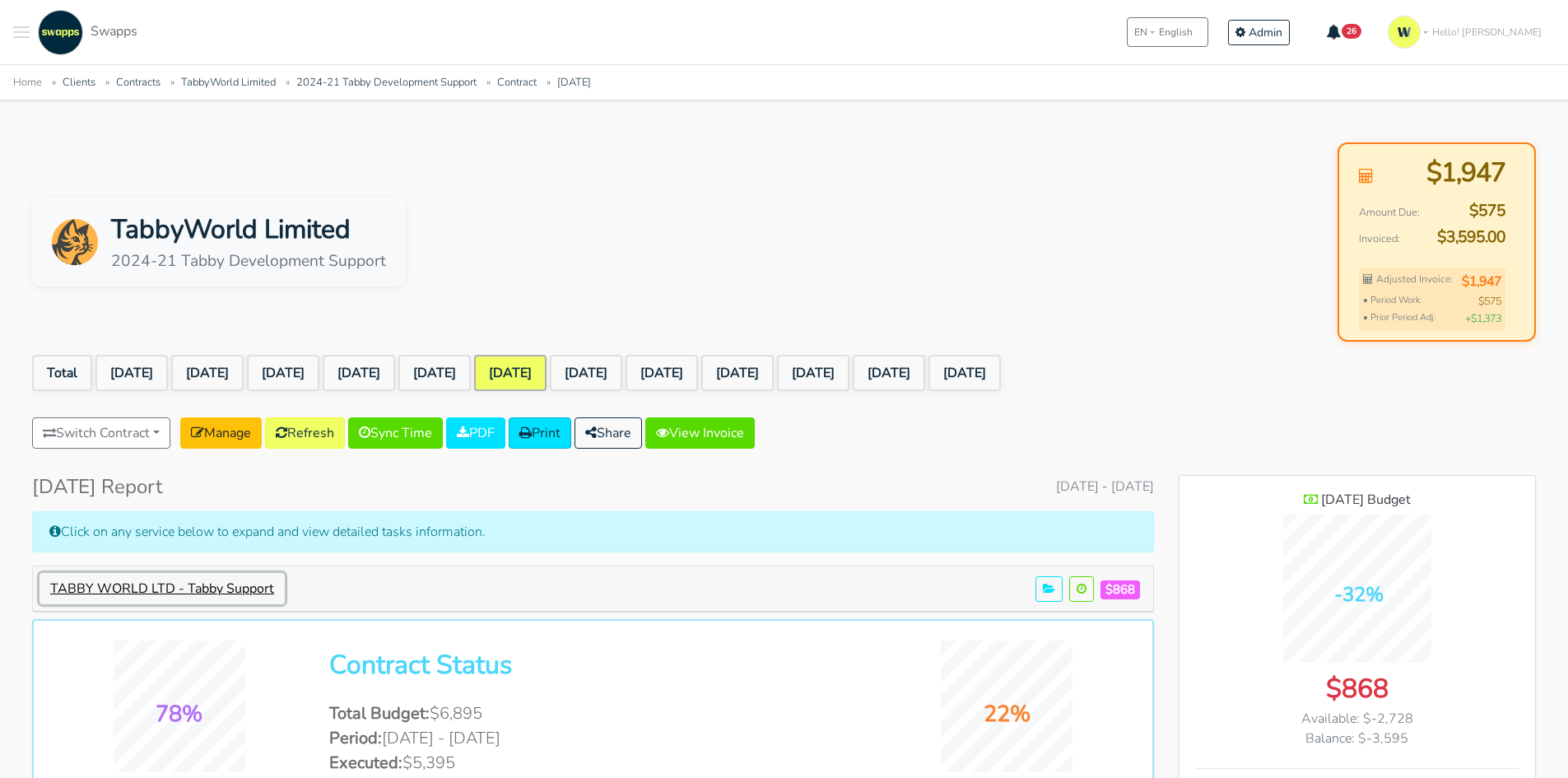
click at [242, 577] on button "TABBY WORLD LTD - Tabby Support" at bounding box center [161, 588] width 245 height 32
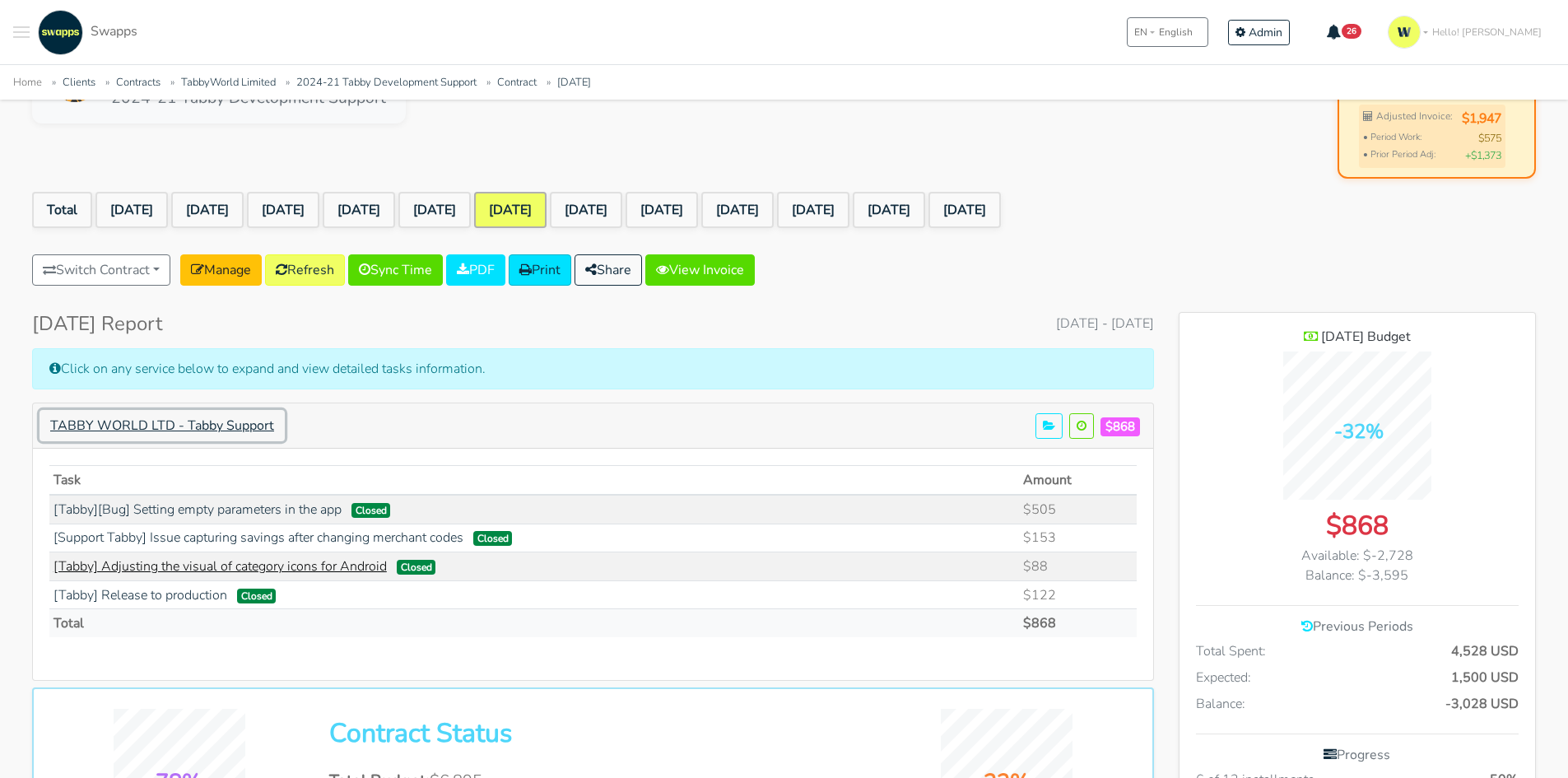
scroll to position [164, 0]
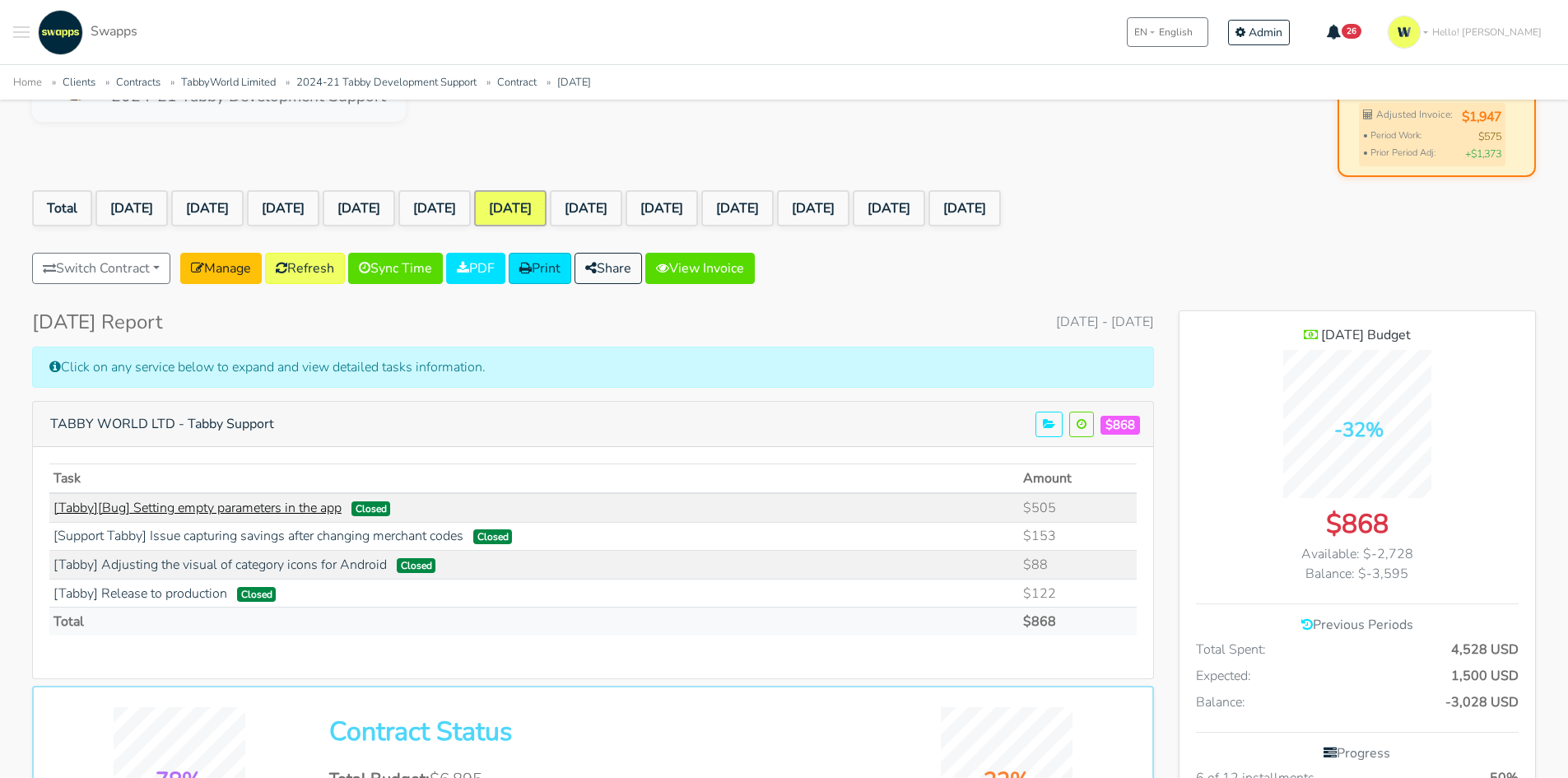
click at [333, 510] on link "[Tabby][Bug] Setting empty parameters in the app" at bounding box center [198, 508] width 288 height 18
click at [470, 205] on link "[DATE]" at bounding box center [434, 208] width 73 height 36
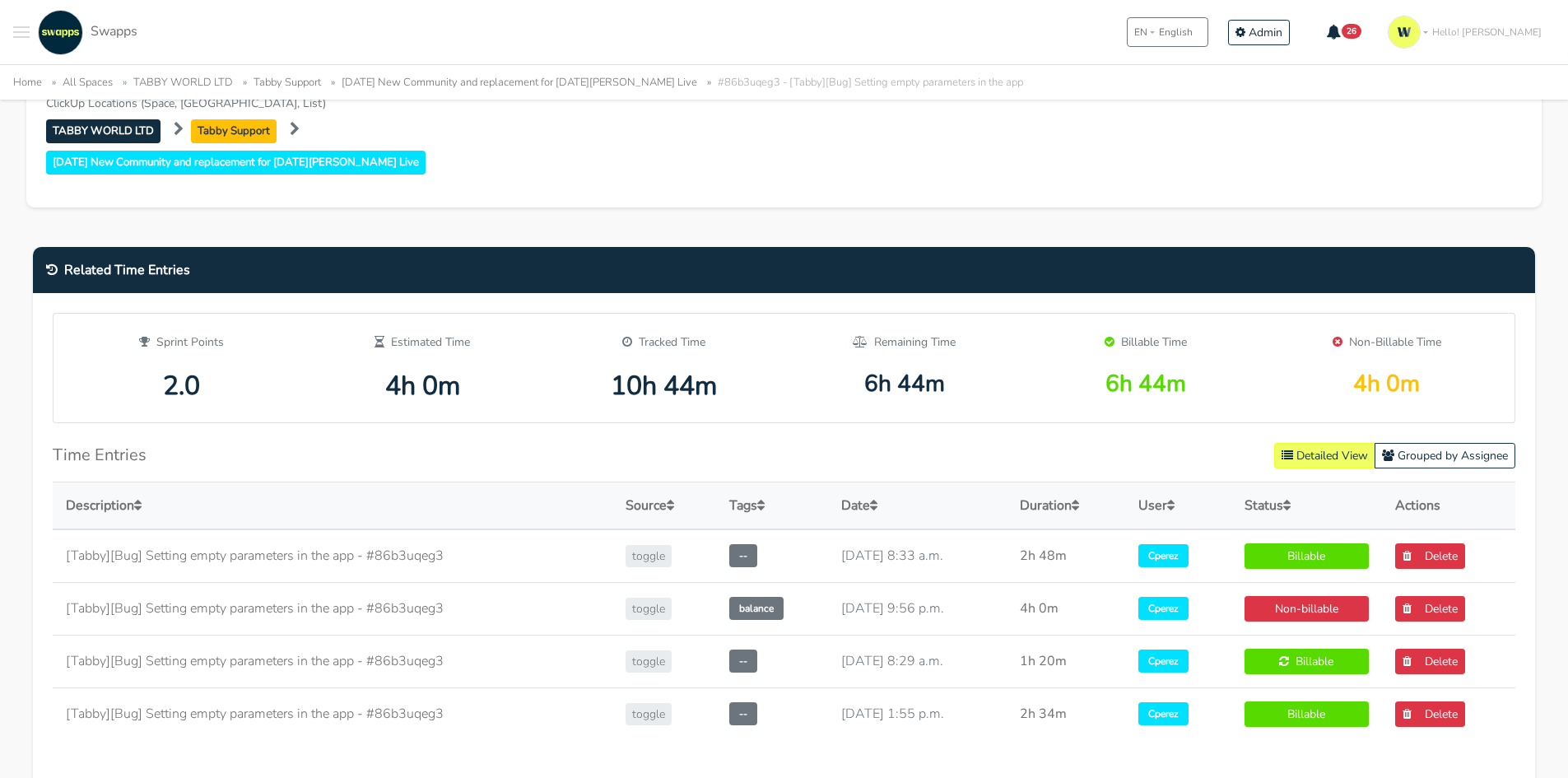
scroll to position [494, 0]
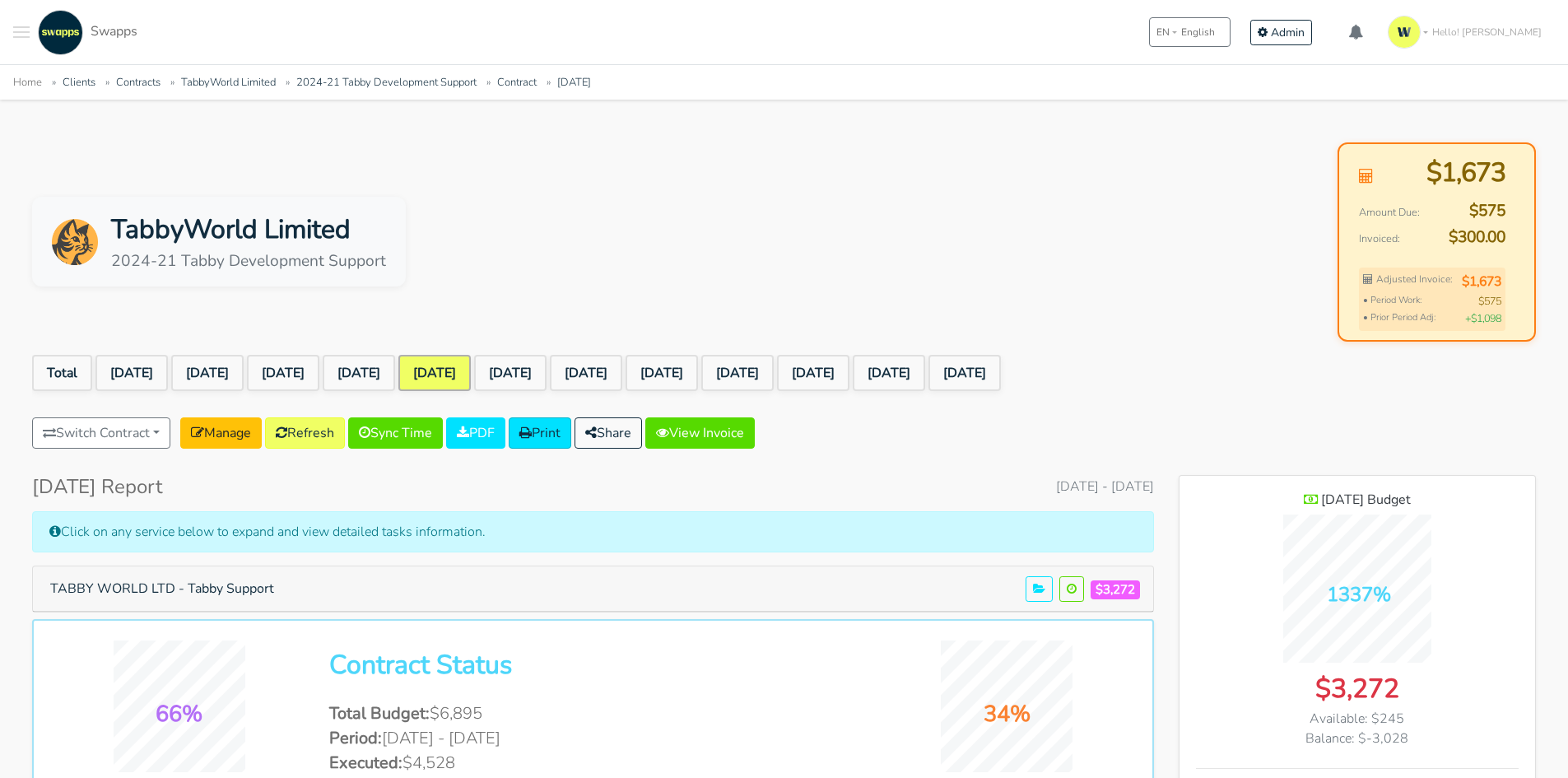
scroll to position [1375, 356]
click at [209, 581] on button "TABBY WORLD LTD - Tabby Support" at bounding box center [161, 588] width 245 height 32
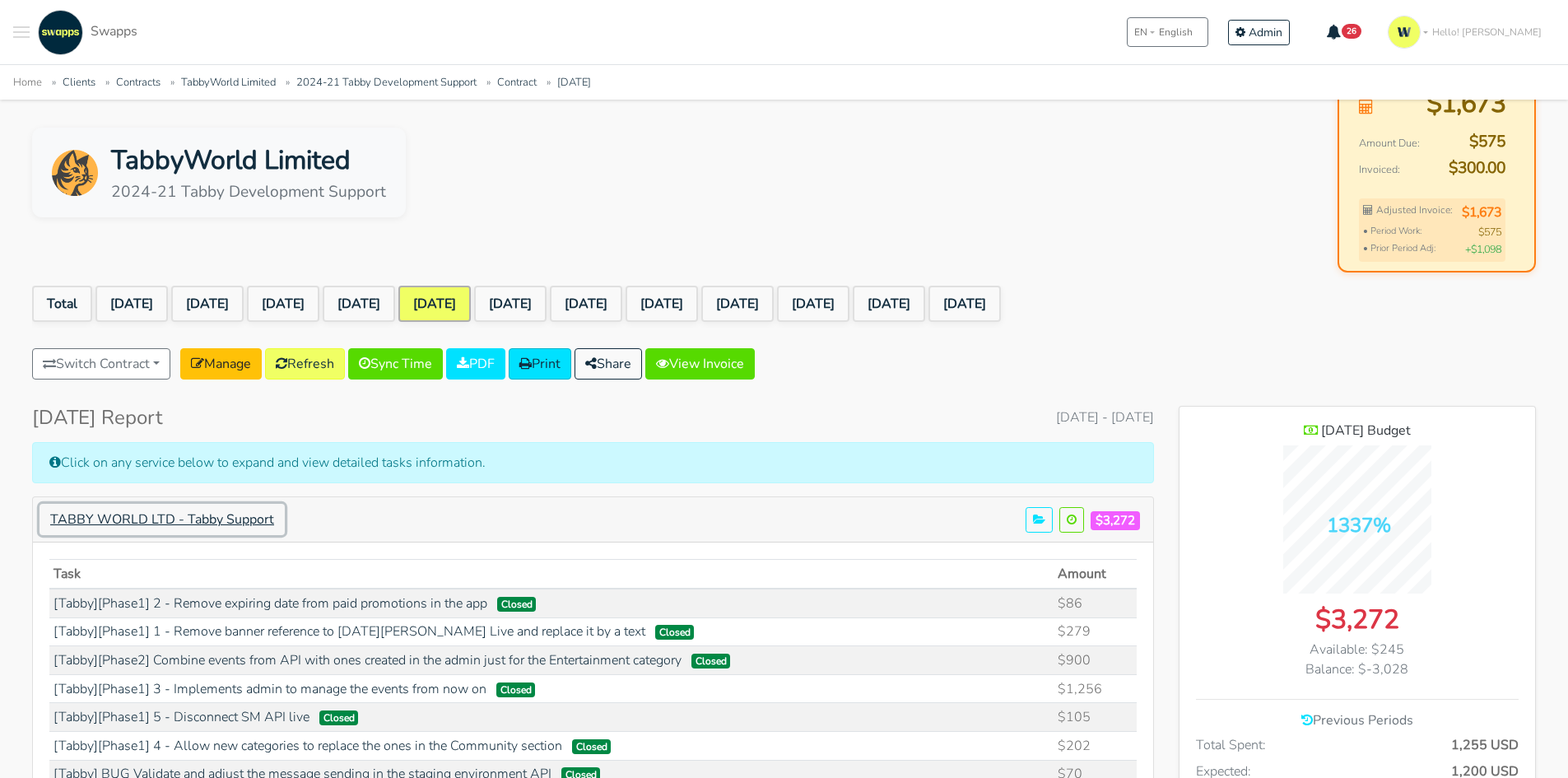
scroll to position [164, 0]
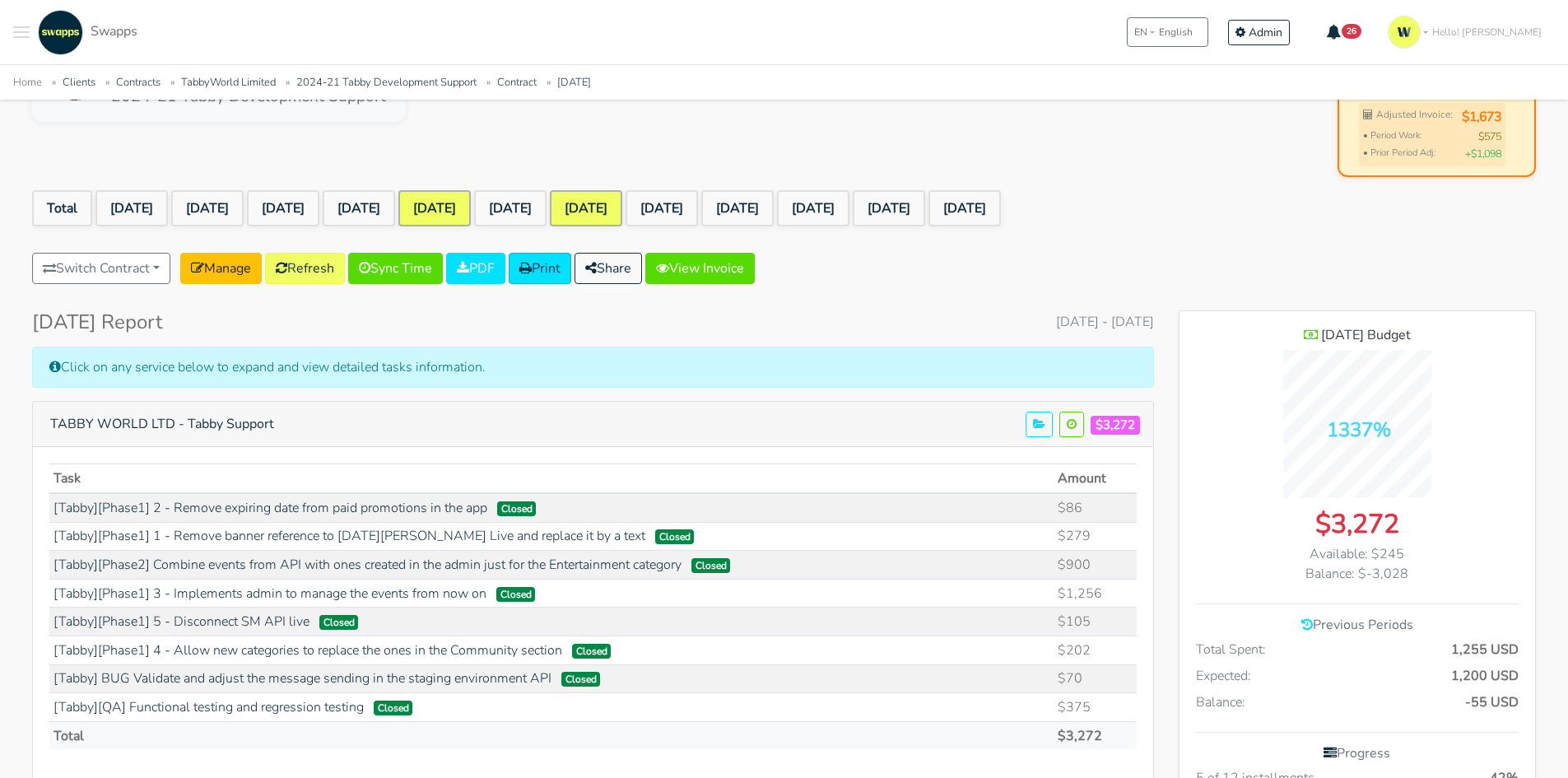
click at [622, 204] on link "[DATE]" at bounding box center [586, 208] width 73 height 36
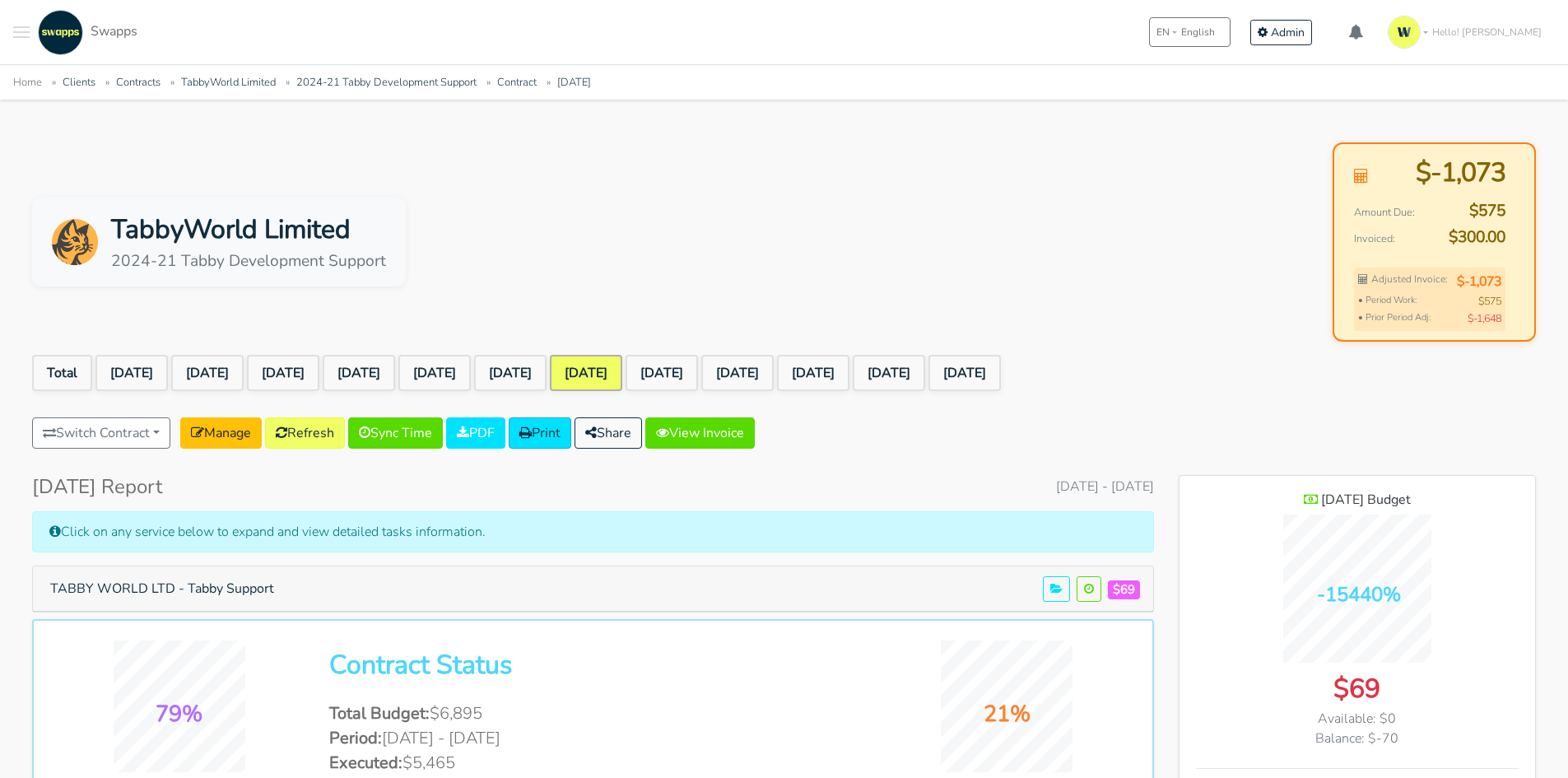
scroll to position [1375, 356]
click at [254, 585] on button "TABBY WORLD LTD - Tabby Support" at bounding box center [161, 588] width 245 height 32
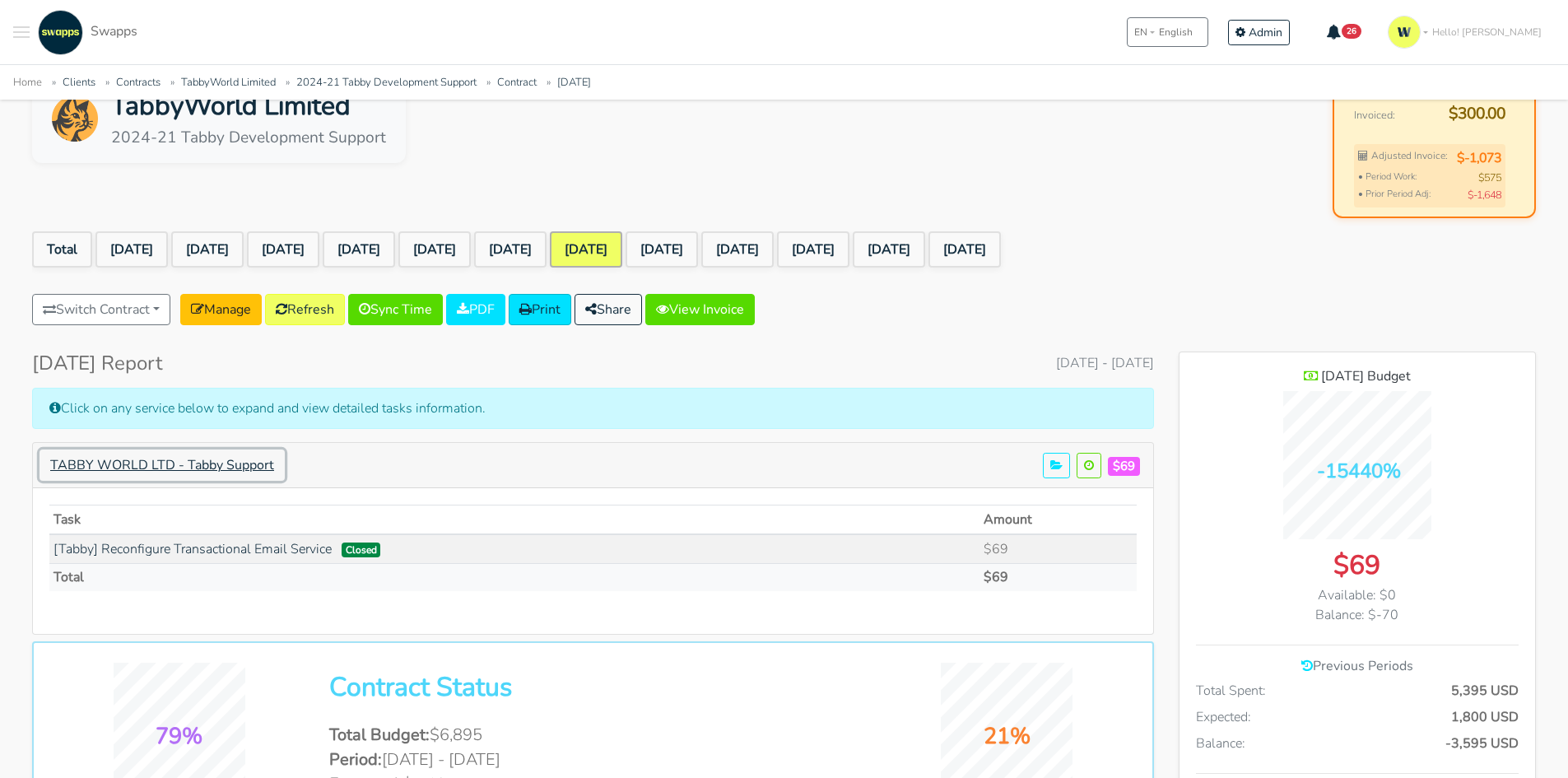
scroll to position [247, 0]
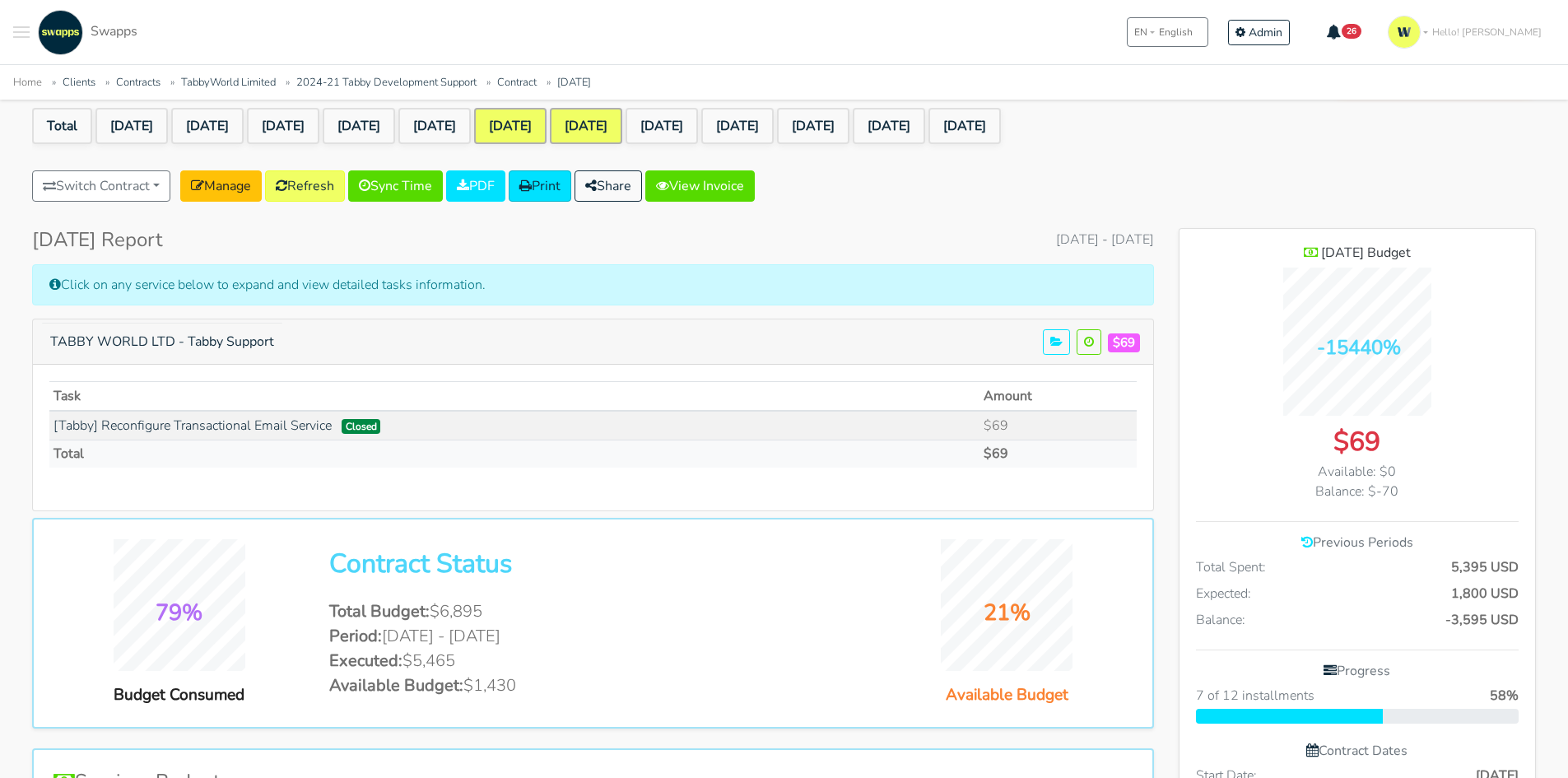
click at [547, 119] on link "[DATE]" at bounding box center [511, 126] width 73 height 36
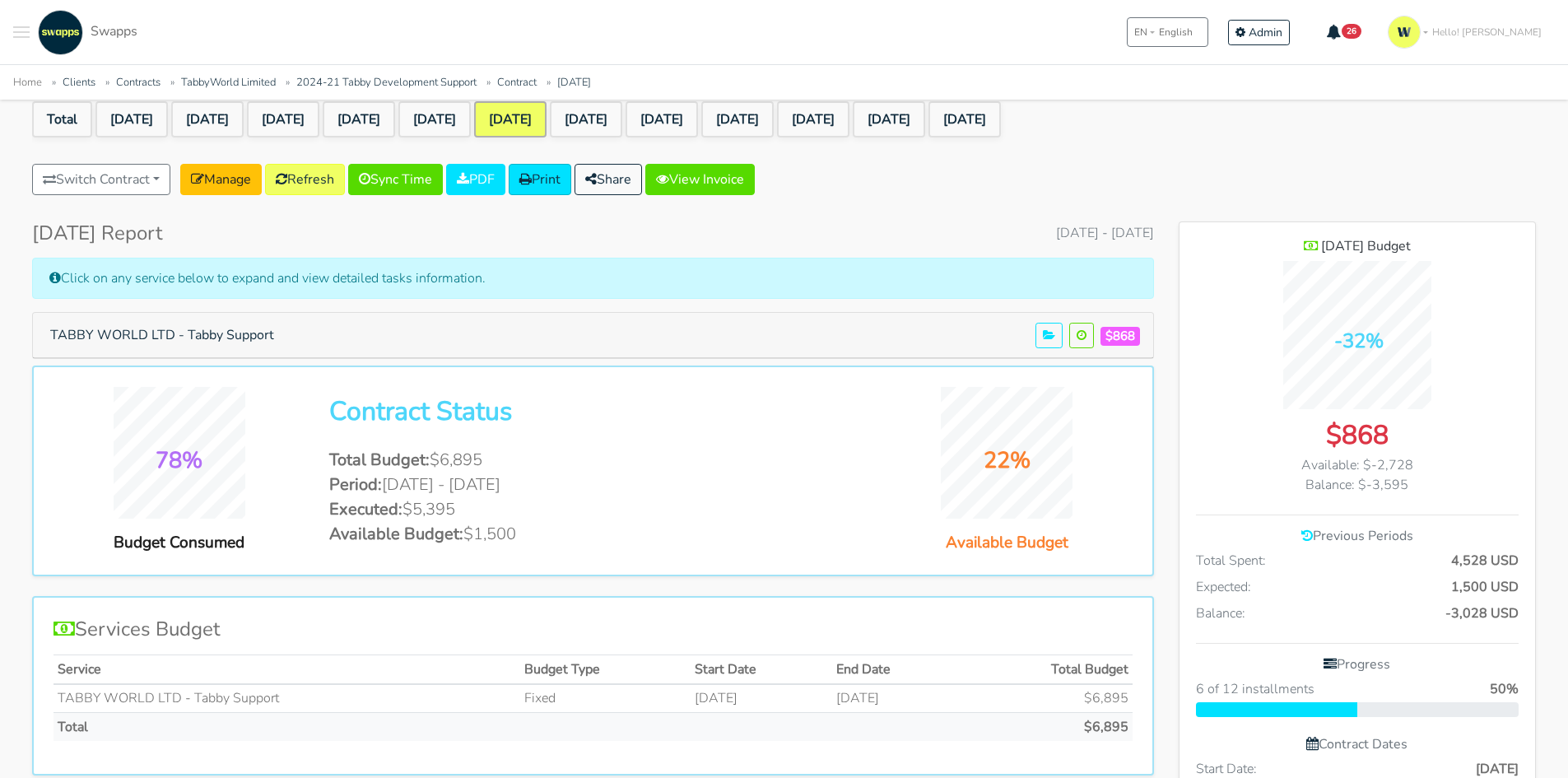
scroll to position [164, 0]
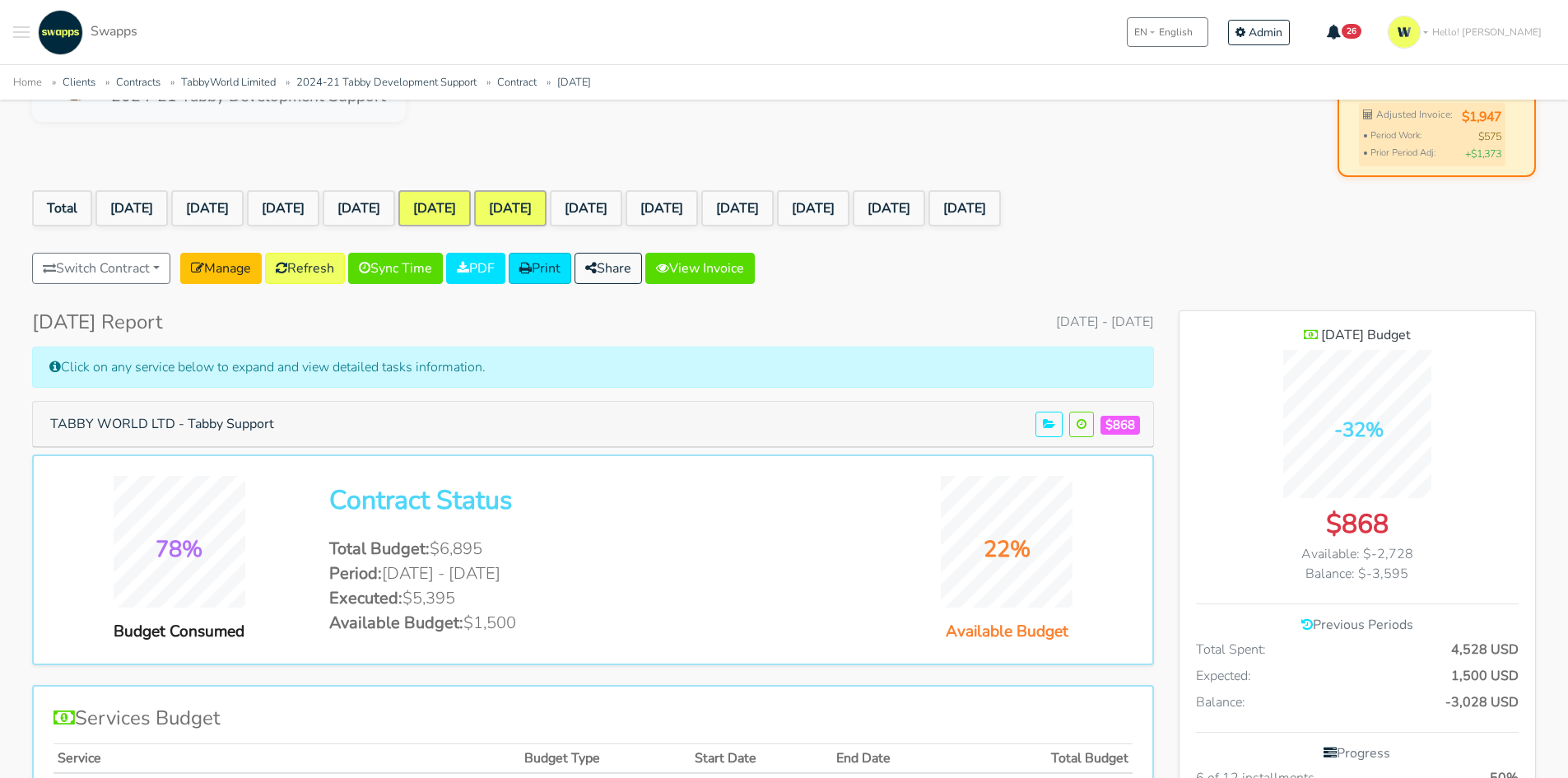
click at [470, 215] on link "Jan 2025" at bounding box center [434, 208] width 73 height 36
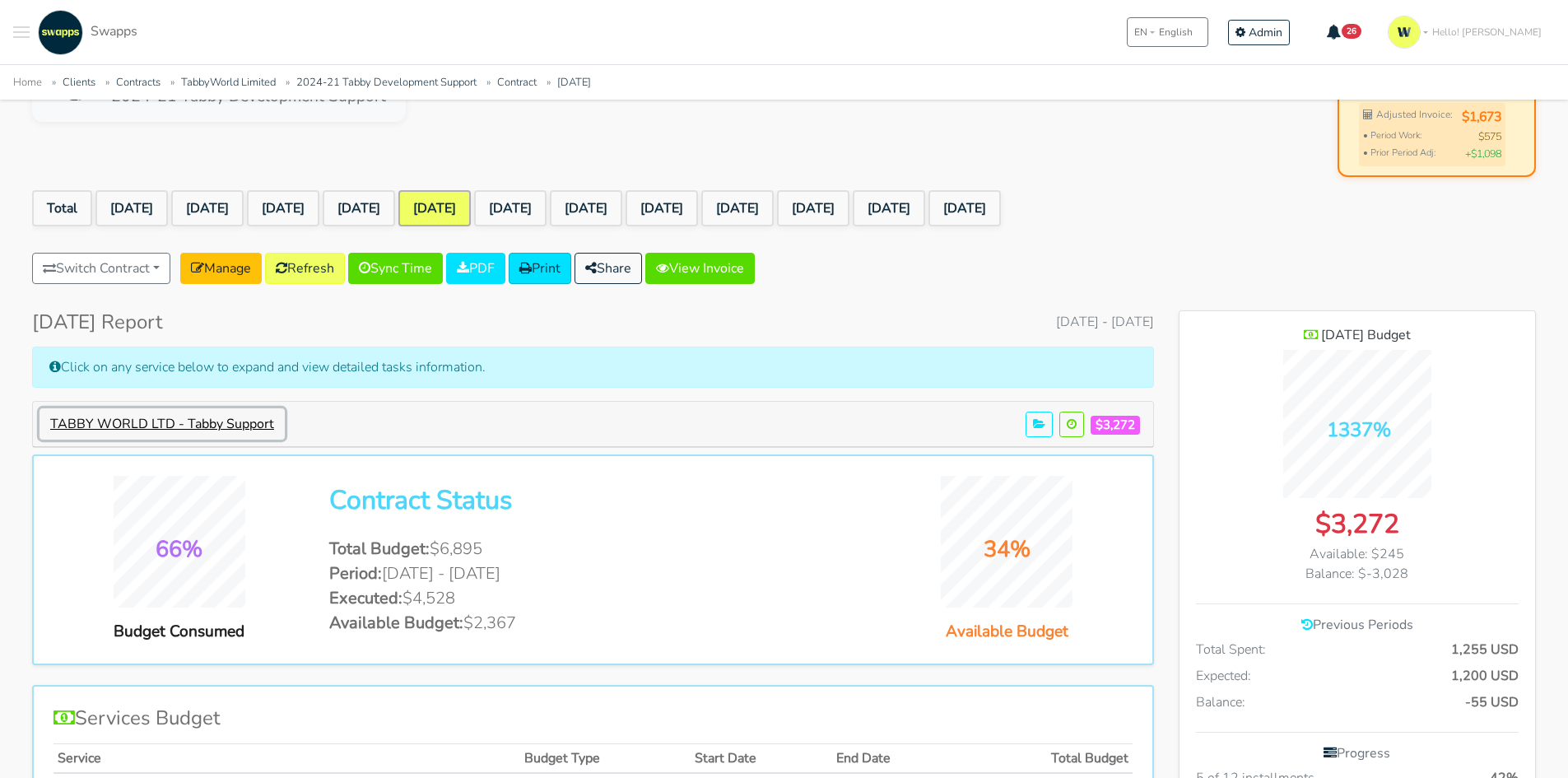
click at [227, 422] on button "TABBY WORLD LTD - Tabby Support" at bounding box center [161, 424] width 245 height 32
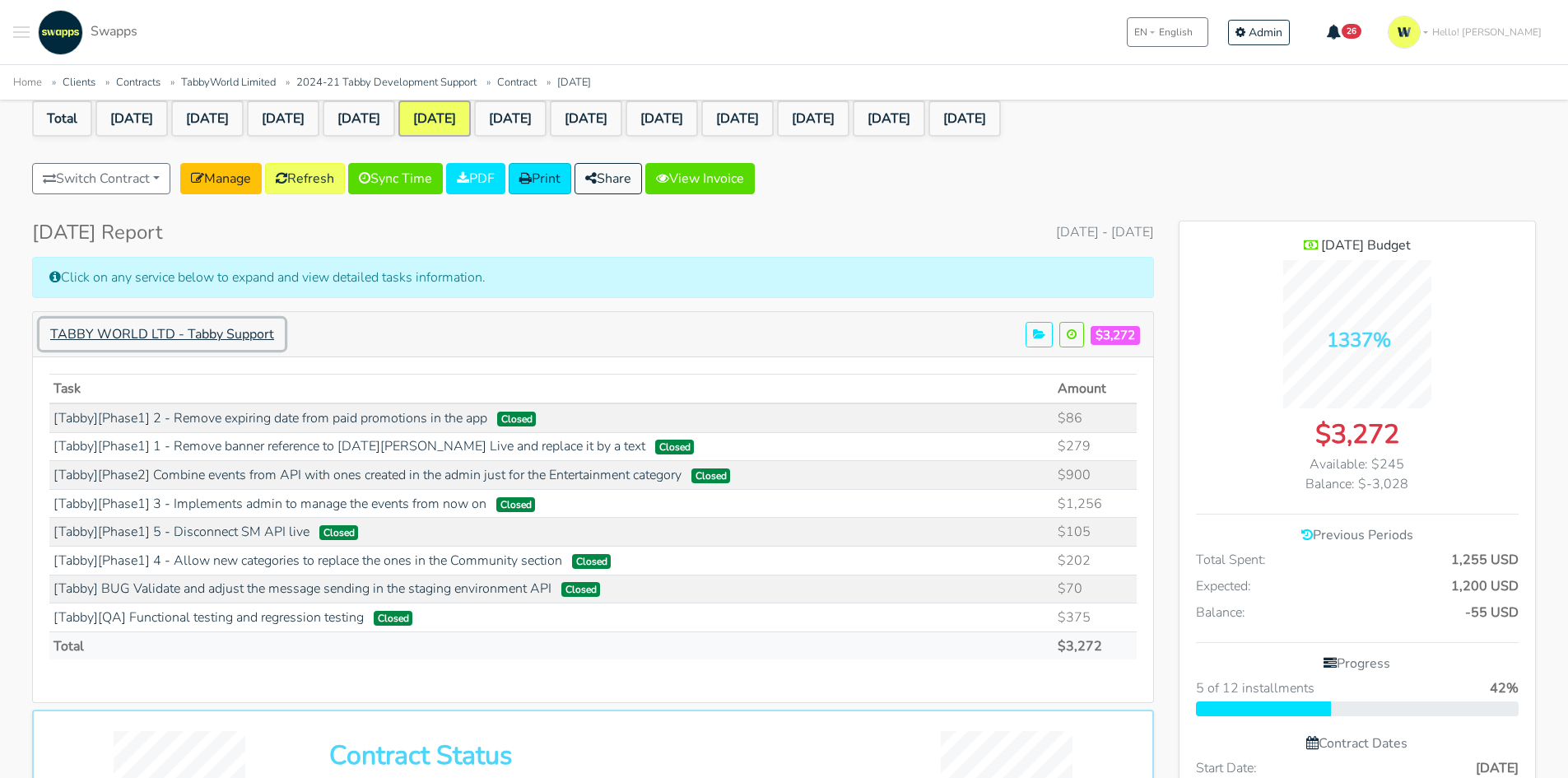
scroll to position [164, 0]
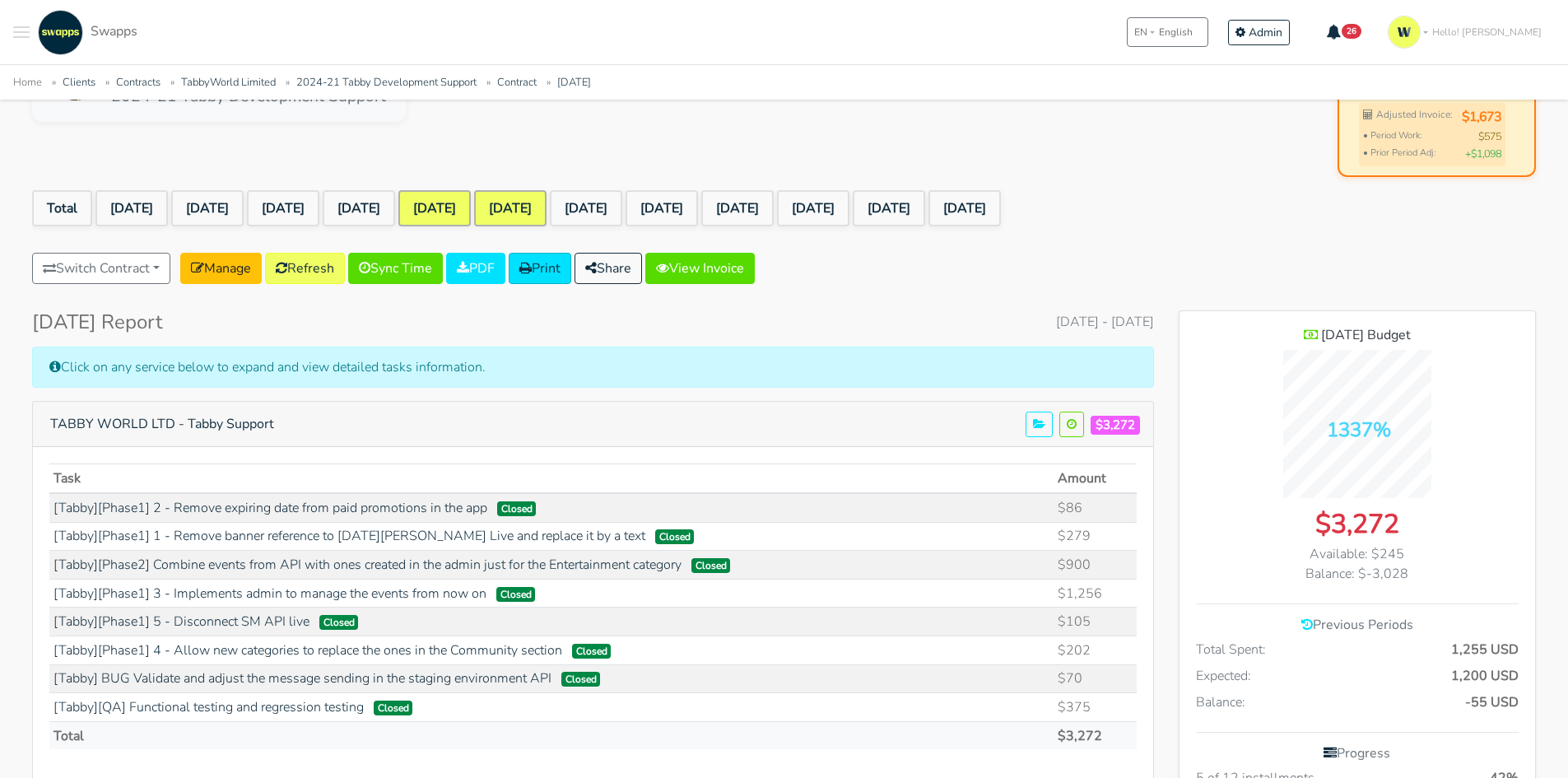
click at [547, 202] on link "Feb 2025" at bounding box center [511, 208] width 73 height 36
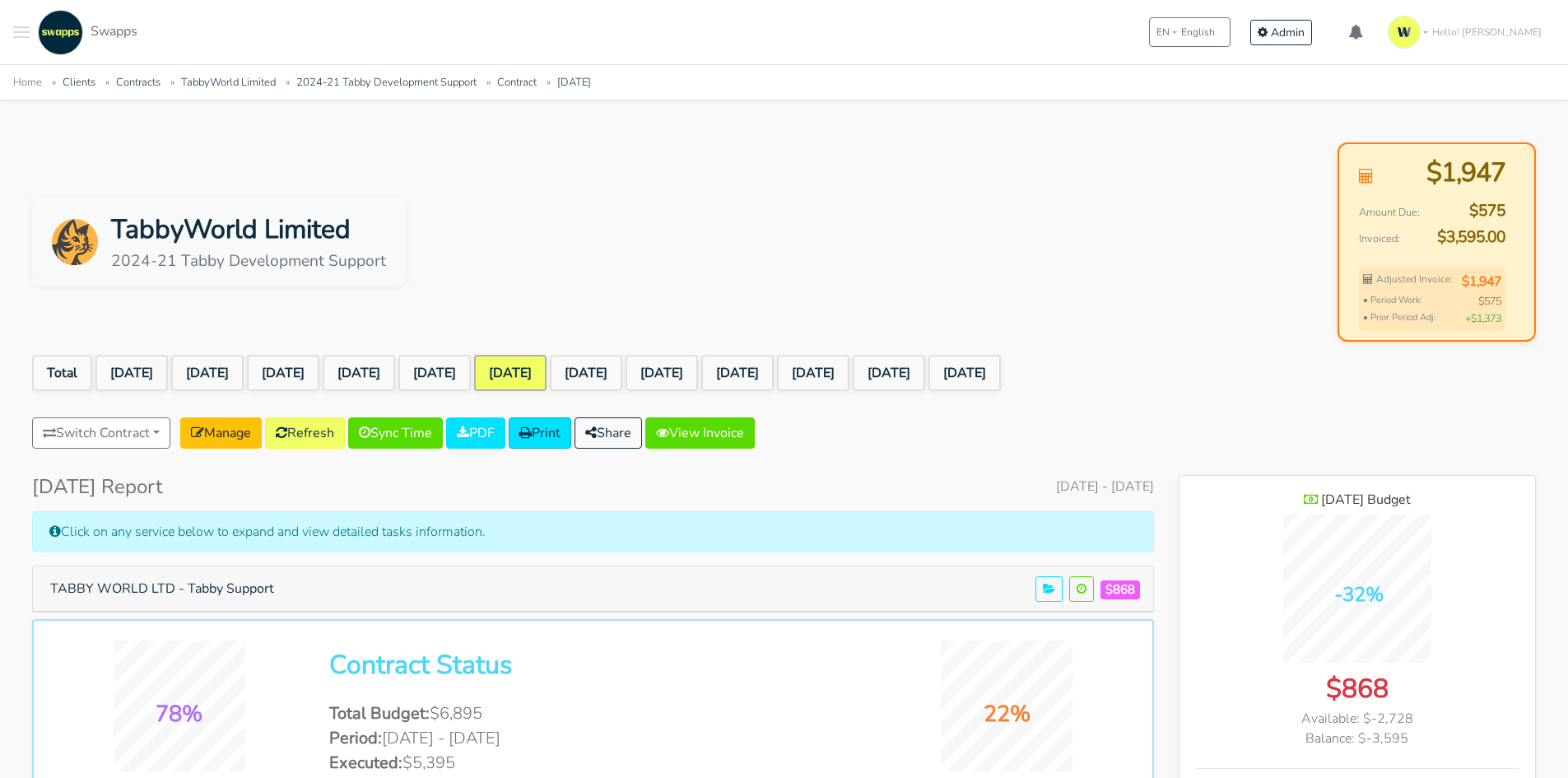
scroll to position [1375, 356]
click at [239, 585] on button "TABBY WORLD LTD - Tabby Support" at bounding box center [161, 588] width 245 height 32
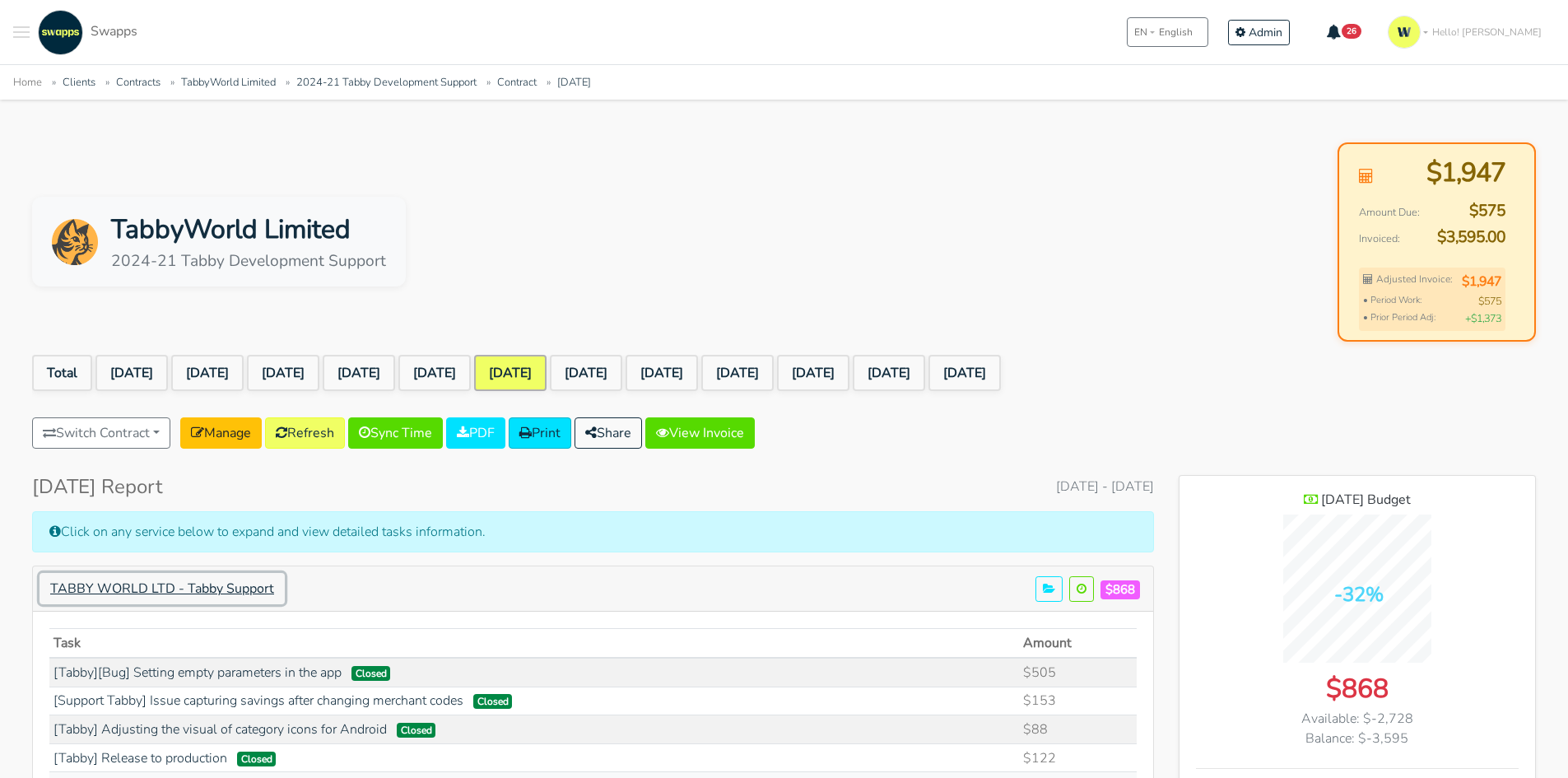
scroll to position [1606, 356]
click at [338, 665] on link "[Tabby][Bug] Setting empty parameters in the app" at bounding box center [198, 672] width 288 height 18
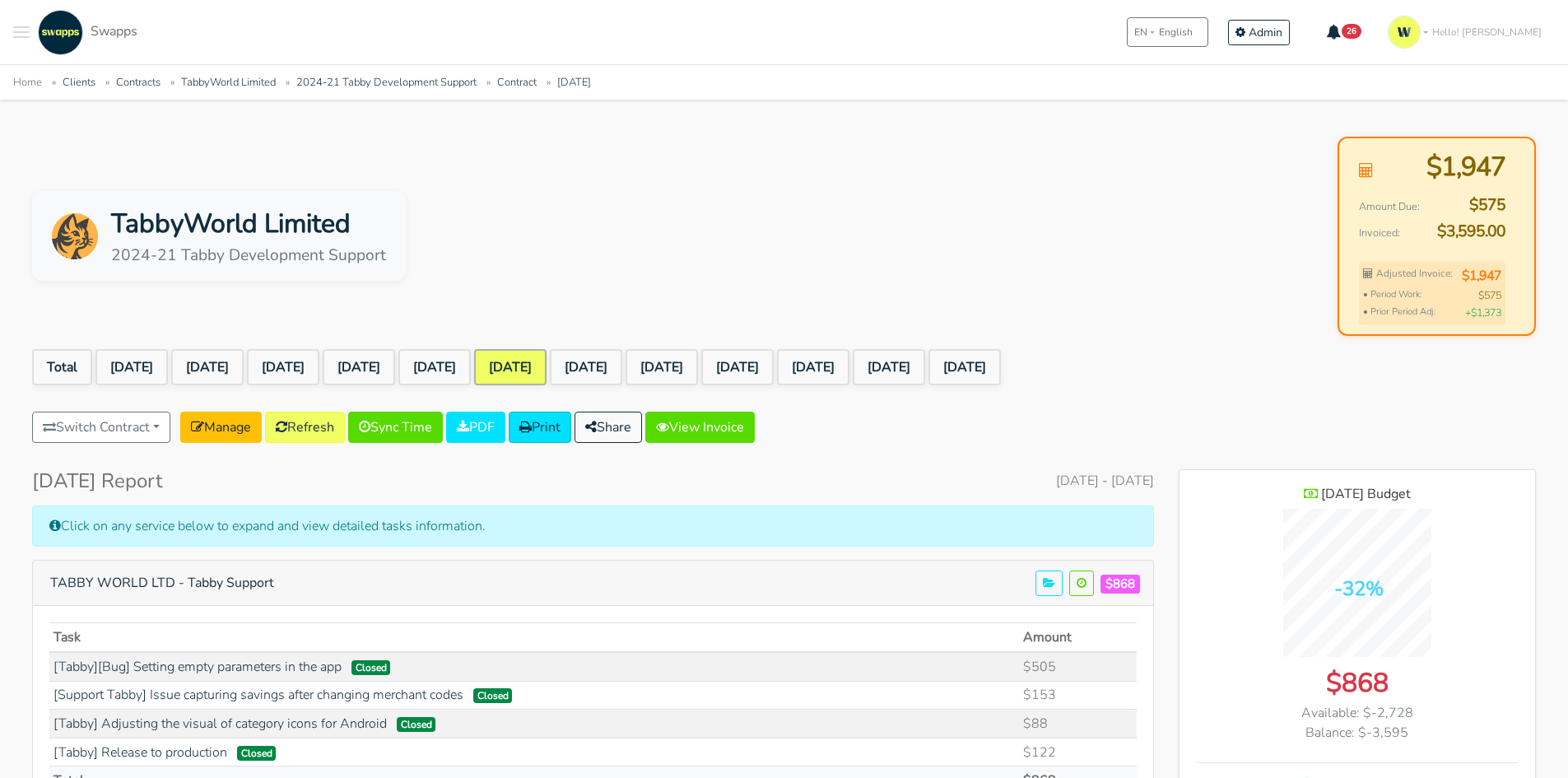
scroll to position [0, 0]
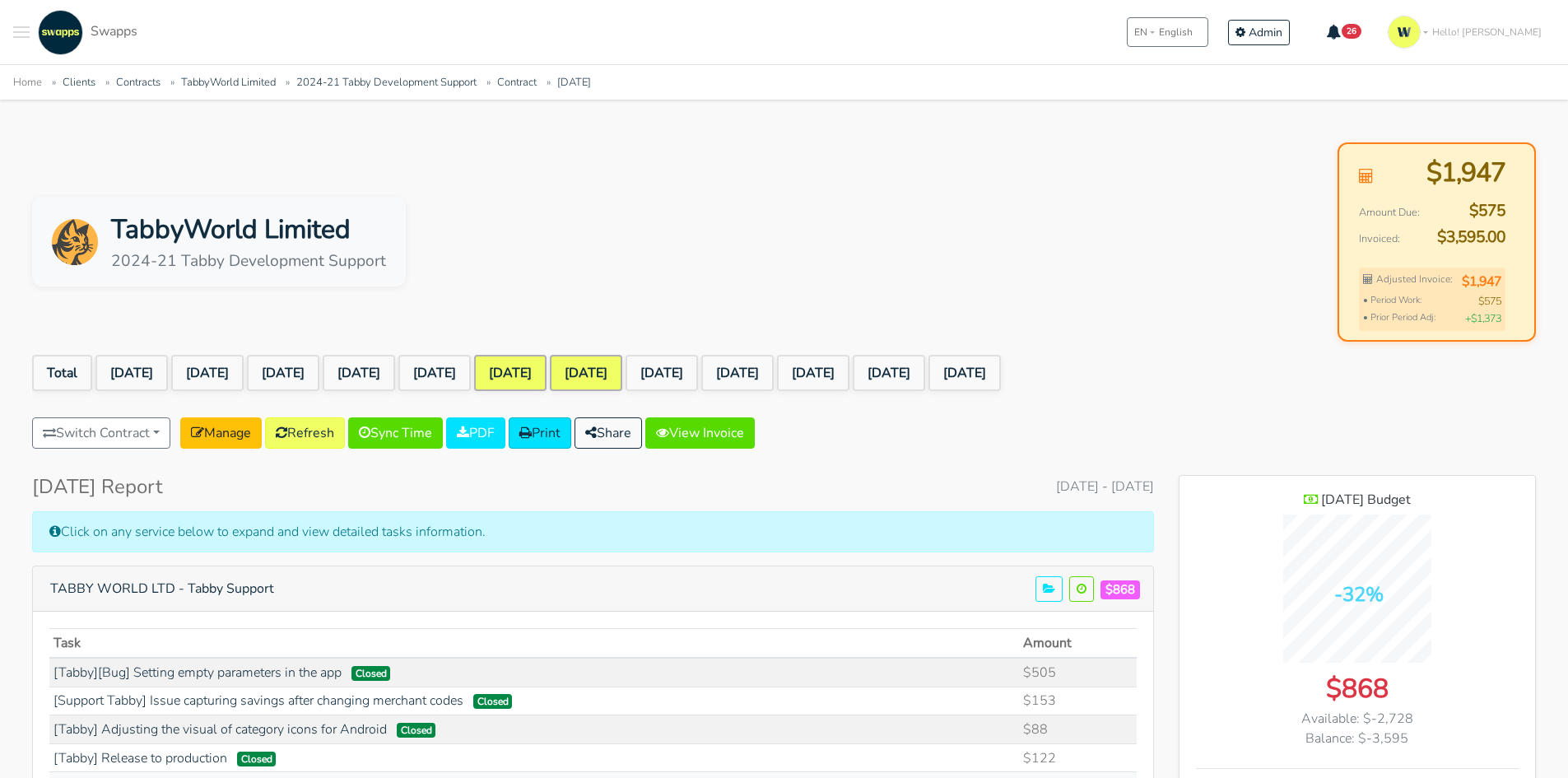
click at [622, 368] on link "[DATE]" at bounding box center [586, 373] width 73 height 36
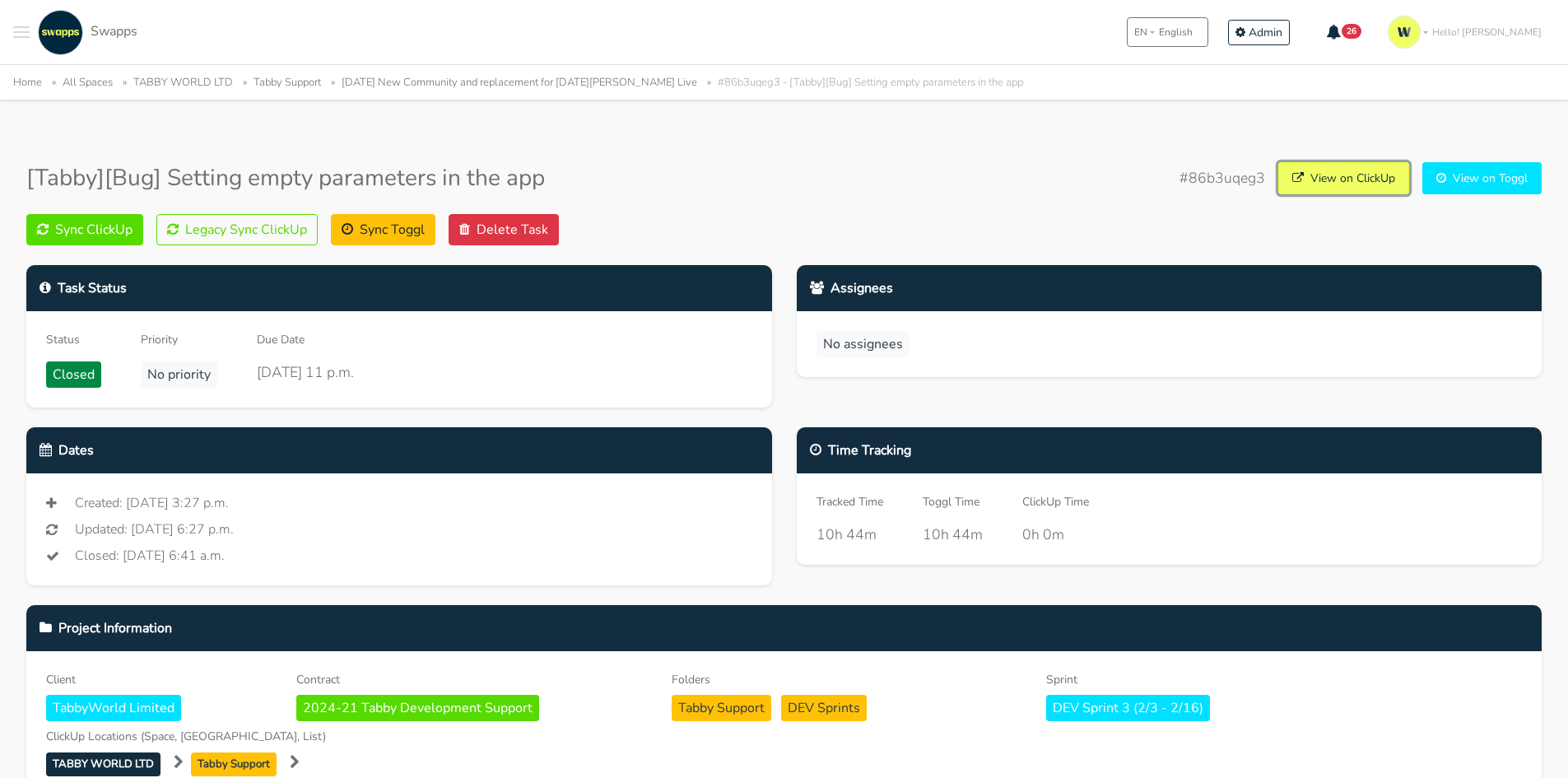
click at [1350, 188] on link "View on ClickUp" at bounding box center [1343, 179] width 131 height 32
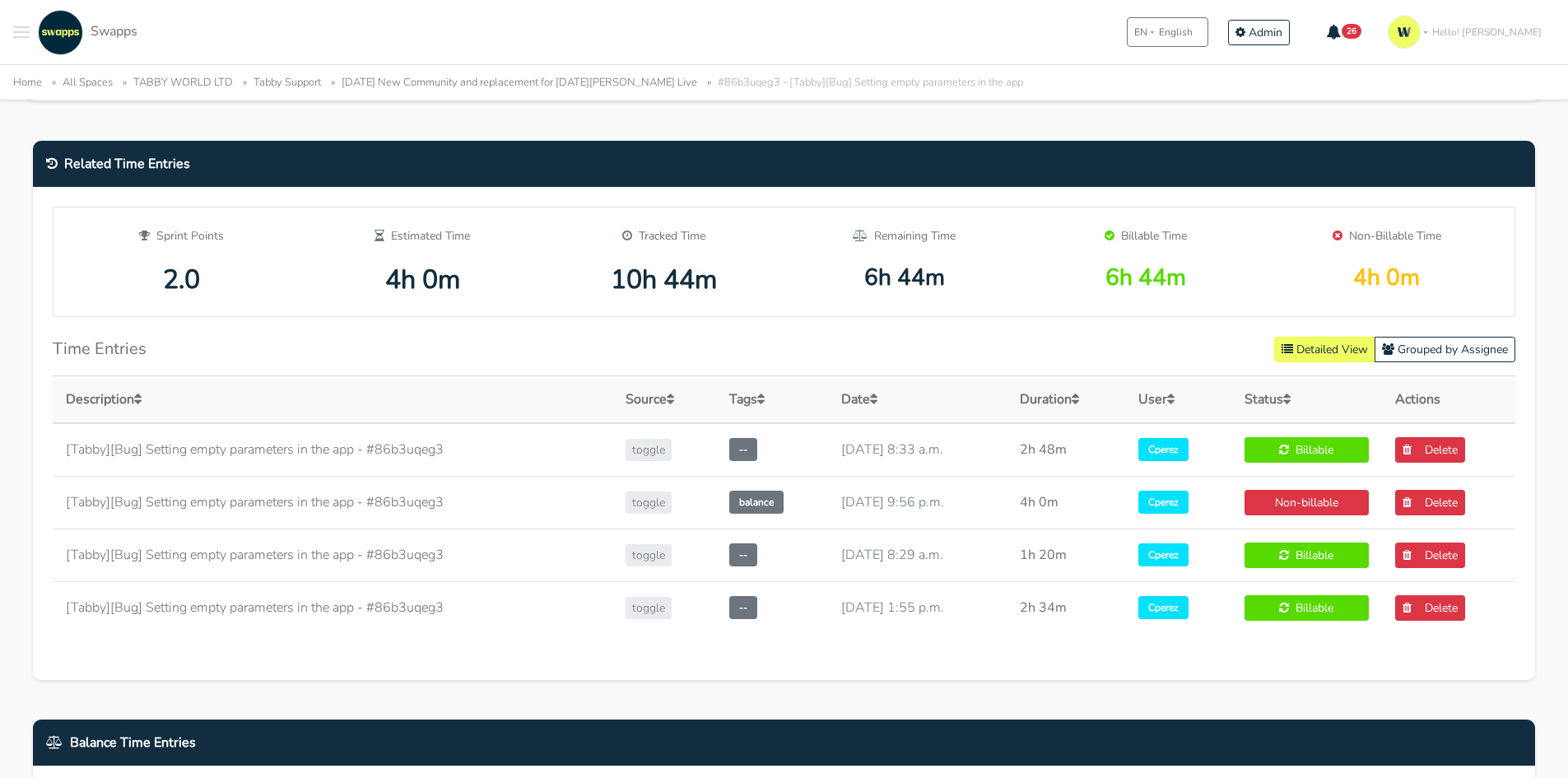
scroll to position [741, 0]
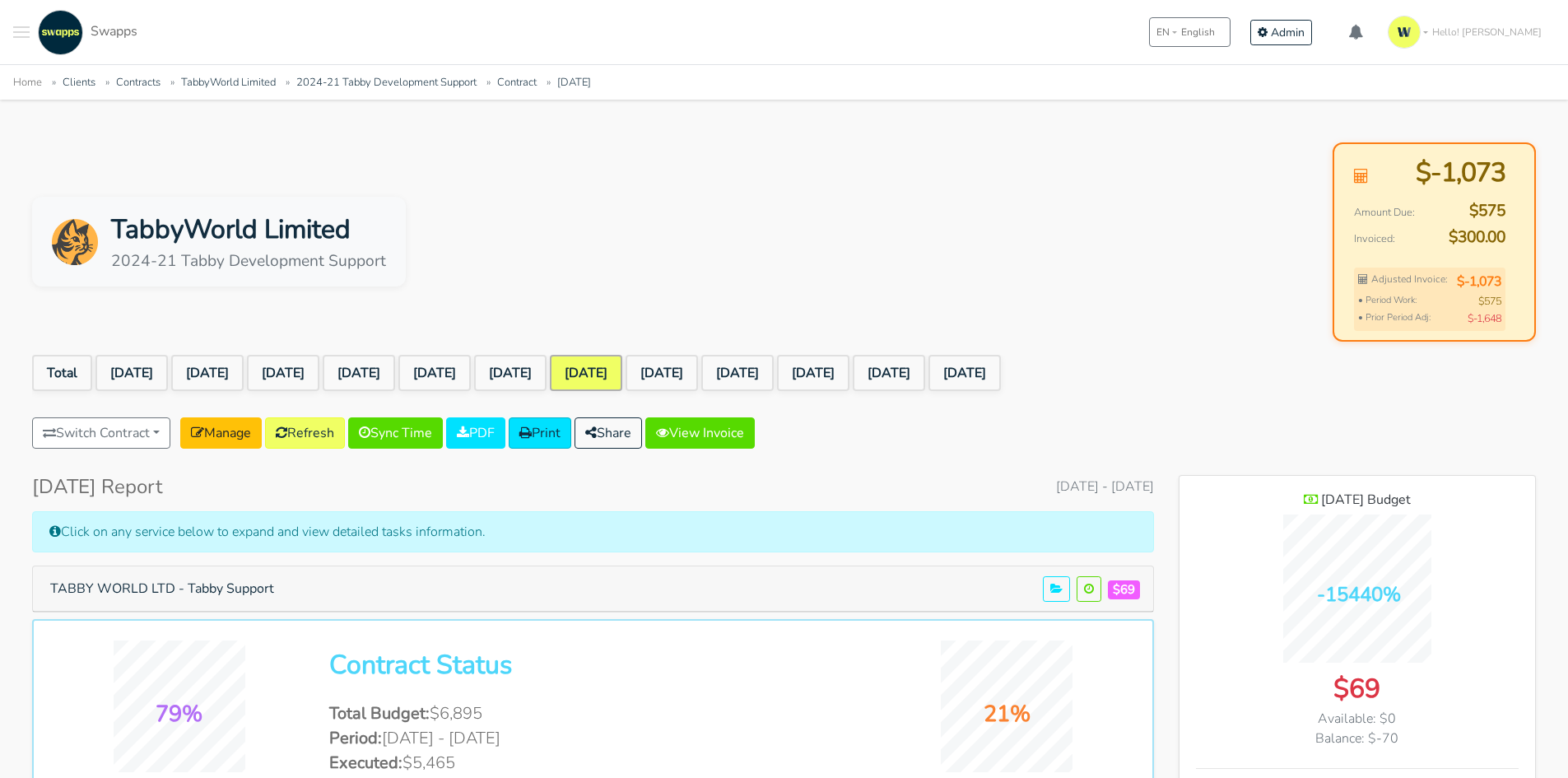
scroll to position [1375, 356]
click at [698, 374] on link "[DATE]" at bounding box center [661, 373] width 73 height 36
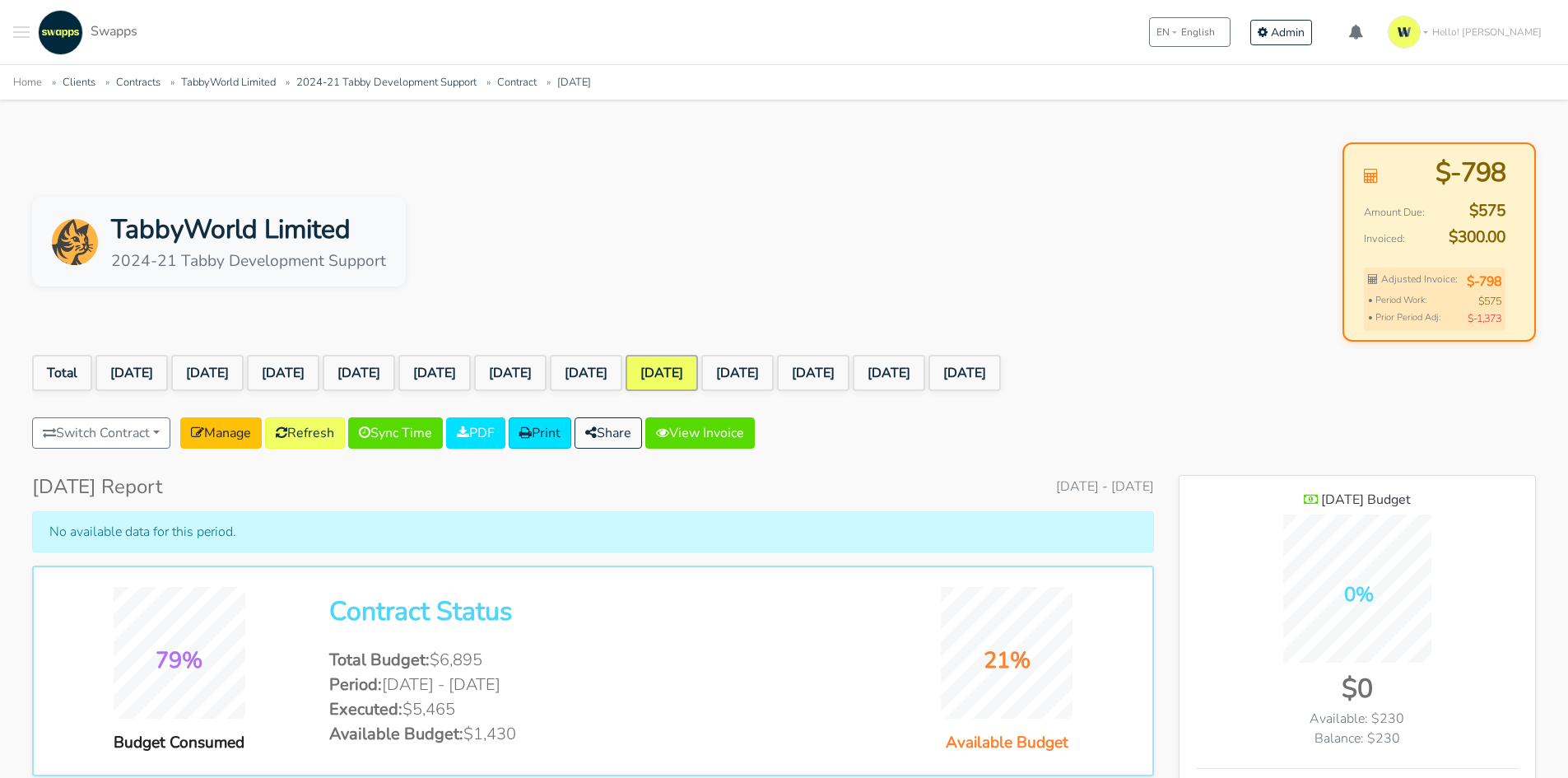
scroll to position [1321, 356]
click at [774, 373] on link "[DATE]" at bounding box center [738, 373] width 73 height 36
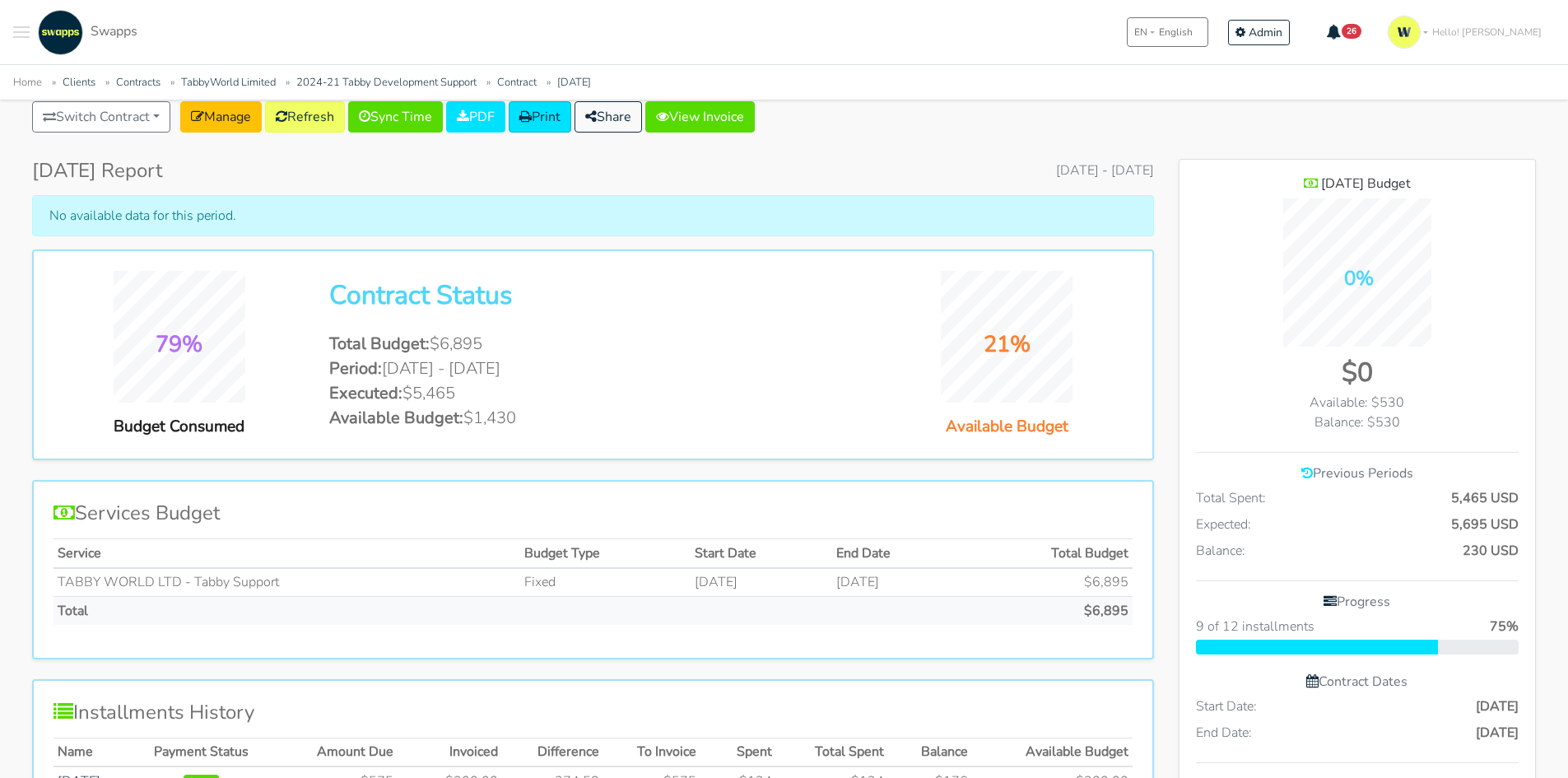
scroll to position [82, 0]
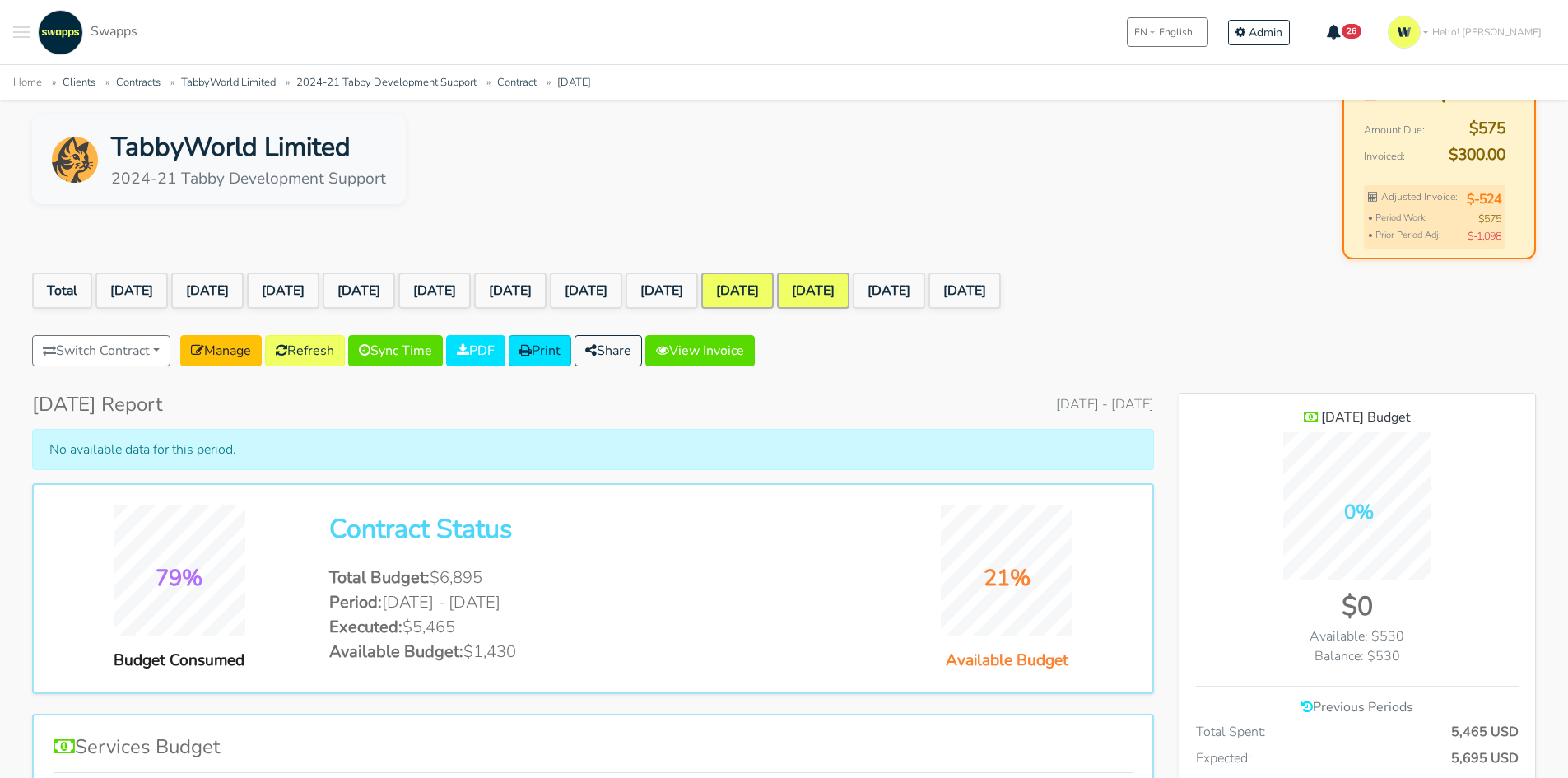
click at [849, 296] on link "[DATE]" at bounding box center [813, 290] width 73 height 36
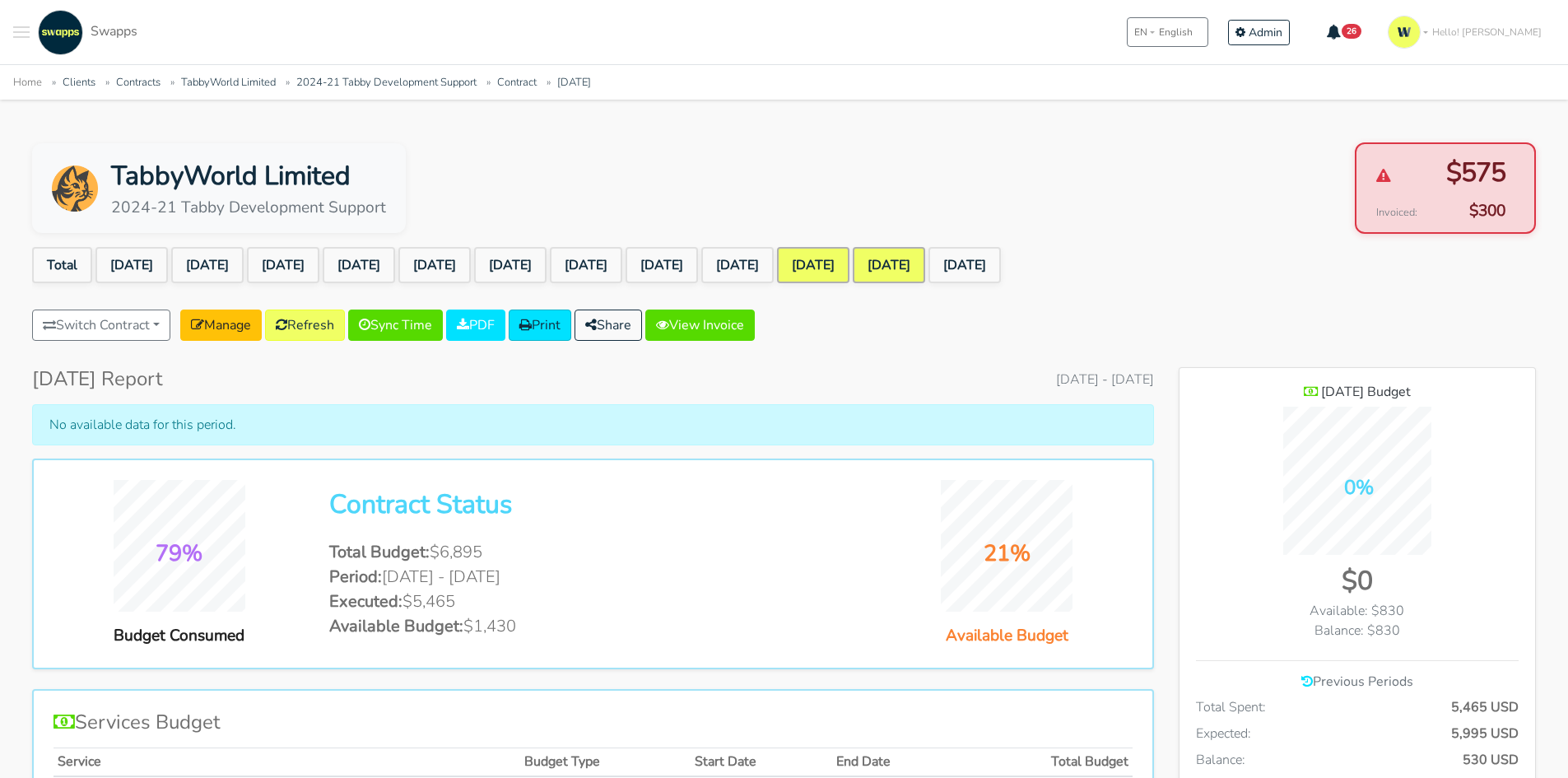
click at [925, 270] on link "[DATE]" at bounding box center [889, 265] width 73 height 36
click at [1001, 277] on link "[DATE]" at bounding box center [965, 265] width 73 height 36
click at [622, 272] on link "[DATE]" at bounding box center [586, 265] width 73 height 36
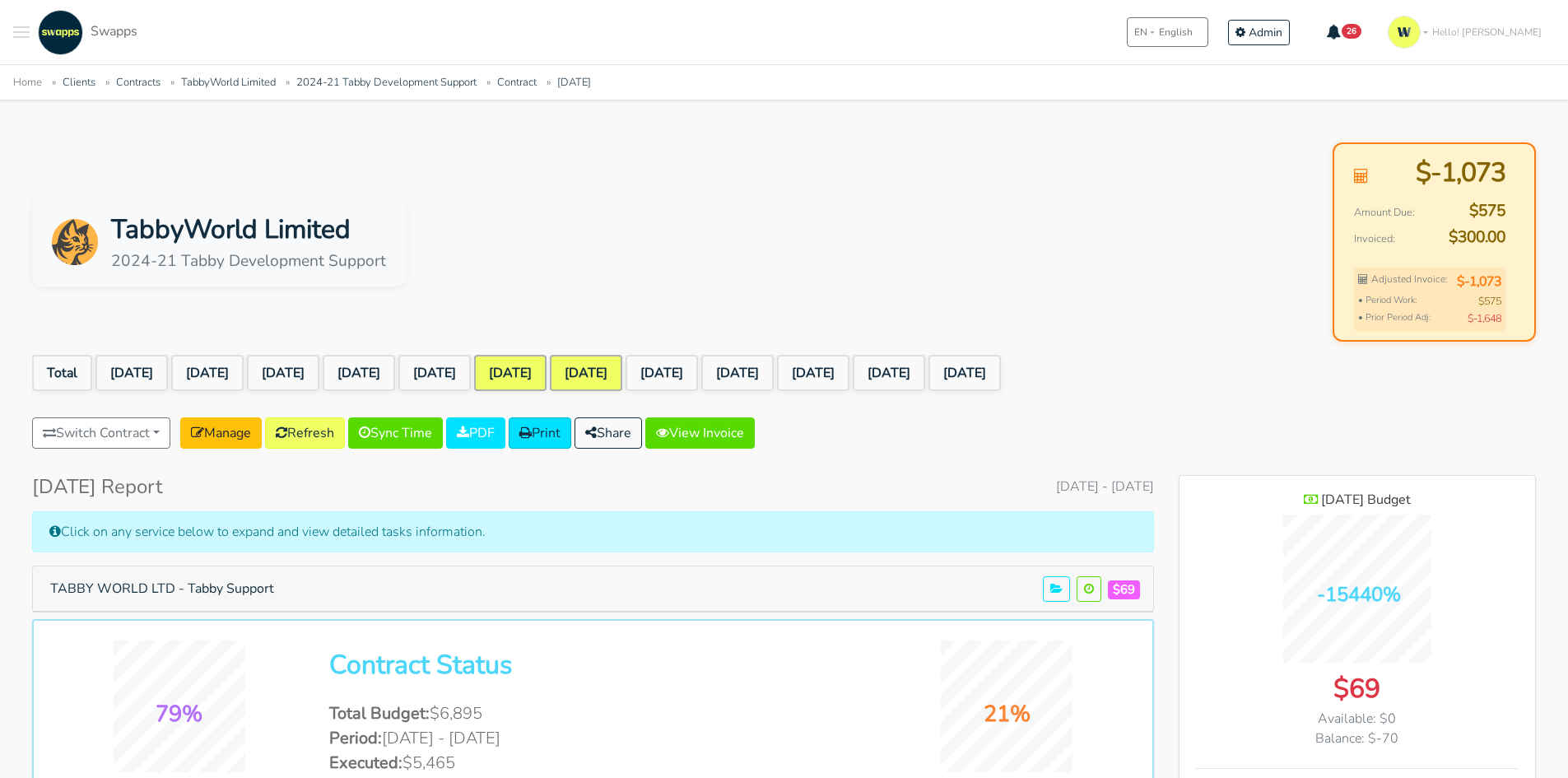
click at [547, 369] on link "Feb 2025" at bounding box center [511, 373] width 73 height 36
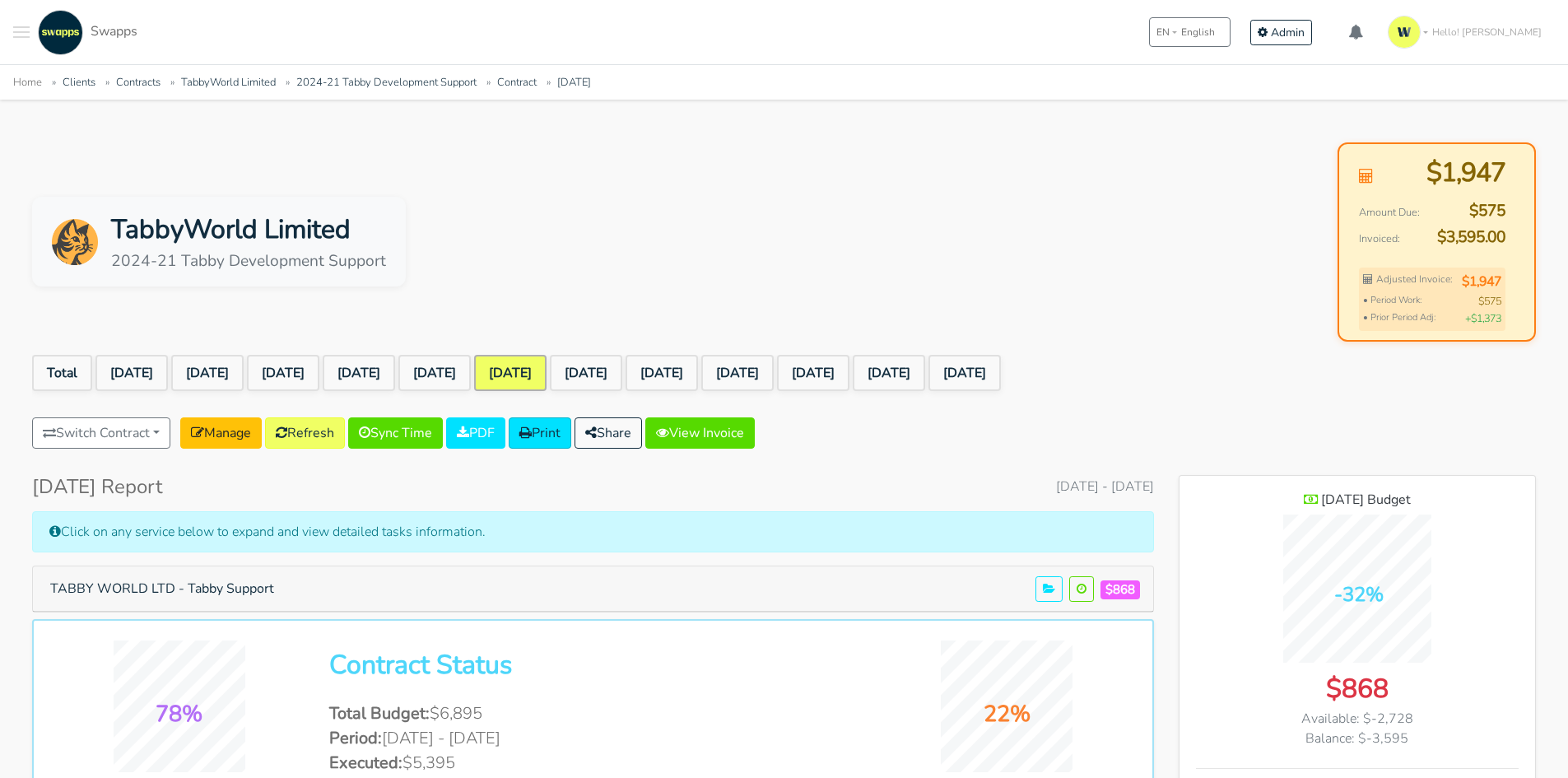
scroll to position [1375, 356]
click at [235, 576] on button "TABBY WORLD LTD - Tabby Support" at bounding box center [161, 588] width 245 height 32
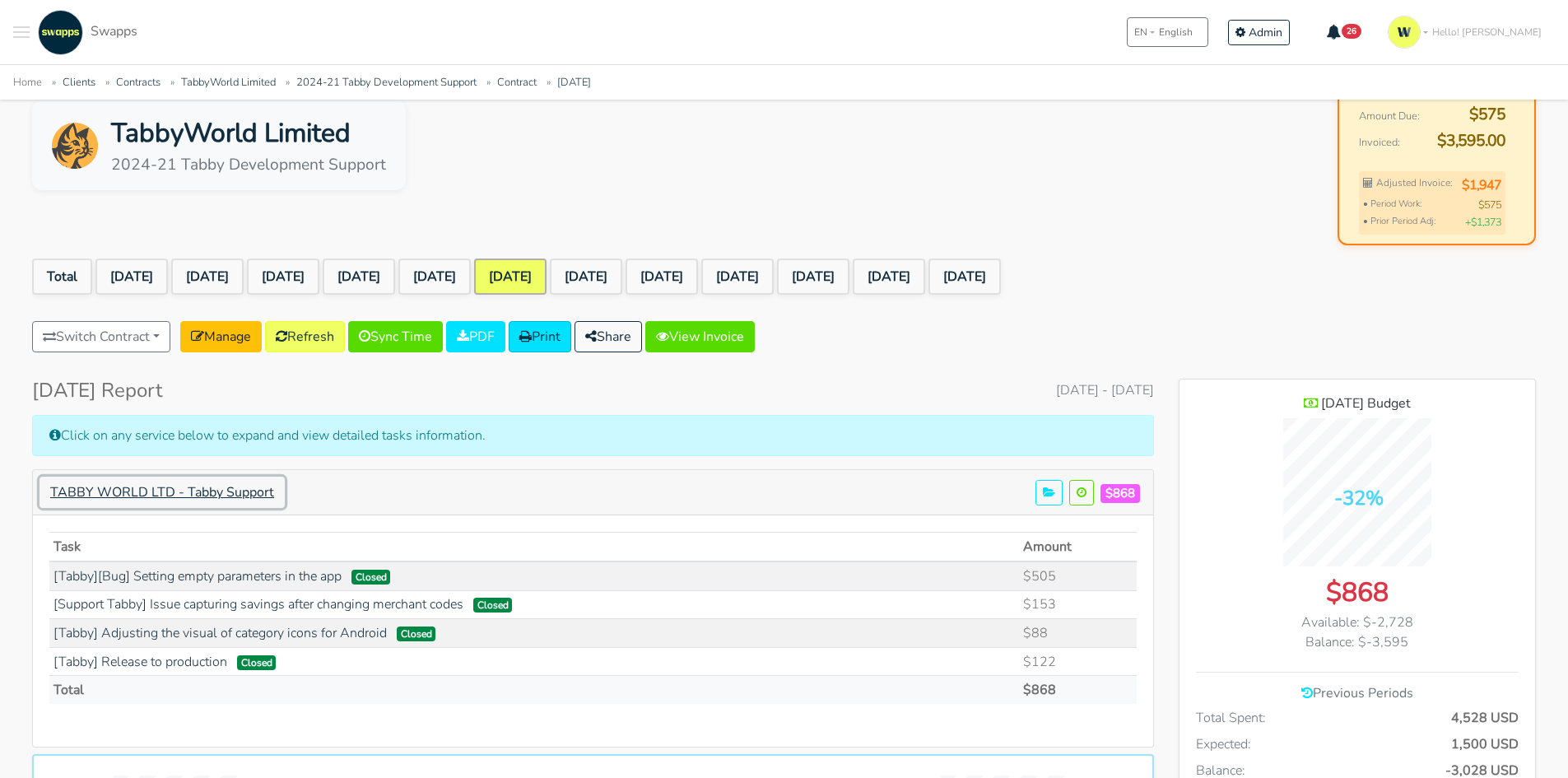
scroll to position [247, 0]
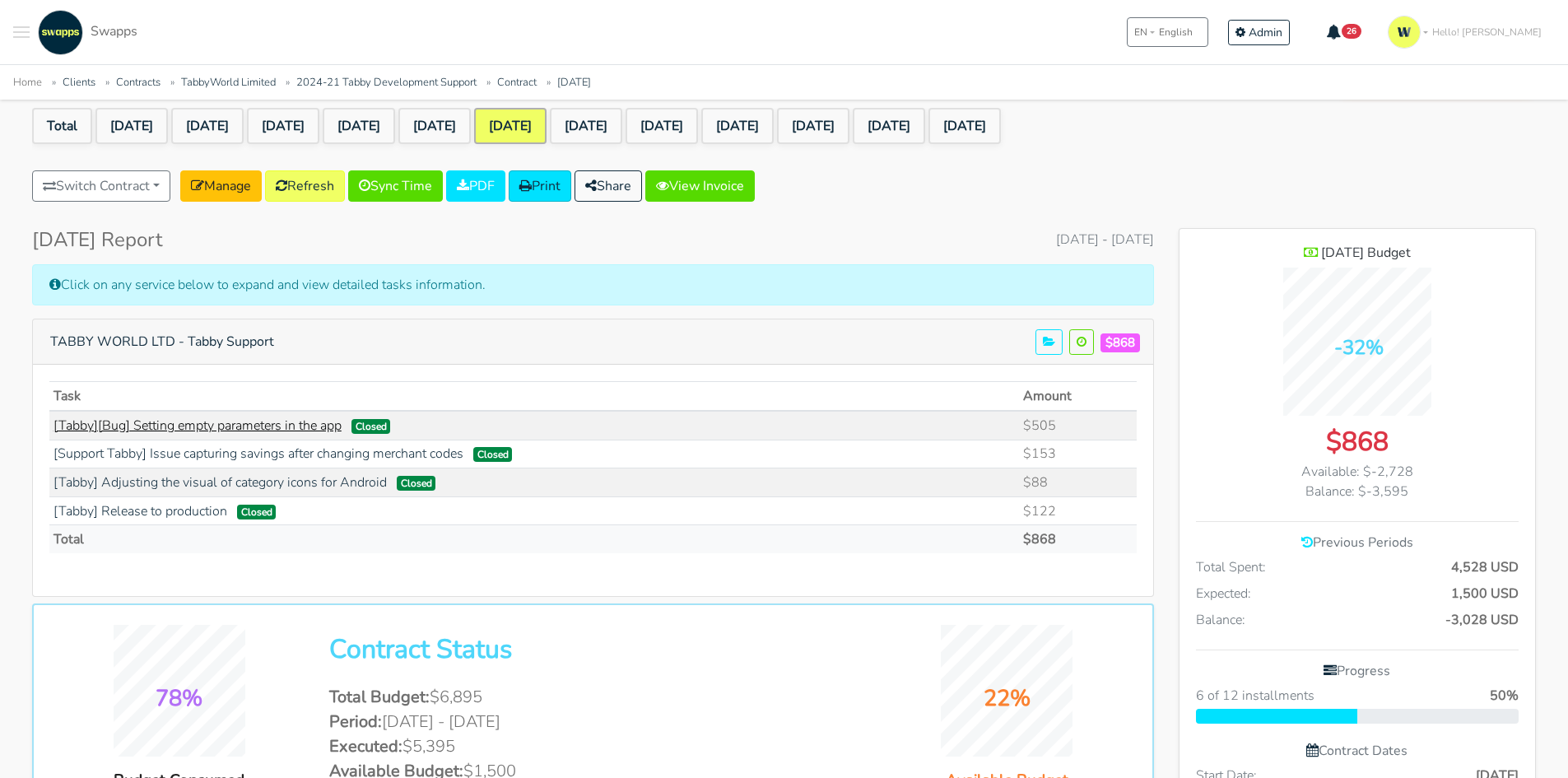
click at [111, 428] on link "[Tabby][Bug] Setting empty parameters in the app" at bounding box center [198, 425] width 288 height 18
click at [314, 188] on link "Refresh" at bounding box center [305, 186] width 80 height 32
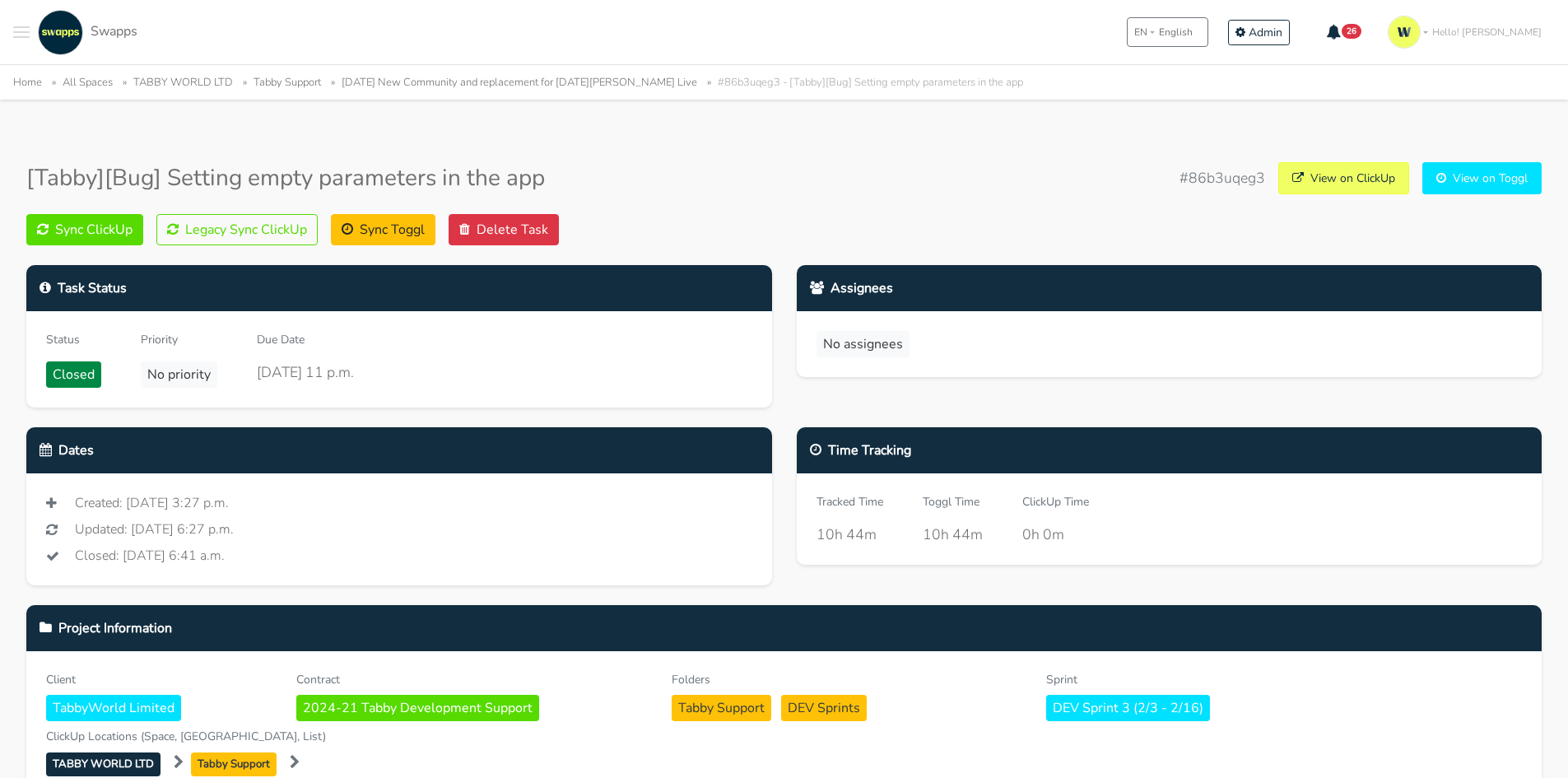
click at [830, 181] on div "[Tabby][Bug] Setting empty parameters in the app #86b3uqeg3 View on ClickUp Vie…" at bounding box center [784, 179] width 1516 height 32
drag, startPoint x: 1264, startPoint y: 179, endPoint x: 1182, endPoint y: 182, distance: 82.1
click at [1182, 182] on div "#86b3uqeg3 View on ClickUp View on Toggl" at bounding box center [1360, 179] width 362 height 32
copy span "86b3uqeg3"
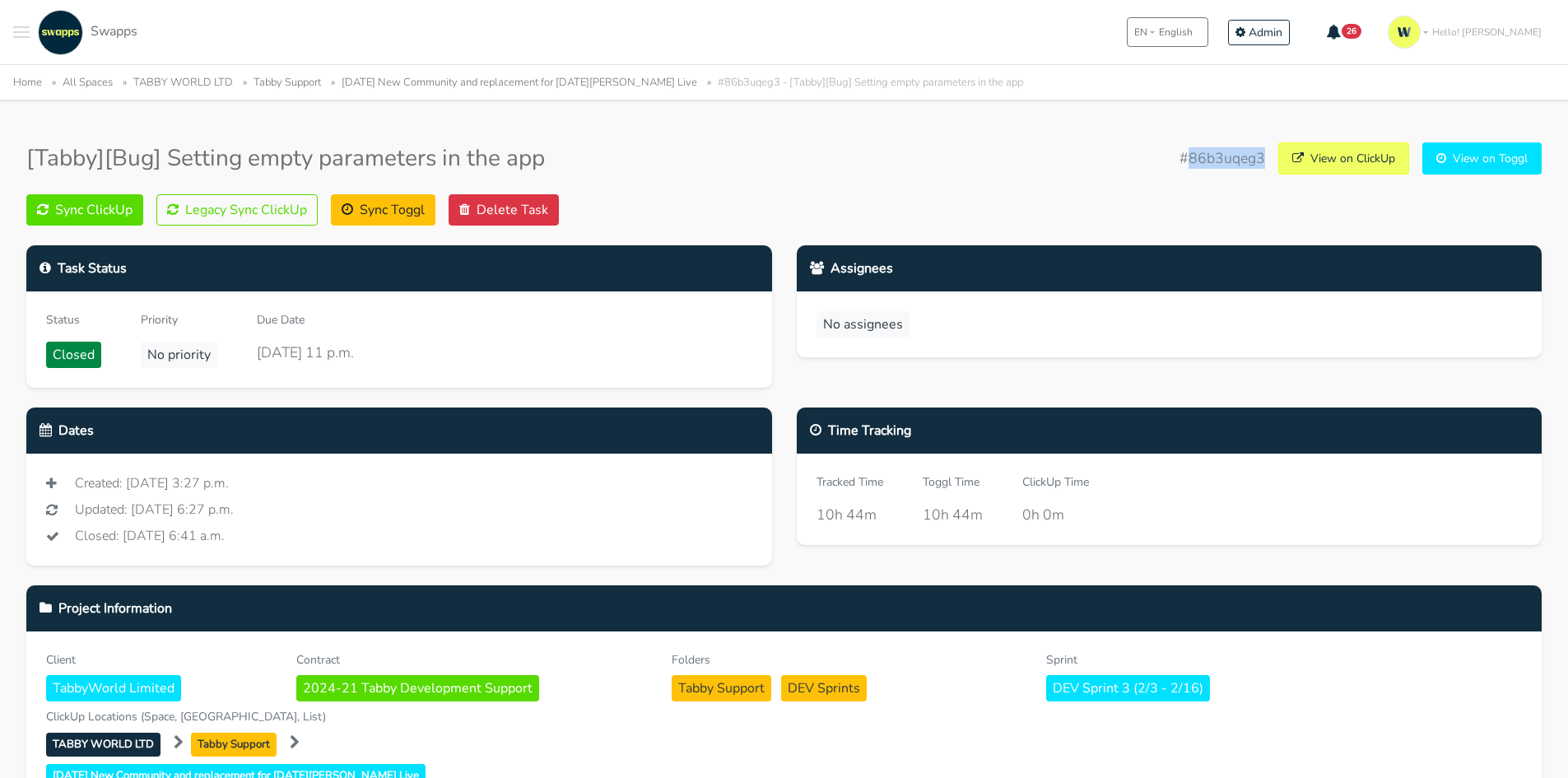
scroll to position [119, 0]
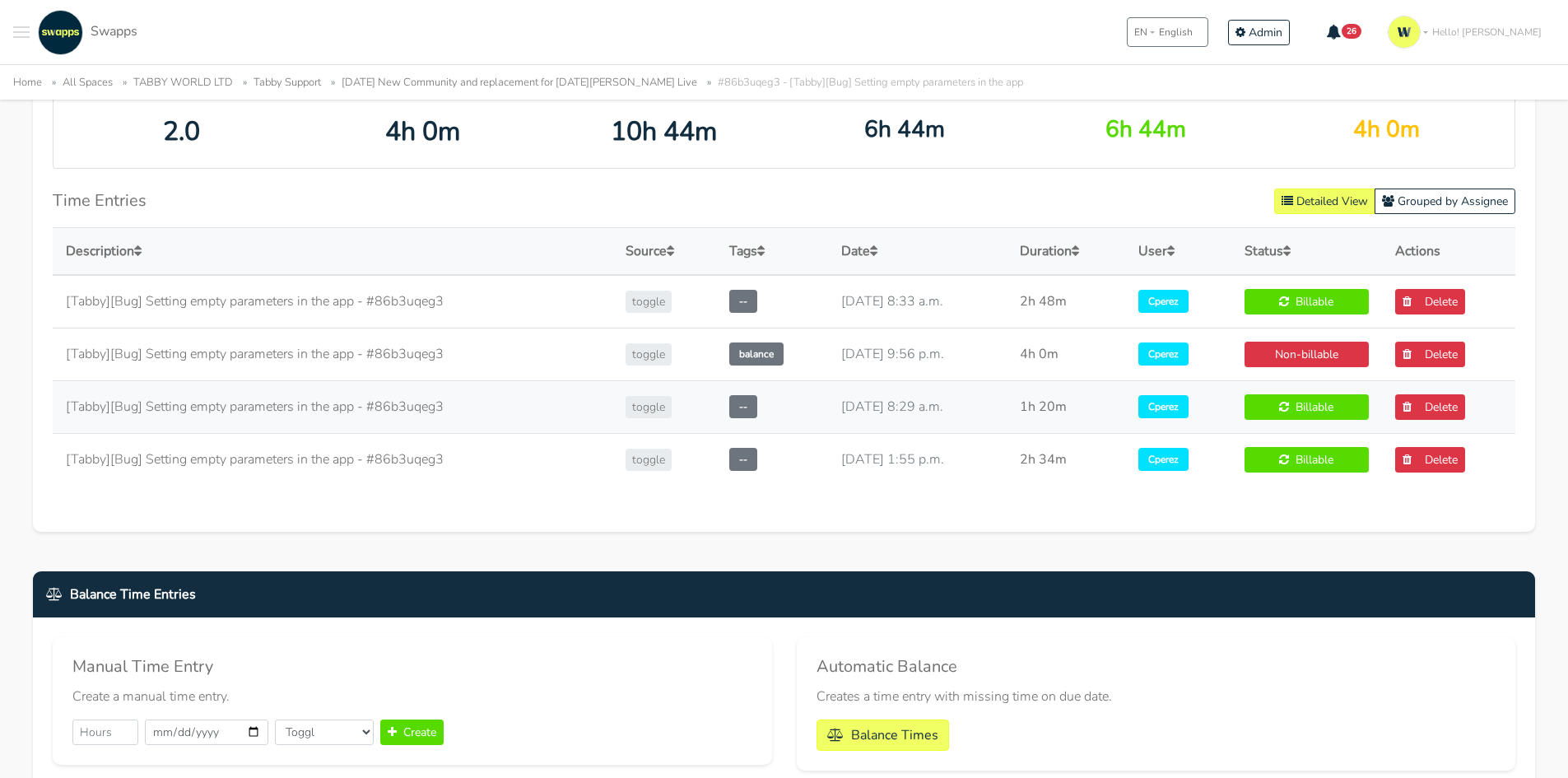
scroll to position [906, 0]
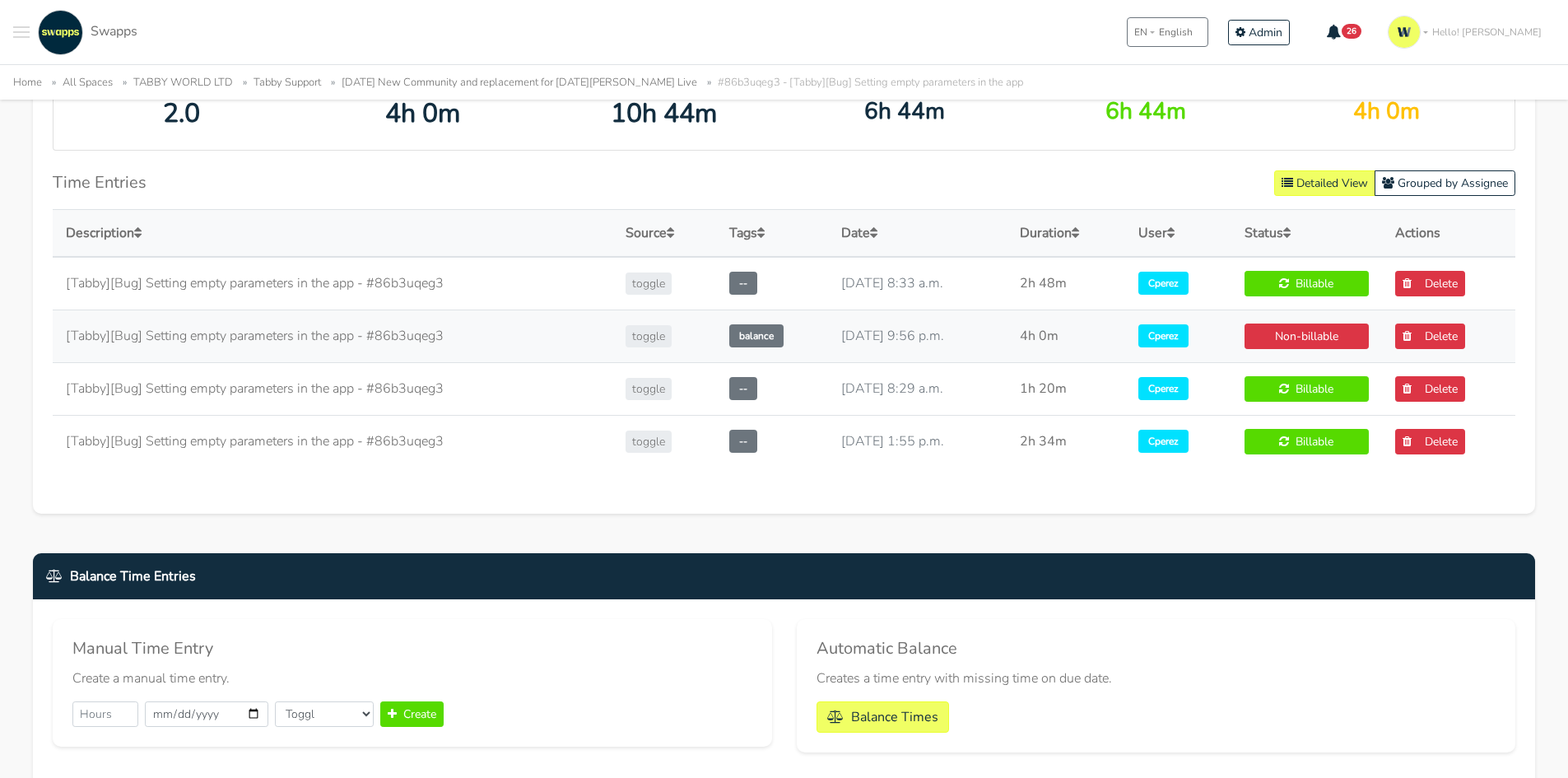
scroll to position [906, 0]
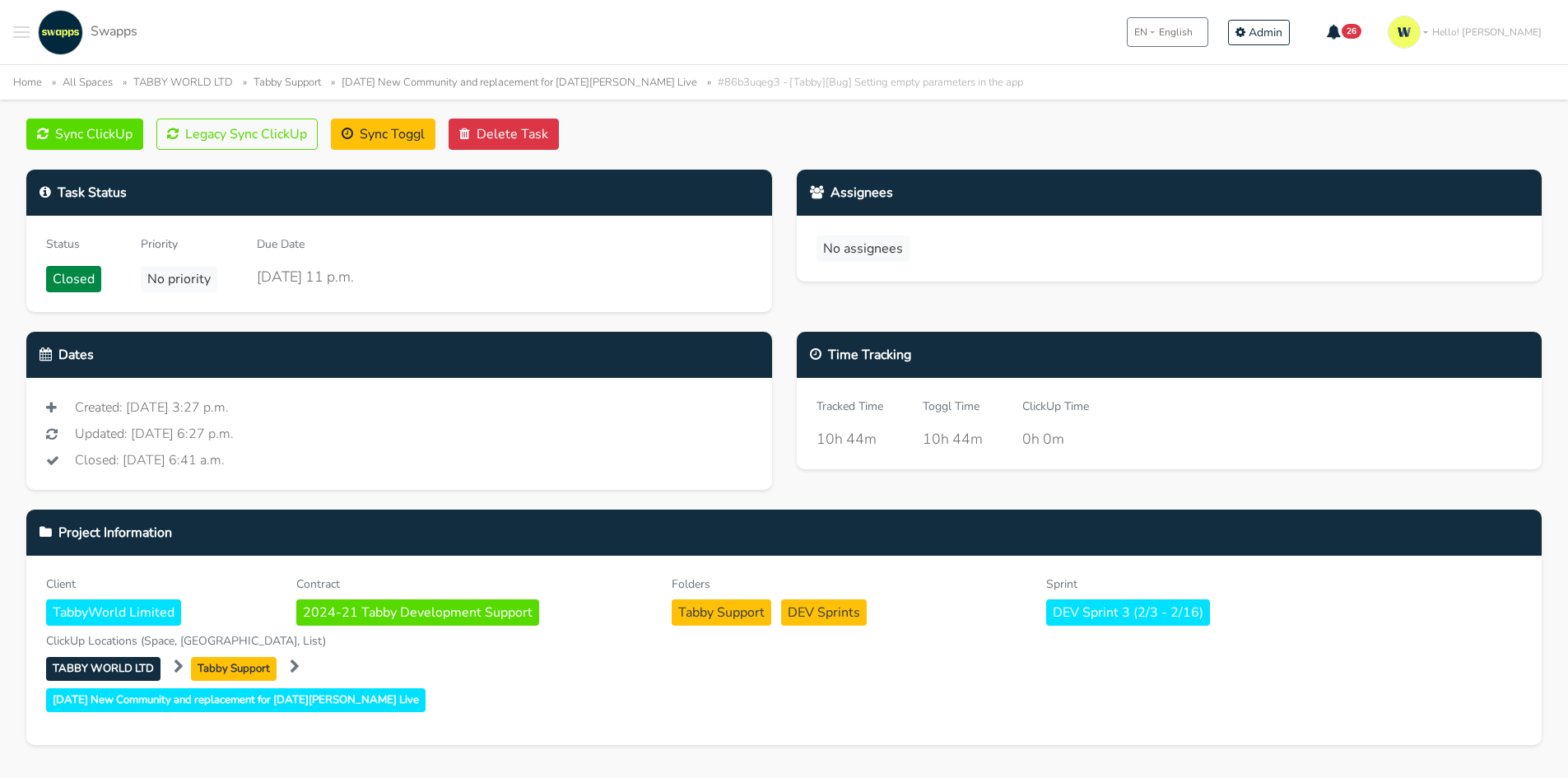
scroll to position [82, 0]
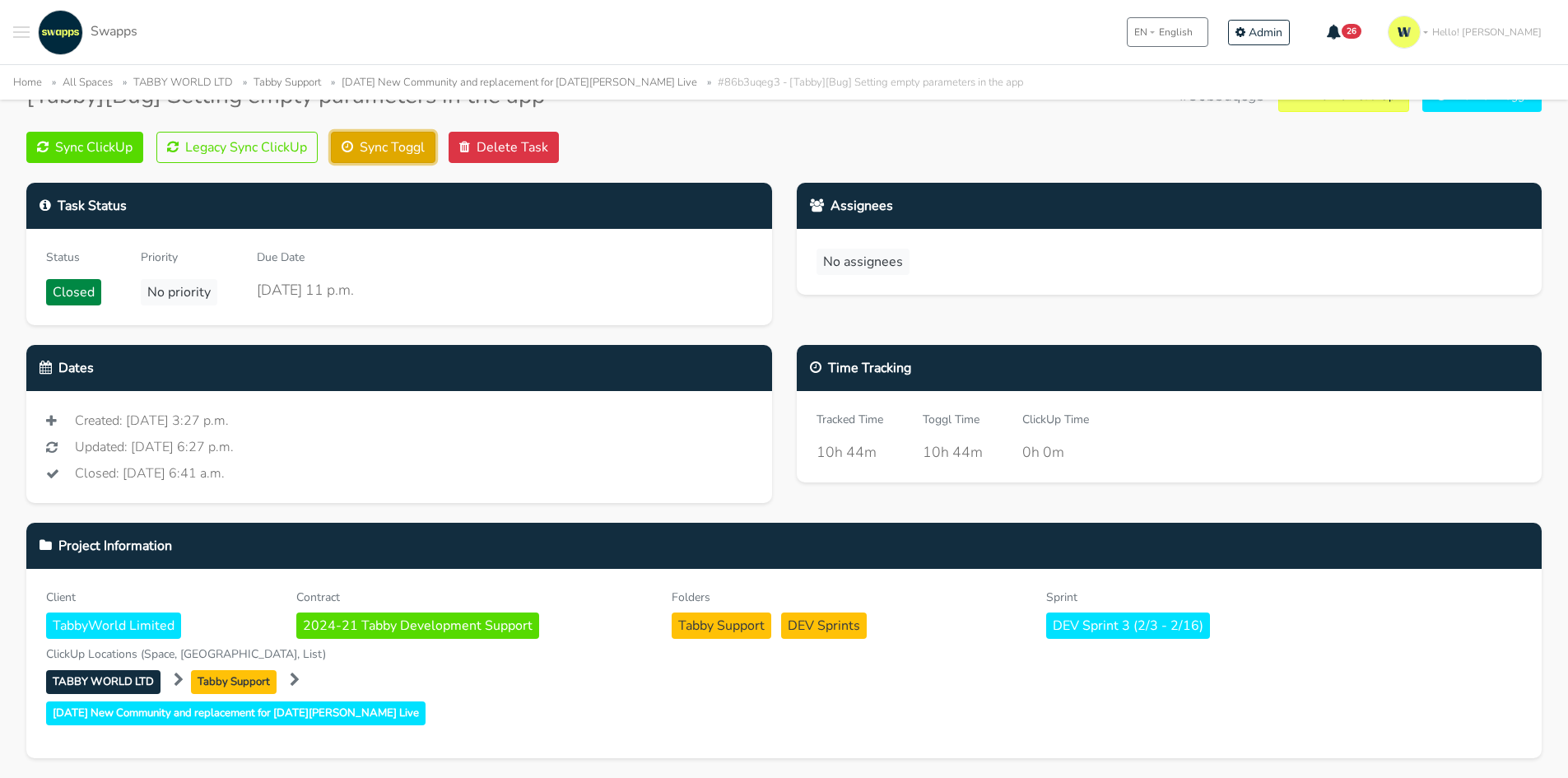
click at [382, 145] on button "Sync Toggl" at bounding box center [384, 147] width 105 height 32
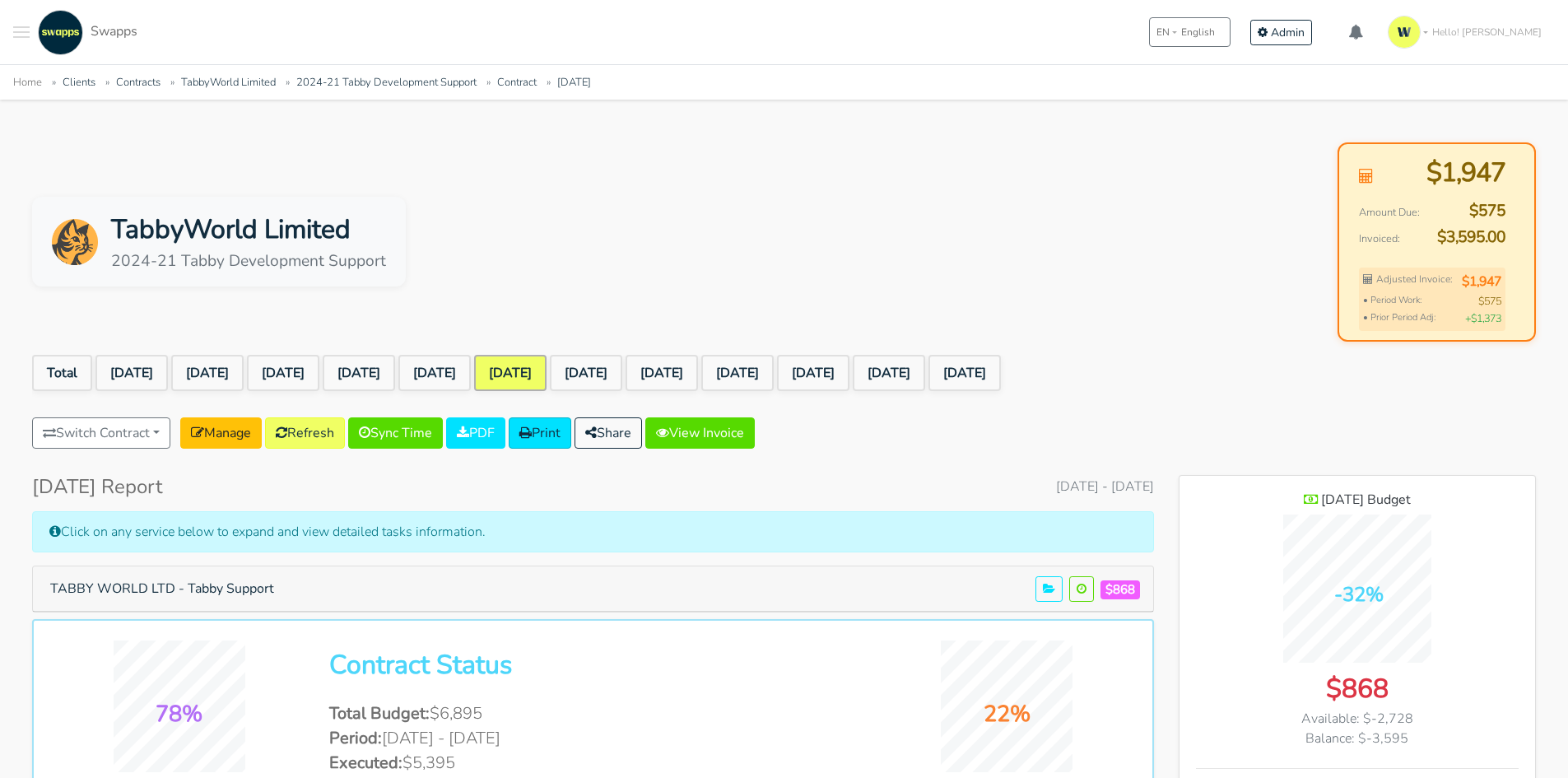
scroll to position [1375, 356]
click at [224, 586] on button "TABBY WORLD LTD - Tabby Support" at bounding box center [161, 588] width 245 height 32
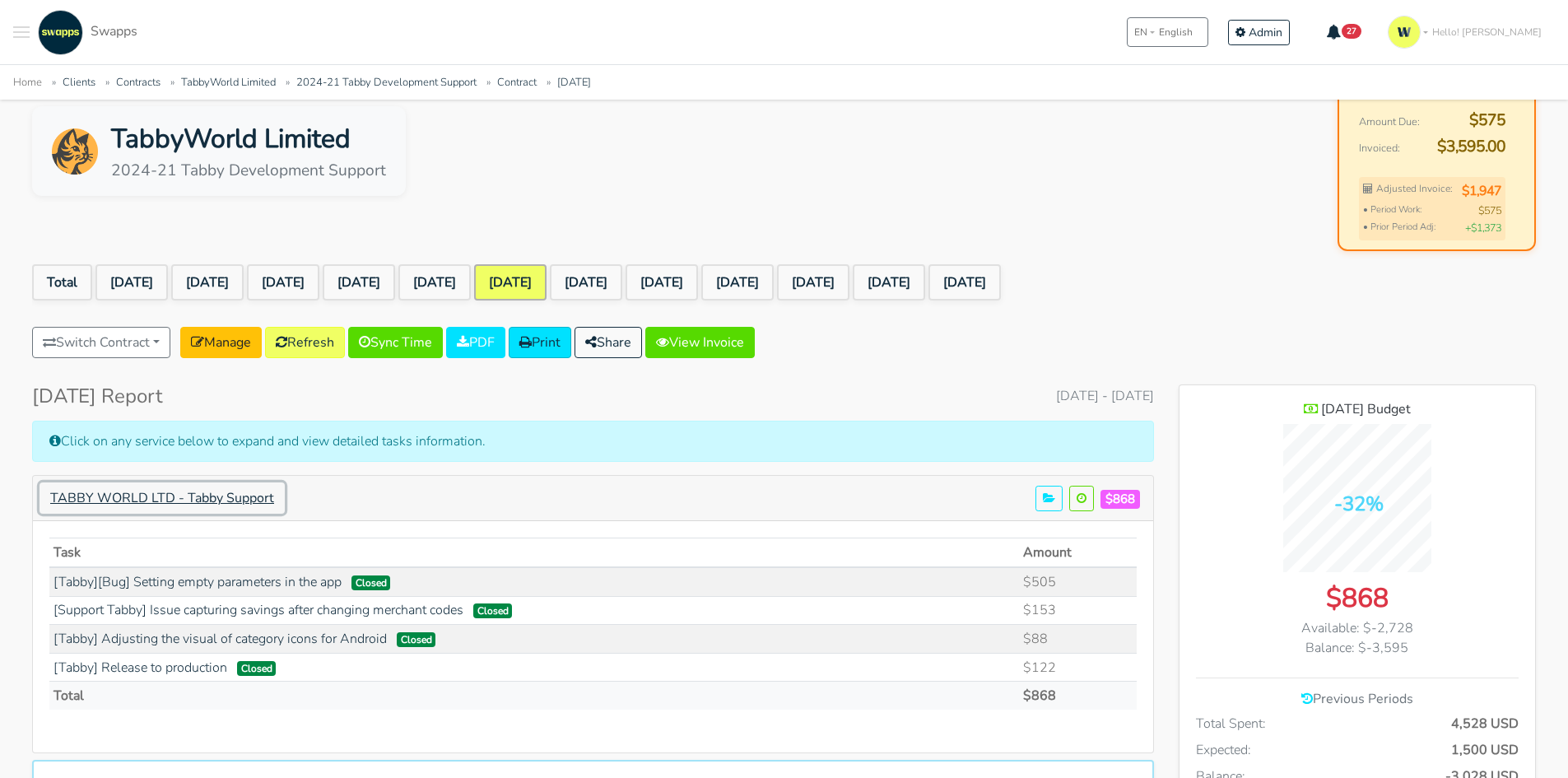
scroll to position [247, 0]
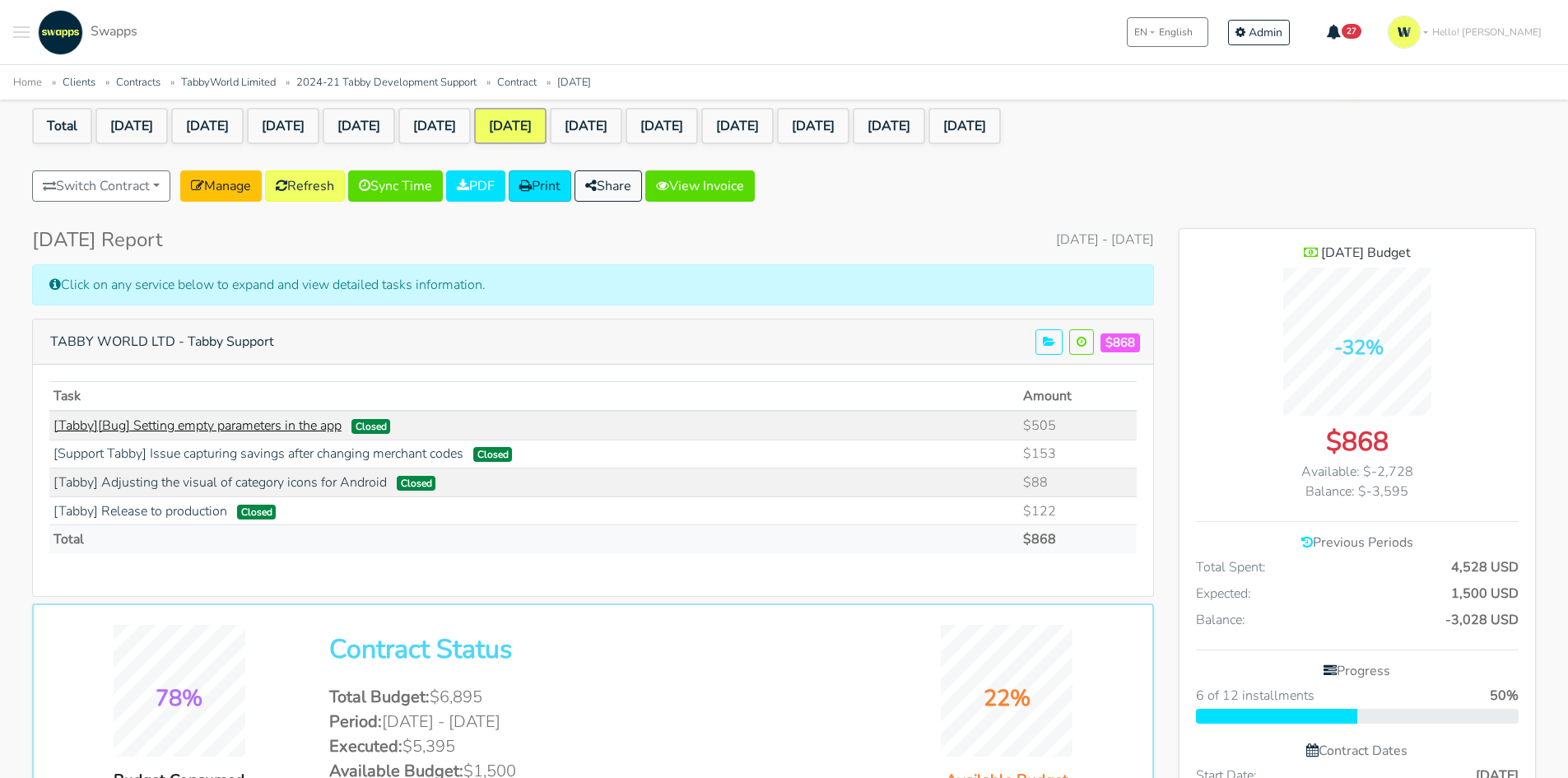
click at [244, 424] on link "[Tabby][Bug] Setting empty parameters in the app" at bounding box center [198, 425] width 288 height 18
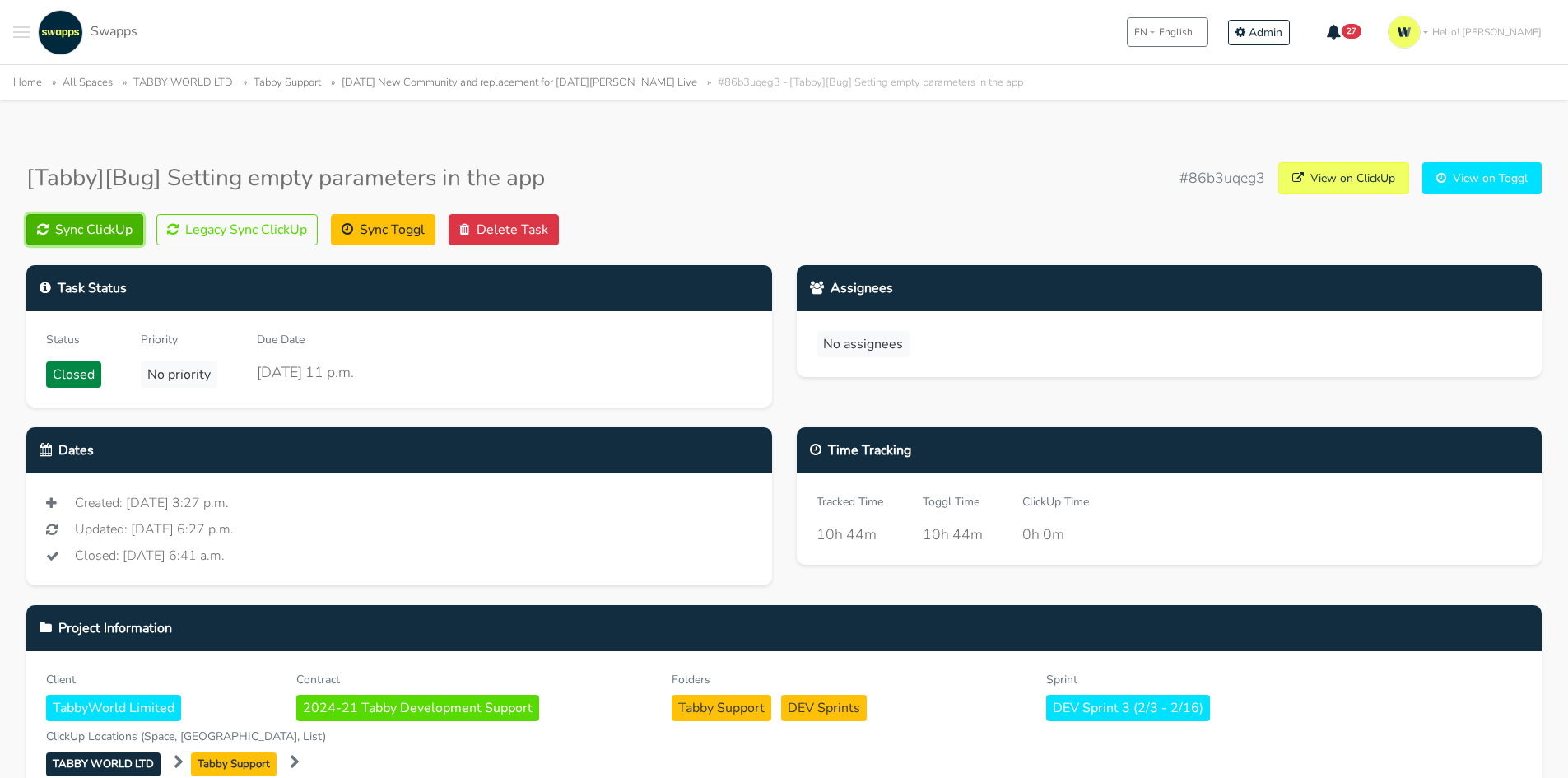
click at [103, 229] on button "Sync ClickUp" at bounding box center [85, 229] width 116 height 32
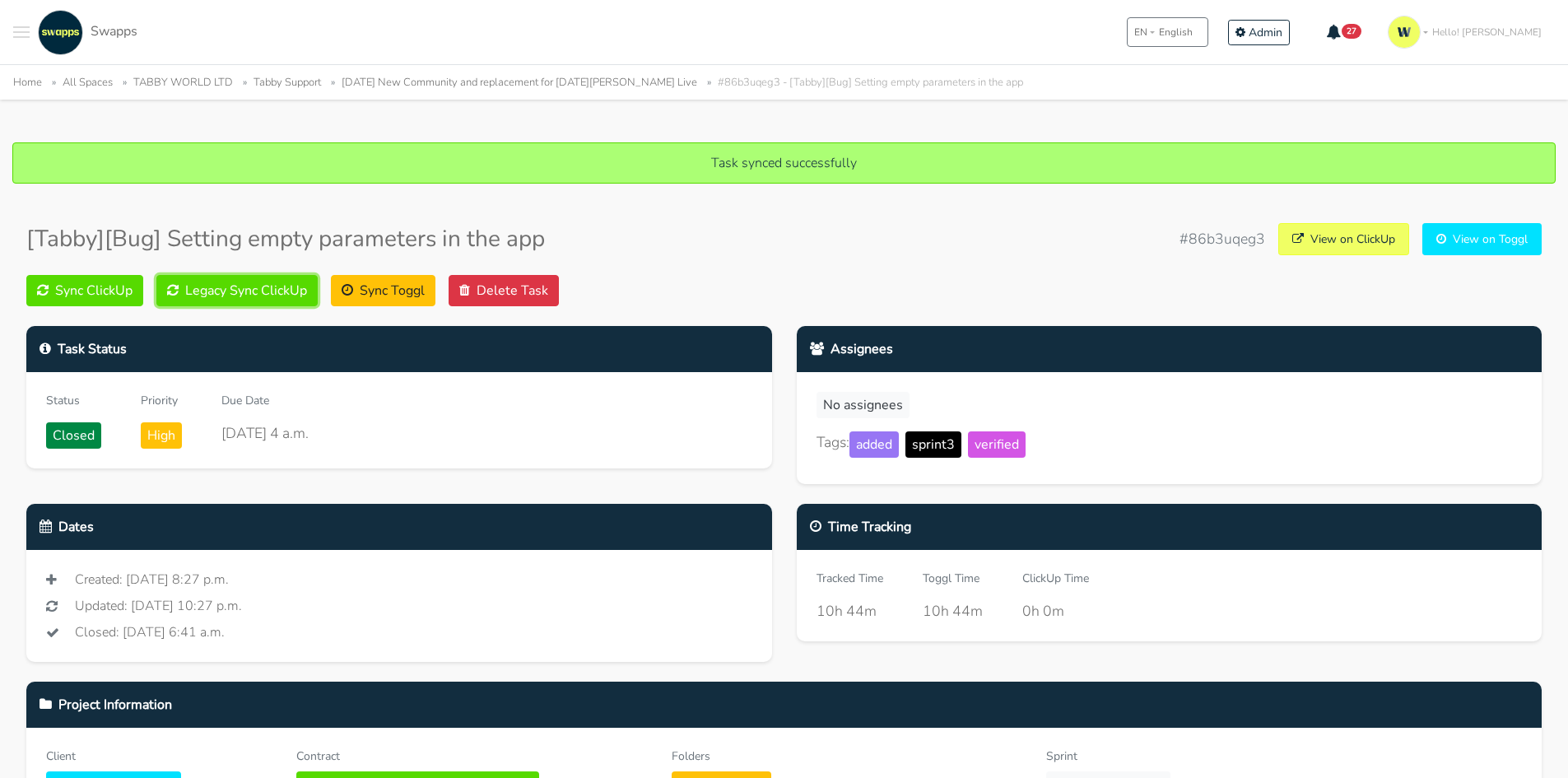
click at [245, 295] on button "Legacy Sync ClickUp" at bounding box center [237, 290] width 161 height 32
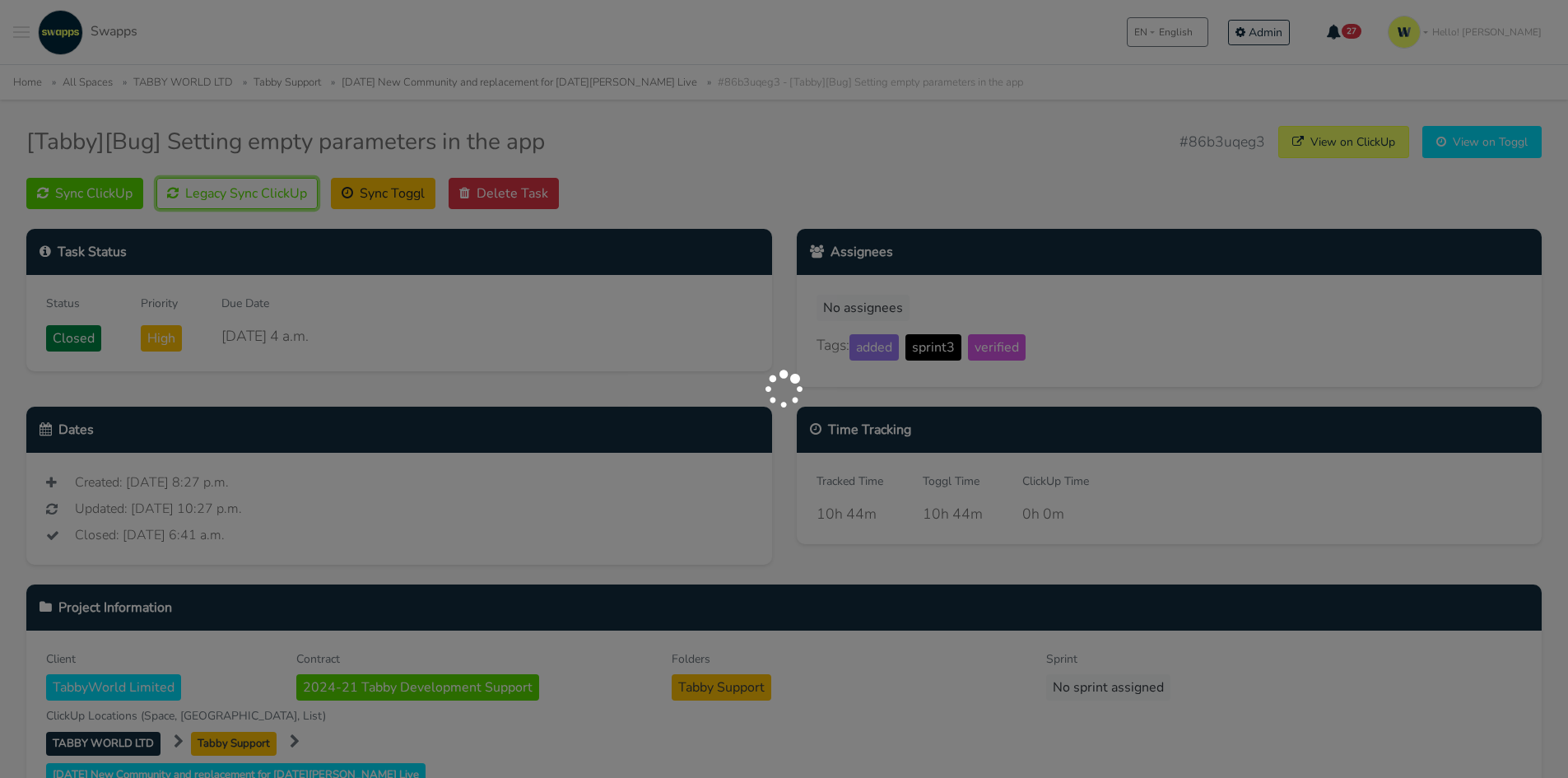
scroll to position [247, 0]
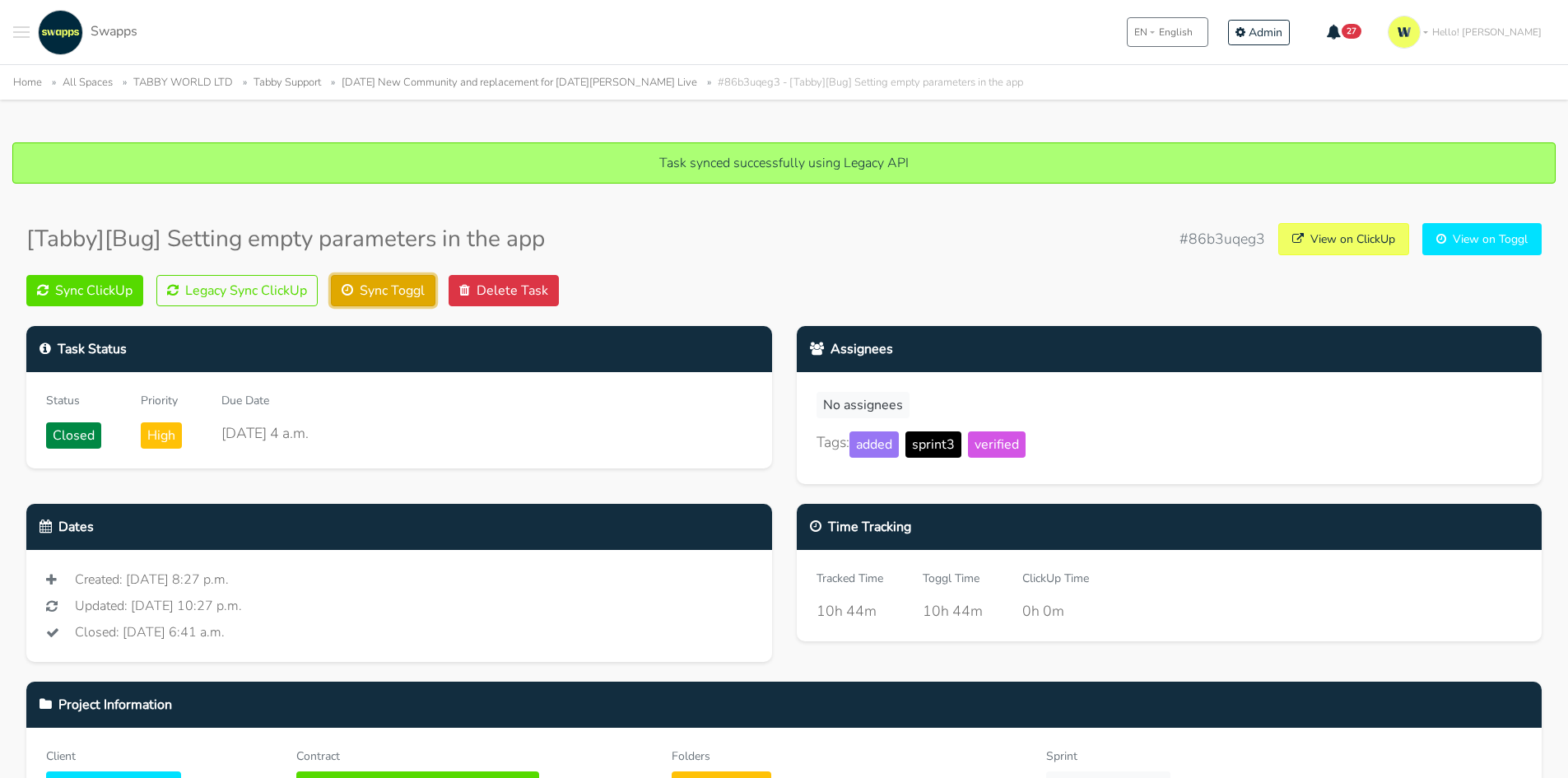
click at [429, 296] on button "Sync Toggl" at bounding box center [384, 290] width 105 height 32
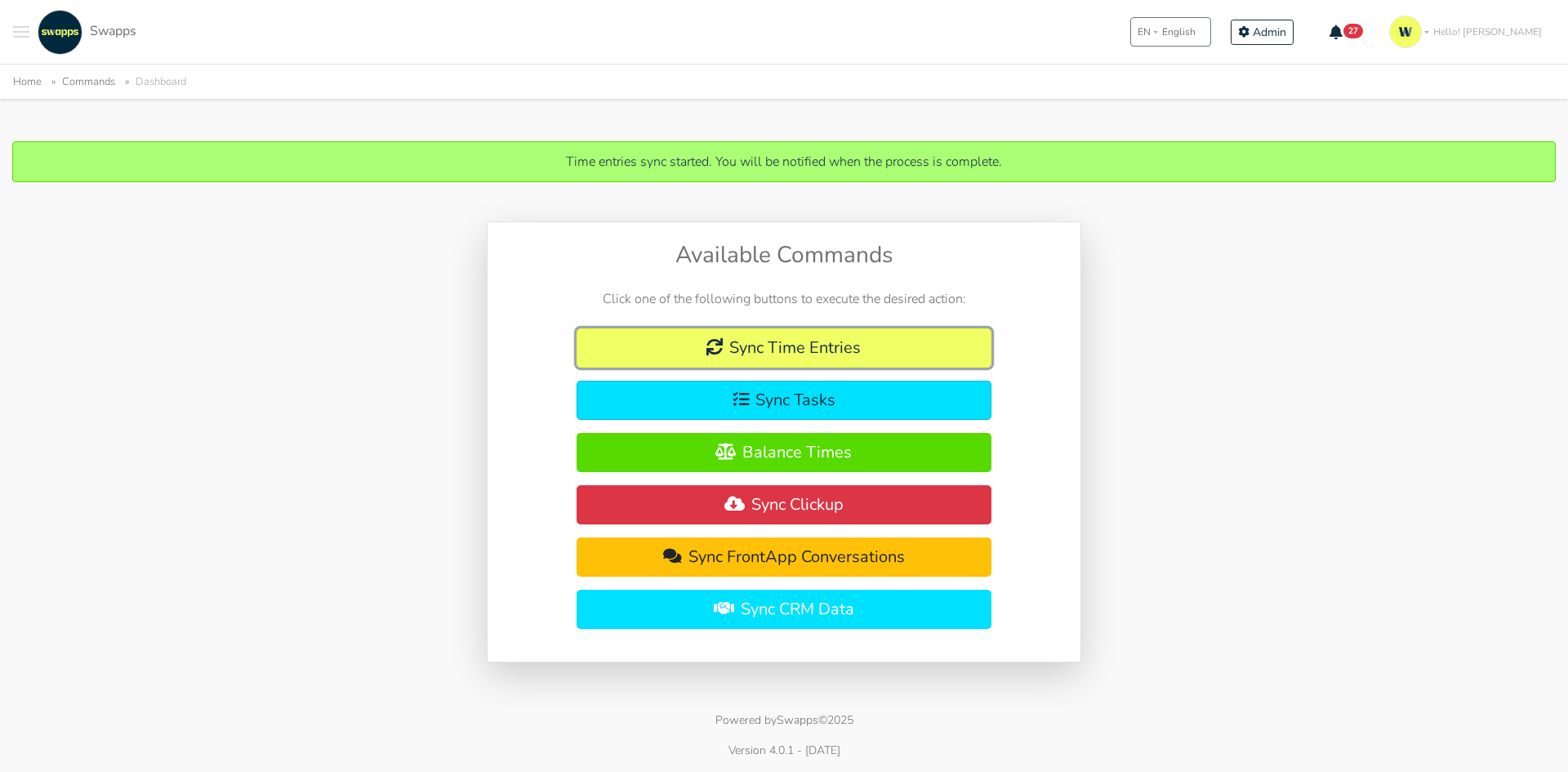
click at [798, 343] on button "Sync Time Entries" at bounding box center [784, 348] width 416 height 39
click at [17, 32] on span "Toggle navigation menu" at bounding box center [21, 32] width 16 height 2
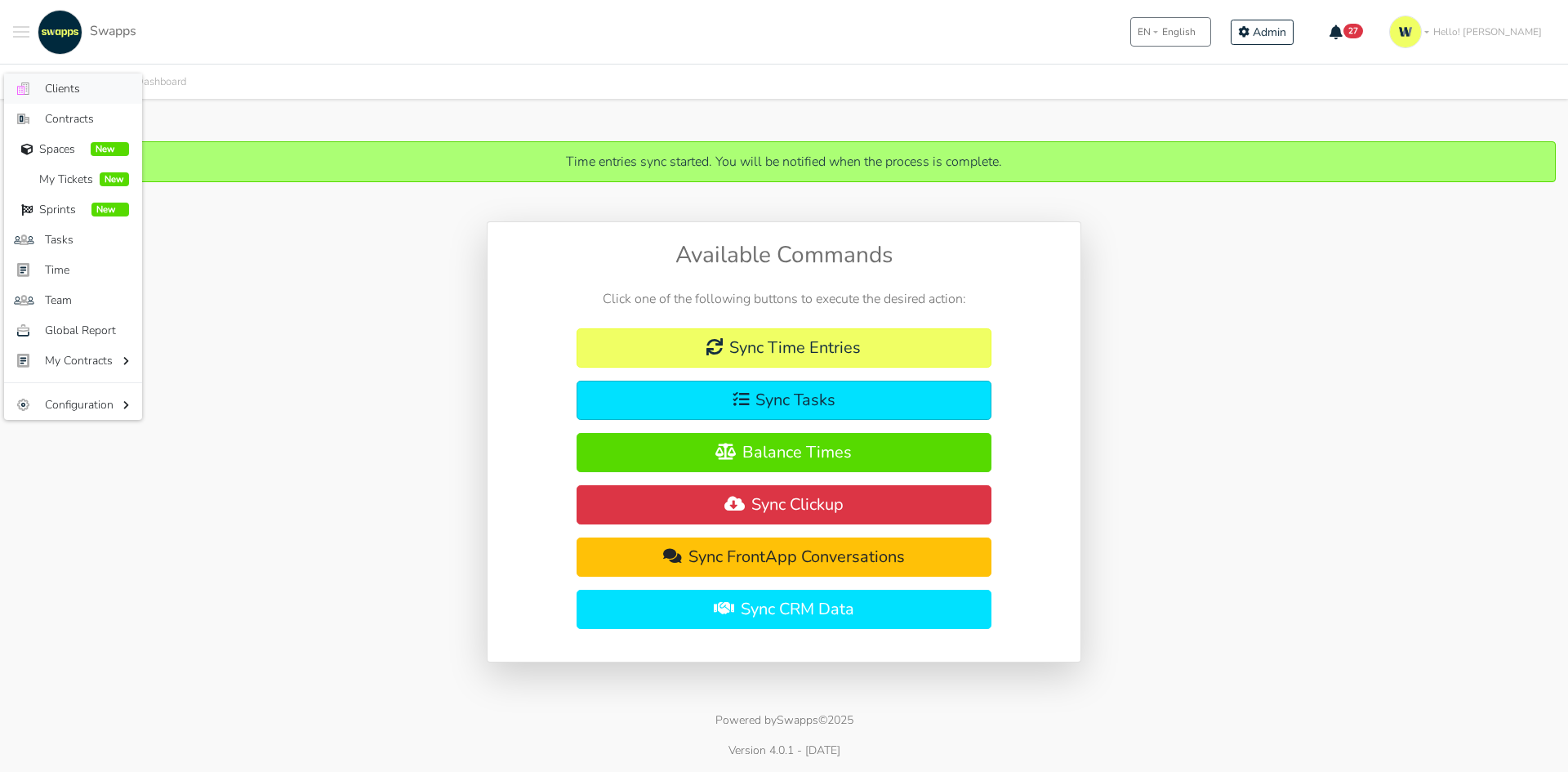
click at [50, 91] on span "Clients" at bounding box center [86, 89] width 84 height 17
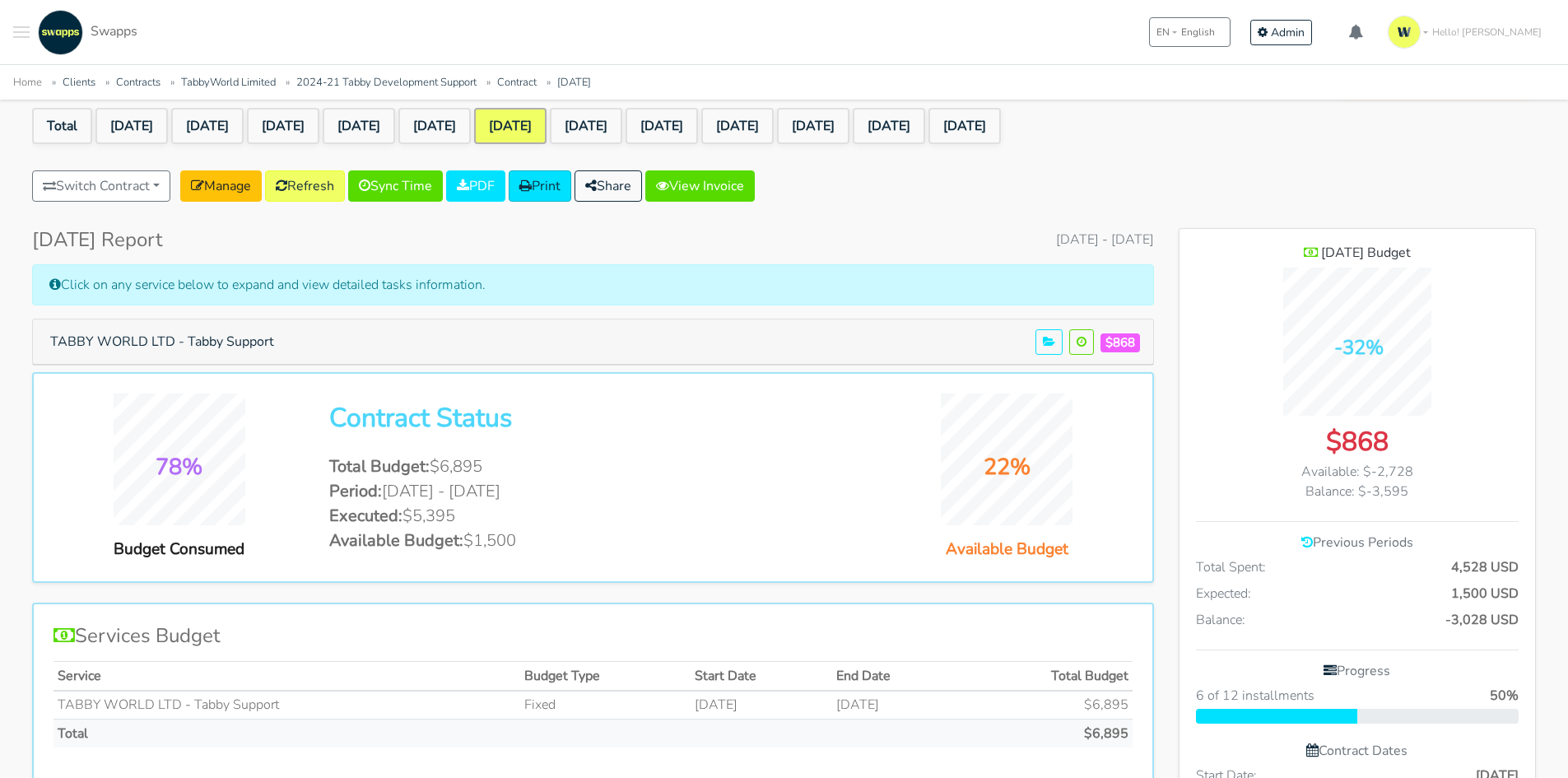
scroll to position [1375, 356]
click at [186, 331] on button "TABBY WORLD LTD - Tabby Support" at bounding box center [161, 342] width 245 height 32
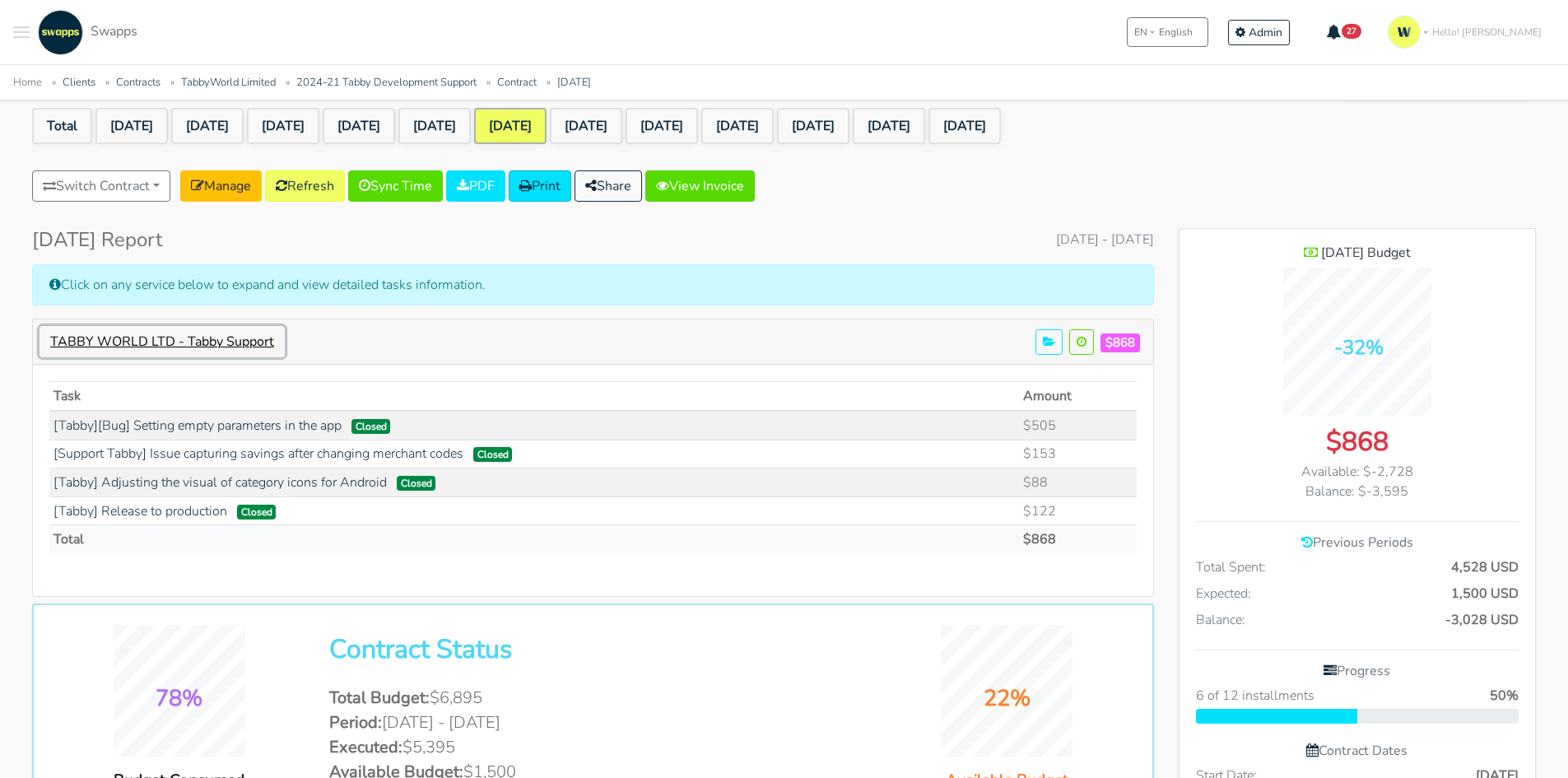
scroll to position [1606, 356]
click at [622, 124] on link "[DATE]" at bounding box center [586, 126] width 73 height 36
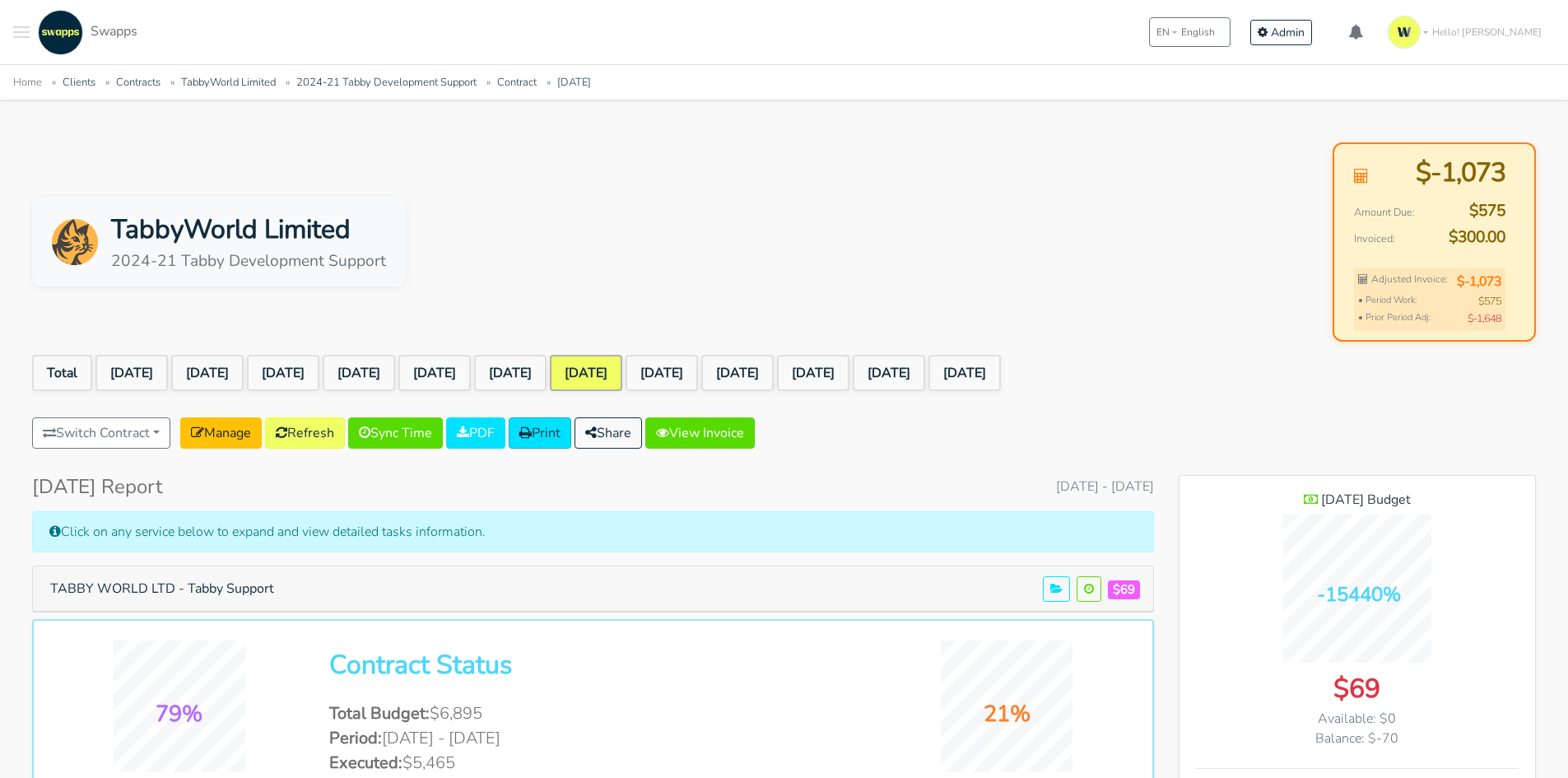
scroll to position [1375, 356]
click at [547, 366] on link "Feb 2025" at bounding box center [511, 373] width 73 height 36
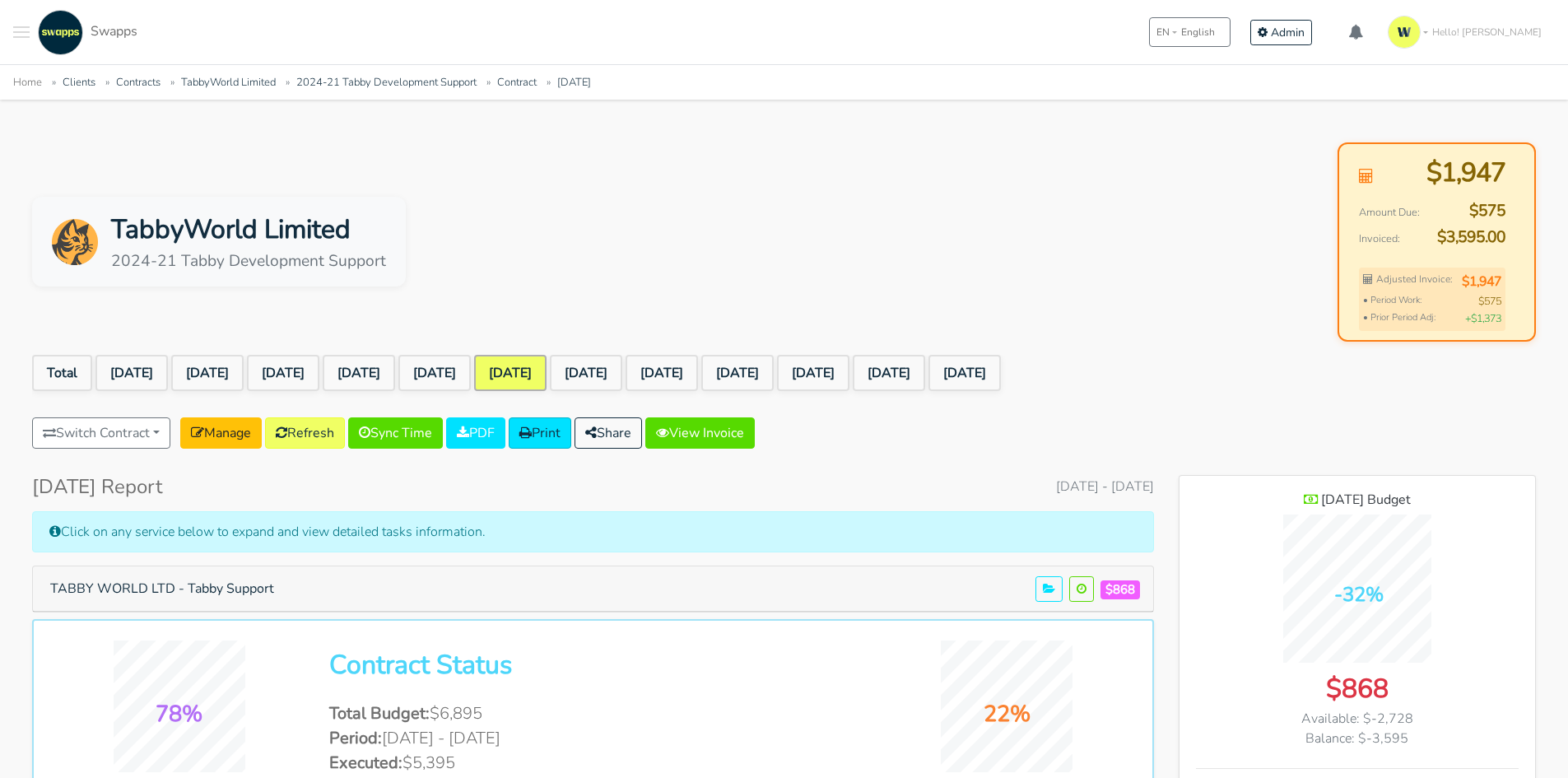
scroll to position [1375, 356]
click at [254, 589] on button "TABBY WORLD LTD - Tabby Support" at bounding box center [161, 588] width 245 height 32
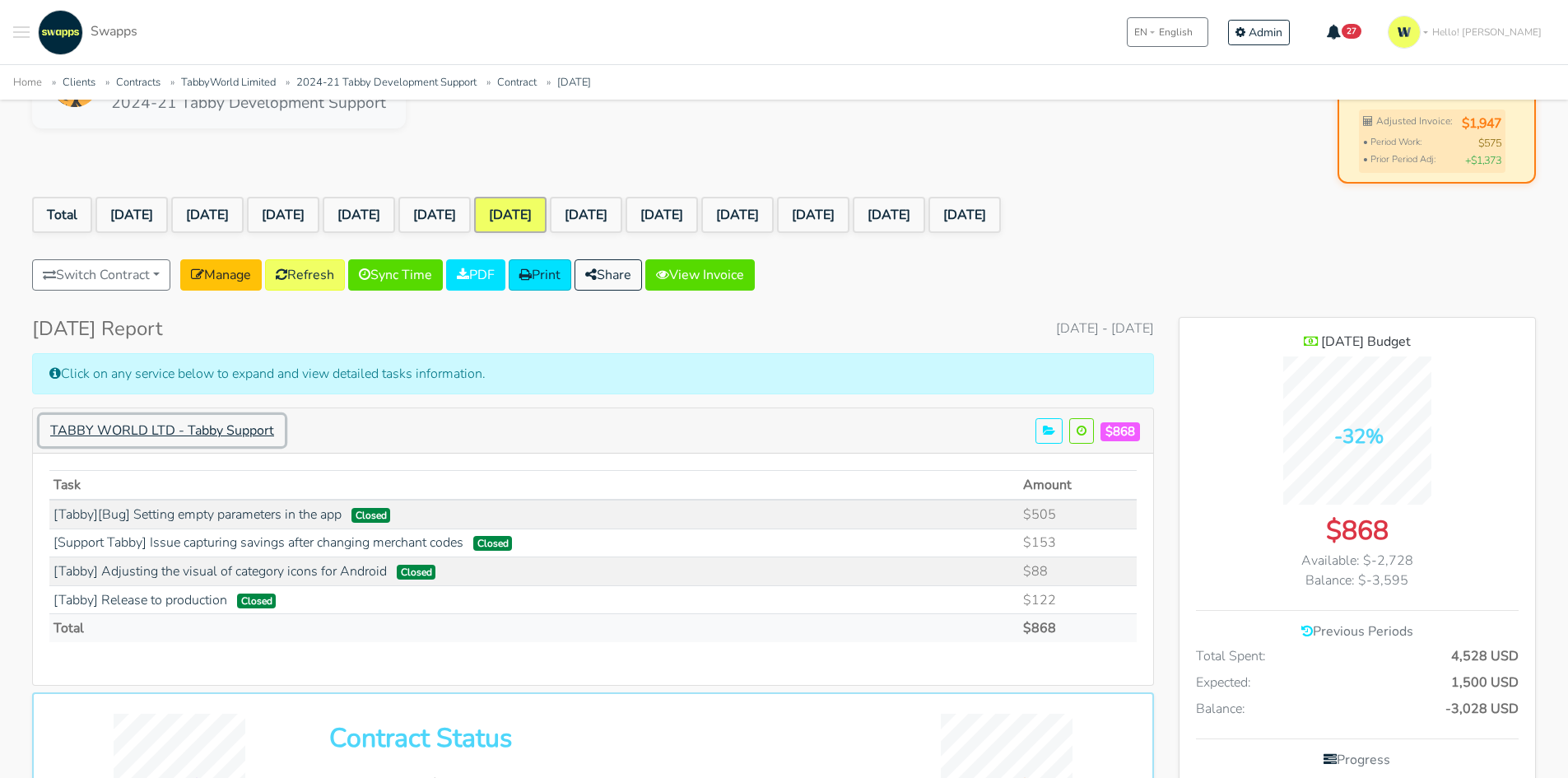
scroll to position [164, 0]
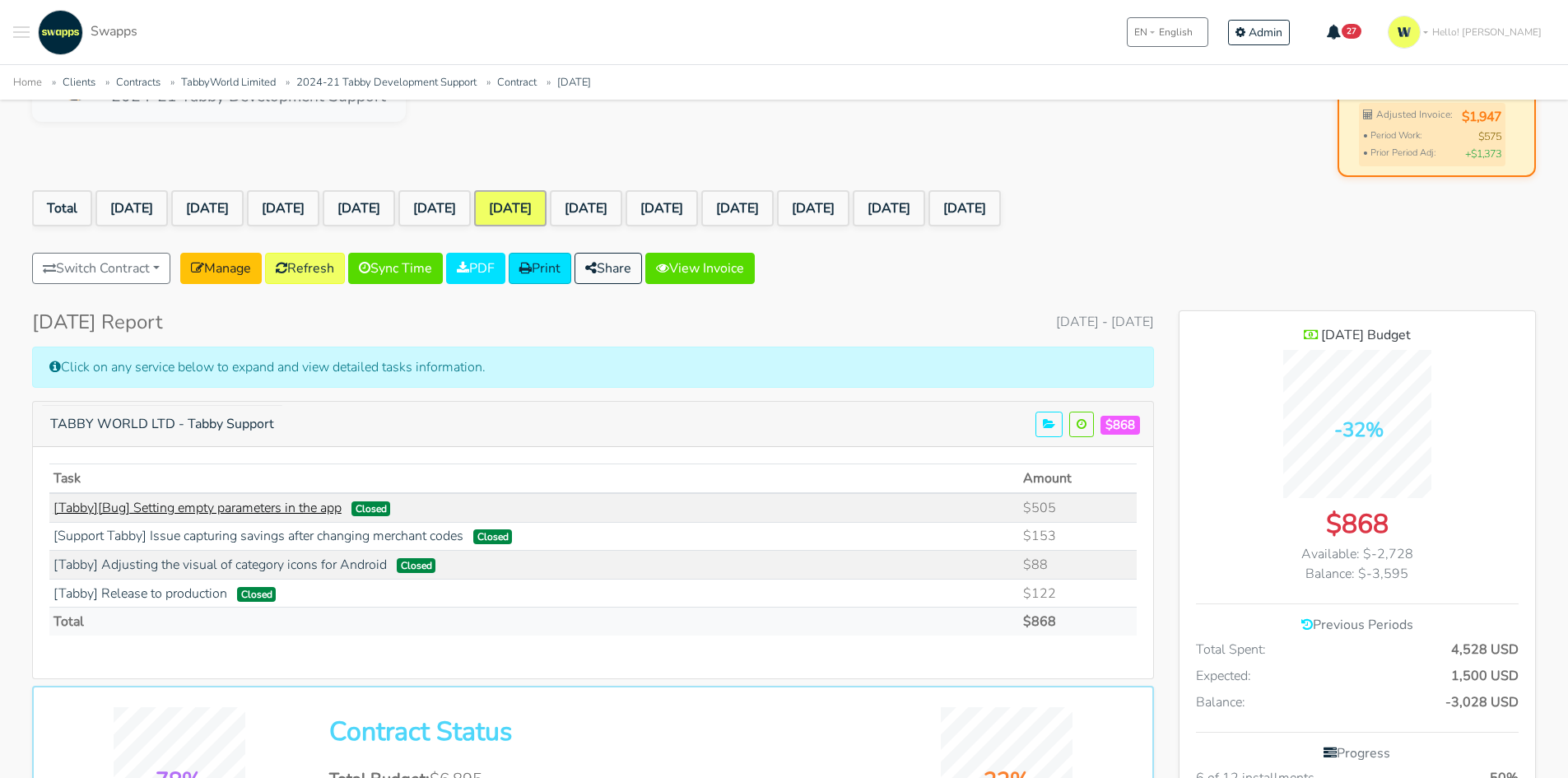
click at [327, 510] on link "[Tabby][Bug] Setting empty parameters in the app" at bounding box center [198, 508] width 288 height 18
click at [622, 221] on link "[DATE]" at bounding box center [586, 208] width 73 height 36
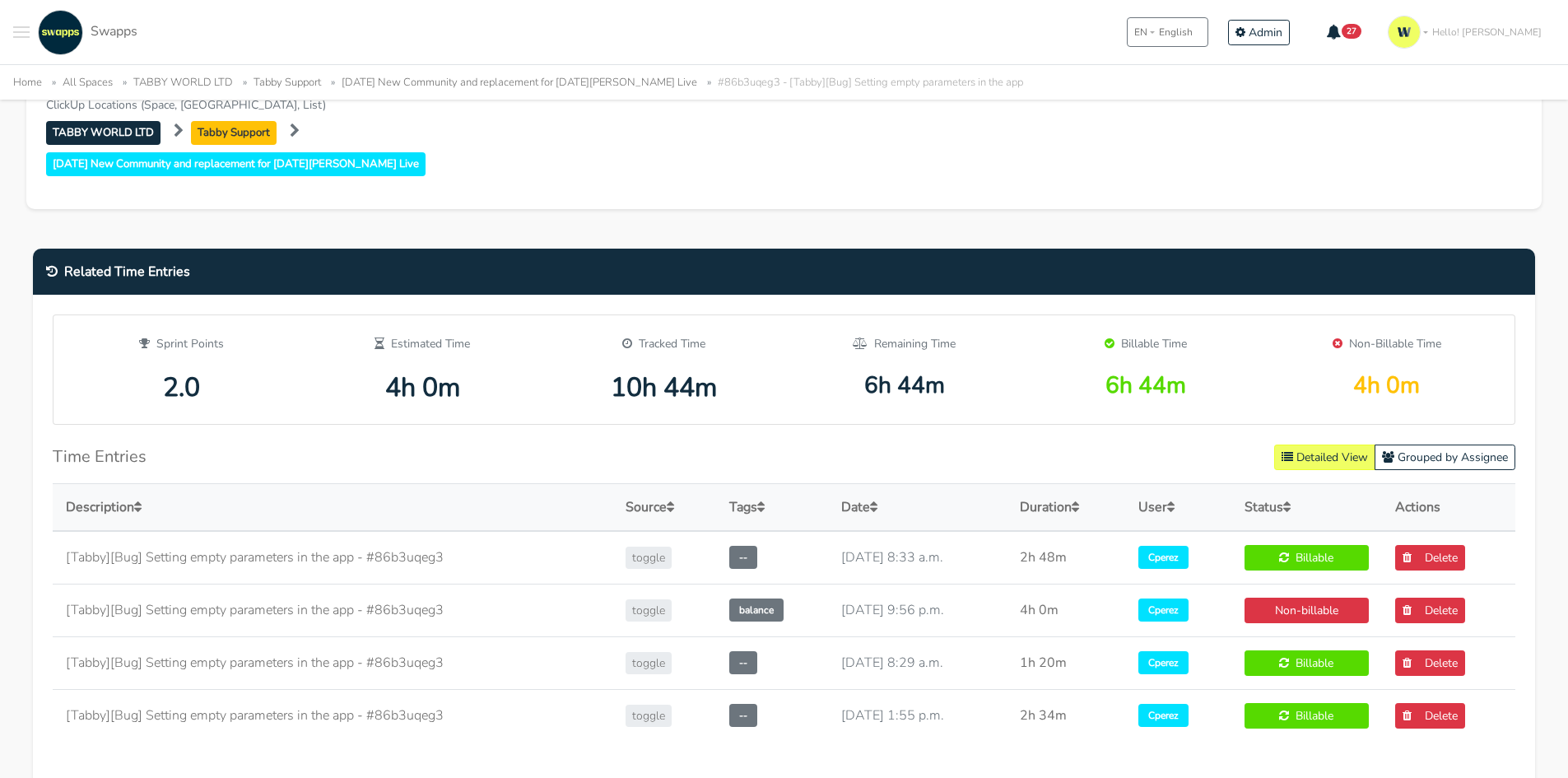
scroll to position [659, 0]
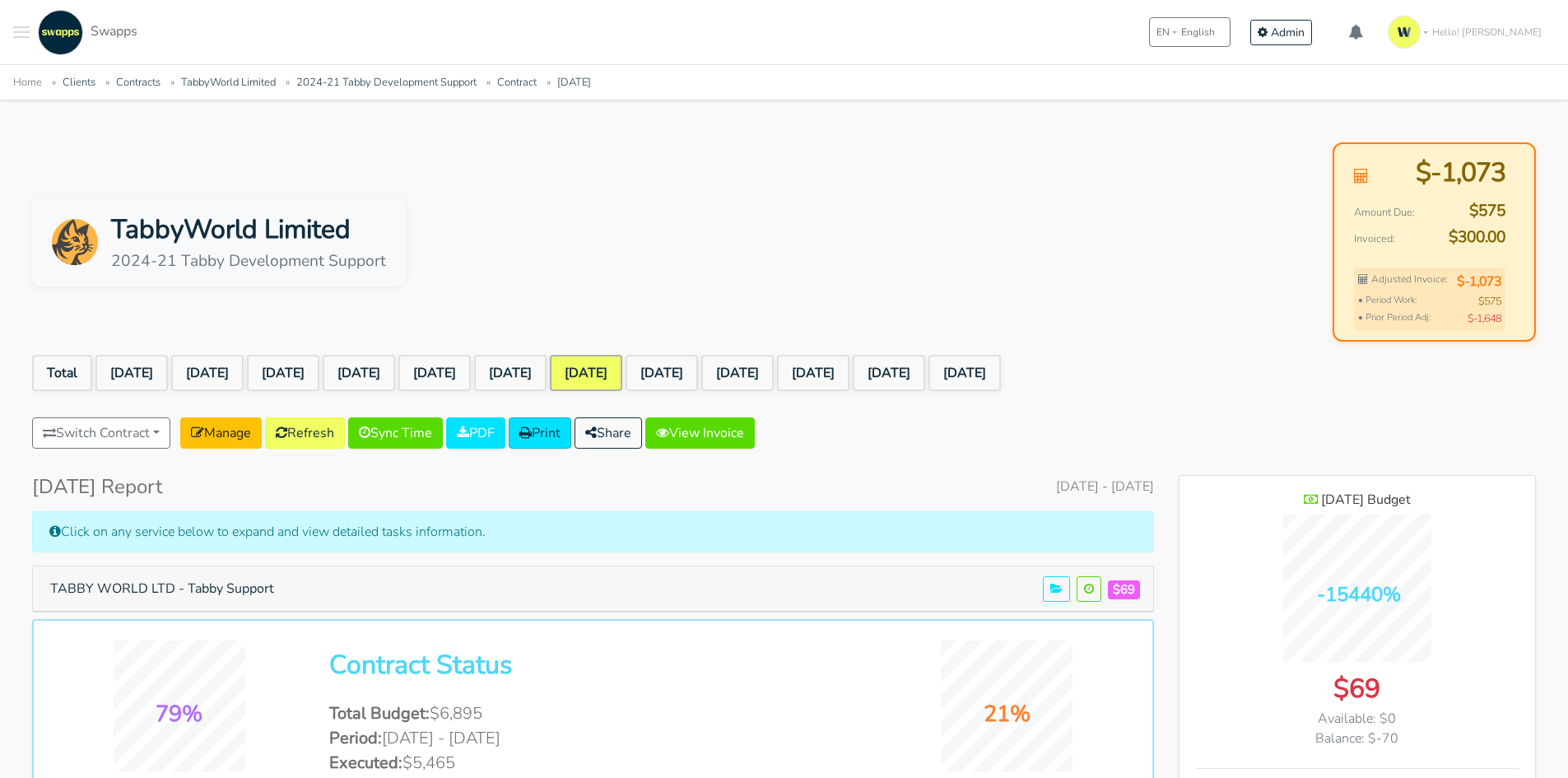
scroll to position [1375, 356]
click at [173, 593] on button "TABBY WORLD LTD - Tabby Support" at bounding box center [161, 588] width 245 height 32
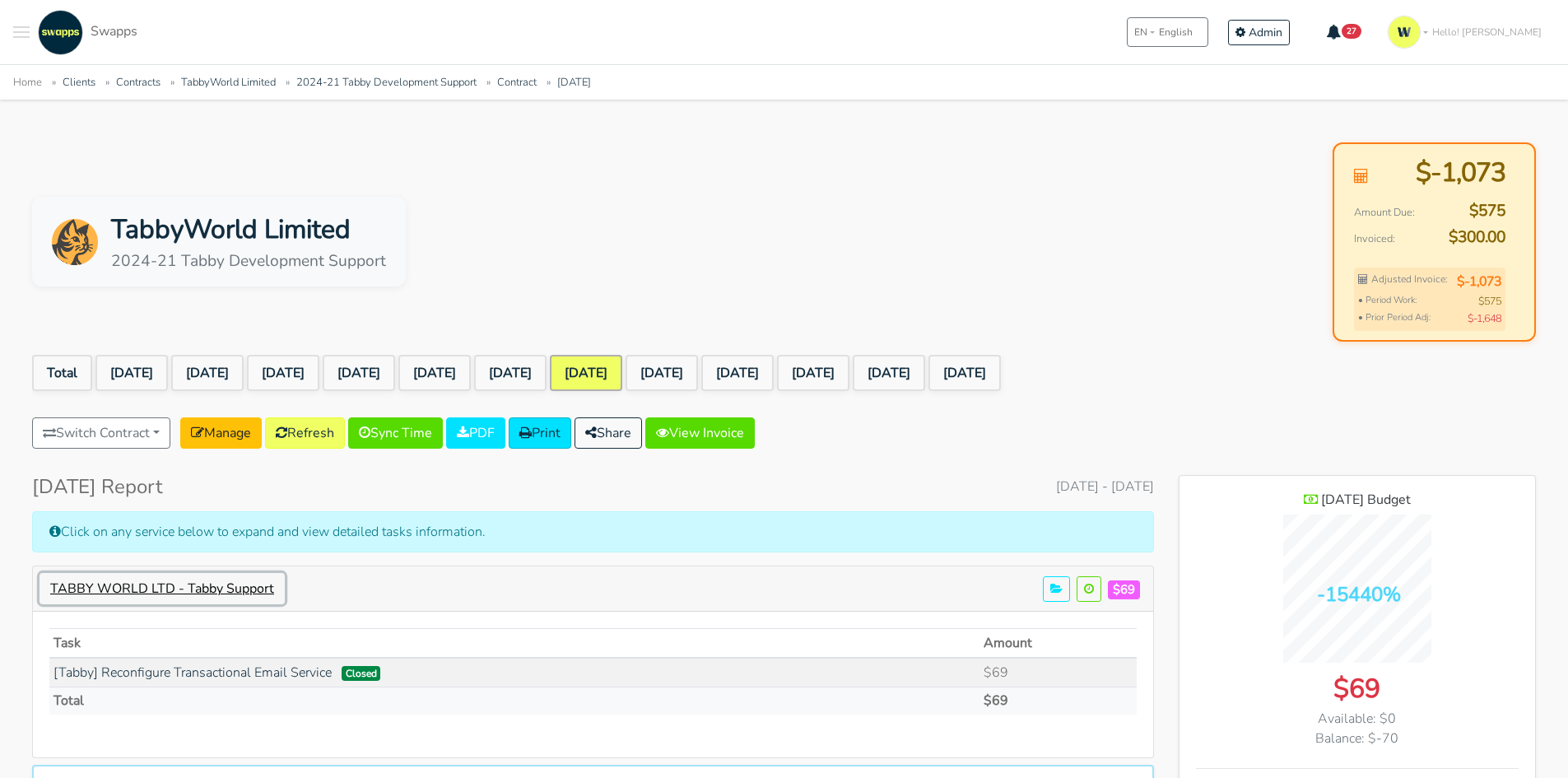
scroll to position [1519, 356]
click at [278, 673] on link "[Tabby] Reconfigure Transactional Email Service" at bounding box center [193, 672] width 279 height 18
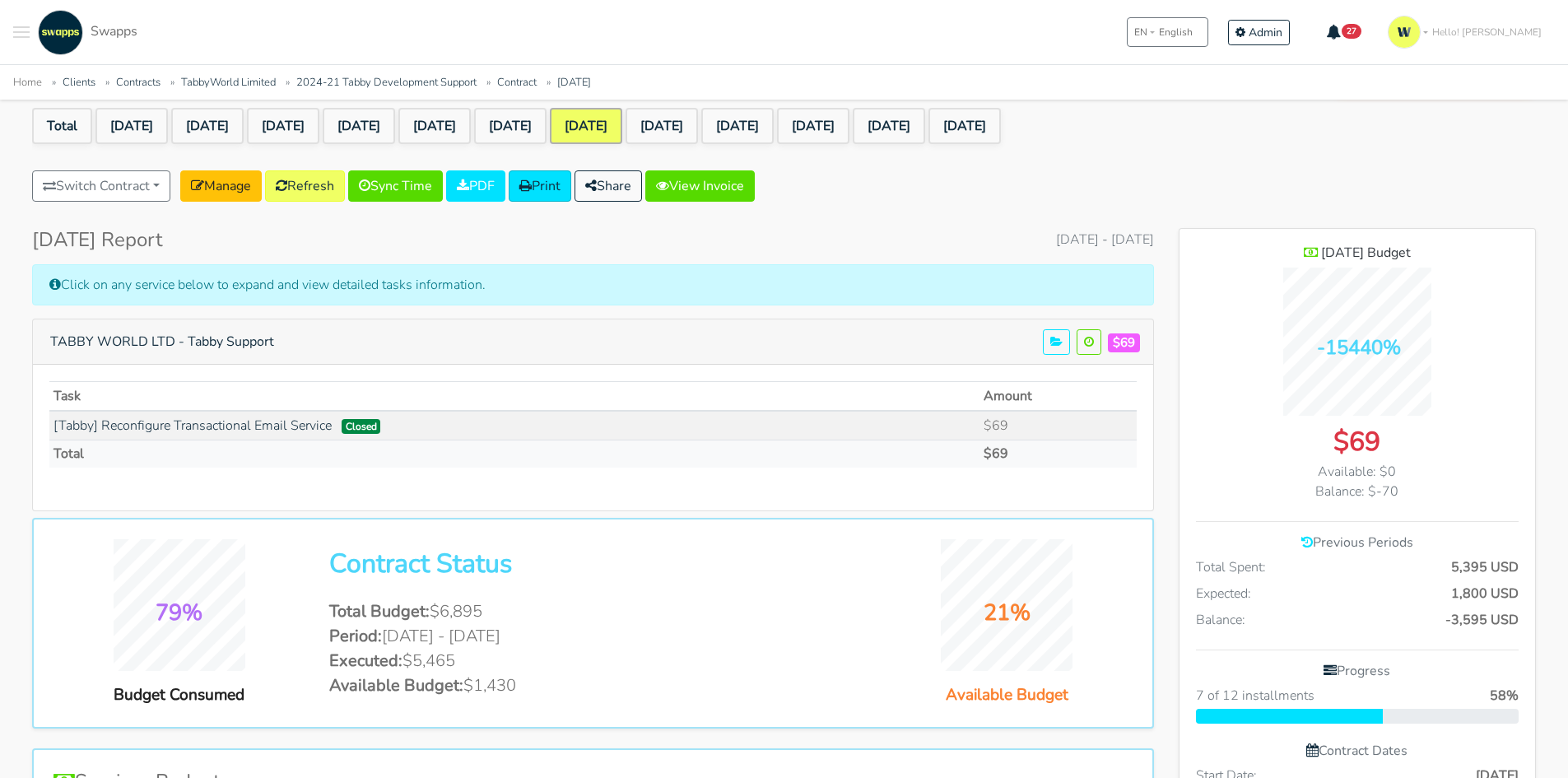
scroll to position [82, 0]
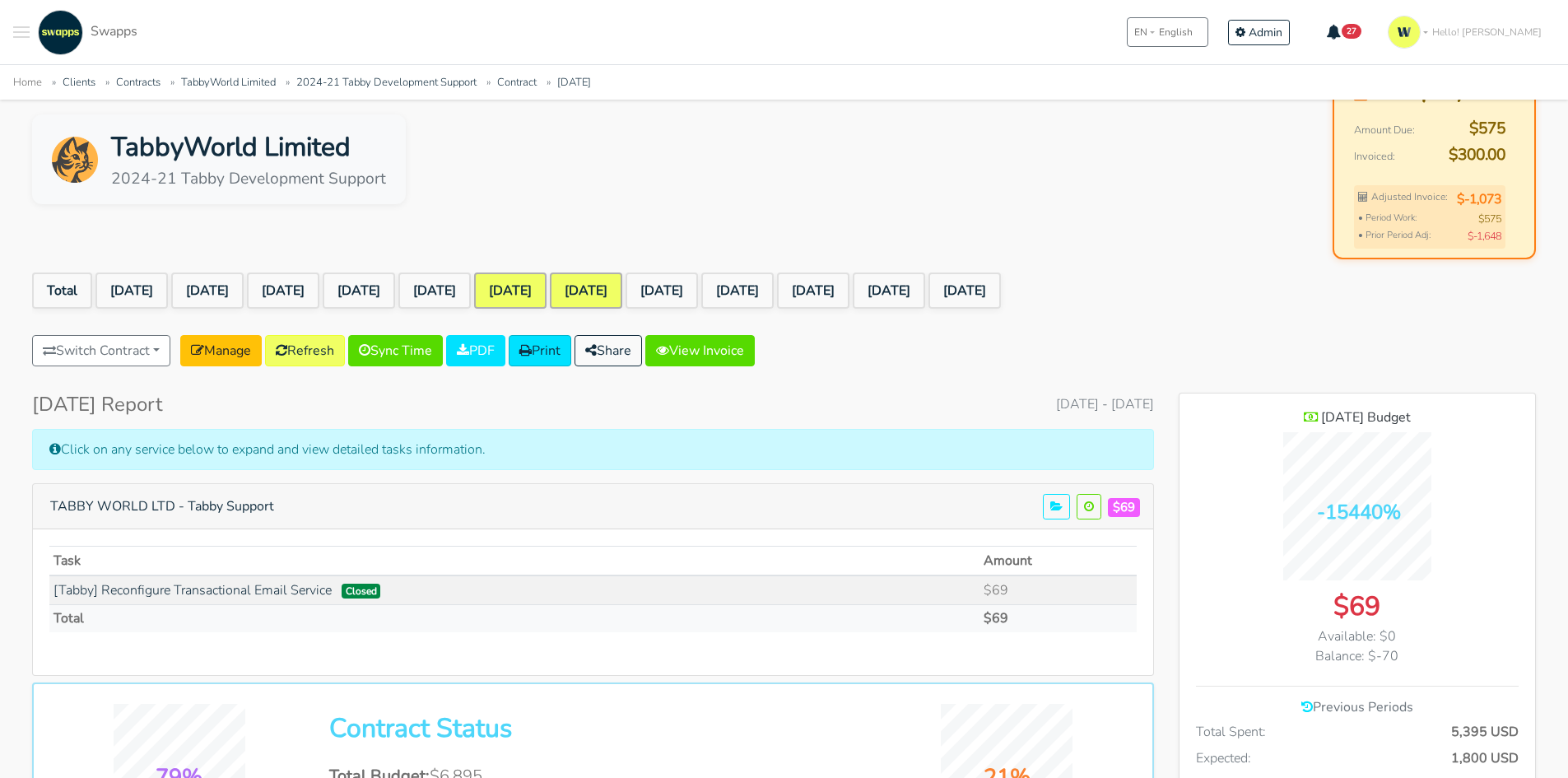
click at [547, 294] on link "Feb 2025" at bounding box center [511, 290] width 73 height 36
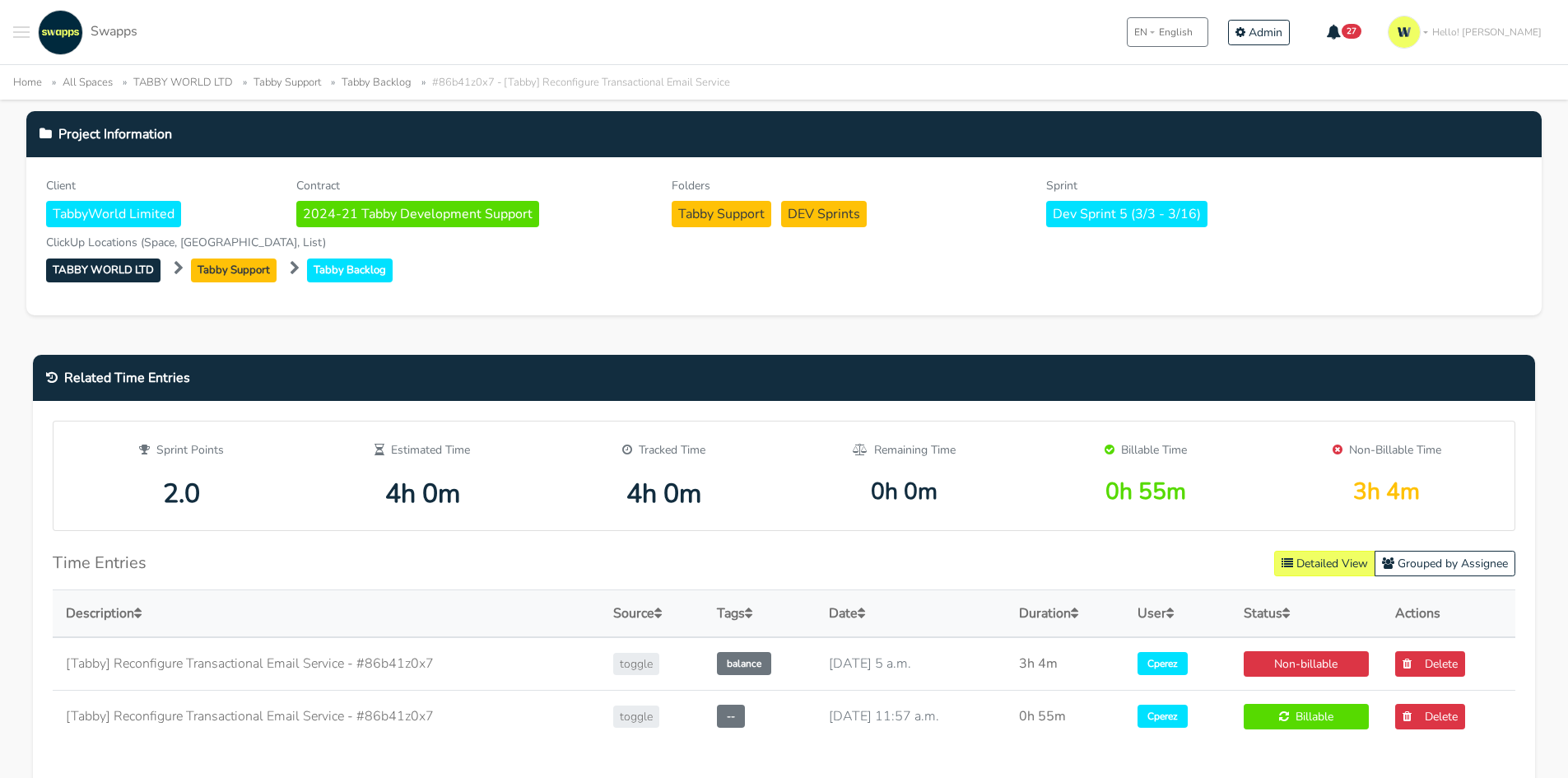
scroll to position [247, 0]
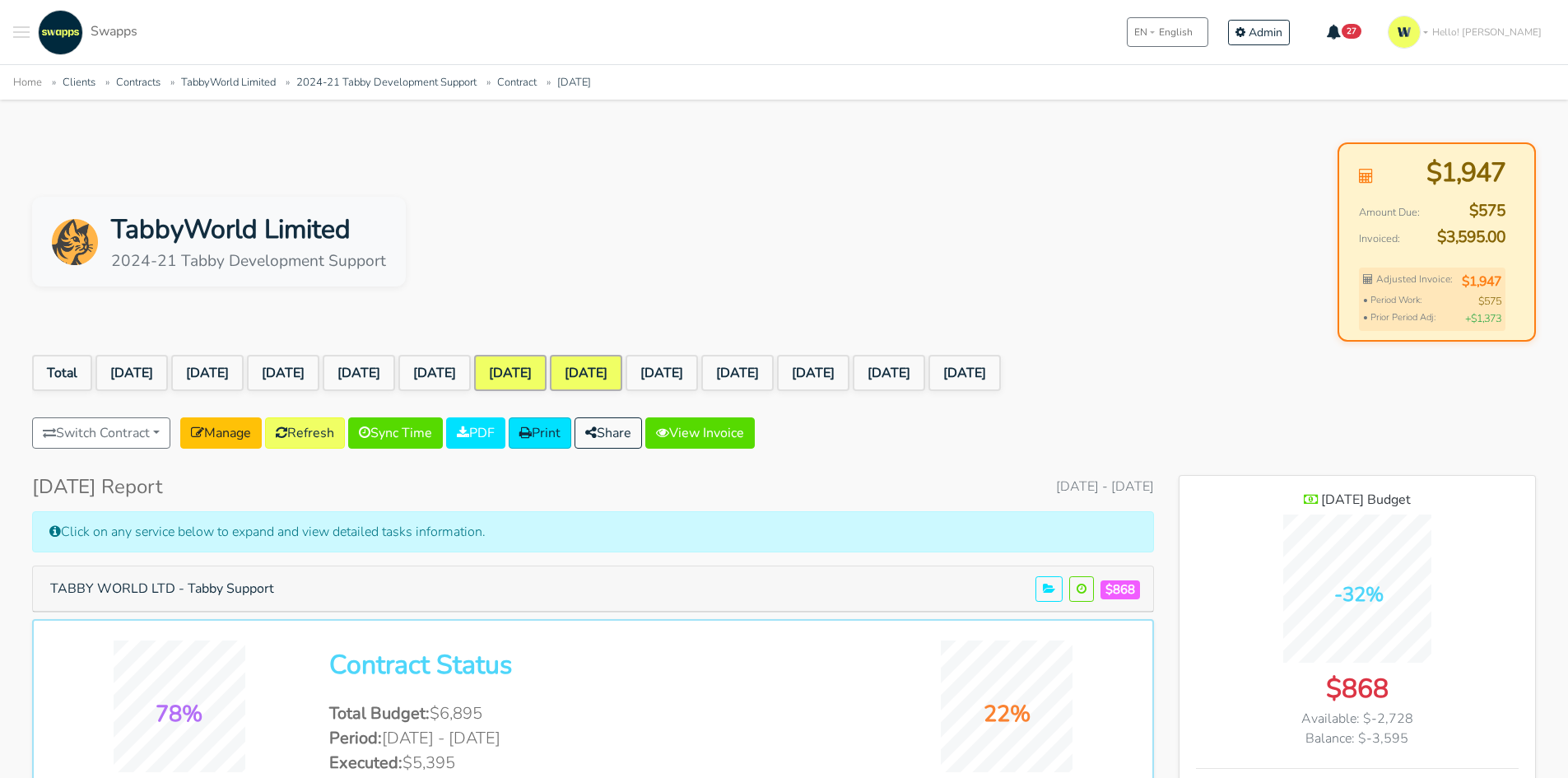
click at [622, 356] on link "Mar 2025" at bounding box center [586, 373] width 73 height 36
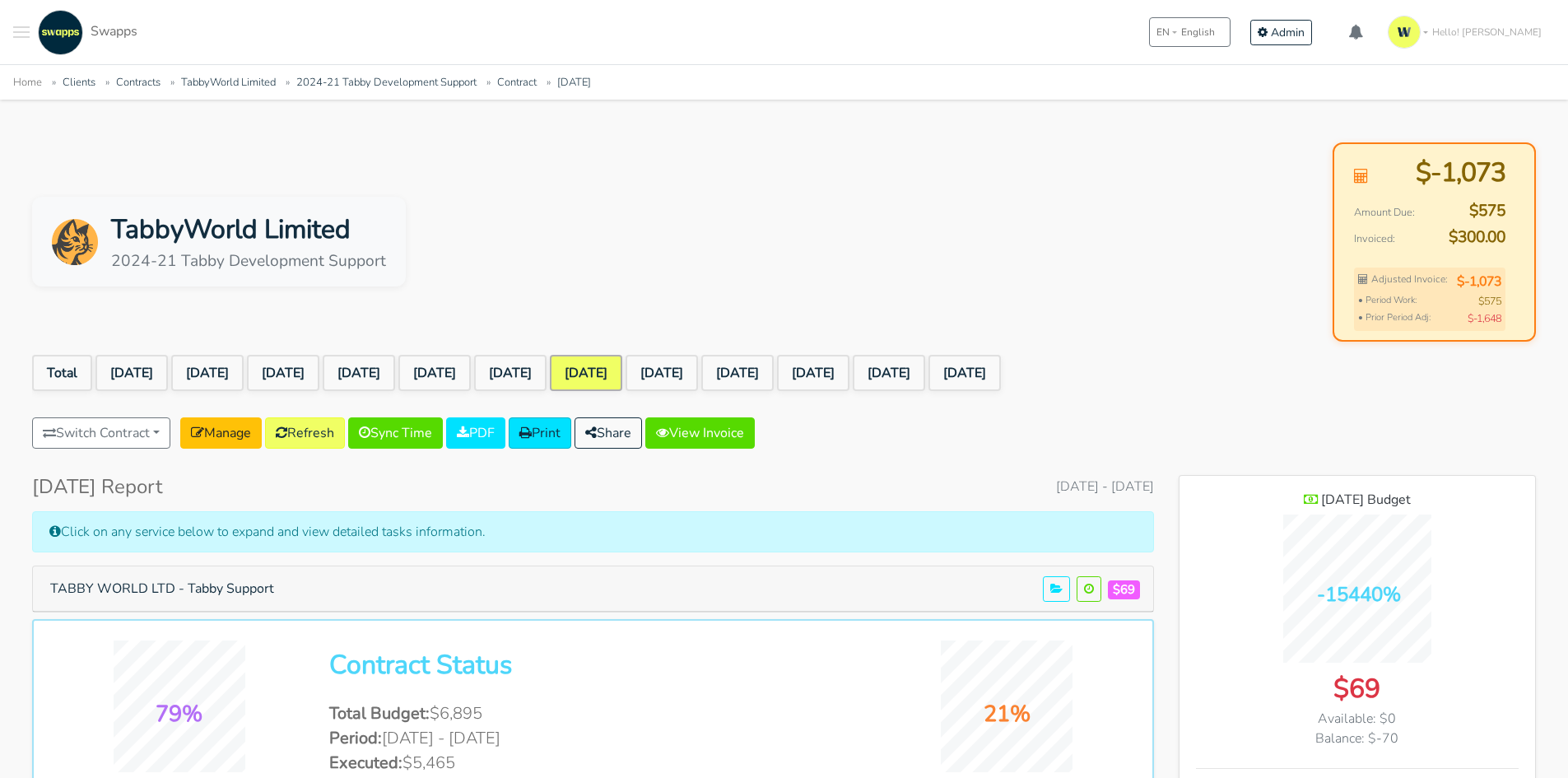
scroll to position [1375, 356]
click at [220, 590] on button "TABBY WORLD LTD - Tabby Support" at bounding box center [161, 588] width 245 height 32
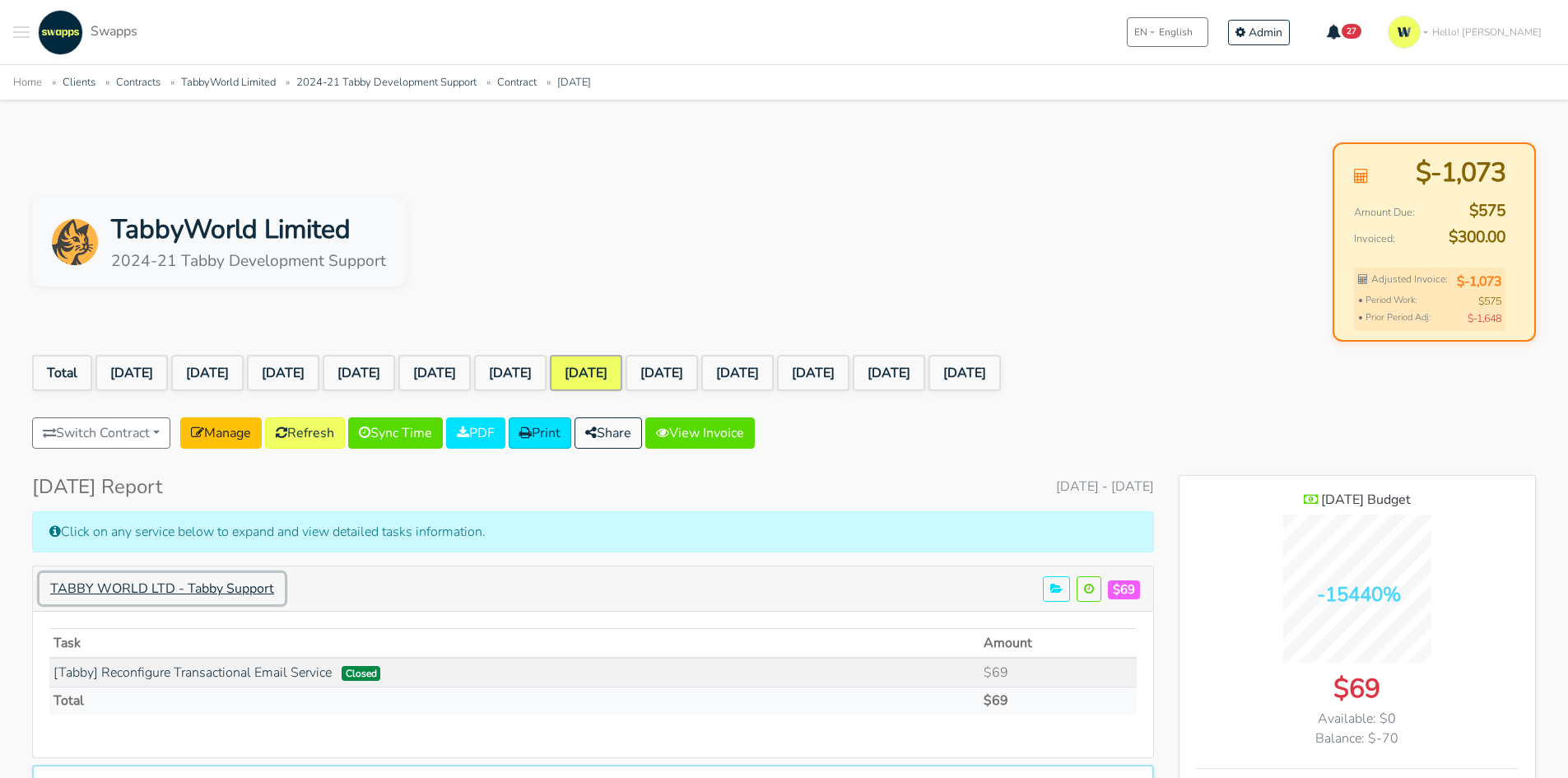
scroll to position [1519, 356]
click at [252, 672] on link "[Tabby] Reconfigure Transactional Email Service" at bounding box center [193, 672] width 279 height 18
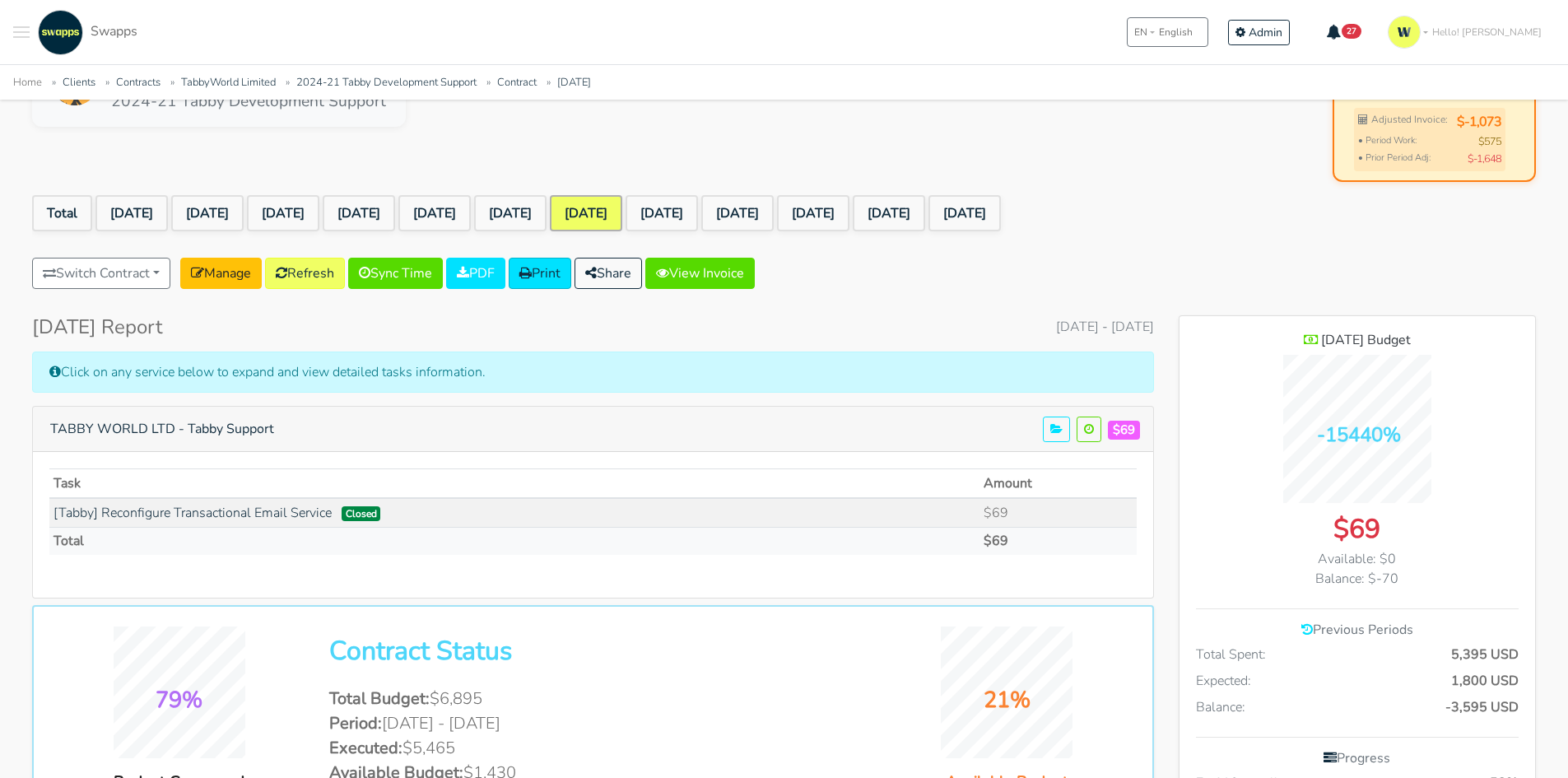
scroll to position [164, 0]
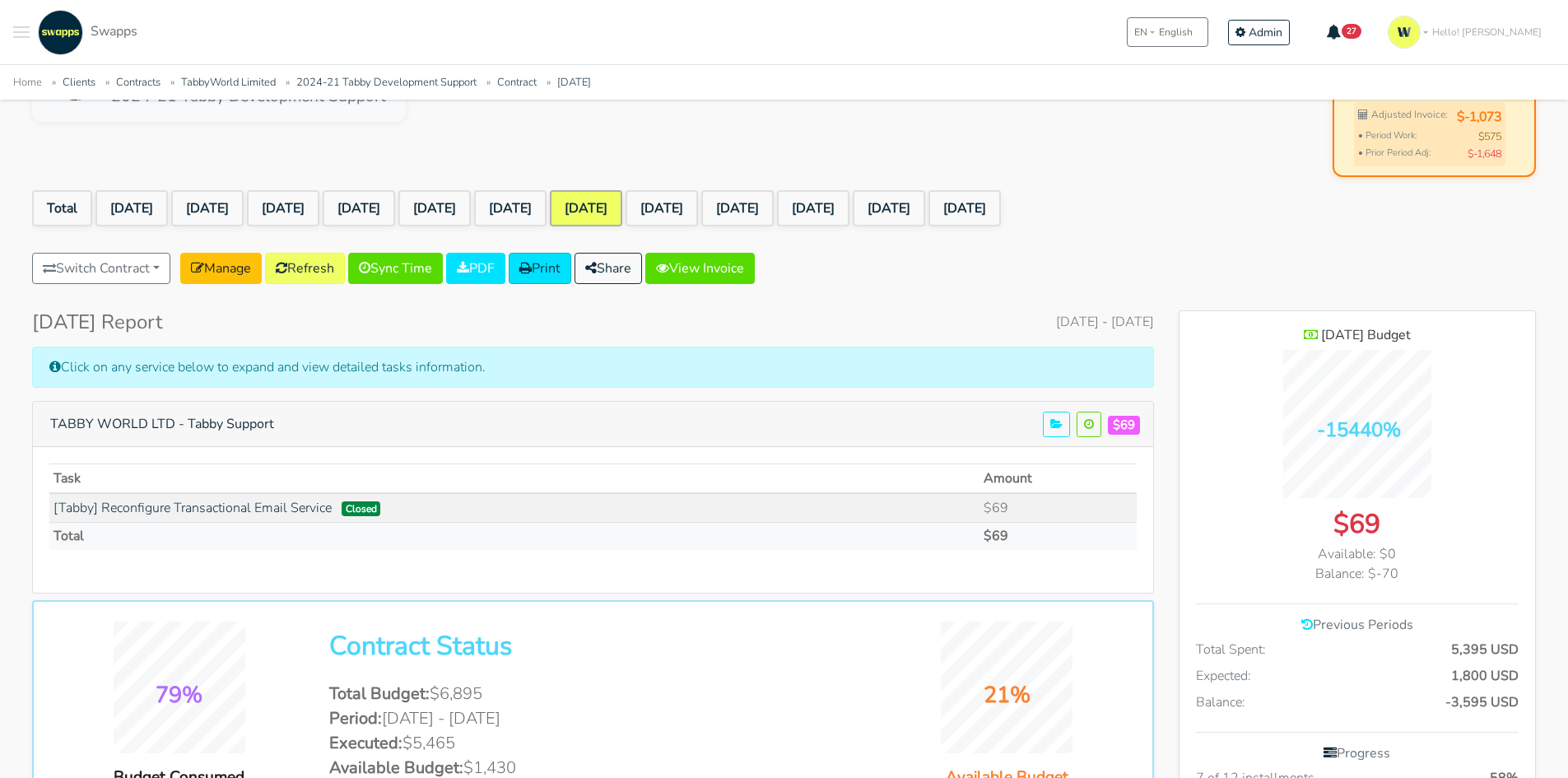
click at [1082, 130] on div "TabbyWorld Limited 2024-21 Tabby Development Support $-1,073 Amount Due: $575 I…" at bounding box center [784, 77] width 1504 height 200
click at [547, 209] on link "[DATE]" at bounding box center [511, 208] width 73 height 36
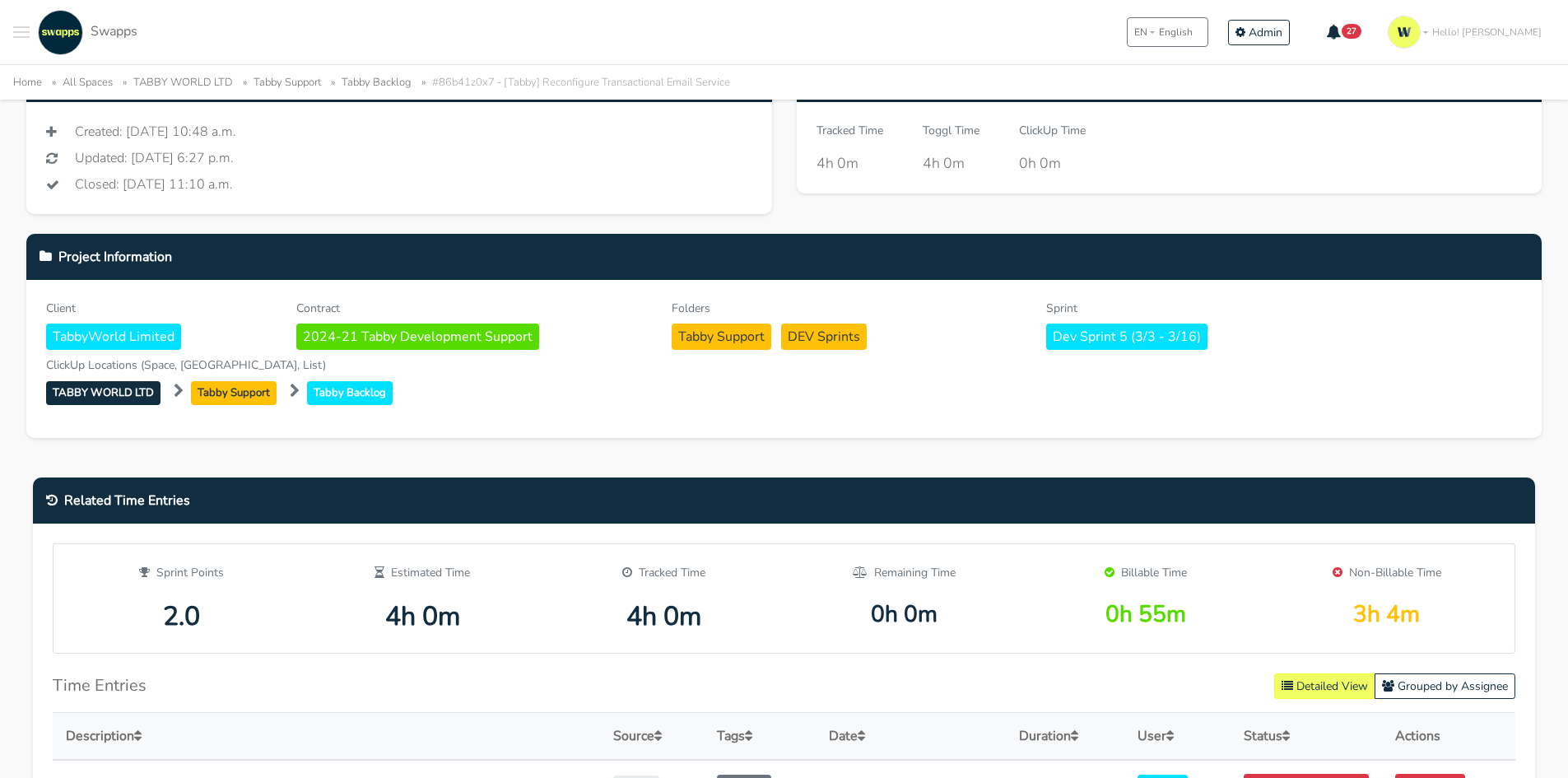
scroll to position [577, 0]
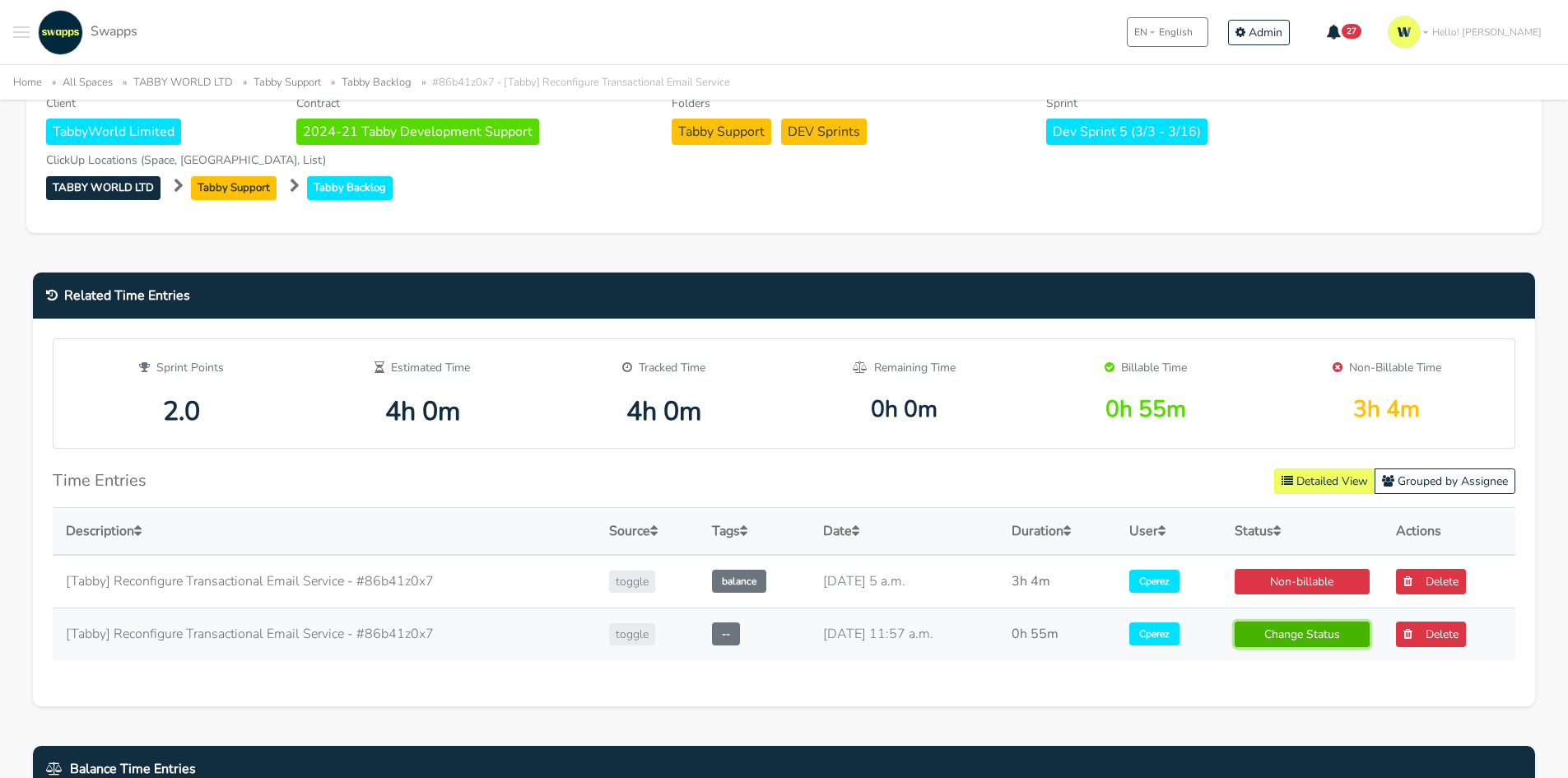
click at [1323, 633] on link "Change Status" at bounding box center [1302, 634] width 135 height 26
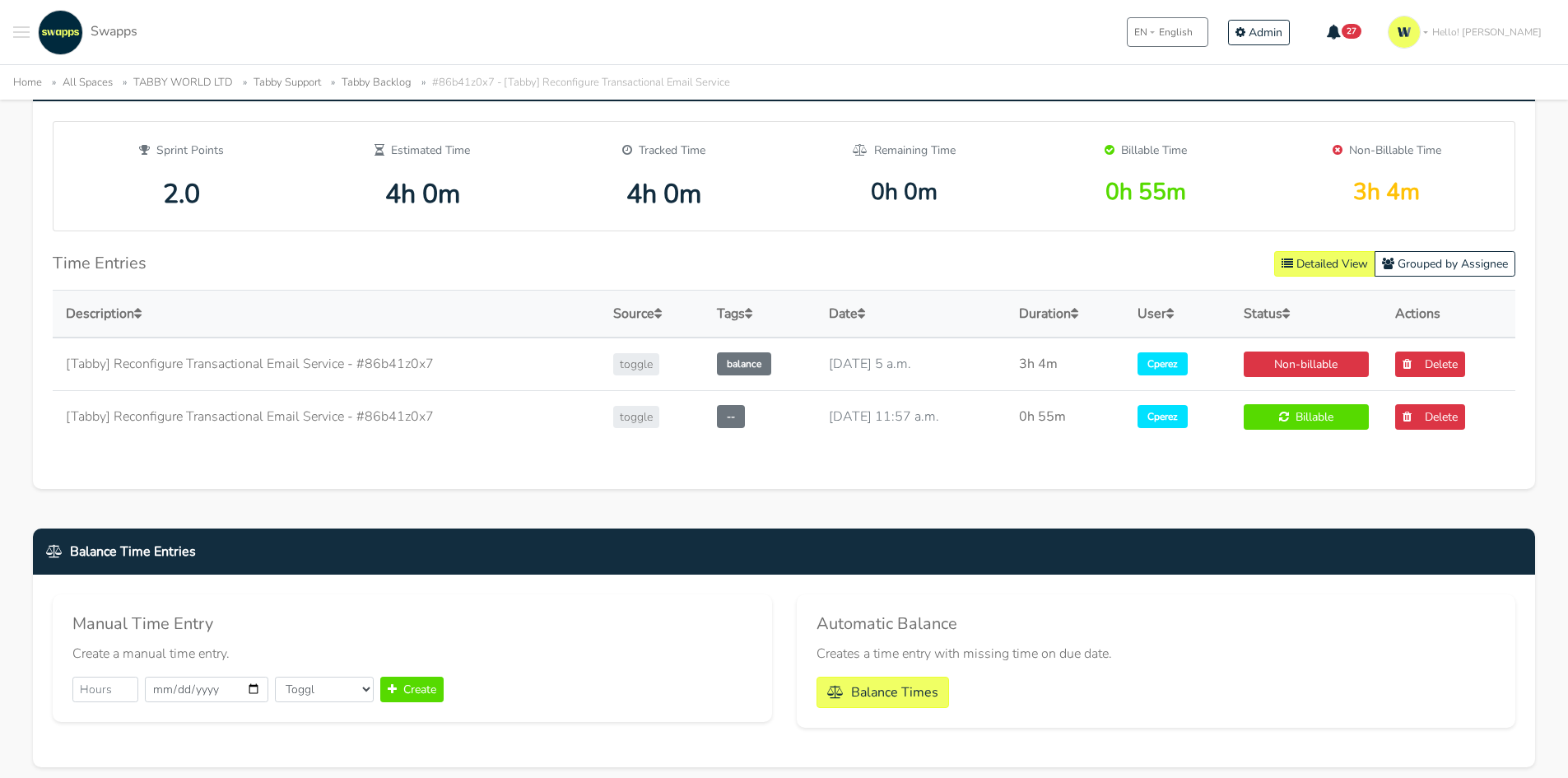
scroll to position [823, 0]
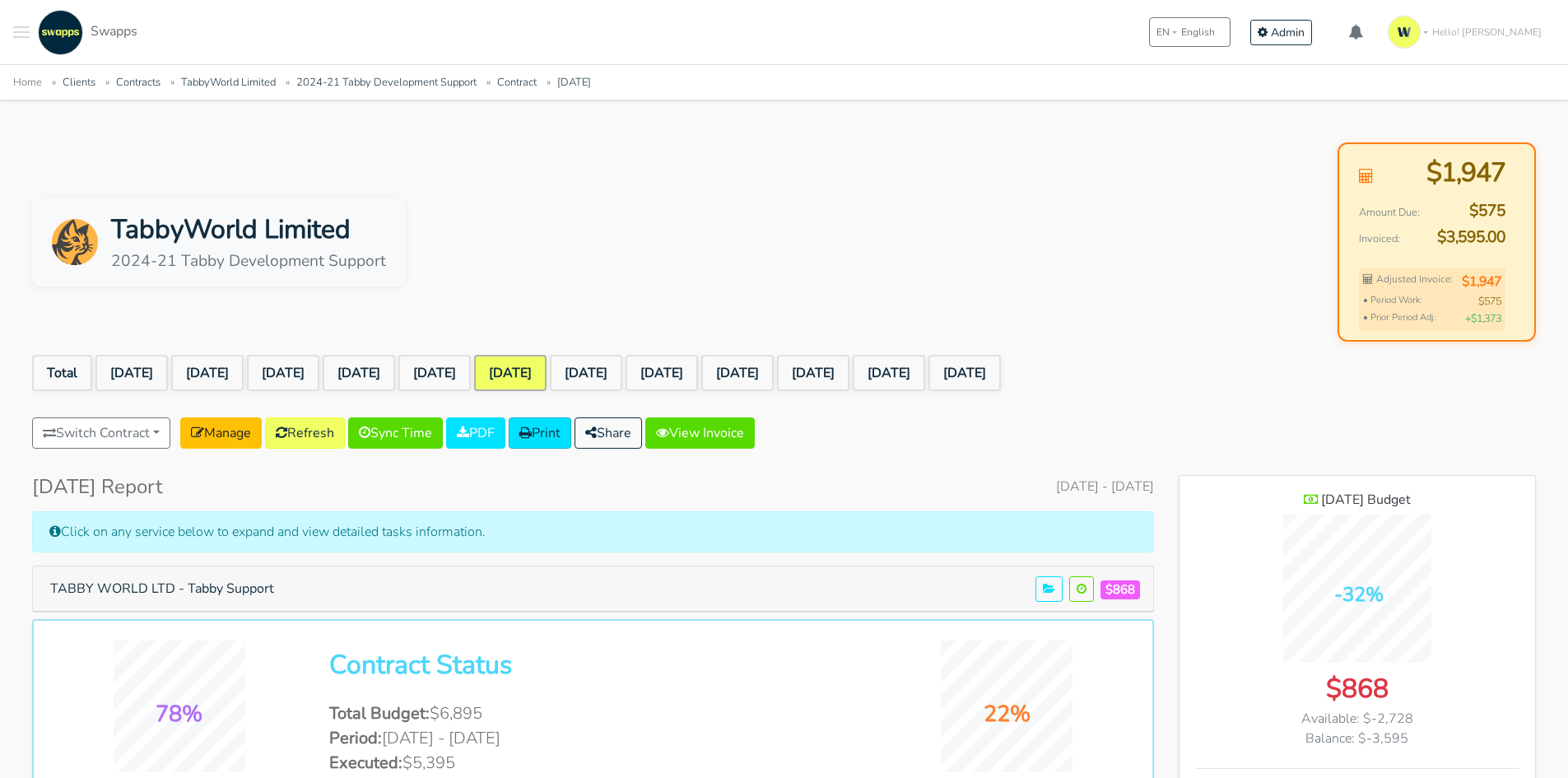
scroll to position [1375, 356]
click at [470, 359] on link "[DATE]" at bounding box center [434, 373] width 73 height 36
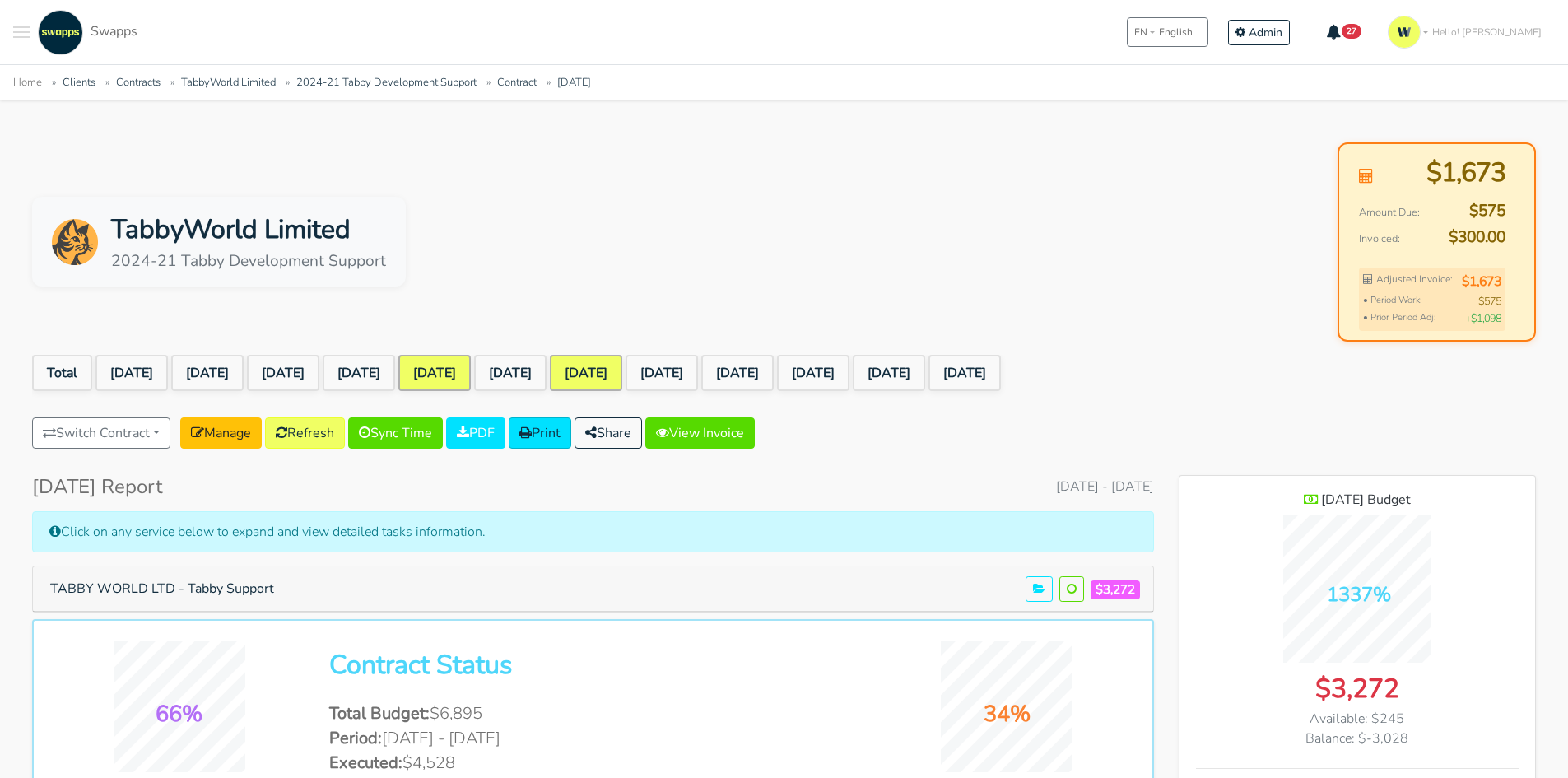
click at [622, 367] on link "[DATE]" at bounding box center [586, 373] width 73 height 36
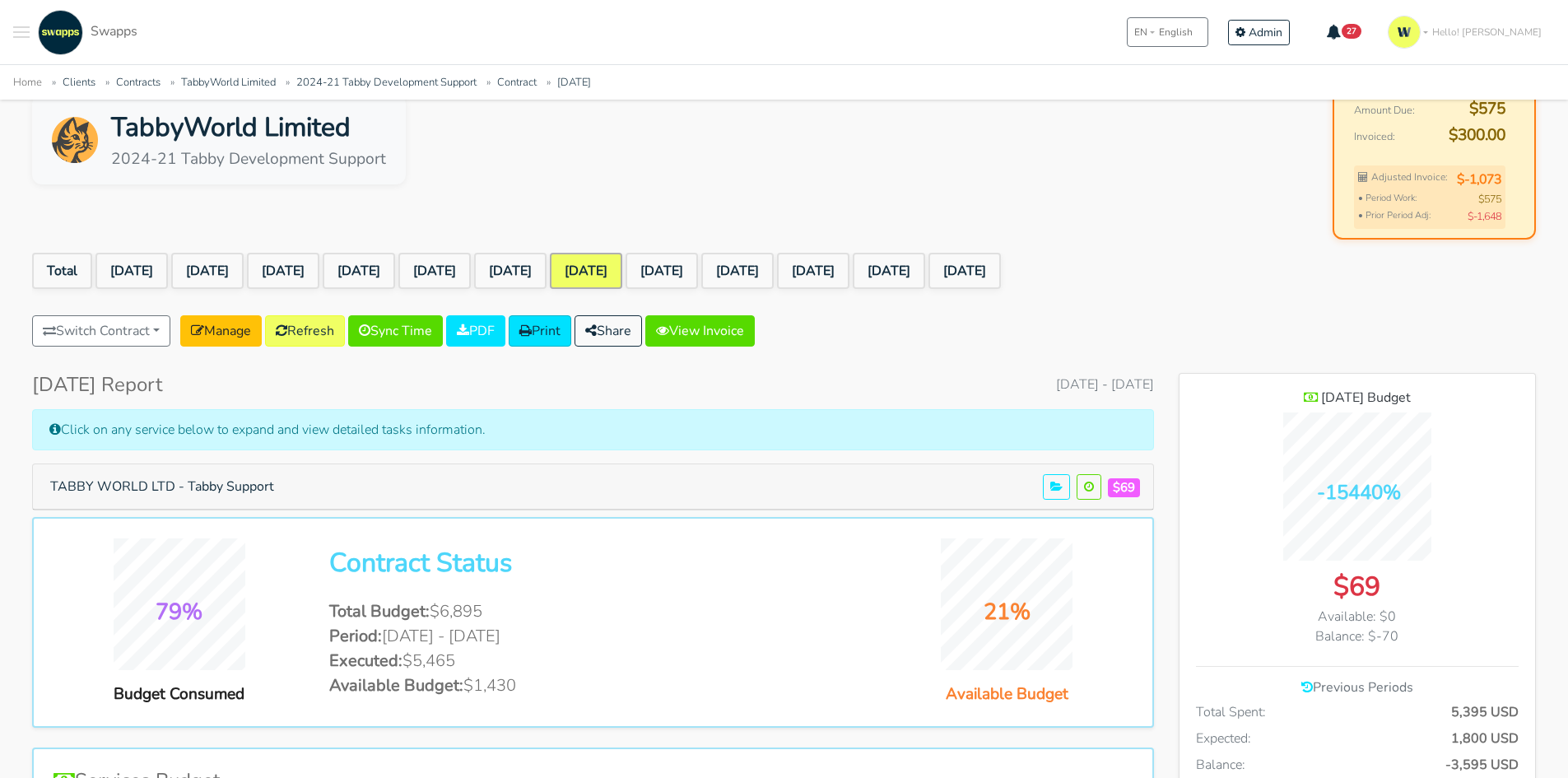
scroll to position [247, 0]
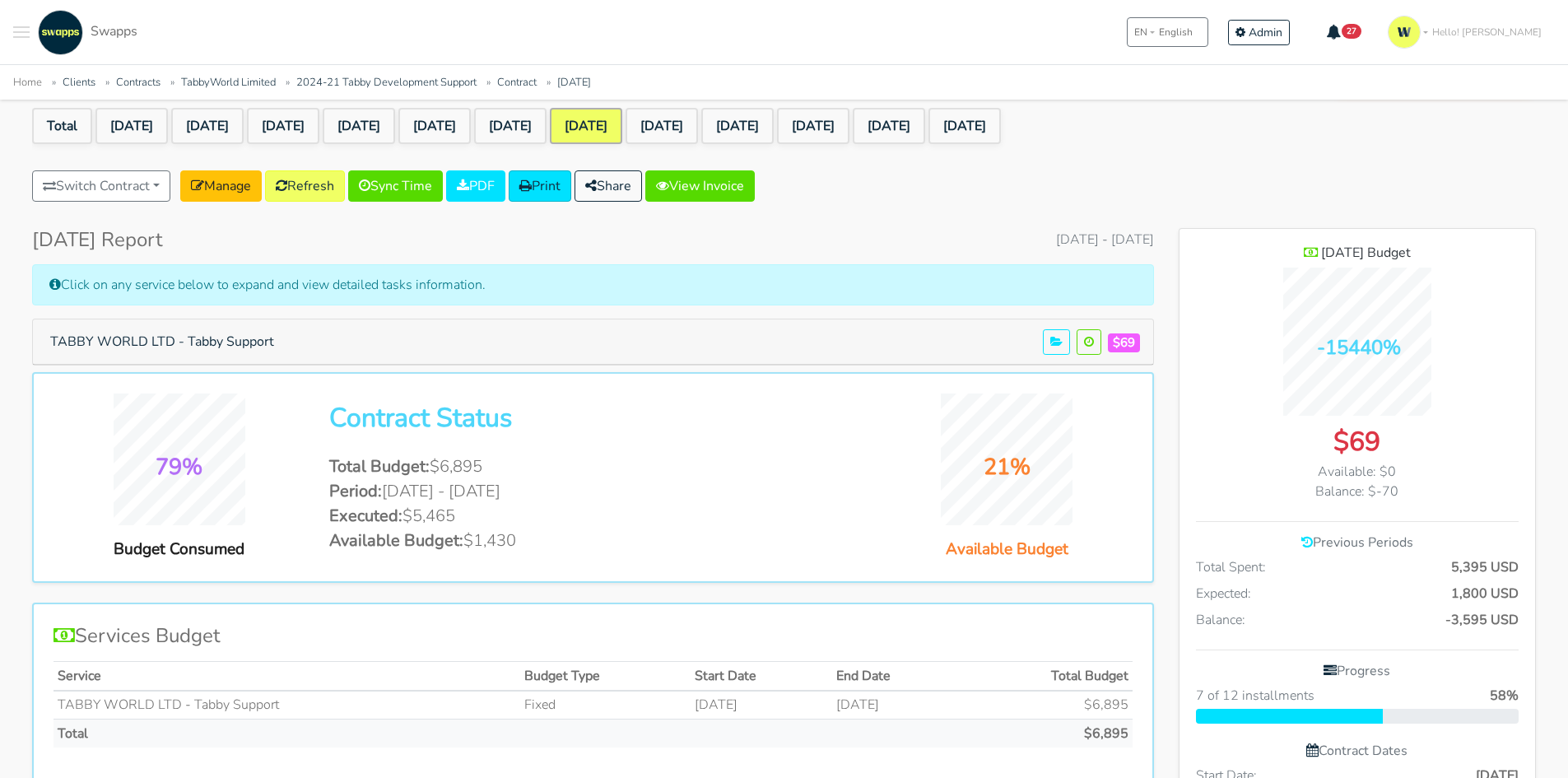
click at [527, 556] on div "79% Budget Consumed Contract Status Total Budget: $6,895 Period: Sep 1 2024 - M…" at bounding box center [593, 477] width 1104 height 168
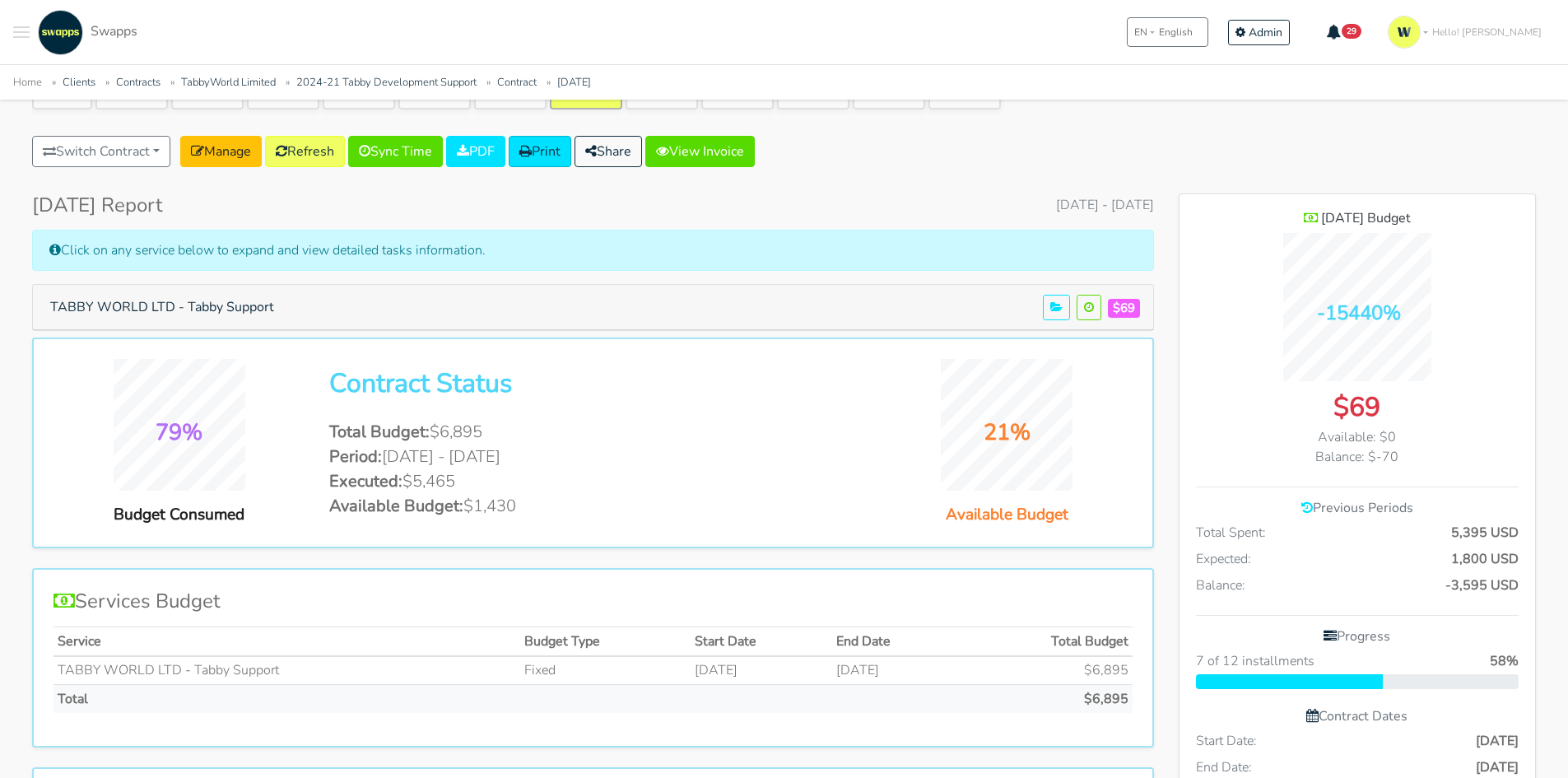
scroll to position [82, 0]
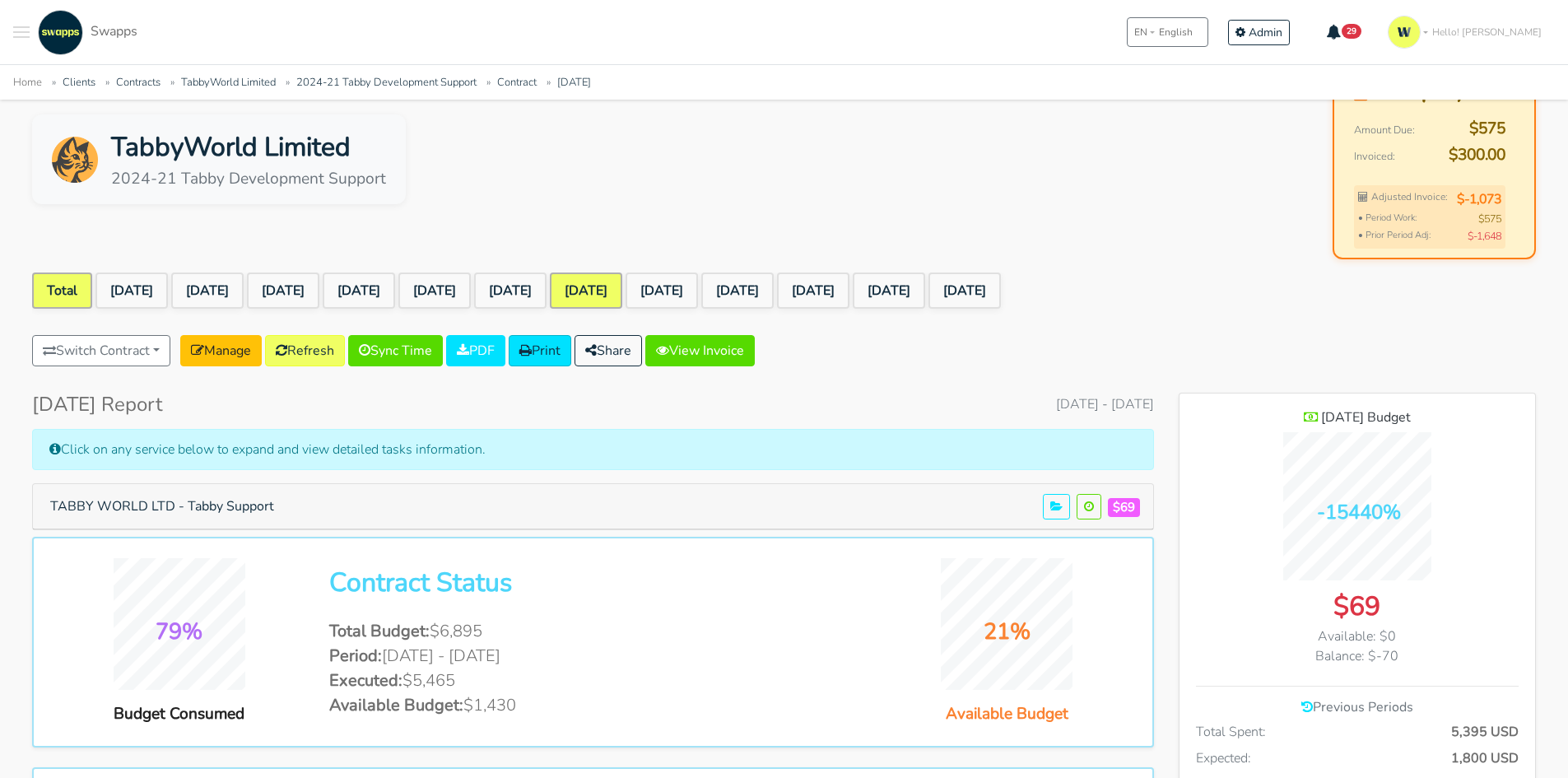
click at [58, 291] on link "Total" at bounding box center [62, 290] width 60 height 36
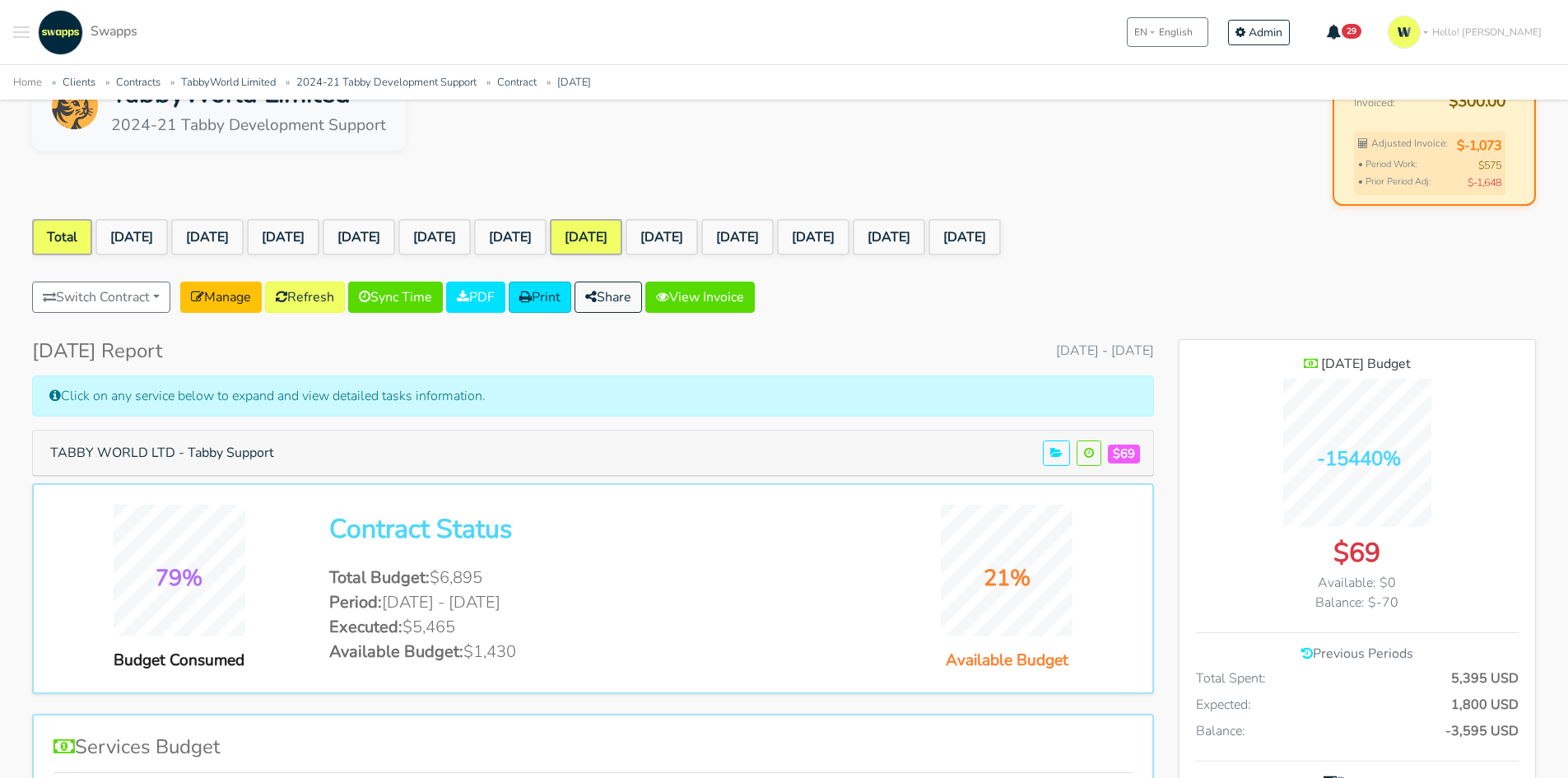
scroll to position [164, 0]
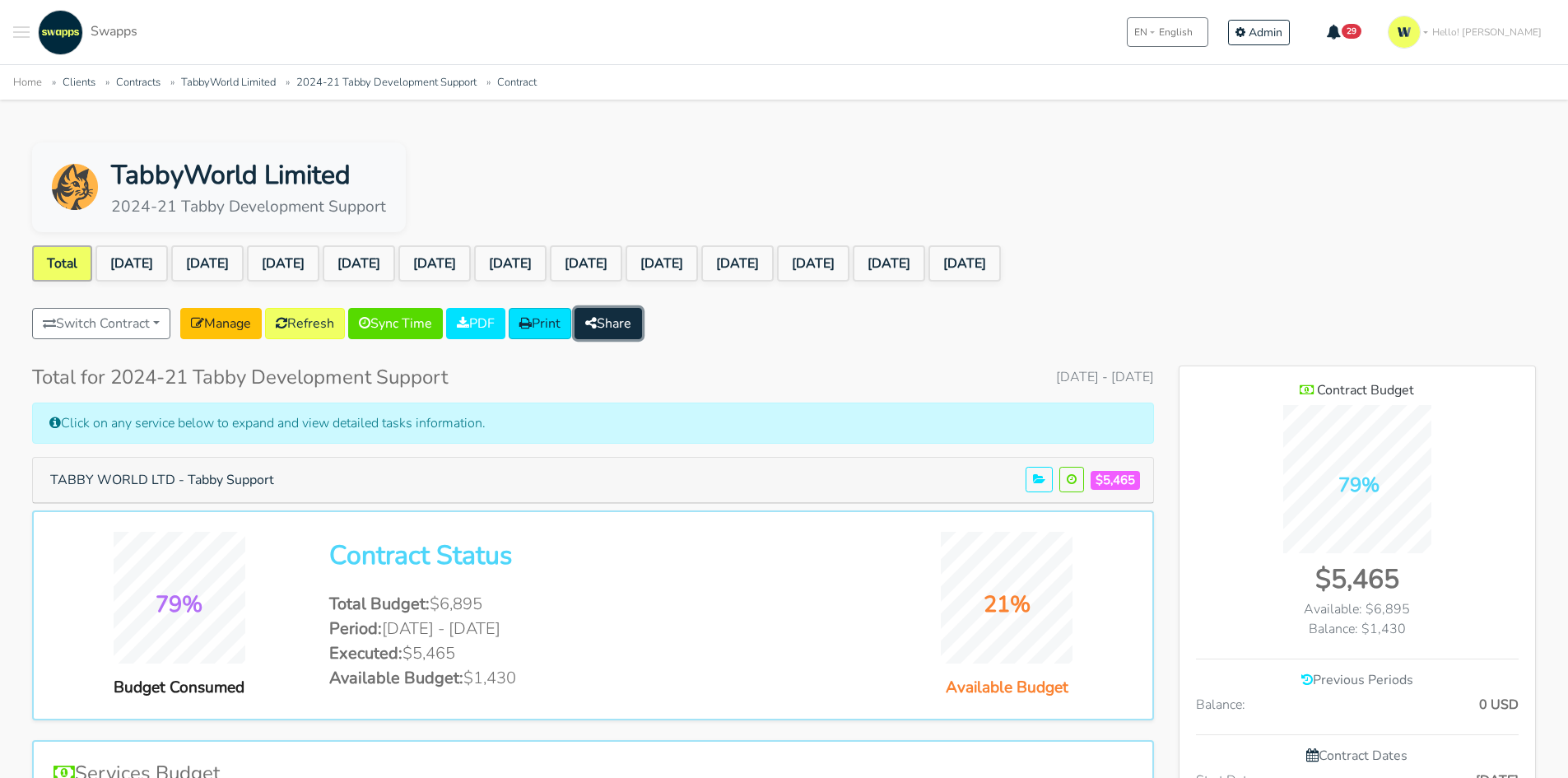
click at [624, 328] on button "Share" at bounding box center [608, 324] width 68 height 32
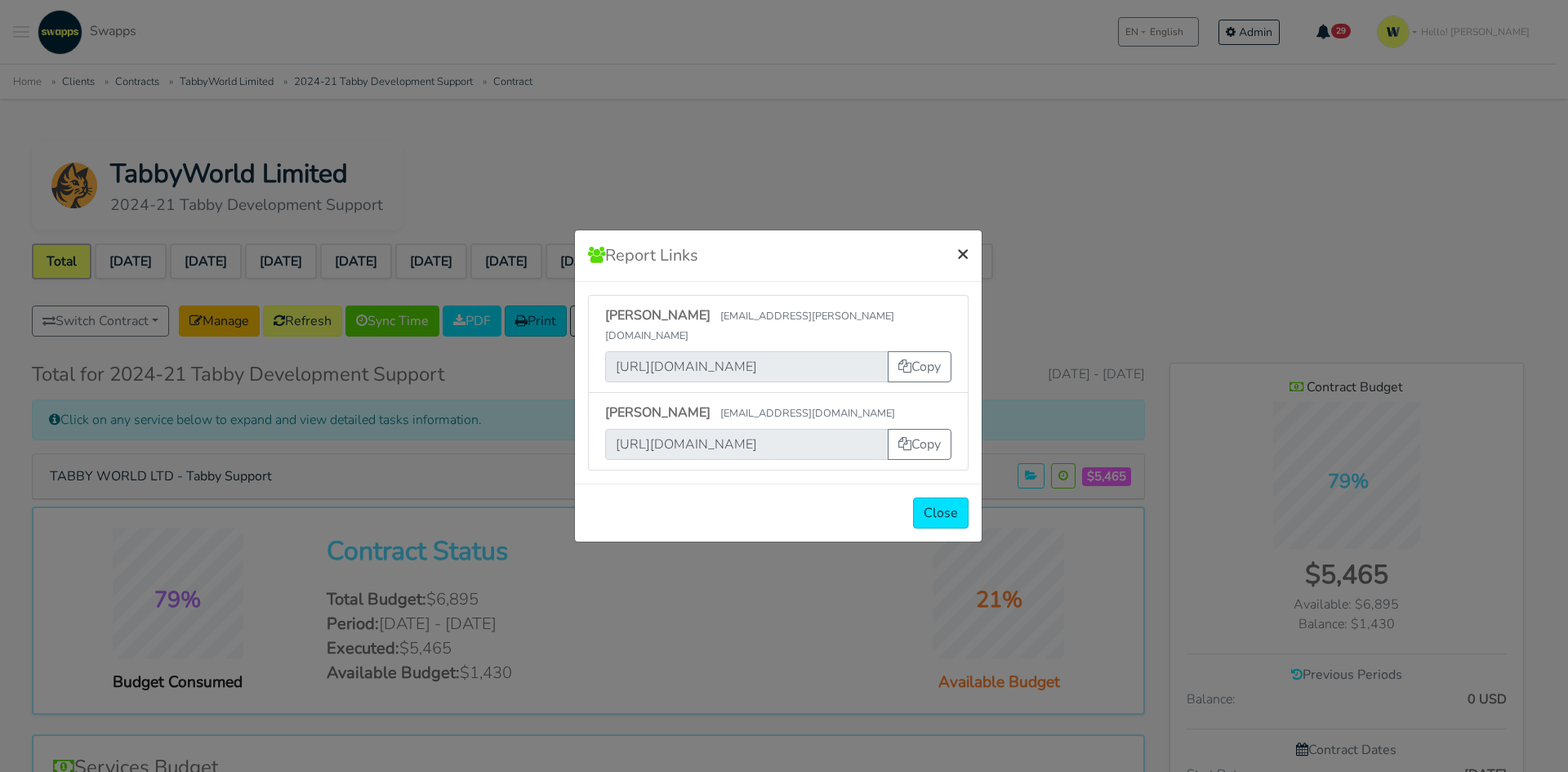
click at [966, 260] on span "×" at bounding box center [963, 254] width 11 height 27
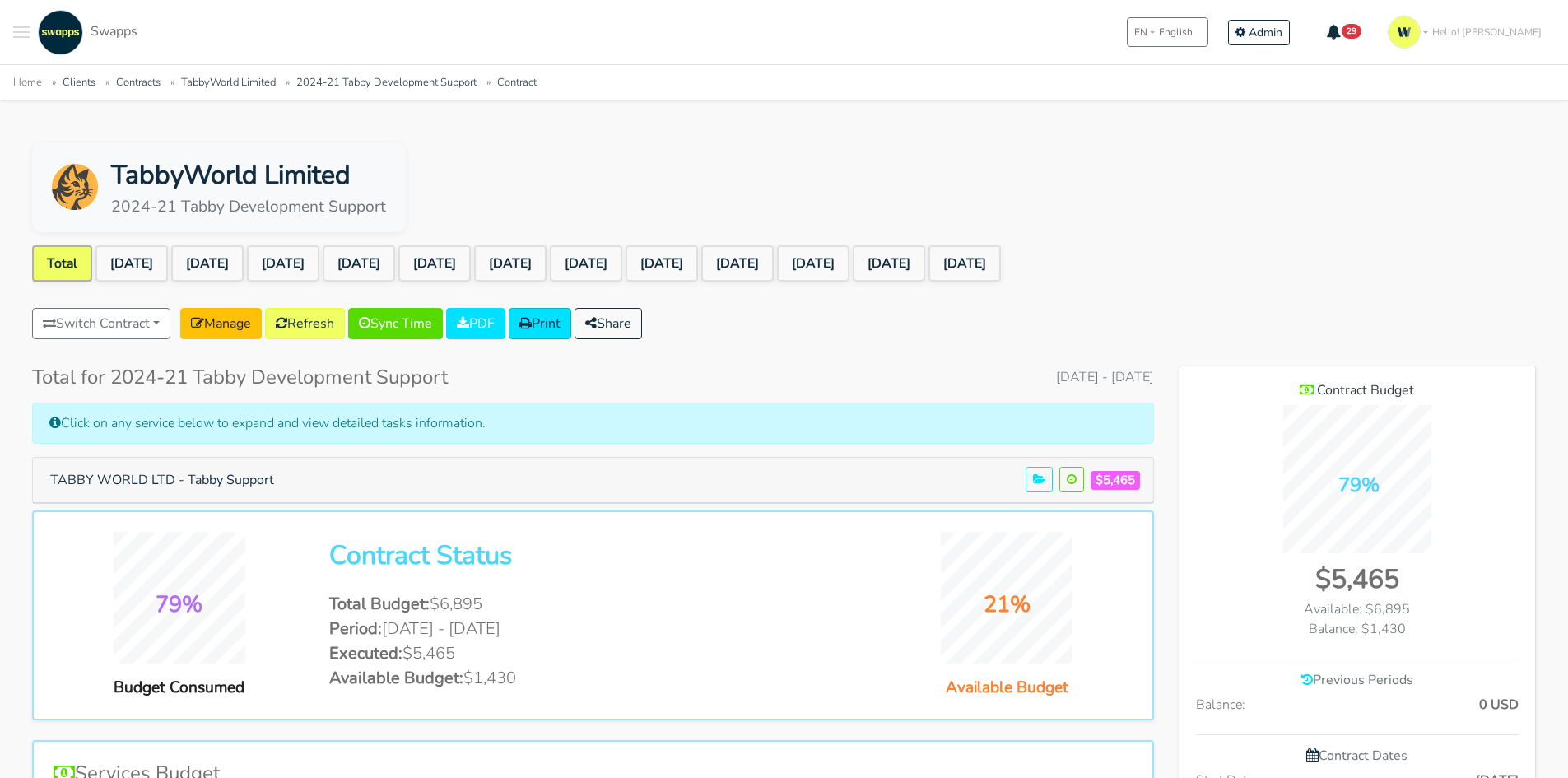
click at [23, 38] on span "Toggle navigation menu" at bounding box center [21, 37] width 16 height 2
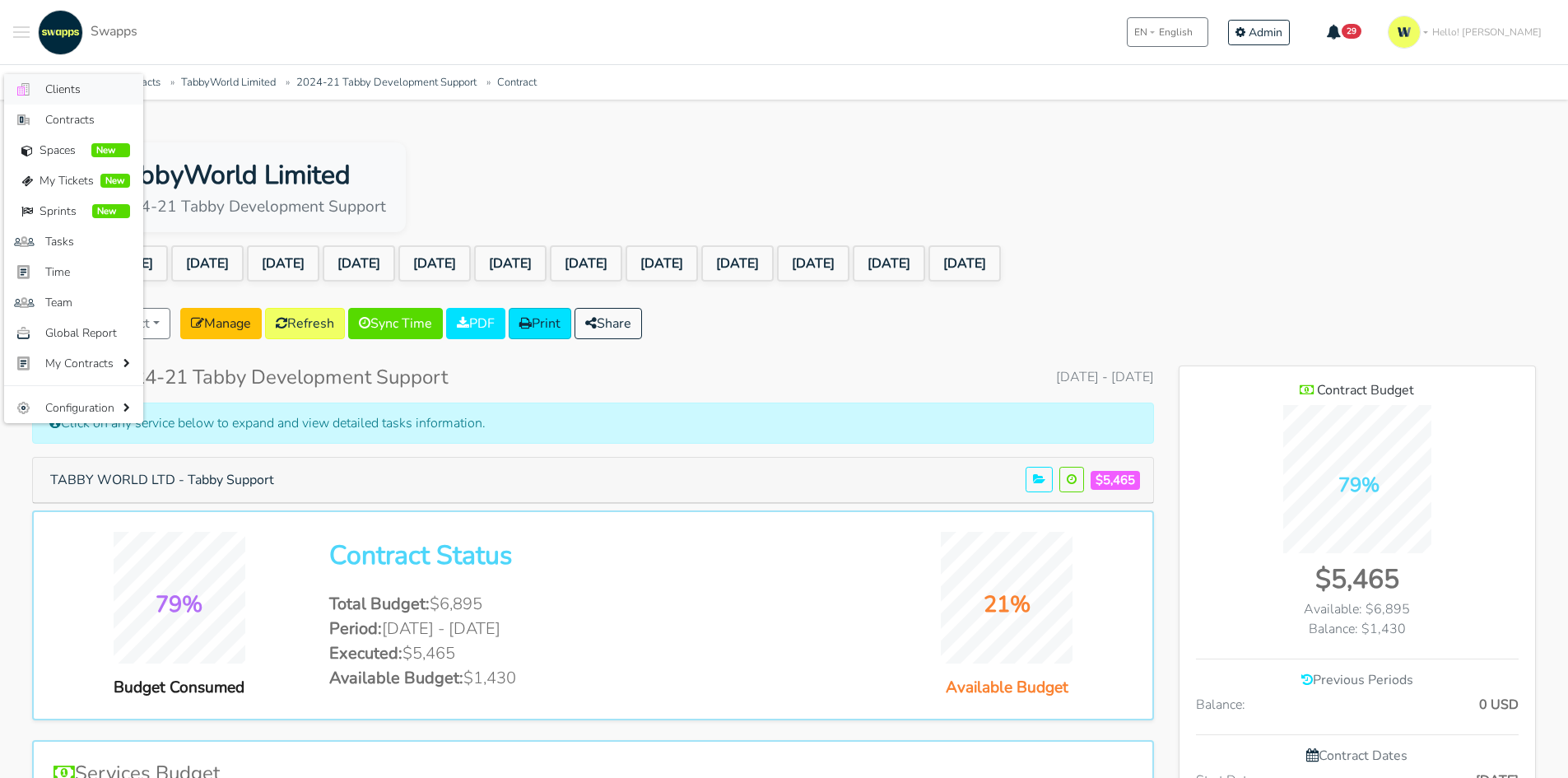
click at [73, 88] on span "Clients" at bounding box center [87, 90] width 85 height 17
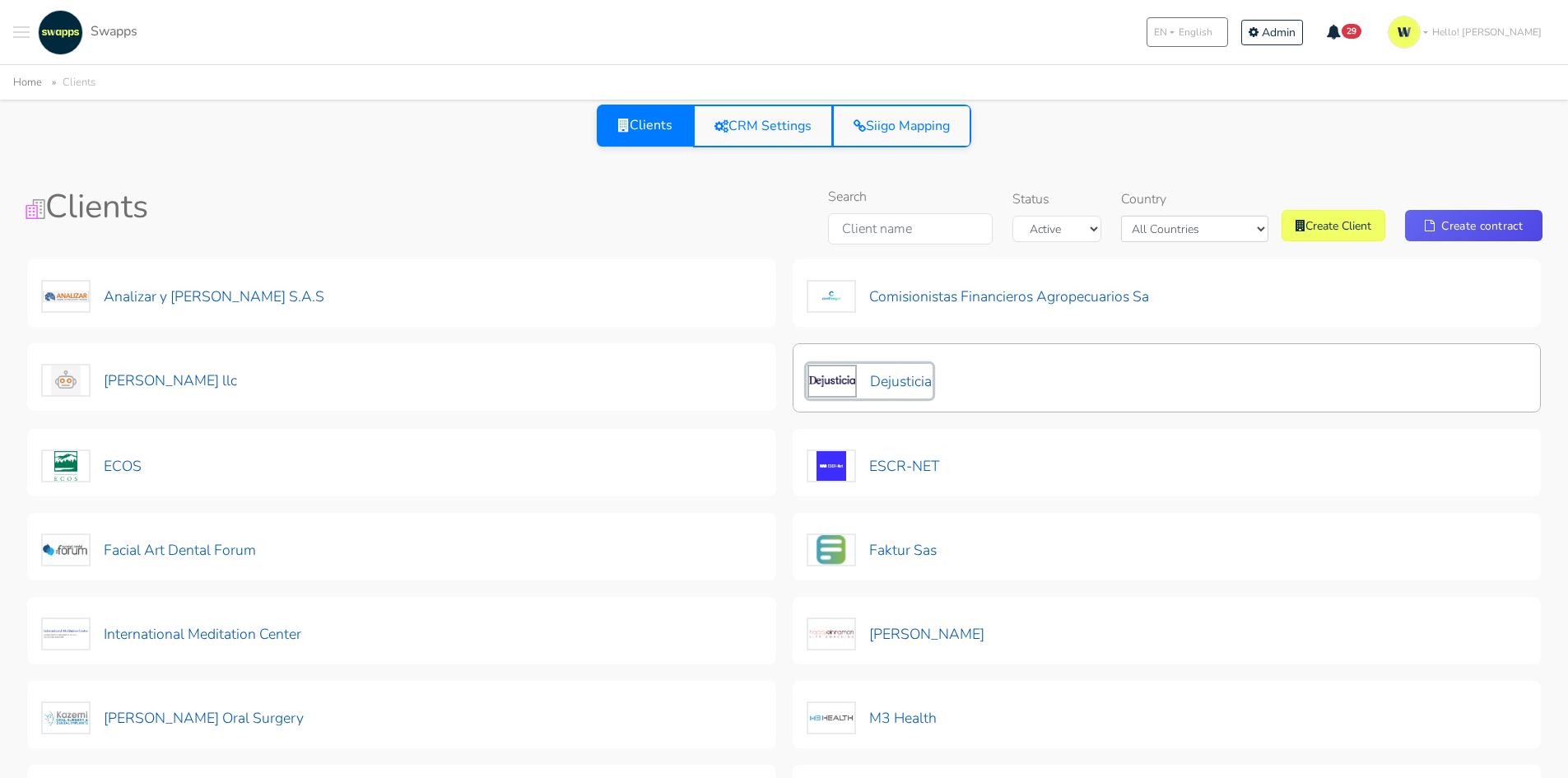
click at [901, 387] on button "Dejusticia" at bounding box center [869, 381] width 126 height 34
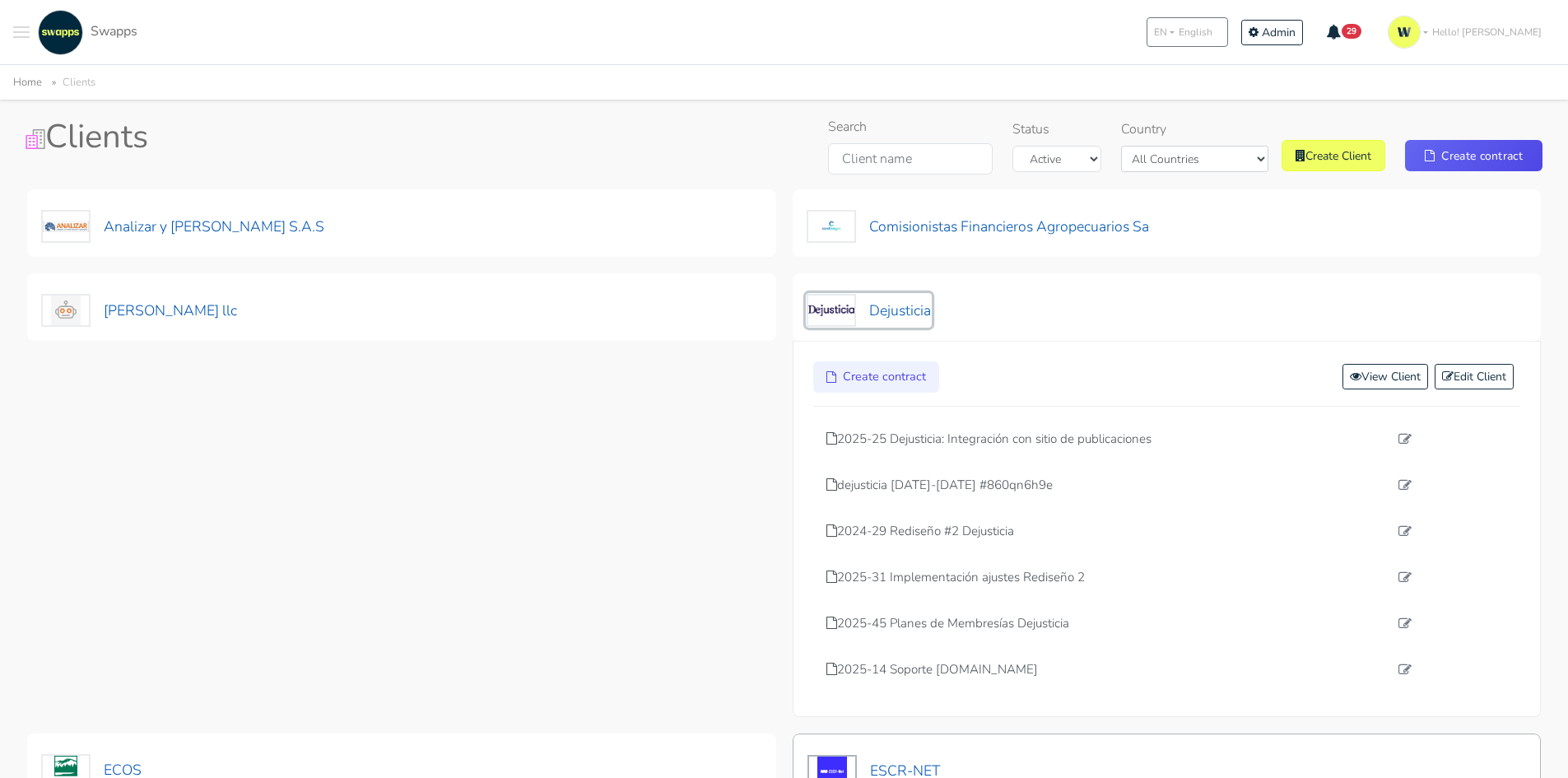
scroll to position [164, 0]
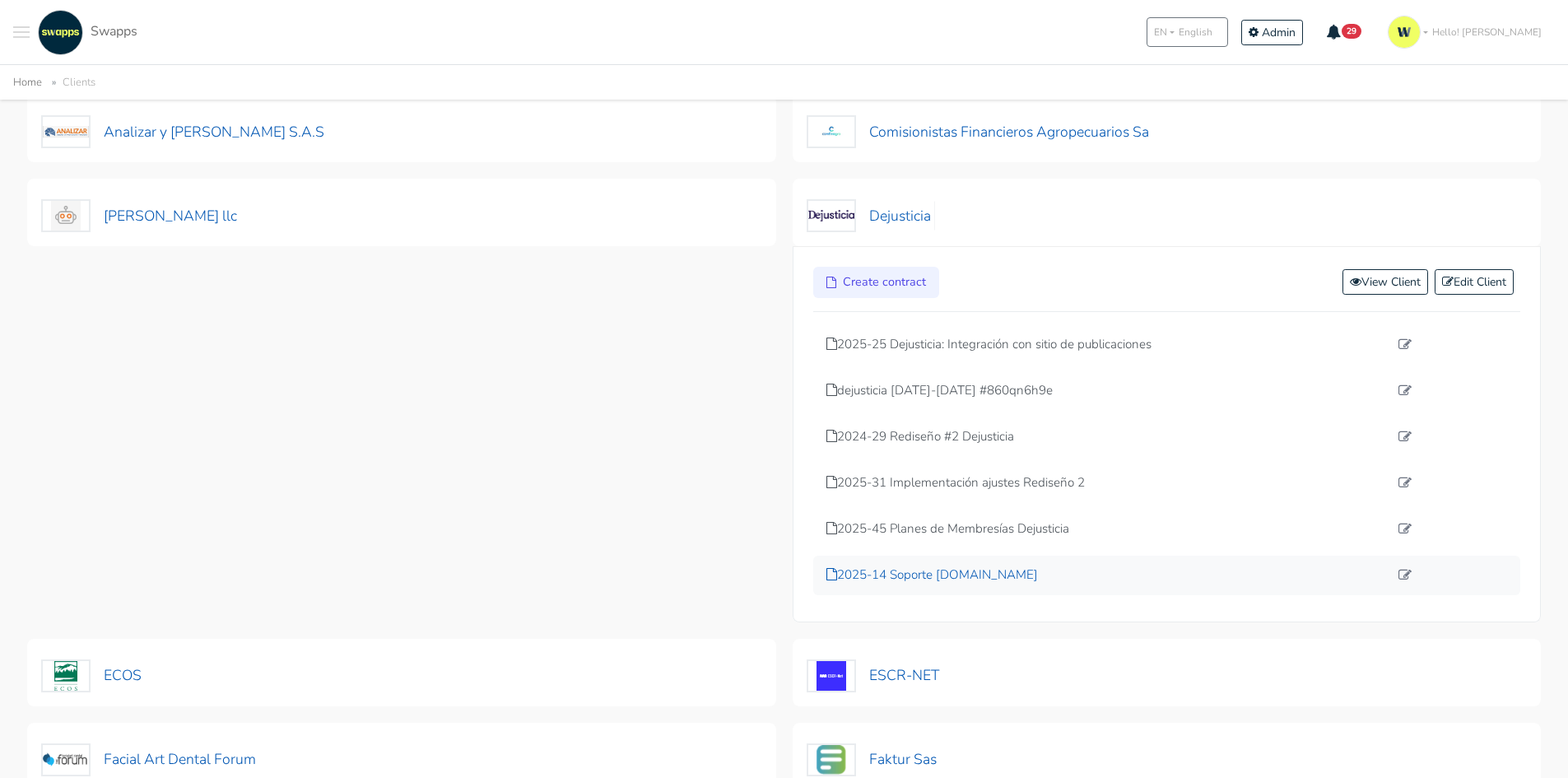
click at [941, 578] on p "2025-14 Soporte dejusticia.org" at bounding box center [1108, 575] width 563 height 19
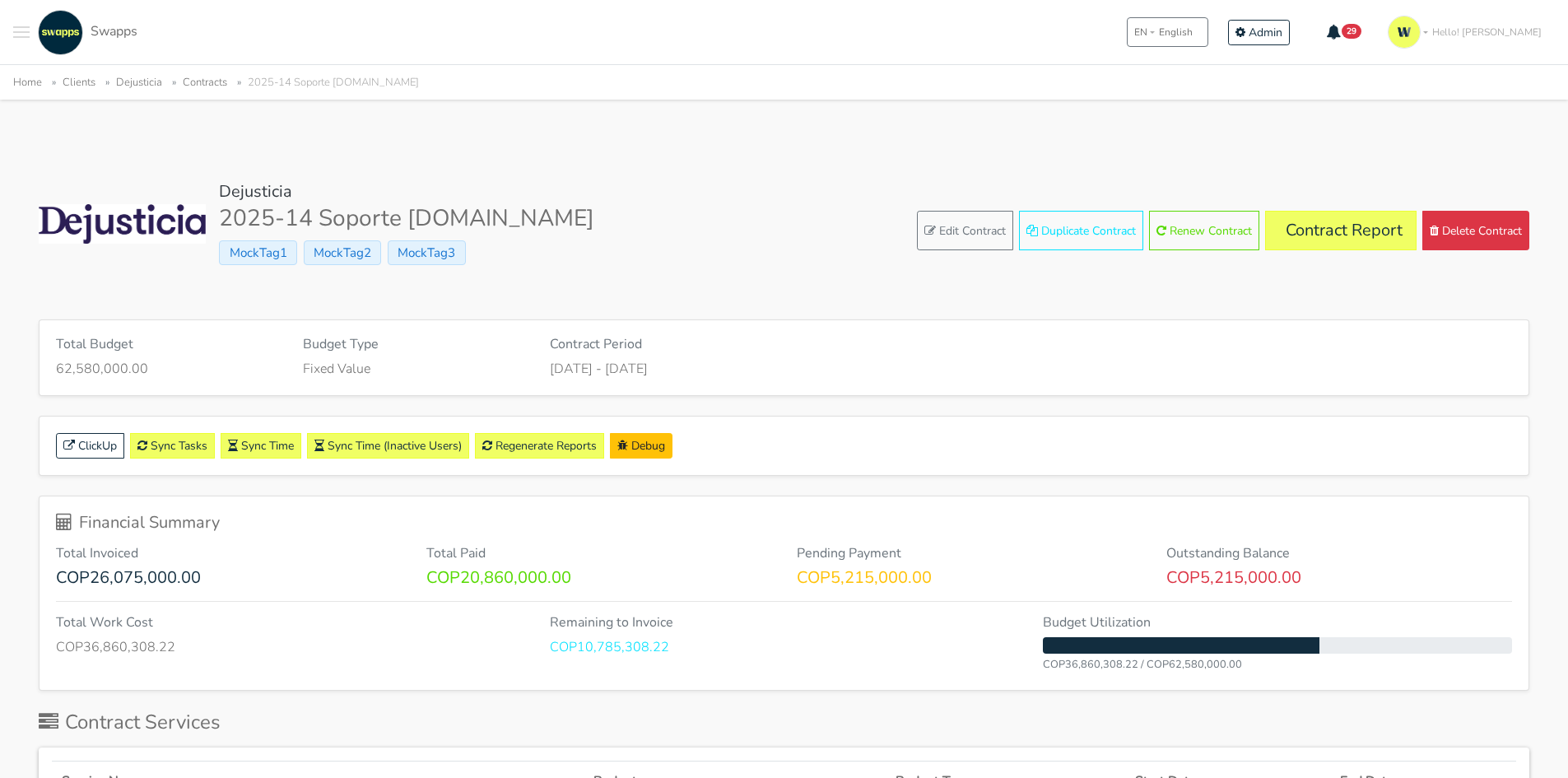
click at [671, 249] on div "Dejusticia 2025-14 Soporte [DOMAIN_NAME] MockTag1 MockTag2 MockTag3 Edit Contra…" at bounding box center [784, 231] width 1491 height 98
click at [924, 320] on div "Total Budget 62,580,000.00 Budget Type Fixed Value Contract Period [DATE] - [DA…" at bounding box center [784, 358] width 1491 height 76
click at [1356, 230] on link "Contract Report" at bounding box center [1341, 230] width 152 height 39
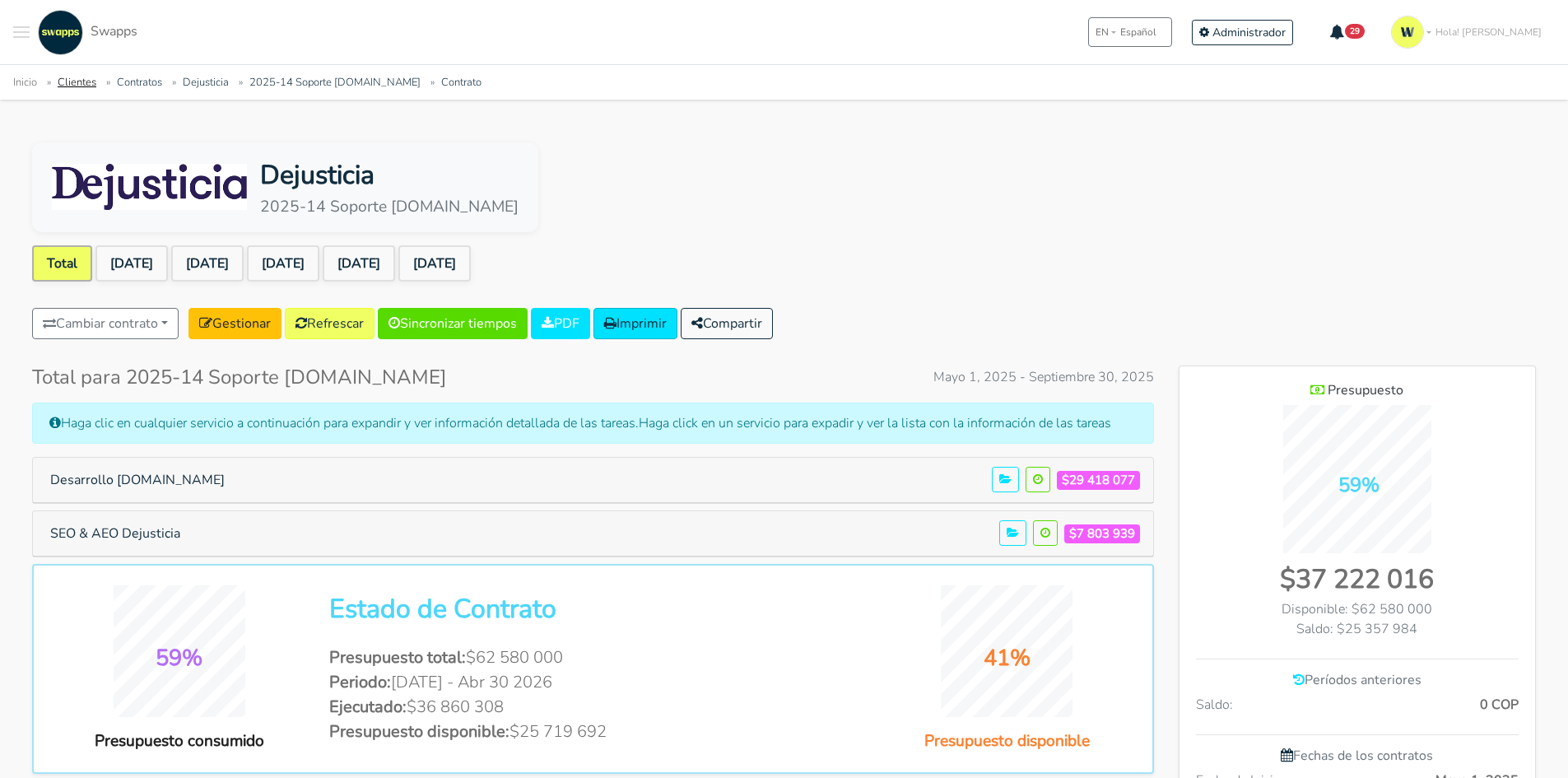
click at [74, 81] on link "Clientes" at bounding box center [76, 82] width 39 height 15
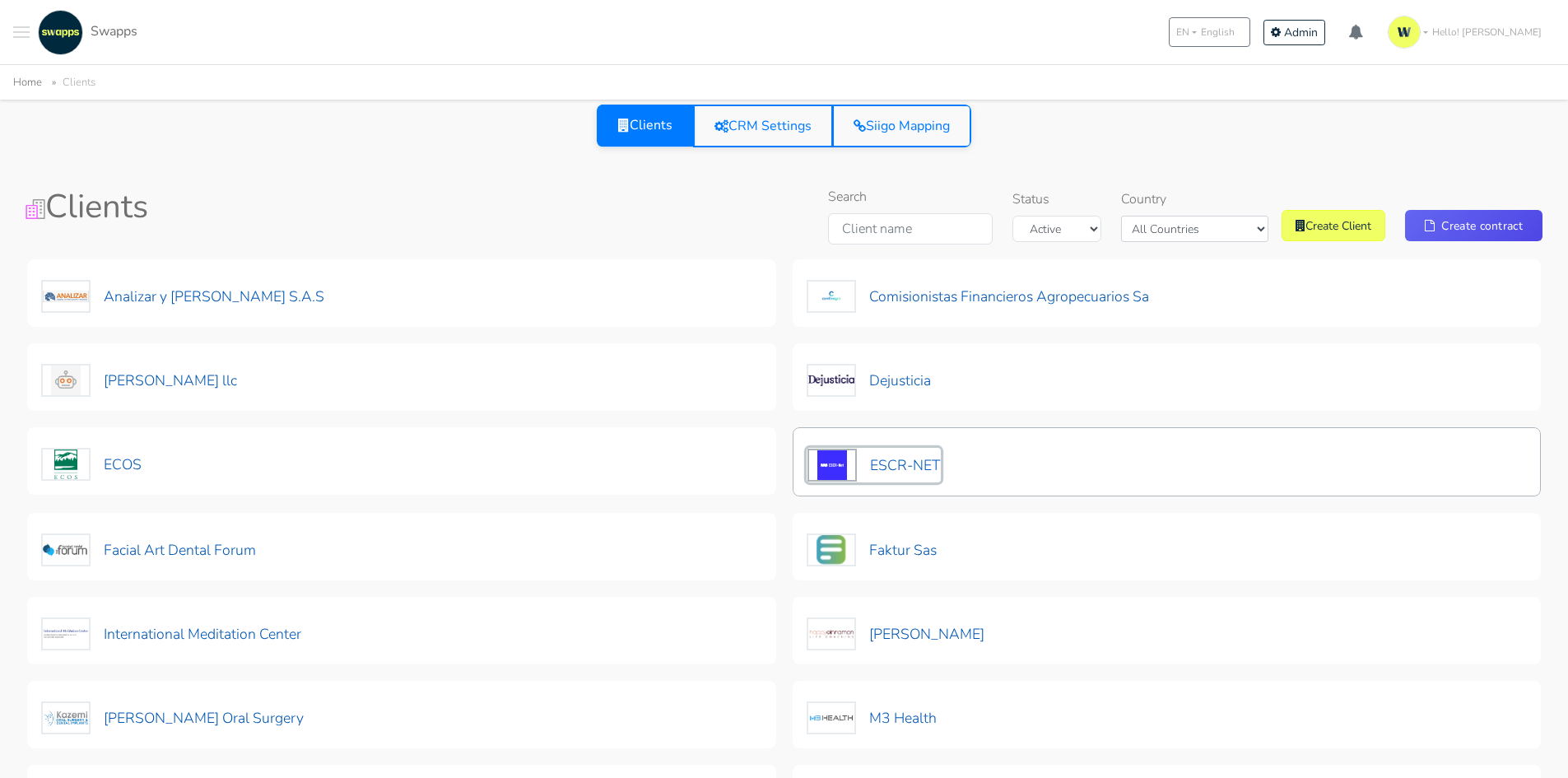
click at [900, 464] on button "ESCR-NET" at bounding box center [873, 465] width 135 height 34
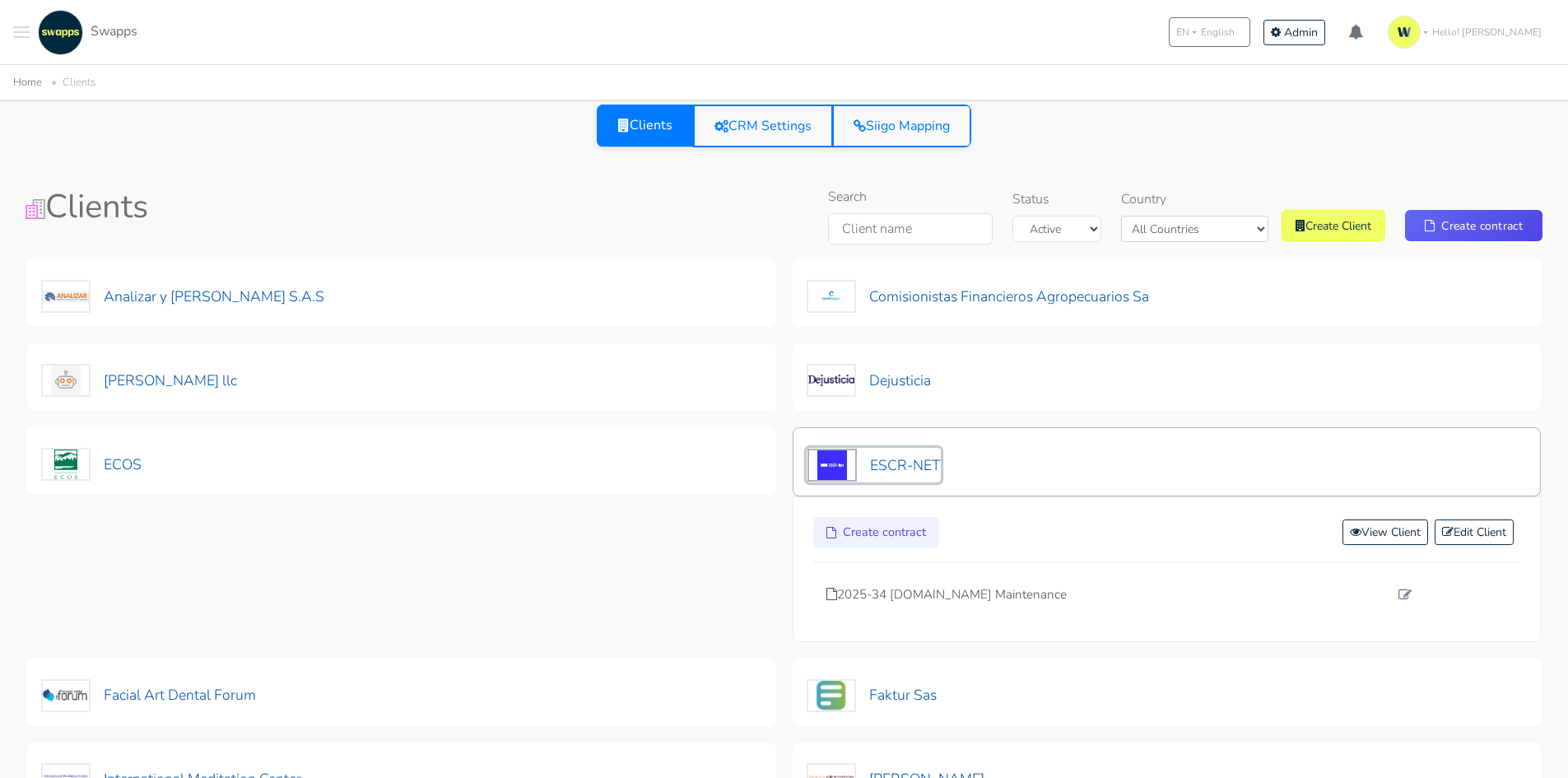
click at [935, 477] on button "ESCR-NET" at bounding box center [873, 465] width 135 height 34
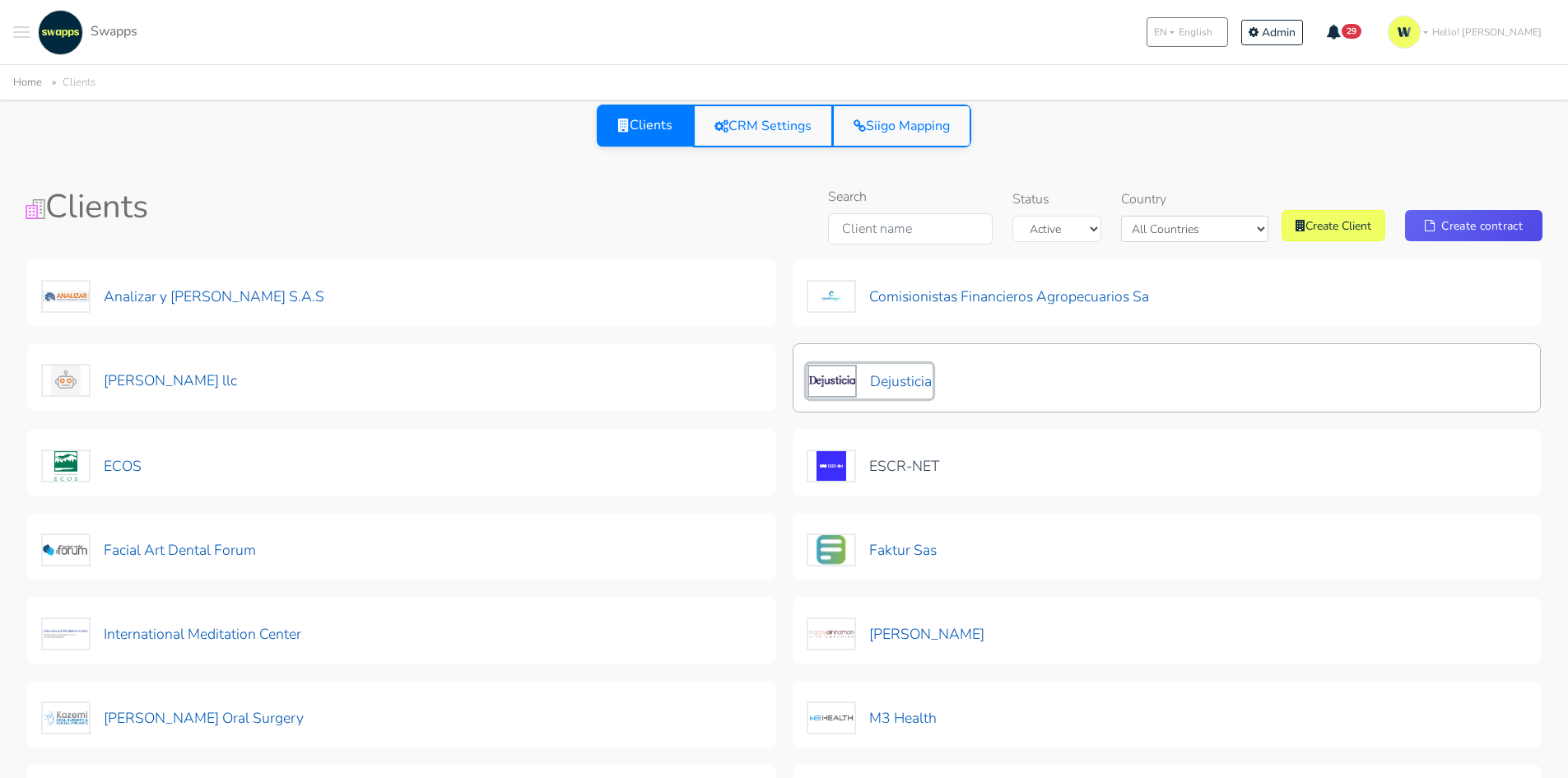
click at [894, 379] on button "Dejusticia" at bounding box center [869, 381] width 126 height 34
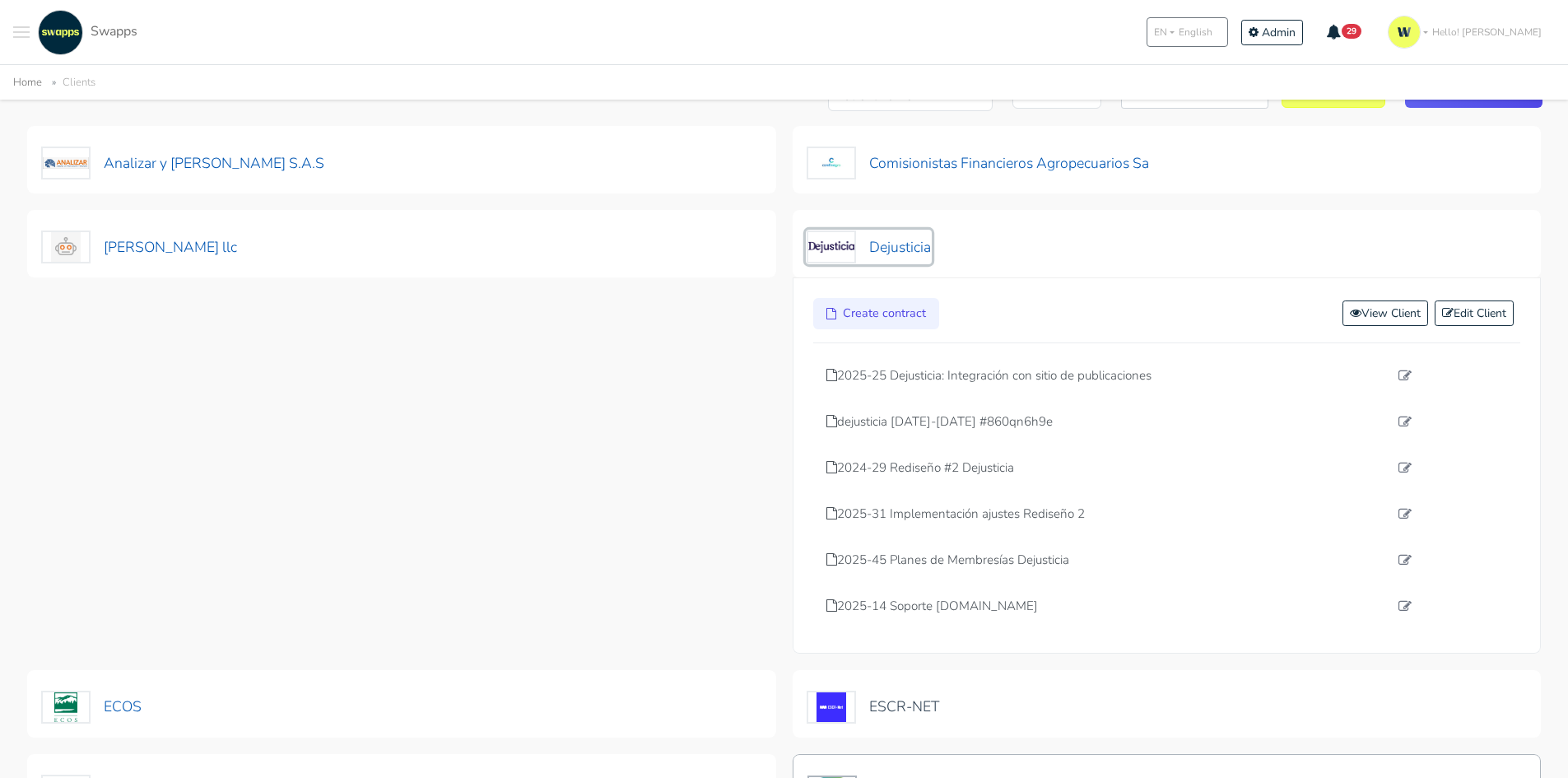
scroll to position [247, 0]
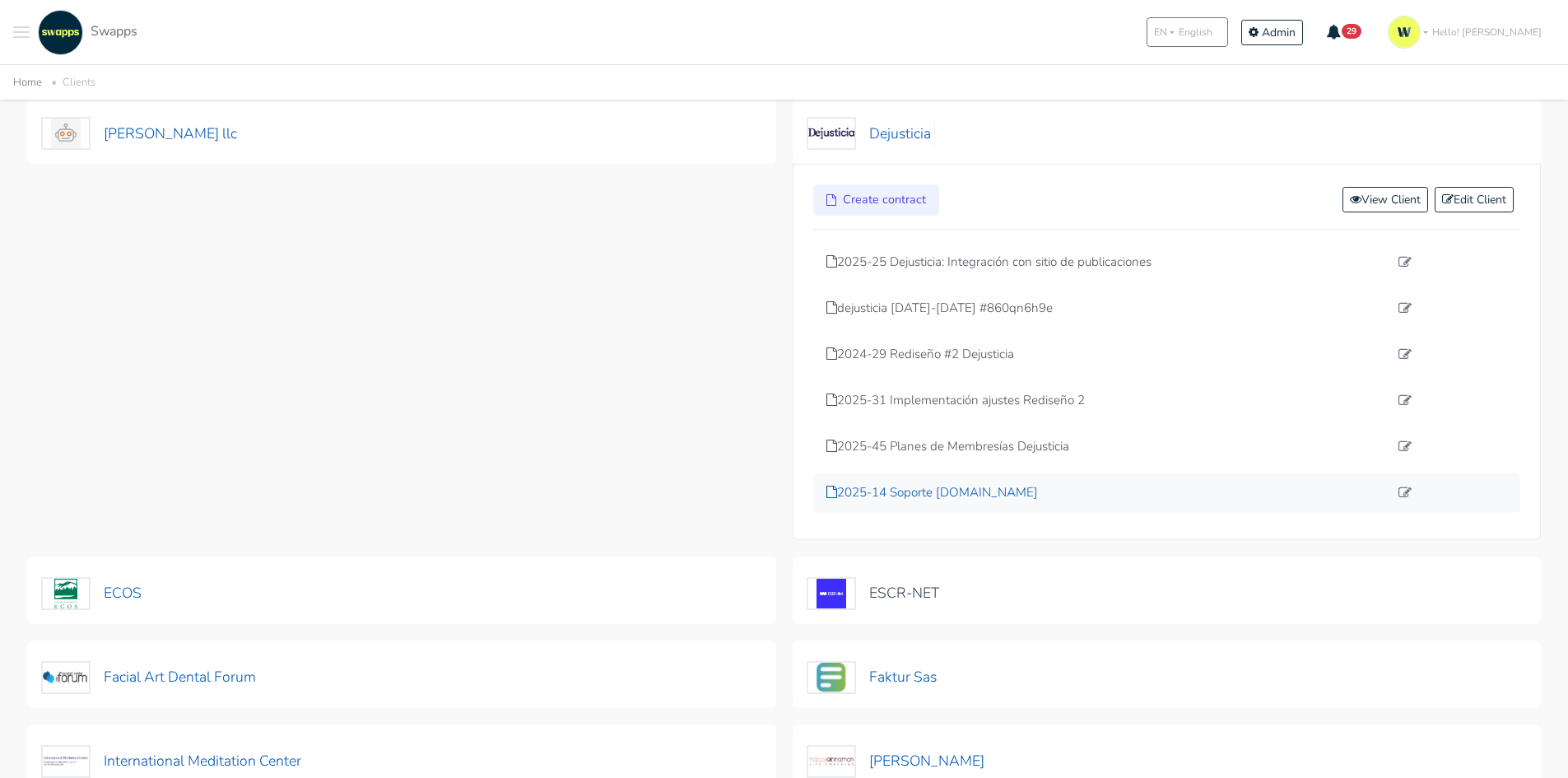
click at [969, 491] on p "2025-14 Soporte [DOMAIN_NAME]" at bounding box center [1108, 493] width 563 height 19
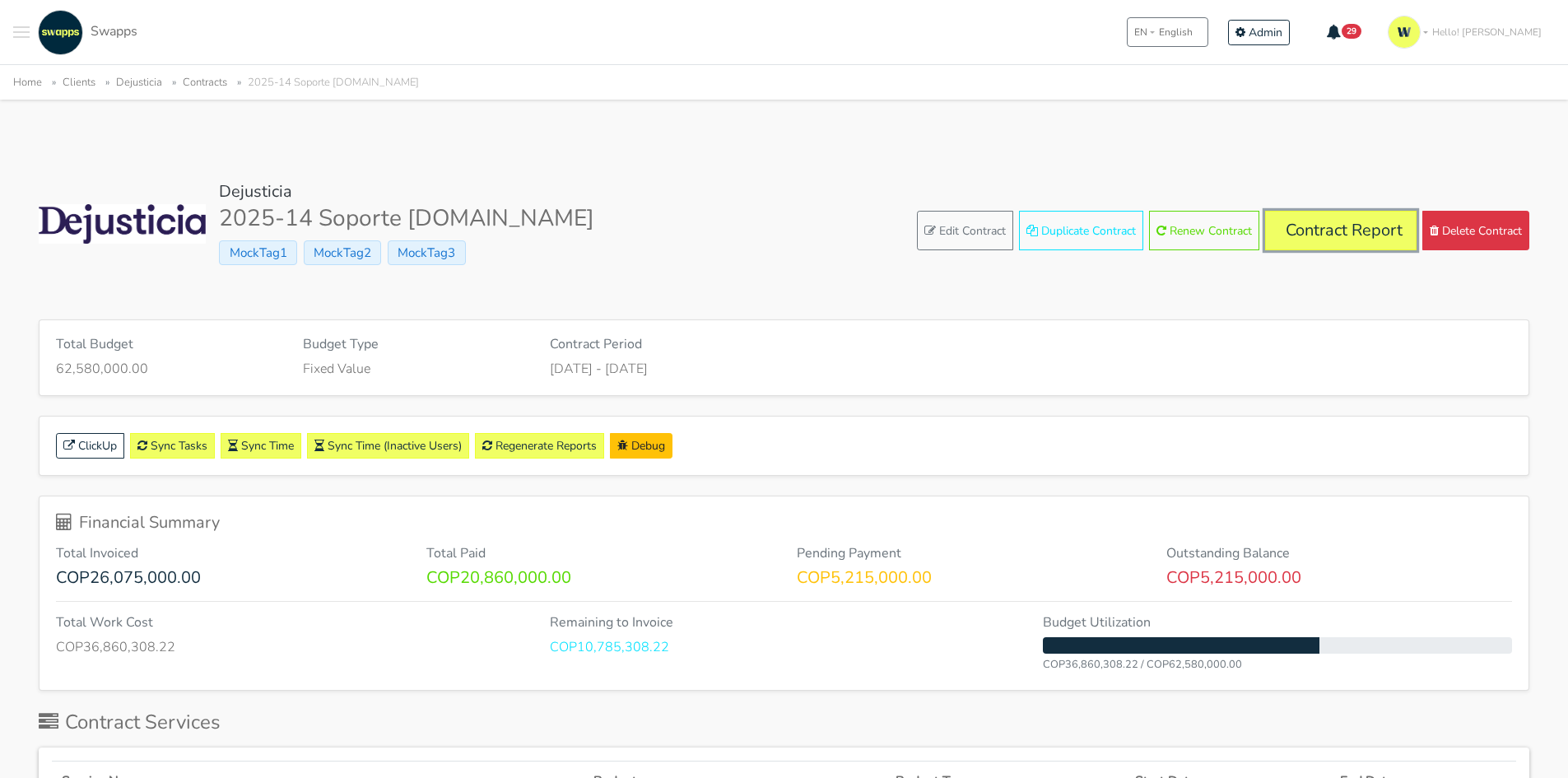
click at [1337, 236] on link "Contract Report" at bounding box center [1341, 230] width 152 height 39
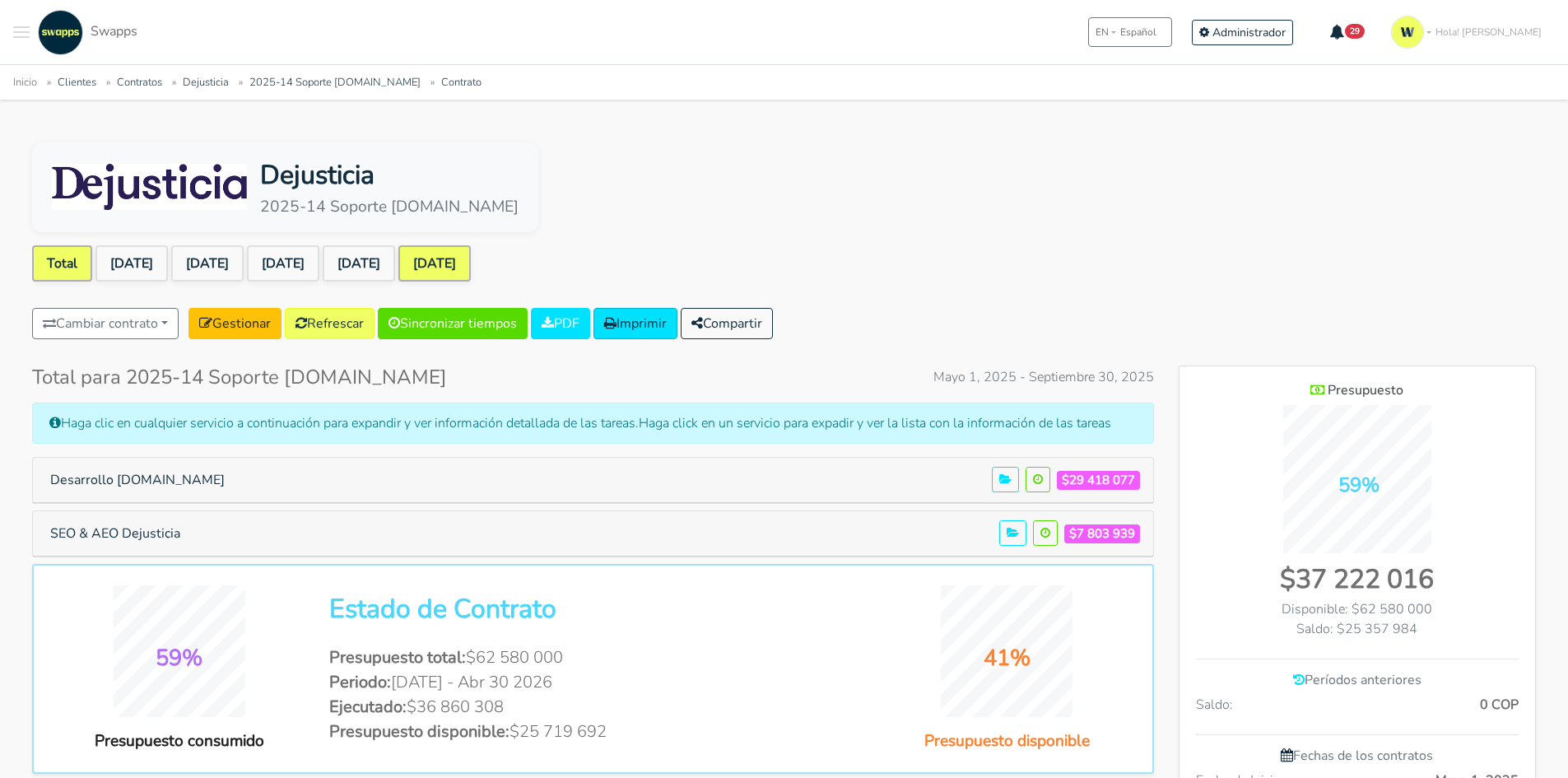
click at [470, 253] on link "[DATE]" at bounding box center [434, 263] width 73 height 36
click at [470, 260] on link "[DATE]" at bounding box center [434, 263] width 73 height 36
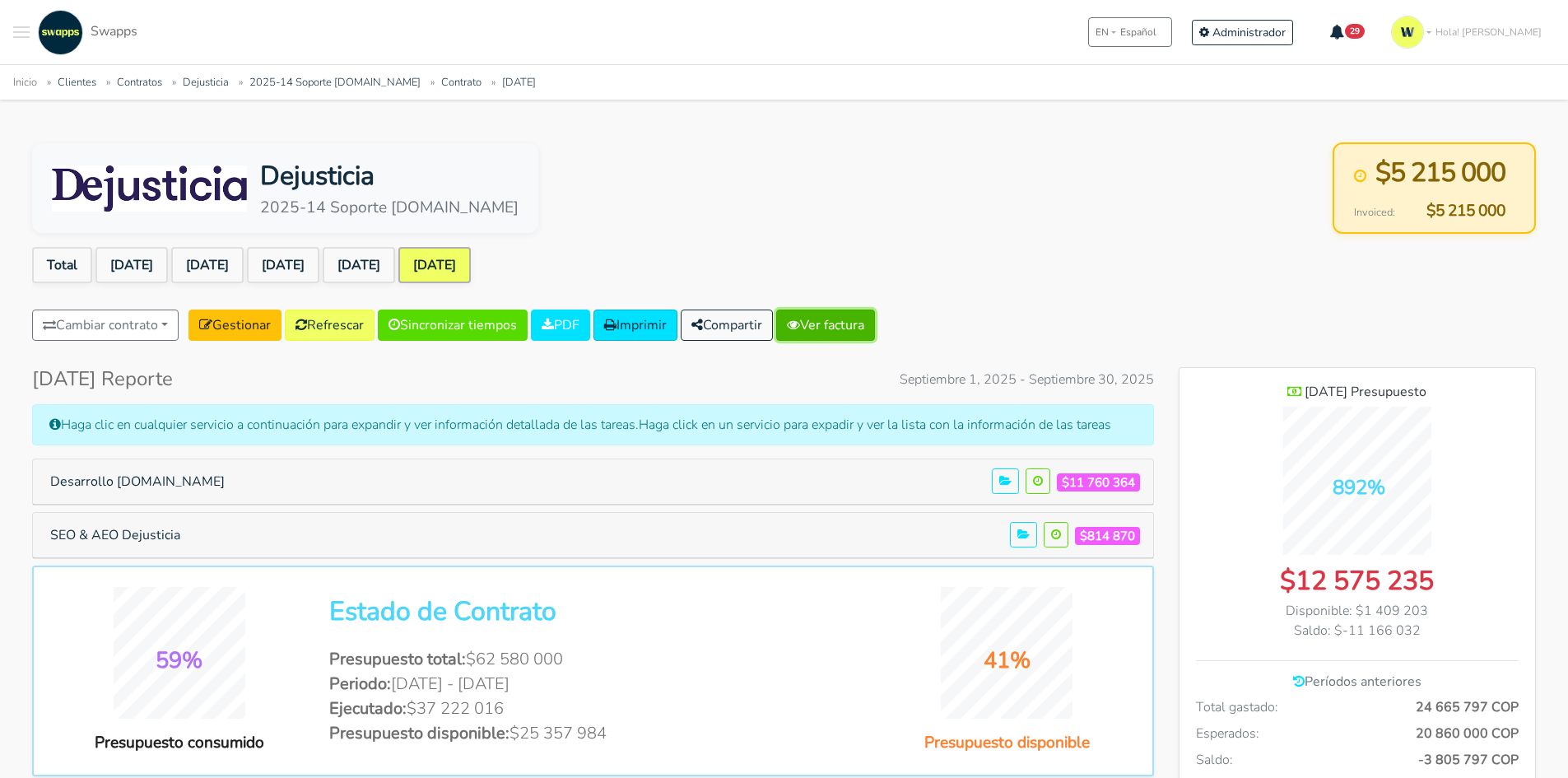
click at [841, 331] on link "Ver factura" at bounding box center [825, 325] width 98 height 32
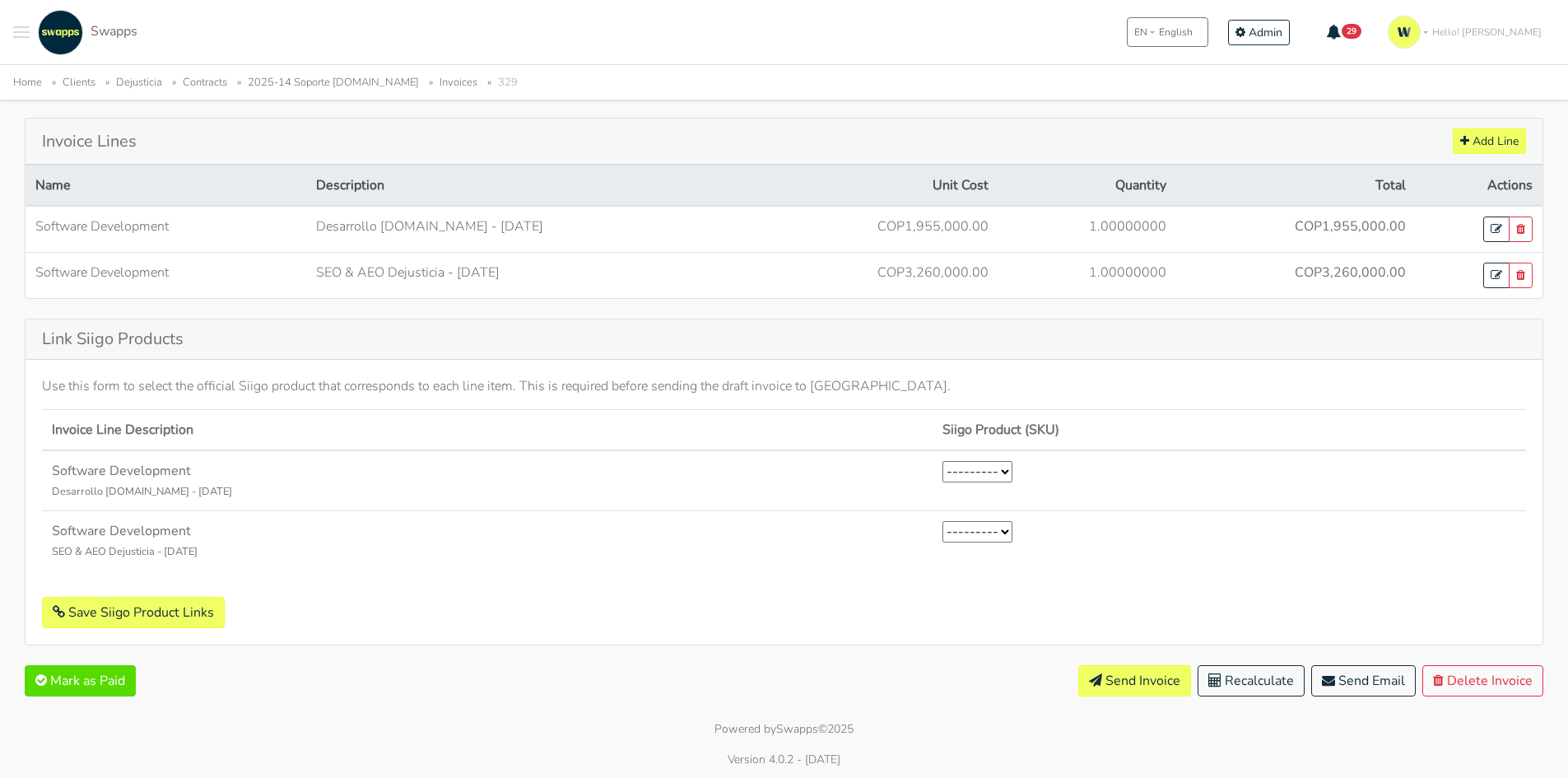
scroll to position [517, 0]
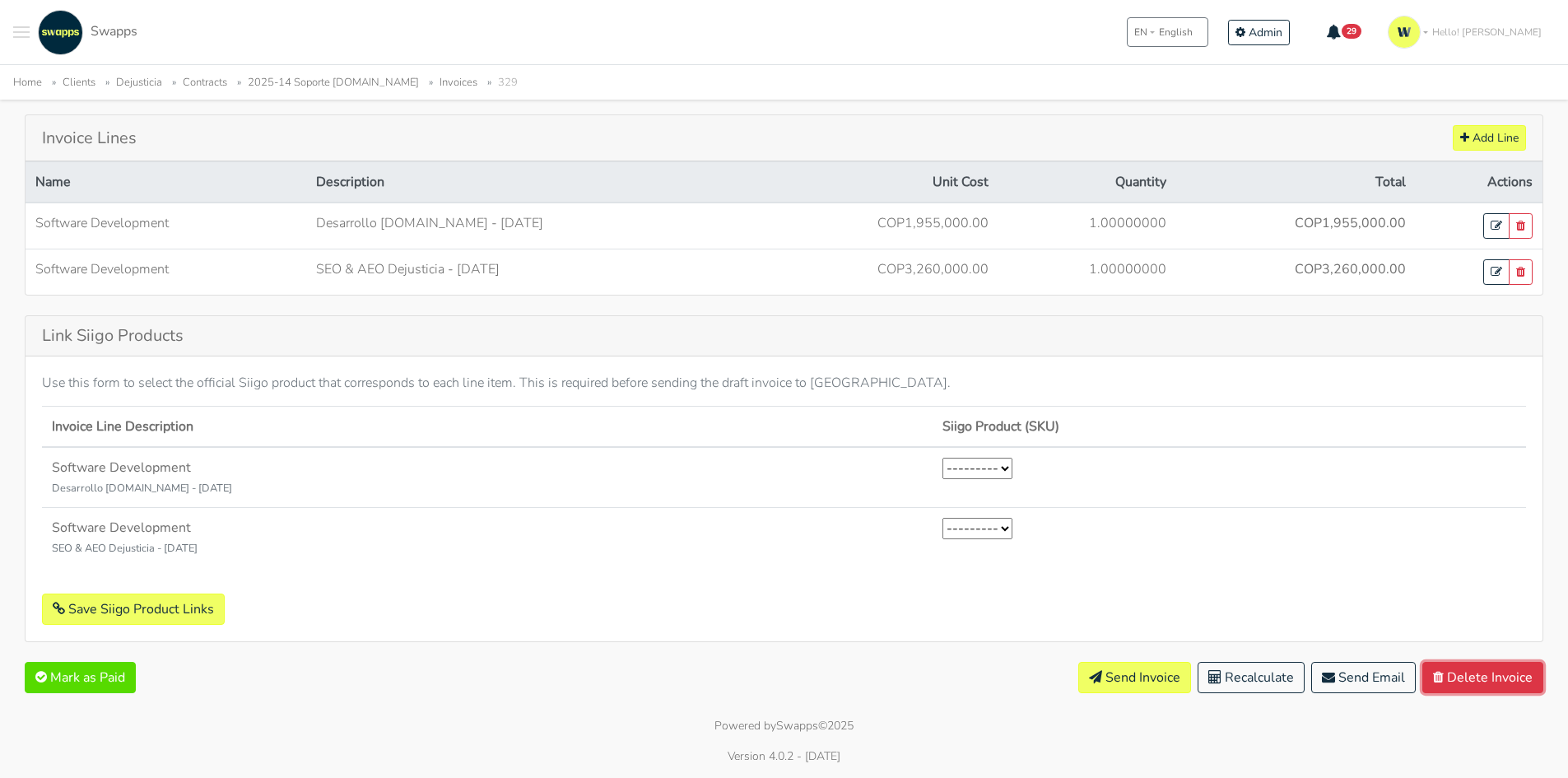
click at [1503, 677] on button "Delete Invoice" at bounding box center [1482, 677] width 121 height 32
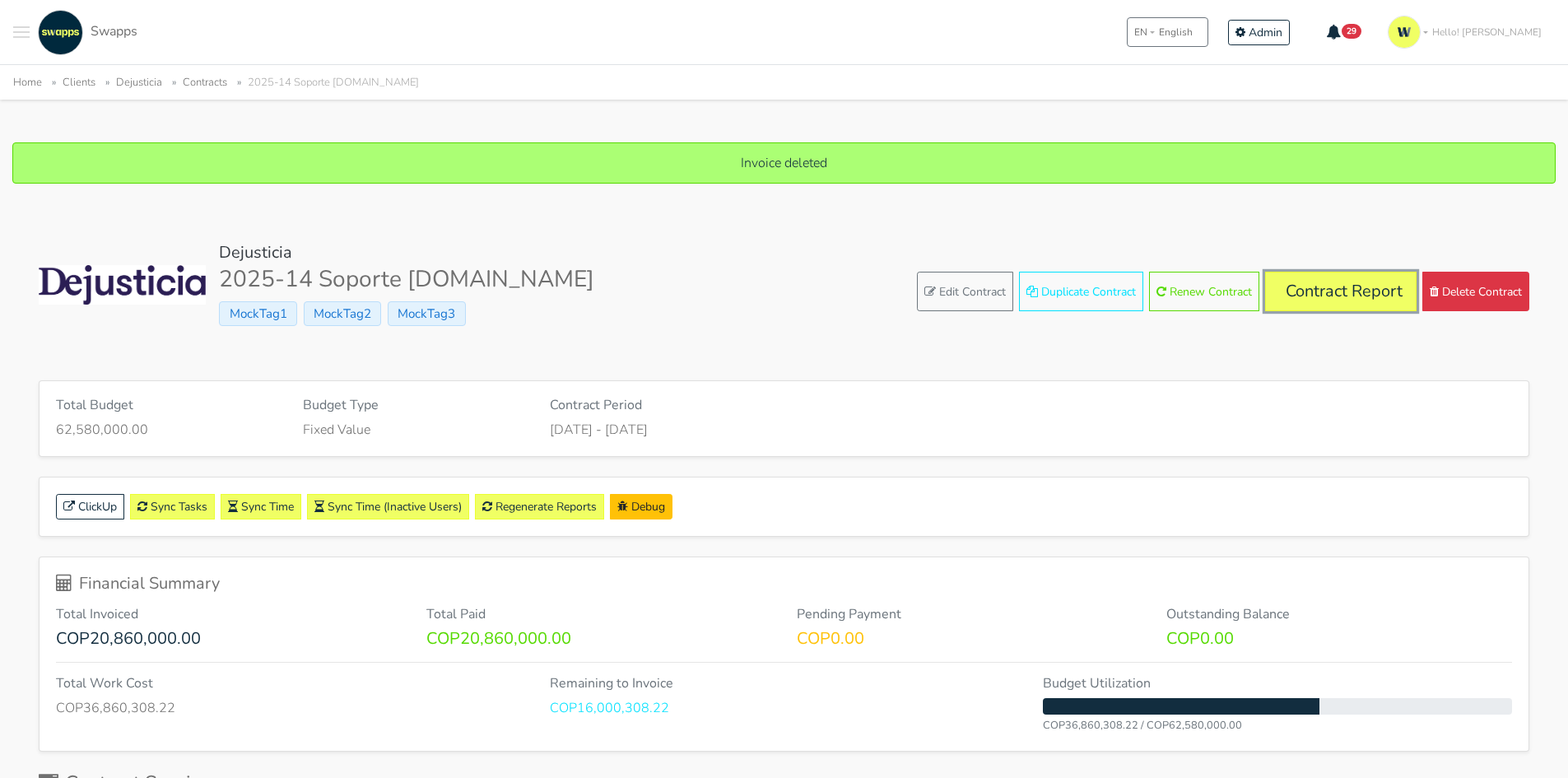
click at [1324, 296] on link "Contract Report" at bounding box center [1341, 291] width 152 height 39
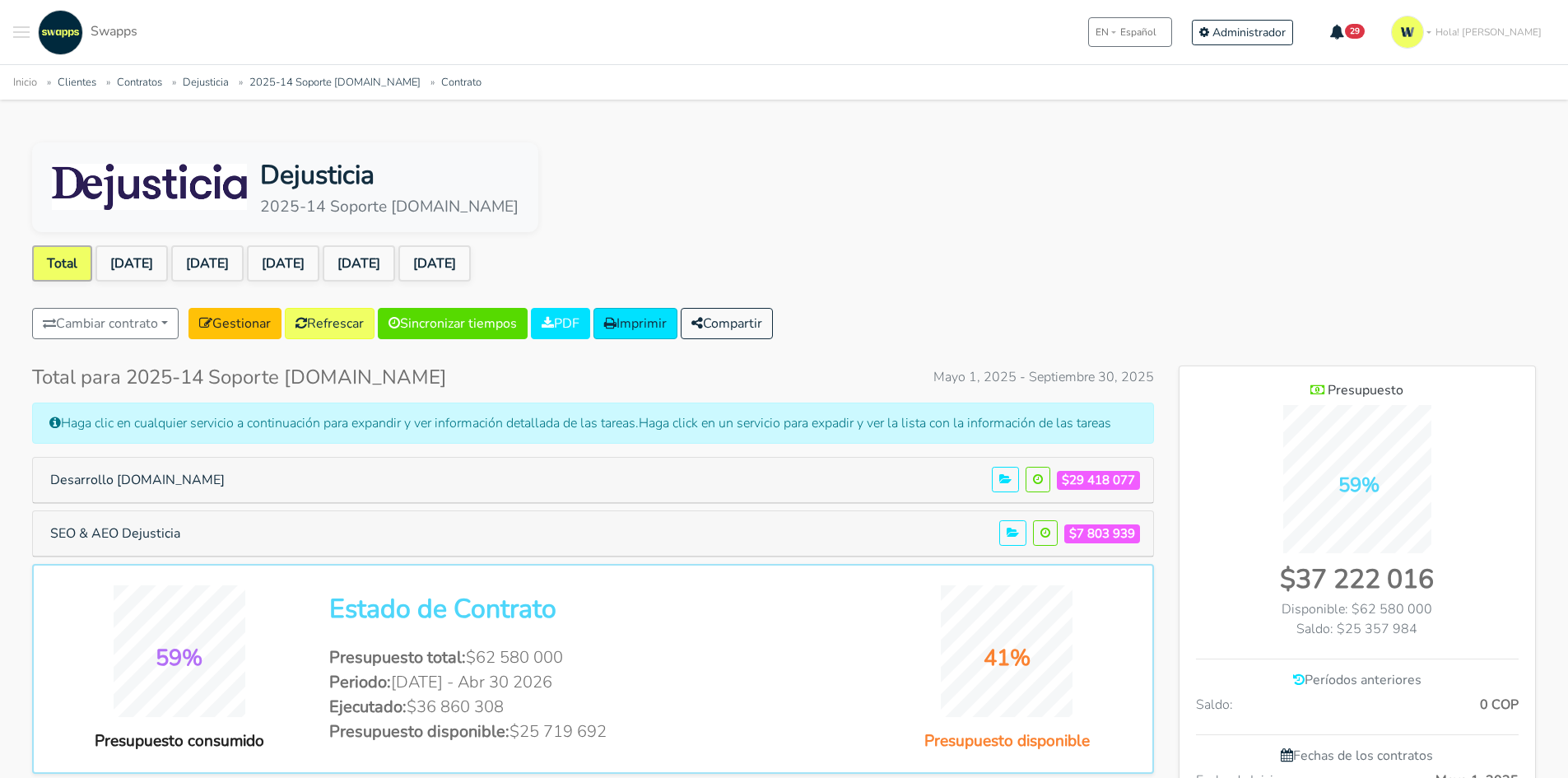
scroll to position [1204, 356]
click at [470, 259] on link "[DATE]" at bounding box center [434, 263] width 73 height 36
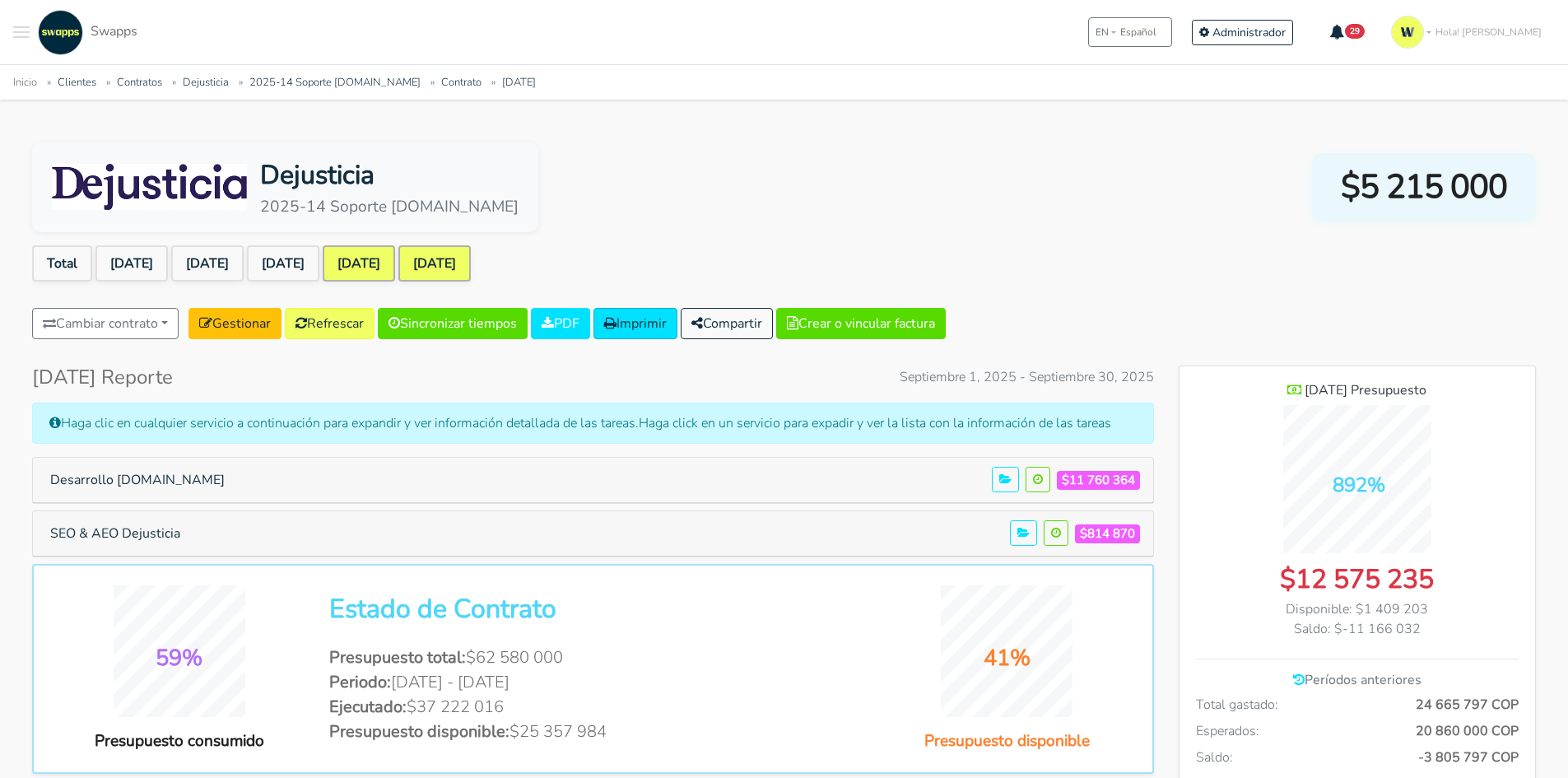
click at [395, 257] on link "[DATE]" at bounding box center [359, 263] width 73 height 36
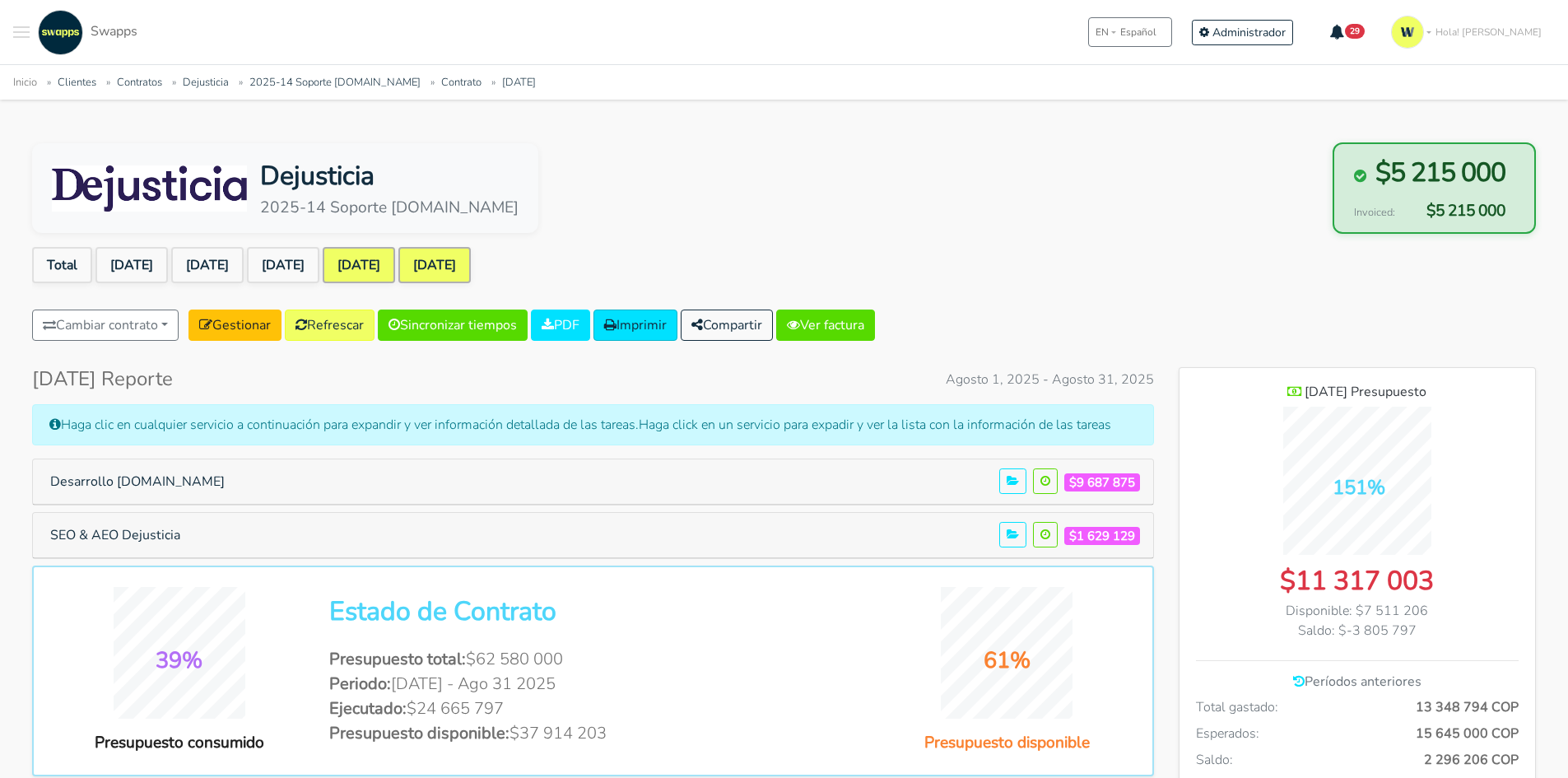
click at [470, 264] on link "[DATE]" at bounding box center [434, 265] width 73 height 36
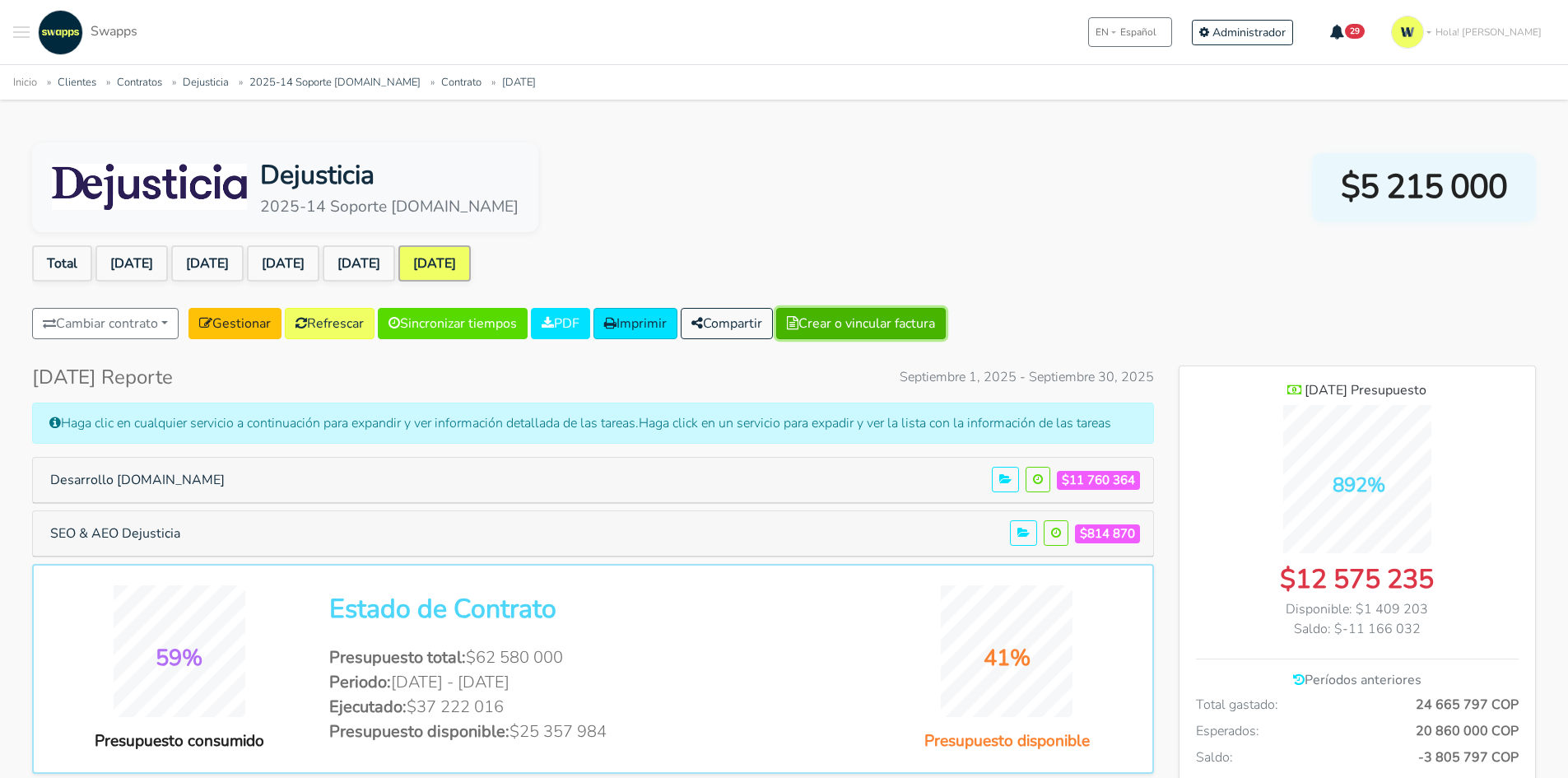
click at [934, 323] on button "Crear o vincular factura" at bounding box center [861, 324] width 170 height 32
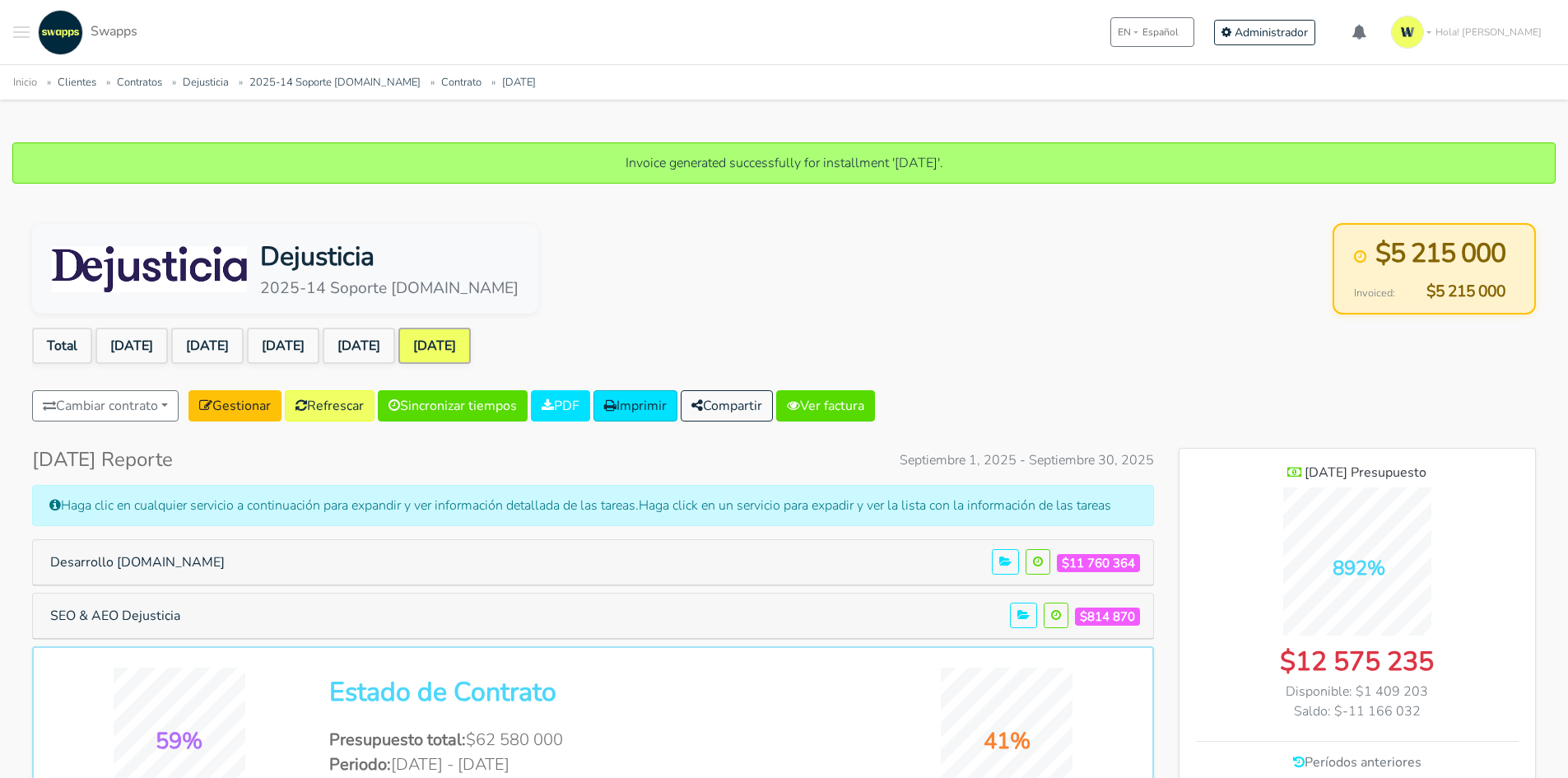
scroll to position [1337, 356]
click at [870, 397] on link "Ver factura" at bounding box center [825, 406] width 98 height 32
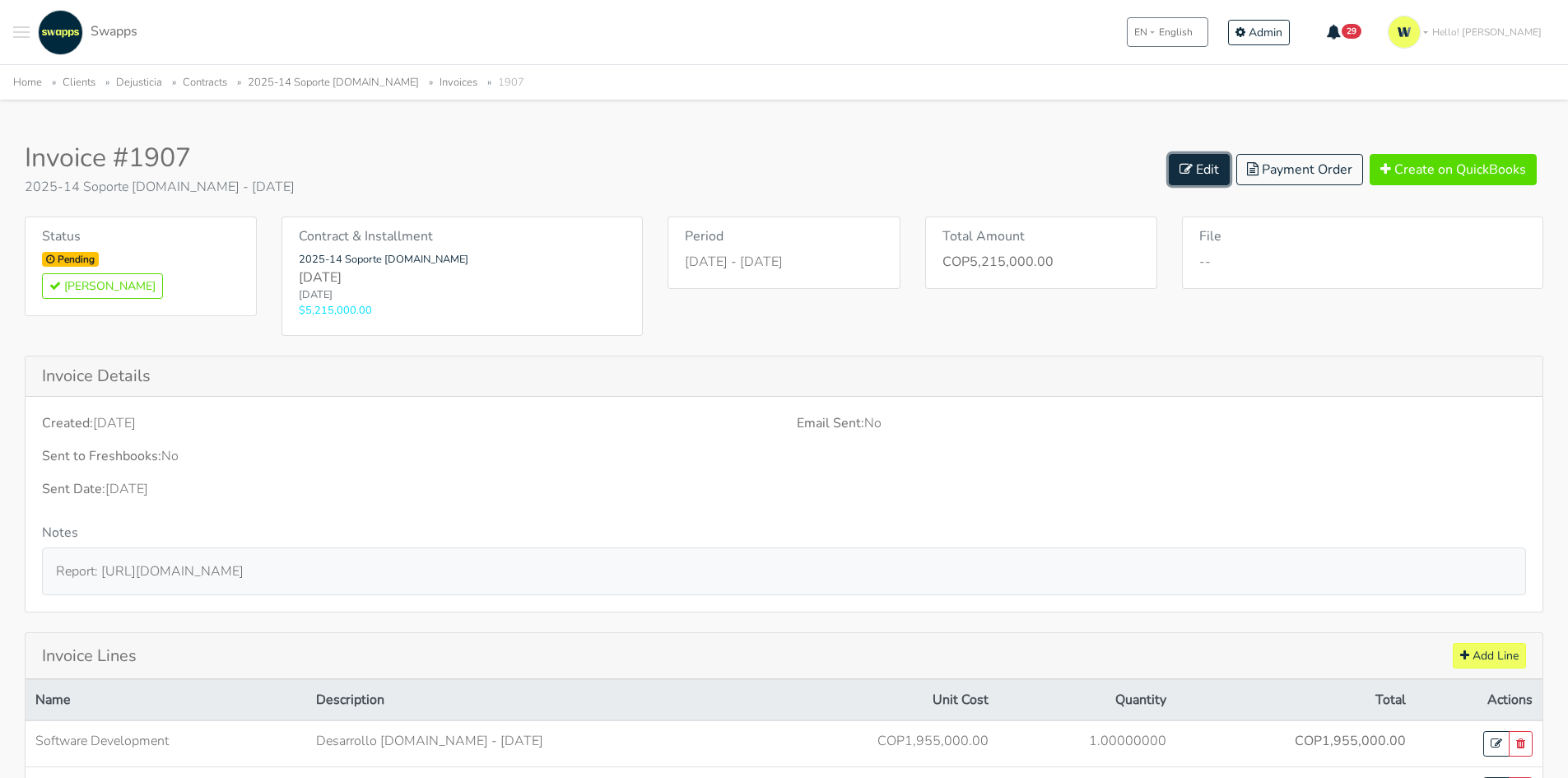
click at [1203, 169] on link "Edit" at bounding box center [1200, 169] width 61 height 32
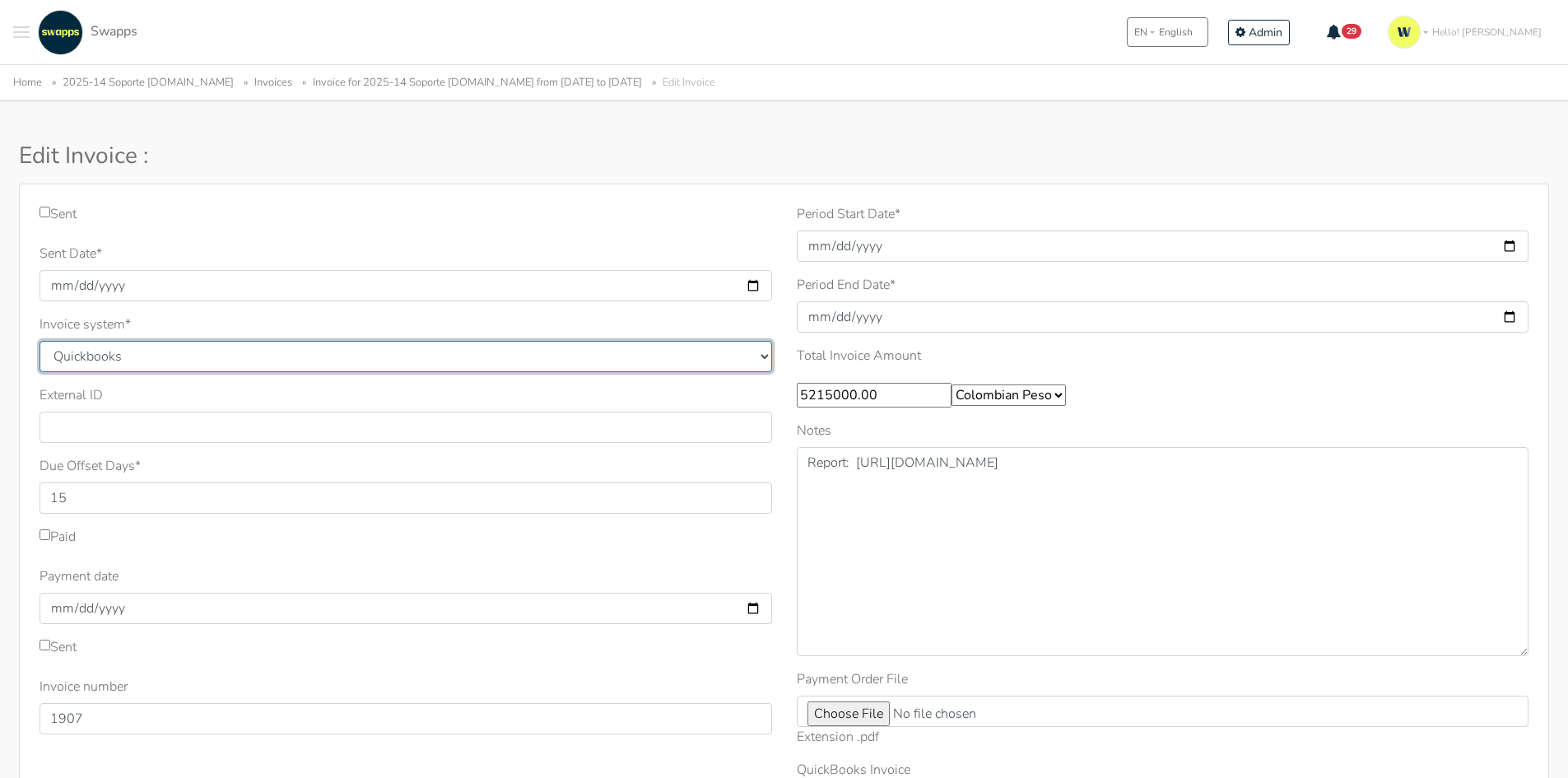
click at [121, 359] on select "Quickbooks Samba Siigo" at bounding box center [406, 356] width 733 height 32
select select "siigo"
click at [39, 341] on select "Quickbooks Samba Siigo" at bounding box center [406, 356] width 733 height 32
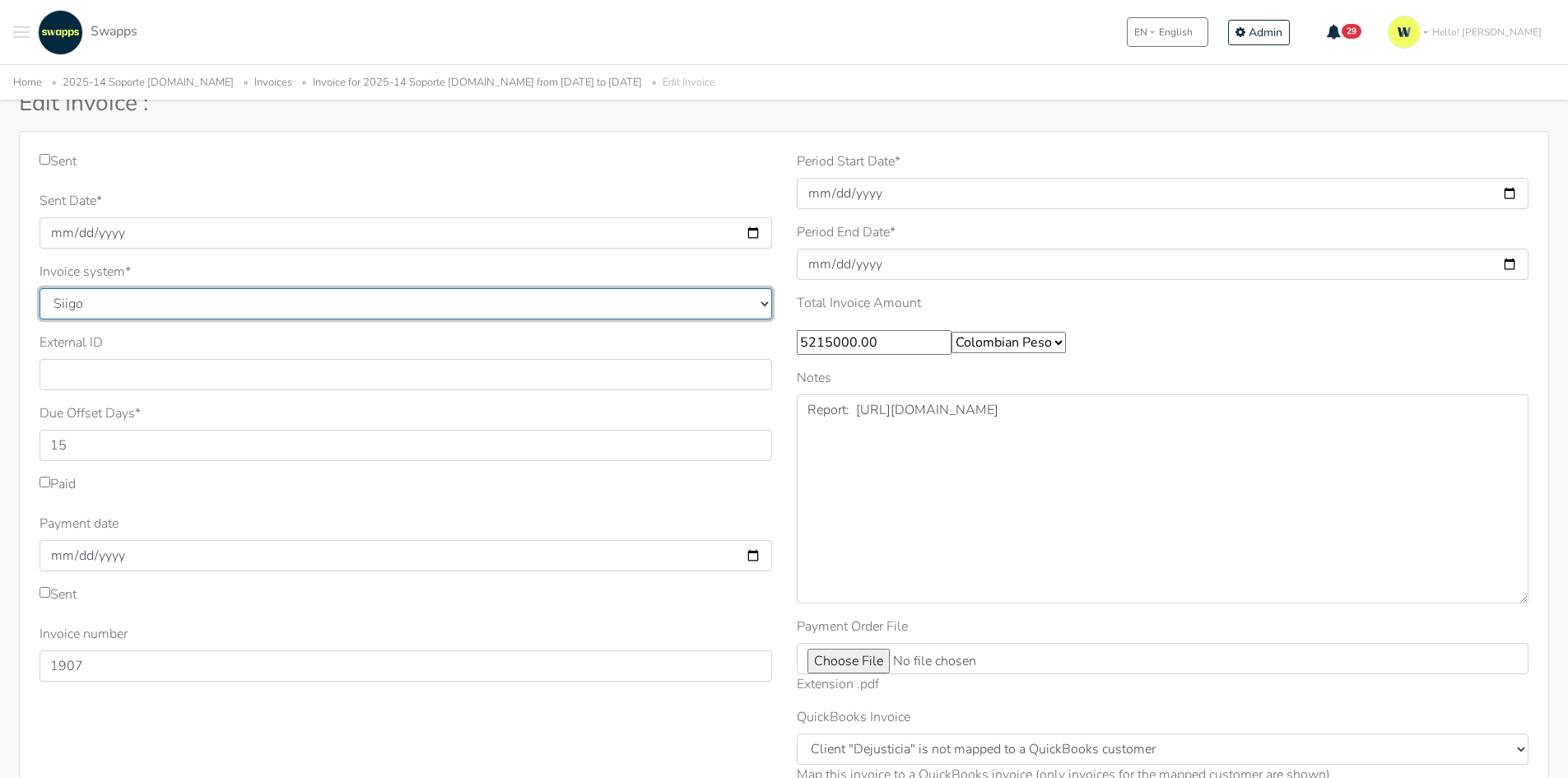
scroll to position [82, 0]
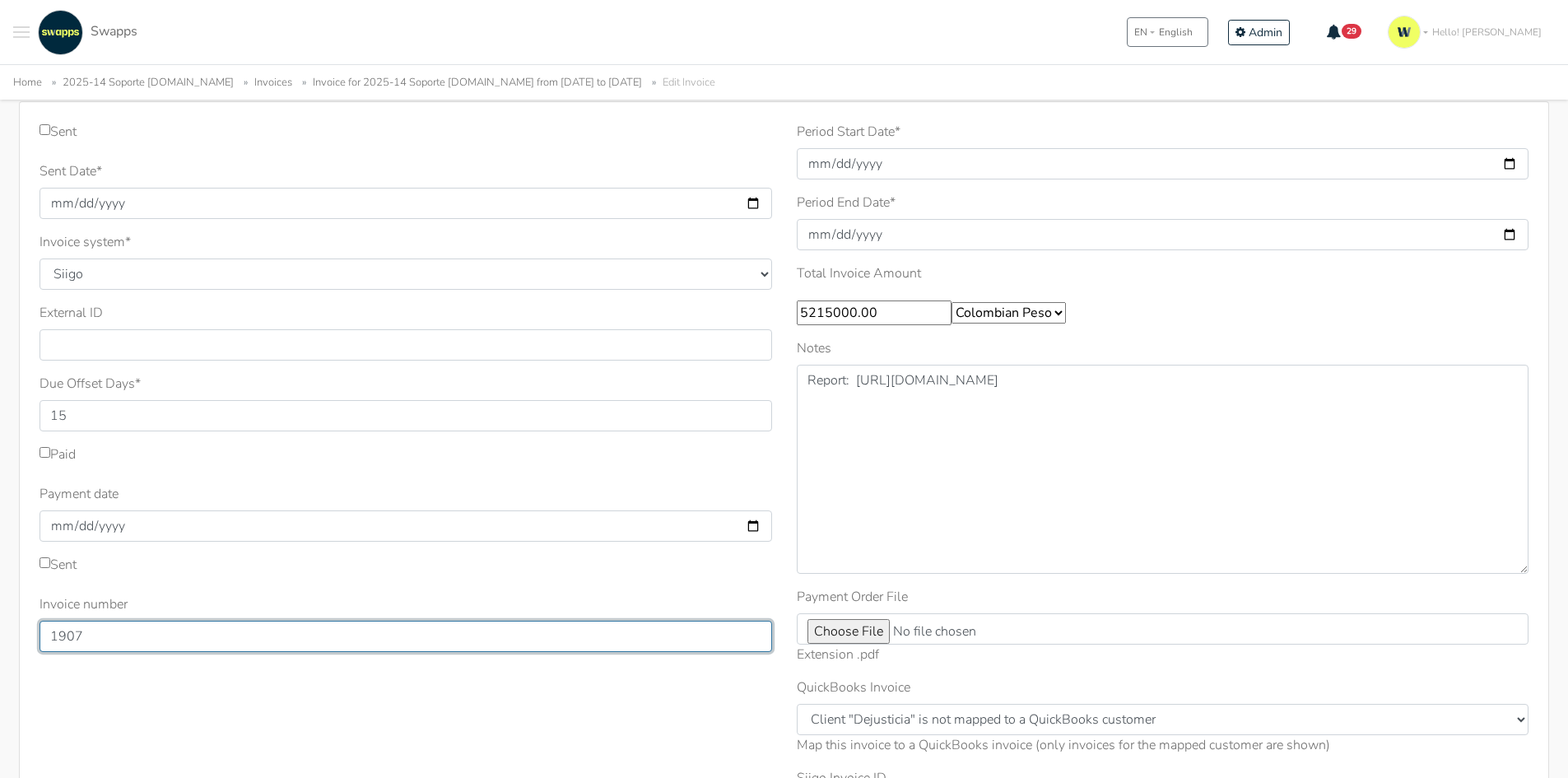
click at [136, 634] on input "1907" at bounding box center [406, 636] width 733 height 32
drag, startPoint x: 124, startPoint y: 638, endPoint x: 21, endPoint y: 628, distance: 103.5
click at [21, 628] on div "Sent Sent Date * 2025-09-30 Invoice system * Quickbooks Samba Siigo * 15 *" at bounding box center [784, 510] width 1530 height 817
type input "330"
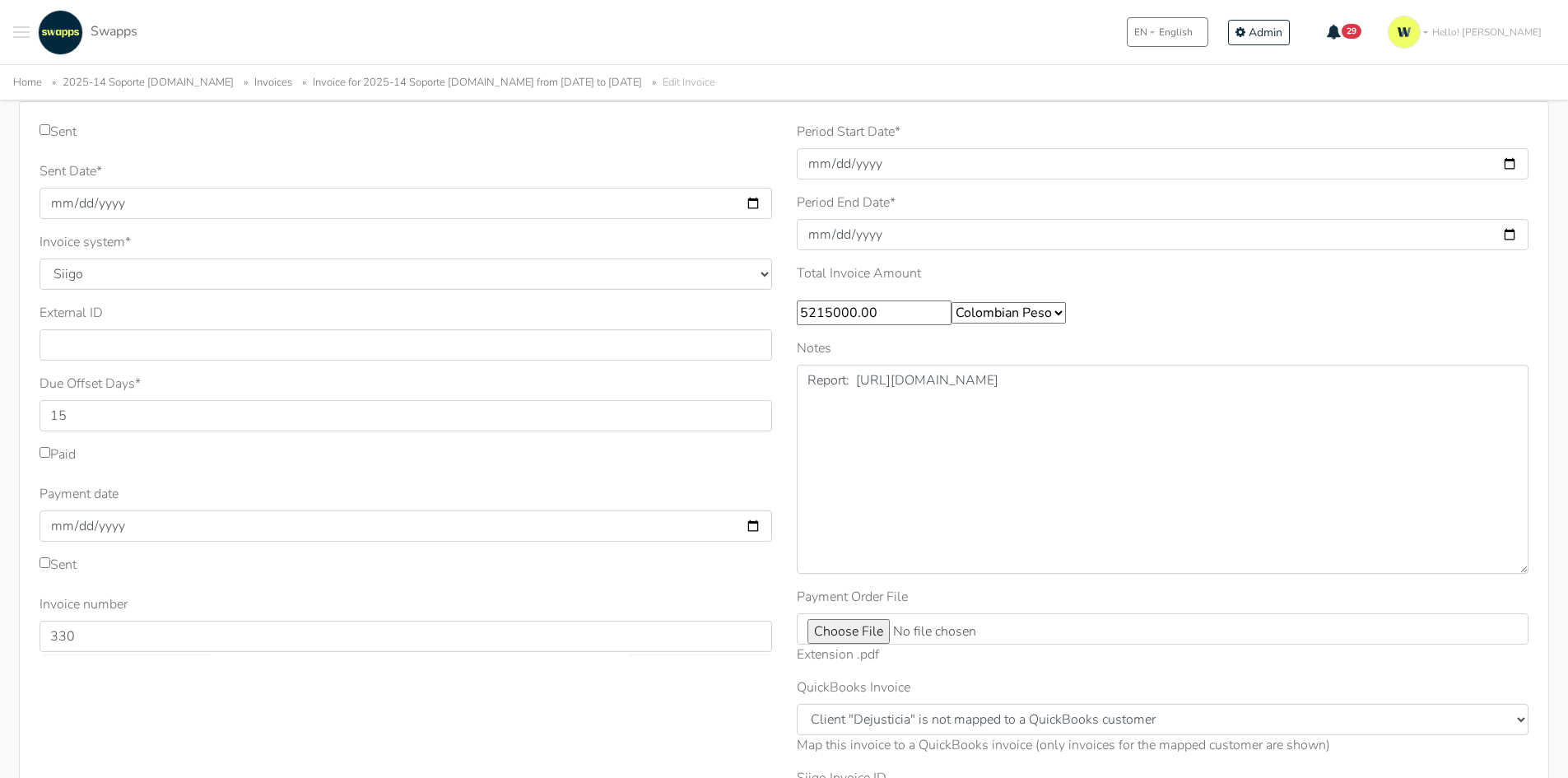
click at [291, 769] on div "Sent Sent Date * 2025-09-30 Invoice system * Quickbooks Samba Siigo * 15" at bounding box center [405, 491] width 757 height 737
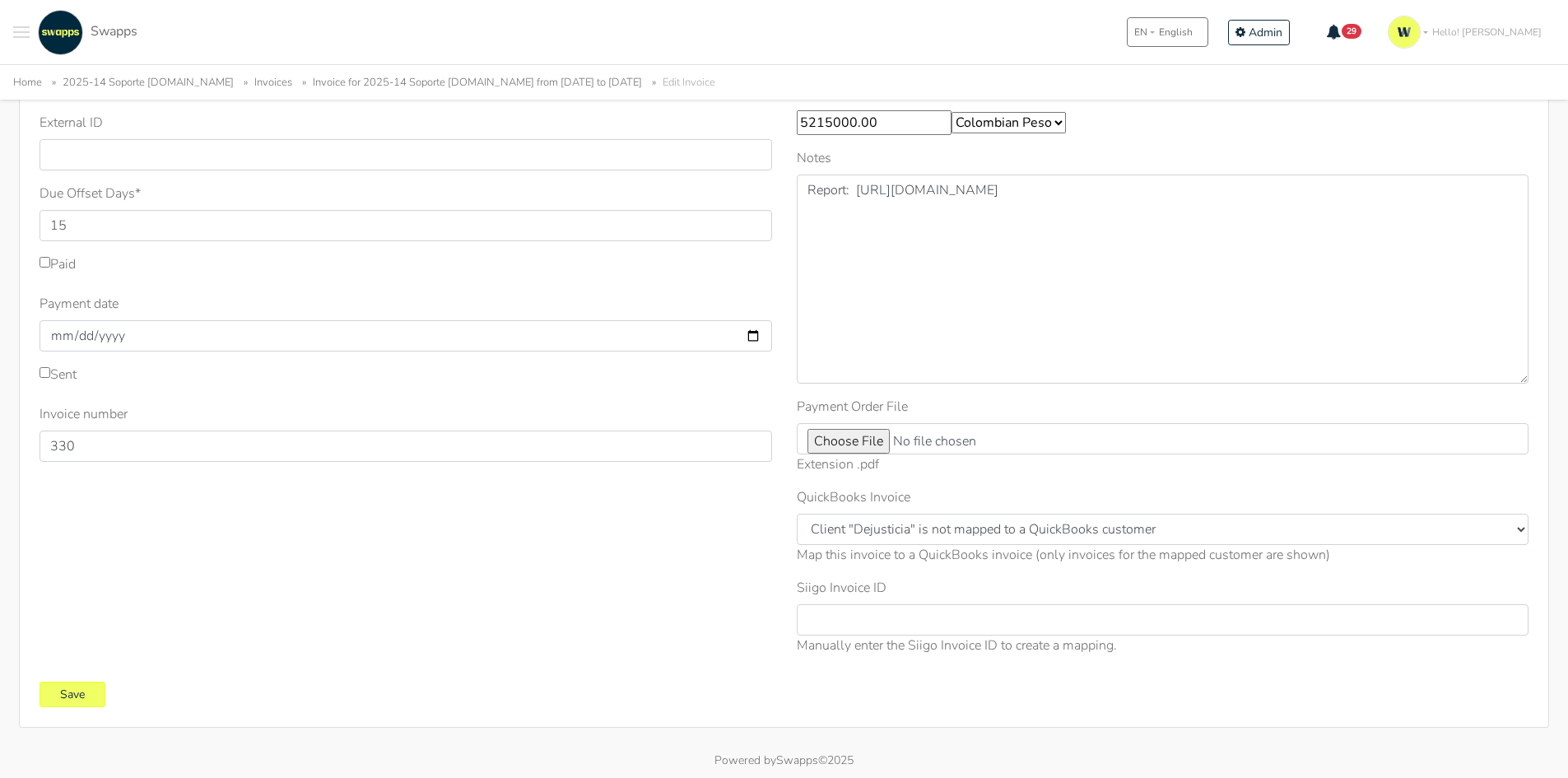
scroll to position [307, 0]
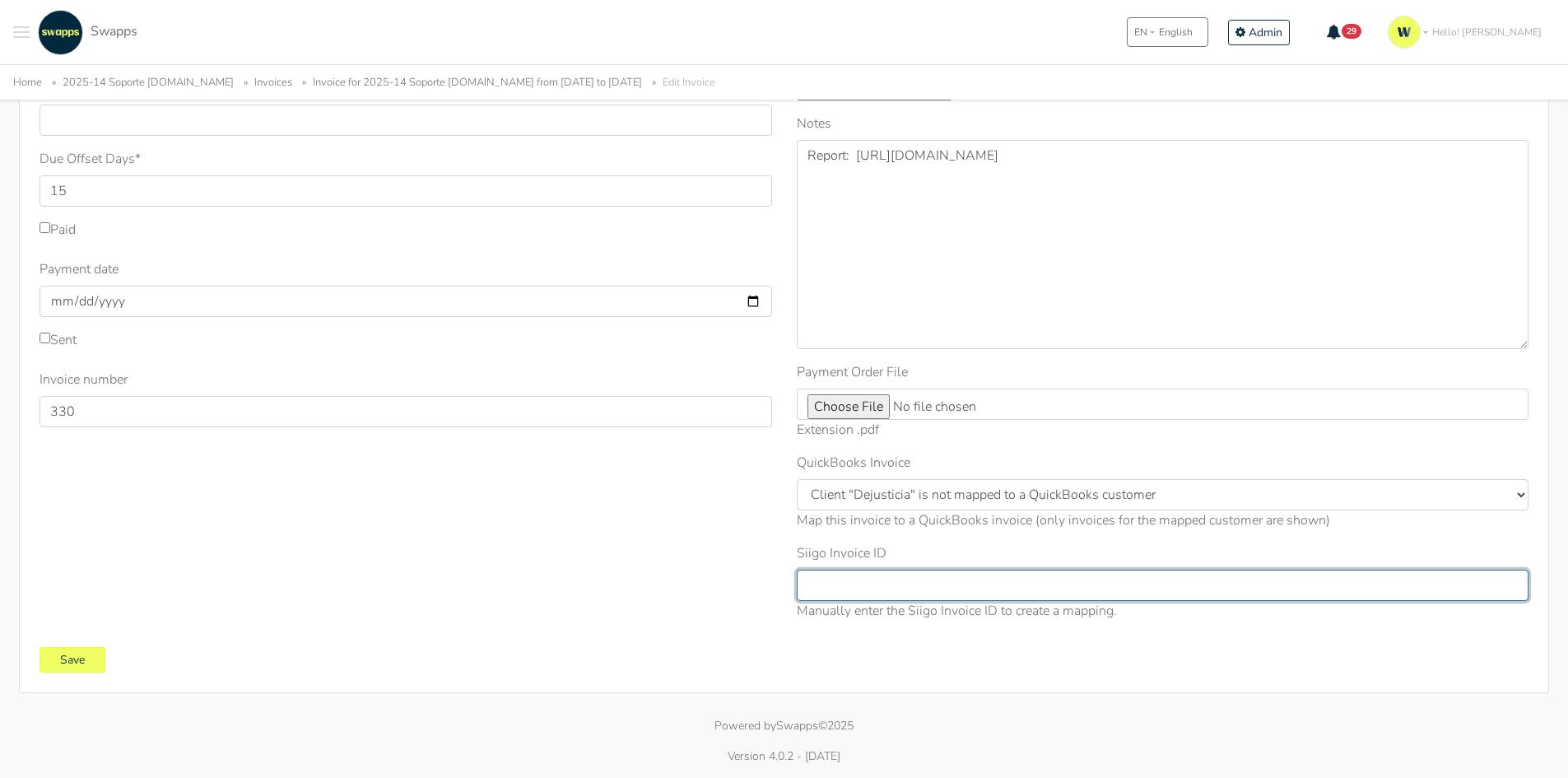
click at [955, 598] on input "Siigo Invoice ID" at bounding box center [1163, 585] width 733 height 32
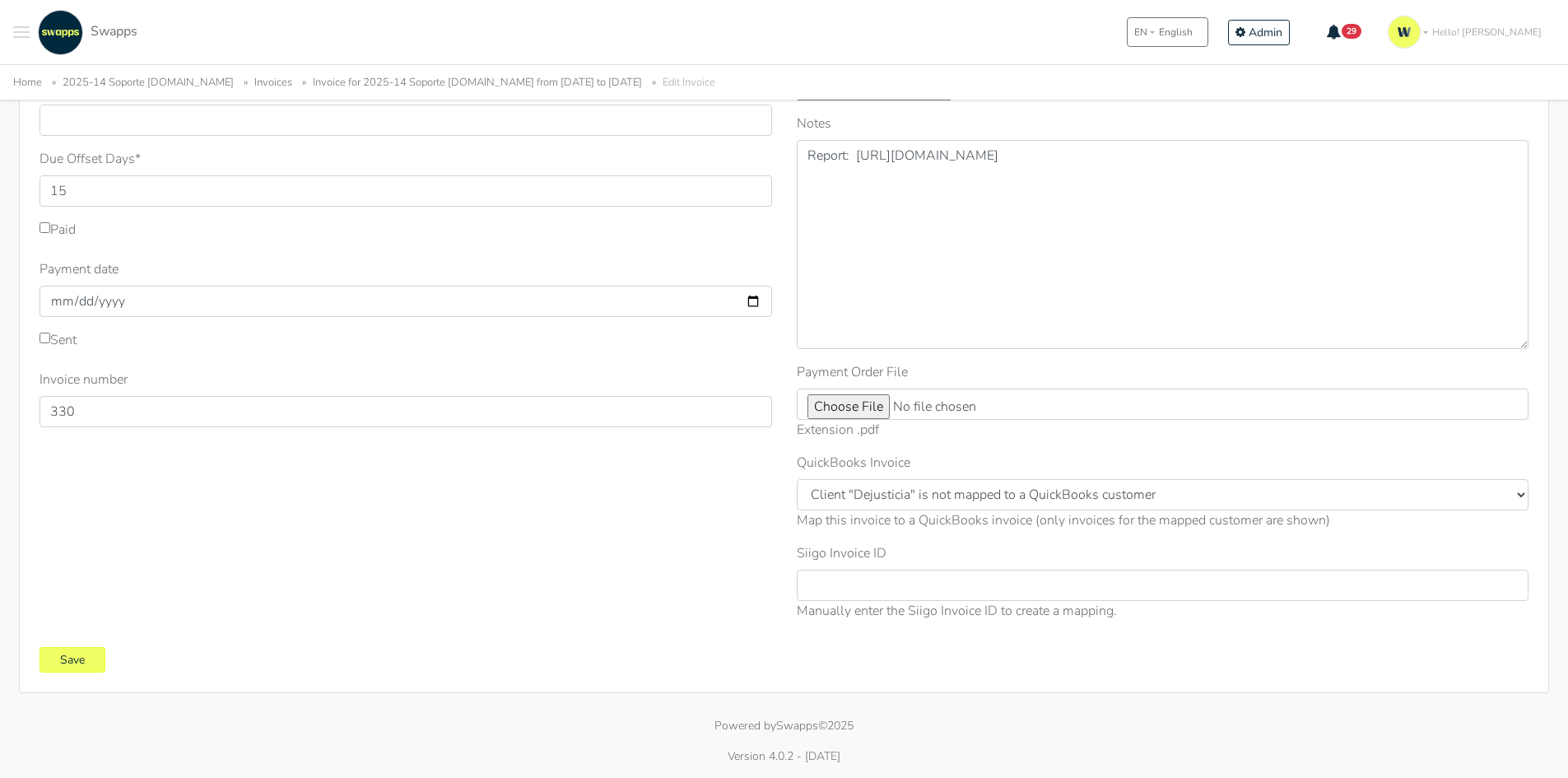
click at [832, 539] on div "Period Start Date * 2025-09-01 Period End Date * 2025-09-30 Total Invoice Amoun…" at bounding box center [1162, 265] width 757 height 737
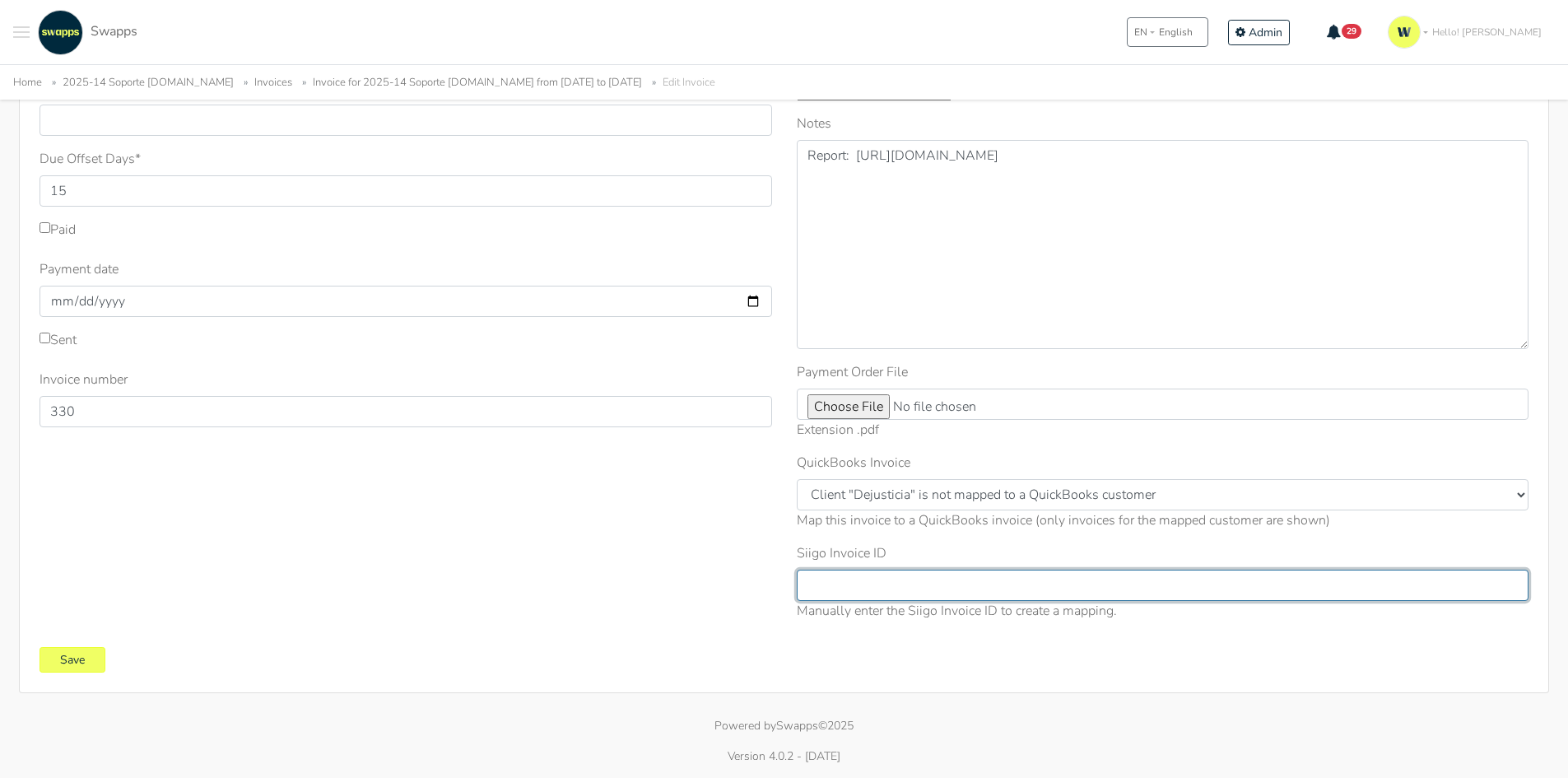
click at [870, 589] on input "Siigo Invoice ID" at bounding box center [1163, 585] width 733 height 32
paste input "7b976c3c-ea74-4911-b17b-ab4d3d9721c0"
type input "7b976c3c-ea74-4911-b17b-ab4d3d9721c0"
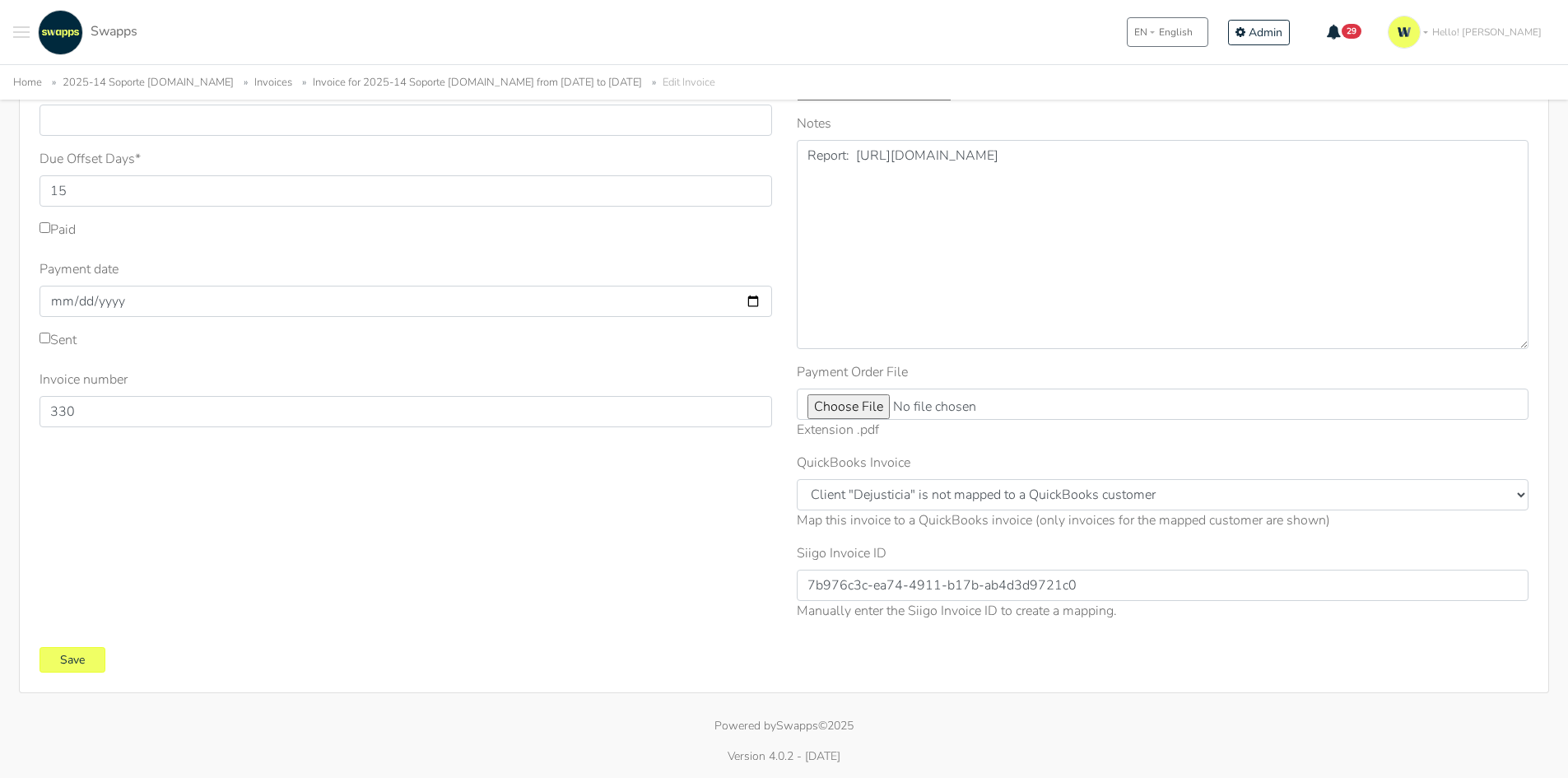
click at [1080, 616] on div "Manually enter the Siigo Invoice ID to create a mapping." at bounding box center [1163, 611] width 733 height 20
click at [1092, 616] on div "Manually enter the Siigo Invoice ID to create a mapping." at bounding box center [1163, 611] width 733 height 20
click at [73, 659] on input "Save" at bounding box center [72, 660] width 66 height 26
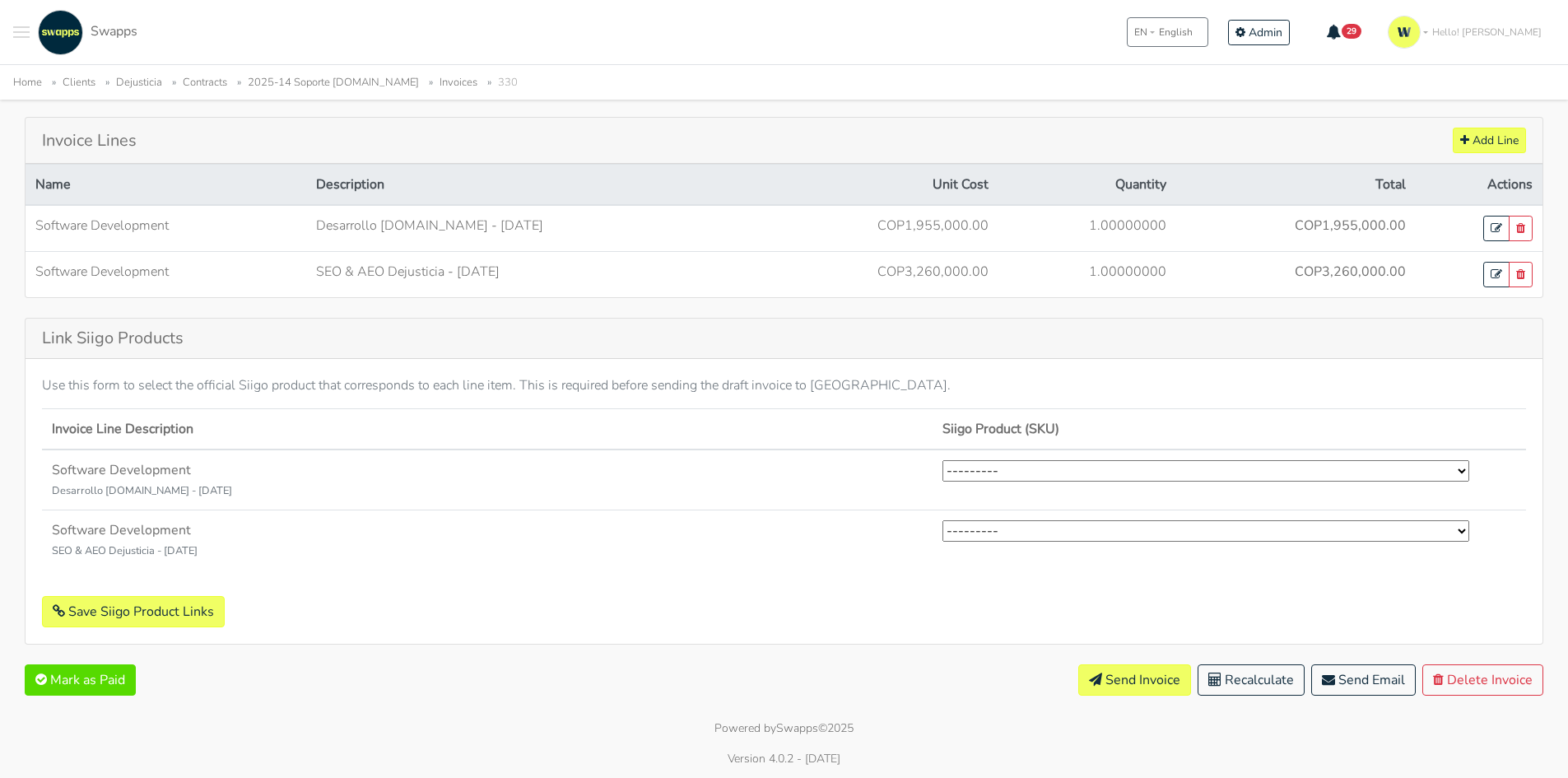
scroll to position [578, 0]
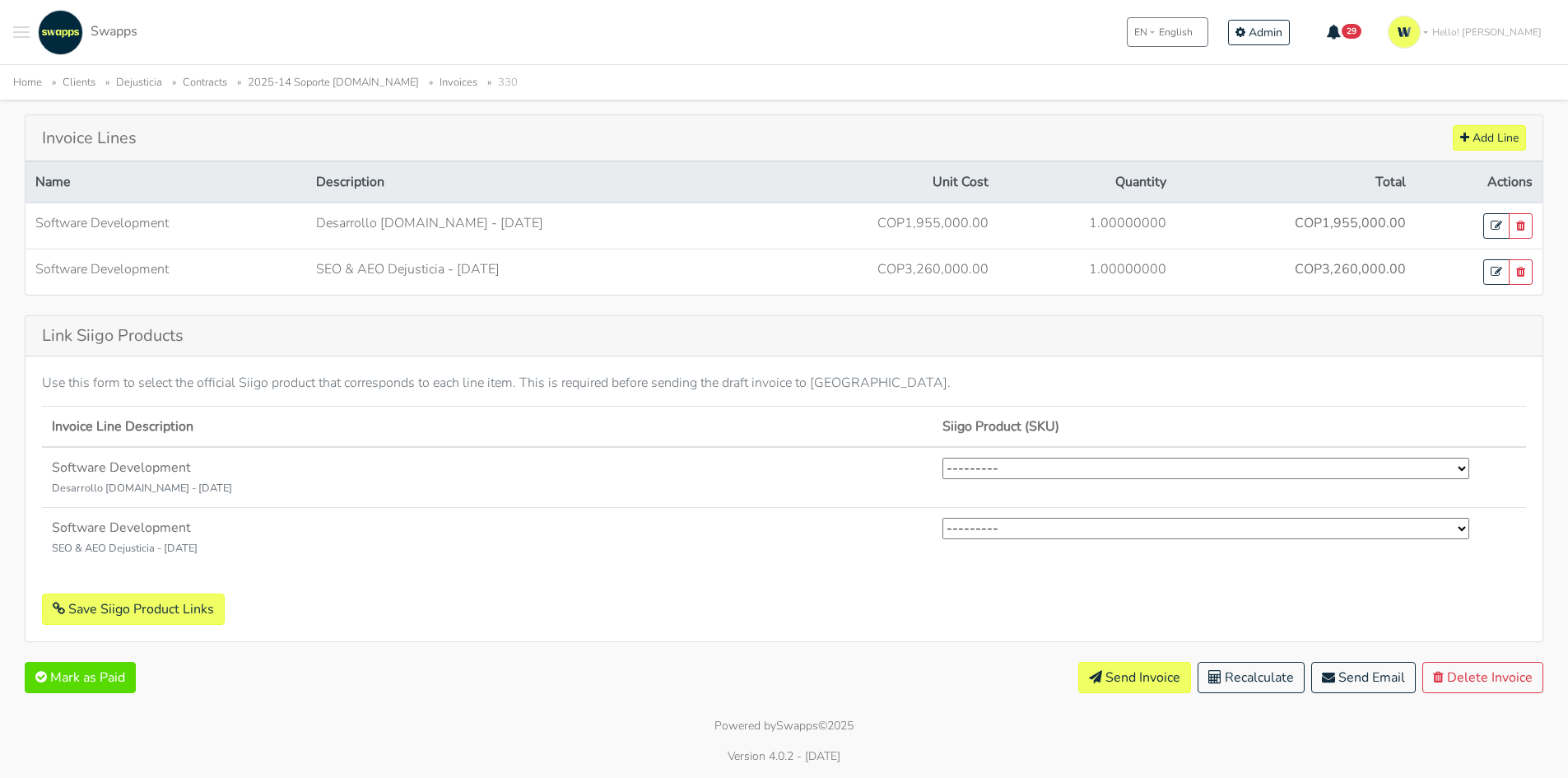
click at [1122, 464] on select "--------- Desarrollo Software Exterior (2) Desarrollo Software Nacional (1) Ges…" at bounding box center [1205, 469] width 527 height 21
select select "2"
click at [942, 458] on select "--------- Desarrollo Software Exterior (2) Desarrollo Software Nacional (1) Ges…" at bounding box center [1205, 469] width 527 height 21
click at [1052, 530] on select "--------- Desarrollo Software Exterior (2) Desarrollo Software Nacional (1) Ges…" at bounding box center [1205, 528] width 527 height 21
select select "2"
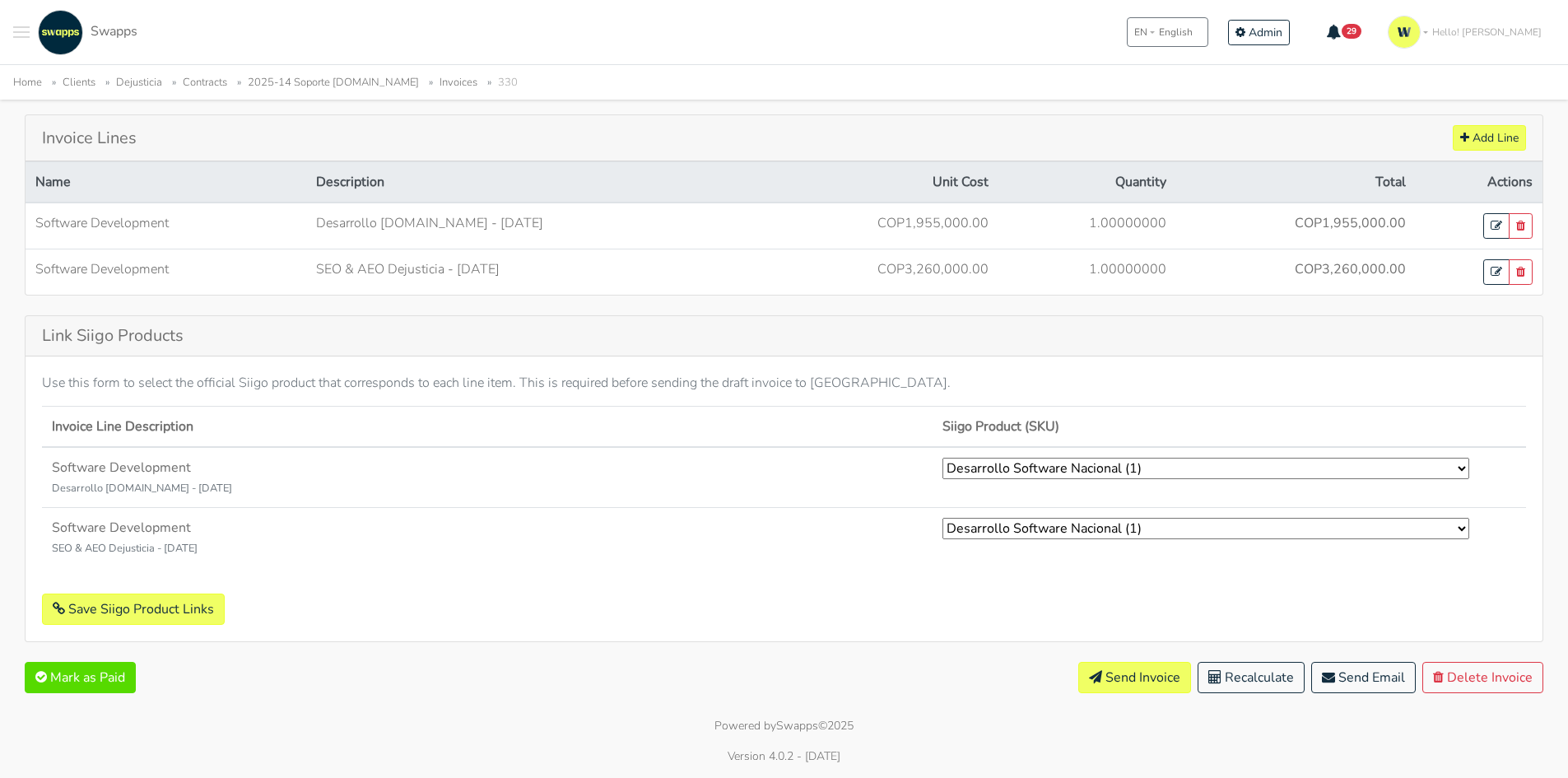
click at [942, 517] on select "--------- Desarrollo Software Exterior (2) Desarrollo Software Nacional (1) Ges…" at bounding box center [1205, 528] width 527 height 21
click at [1076, 590] on form "Invoice Line Description Siigo Product (SKU) Software Development Desarrollo de…" at bounding box center [784, 515] width 1484 height 219
click at [108, 606] on button "Save Siigo Product Links" at bounding box center [133, 609] width 182 height 32
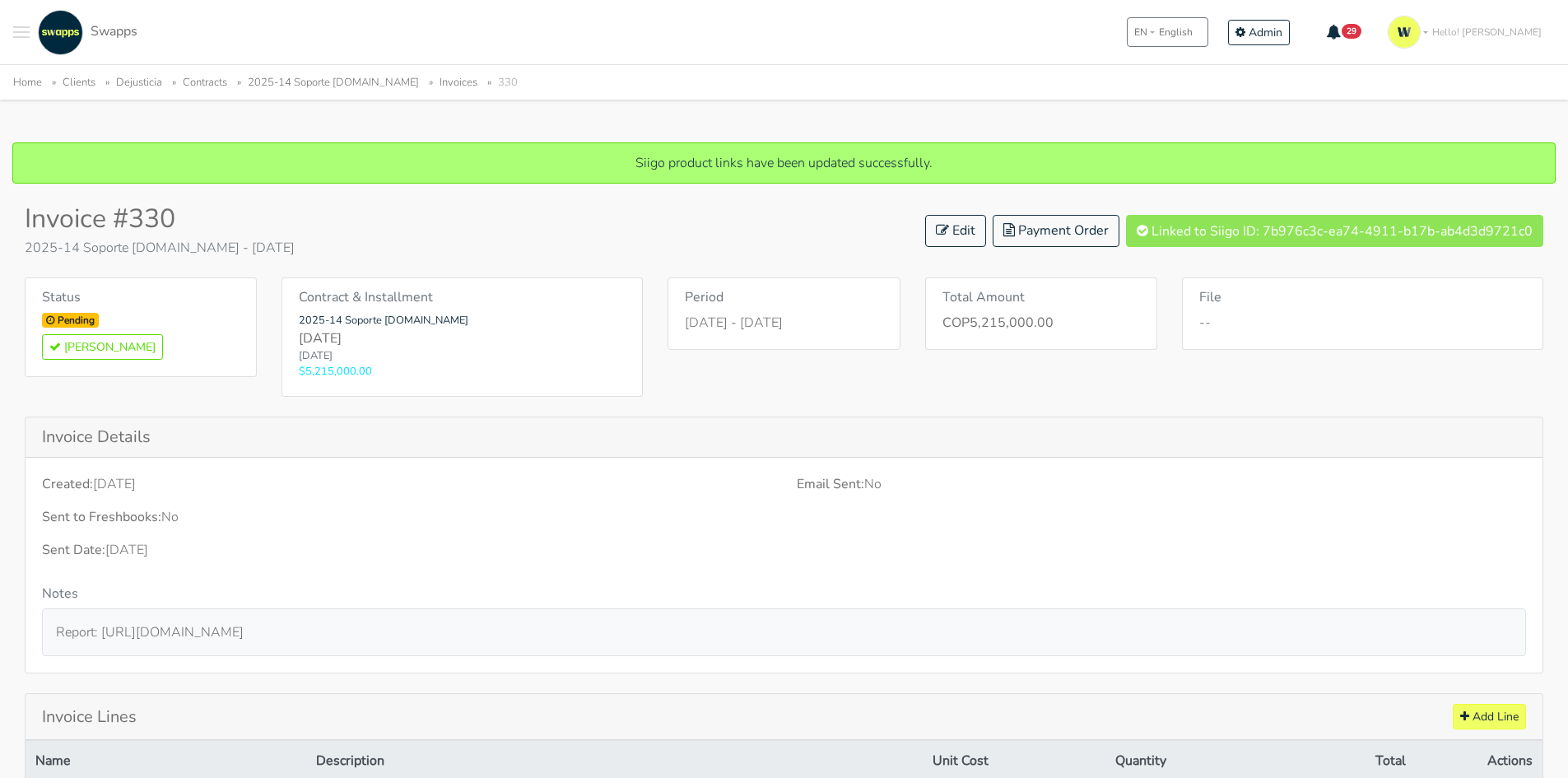
click at [1197, 237] on span "Linked to Siigo ID: 7b976c3c-ea74-4911-b17b-ab4d3d9721c0" at bounding box center [1334, 231] width 417 height 32
click at [269, 68] on div "Home Clients Dejusticia Contracts 2025-14 Soporte dejusticia.org Invoices 330" at bounding box center [784, 81] width 1568 height 34
click at [320, 89] on link "2025-14 Soporte dejusticia.org" at bounding box center [333, 82] width 171 height 15
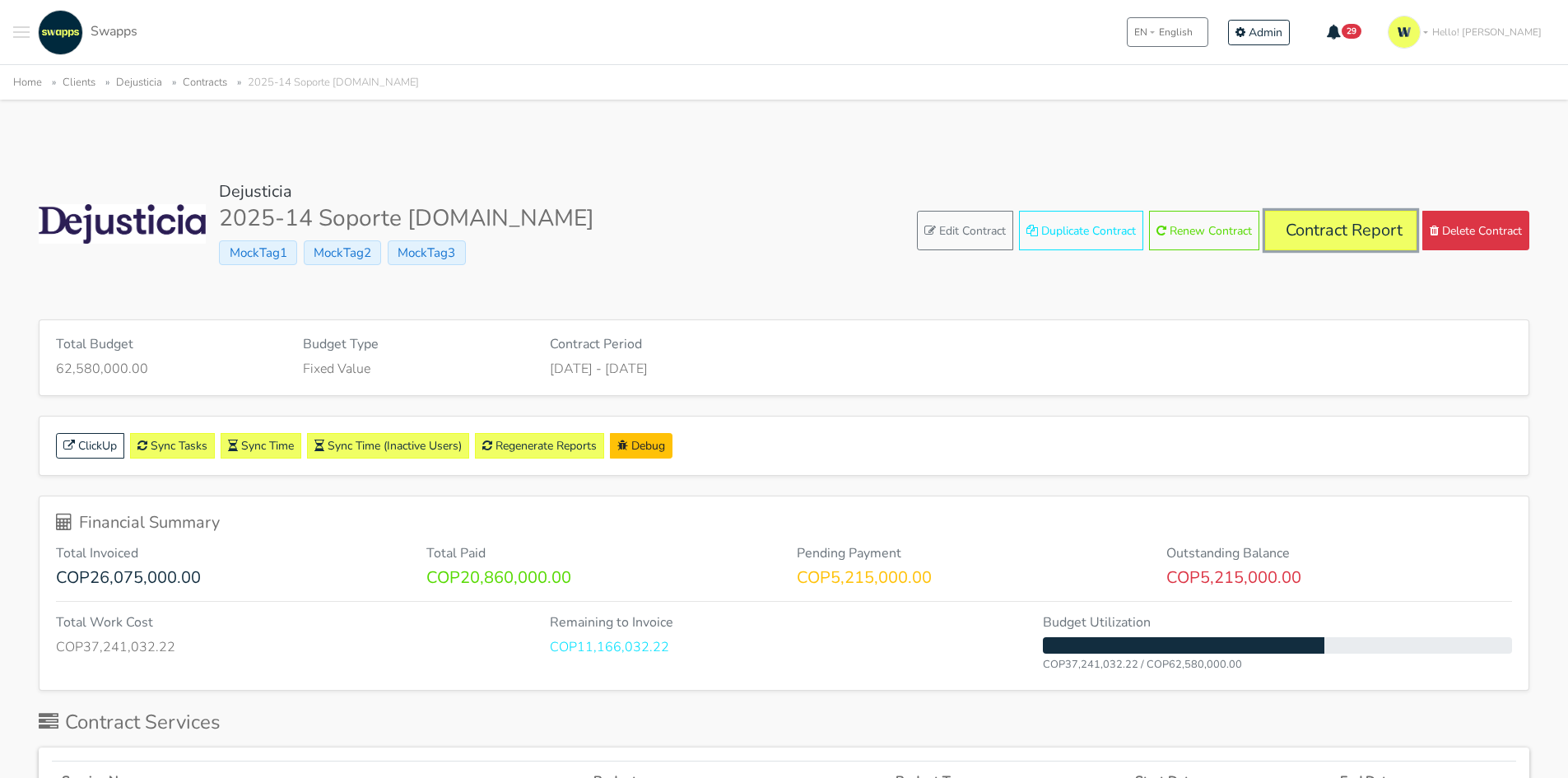
click at [1344, 228] on link "Contract Report" at bounding box center [1341, 230] width 152 height 39
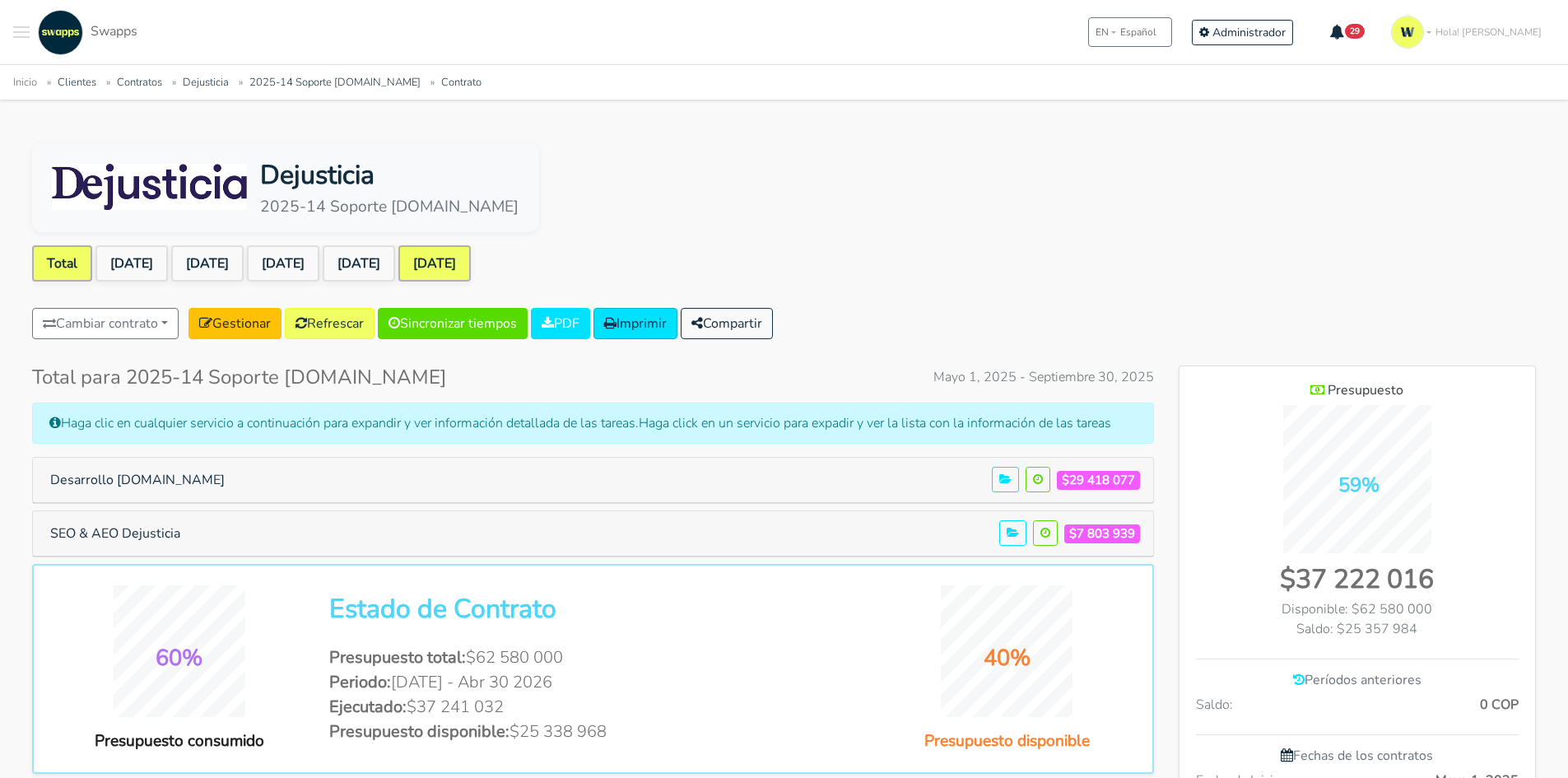
scroll to position [822085, 822719]
click at [464, 259] on link "[DATE]" at bounding box center [434, 263] width 73 height 36
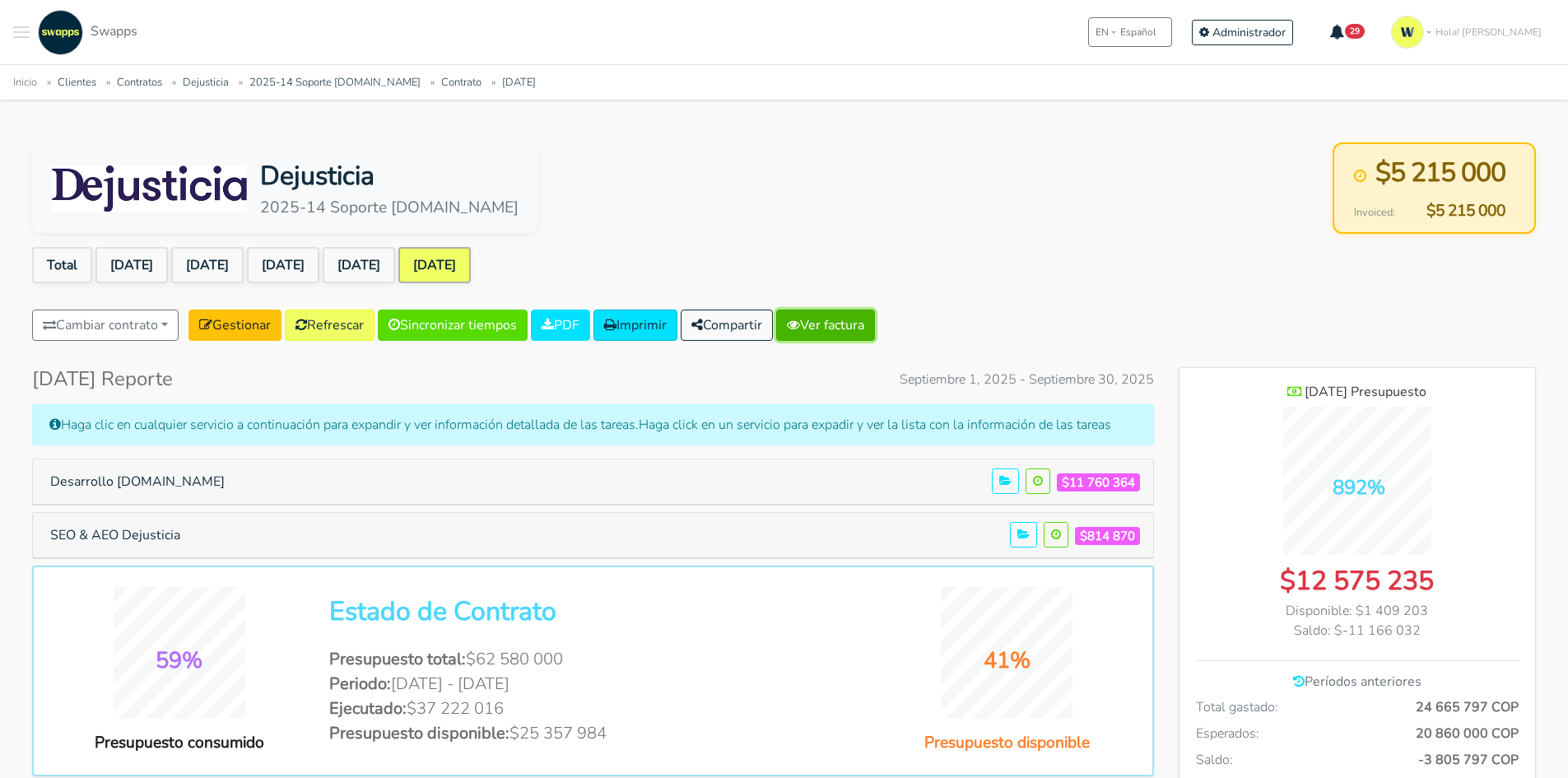
click at [875, 319] on link "Ver factura" at bounding box center [825, 325] width 98 height 32
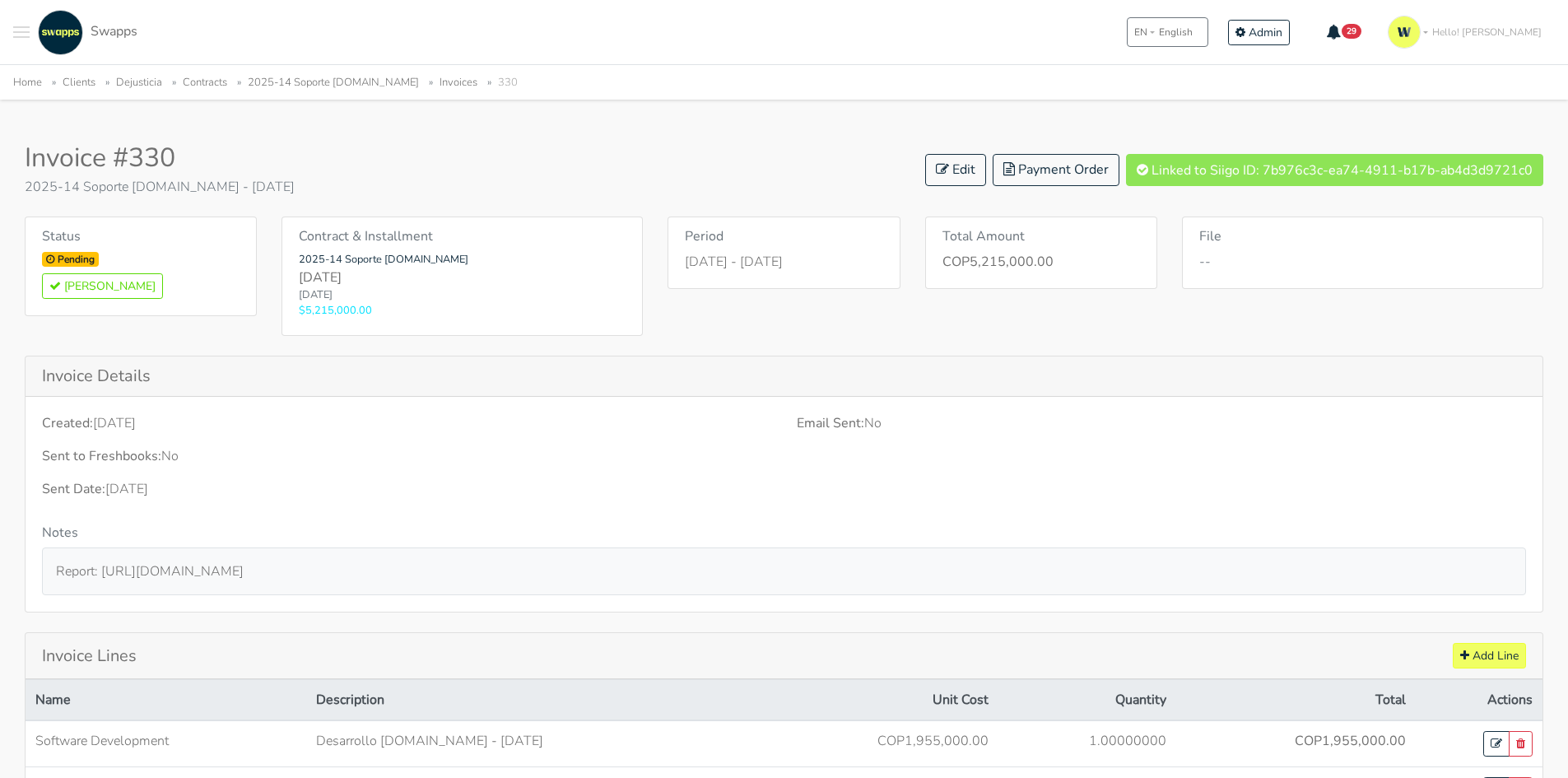
click at [1302, 177] on span "Linked to Siigo ID: 7b976c3c-ea74-4911-b17b-ab4d3d9721c0" at bounding box center [1334, 170] width 417 height 32
click at [1320, 160] on span "Linked to Siigo ID: 7b976c3c-ea74-4911-b17b-ab4d3d9721c0" at bounding box center [1334, 170] width 417 height 32
click at [1280, 168] on span "Linked to Siigo ID: 7b976c3c-ea74-4911-b17b-ab4d3d9721c0" at bounding box center [1334, 170] width 417 height 32
click at [1265, 175] on span "Linked to Siigo ID: 7b976c3c-ea74-4911-b17b-ab4d3d9721c0" at bounding box center [1334, 170] width 417 height 32
click at [1203, 173] on span "Linked to Siigo ID: 7b976c3c-ea74-4911-b17b-ab4d3d9721c0" at bounding box center [1334, 170] width 417 height 32
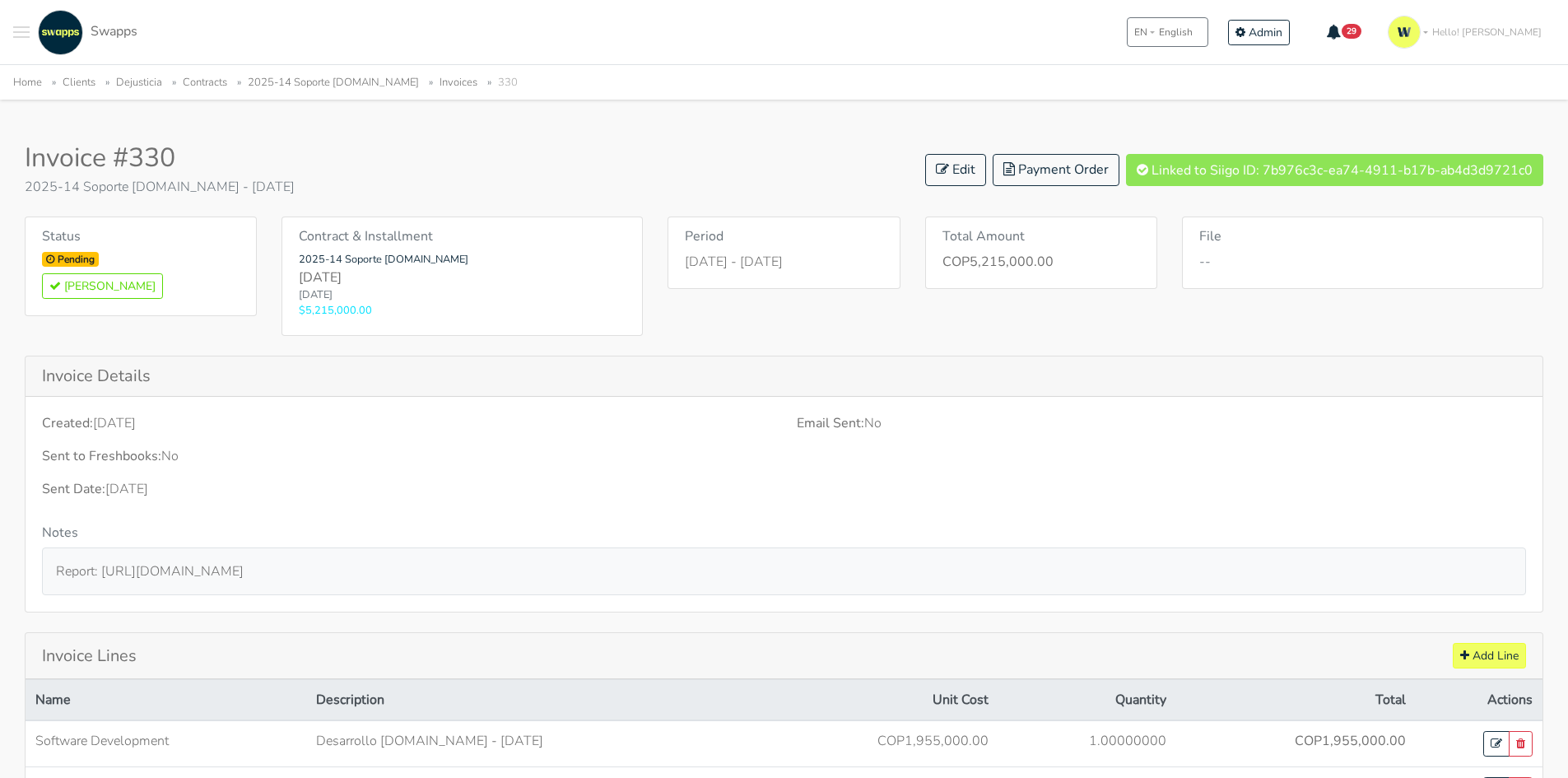
click at [1225, 182] on span "Linked to Siigo ID: 7b976c3c-ea74-4911-b17b-ab4d3d9721c0" at bounding box center [1334, 170] width 417 height 32
click at [1332, 178] on span "Linked to Siigo ID: 7b976c3c-ea74-4911-b17b-ab4d3d9721c0" at bounding box center [1334, 170] width 417 height 32
click at [962, 168] on link "Edit" at bounding box center [955, 170] width 61 height 32
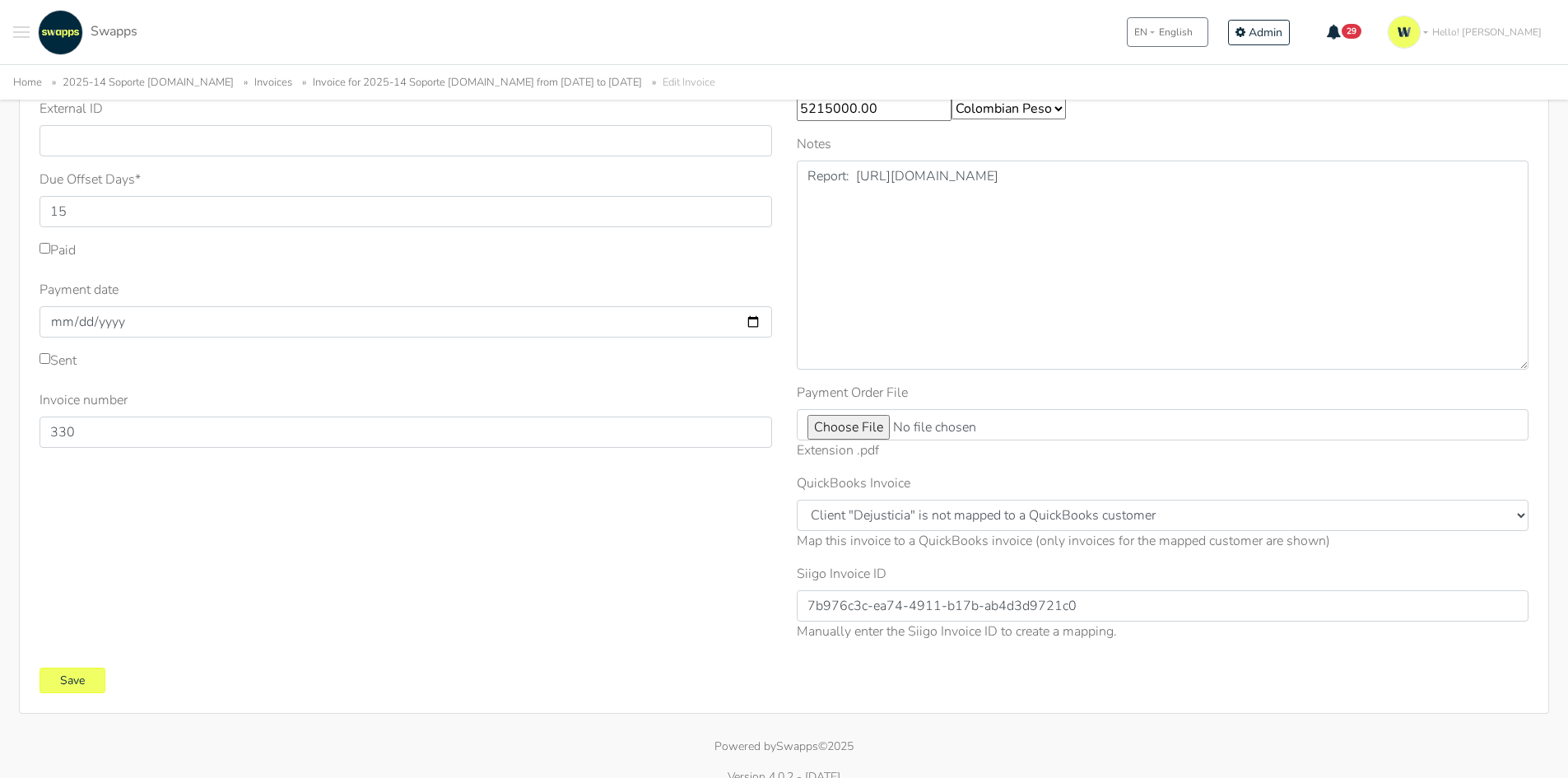
scroll to position [307, 0]
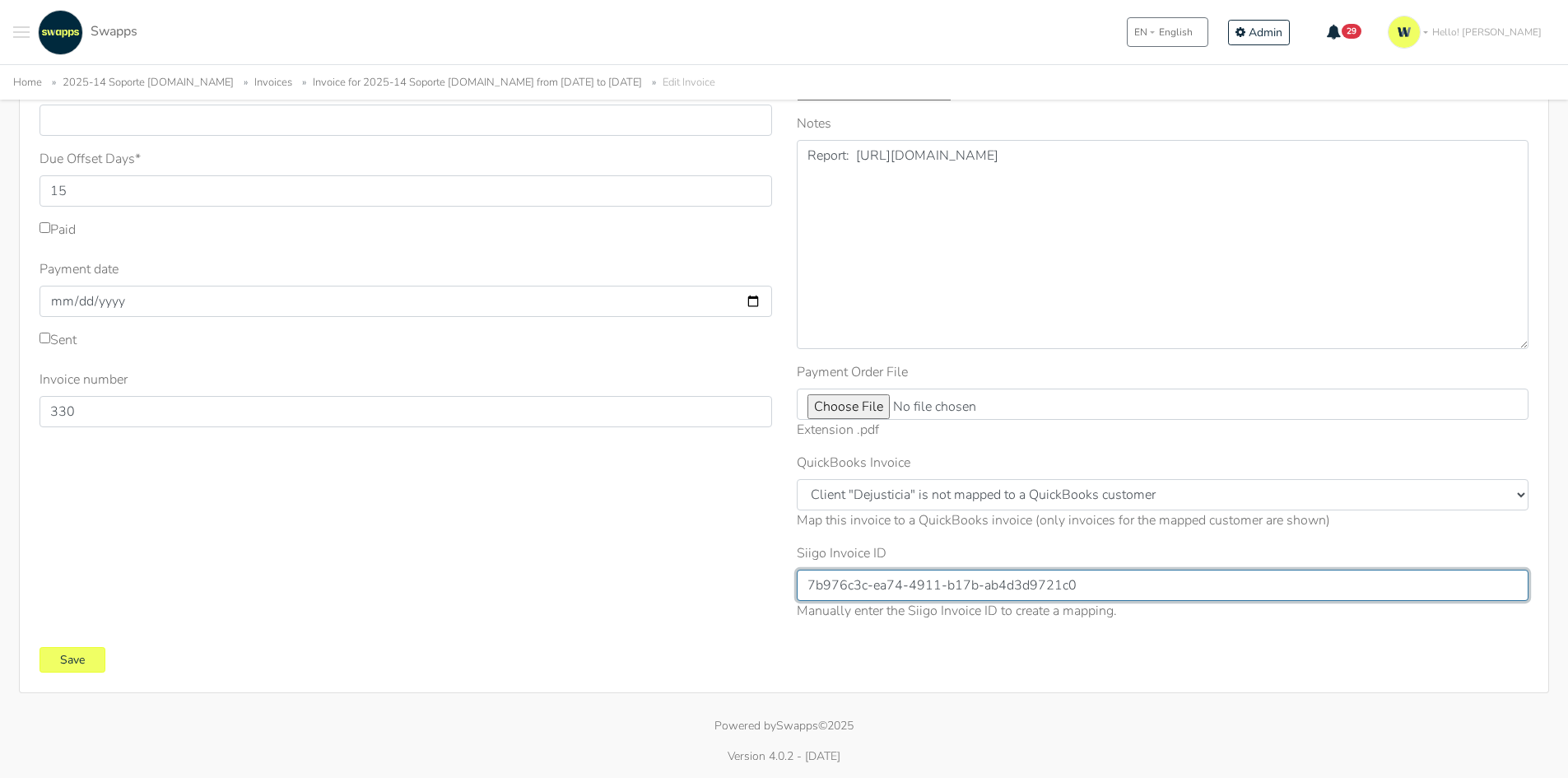
click at [984, 596] on input "7b976c3c-ea74-4911-b17b-ab4d3d9721c0" at bounding box center [1163, 585] width 733 height 32
drag, startPoint x: 1098, startPoint y: 587, endPoint x: 724, endPoint y: 573, distance: 374.3
click at [724, 573] on div "Sent Sent Date * 2025-09-30 Invoice system * Quickbooks Samba Siigo * 15 330 * *" at bounding box center [784, 265] width 1514 height 737
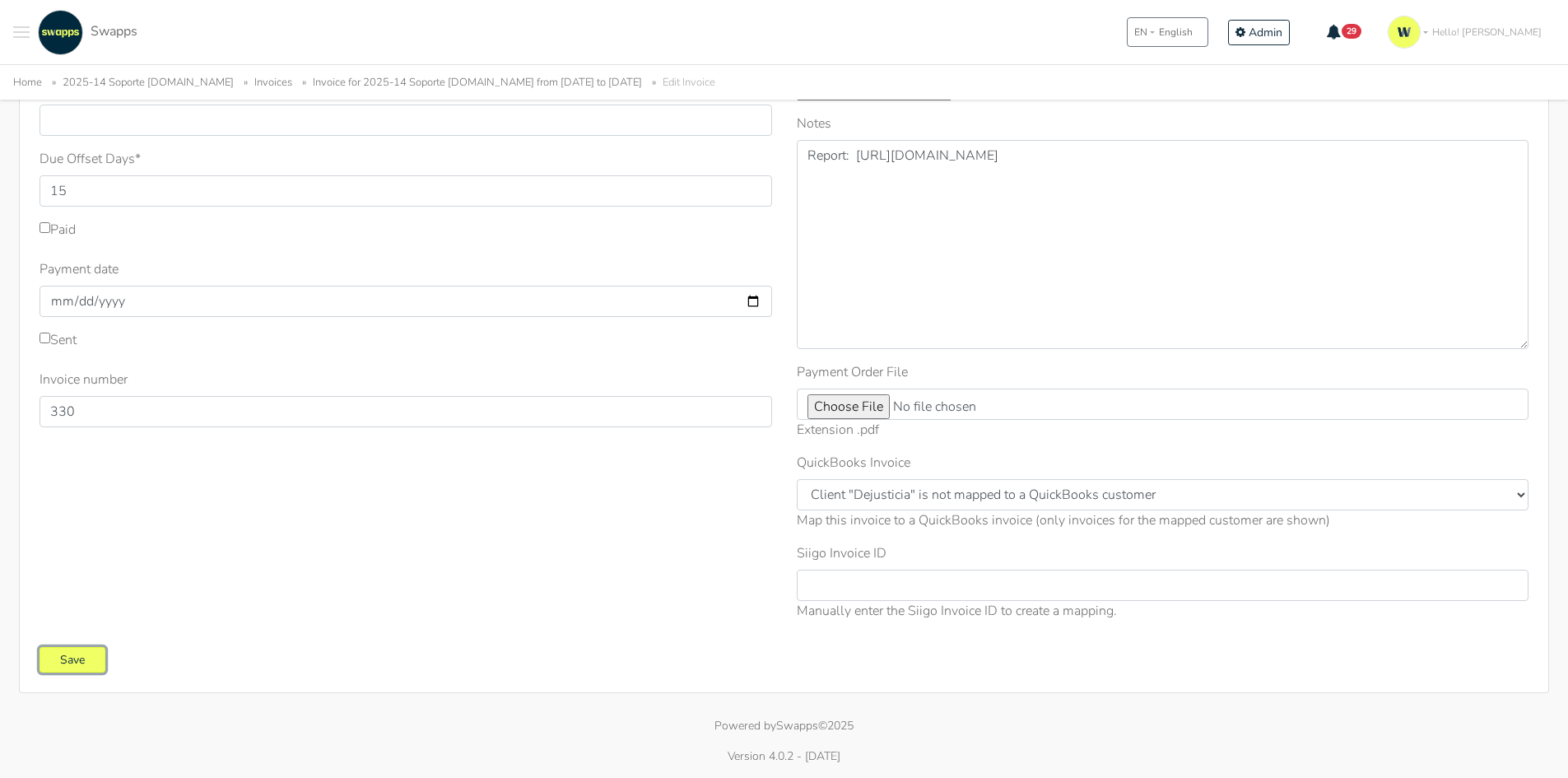
click at [73, 662] on input "Save" at bounding box center [72, 660] width 66 height 26
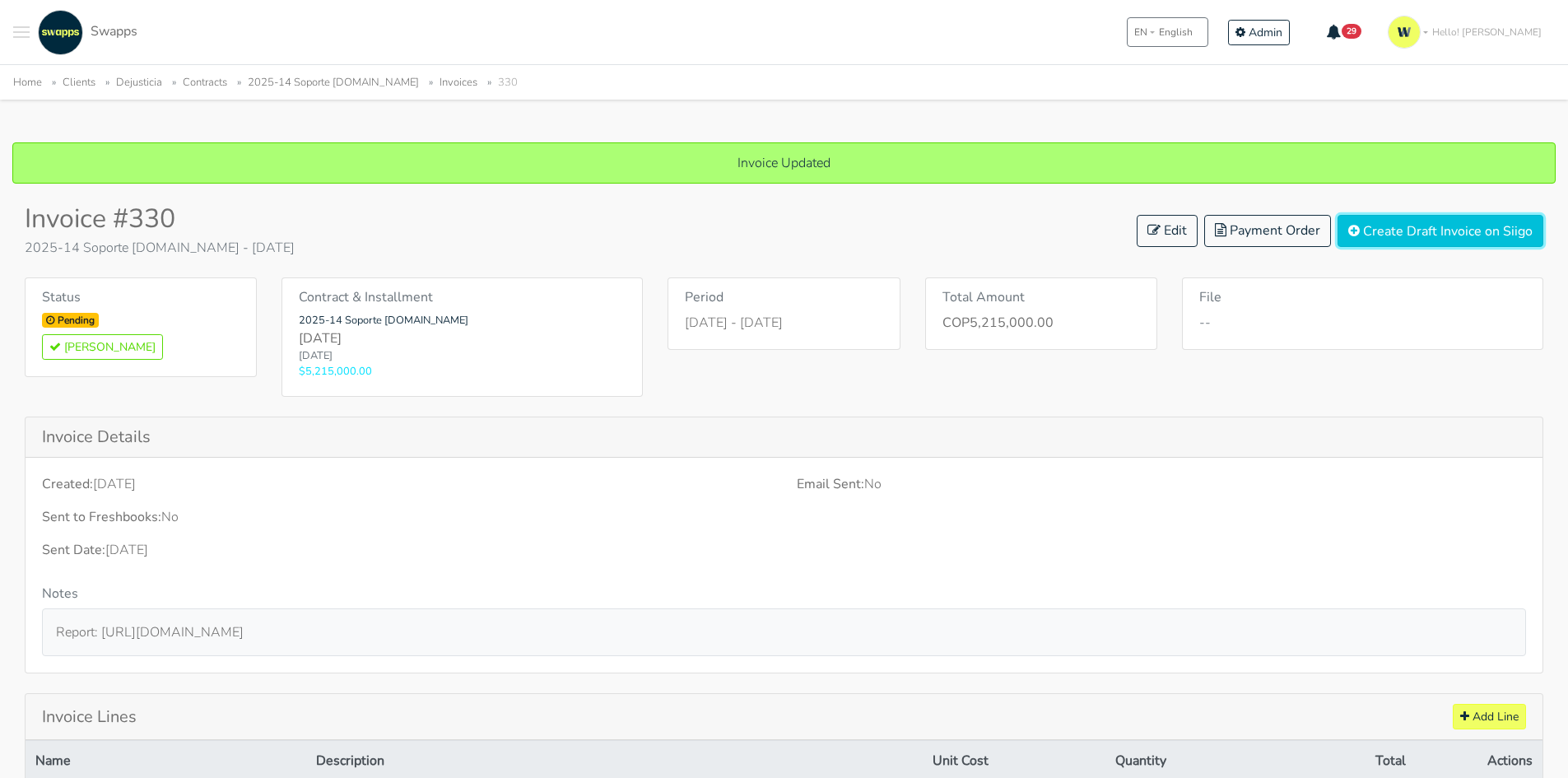
click at [1452, 233] on button "Create Draft Invoice on Siigo" at bounding box center [1440, 231] width 206 height 32
click at [1166, 233] on link "Edit" at bounding box center [1167, 231] width 61 height 32
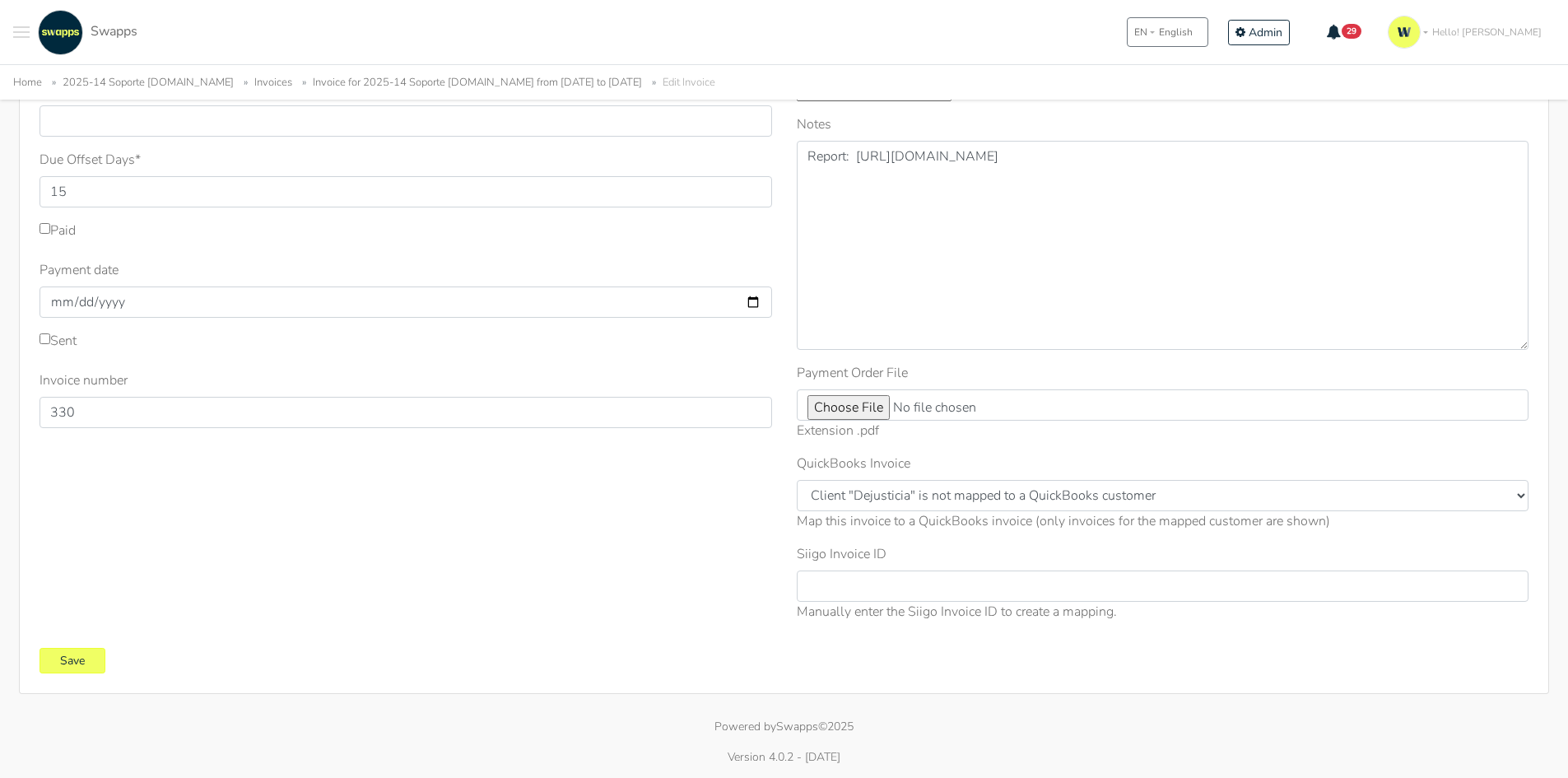
scroll to position [307, 0]
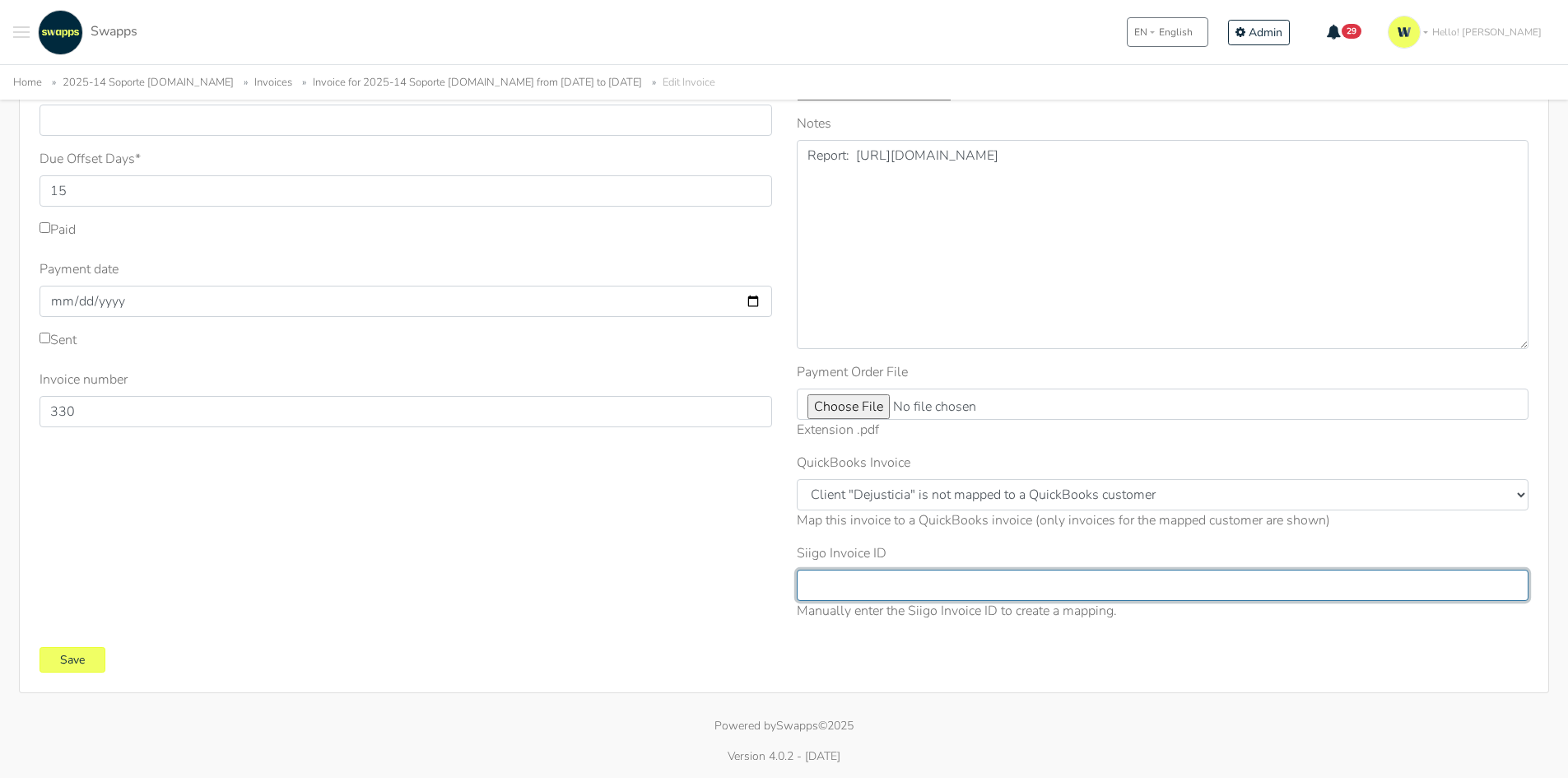
click at [887, 595] on input "Siigo Invoice ID" at bounding box center [1163, 585] width 733 height 32
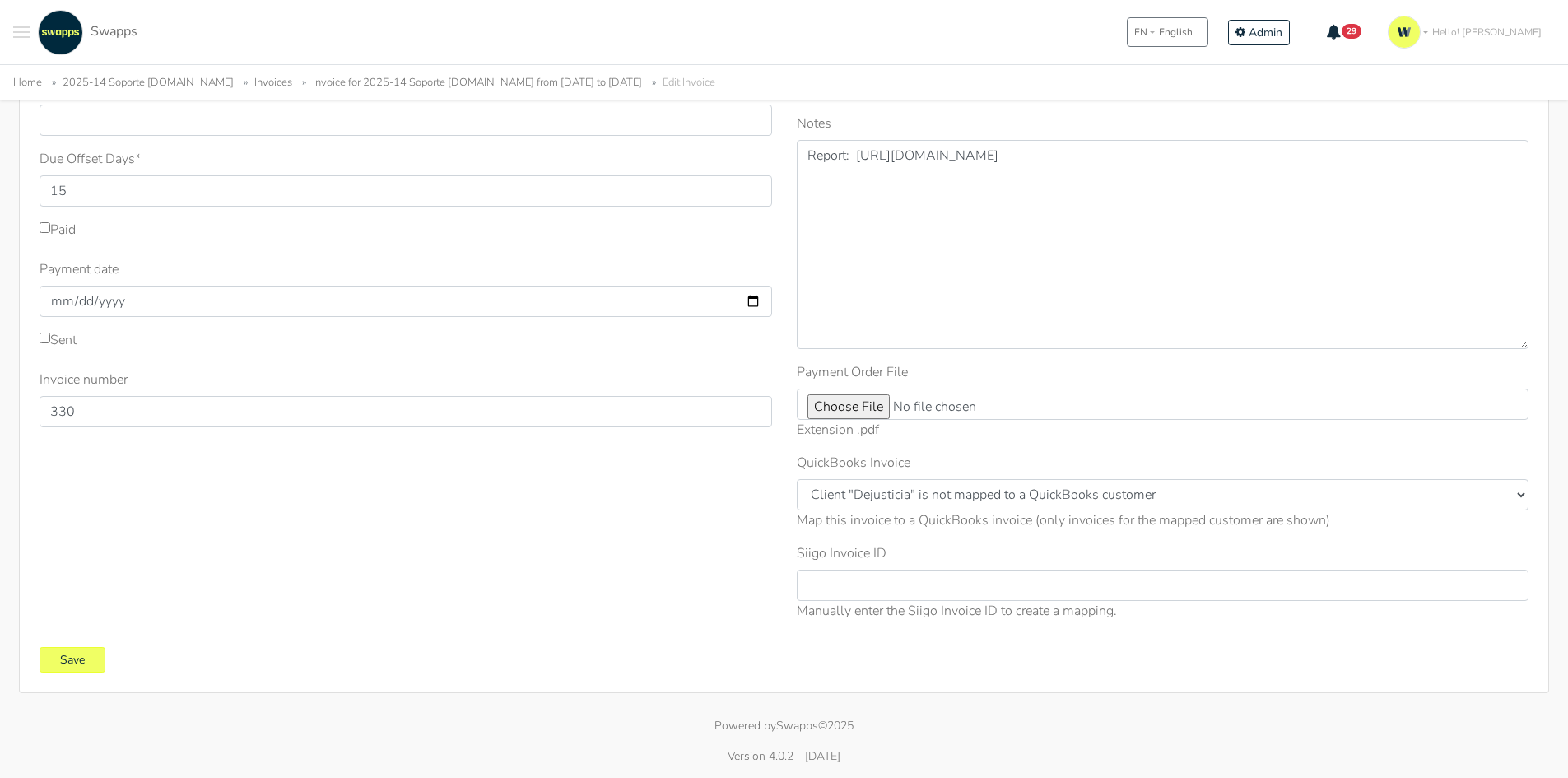
drag, startPoint x: 811, startPoint y: 557, endPoint x: 901, endPoint y: 541, distance: 91.4
click at [901, 541] on div "Period Start Date * 2025-09-01 Period End Date * 2025-09-30 Total Invoice Amoun…" at bounding box center [1162, 265] width 757 height 737
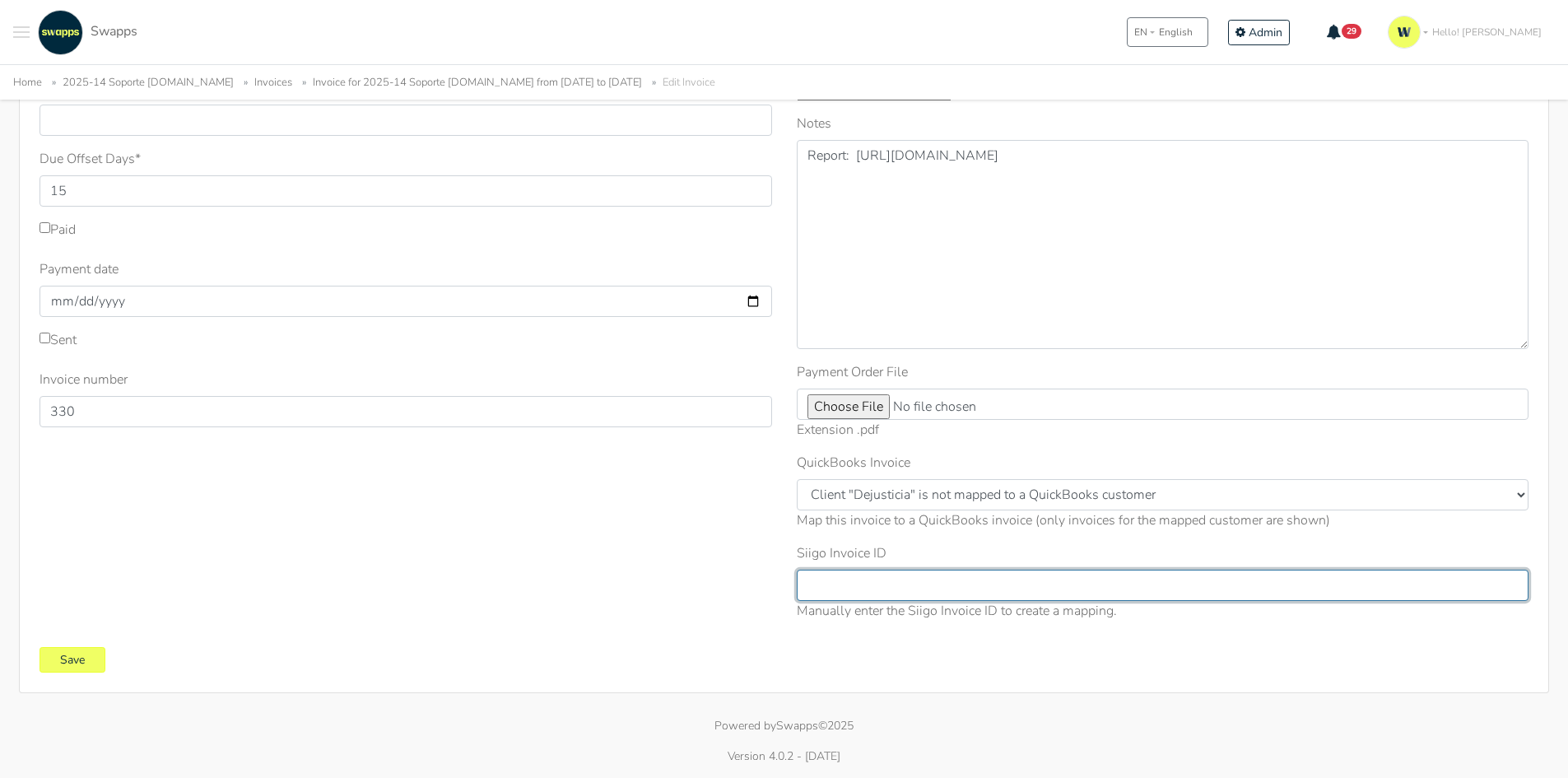
click at [887, 576] on input "Siigo Invoice ID" at bounding box center [1163, 585] width 733 height 32
click at [1130, 583] on input "Siigo Invoice ID" at bounding box center [1163, 585] width 733 height 32
click at [935, 586] on input "Siigo Invoice ID" at bounding box center [1163, 585] width 733 height 32
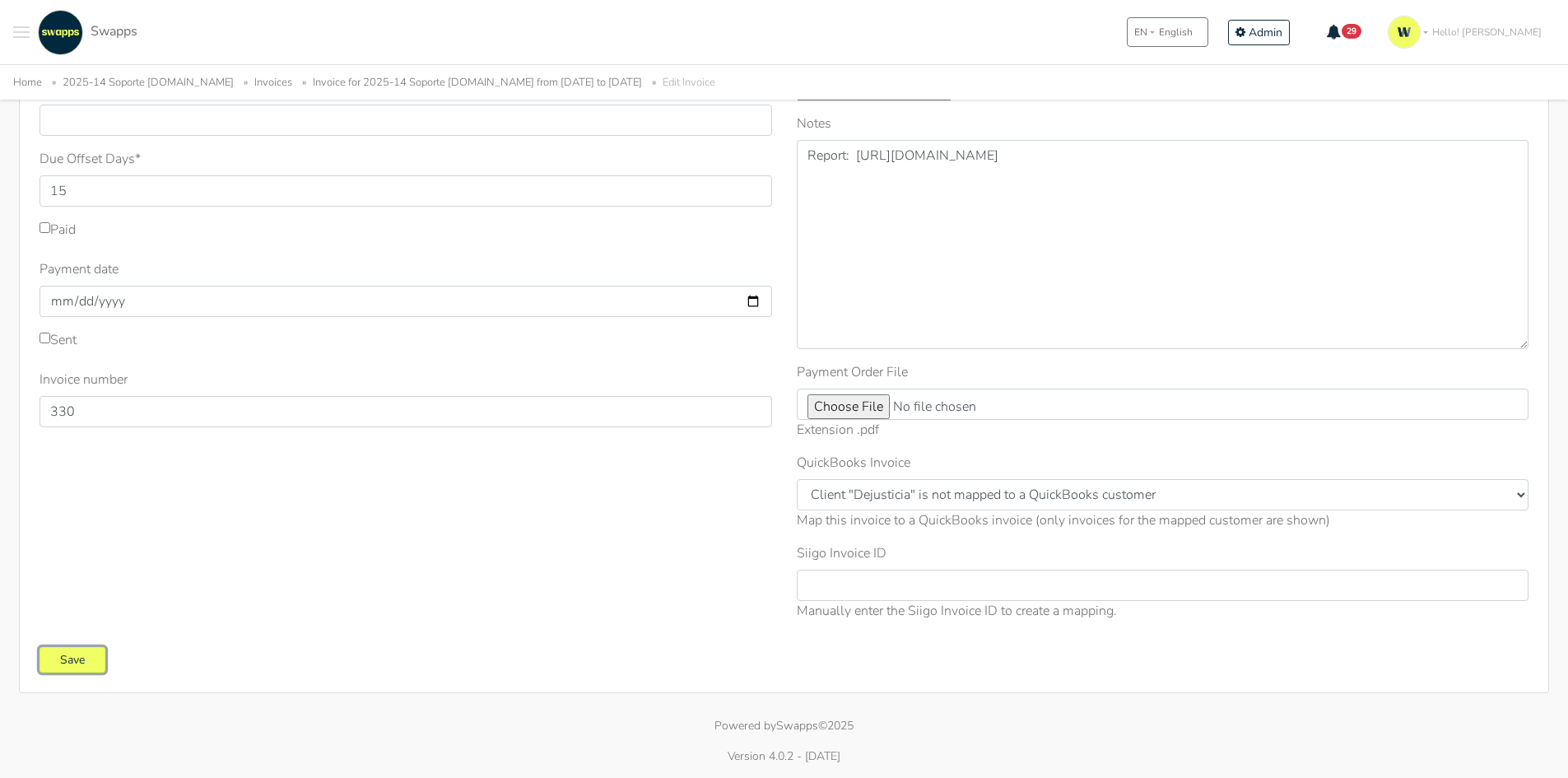
click at [90, 662] on input "Save" at bounding box center [72, 660] width 66 height 26
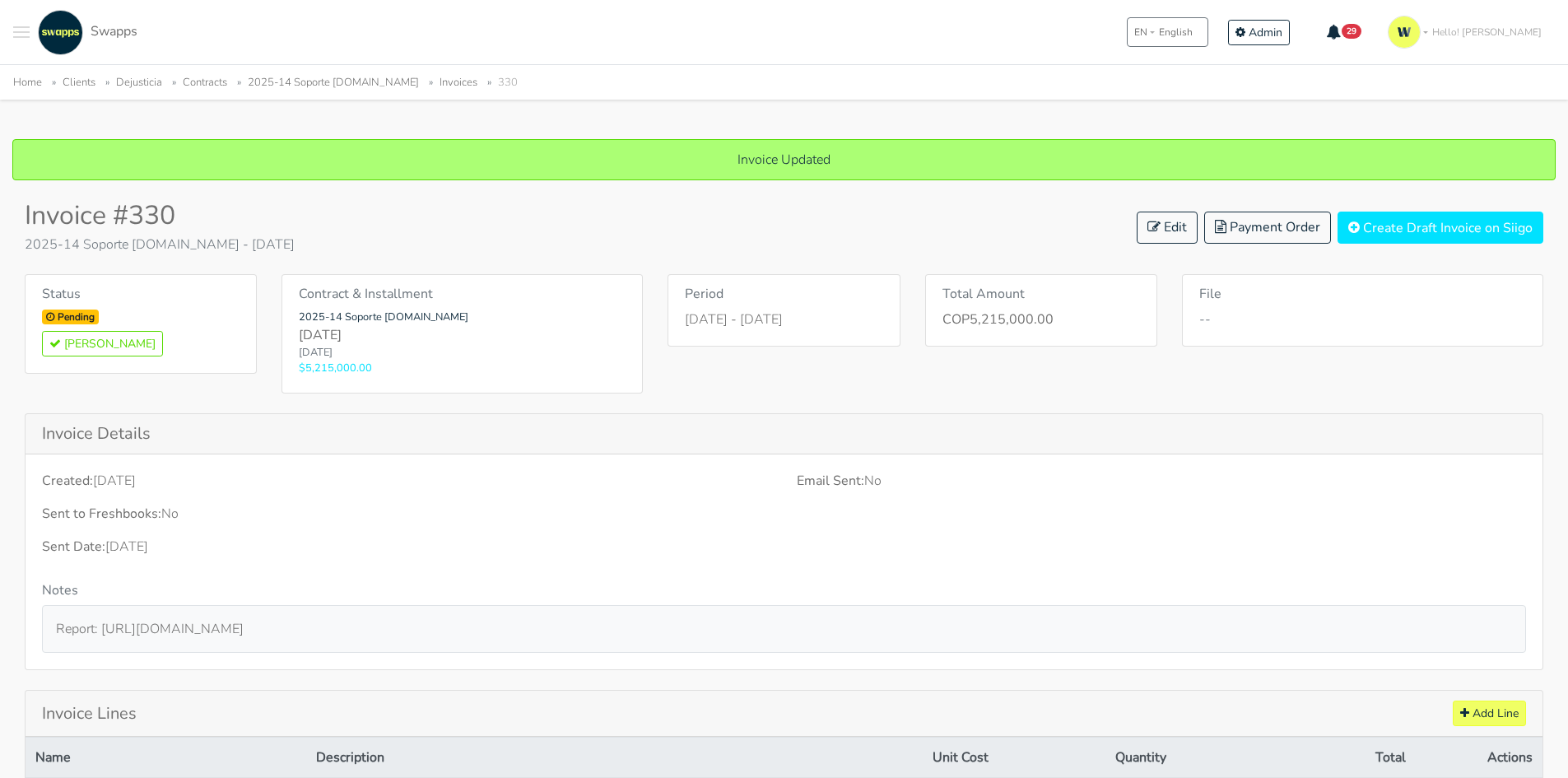
scroll to position [3, 0]
click at [1496, 222] on button "Create Draft Invoice on Siigo" at bounding box center [1440, 229] width 206 height 32
click at [1150, 223] on icon at bounding box center [1154, 227] width 13 height 13
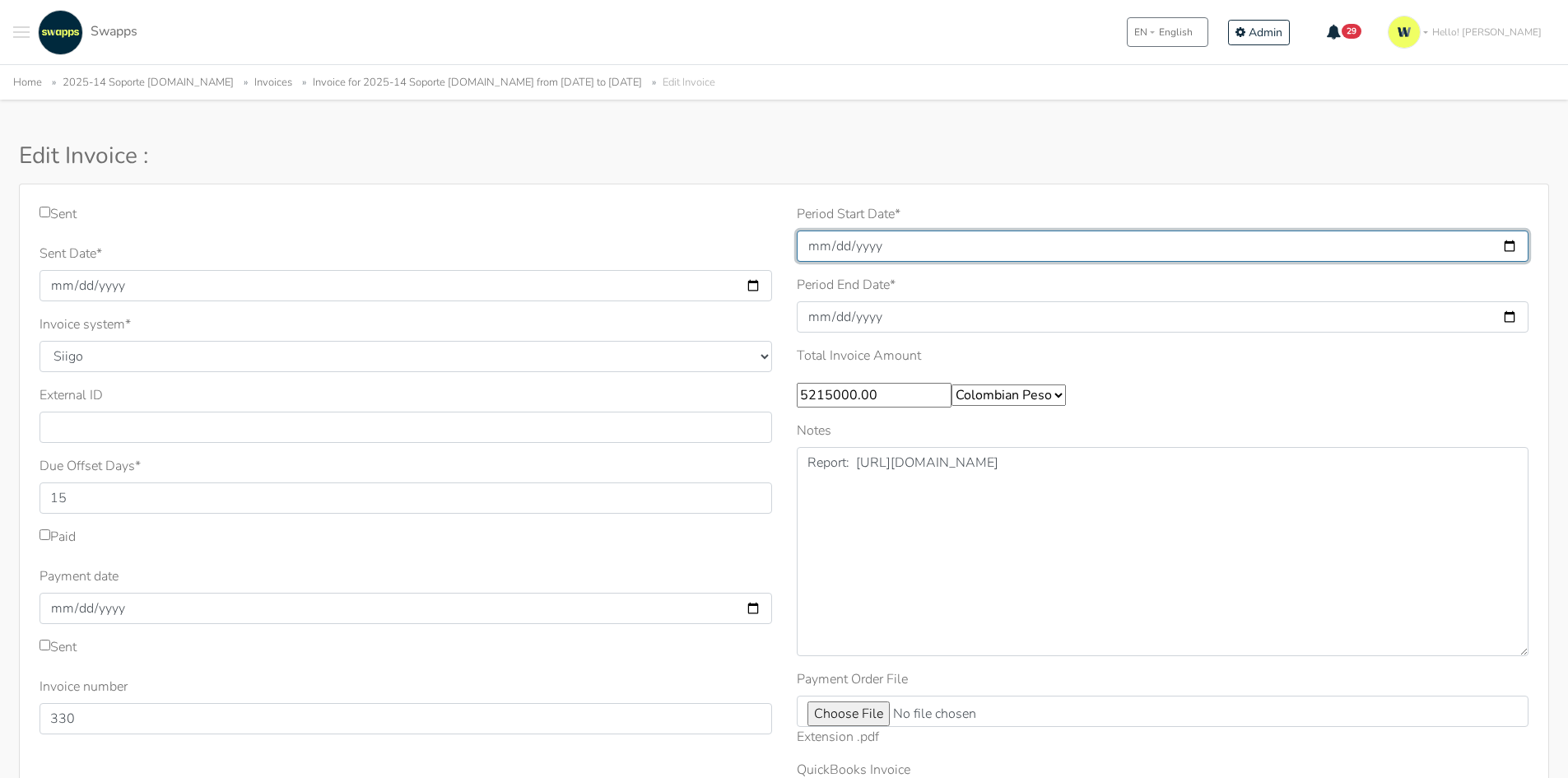
click at [852, 253] on input "[DATE]" at bounding box center [1163, 245] width 733 height 32
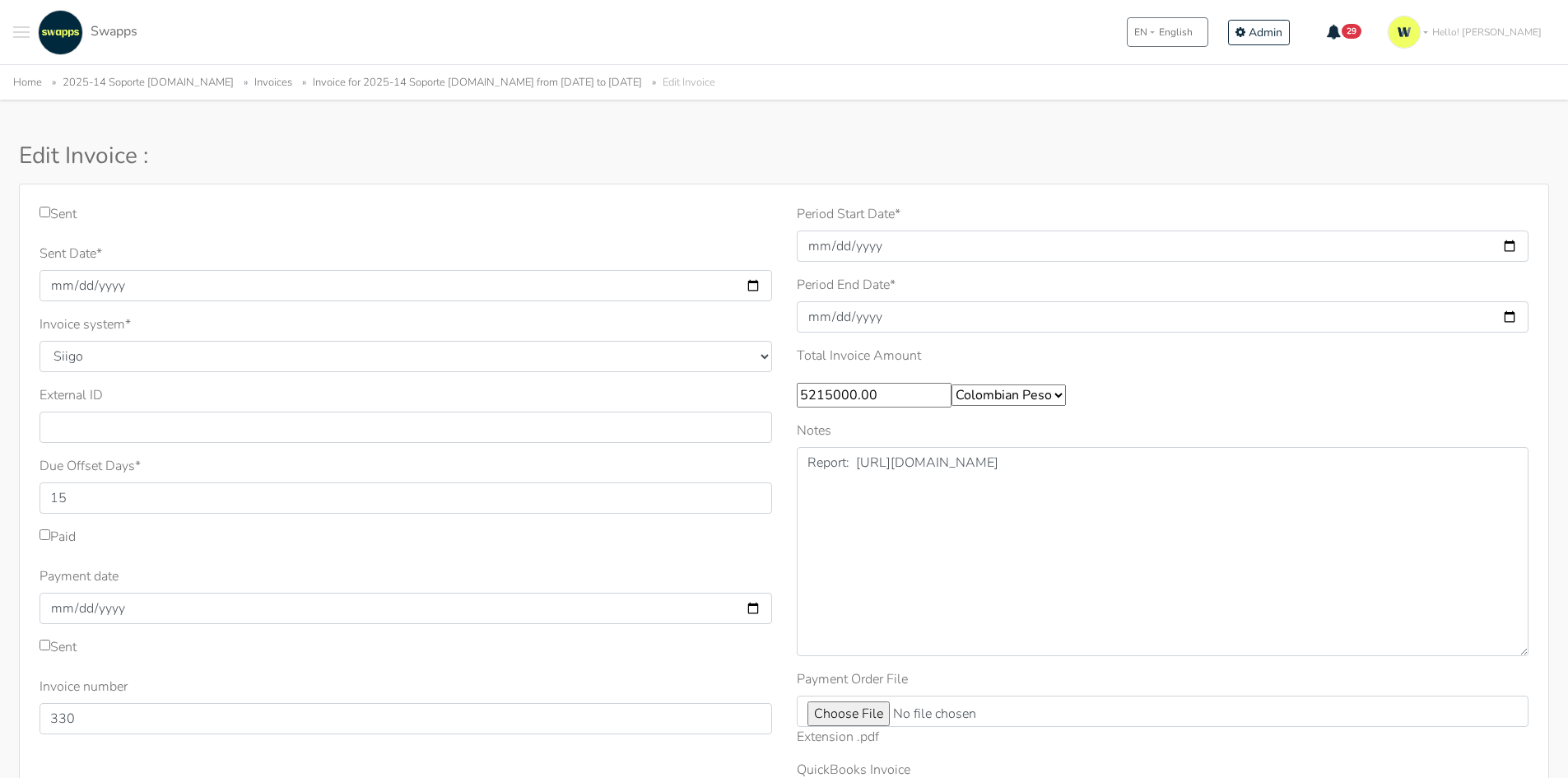
click at [903, 206] on div "Period Start Date * 2025-09-01" at bounding box center [1163, 233] width 733 height 57
click at [62, 248] on label "Sent Date *" at bounding box center [71, 253] width 63 height 20
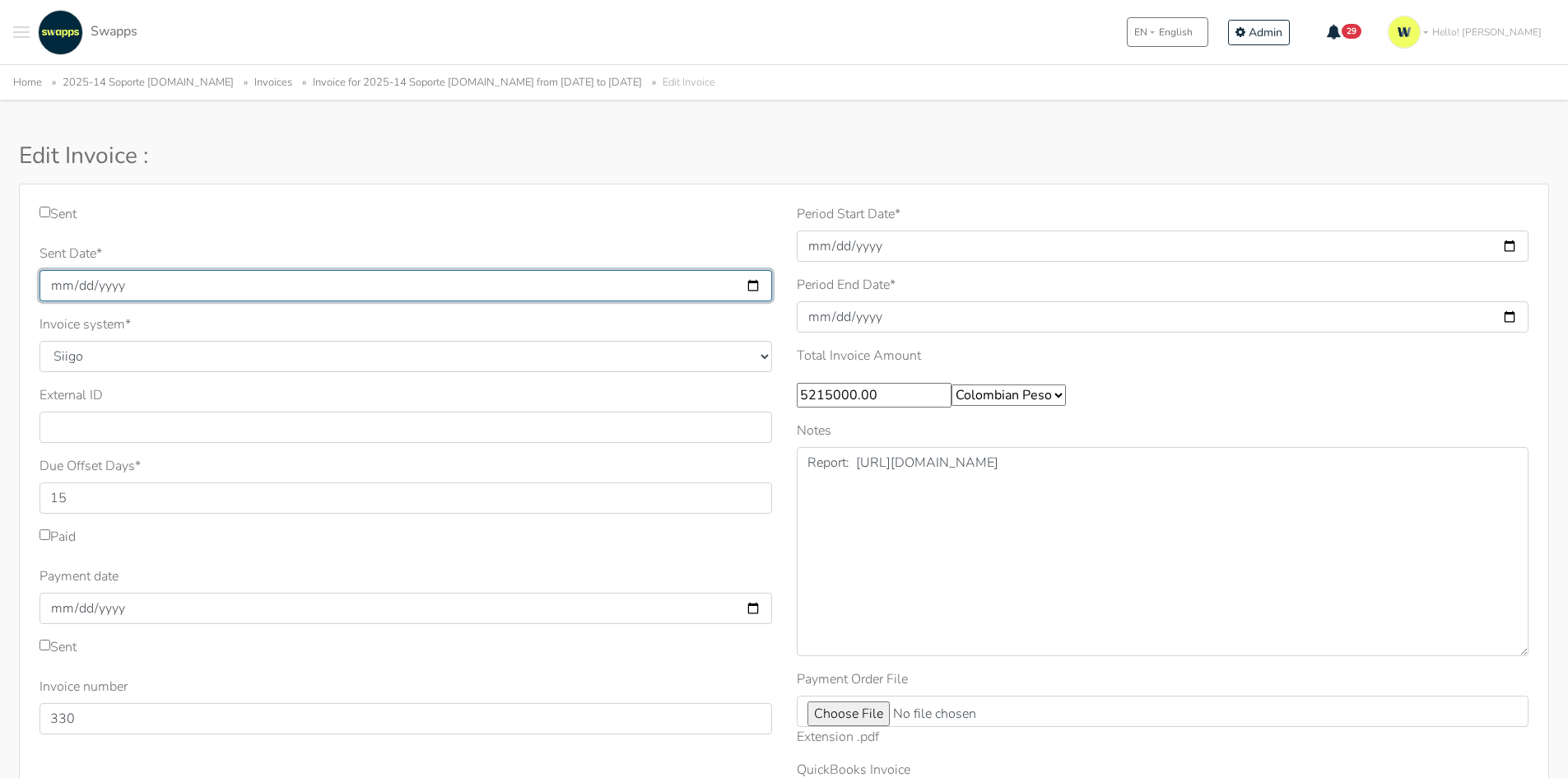
click at [62, 270] on input "2025-09-30" at bounding box center [406, 285] width 733 height 32
click at [88, 281] on input "2025-09-30" at bounding box center [406, 285] width 733 height 32
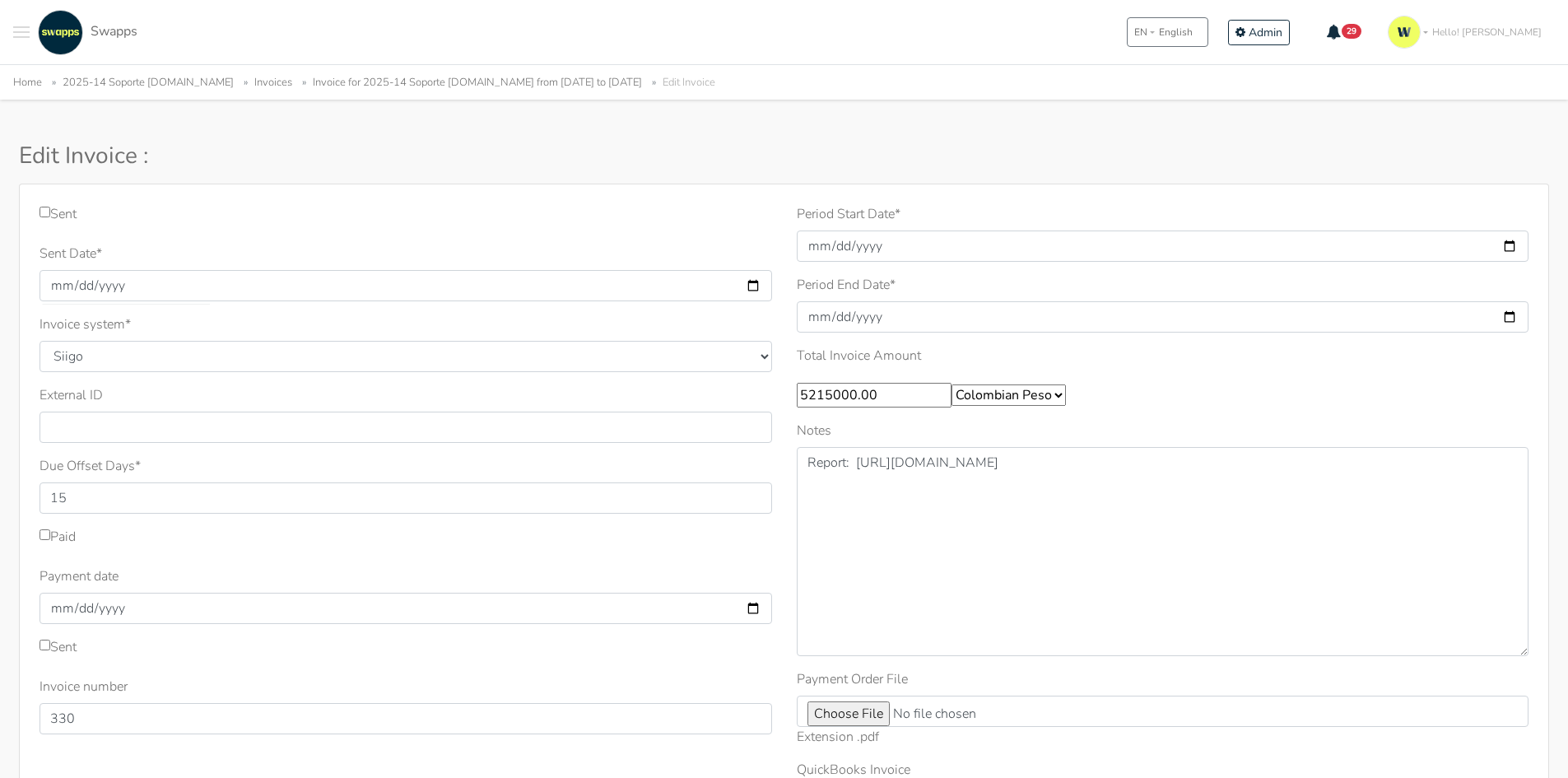
click at [55, 256] on label "Sent Date *" at bounding box center [71, 253] width 63 height 20
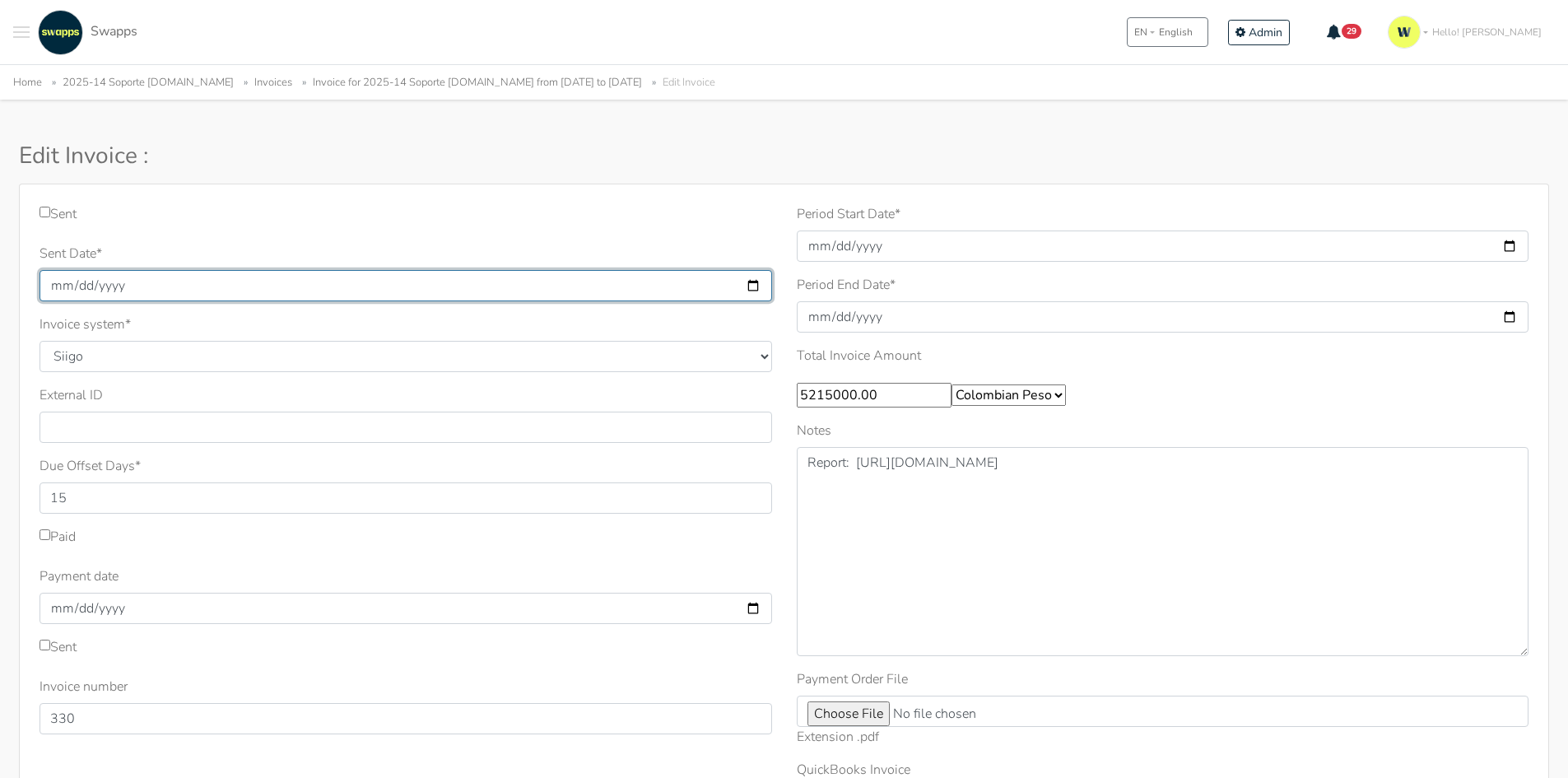
click at [55, 270] on input "2025-09-30" at bounding box center [406, 285] width 733 height 32
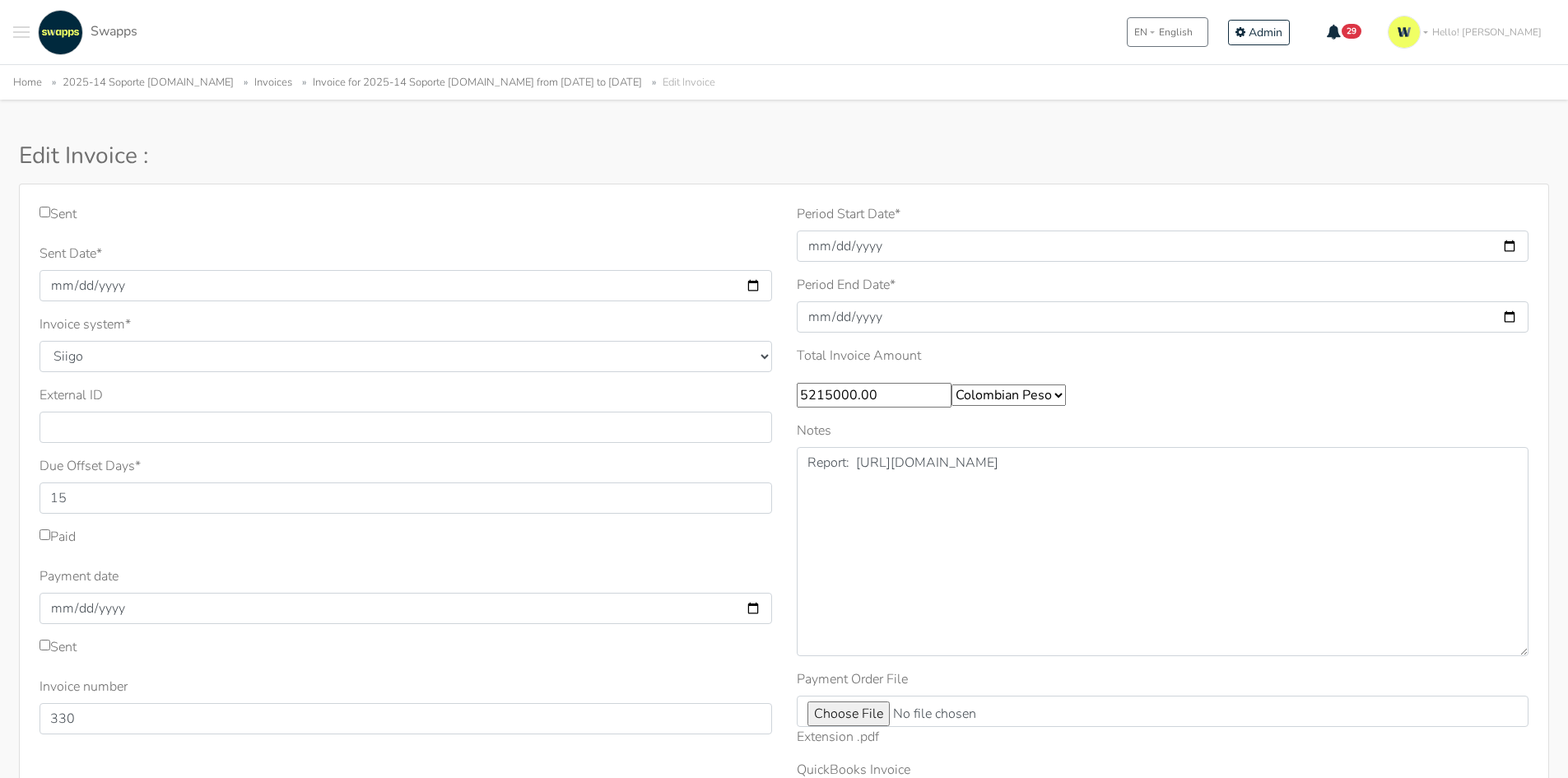
click at [87, 256] on label "Sent Date *" at bounding box center [71, 253] width 63 height 20
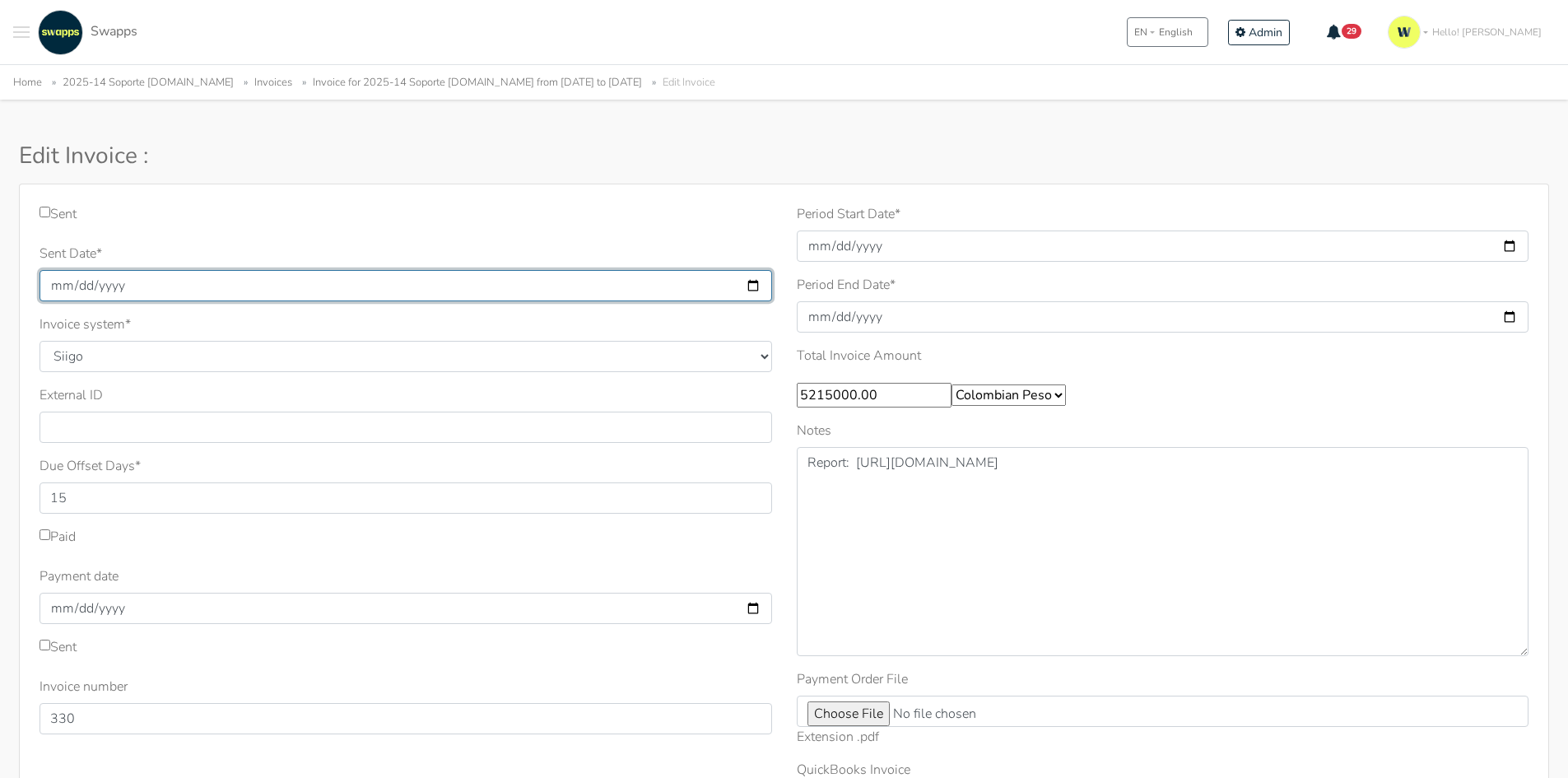
click at [87, 270] on input "2025-09-30" at bounding box center [406, 285] width 733 height 32
click at [87, 284] on input "2025-09-30" at bounding box center [406, 285] width 733 height 32
click at [58, 286] on input "2025-09-30" at bounding box center [406, 285] width 733 height 32
click at [83, 282] on input "2025-09-30" at bounding box center [406, 285] width 733 height 32
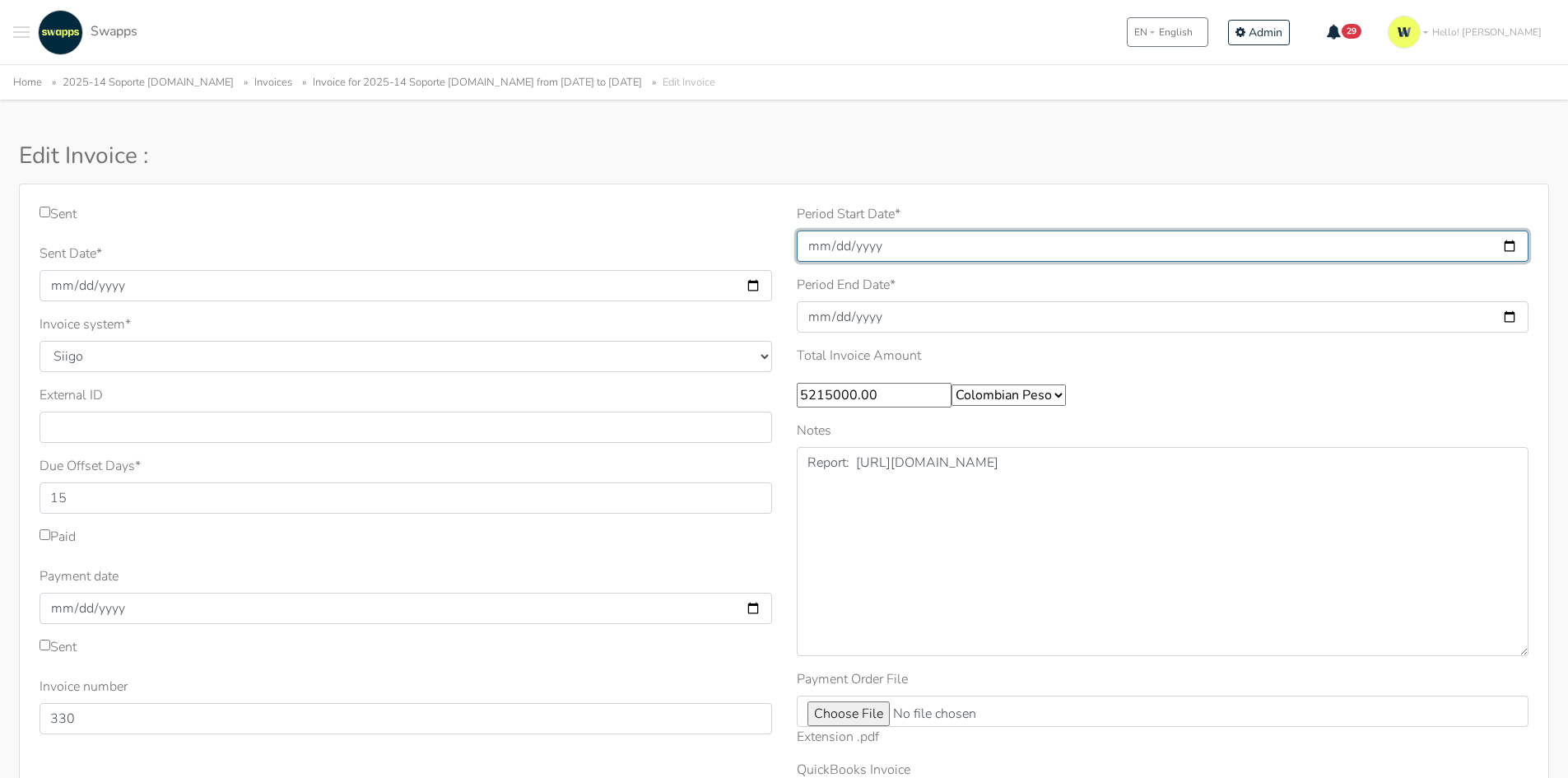
click at [862, 242] on input "2025-09-01" at bounding box center [1163, 245] width 733 height 32
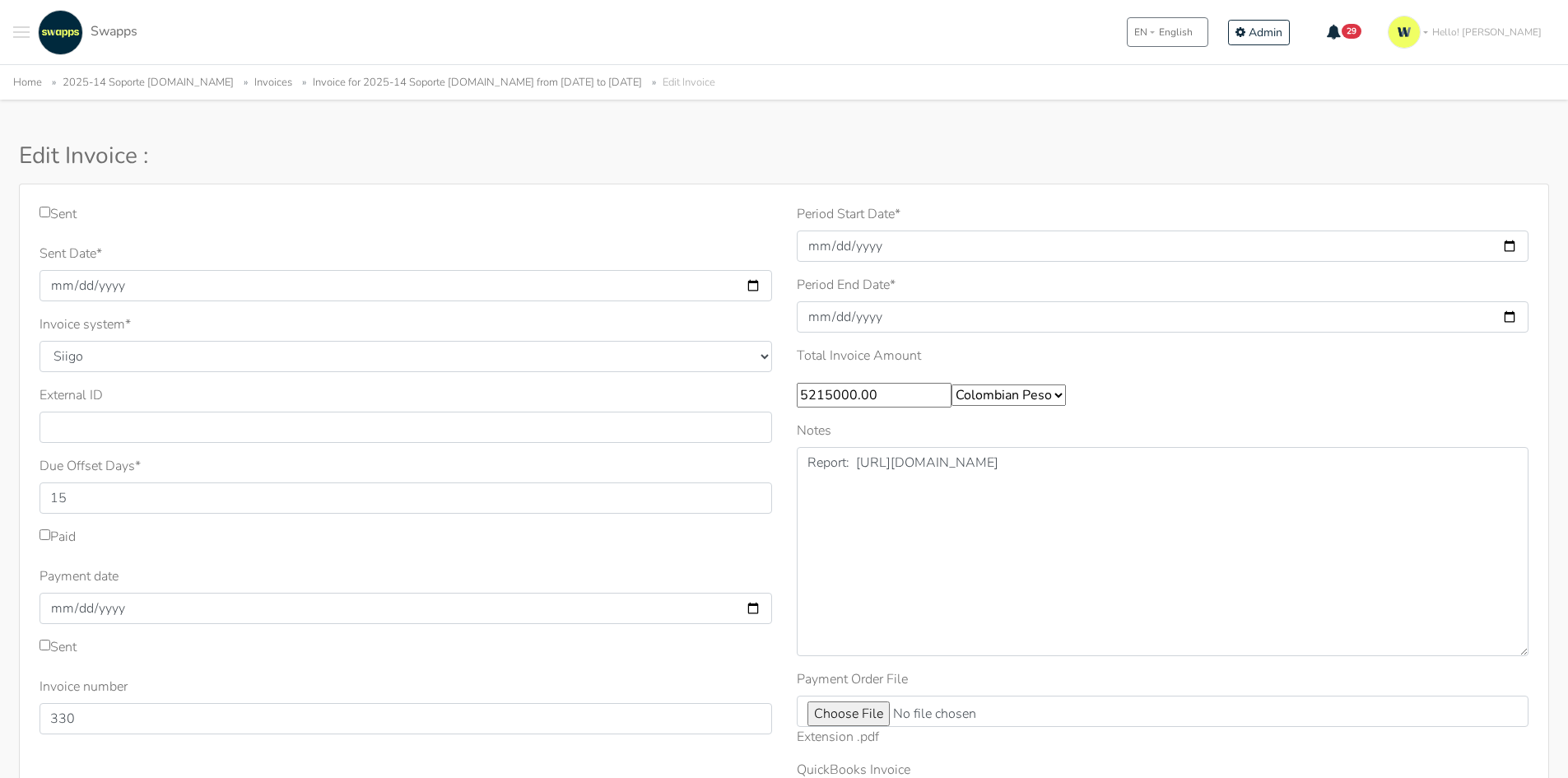
click at [822, 215] on label "Period Start Date *" at bounding box center [848, 214] width 104 height 20
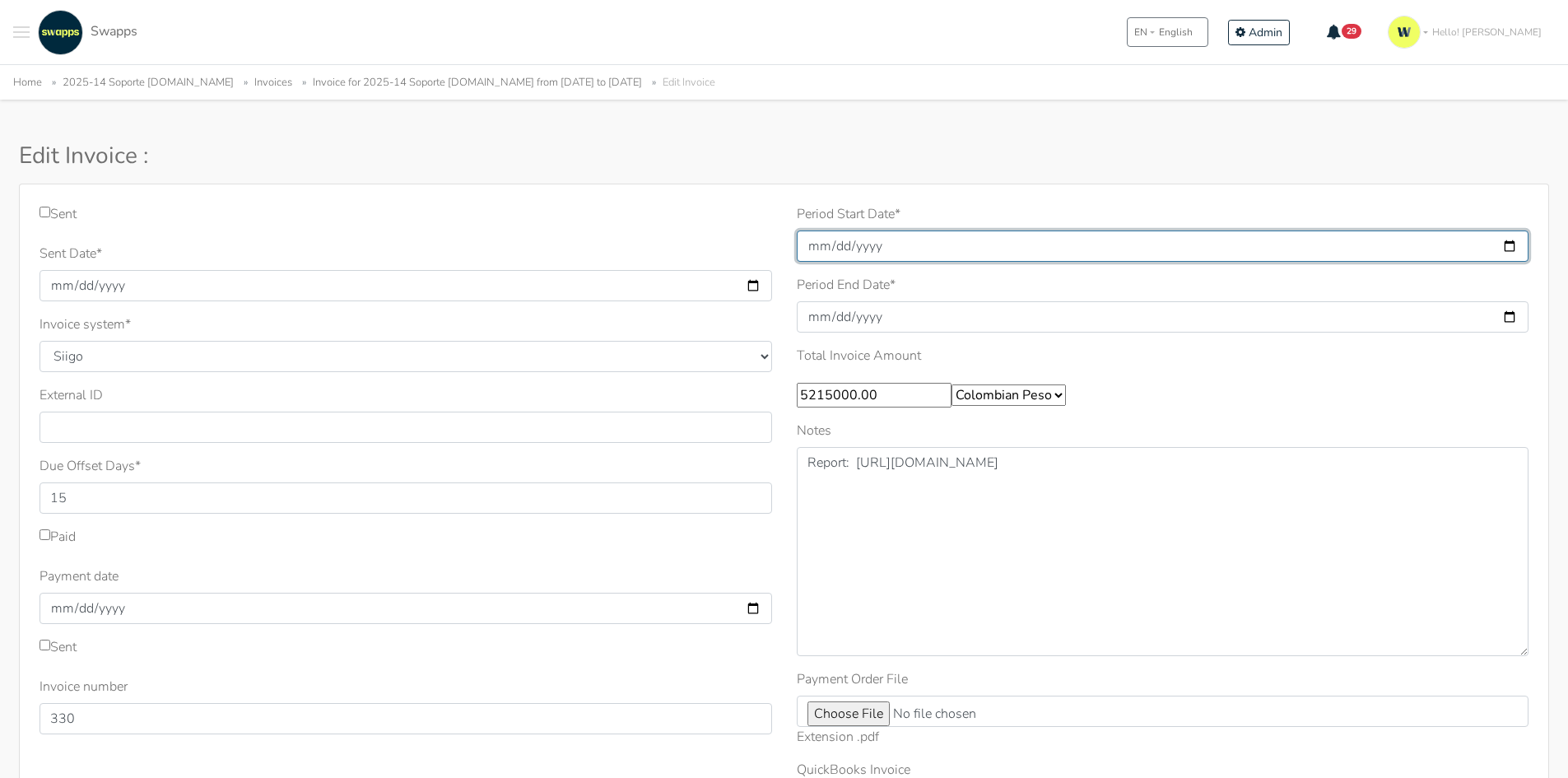
click at [822, 230] on input "2025-09-01" at bounding box center [1163, 245] width 733 height 32
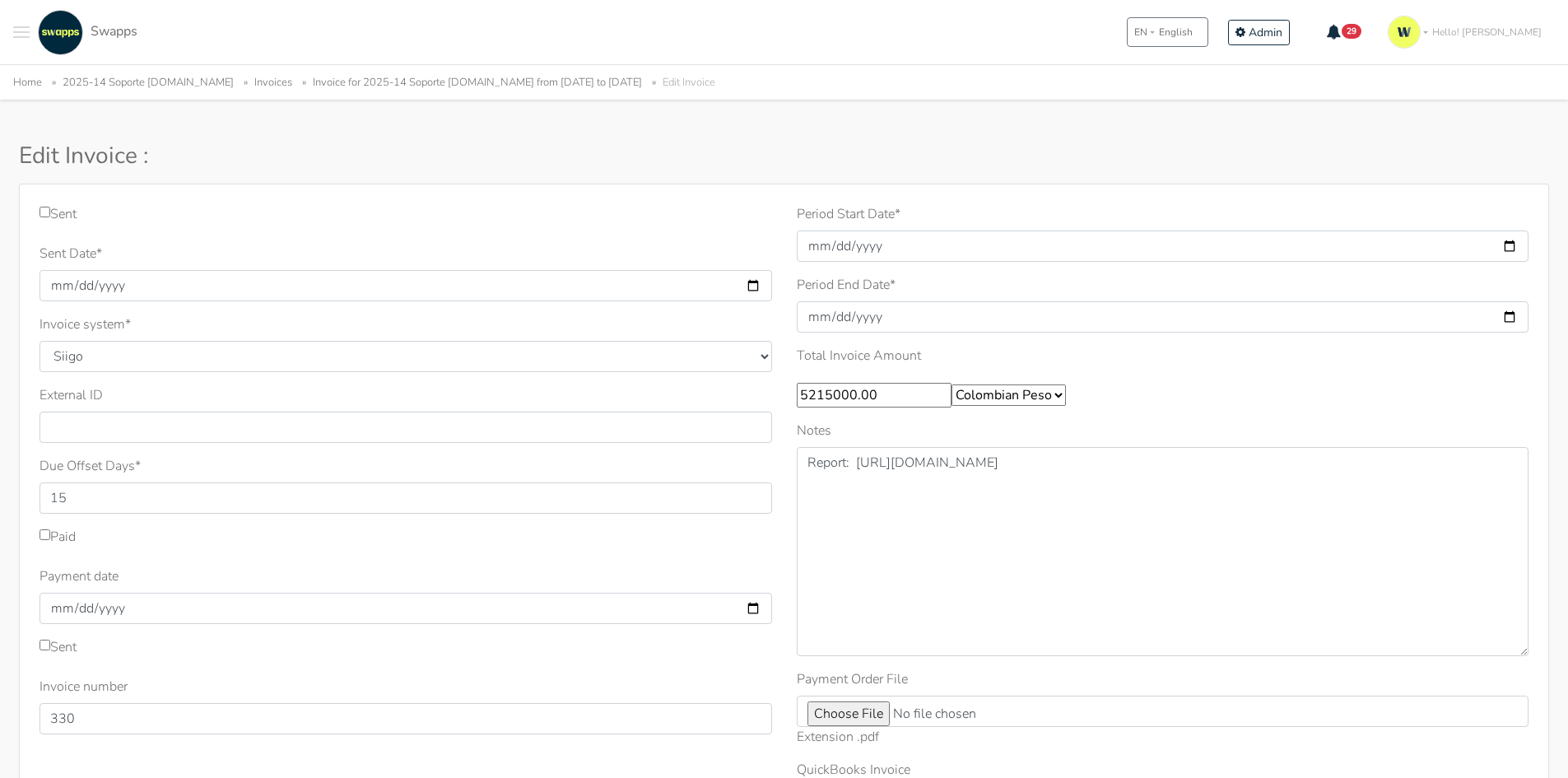
click at [808, 298] on div "Period End Date * 2025-09-30" at bounding box center [1163, 304] width 733 height 57
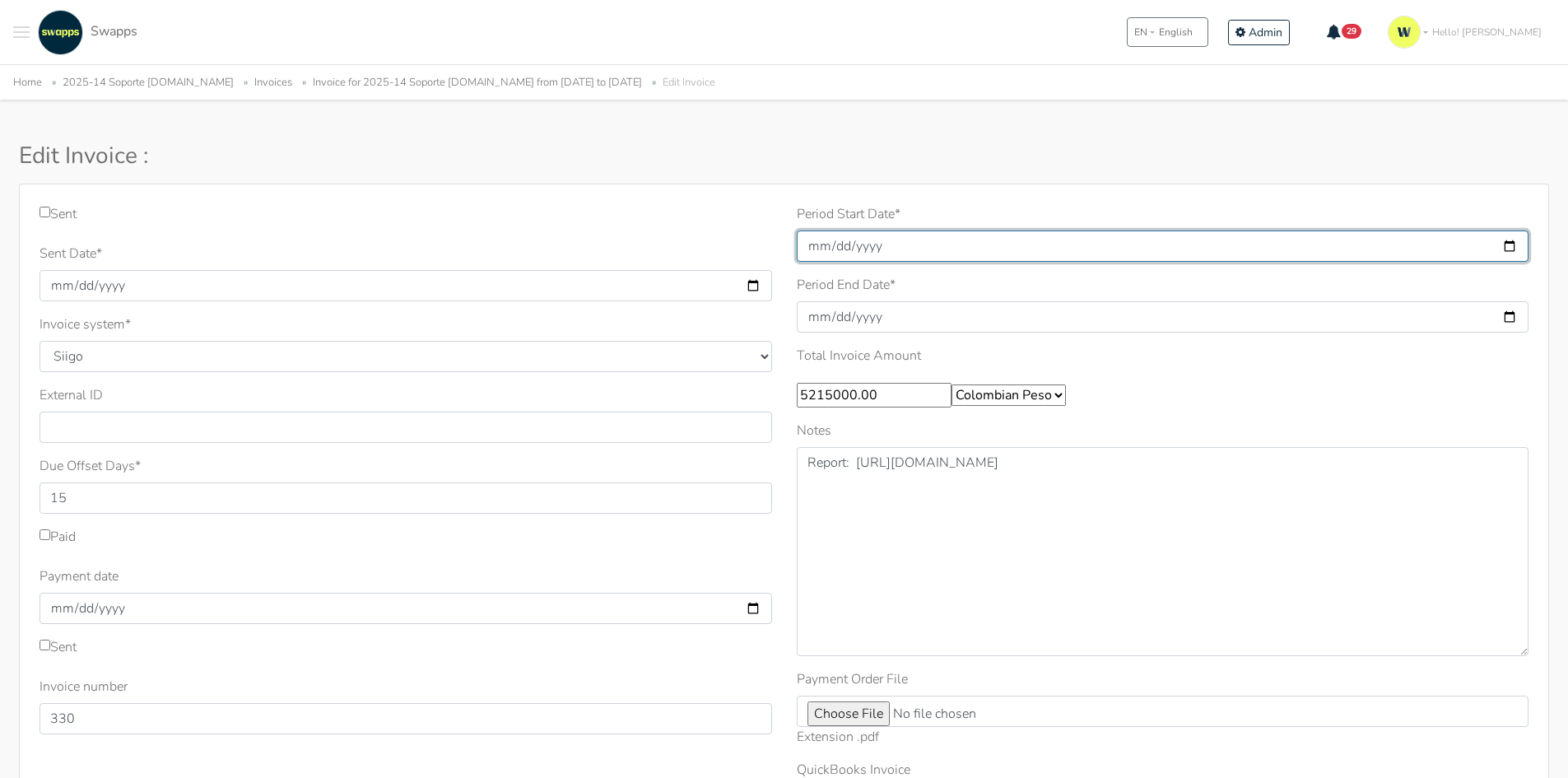
click at [859, 258] on input "2025-09-01" at bounding box center [1163, 245] width 733 height 32
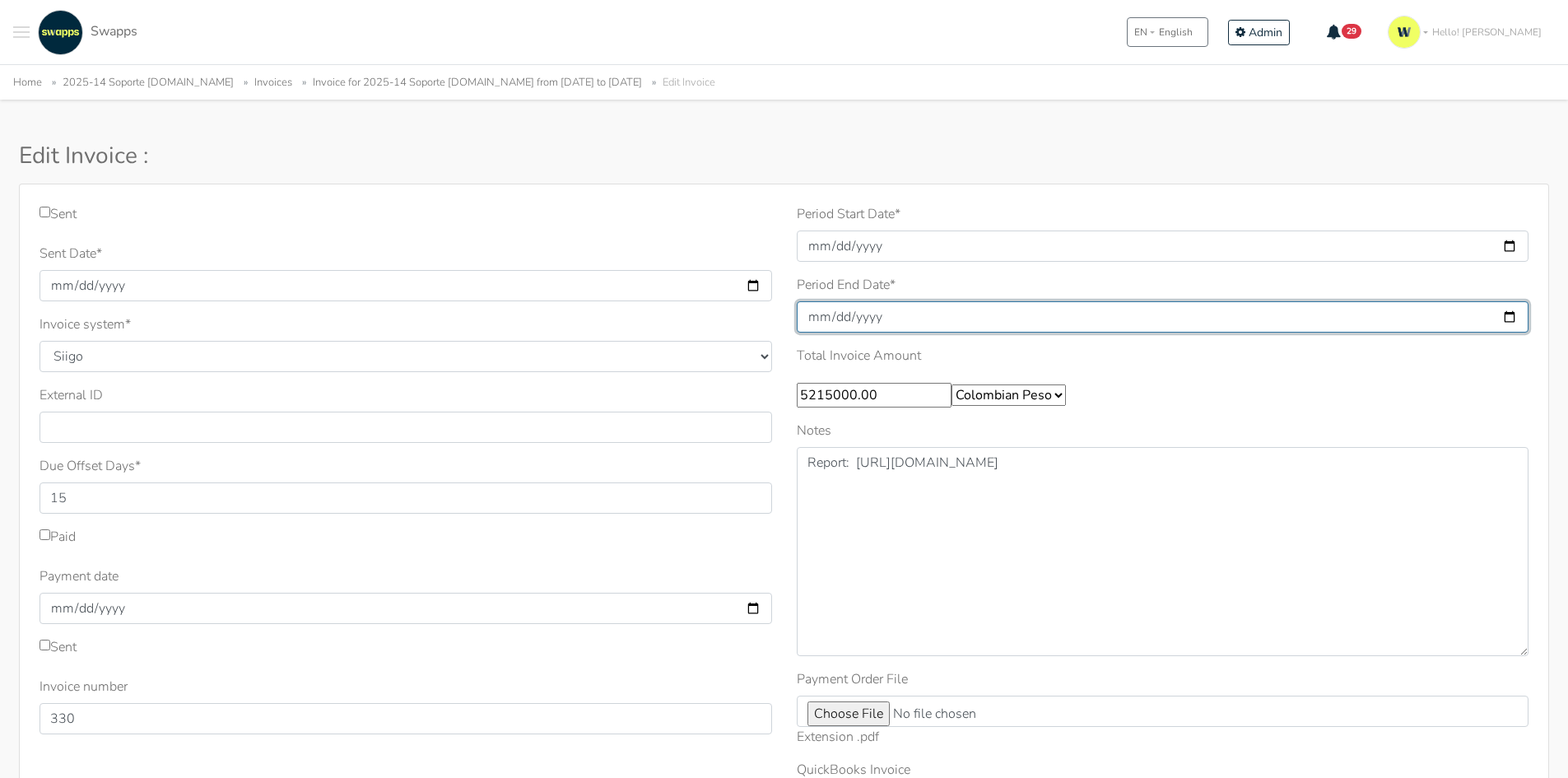
click at [851, 316] on input "[DATE]" at bounding box center [1163, 317] width 733 height 32
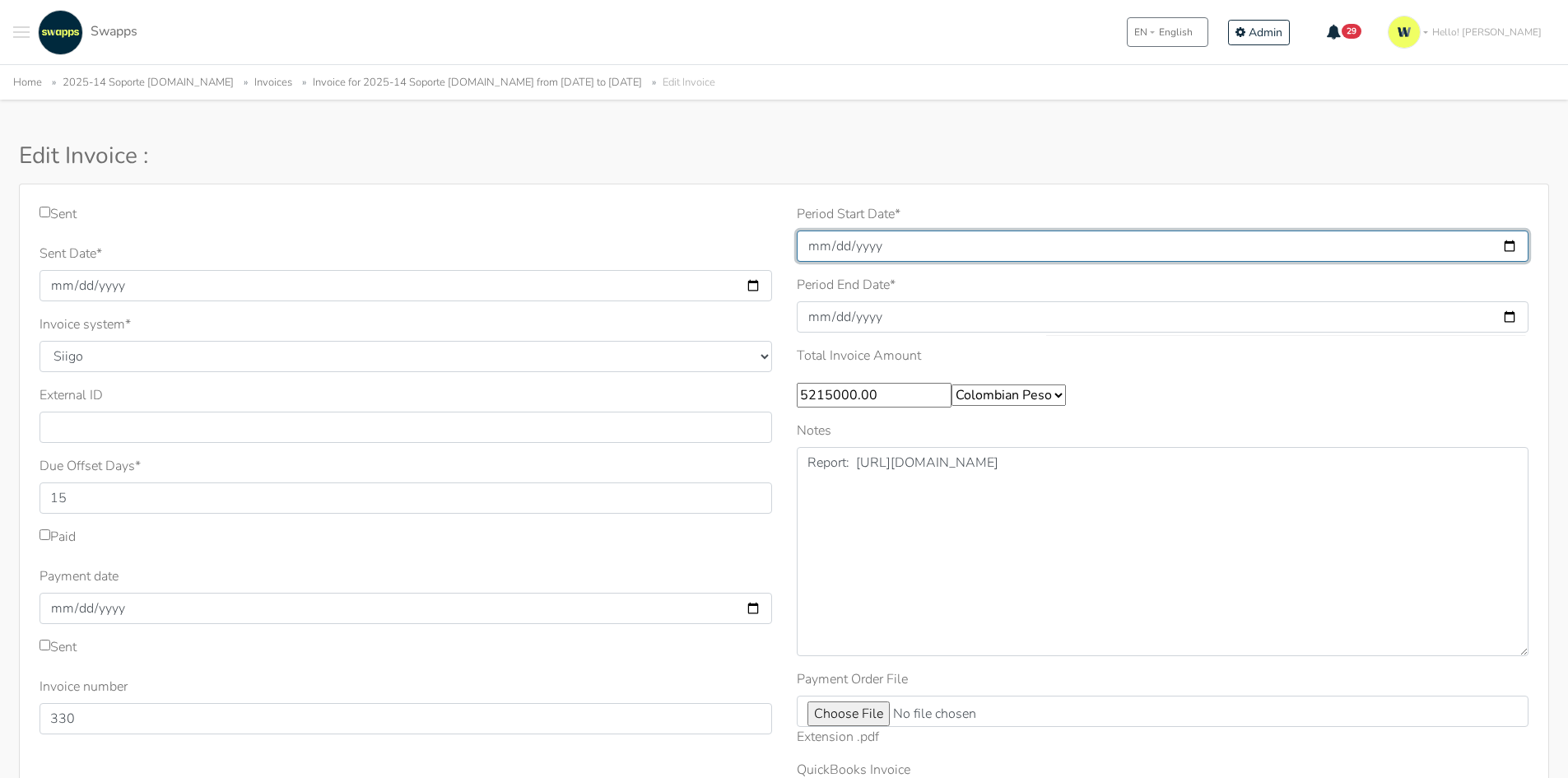
click at [828, 238] on input "[DATE]" at bounding box center [1163, 245] width 733 height 32
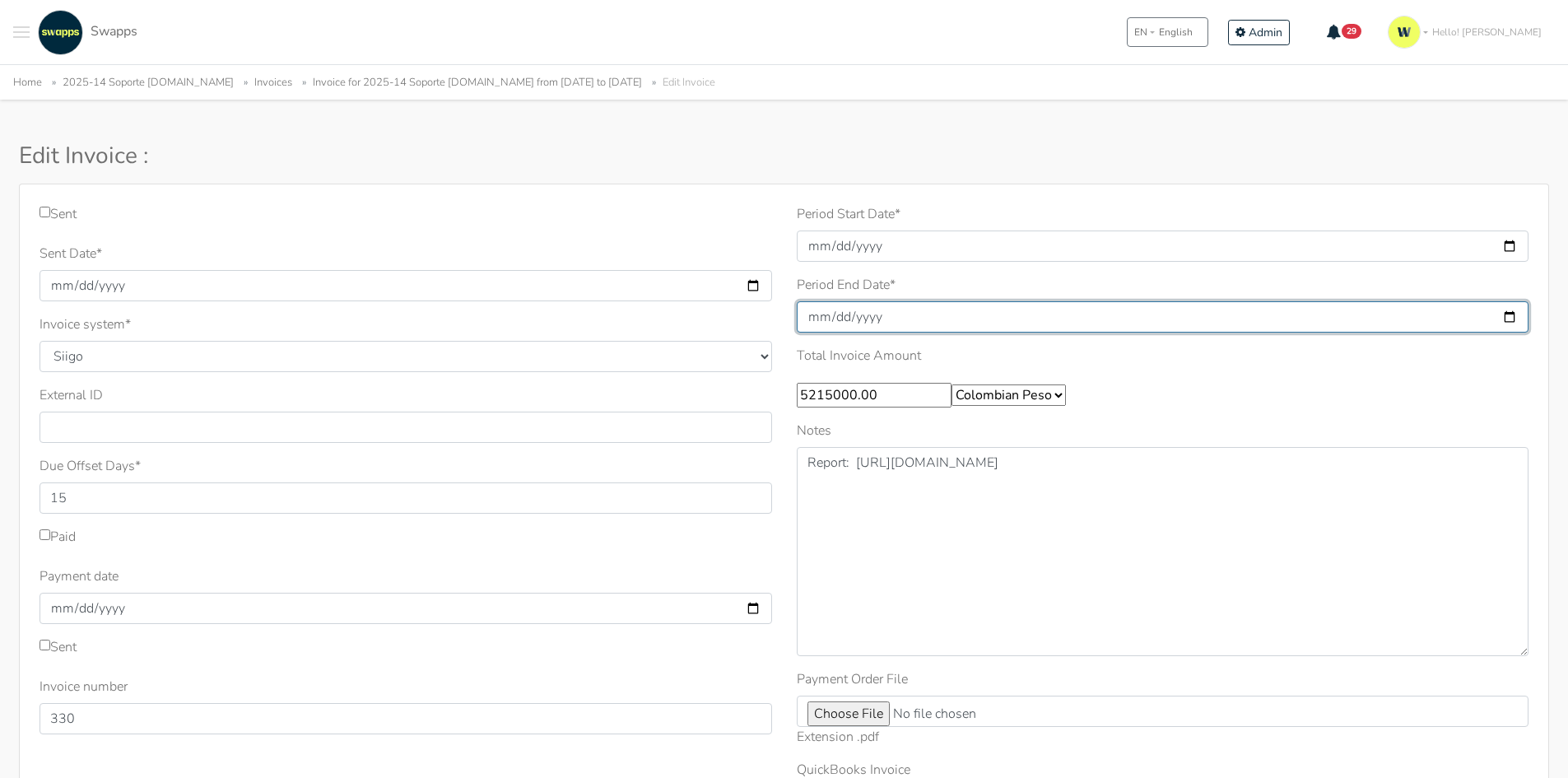
click at [828, 318] on input "[DATE]" at bounding box center [1163, 317] width 733 height 32
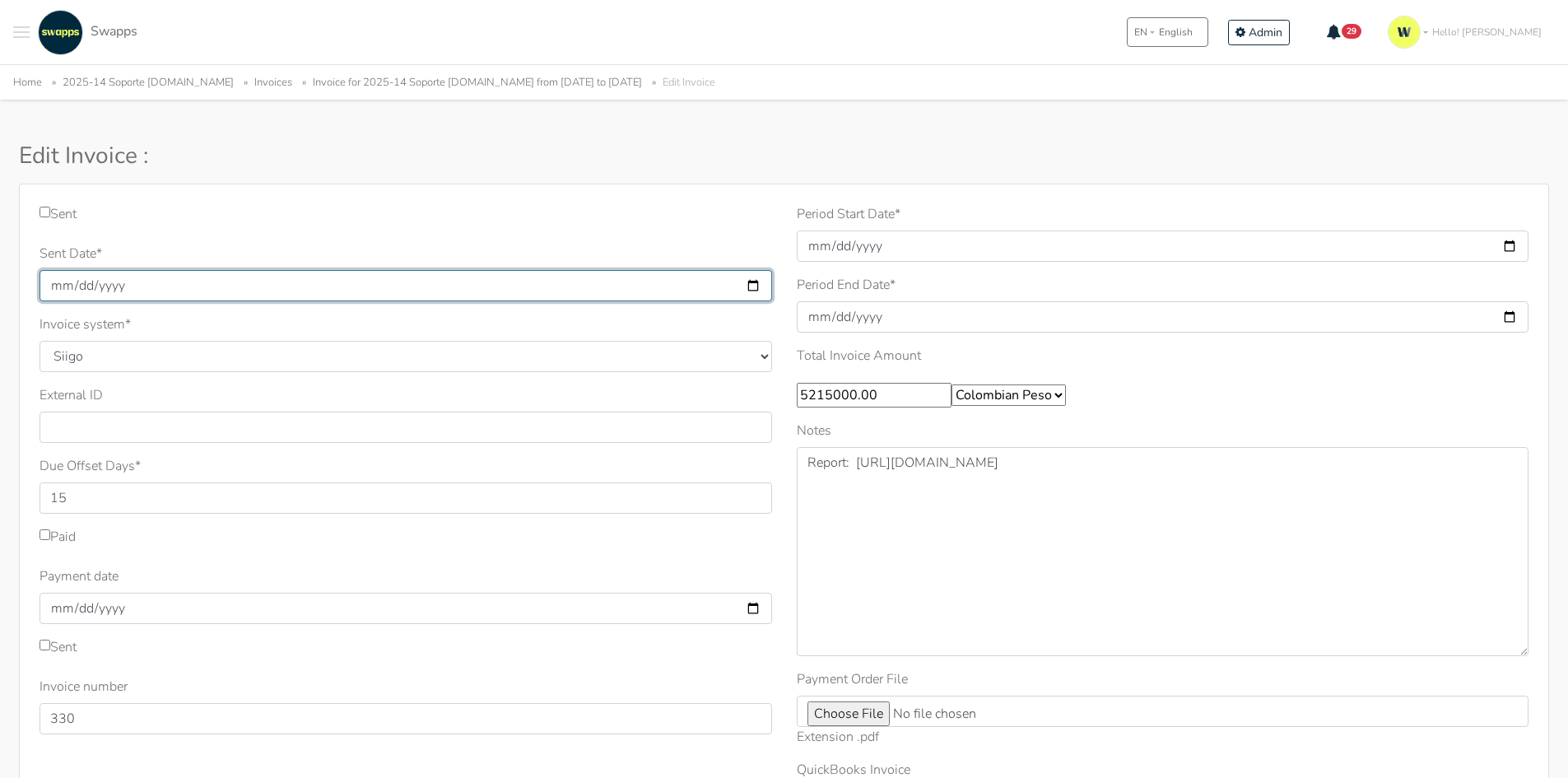
click at [60, 284] on input "[DATE]" at bounding box center [406, 285] width 733 height 32
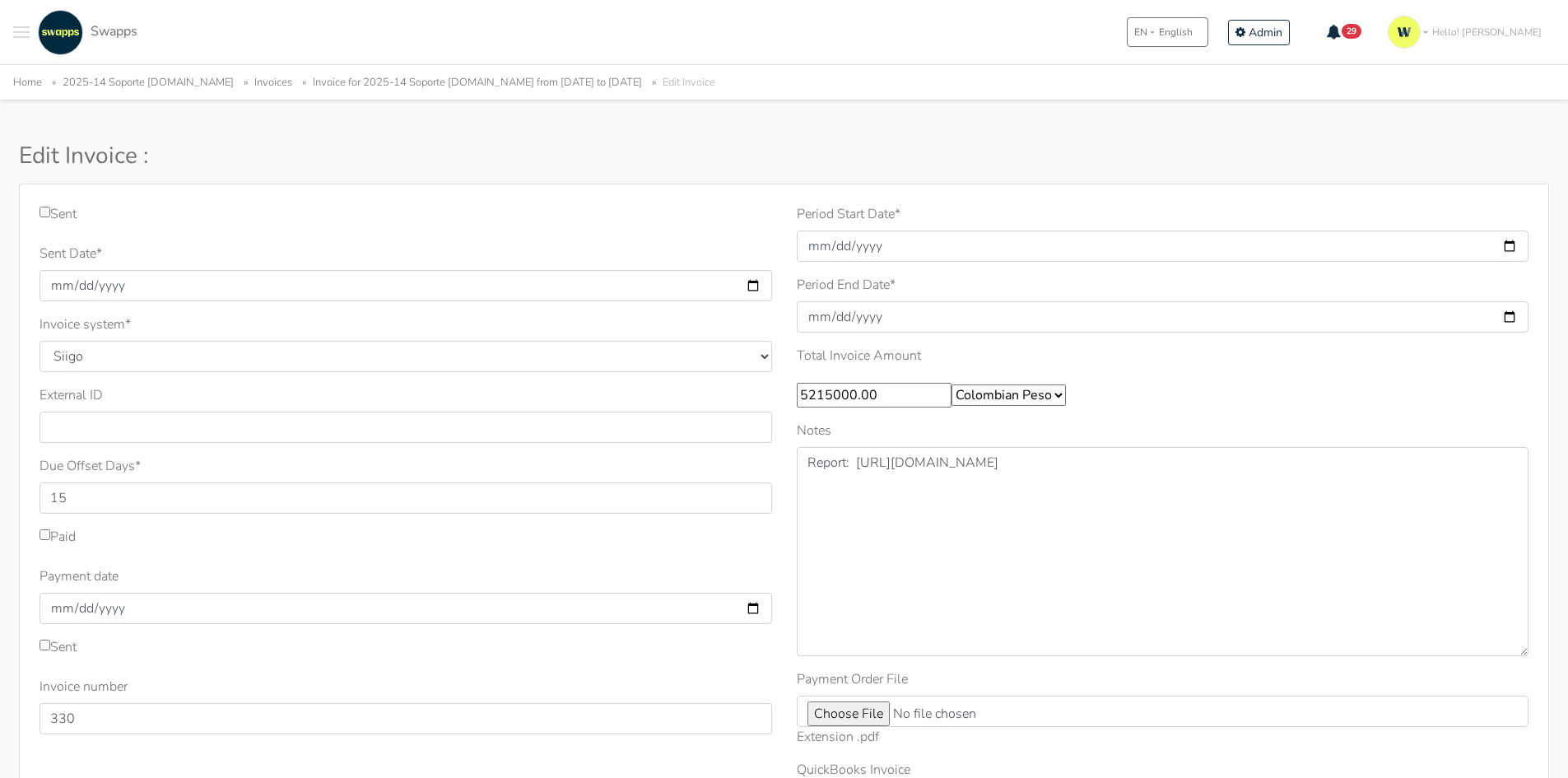
click at [51, 256] on label "Sent Date *" at bounding box center [71, 253] width 63 height 20
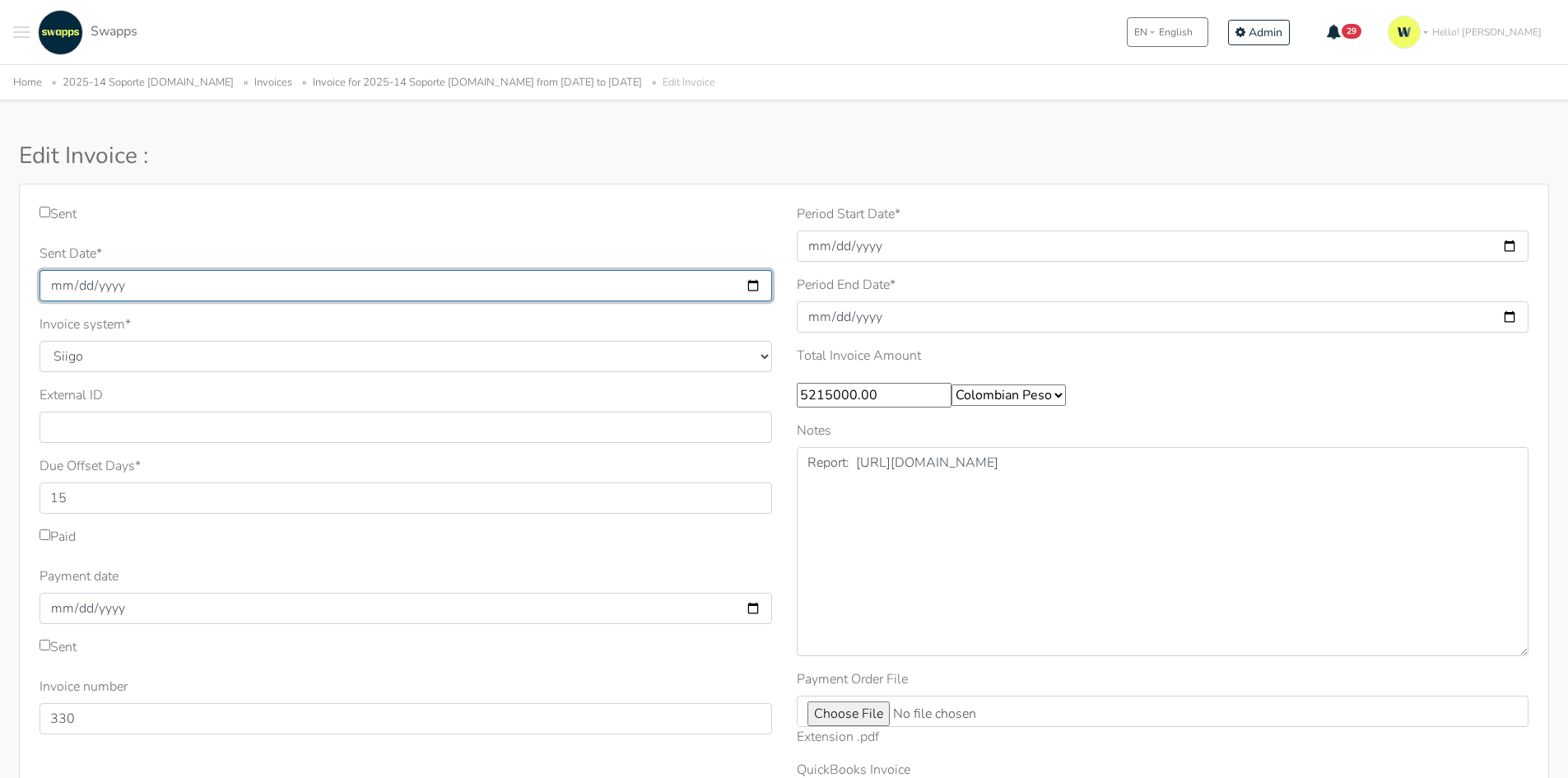
click at [51, 270] on input "[DATE]" at bounding box center [406, 285] width 733 height 32
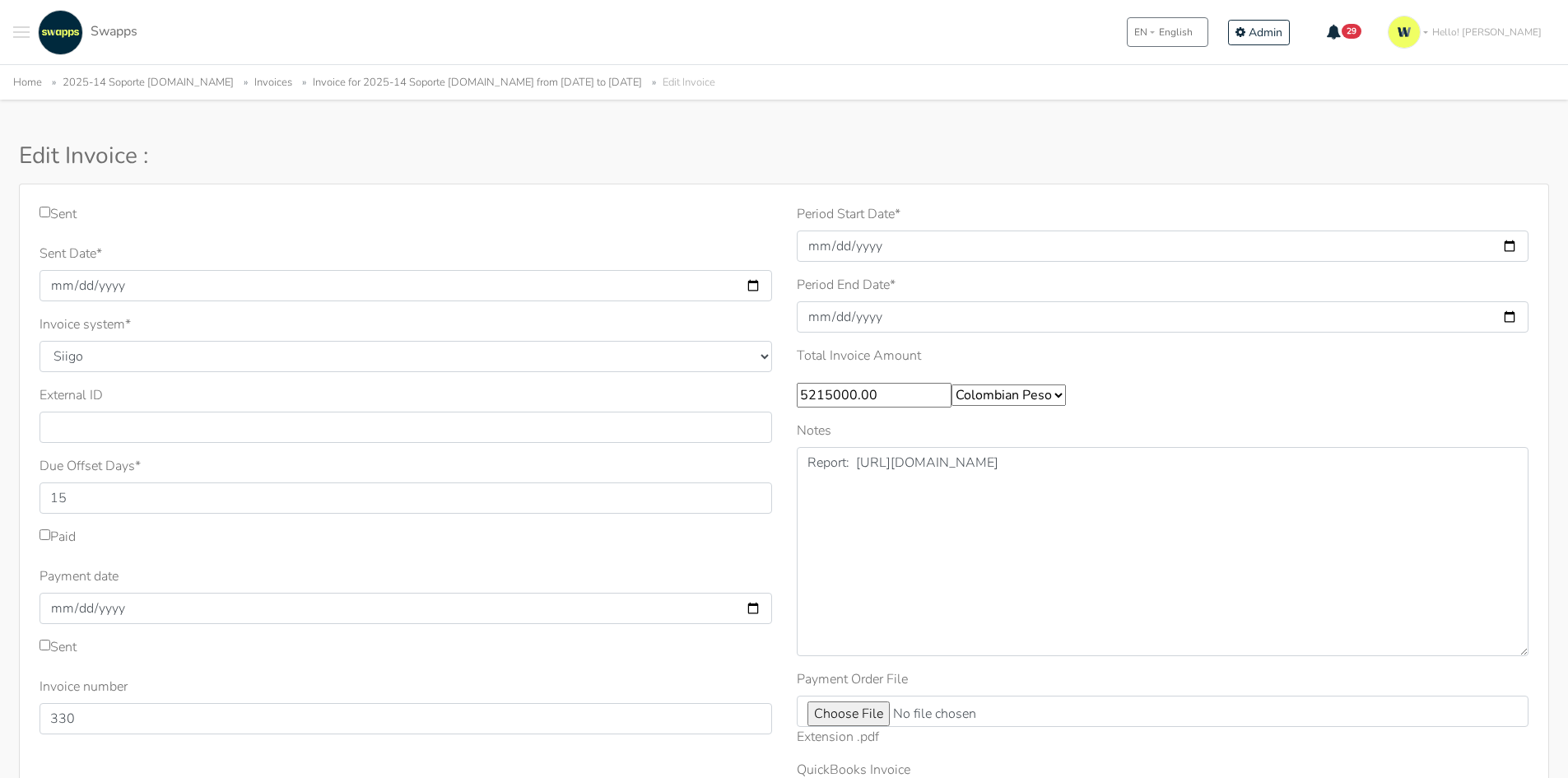
click at [87, 257] on label "Sent Date *" at bounding box center [71, 253] width 63 height 20
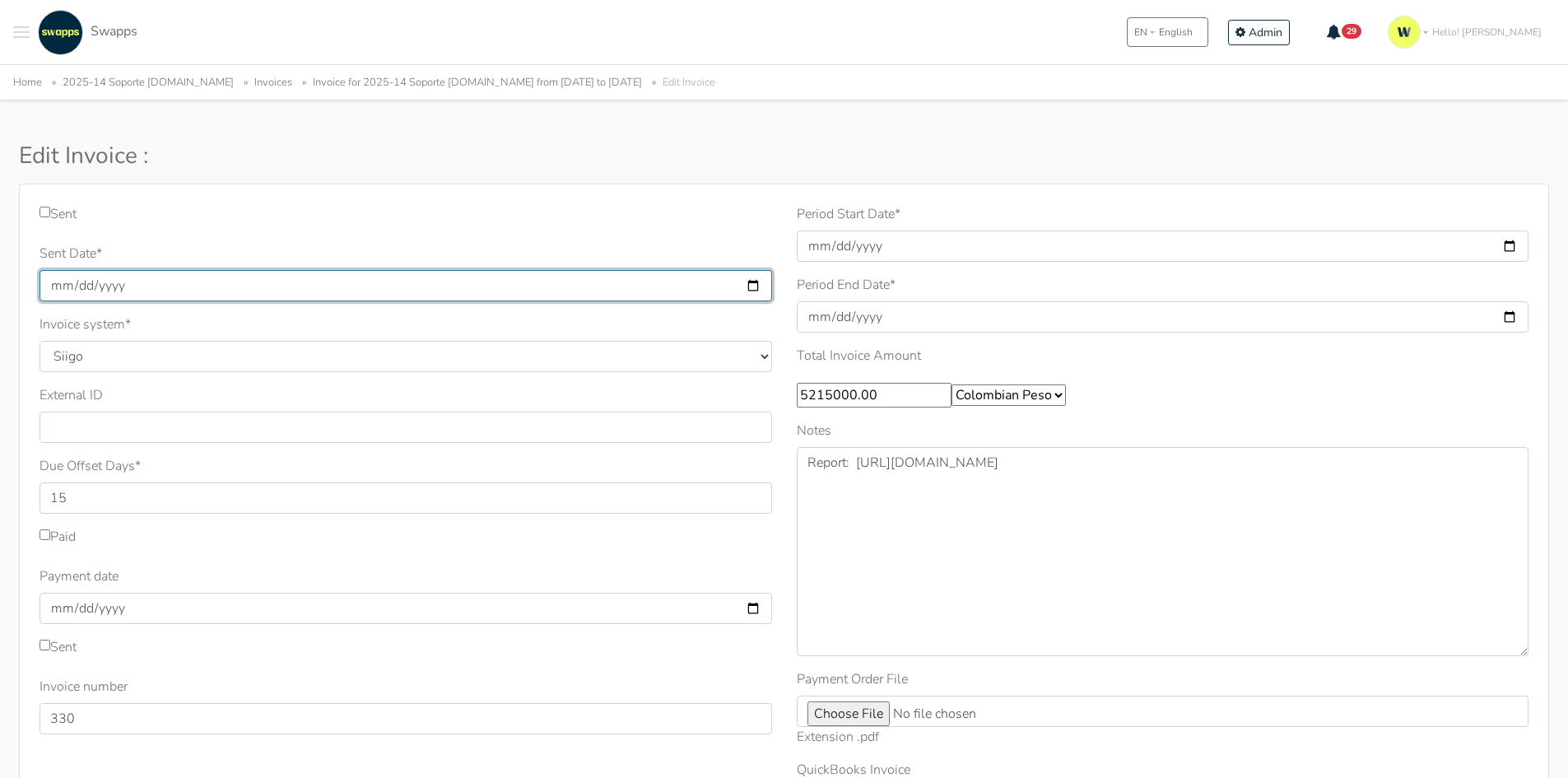
click at [87, 270] on input "[DATE]" at bounding box center [406, 285] width 733 height 32
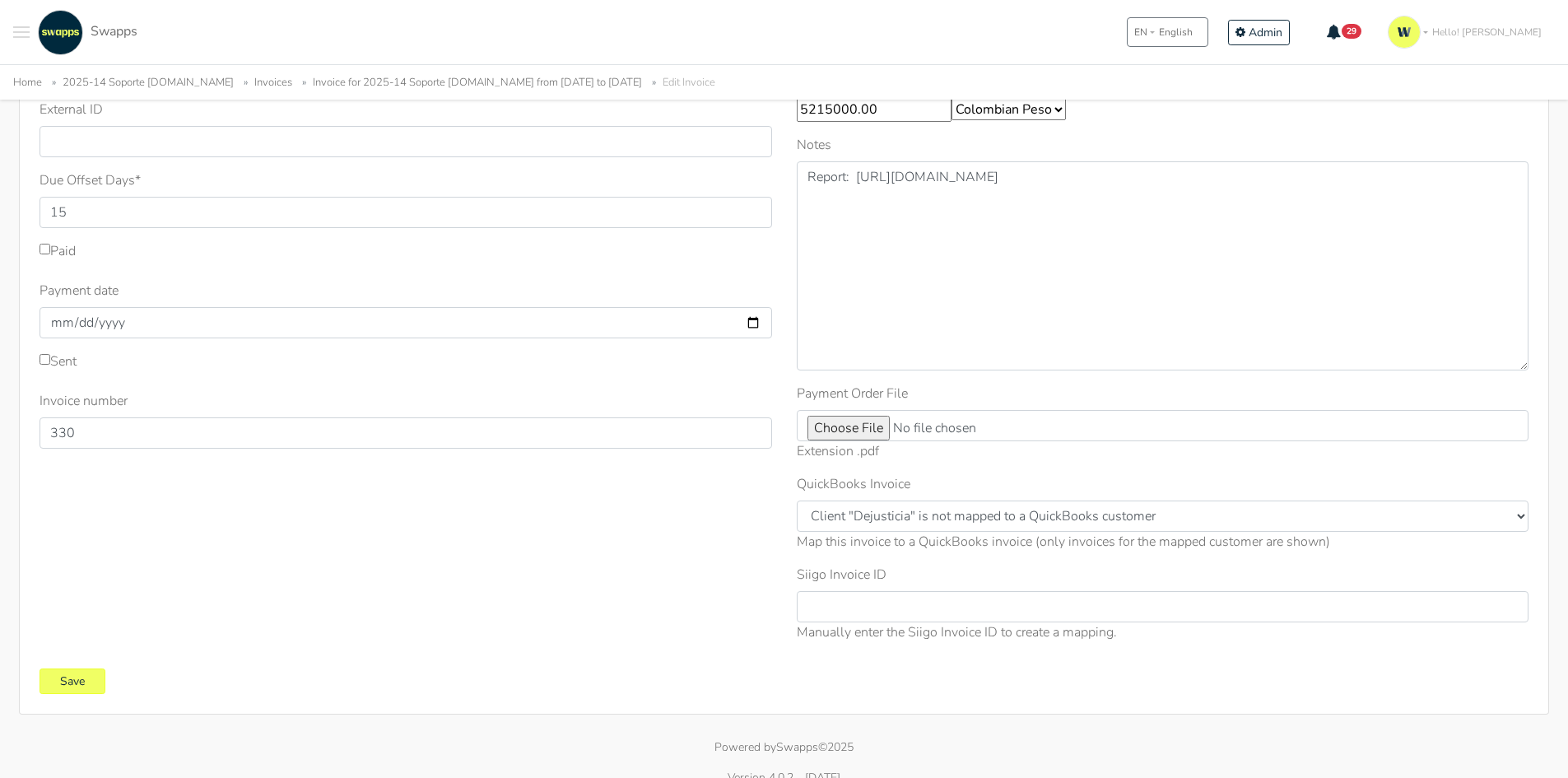
scroll to position [307, 0]
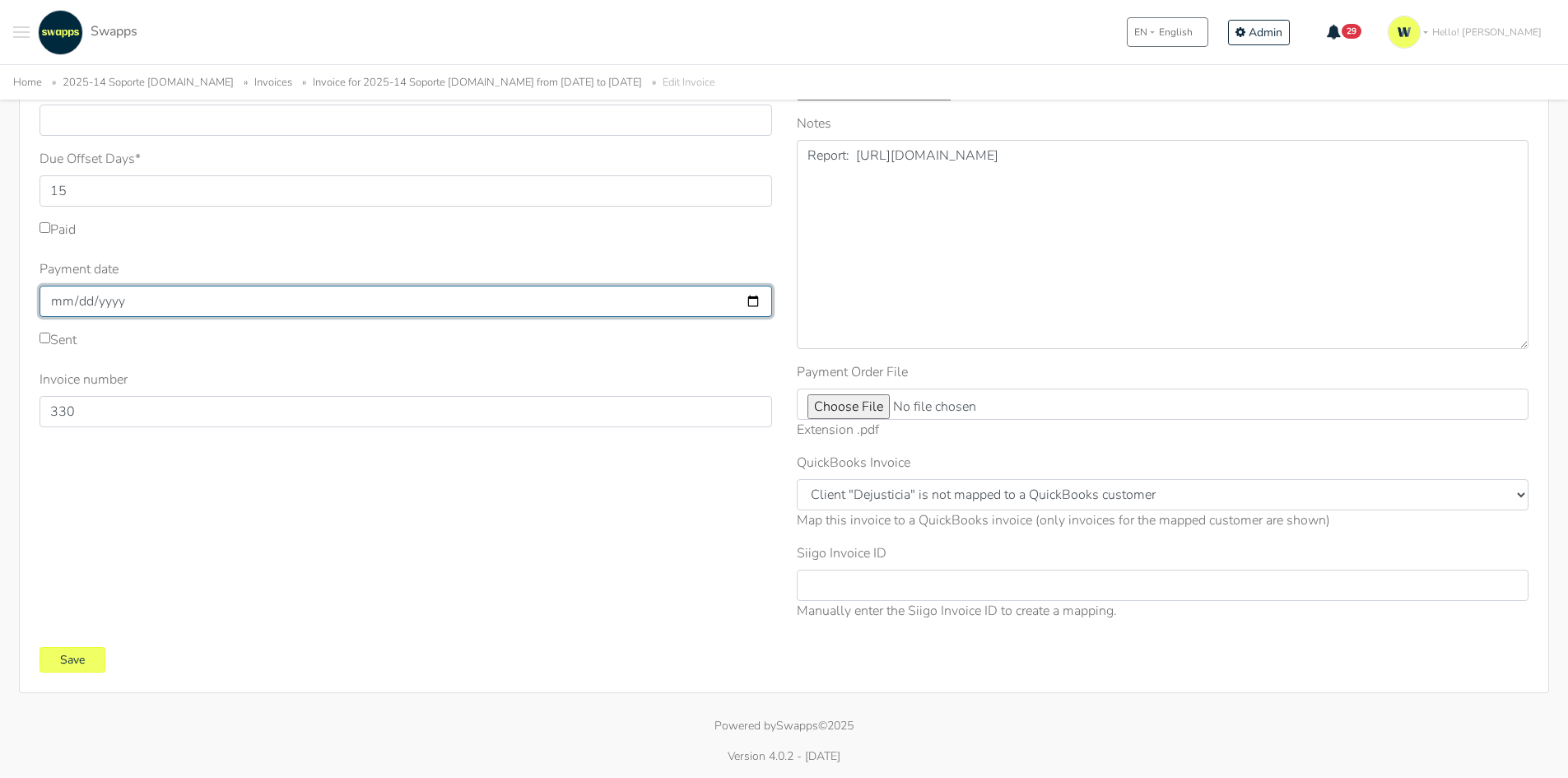
click at [162, 287] on input "Payment date" at bounding box center [406, 301] width 733 height 32
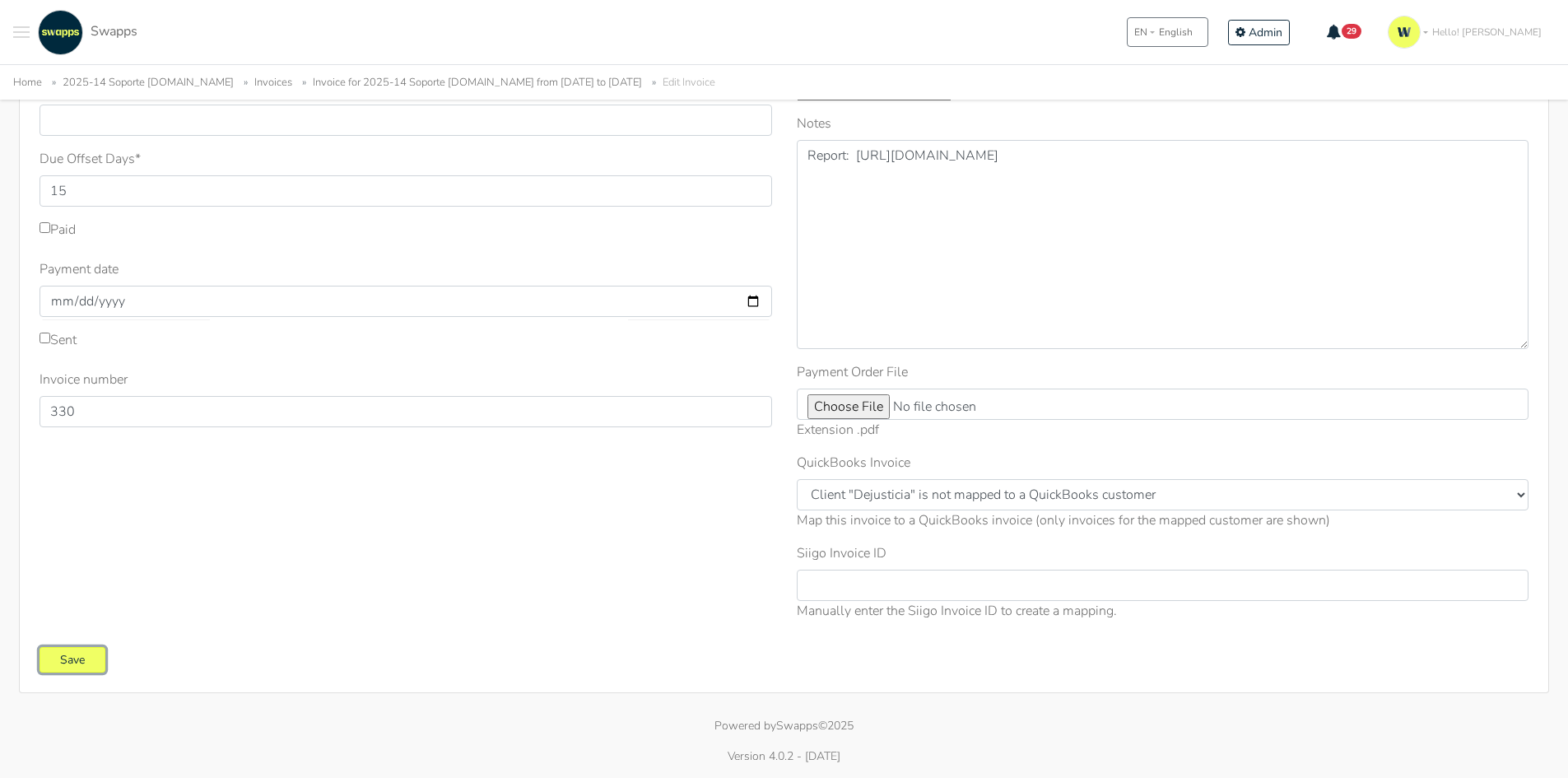
click at [89, 656] on input "Save" at bounding box center [72, 660] width 66 height 26
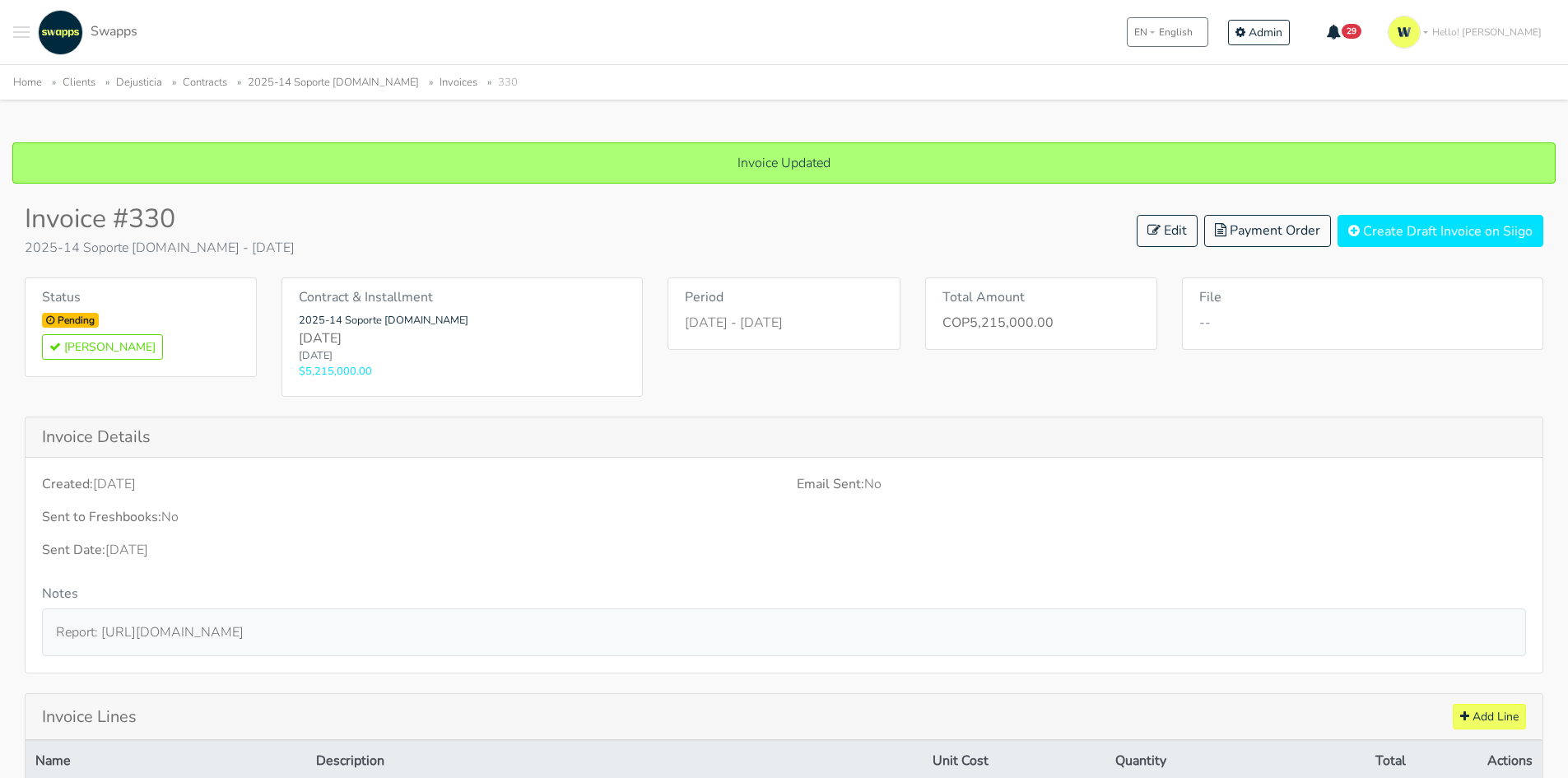
click at [350, 74] on link "2025-14 Soporte dejusticia.org" at bounding box center [333, 82] width 171 height 15
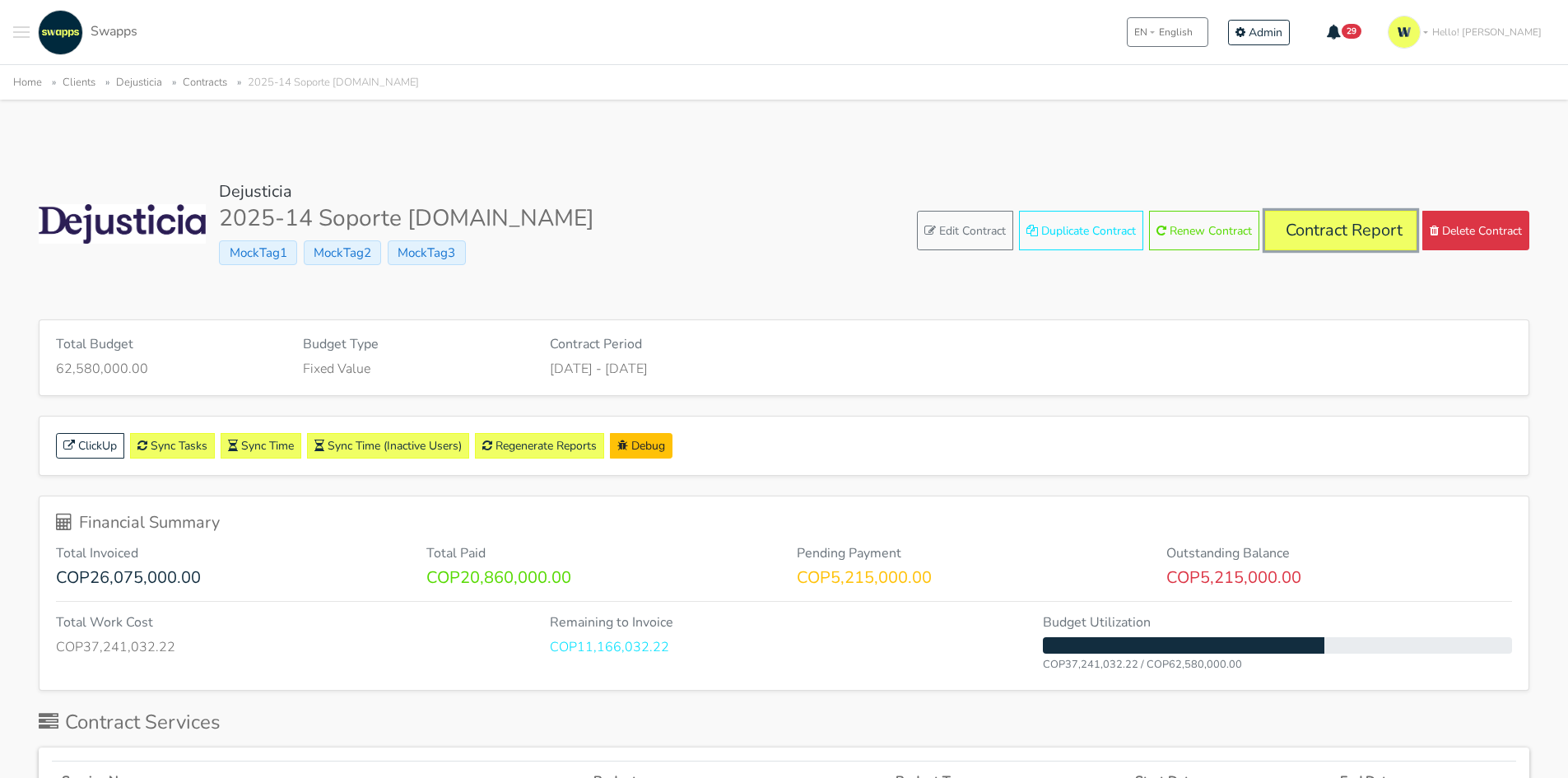
click at [1324, 225] on link "Contract Report" at bounding box center [1341, 230] width 152 height 39
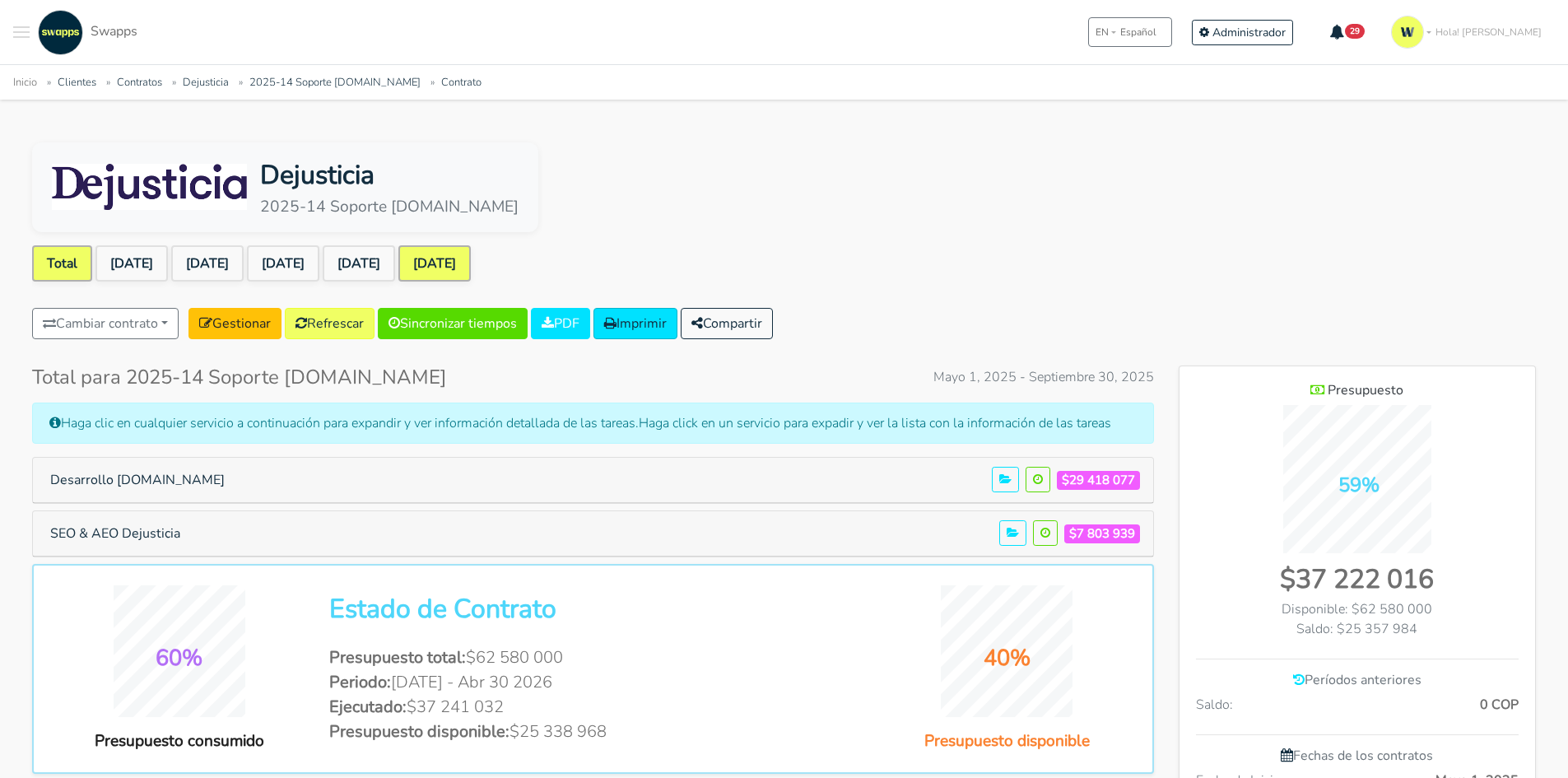
click at [470, 261] on link "[DATE]" at bounding box center [434, 263] width 73 height 36
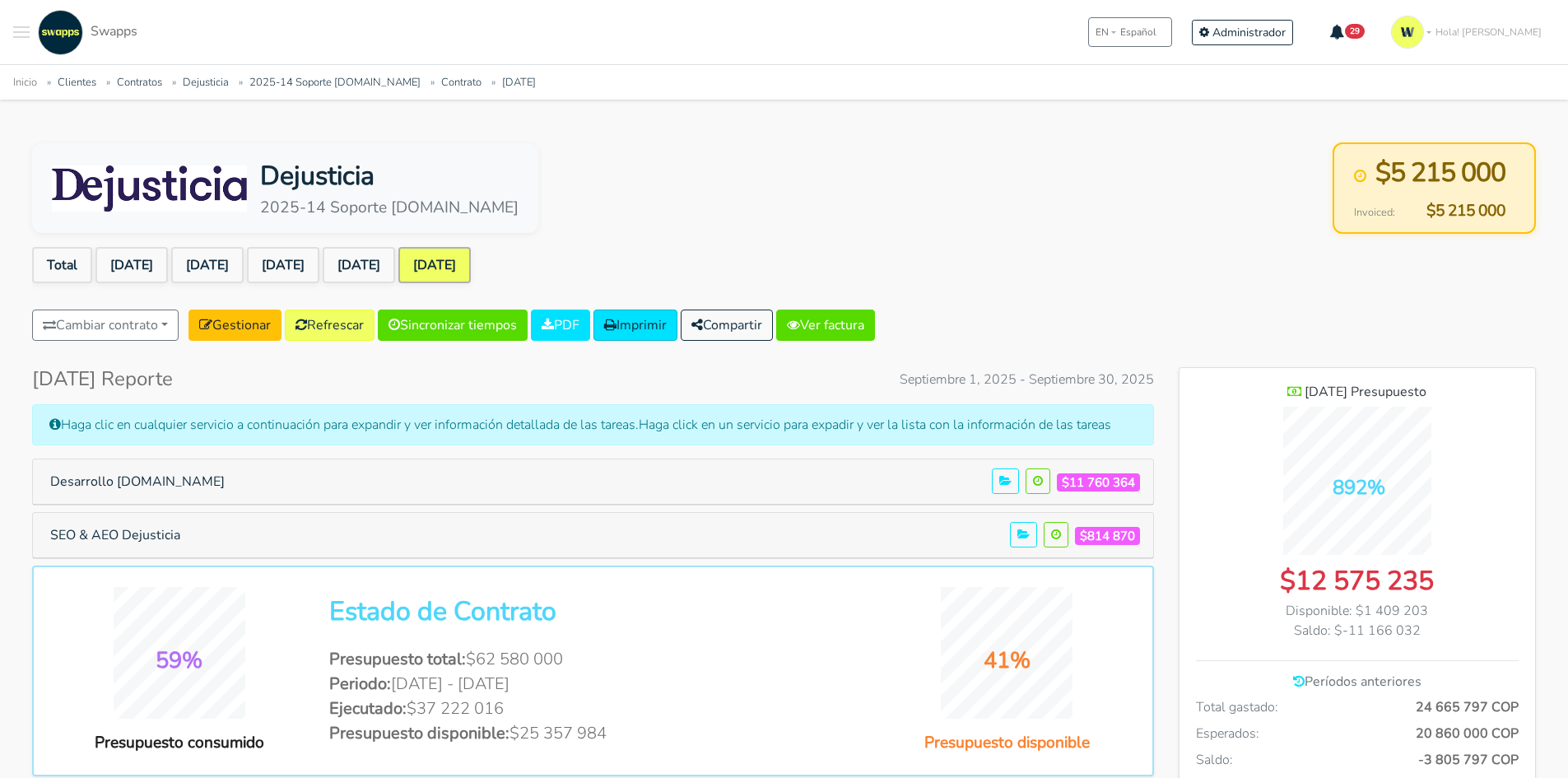
drag, startPoint x: 925, startPoint y: 388, endPoint x: 1151, endPoint y: 379, distance: 226.2
click at [1151, 379] on span "Septiembre 1, 2025 - Septiembre 30, 2025" at bounding box center [1027, 379] width 254 height 20
click at [855, 324] on link "Ver factura" at bounding box center [825, 325] width 98 height 32
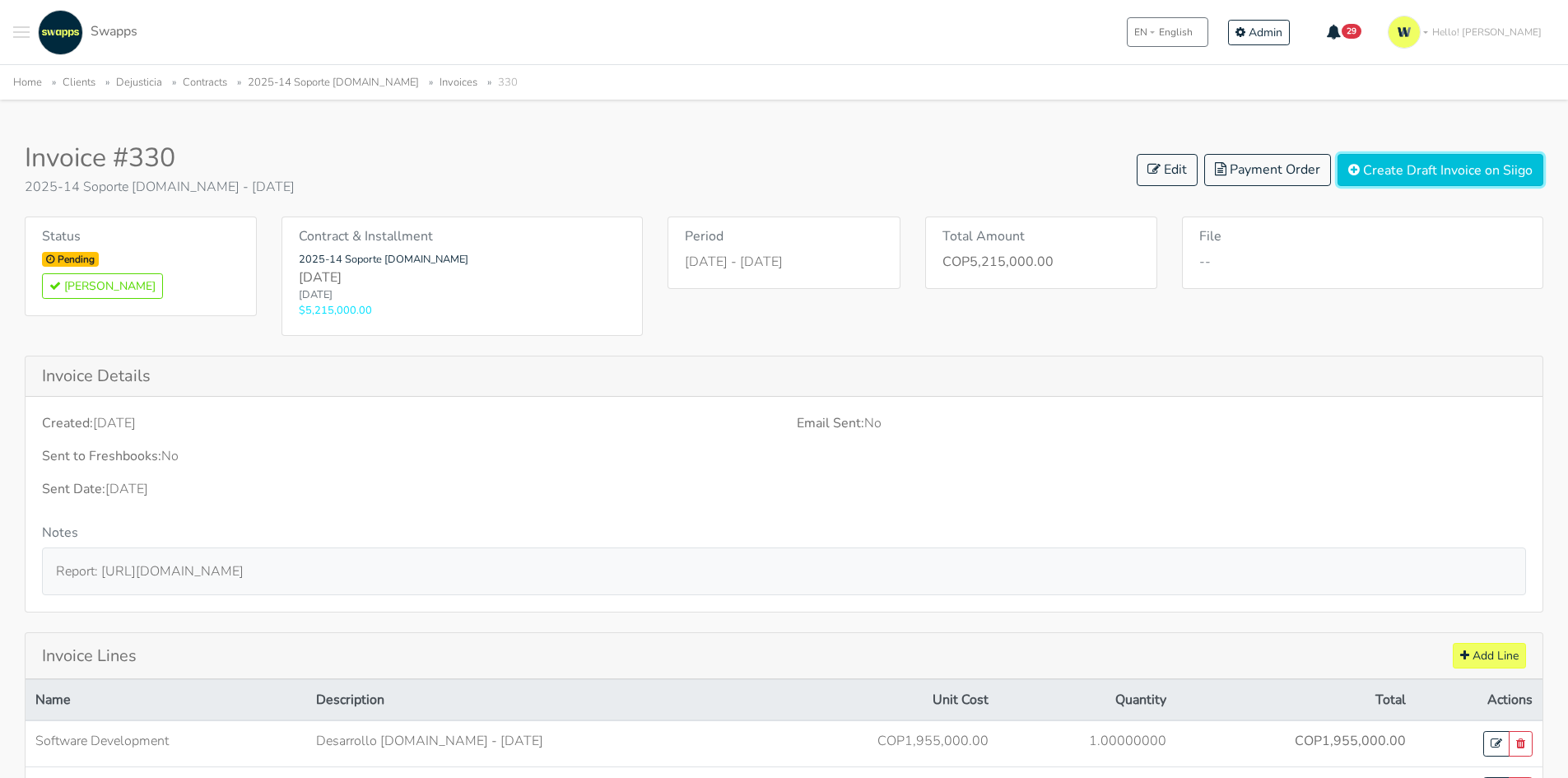
click at [1486, 171] on button "Create Draft Invoice on Siigo" at bounding box center [1440, 170] width 206 height 32
click at [1167, 170] on link "Edit" at bounding box center [1167, 170] width 61 height 32
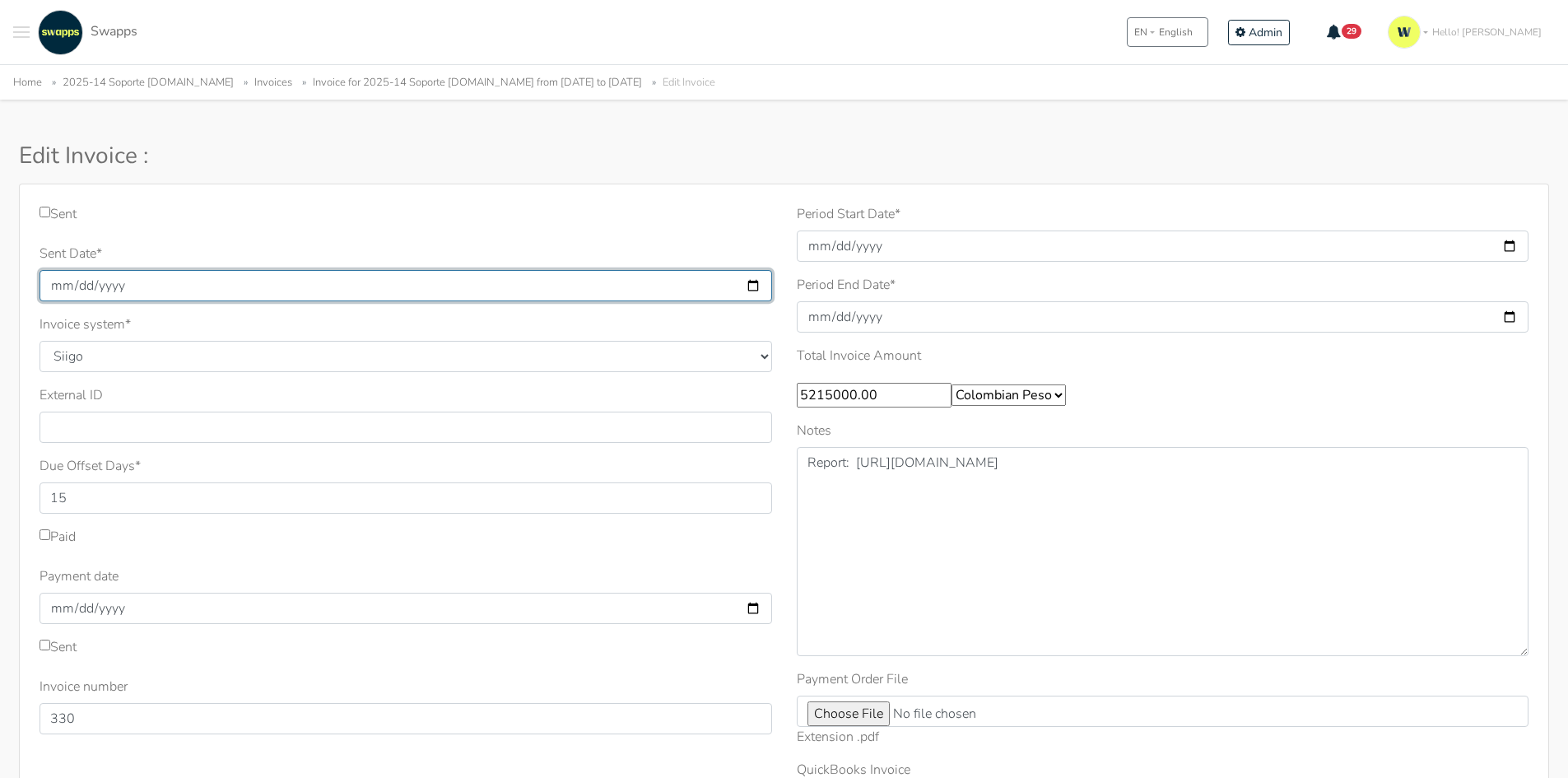
click at [93, 286] on input "[DATE]" at bounding box center [406, 285] width 733 height 32
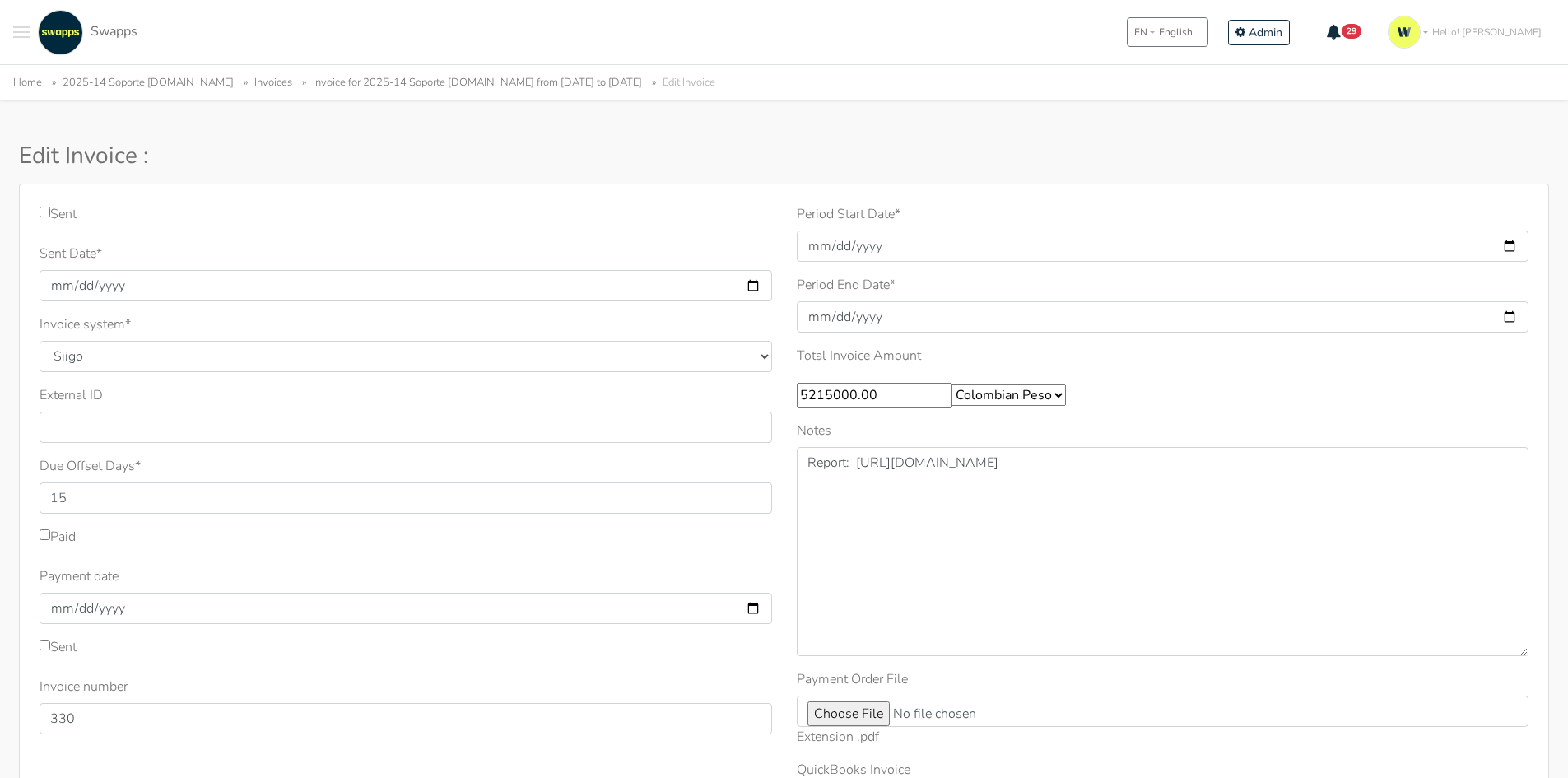
click at [177, 225] on div "Sent" at bounding box center [406, 218] width 733 height 27
click at [865, 263] on div "Period Start Date * 2025-09-01 Period End Date * 2025-09-30 Total Invoice Amoun…" at bounding box center [1162, 573] width 757 height 737
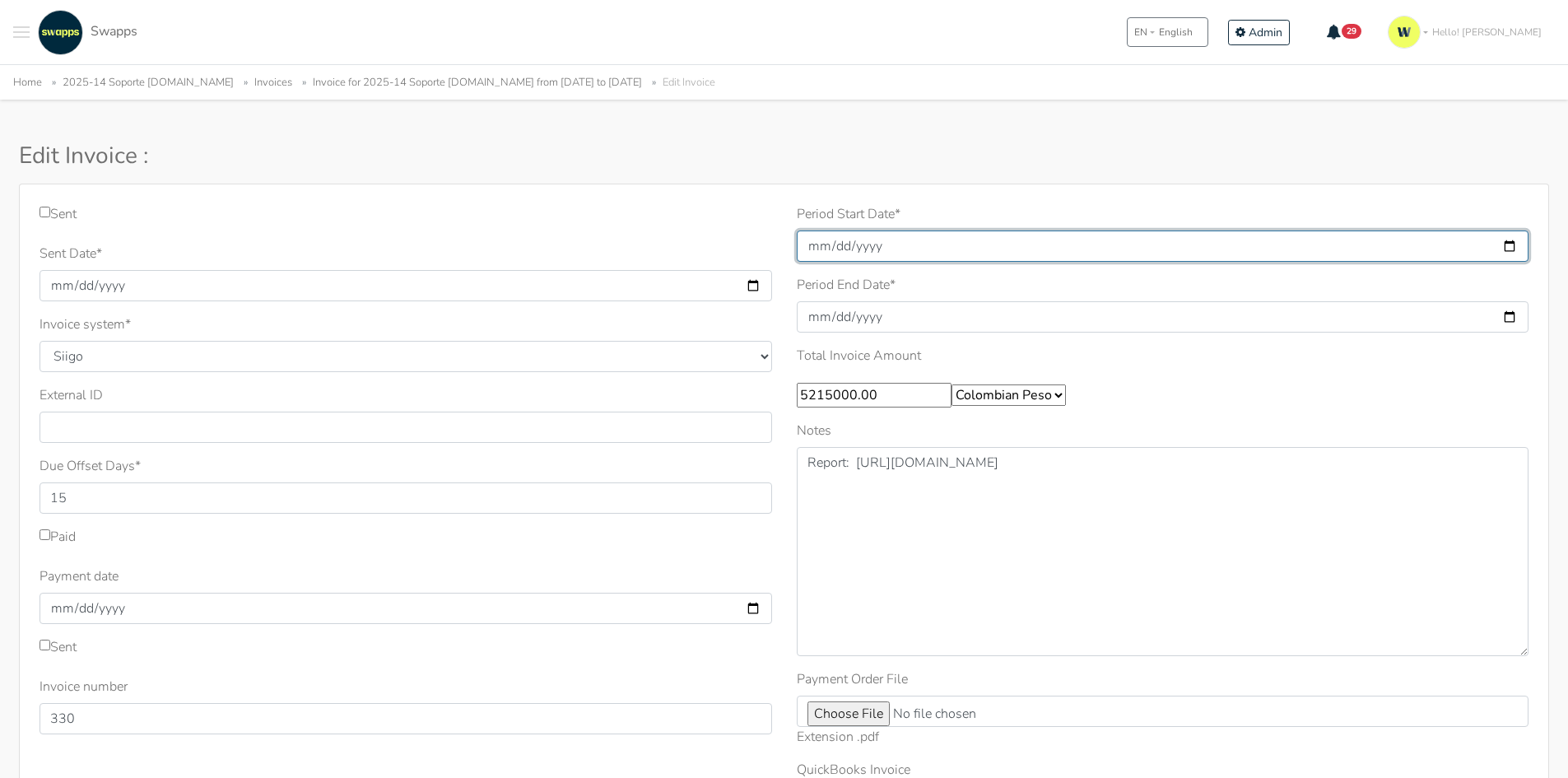
click at [889, 248] on input "2025-09-01" at bounding box center [1163, 245] width 733 height 32
click at [1510, 242] on input "2025-09-01" at bounding box center [1163, 245] width 733 height 32
type input "2025-09-30"
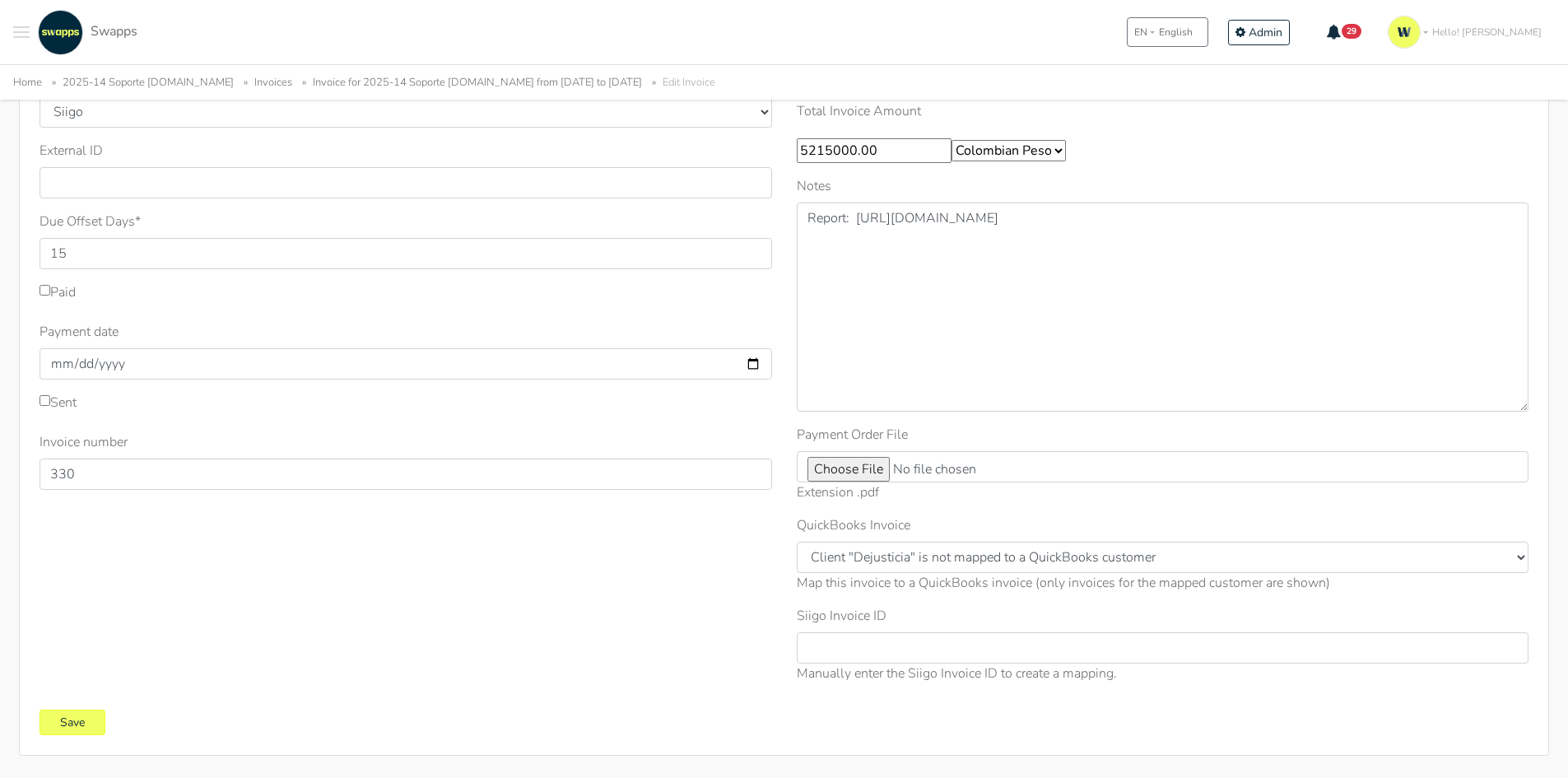
scroll to position [247, 0]
click at [69, 714] on input "Save" at bounding box center [72, 720] width 66 height 26
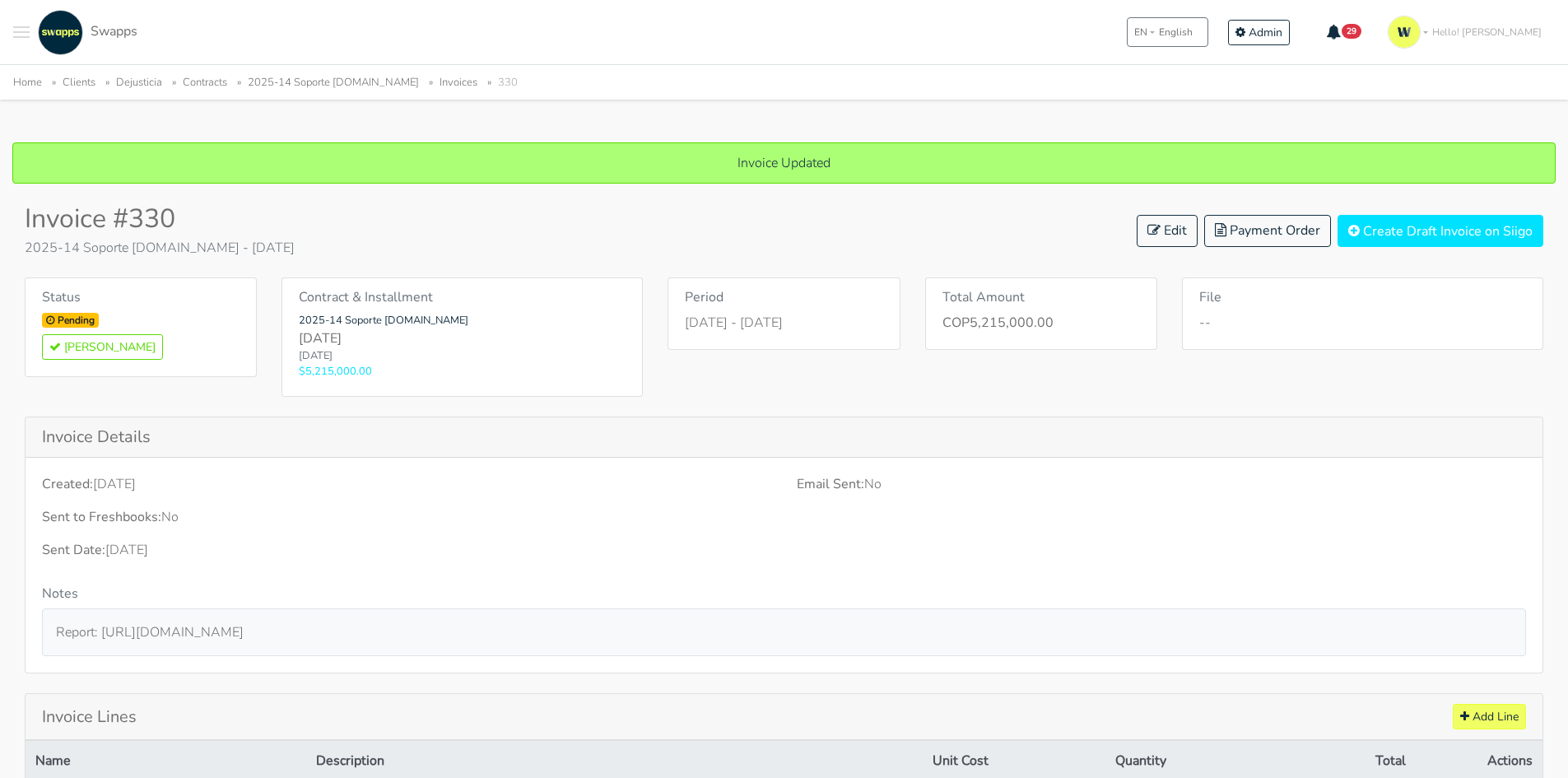
click at [731, 325] on p "Sep 30, 2025 - Sep 30, 2025" at bounding box center [784, 323] width 198 height 20
drag, startPoint x: 712, startPoint y: 321, endPoint x: 769, endPoint y: 319, distance: 57.0
click at [766, 319] on p "Sep 30, 2025 - Sep 30, 2025" at bounding box center [784, 323] width 198 height 20
drag, startPoint x: 811, startPoint y: 317, endPoint x: 826, endPoint y: 317, distance: 15.0
click at [826, 317] on p "Sep 30, 2025 - Sep 30, 2025" at bounding box center [784, 323] width 198 height 20
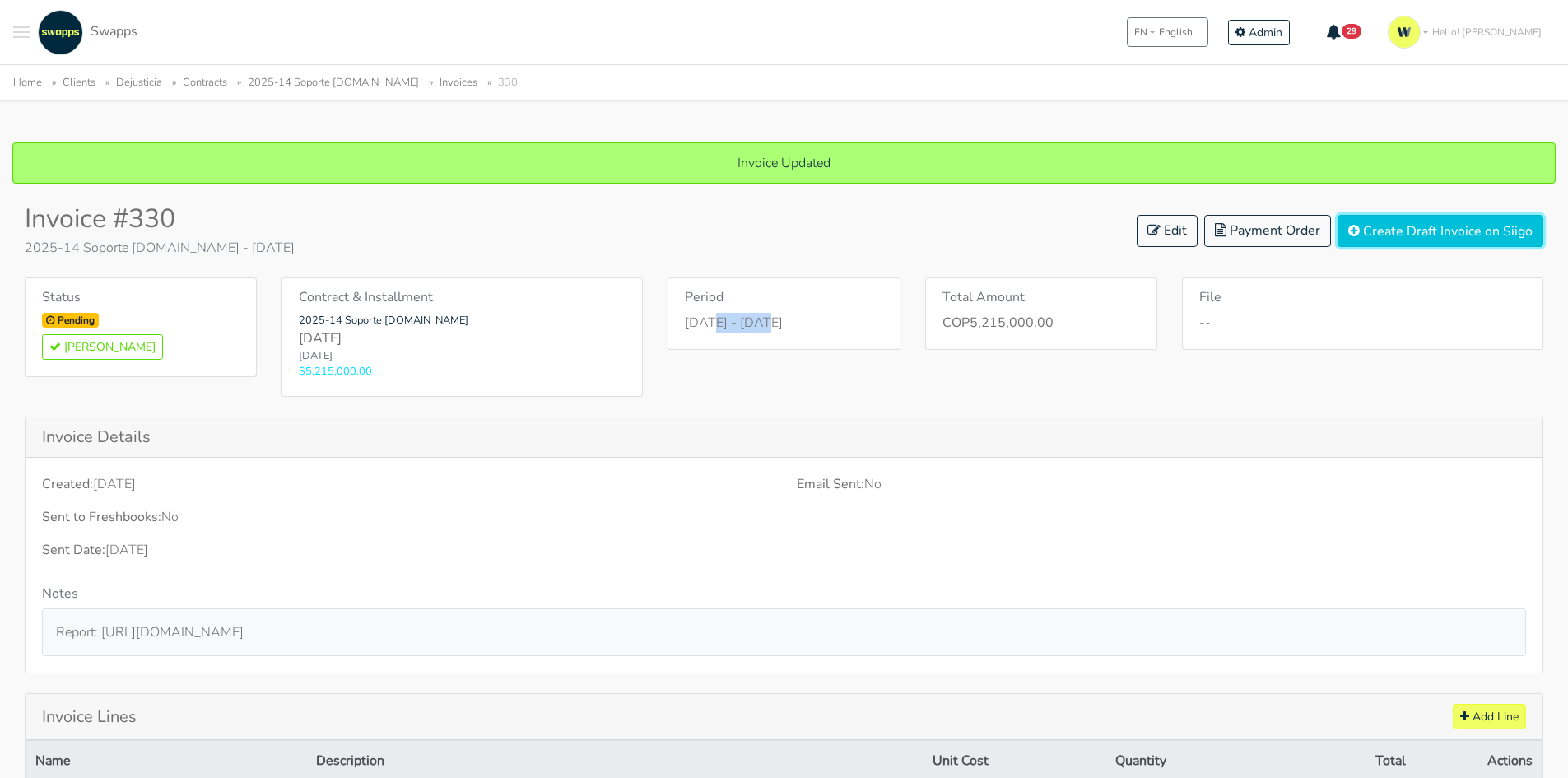
click at [1426, 231] on button "Create Draft Invoice on Siigo" at bounding box center [1440, 231] width 206 height 32
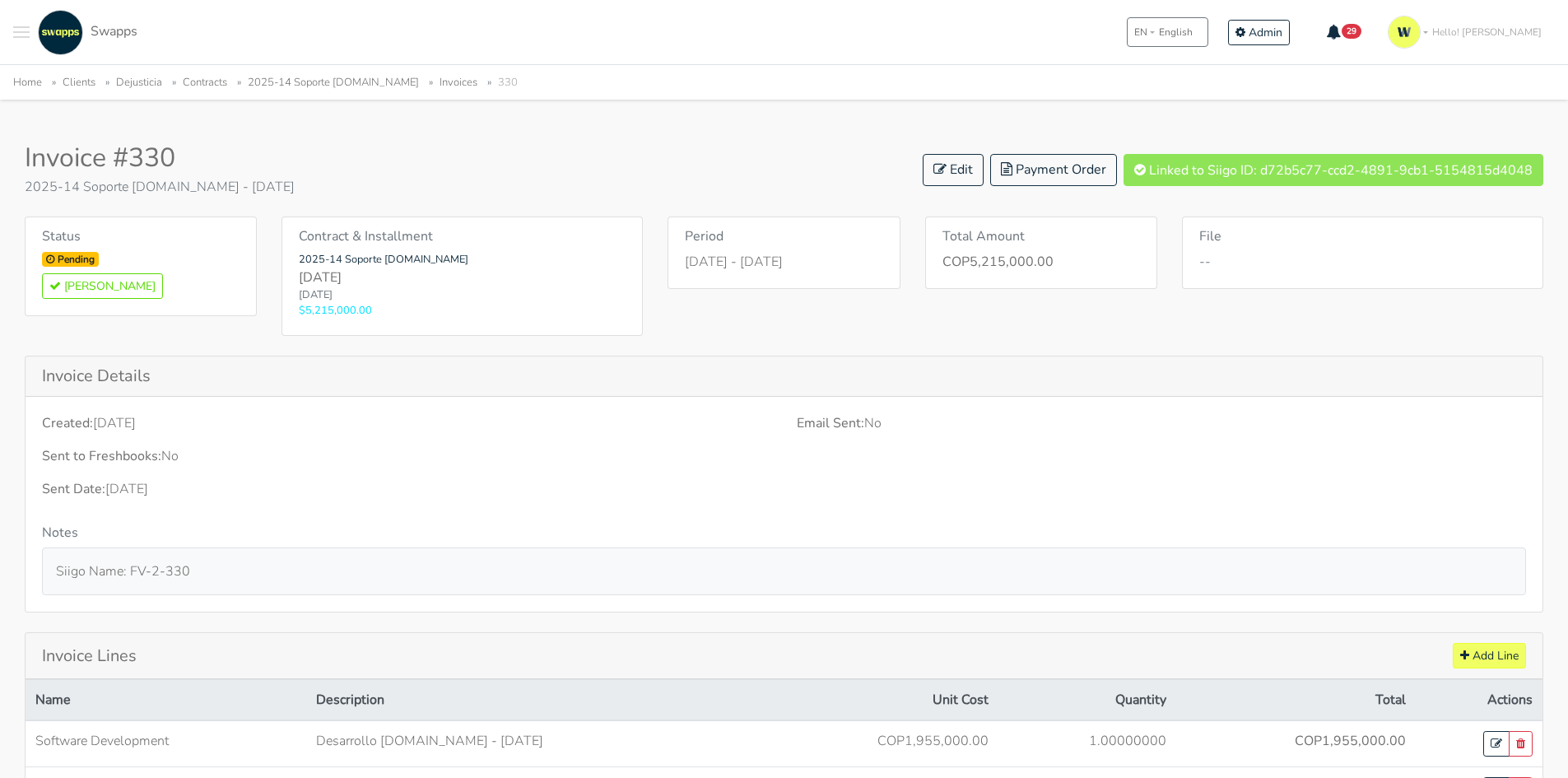
click at [1213, 150] on div "Invoice #330 2025-14 Soporte dejusticia.org - September 2025 Edit Payment Order…" at bounding box center [784, 169] width 1518 height 54
click at [1225, 164] on span "Linked to Siigo ID: d72b5c77-ccd2-4891-9cb1-5154815d4048" at bounding box center [1333, 170] width 420 height 32
drag, startPoint x: 1499, startPoint y: 175, endPoint x: 1333, endPoint y: 191, distance: 166.8
click at [1333, 191] on div "Invoice #330 2025-14 Soporte dejusticia.org - September 2025 Edit Payment Order…" at bounding box center [784, 169] width 1518 height 54
click at [1260, 161] on span "Linked to Siigo ID: d72b5c77-ccd2-4891-9cb1-5154815d4048" at bounding box center [1333, 170] width 420 height 32
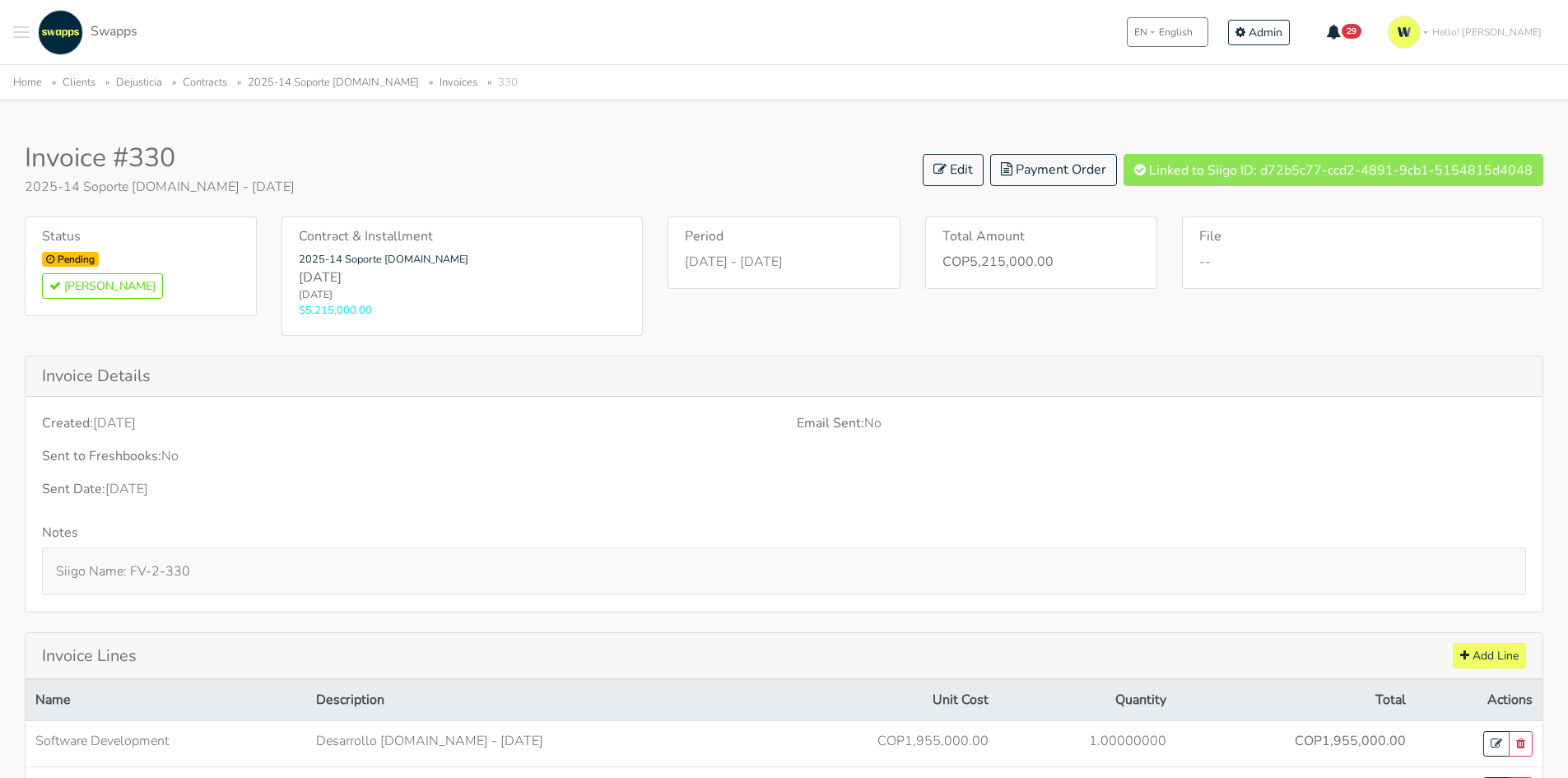
click at [787, 173] on div "Invoice #330 2025-14 Soporte dejusticia.org - September 2025 Edit Payment Order…" at bounding box center [784, 169] width 1518 height 54
click at [366, 88] on link "2025-14 Soporte [DOMAIN_NAME]" at bounding box center [333, 82] width 171 height 15
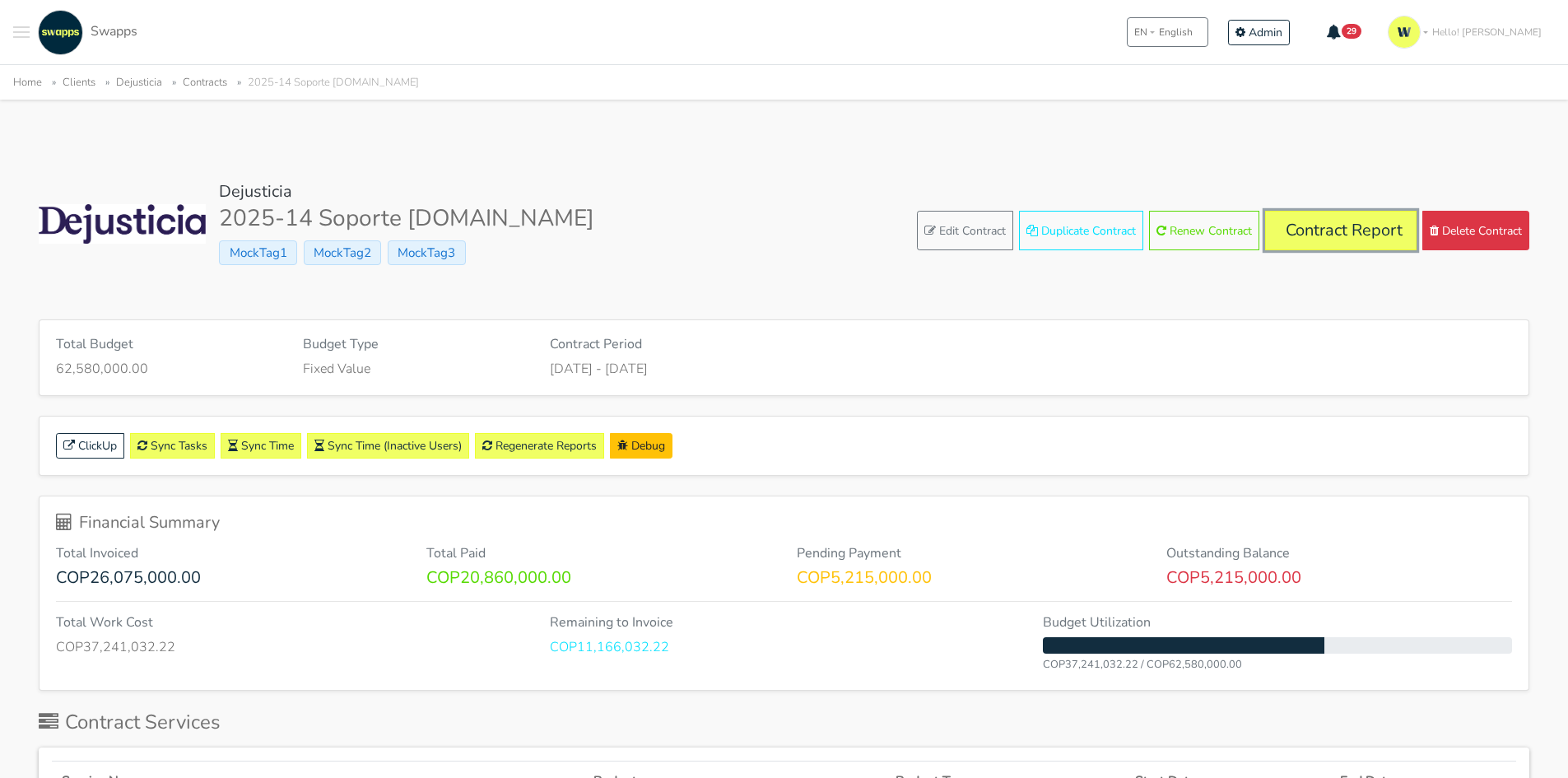
click at [1344, 224] on link "Contract Report" at bounding box center [1341, 230] width 152 height 39
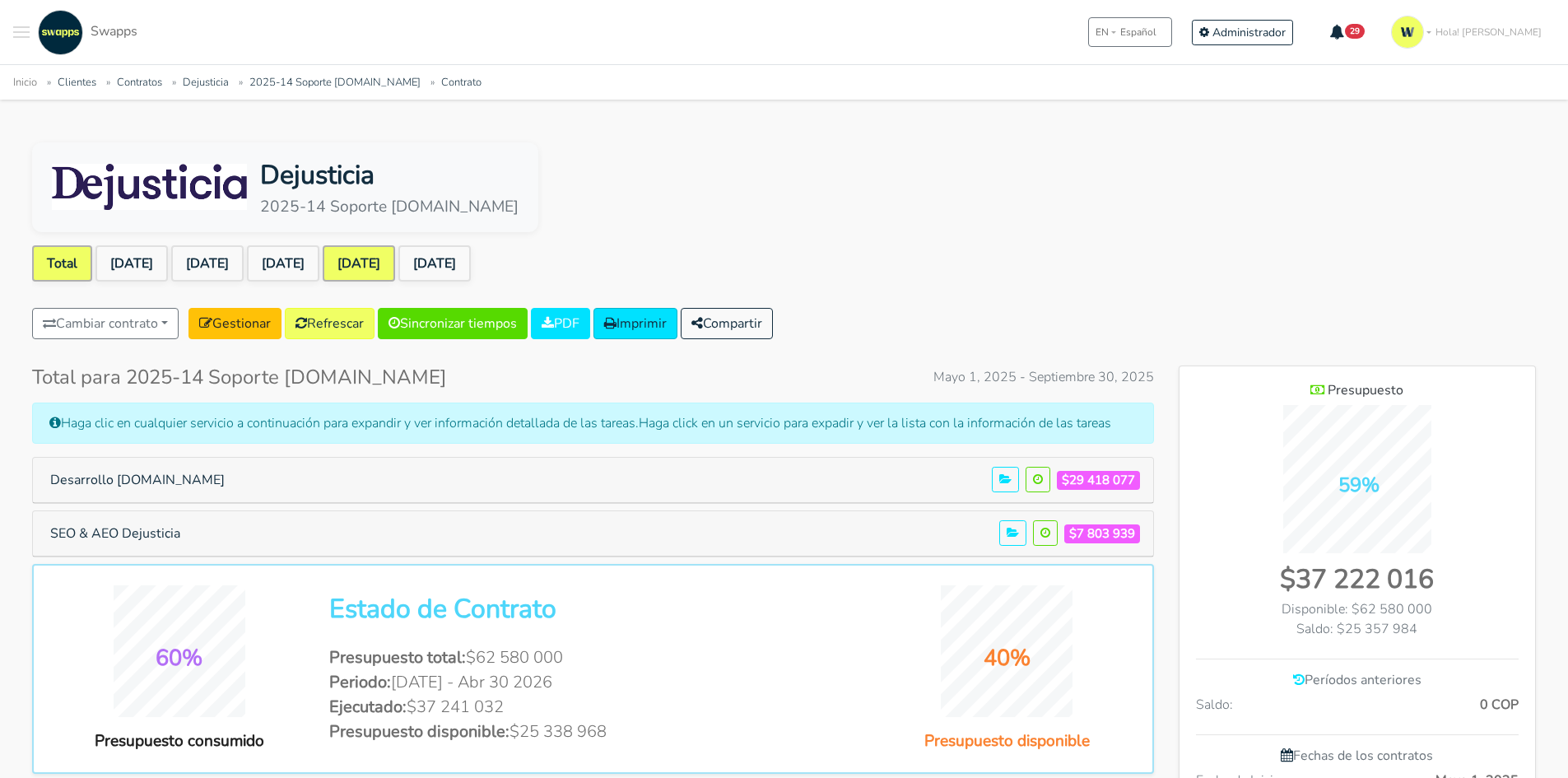
click at [395, 261] on link "[DATE]" at bounding box center [359, 263] width 73 height 36
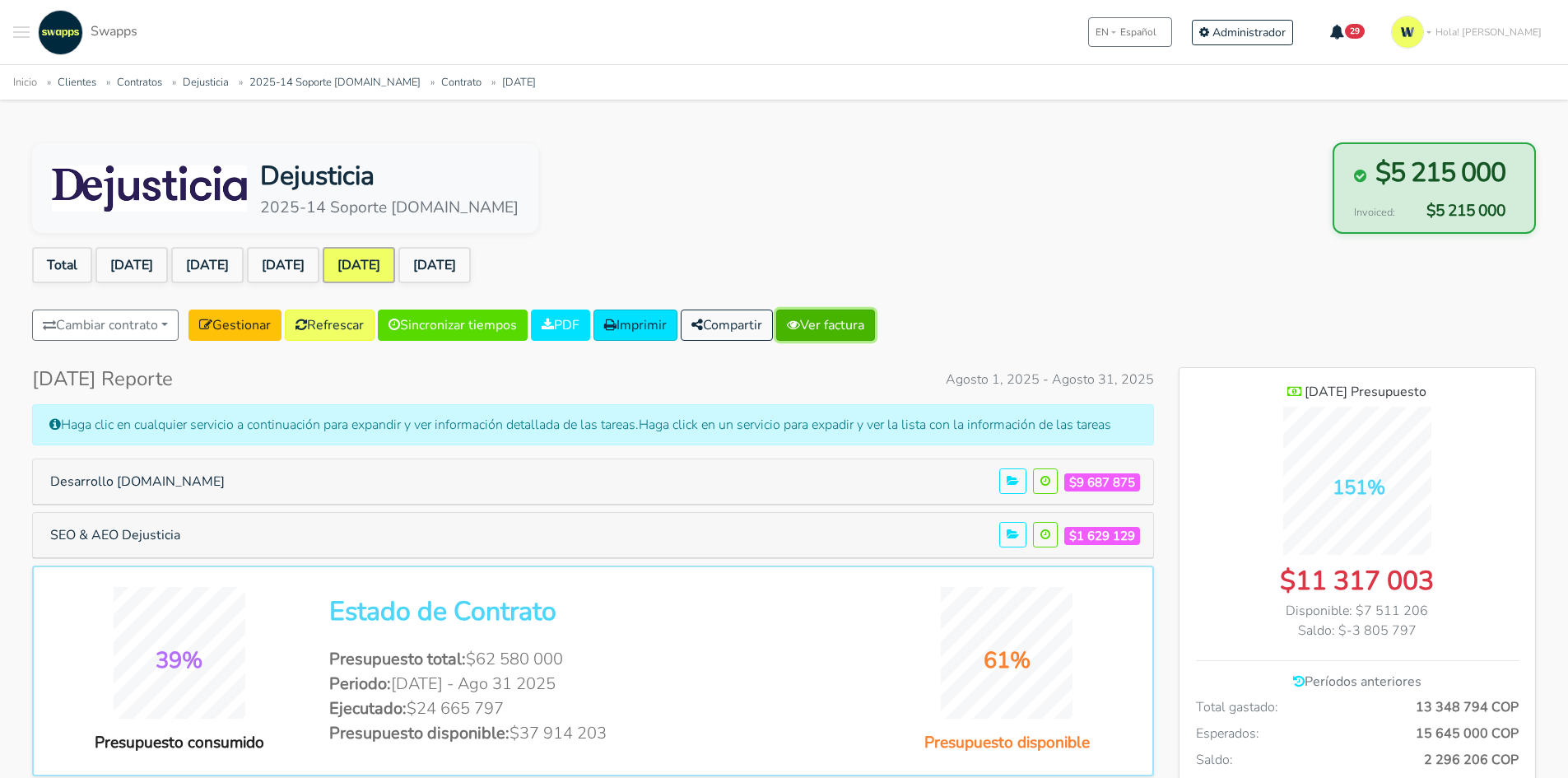
scroll to position [1337, 356]
click at [852, 326] on link "Ver factura" at bounding box center [825, 325] width 98 height 32
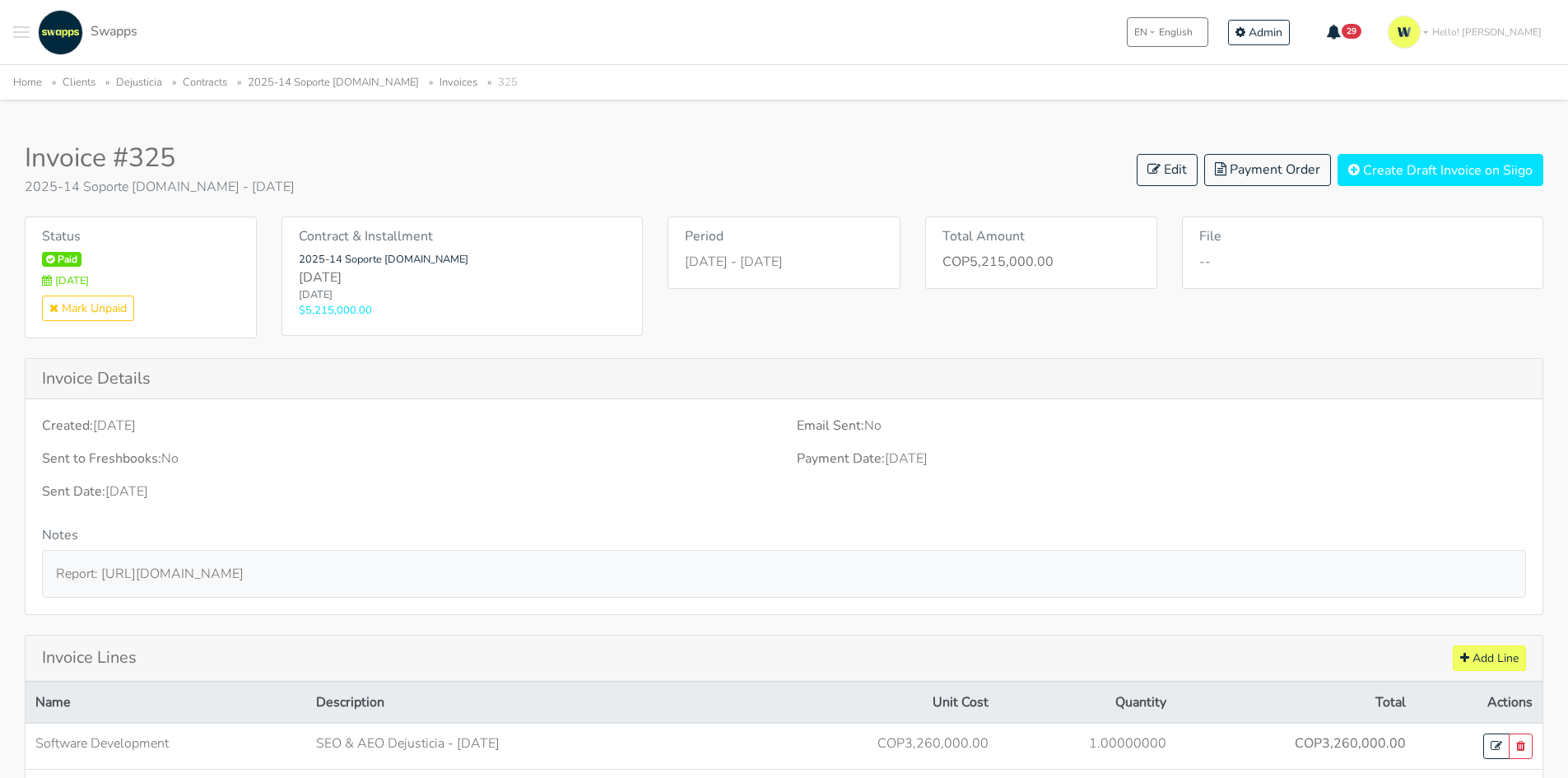
click at [350, 78] on link "2025-14 Soporte dejusticia.org" at bounding box center [333, 82] width 171 height 15
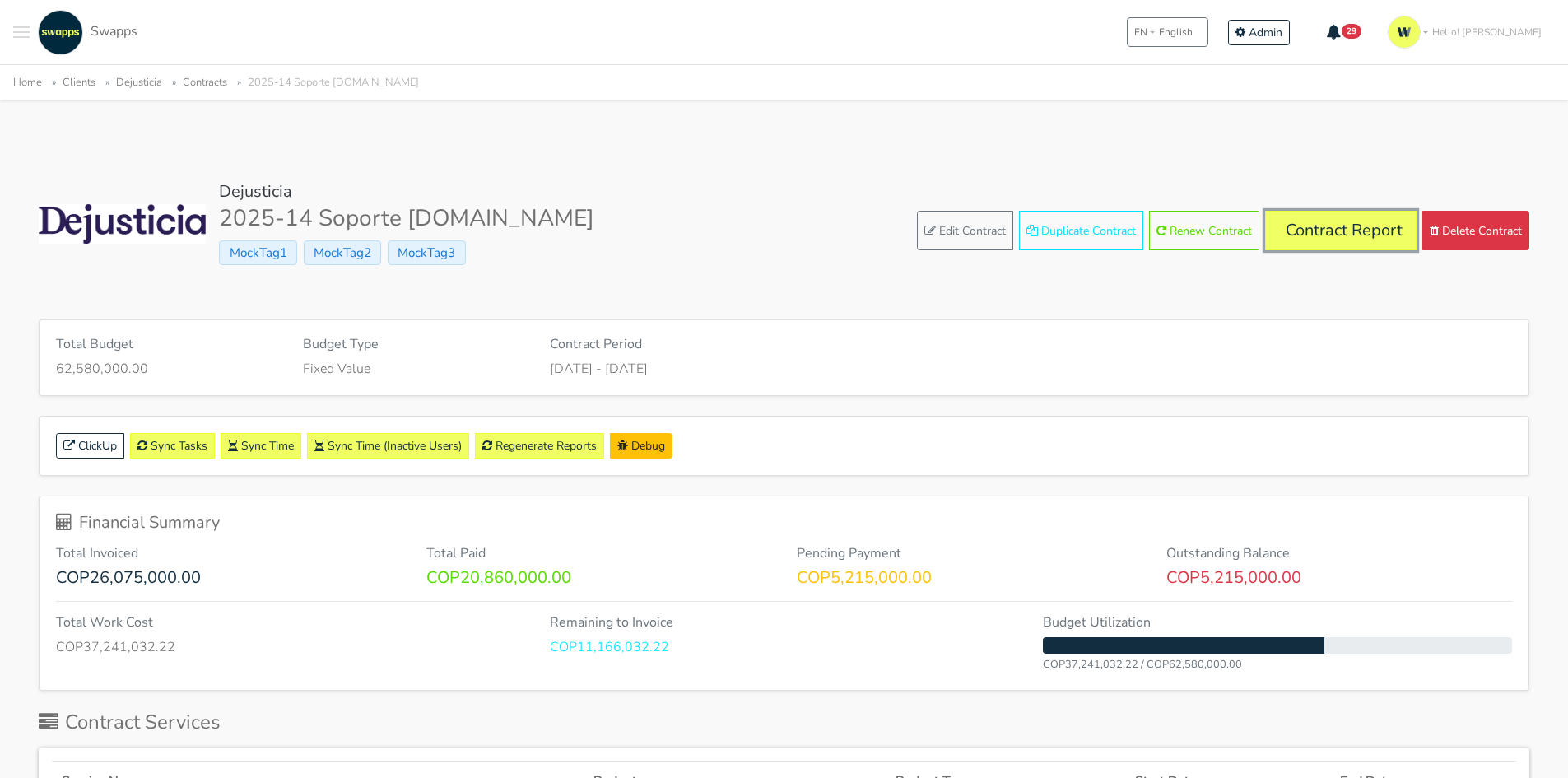
click at [1300, 219] on link "Contract Report" at bounding box center [1341, 230] width 152 height 39
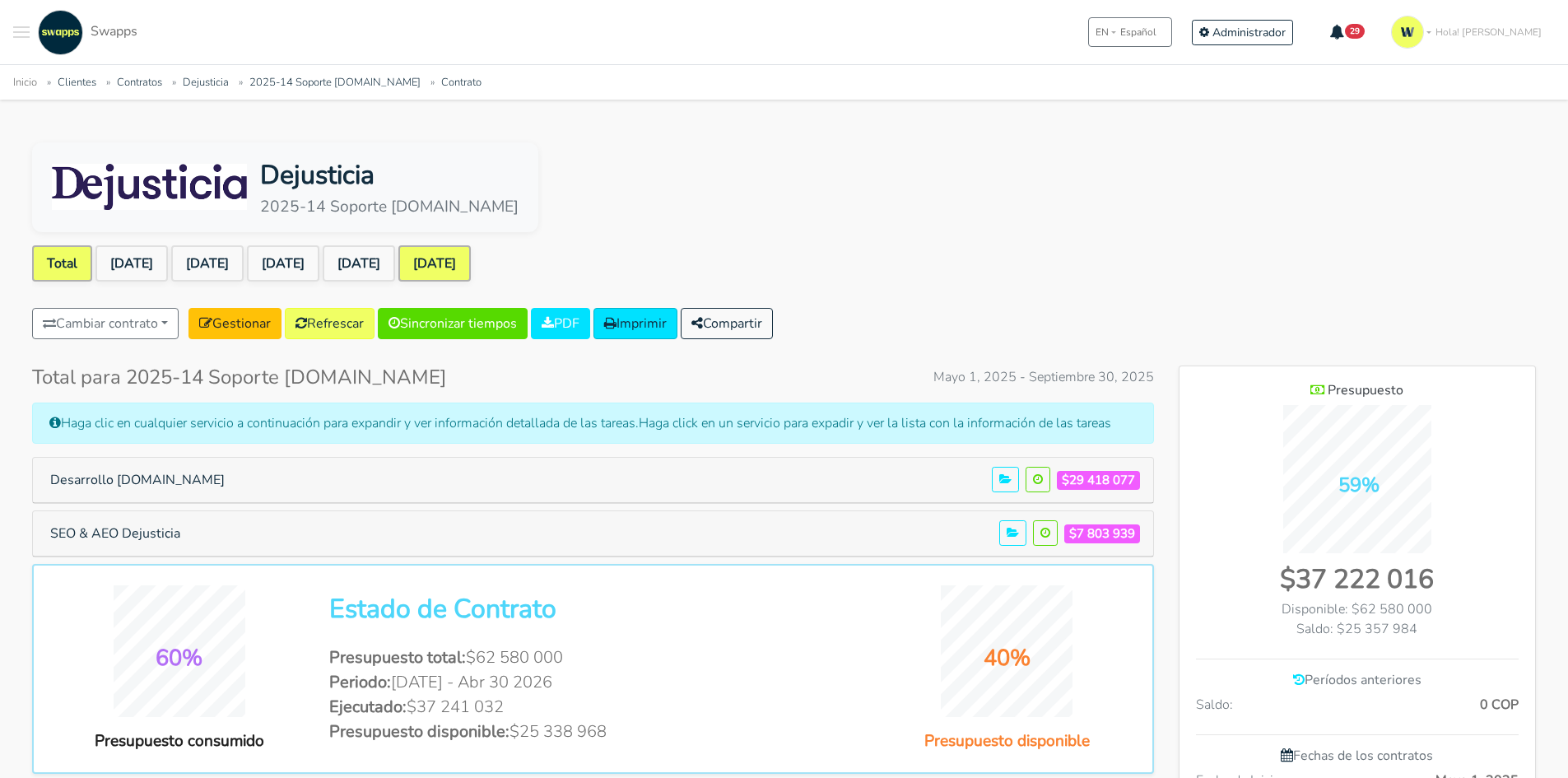
click at [470, 265] on link "[DATE]" at bounding box center [434, 263] width 73 height 36
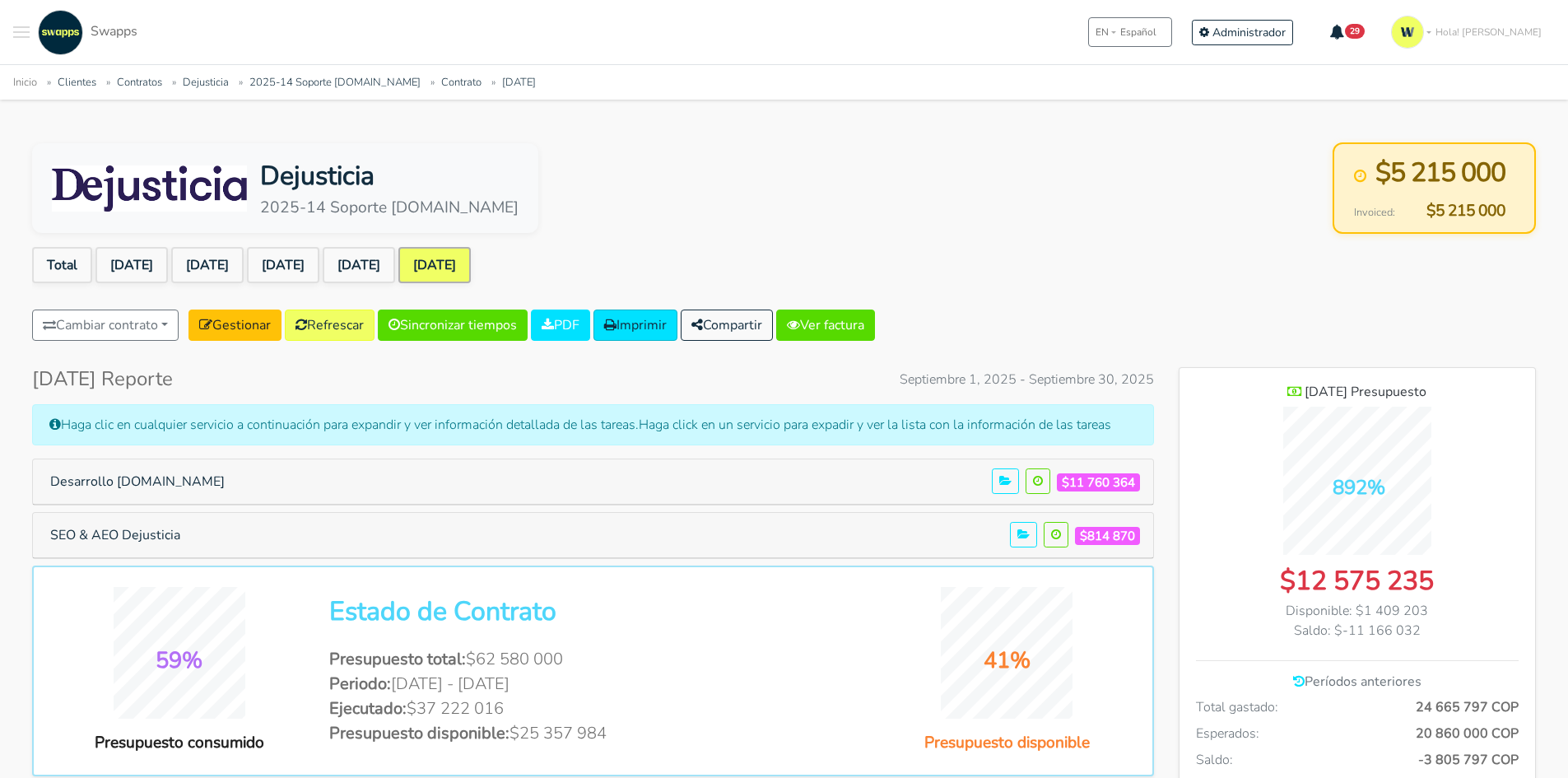
click at [229, 458] on div "Desarrollo [DOMAIN_NAME] $11 760 364" at bounding box center [594, 481] width 1122 height 47
click at [186, 481] on button "Desarrollo [DOMAIN_NAME]" at bounding box center [136, 481] width 196 height 32
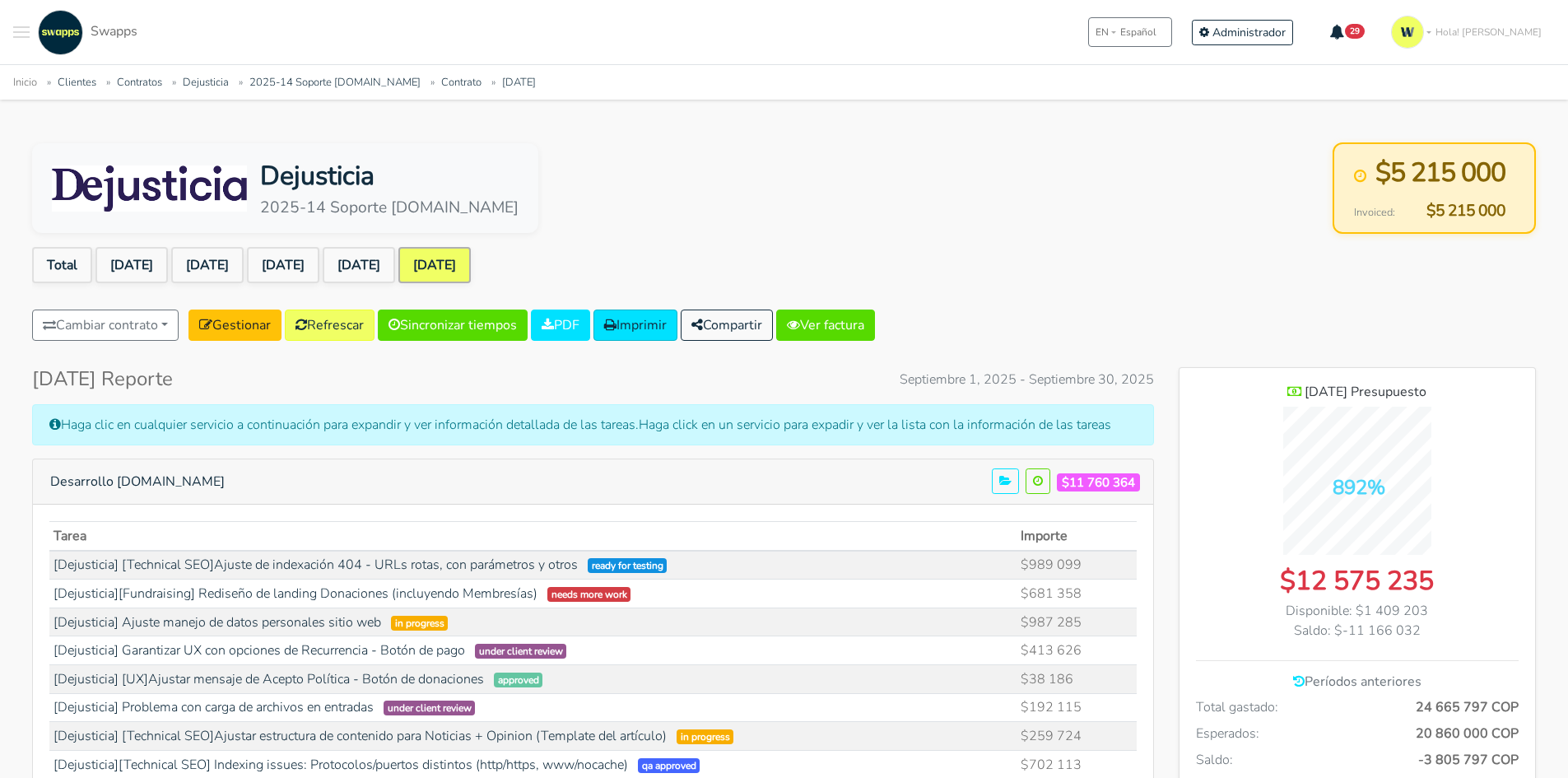
click at [997, 217] on div "Dejusticia 2025-14 Soporte [DOMAIN_NAME] $5 215 000 Invoiced: $5 215 000" at bounding box center [784, 188] width 1504 height 92
